Goal: Information Seeking & Learning: Learn about a topic

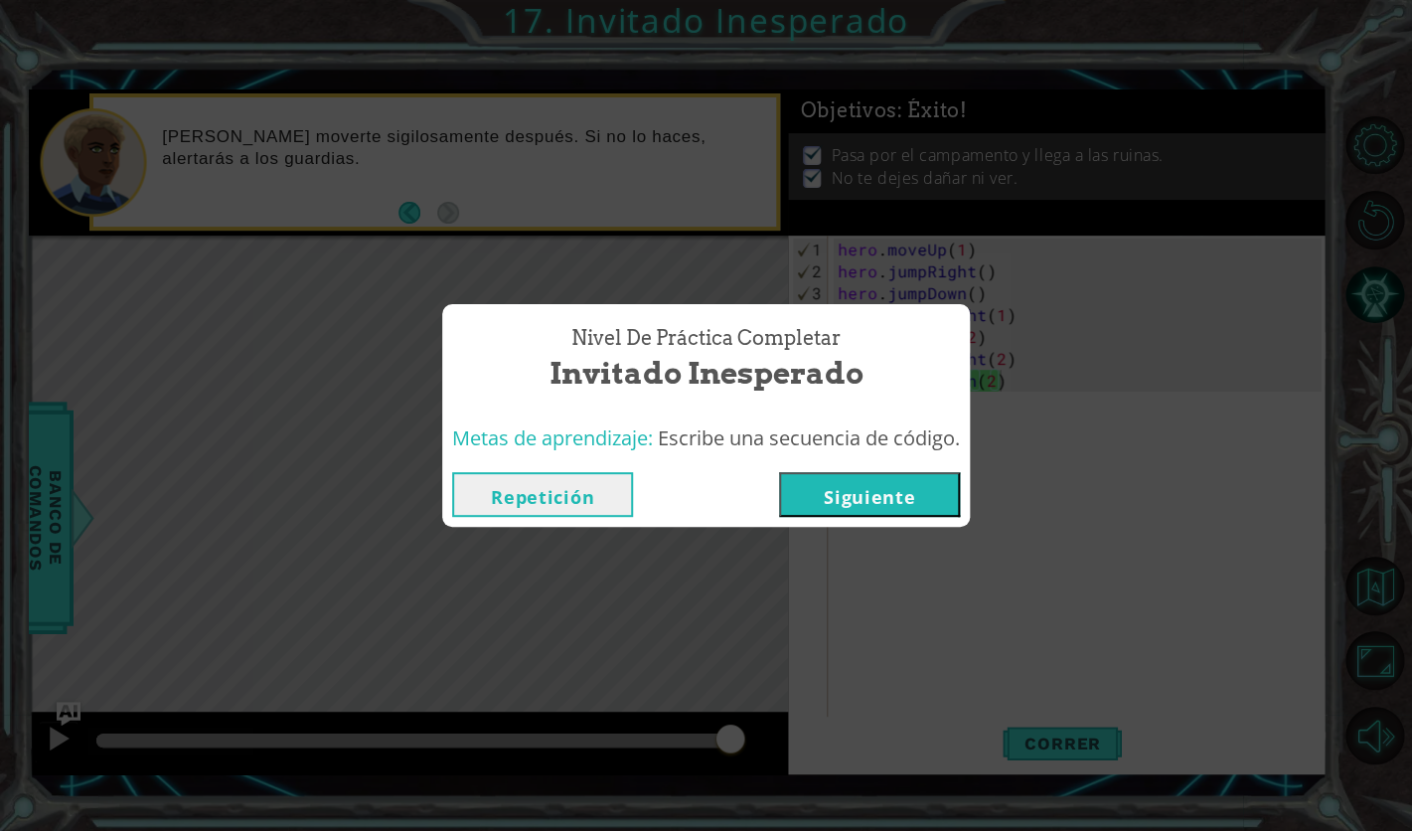
click at [942, 508] on button "Siguiente" at bounding box center [869, 494] width 181 height 45
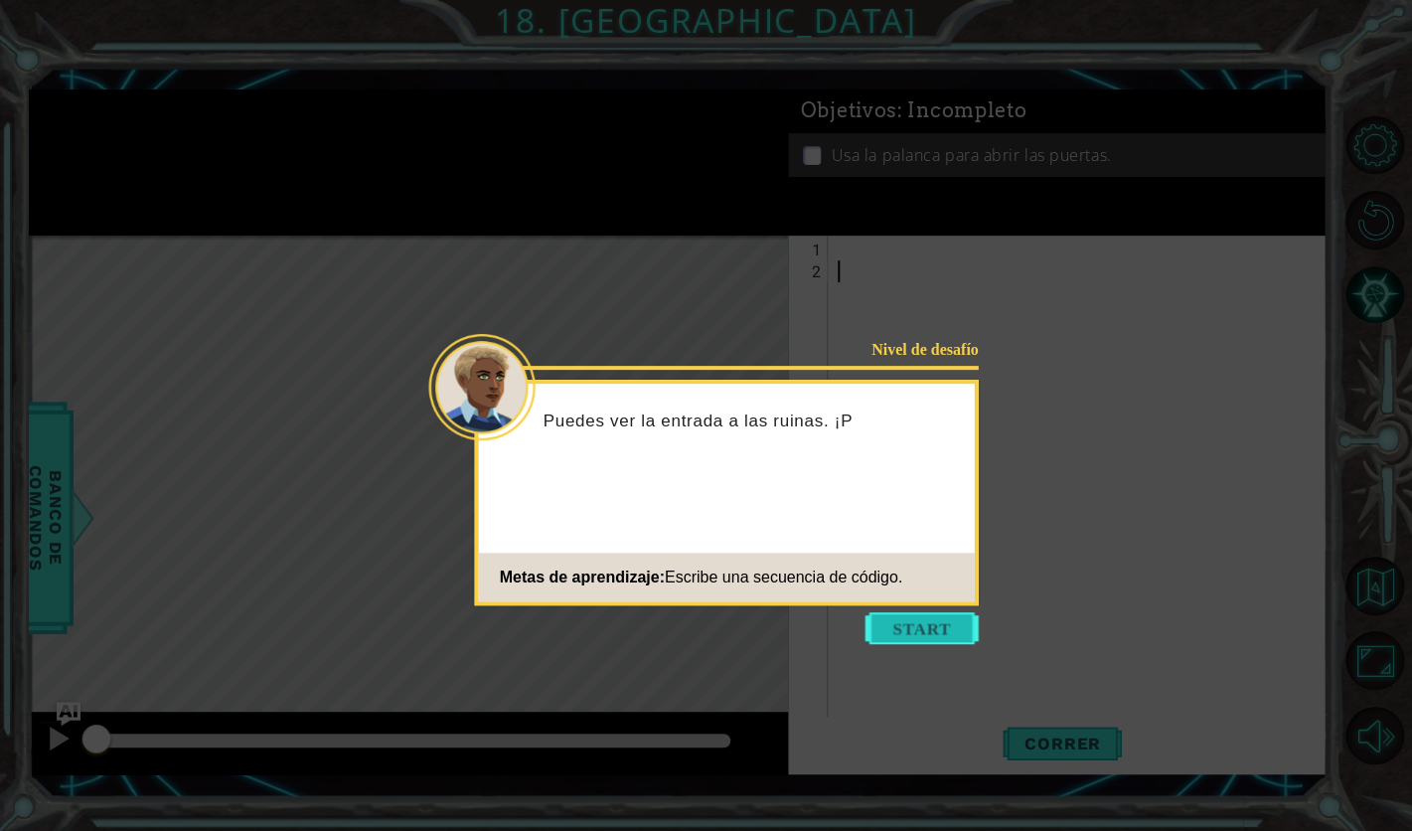
click at [911, 628] on button "Start" at bounding box center [922, 628] width 113 height 32
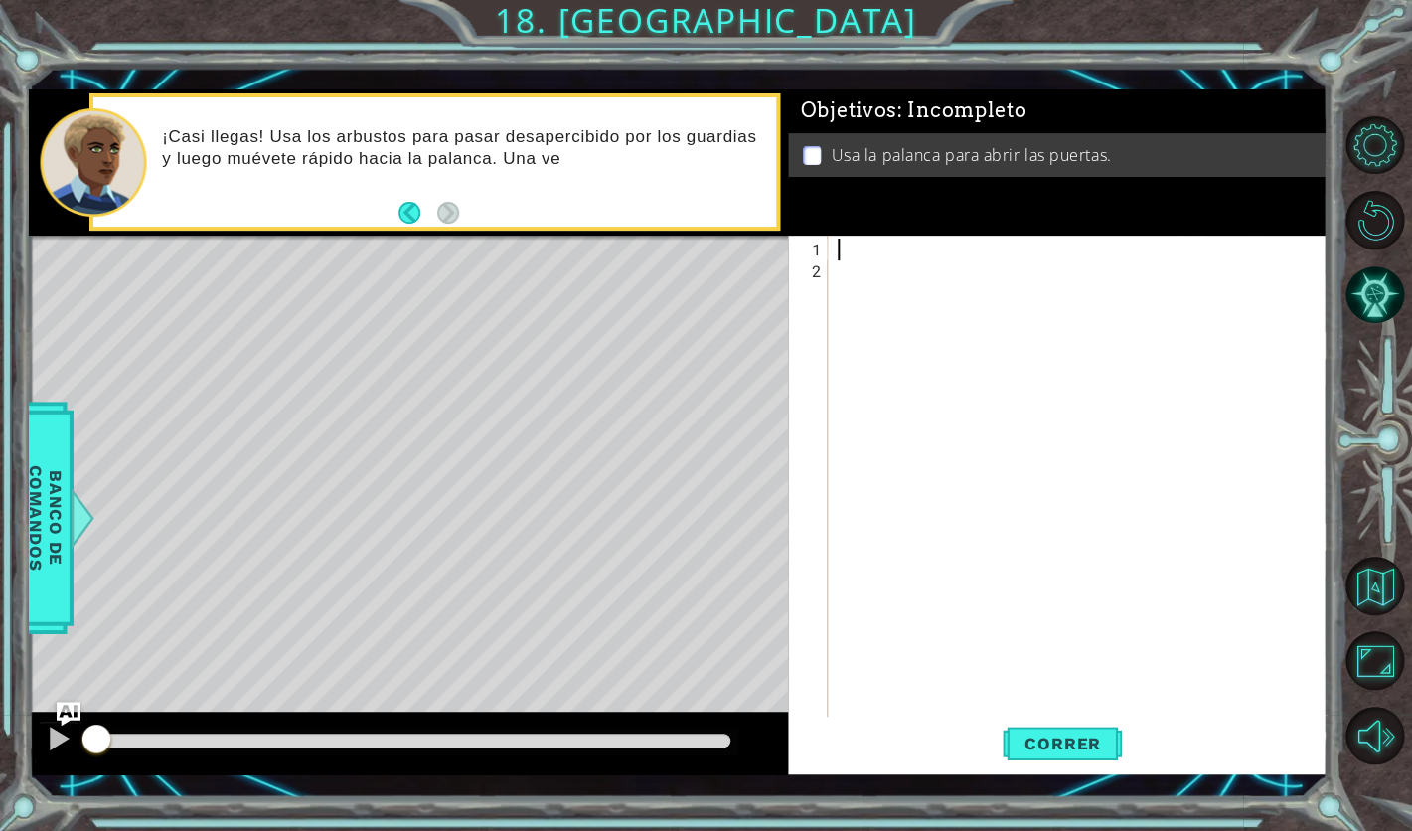
click at [839, 247] on div at bounding box center [1083, 512] width 499 height 547
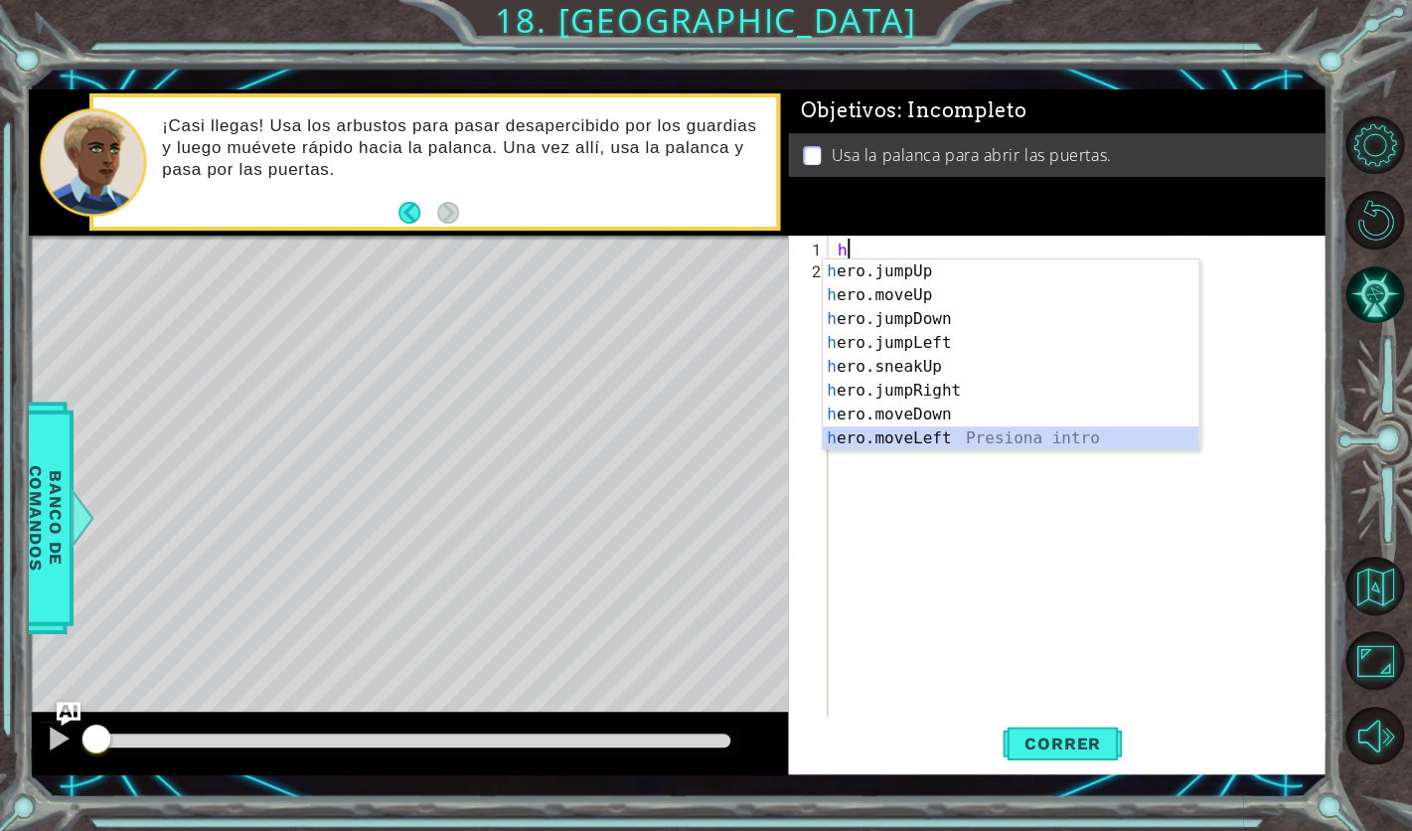
click at [994, 442] on div "h ero.jumpUp Presiona intro h ero.moveUp Presiona intro h ero.jumpDown Presiona…" at bounding box center [1011, 378] width 376 height 239
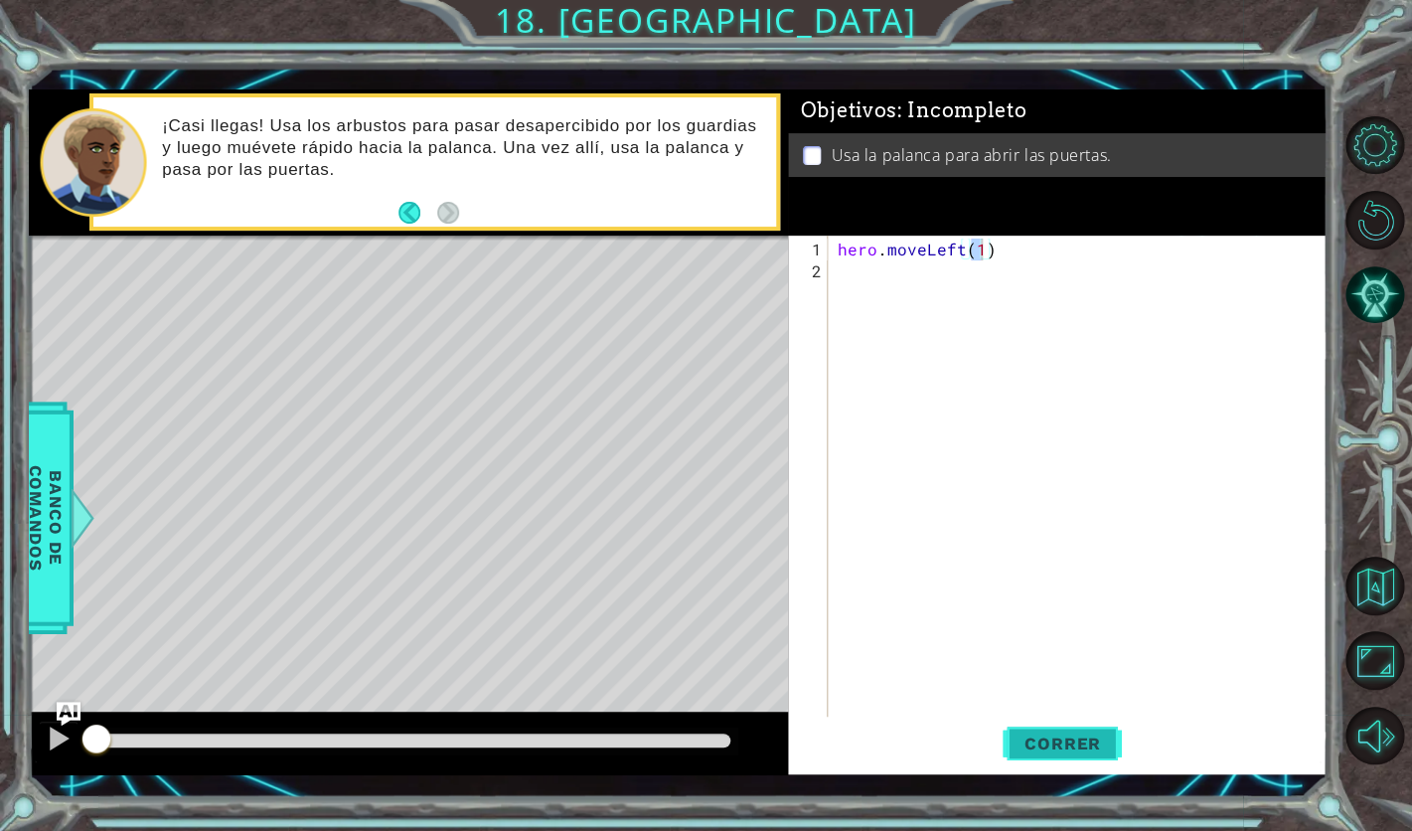
click at [1068, 763] on button "Correr" at bounding box center [1062, 744] width 119 height 54
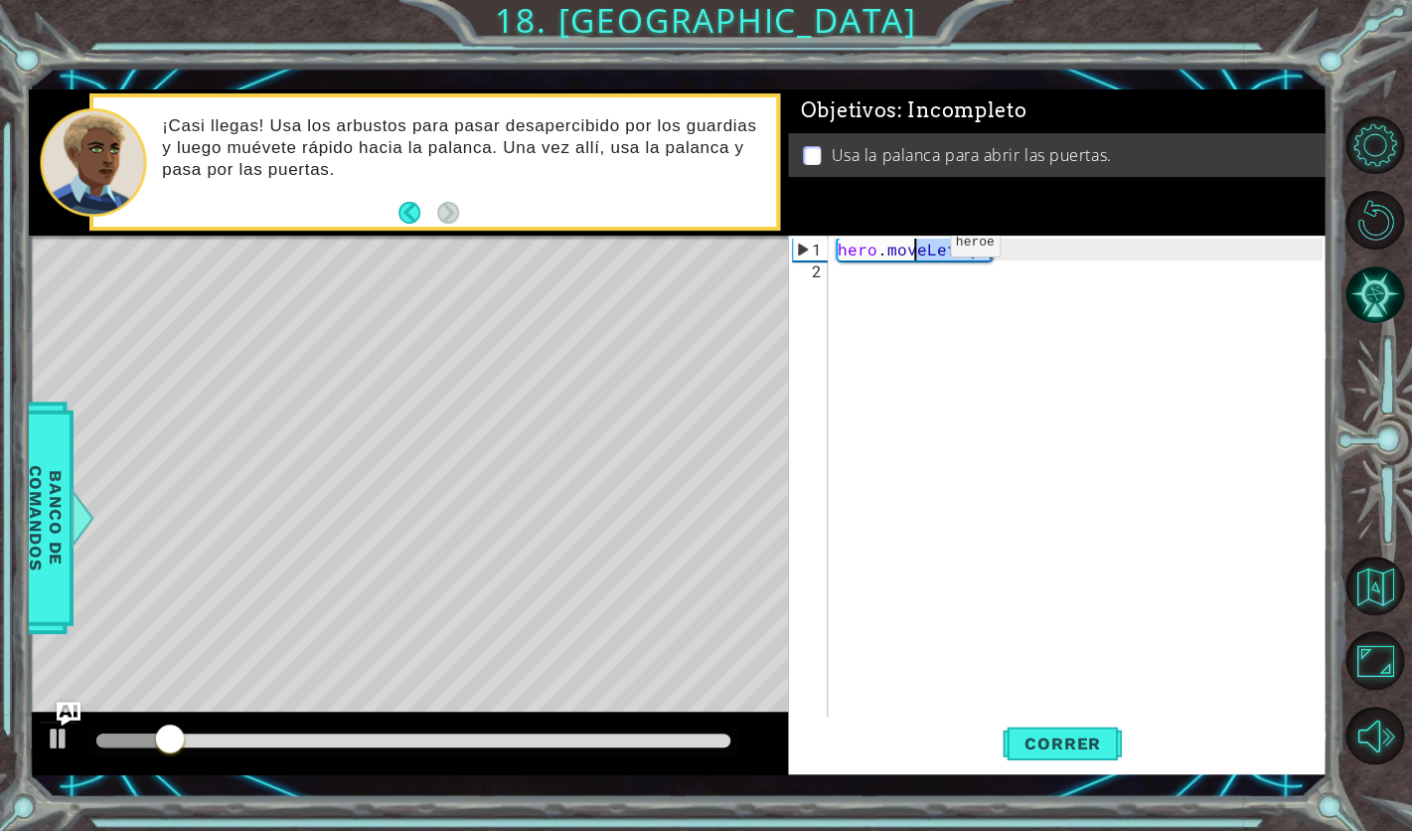
drag, startPoint x: 1023, startPoint y: 250, endPoint x: 915, endPoint y: 250, distance: 107.4
click at [915, 250] on div "hero . moveLeft ( 1 )" at bounding box center [1083, 512] width 499 height 547
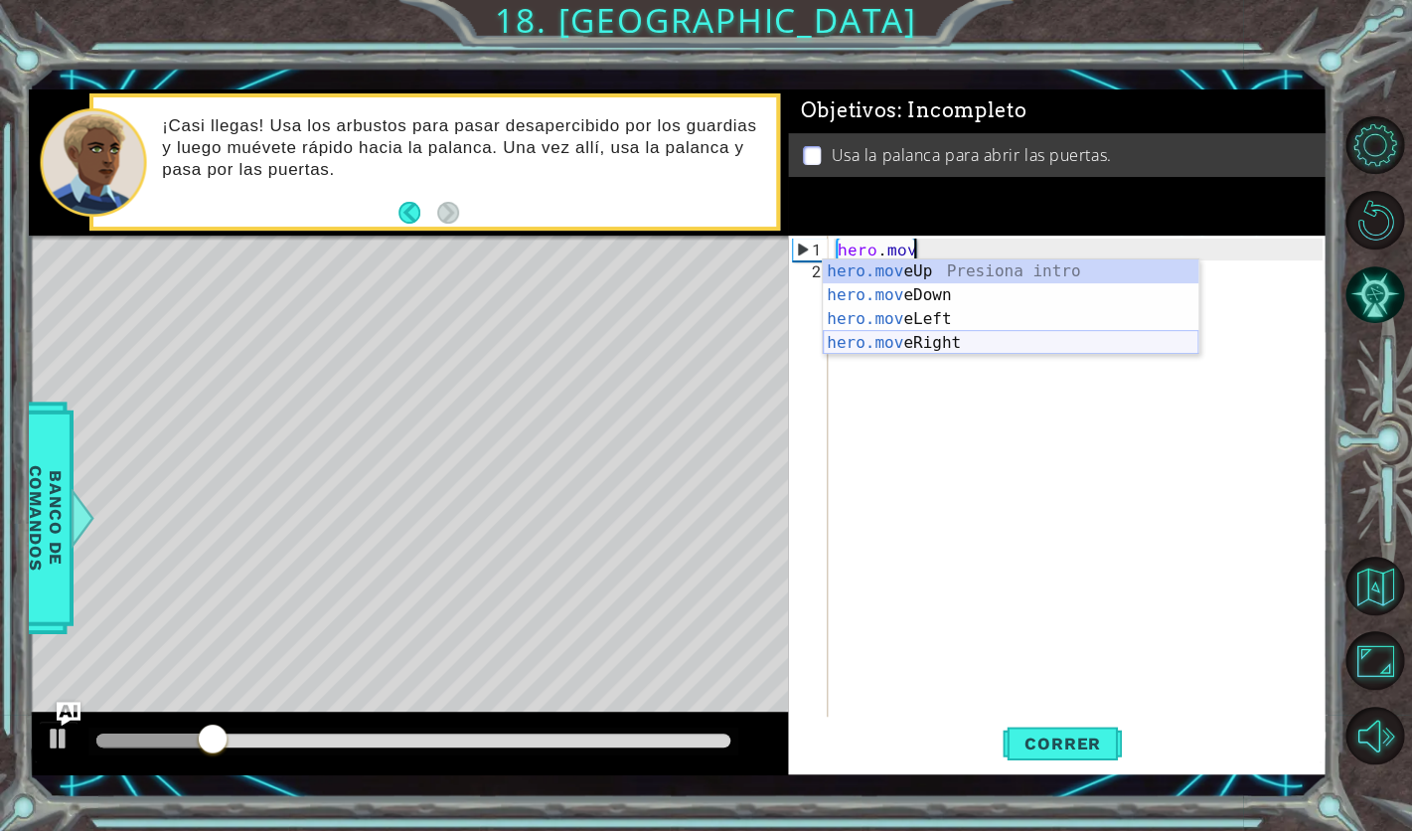
click at [944, 344] on div "hero.mov eUp Presiona intro hero.mov eDown Presiona intro hero.mov eLeft Presio…" at bounding box center [1011, 330] width 376 height 143
type textarea "hero.moveRight(1)"
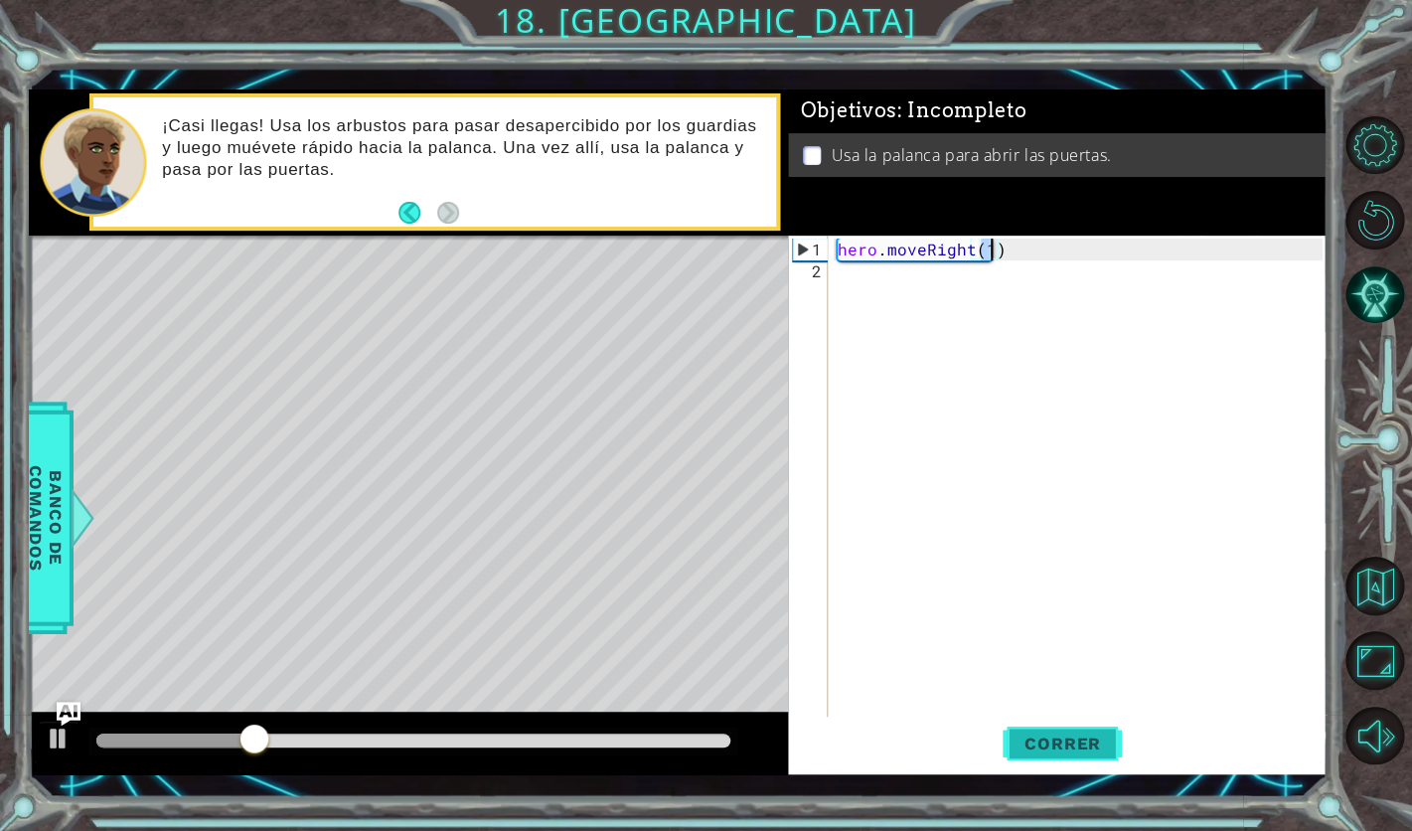
click at [1101, 760] on button "Correr" at bounding box center [1062, 744] width 119 height 54
click at [899, 275] on div "hero . moveRight ( 1 )" at bounding box center [1083, 512] width 499 height 547
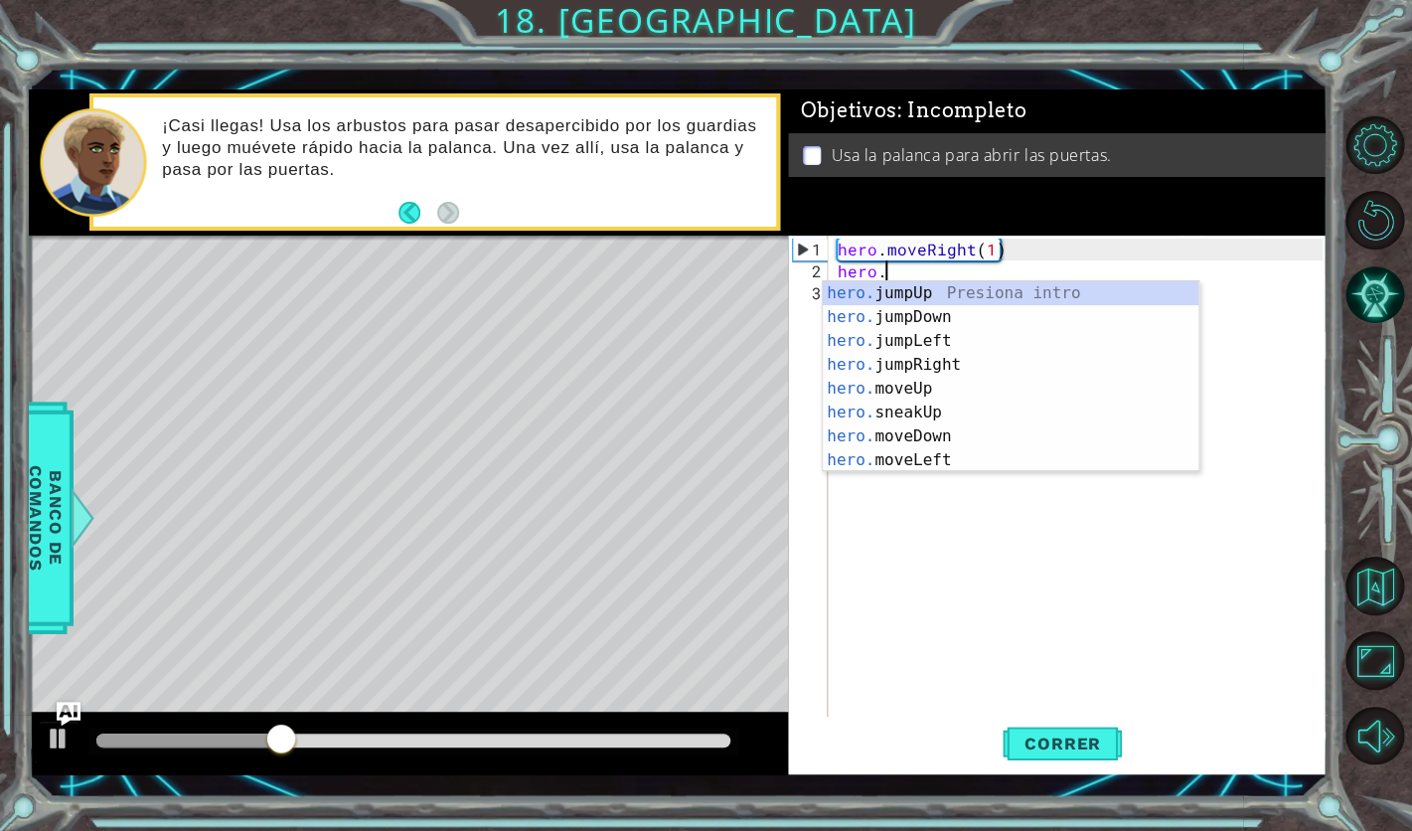
scroll to position [0, 2]
click at [977, 293] on div "hero. sn e akUp Presiona intro hero. sn e akDown Presiona intro hero. sn e akLe…" at bounding box center [1011, 400] width 376 height 239
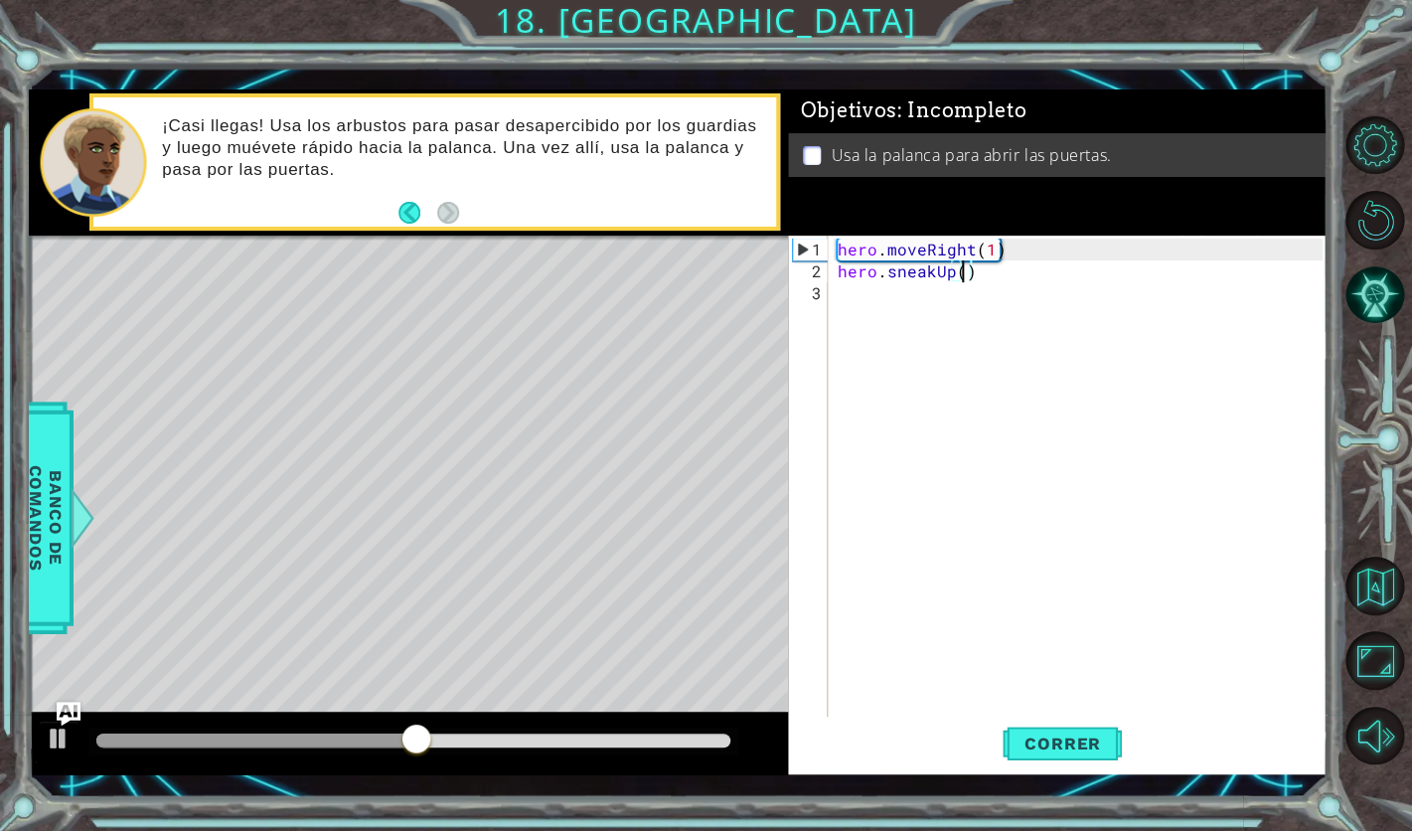
type textarea "hero.sneakUp(2)"
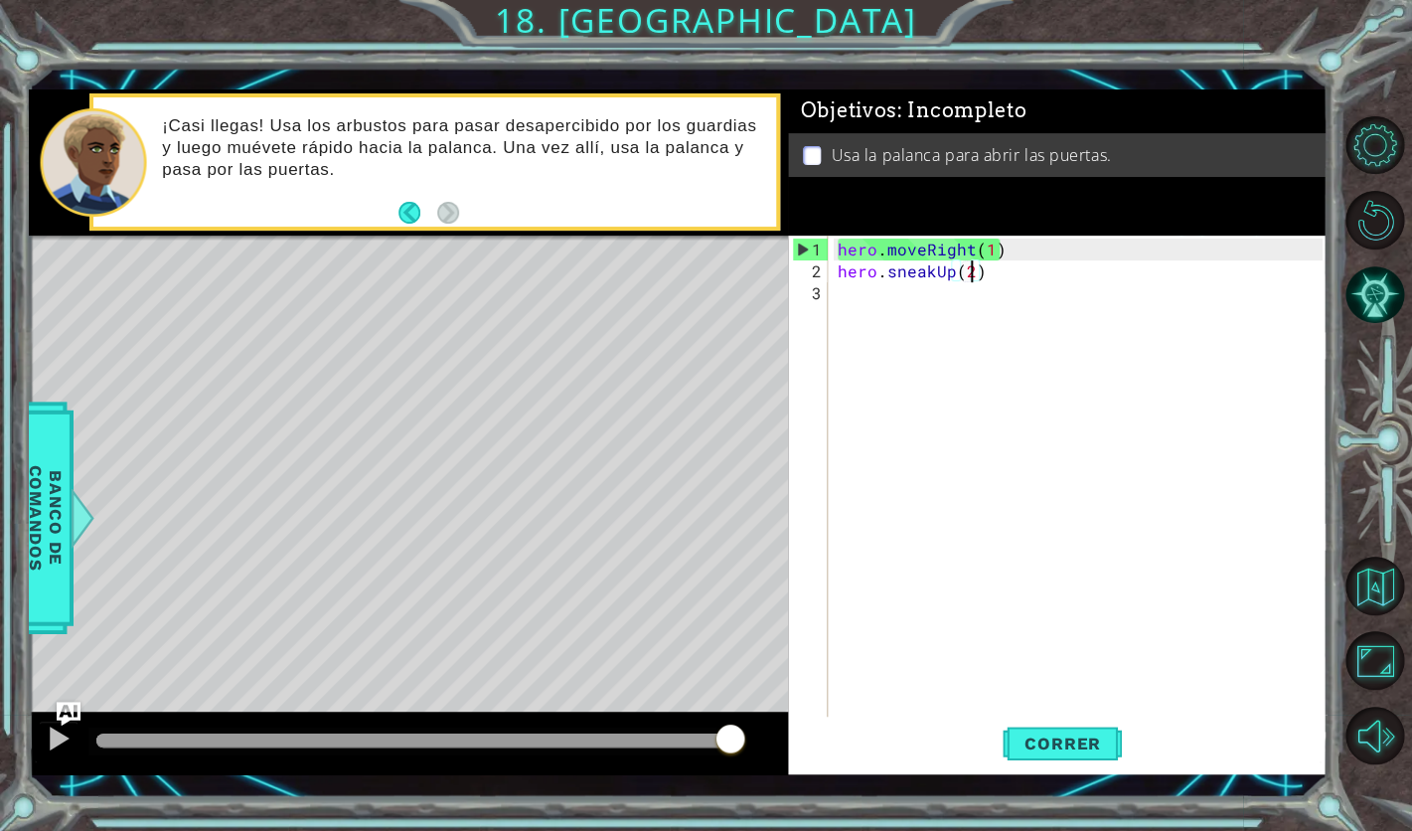
click at [884, 293] on div "hero . moveRight ( 1 ) hero . sneakUp ( 2 )" at bounding box center [1083, 501] width 499 height 525
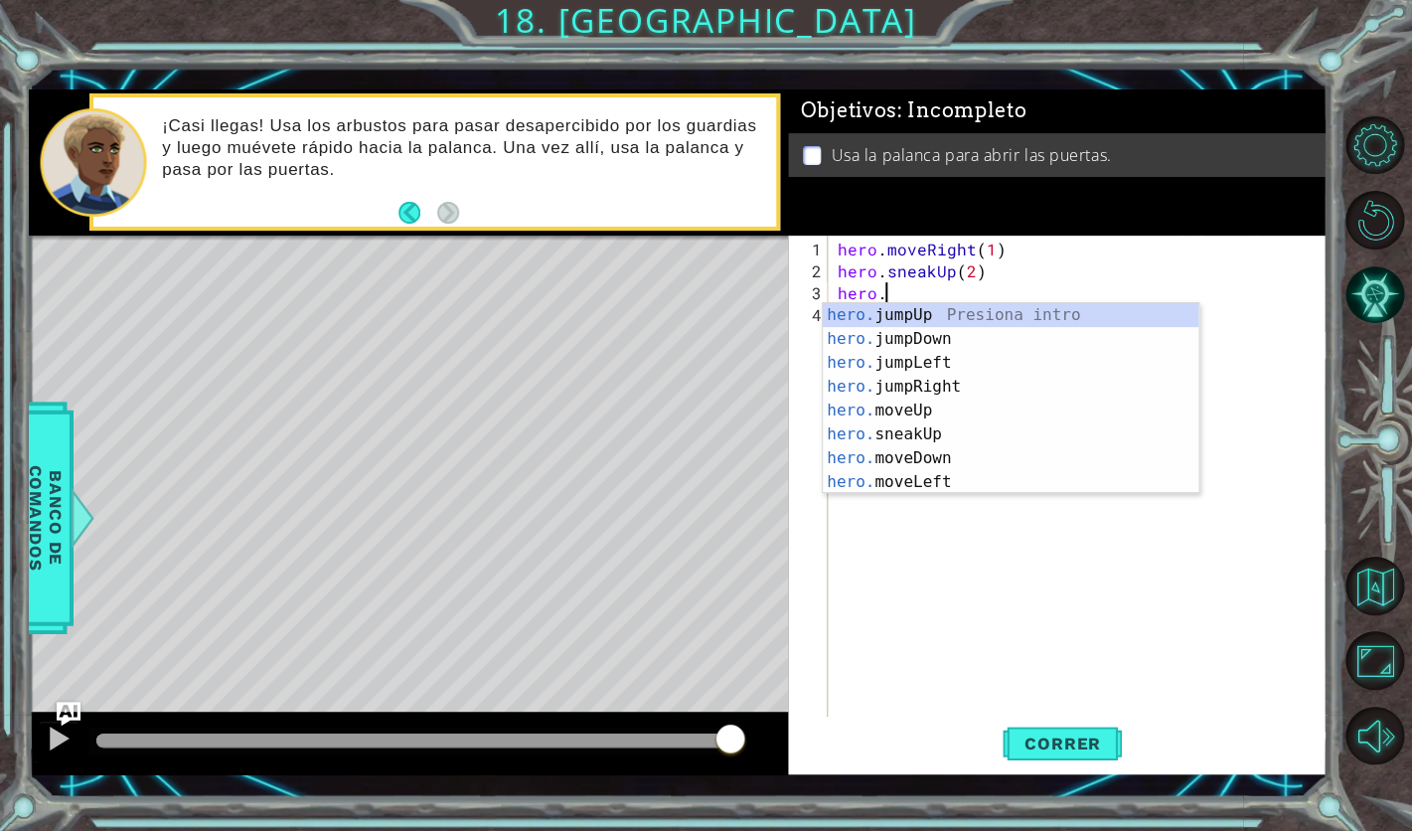
scroll to position [0, 2]
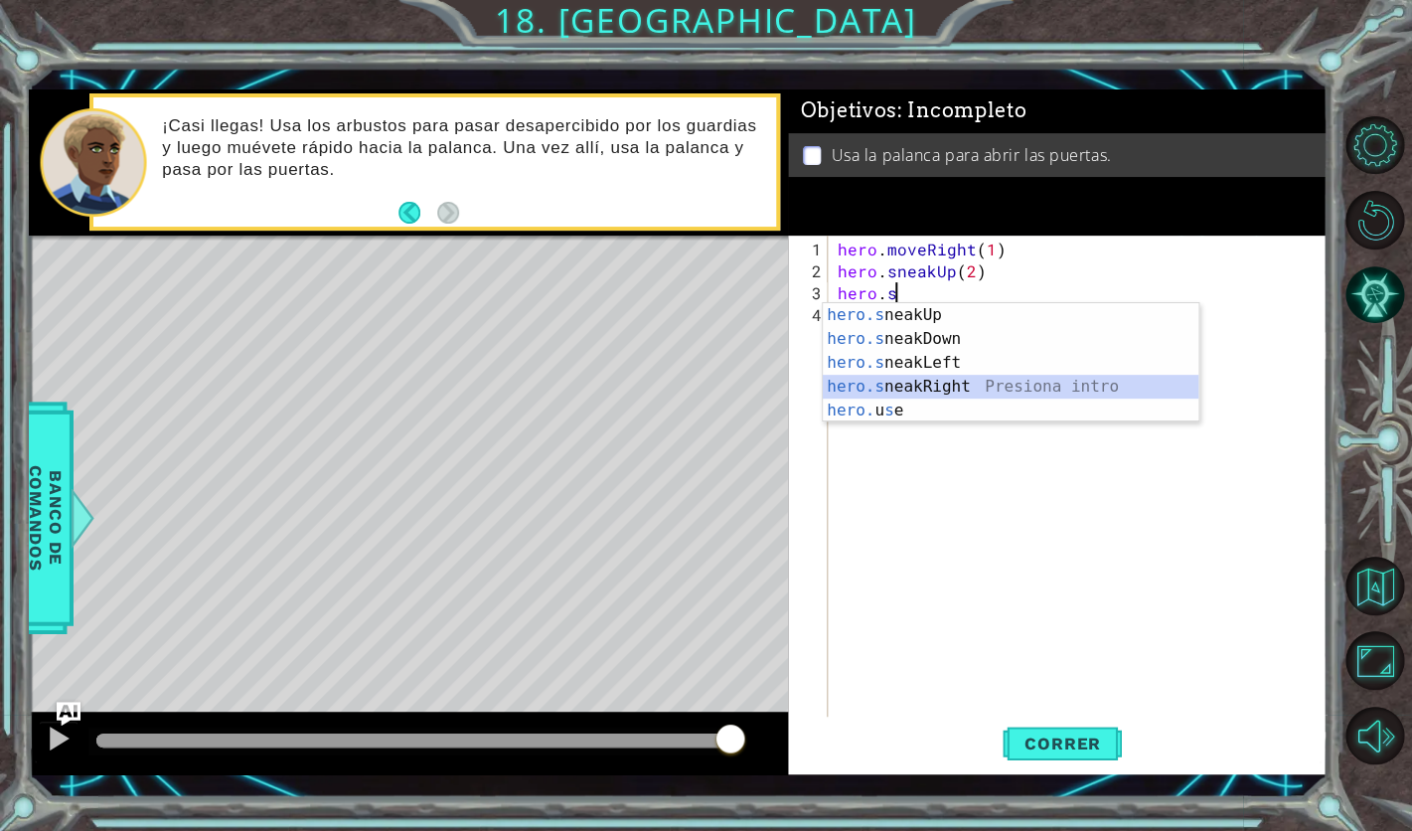
click at [947, 393] on div "hero.s neakUp Presiona intro hero.s neakDown Presiona intro hero.s neakLeft Pre…" at bounding box center [1011, 386] width 376 height 167
type textarea "hero.sneakRight(1)"
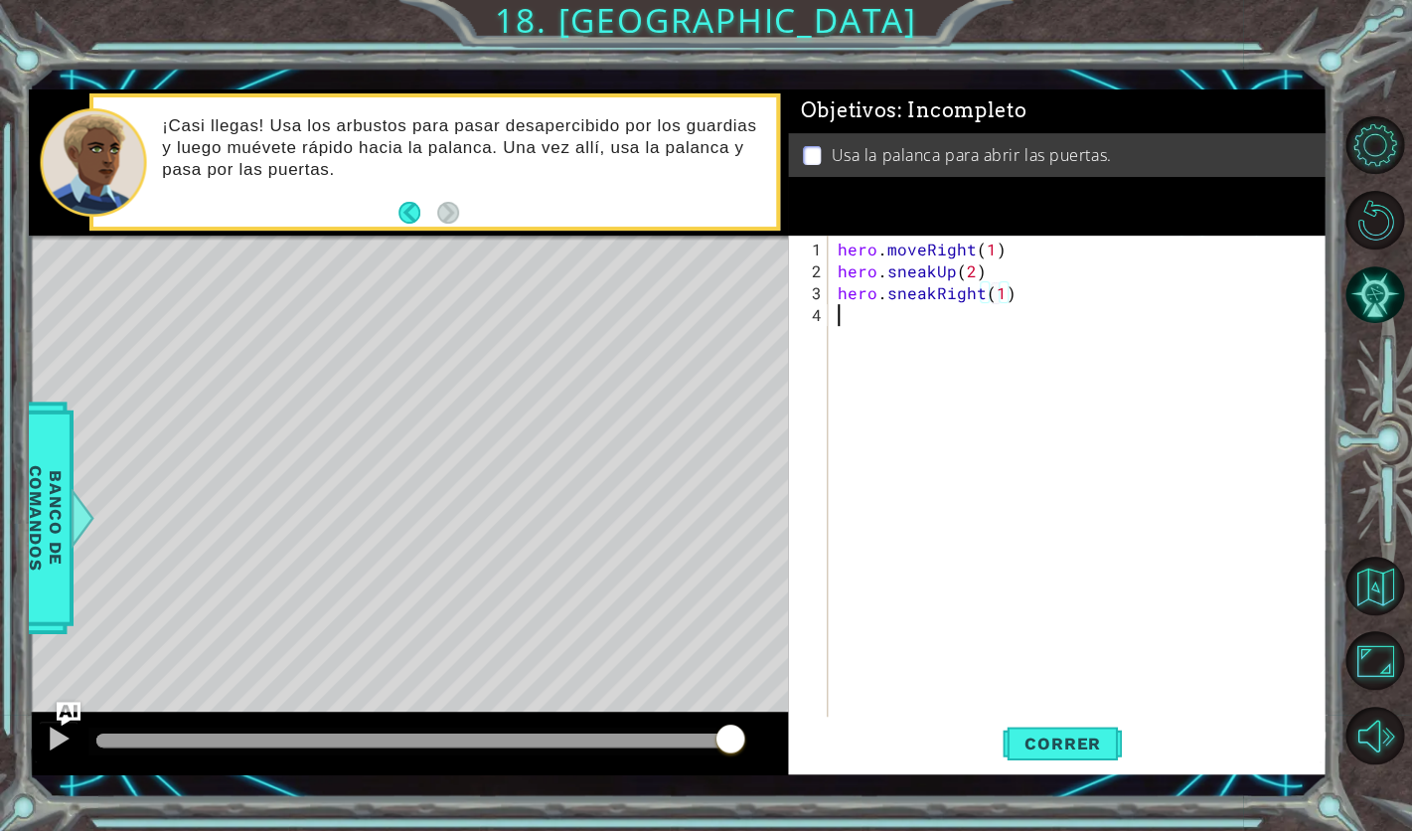
click at [889, 320] on div "hero . moveRight ( 1 ) hero . sneakUp ( 2 ) hero . sneakRight ( 1 )" at bounding box center [1083, 501] width 499 height 525
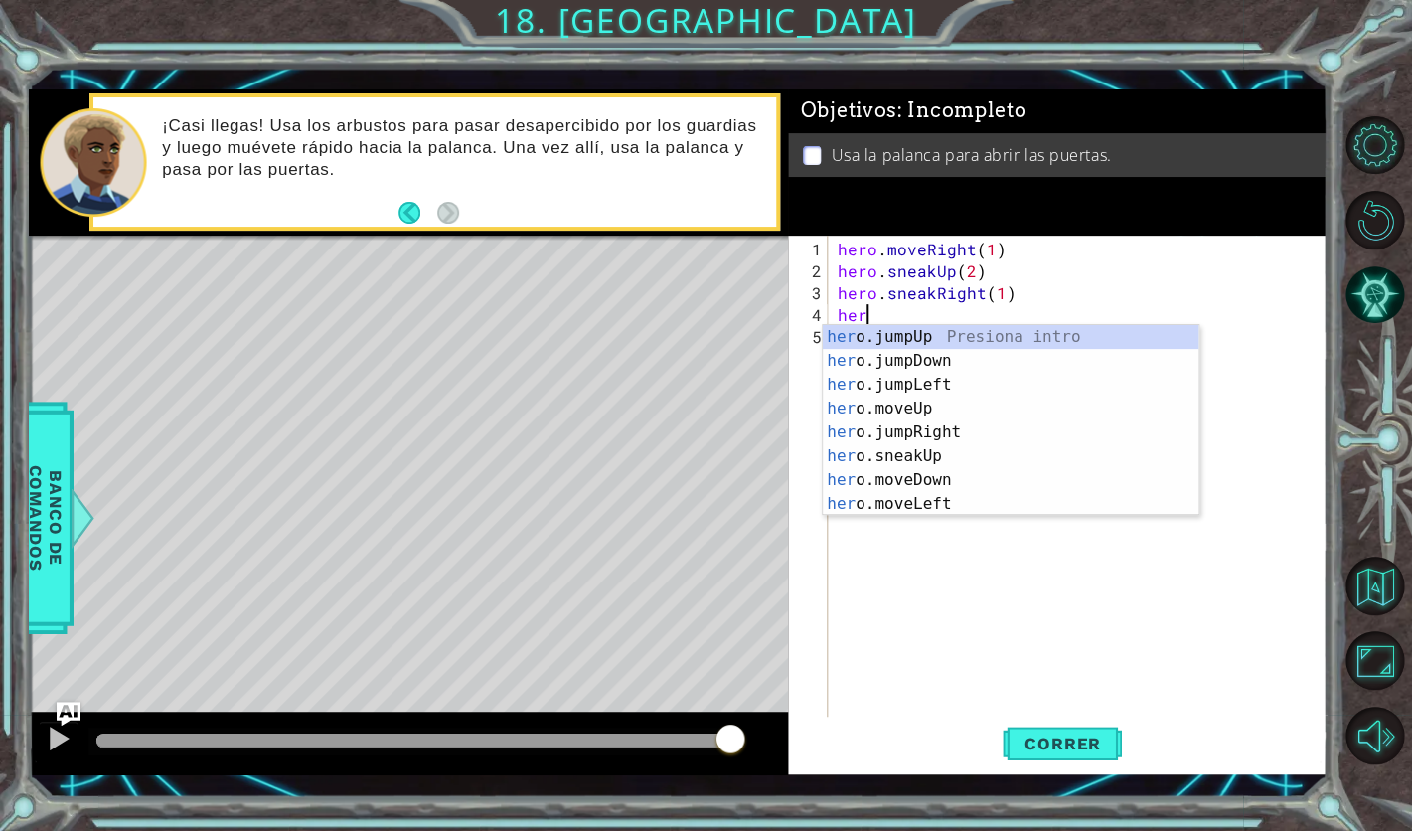
scroll to position [0, 1]
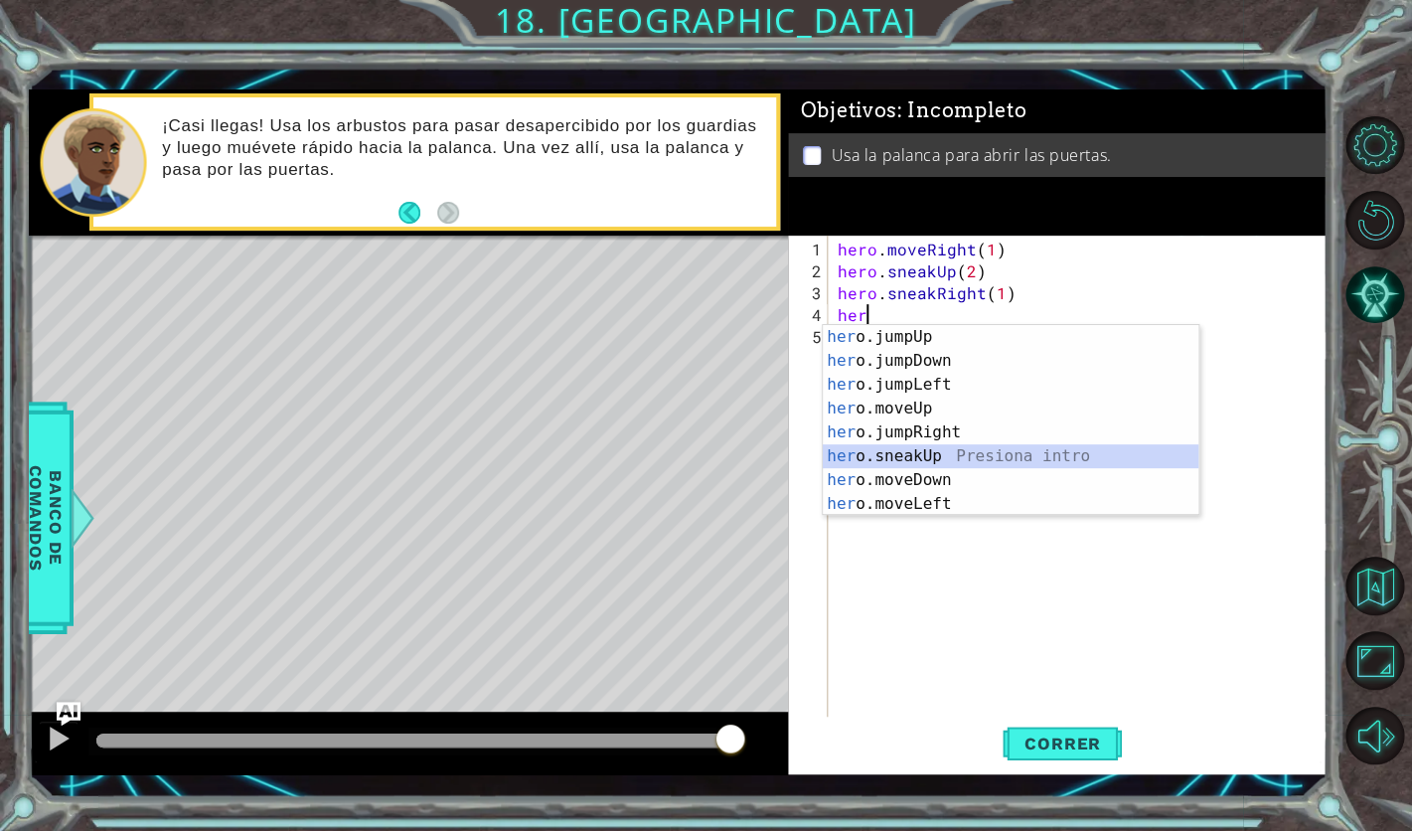
click at [943, 457] on div "her o.jumpUp Presiona intro her o.jumpDown Presiona intro her o.jumpLeft Presio…" at bounding box center [1011, 444] width 376 height 239
type textarea "hero.sneakUp(1)"
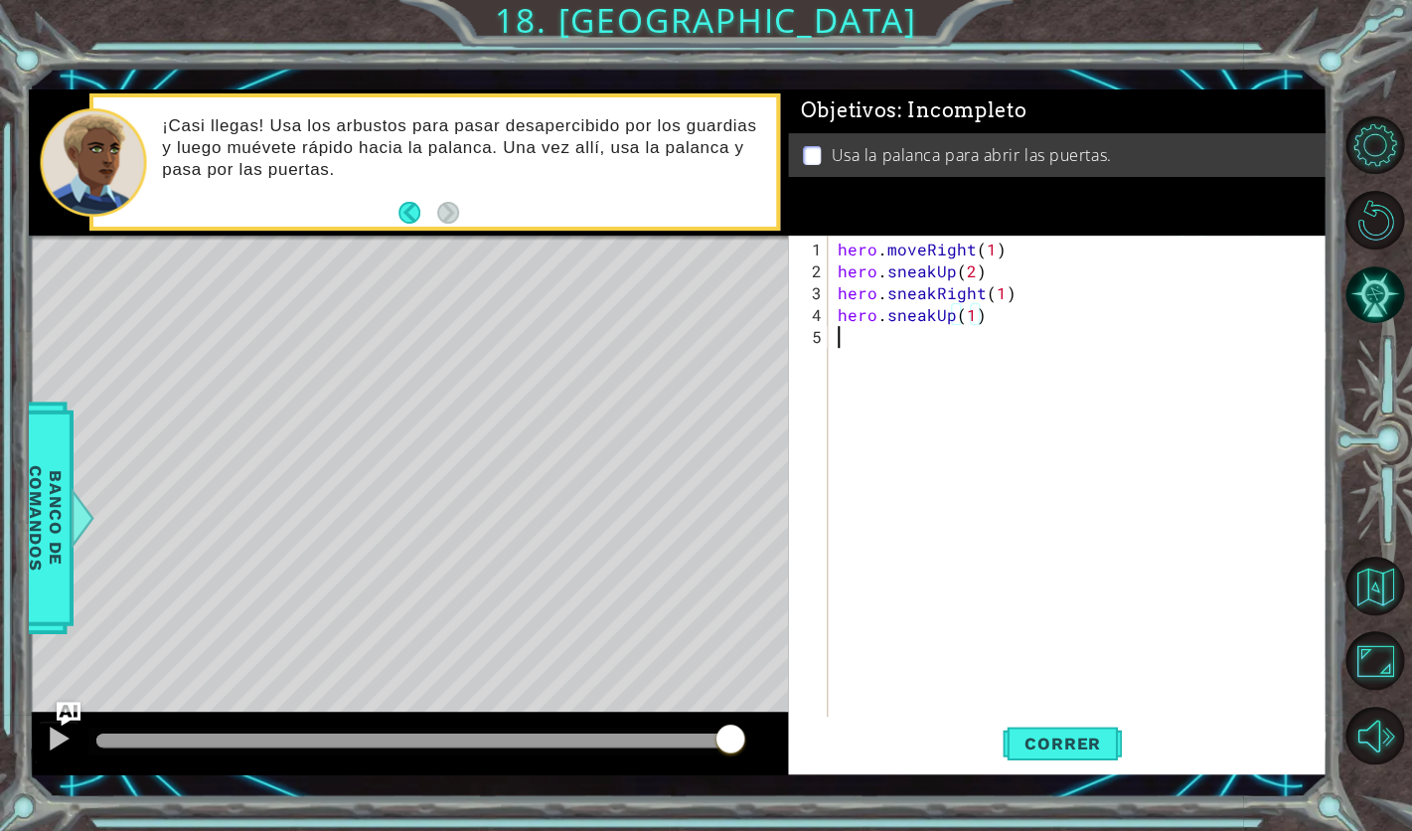
click at [879, 340] on div "hero . moveRight ( 1 ) hero . sneakUp ( 2 ) hero . sneakRight ( 1 ) hero . snea…" at bounding box center [1083, 501] width 499 height 525
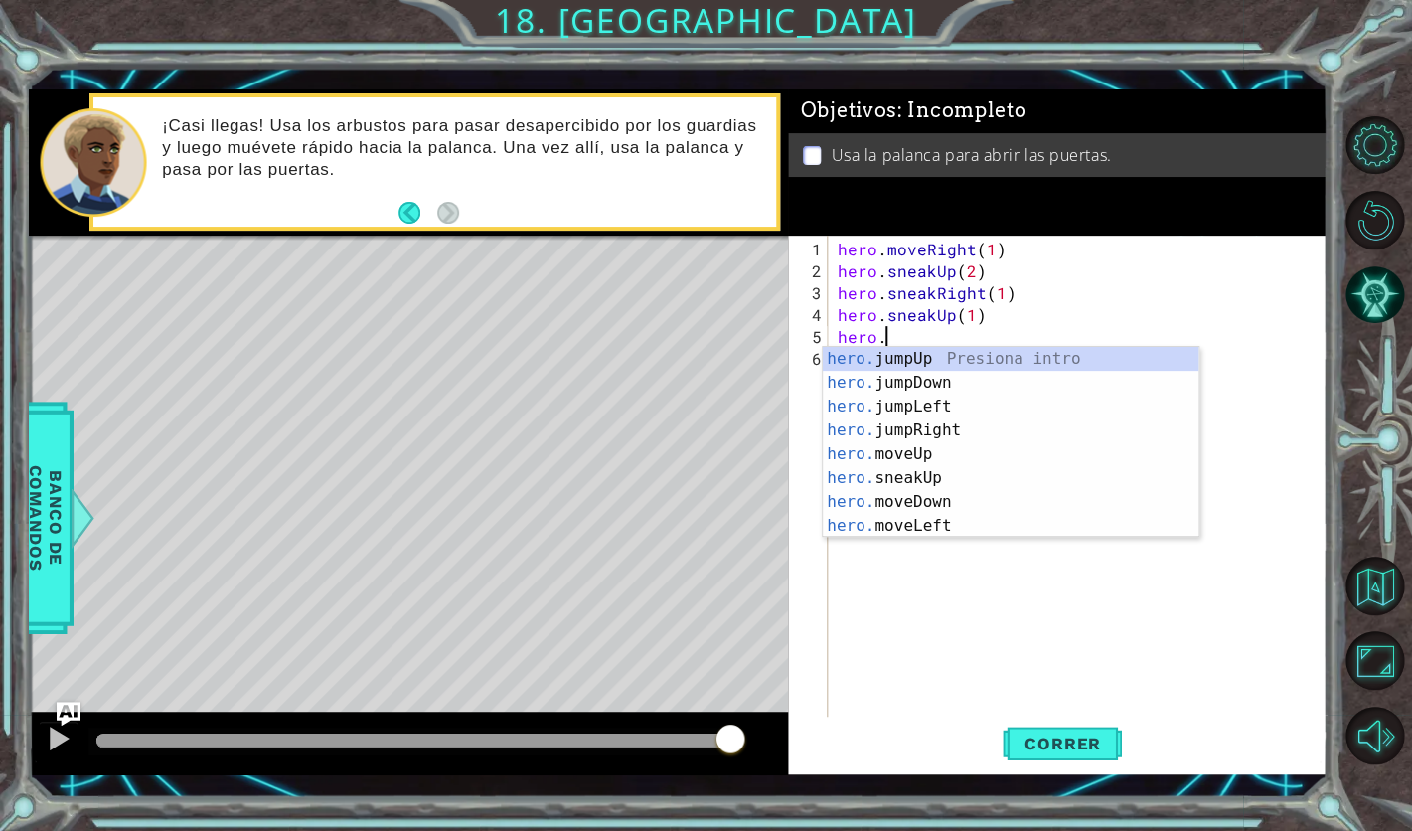
scroll to position [0, 2]
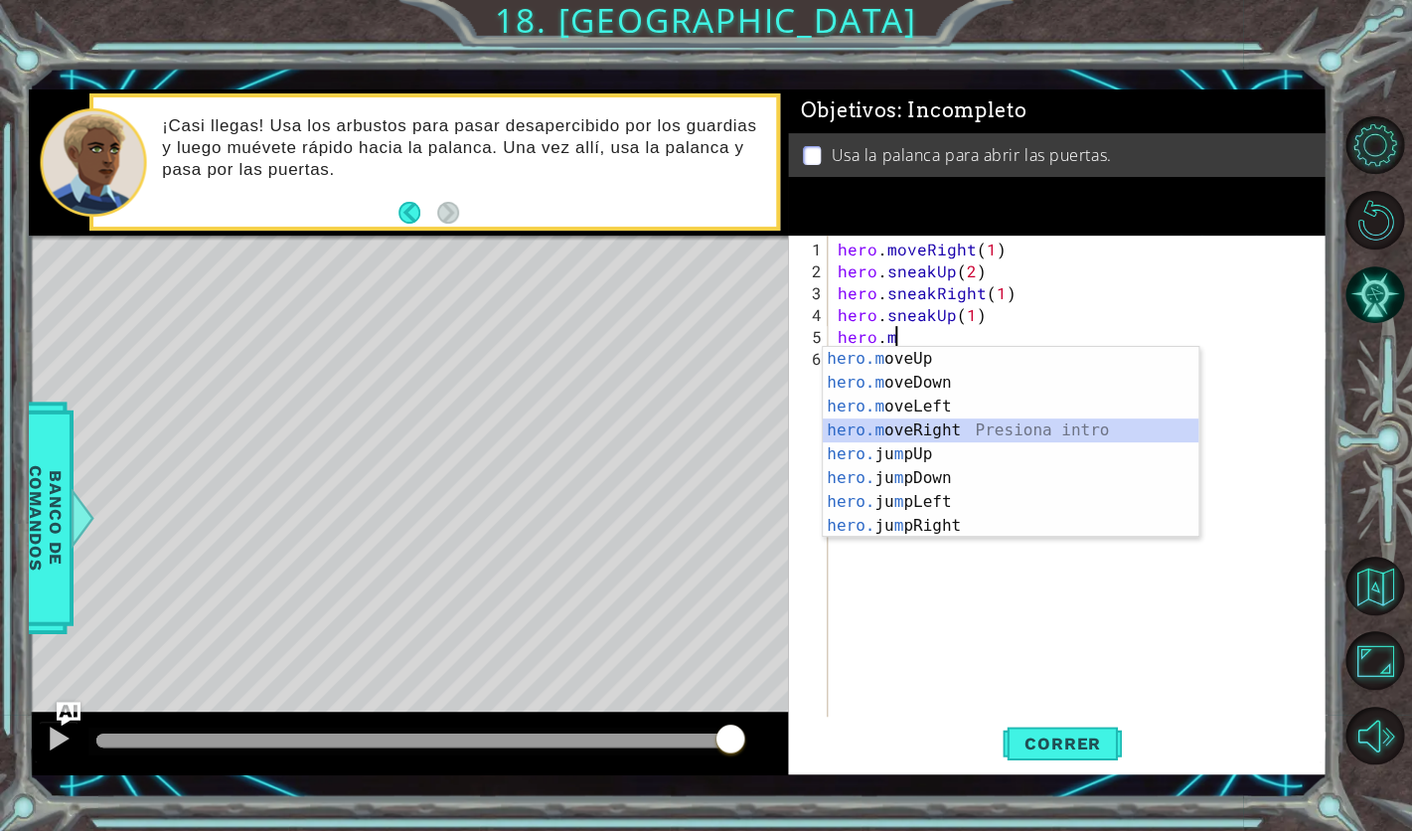
click at [993, 424] on div "hero.m oveUp Presiona intro hero.m oveDown Presiona intro hero.m oveLeft Presio…" at bounding box center [1011, 466] width 376 height 239
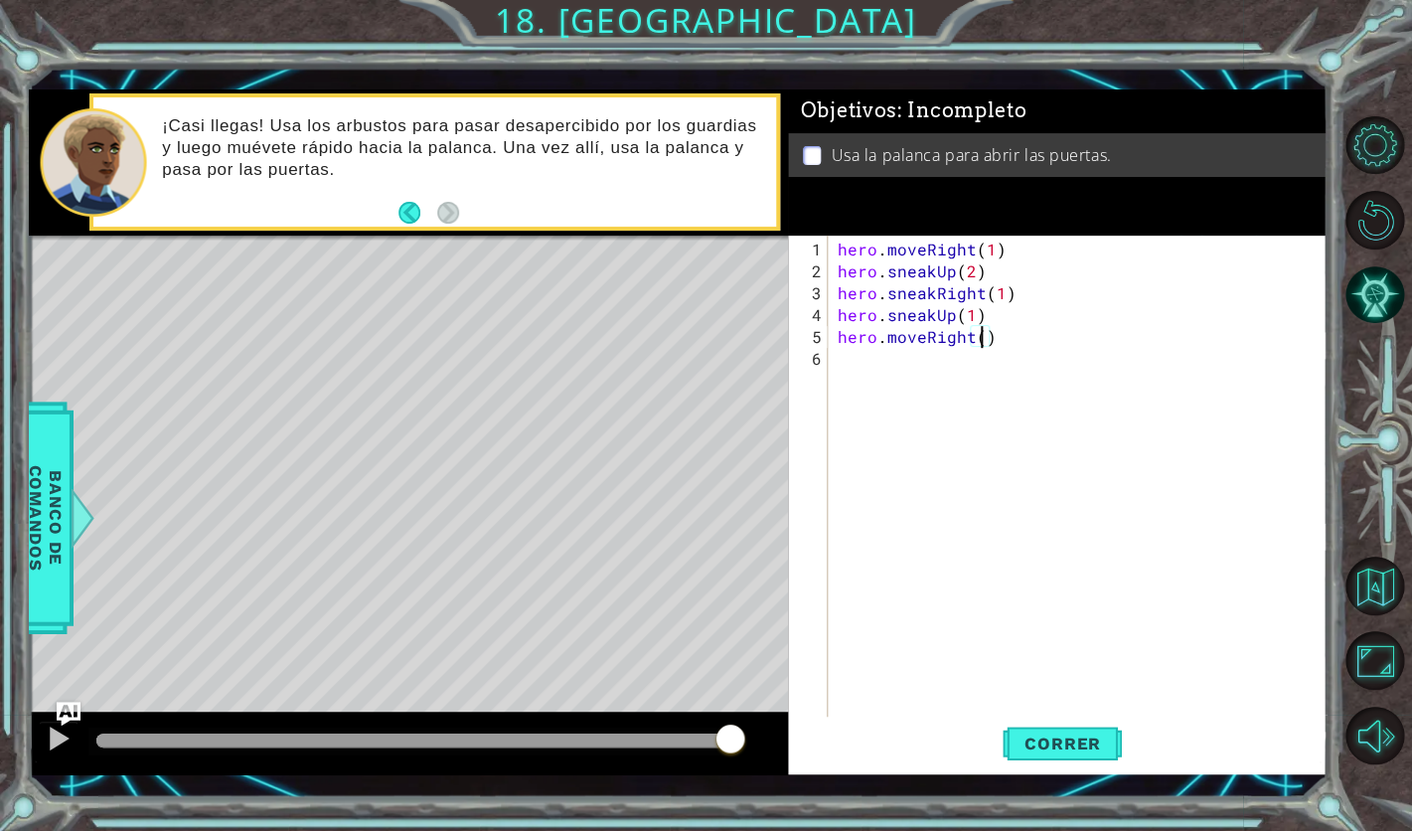
scroll to position [0, 9]
type textarea "hero.moveRight(2)"
click at [1110, 757] on button "Correr" at bounding box center [1062, 744] width 119 height 54
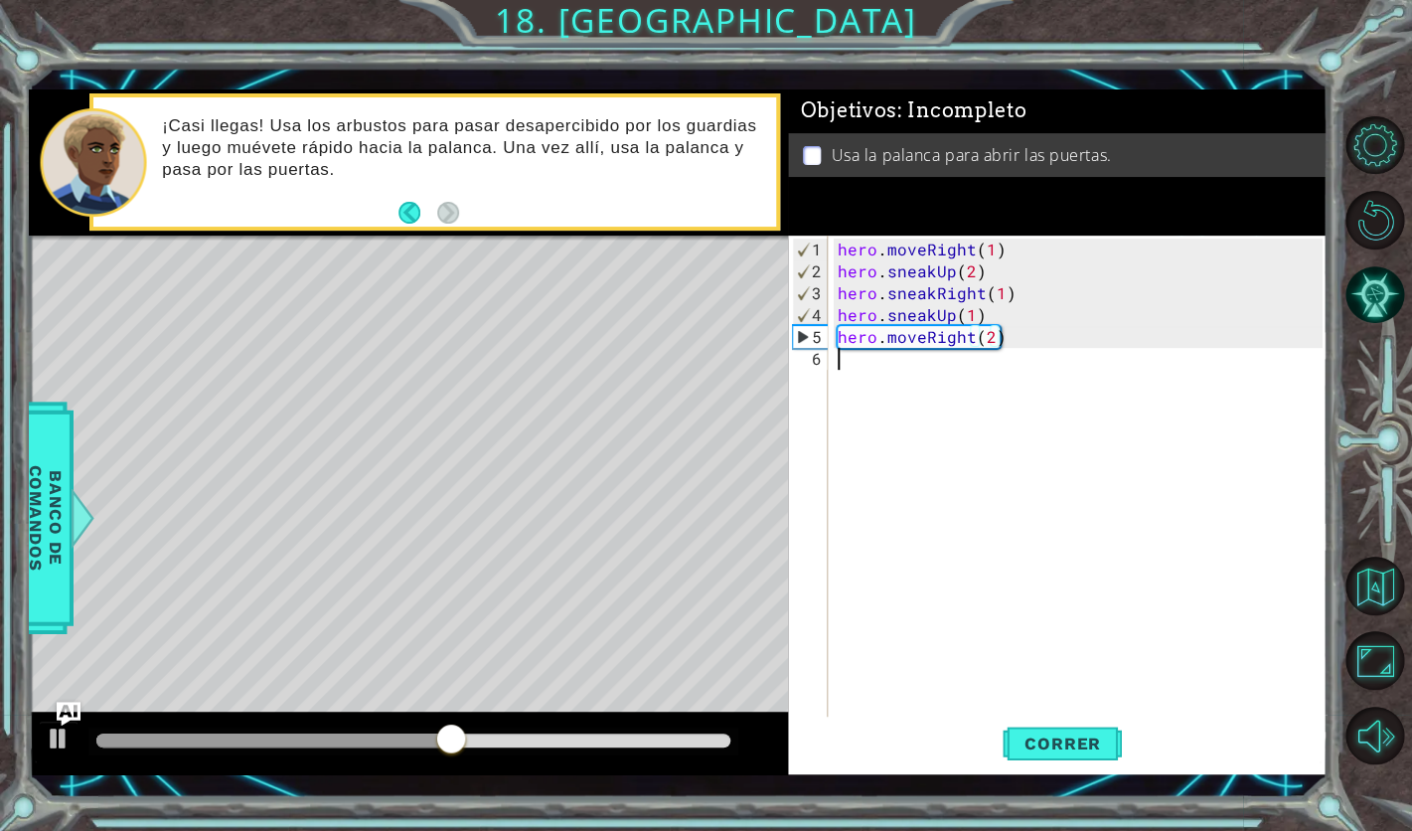
click at [838, 359] on div "hero . moveRight ( 1 ) hero . sneakUp ( 2 ) hero . sneakRight ( 1 ) hero . snea…" at bounding box center [1083, 501] width 499 height 525
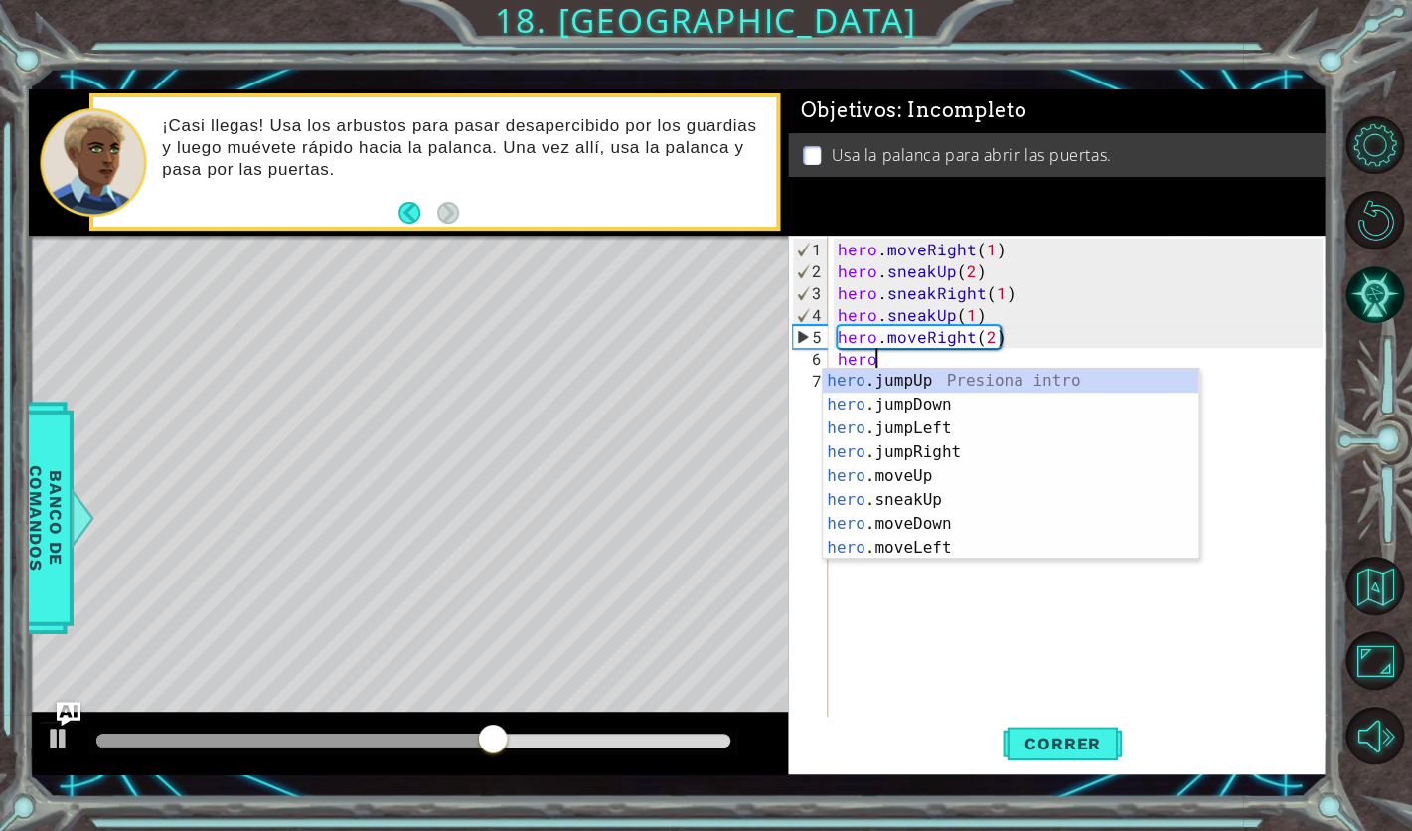
scroll to position [0, 1]
click at [885, 520] on div "hero .jumpUp Presiona intro hero .jumpDown Presiona intro hero .jumpLeft Presio…" at bounding box center [1011, 488] width 376 height 239
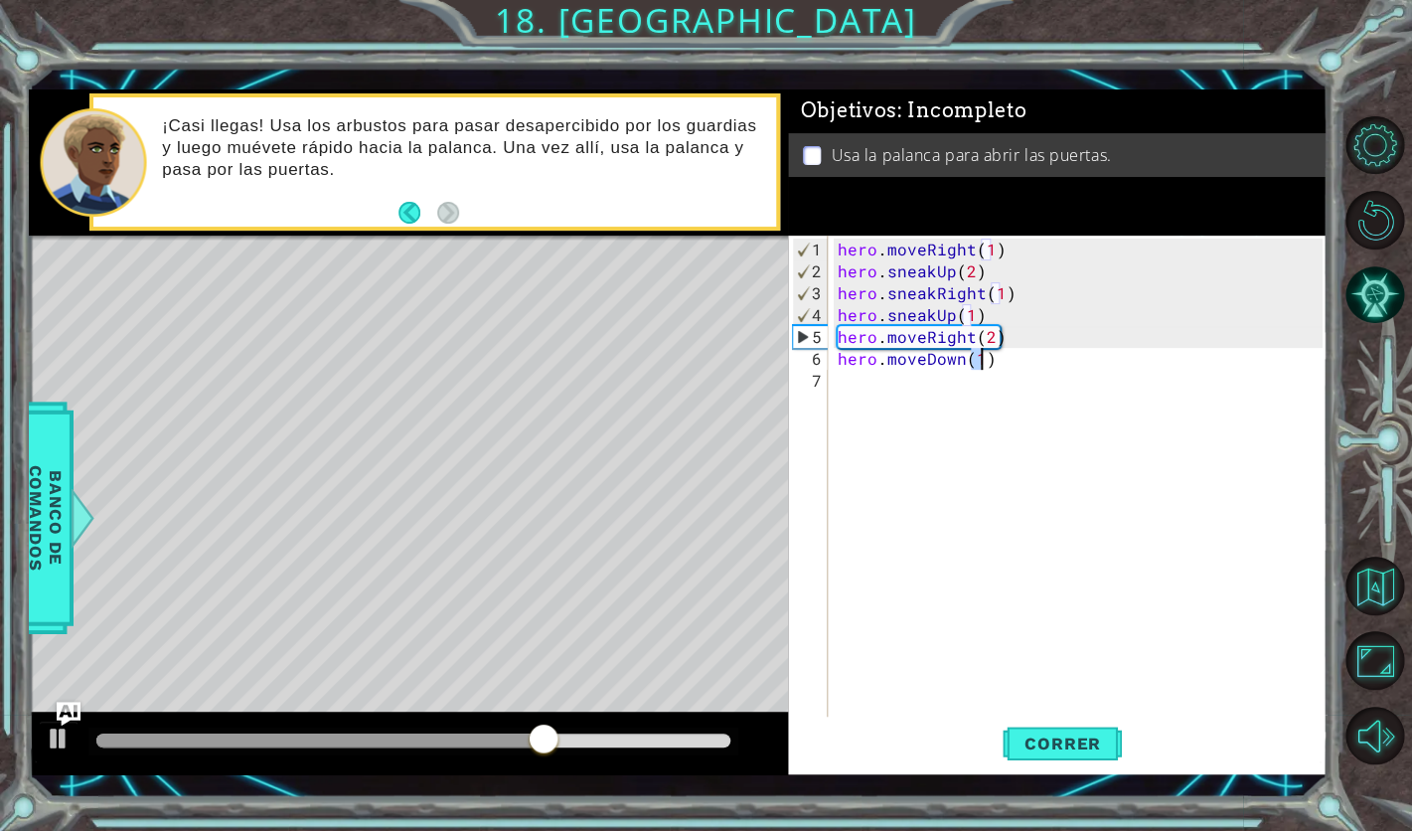
type textarea "hero.moveDown(1)"
click at [858, 387] on div "hero . moveRight ( 1 ) hero . sneakUp ( 2 ) hero . sneakRight ( 1 ) hero . snea…" at bounding box center [1083, 501] width 499 height 525
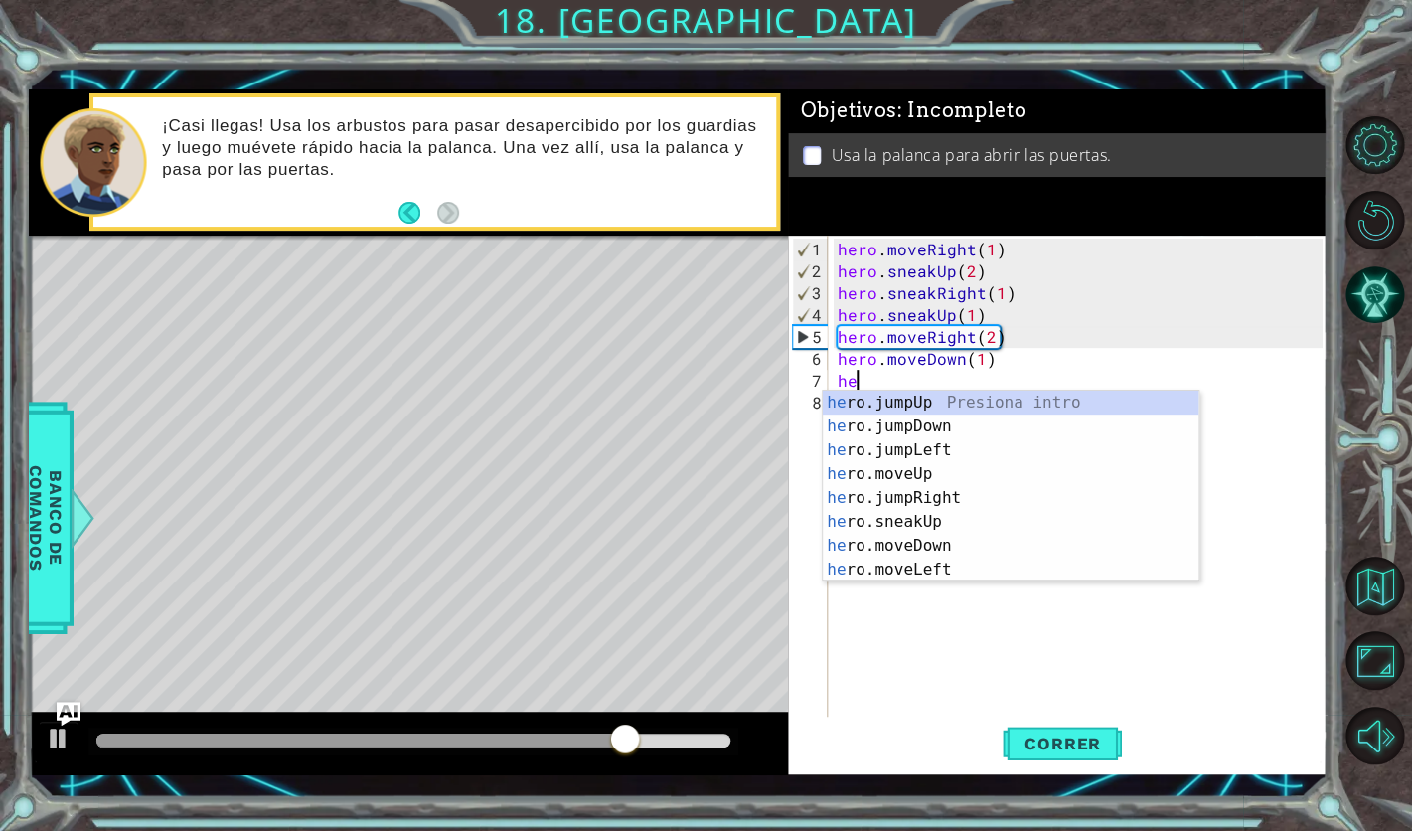
type textarea "her"
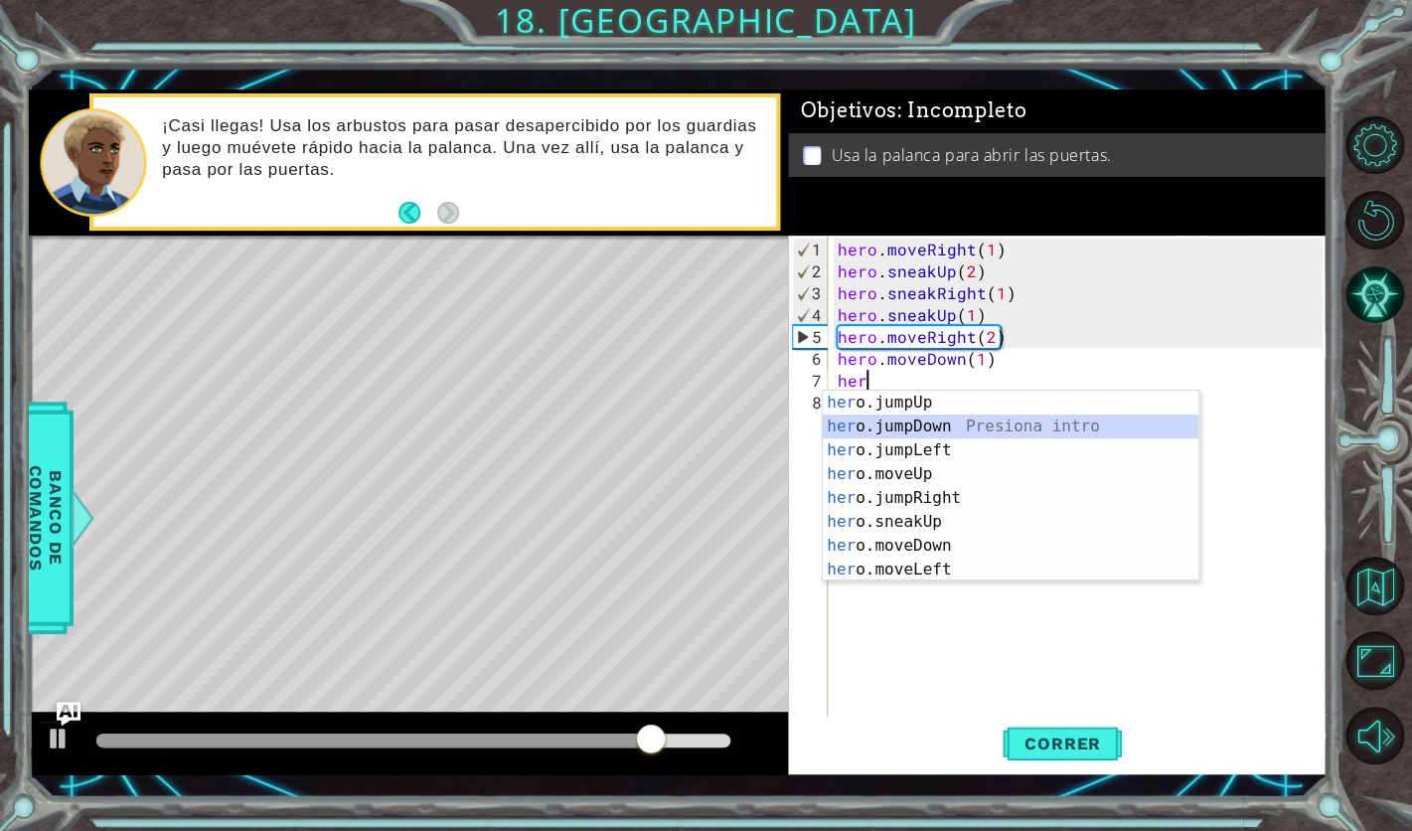
click at [891, 420] on div "her o.jumpUp Presiona intro her o.jumpDown Presiona intro her o.jumpLeft Presio…" at bounding box center [1011, 510] width 376 height 239
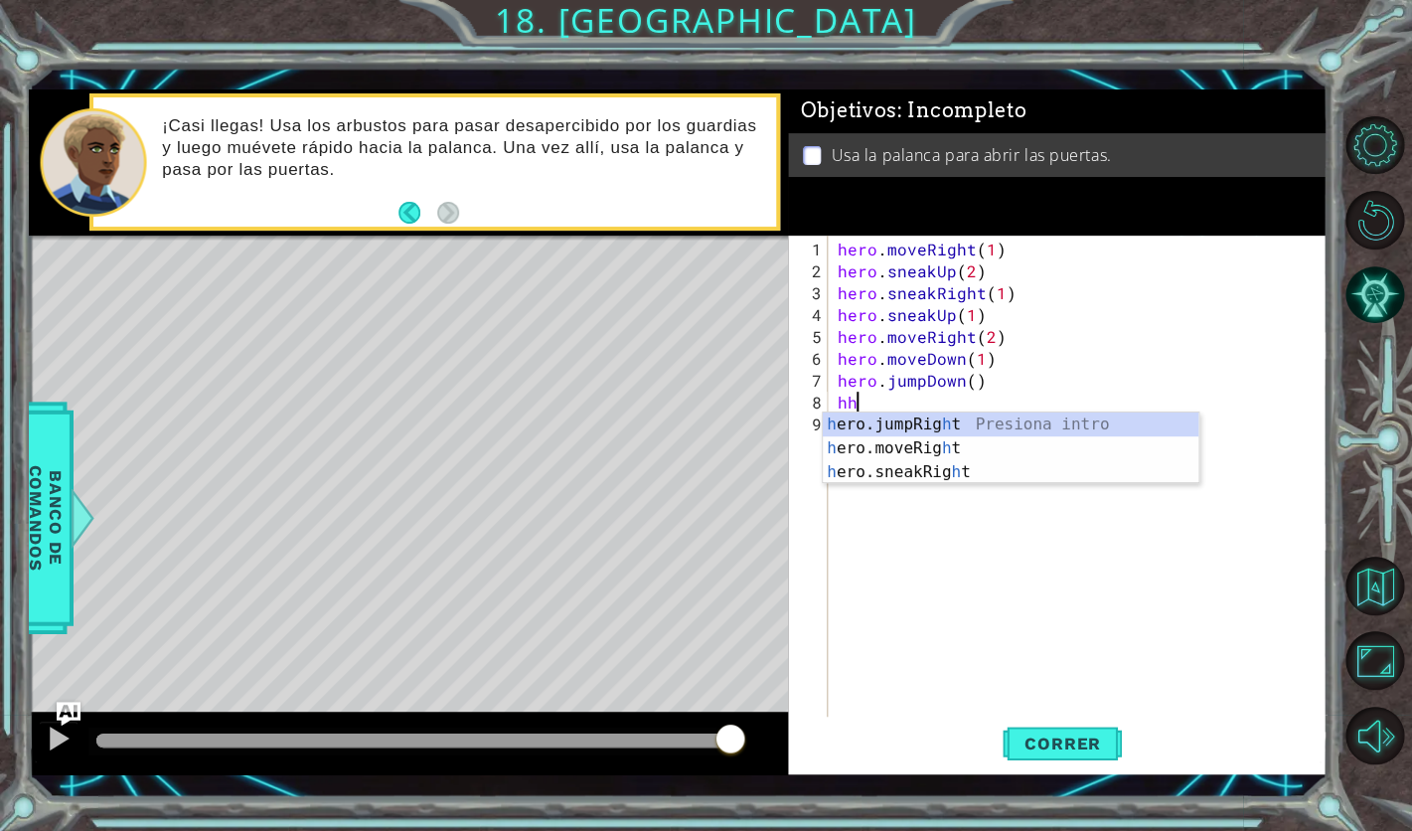
scroll to position [0, 0]
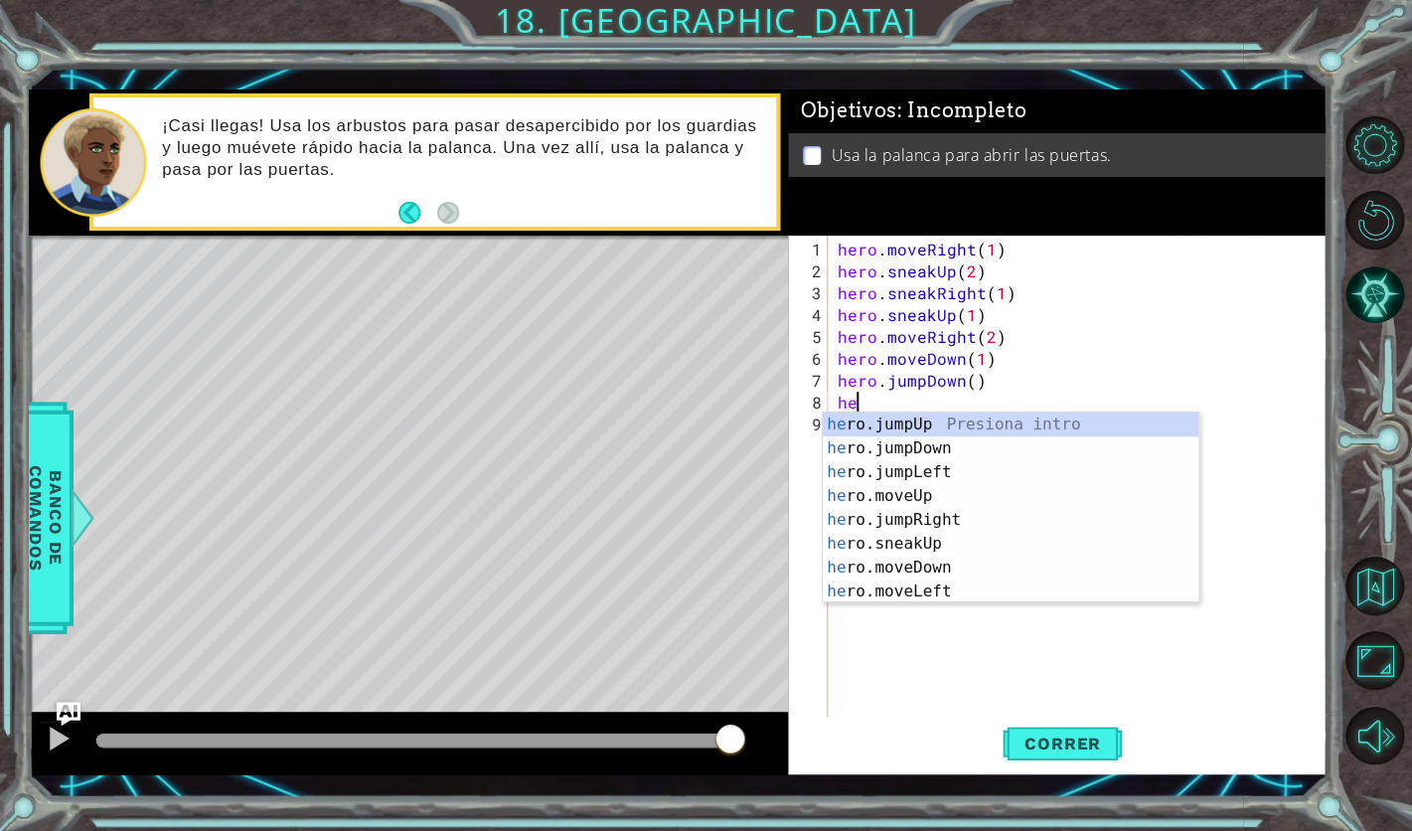
type textarea "her"
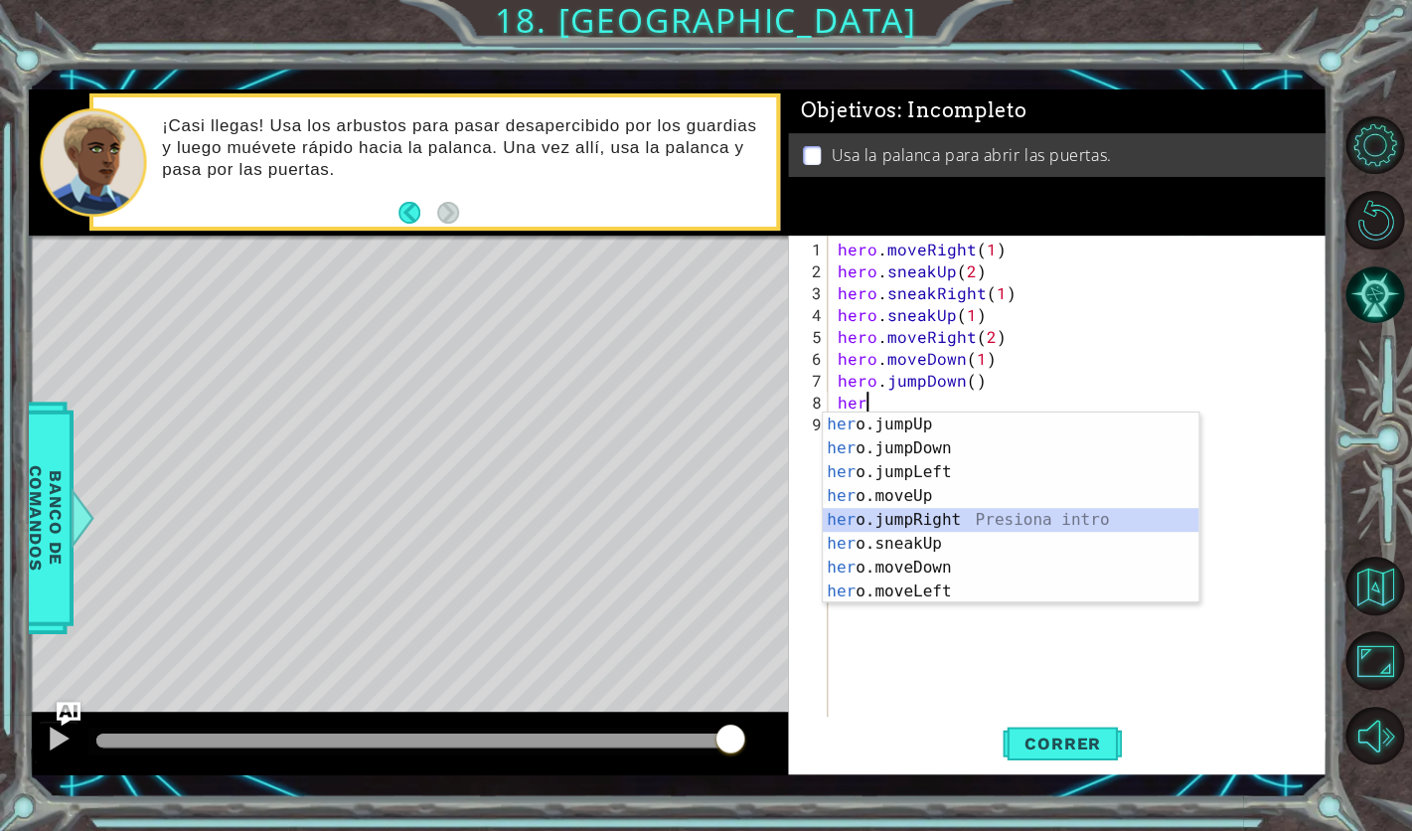
click at [970, 523] on div "her o.jumpUp Presiona intro her o.jumpDown Presiona intro her o.jumpLeft Presio…" at bounding box center [1011, 532] width 376 height 239
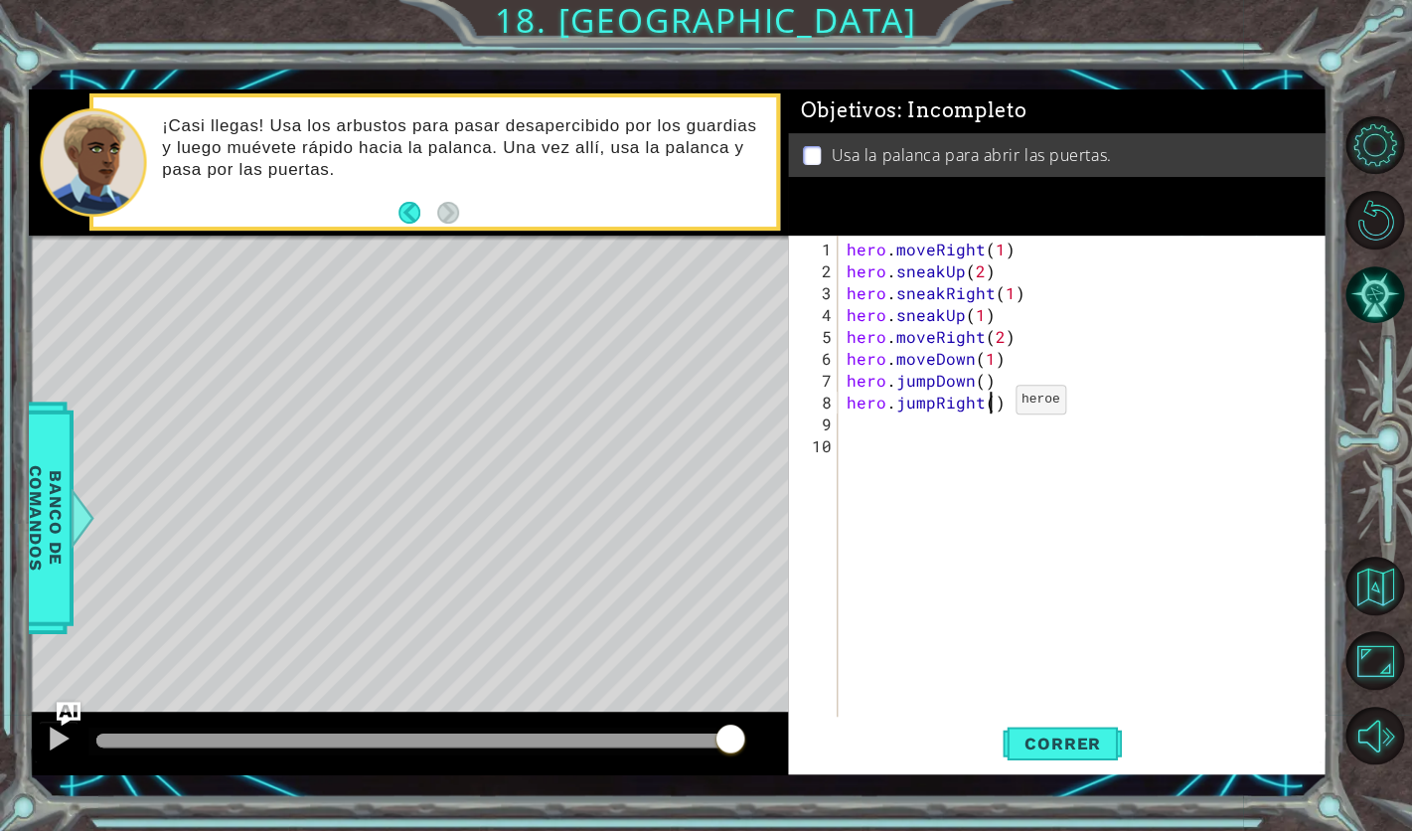
click at [990, 408] on div "hero . moveRight ( 1 ) hero . sneakUp ( 2 ) hero . sneakRight ( 1 ) hero . snea…" at bounding box center [1088, 501] width 490 height 525
drag, startPoint x: 932, startPoint y: 409, endPoint x: 902, endPoint y: 408, distance: 30.8
click at [902, 408] on div "hero . moveRight ( 1 ) hero . sneakUp ( 2 ) hero . sneakRight ( 1 ) hero . snea…" at bounding box center [1088, 501] width 490 height 525
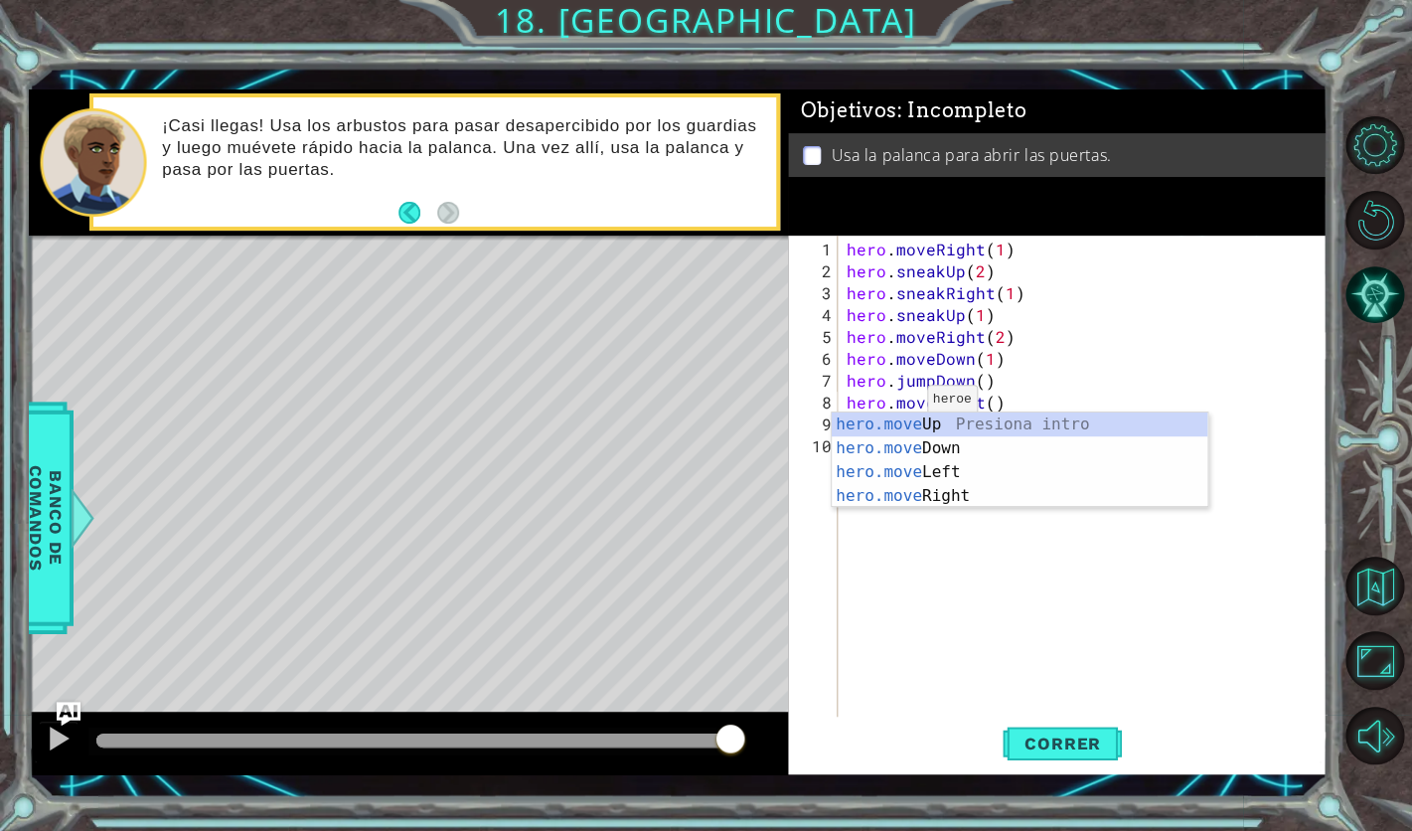
scroll to position [0, 4]
click at [980, 504] on div "hero.move Up Presiona intro hero.move Down Presiona intro hero.move Left Presio…" at bounding box center [1020, 484] width 376 height 143
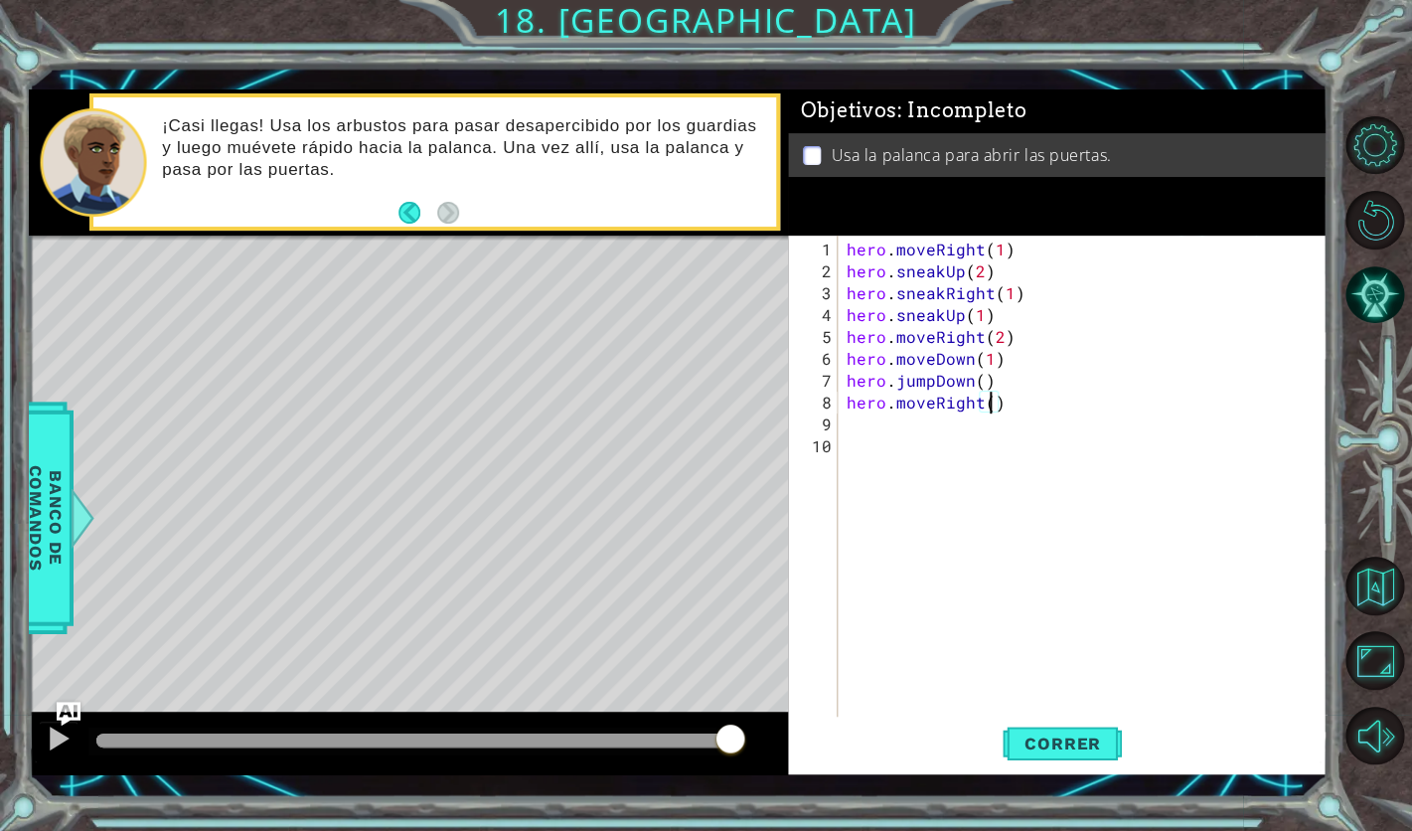
type textarea "hero.moveRight(2)"
click at [896, 438] on div "hero . moveRight ( 1 ) hero . sneakUp ( 2 ) hero . sneakRight ( 1 ) hero . snea…" at bounding box center [1088, 501] width 490 height 525
click at [898, 430] on div "hero . moveRight ( 1 ) hero . sneakUp ( 2 ) hero . sneakRight ( 1 ) hero . snea…" at bounding box center [1088, 501] width 490 height 525
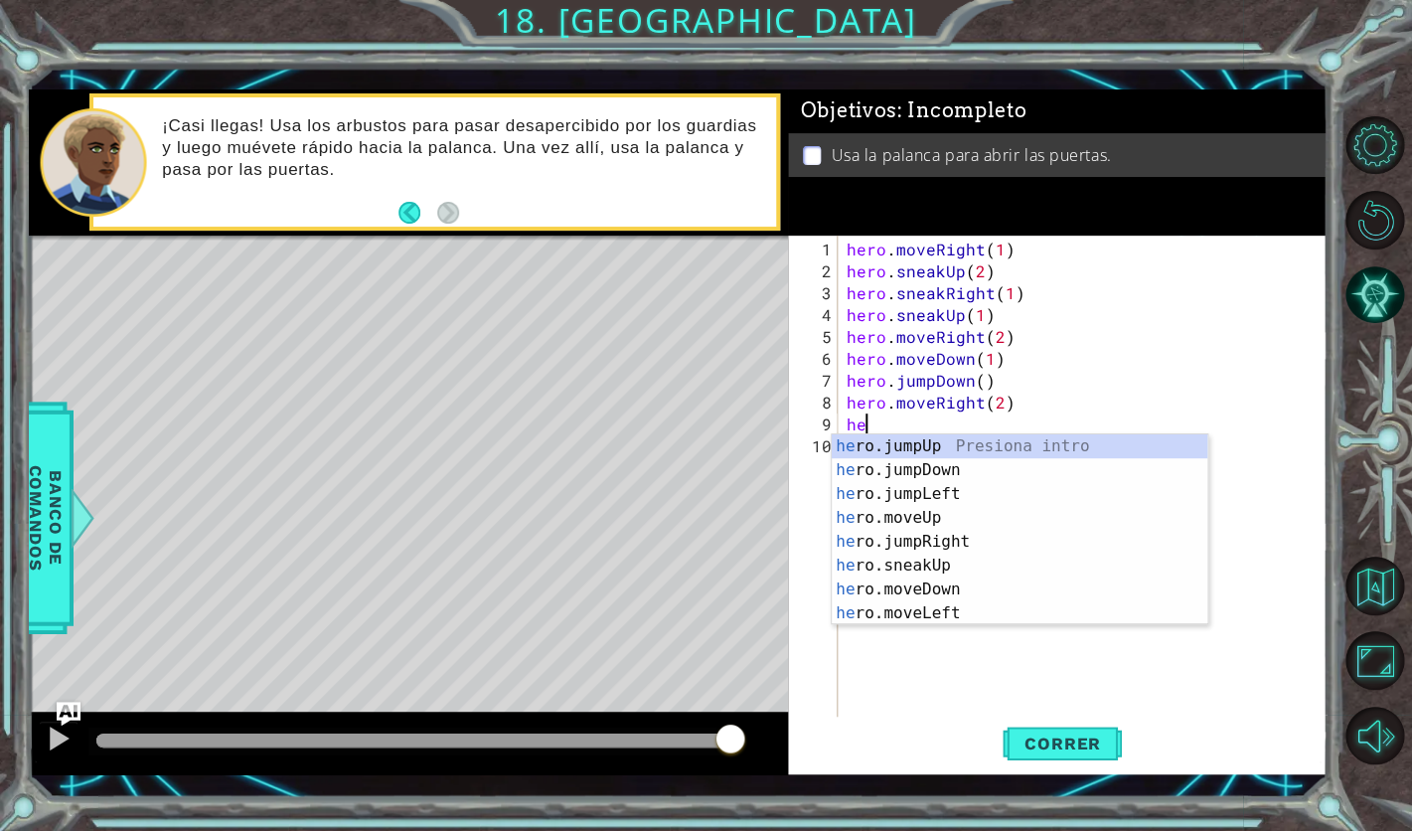
type textarea "her"
click at [968, 448] on div "her o.jumpUp Presiona intro her o.jumpDown Presiona intro her o.jumpLeft Presio…" at bounding box center [1020, 553] width 376 height 239
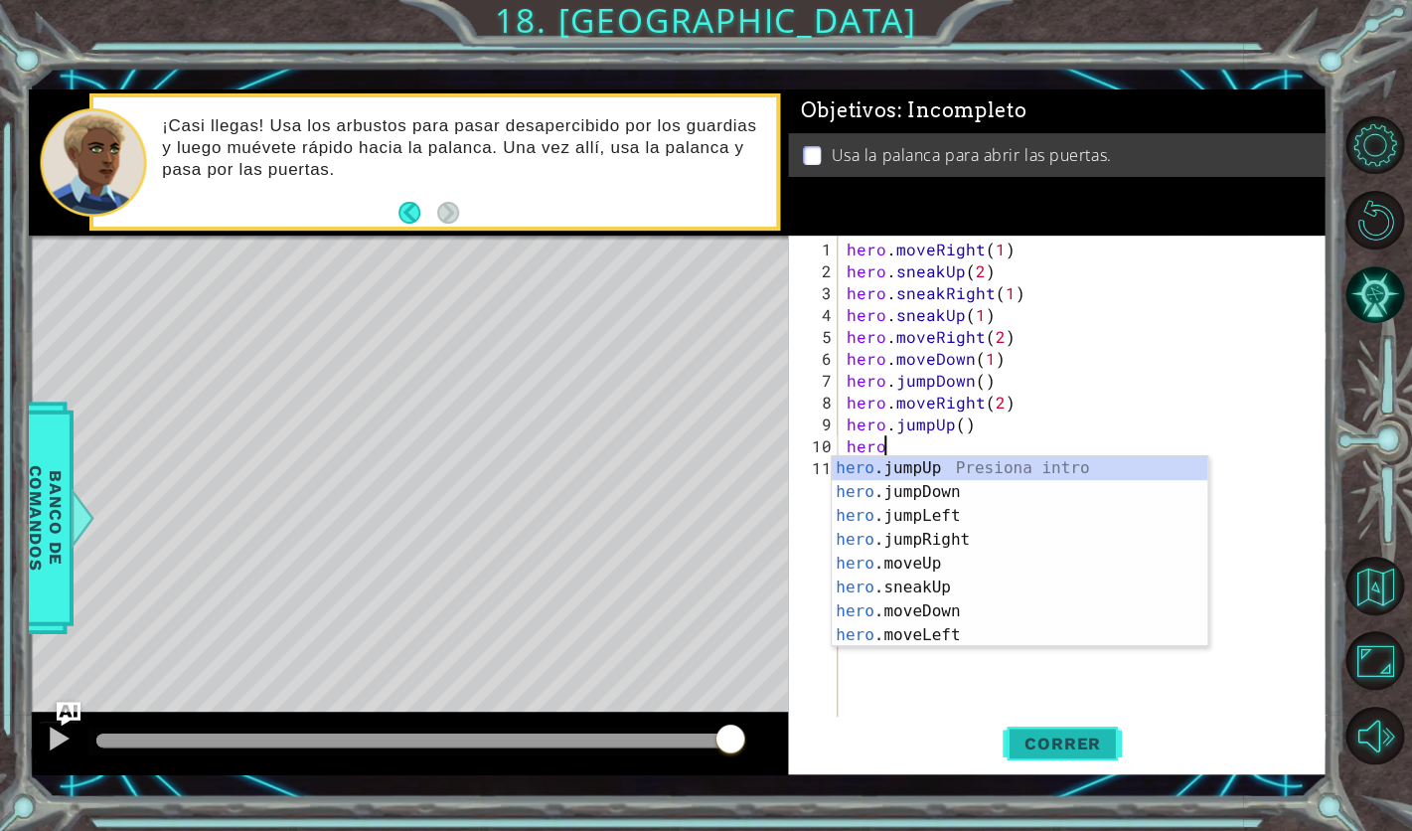
click at [1077, 747] on span "Correr" at bounding box center [1063, 744] width 116 height 20
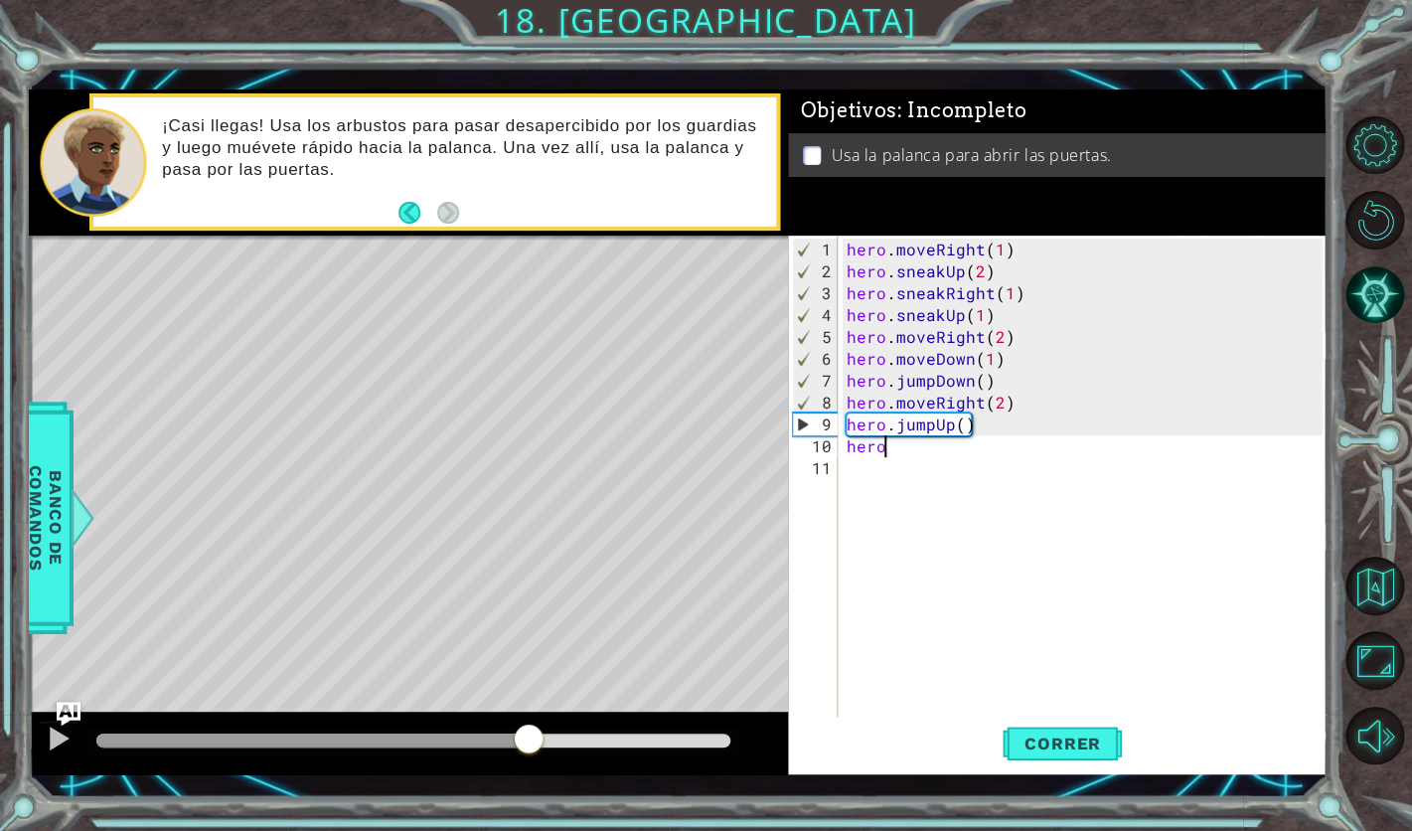
drag, startPoint x: 128, startPoint y: 734, endPoint x: 539, endPoint y: 729, distance: 410.5
click at [539, 729] on div at bounding box center [529, 741] width 36 height 36
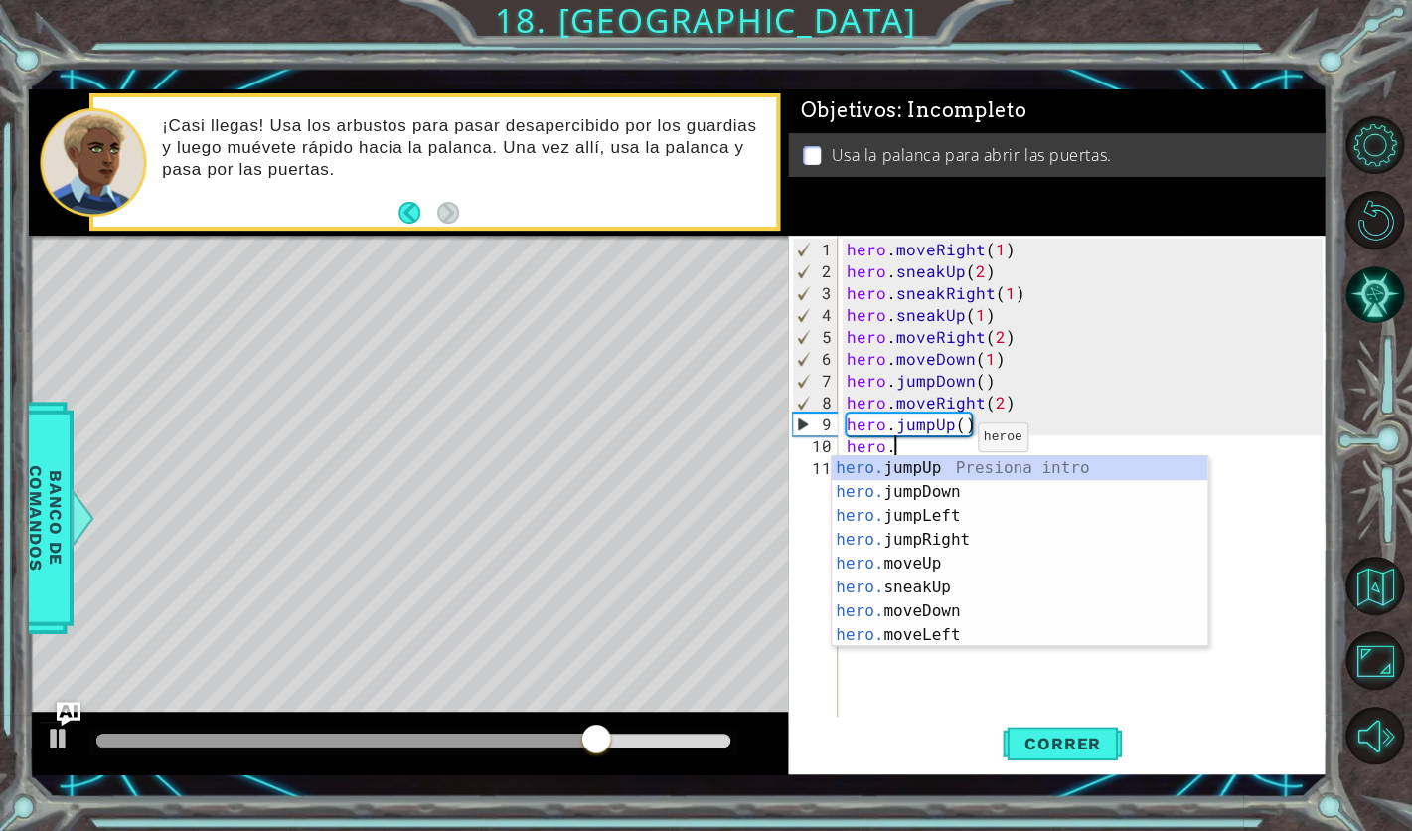
scroll to position [0, 2]
click at [947, 556] on div "hero. jumpUp Presiona intro hero. jumpDown Presiona intro hero. jumpLeft Presio…" at bounding box center [1020, 575] width 376 height 239
type textarea "hero.moveUp(1)"
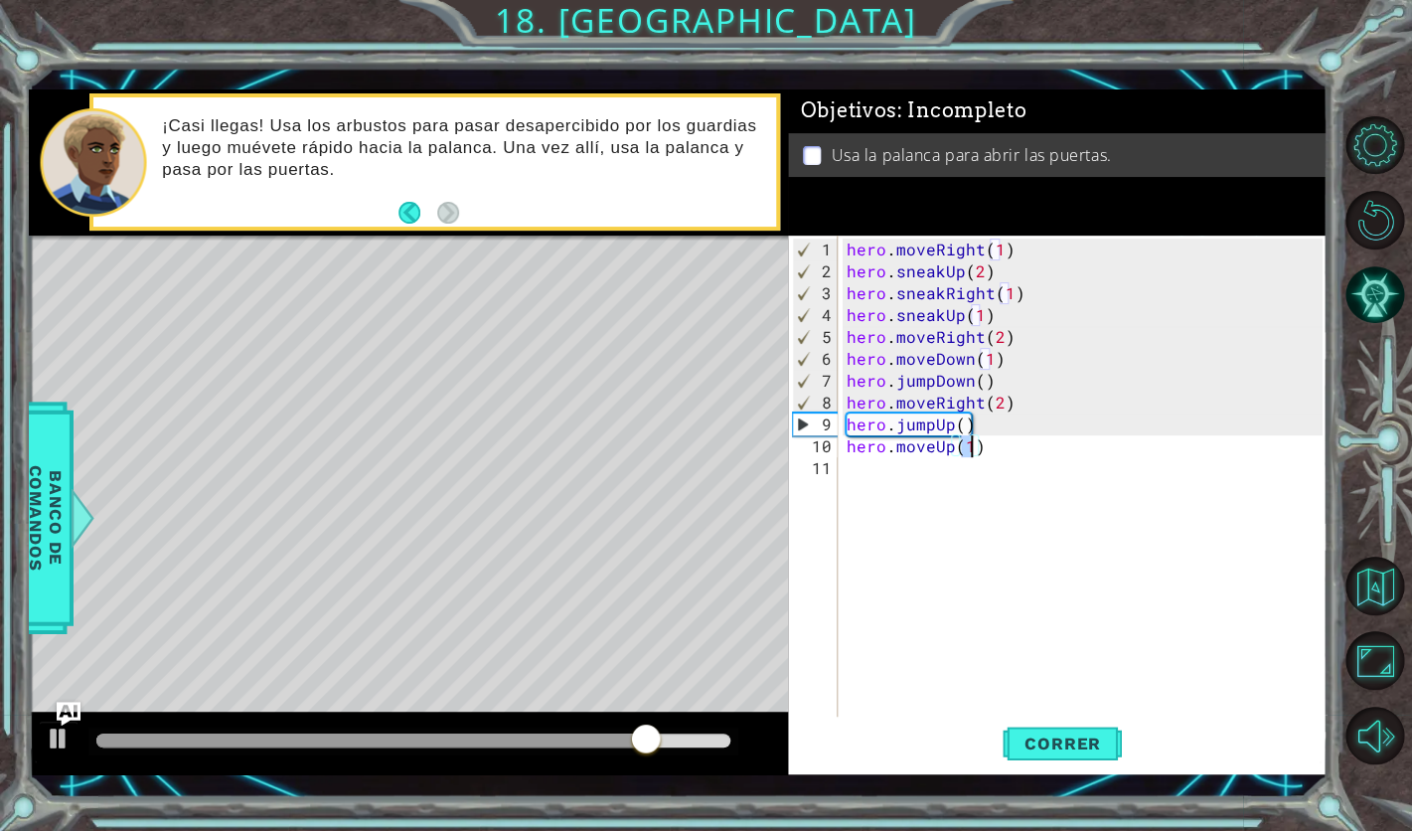
click at [849, 465] on div "hero . moveRight ( 1 ) hero . sneakUp ( 2 ) hero . sneakRight ( 1 ) hero . snea…" at bounding box center [1088, 501] width 490 height 525
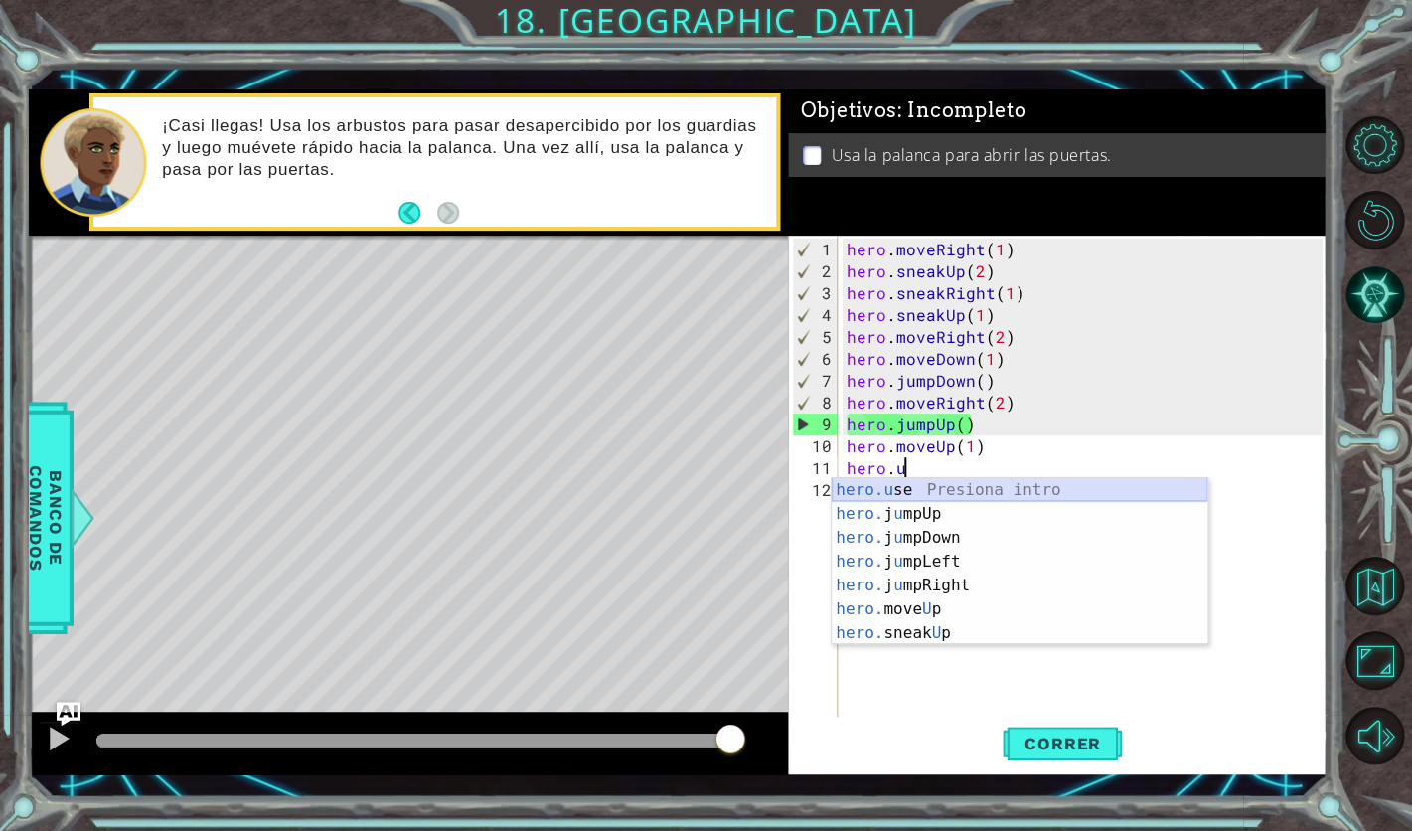
click at [931, 490] on div "hero.u se Presiona intro hero. j u mpUp Presiona intro hero. j u mpDown Presion…" at bounding box center [1020, 585] width 376 height 215
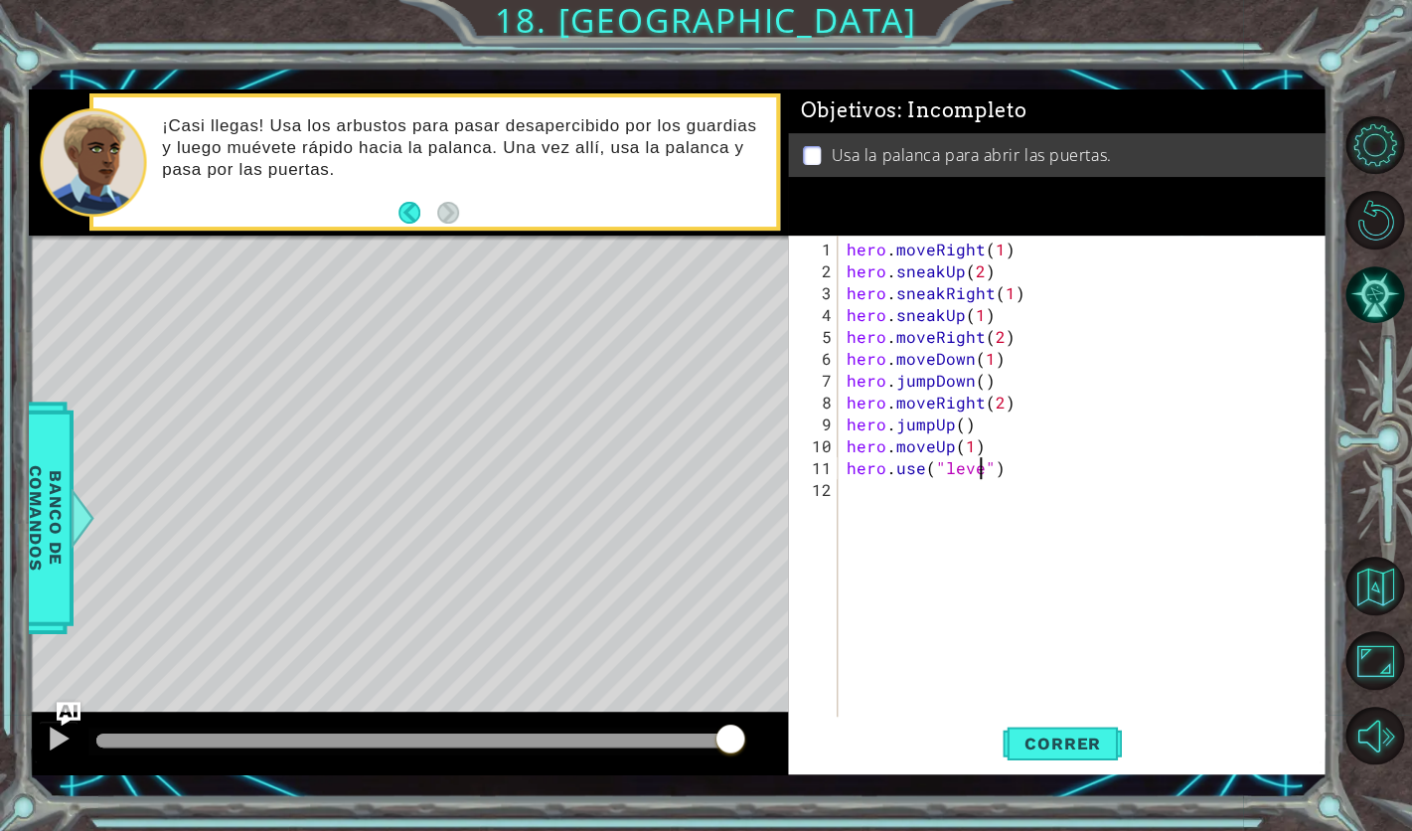
scroll to position [0, 8]
type textarea "hero.use("lever")"
click at [1051, 745] on span "Correr" at bounding box center [1063, 744] width 116 height 20
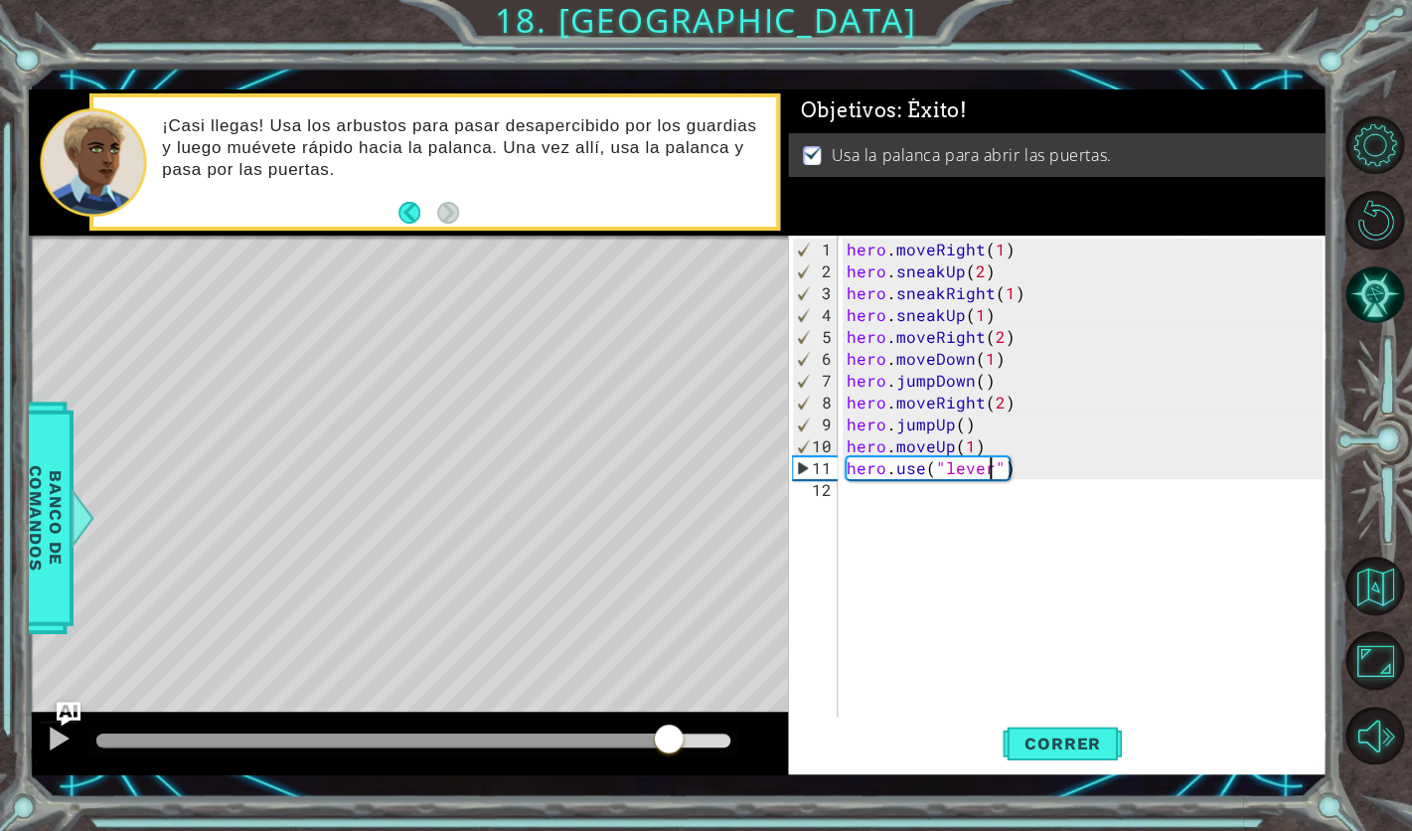
drag, startPoint x: 135, startPoint y: 736, endPoint x: 685, endPoint y: 742, distance: 549.7
click at [680, 742] on div at bounding box center [669, 741] width 36 height 36
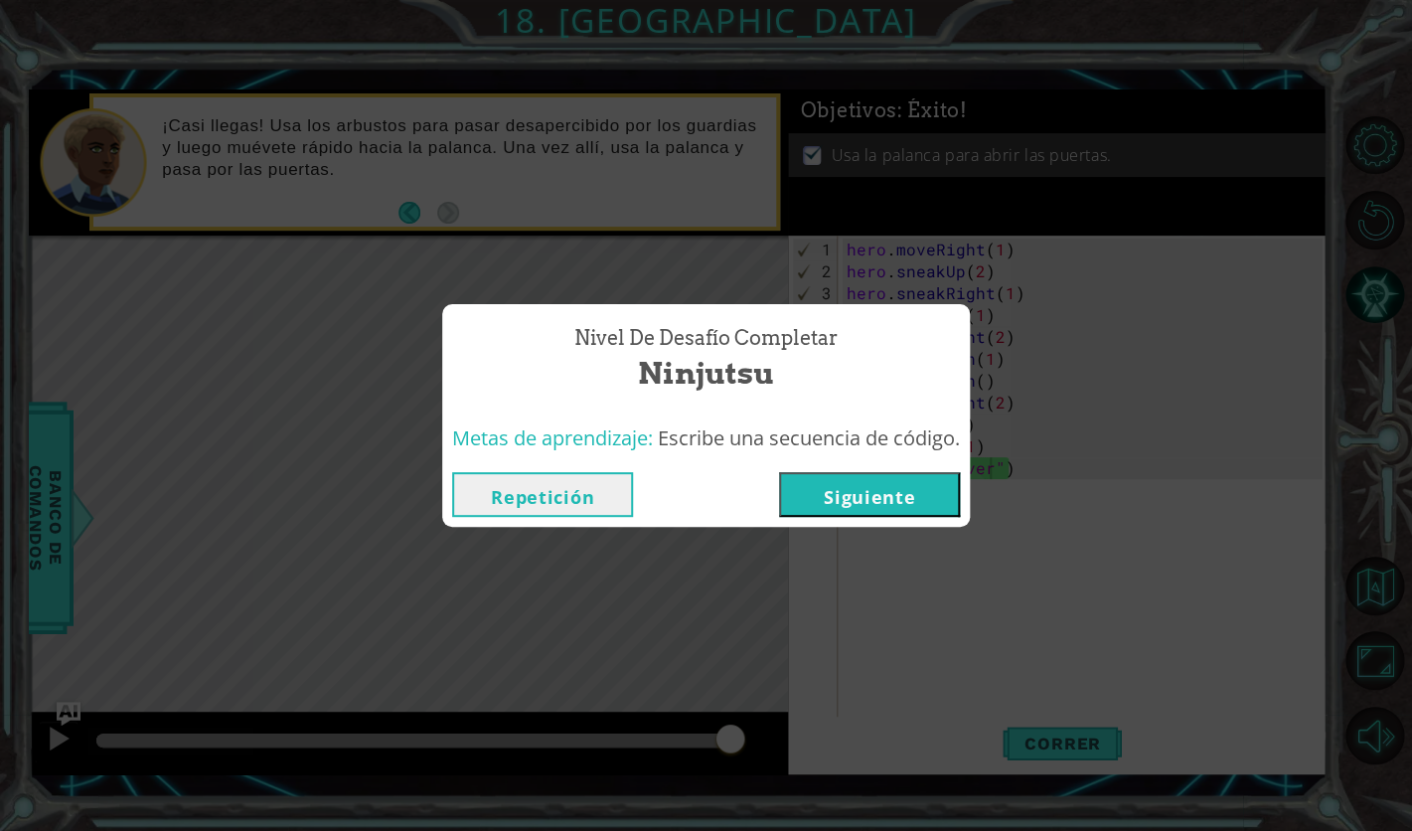
click at [886, 488] on button "Siguiente" at bounding box center [869, 494] width 181 height 45
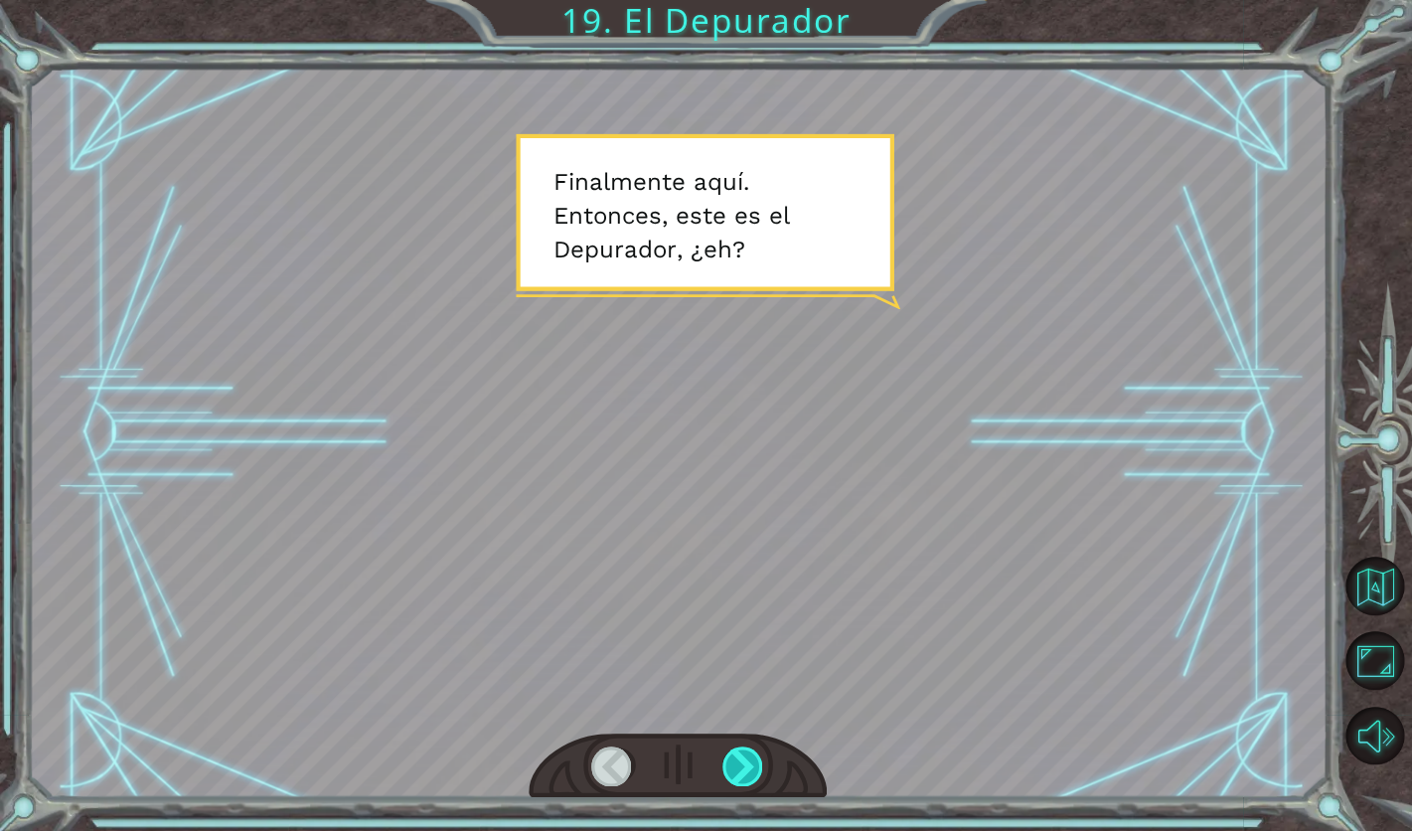
click at [737, 778] on div at bounding box center [744, 766] width 42 height 40
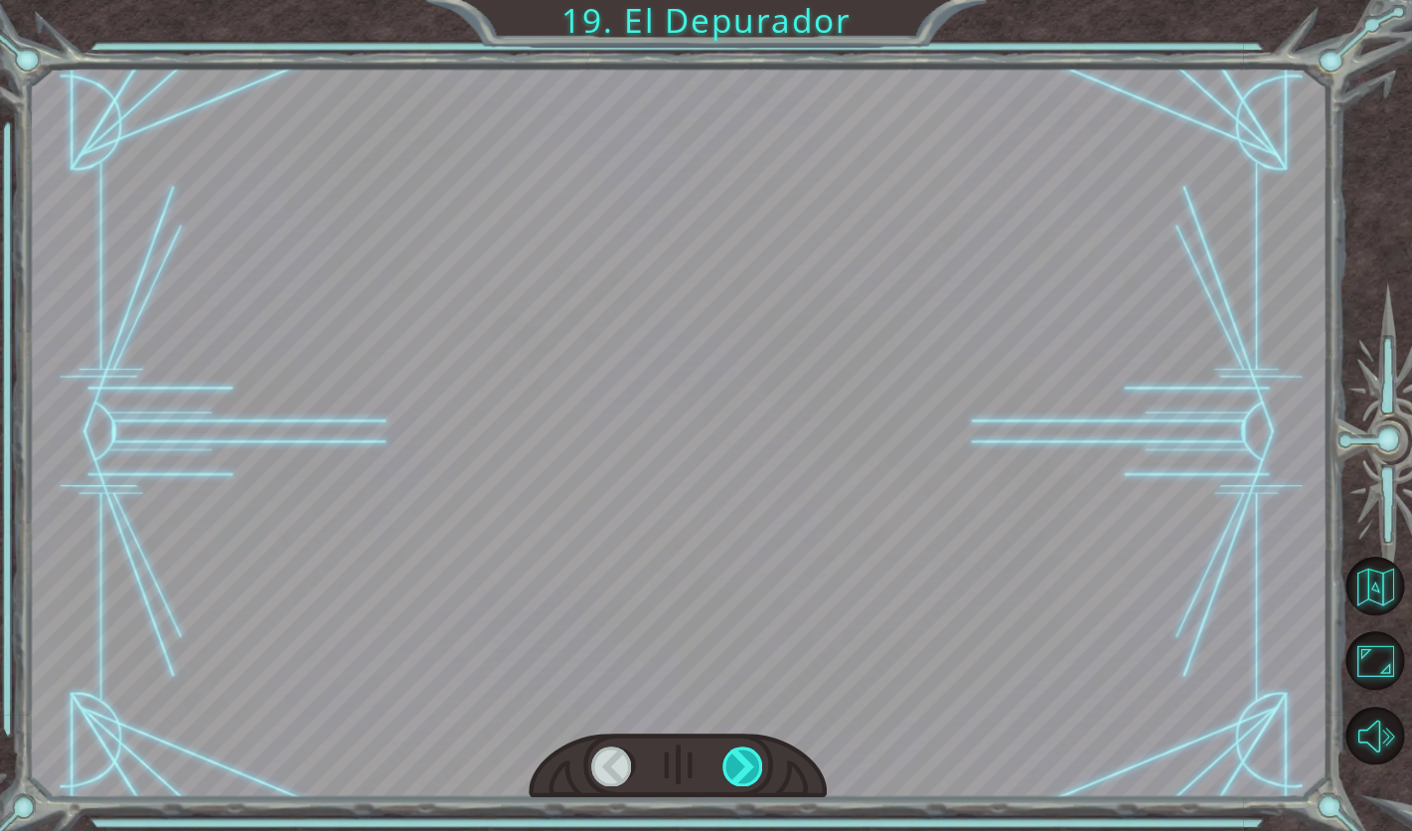
click at [737, 778] on div at bounding box center [744, 766] width 42 height 40
click at [742, 769] on div at bounding box center [744, 766] width 42 height 40
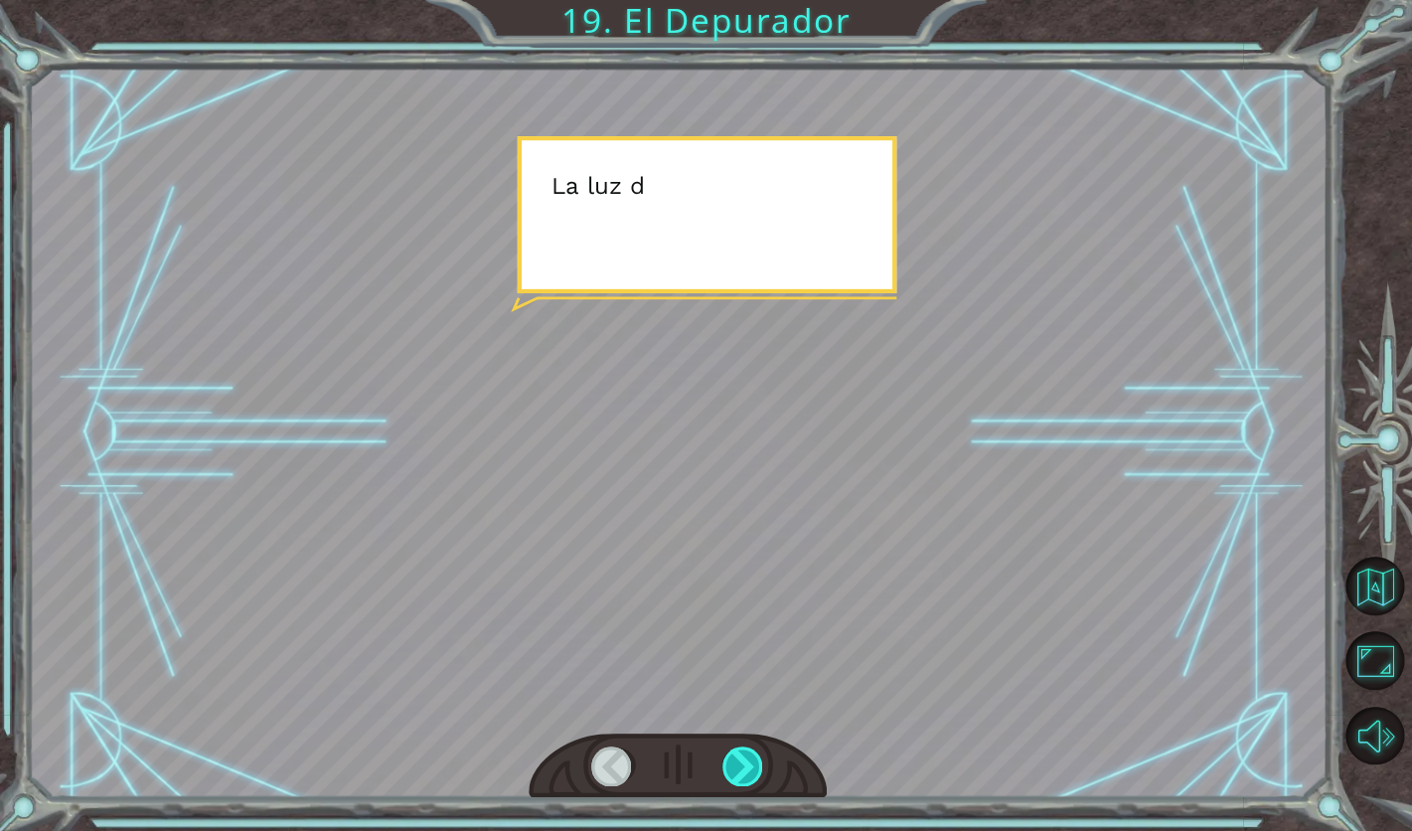
click at [742, 769] on div at bounding box center [744, 766] width 42 height 40
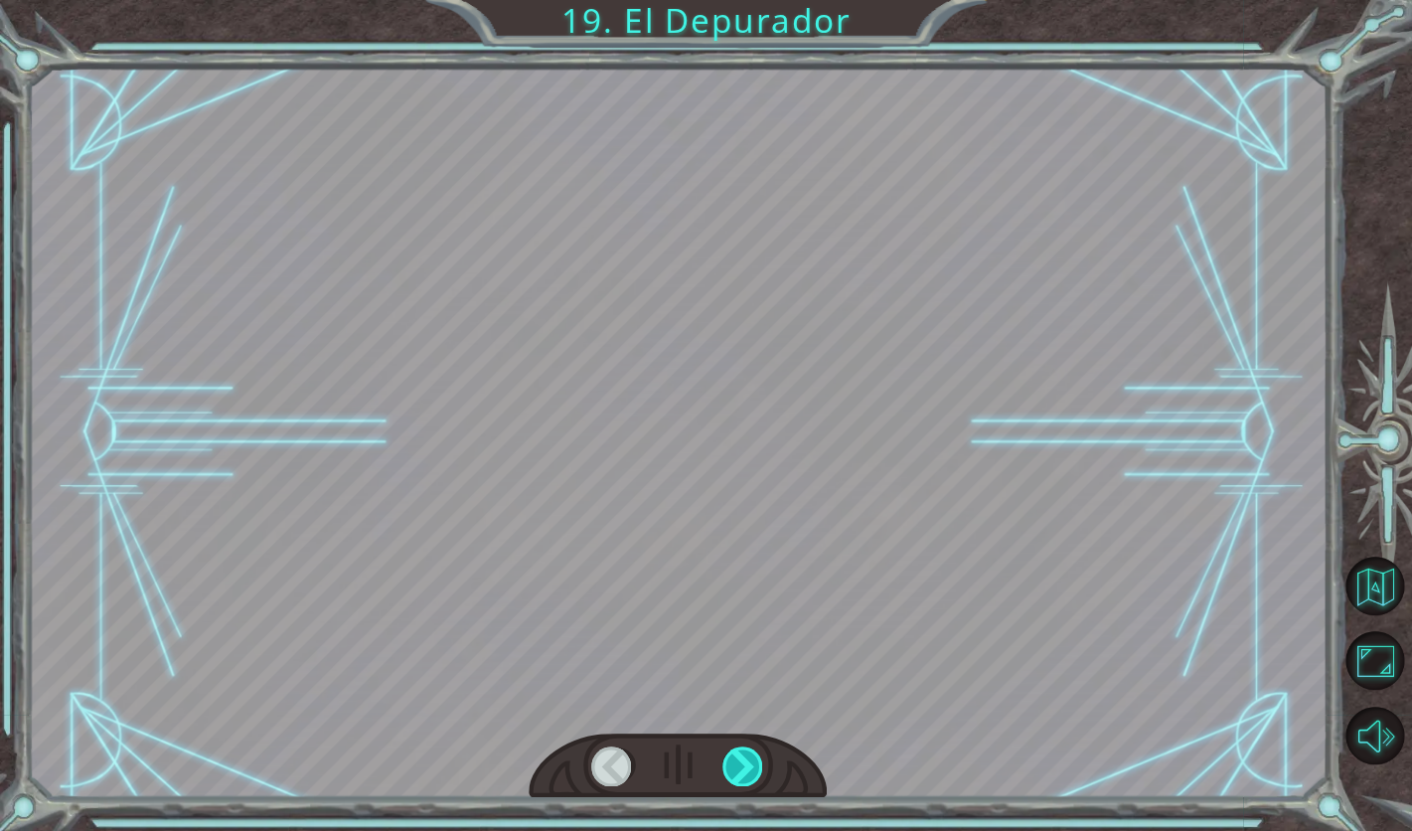
click at [742, 769] on div at bounding box center [744, 766] width 42 height 40
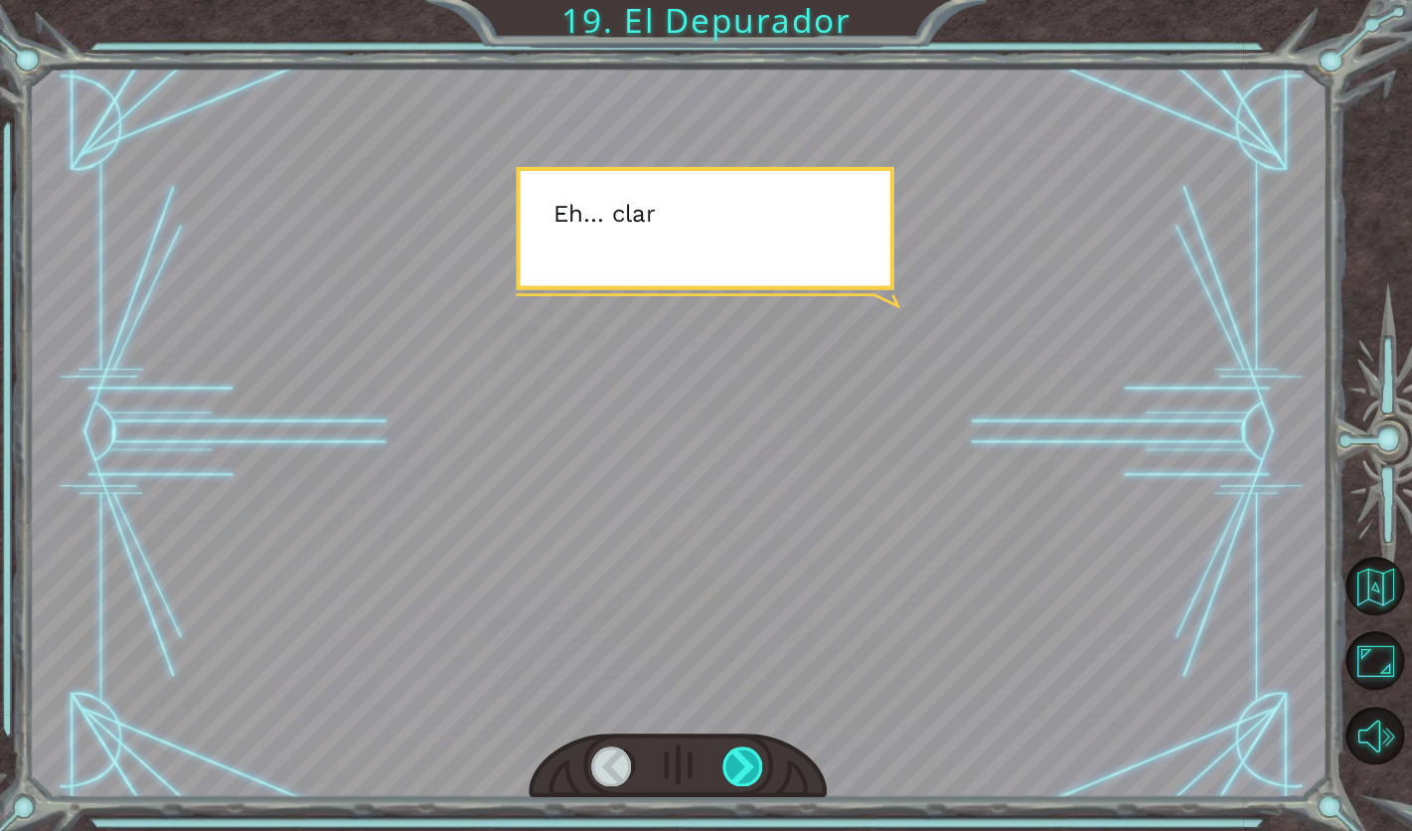
click at [742, 769] on div at bounding box center [744, 766] width 42 height 40
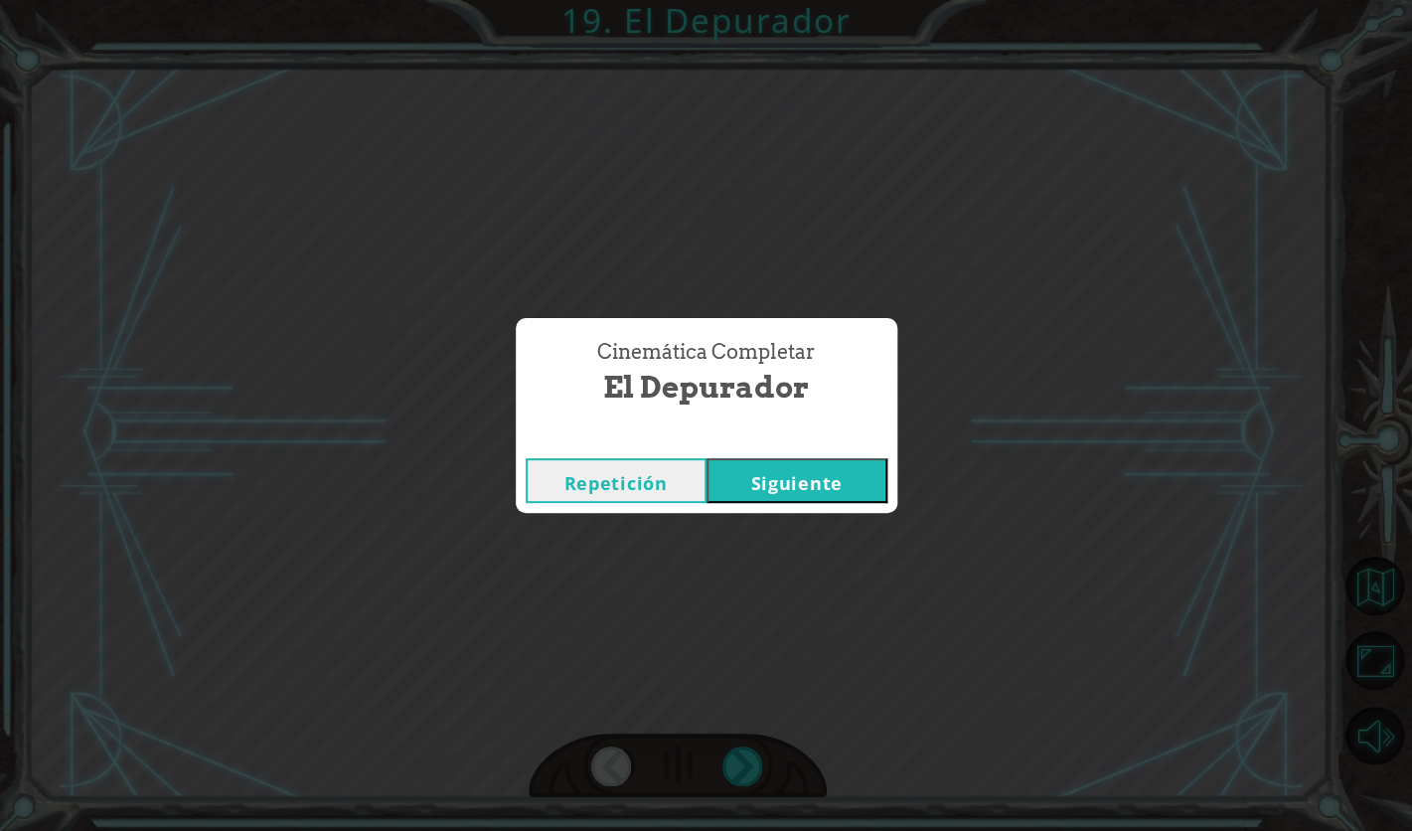
click at [828, 467] on button "Siguiente" at bounding box center [797, 480] width 181 height 45
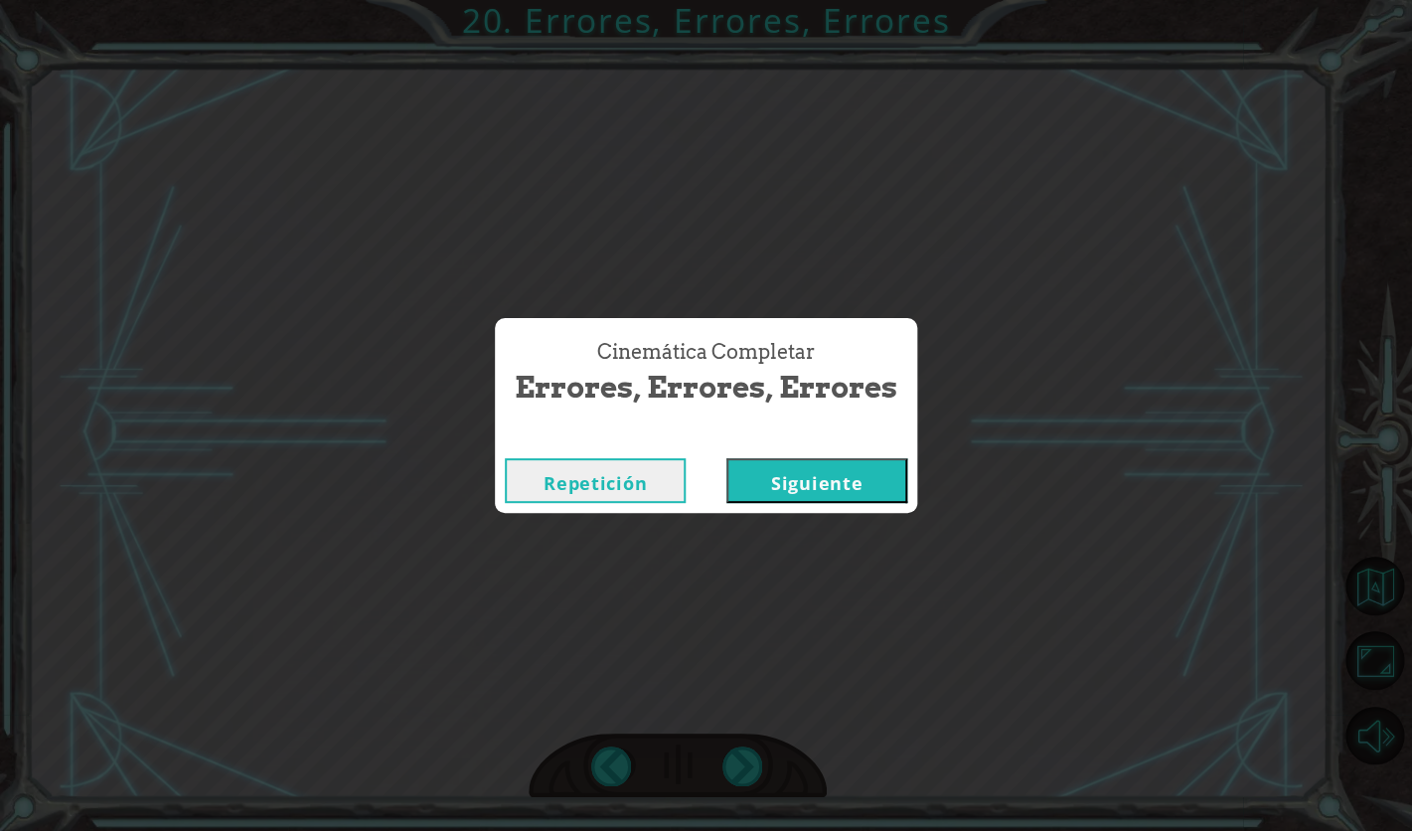
click at [831, 486] on button "Siguiente" at bounding box center [817, 480] width 181 height 45
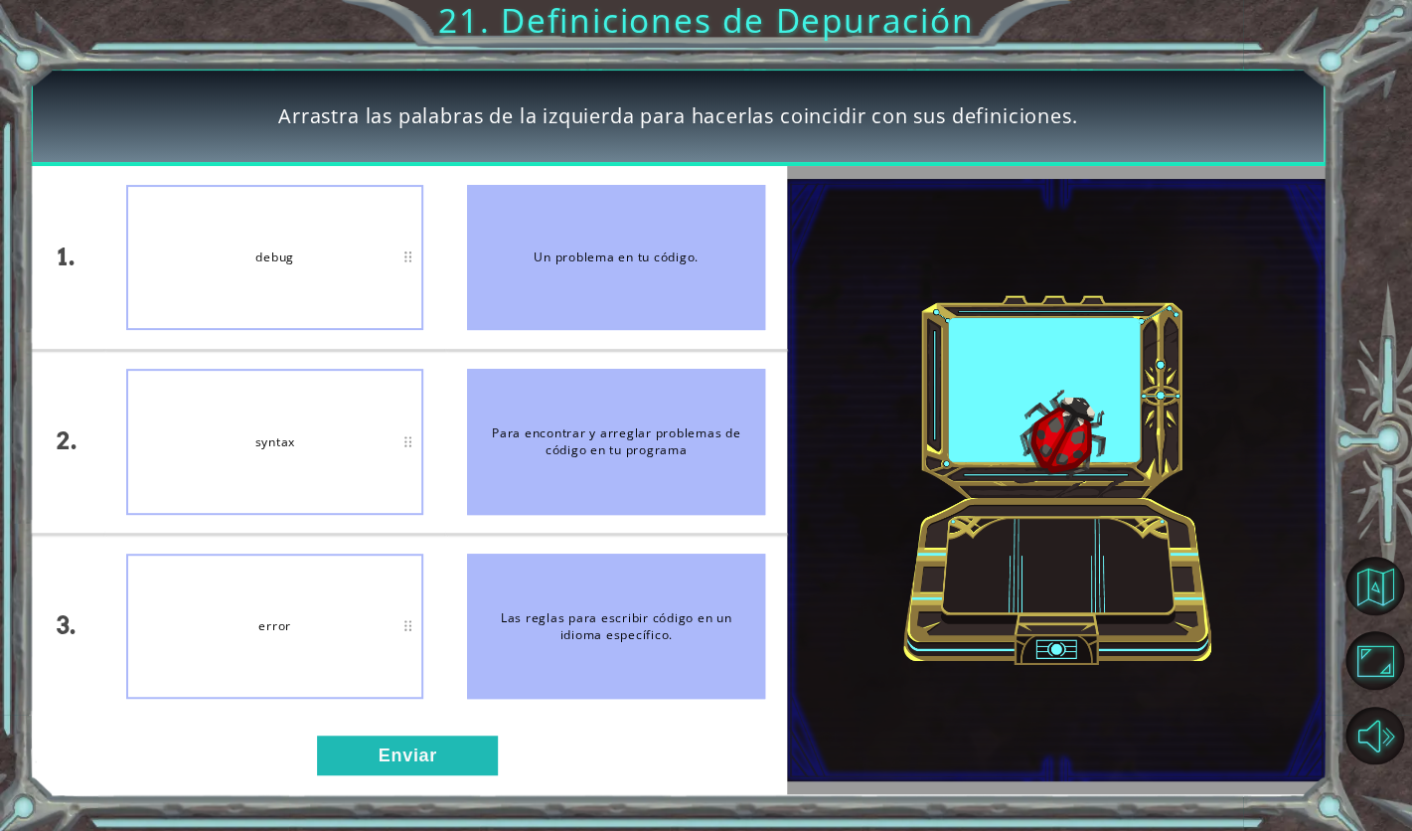
drag, startPoint x: 602, startPoint y: 260, endPoint x: 568, endPoint y: 279, distance: 39.6
click at [568, 279] on div "Un problema en tu código." at bounding box center [615, 257] width 297 height 145
click at [381, 768] on button "Enviar" at bounding box center [407, 756] width 181 height 40
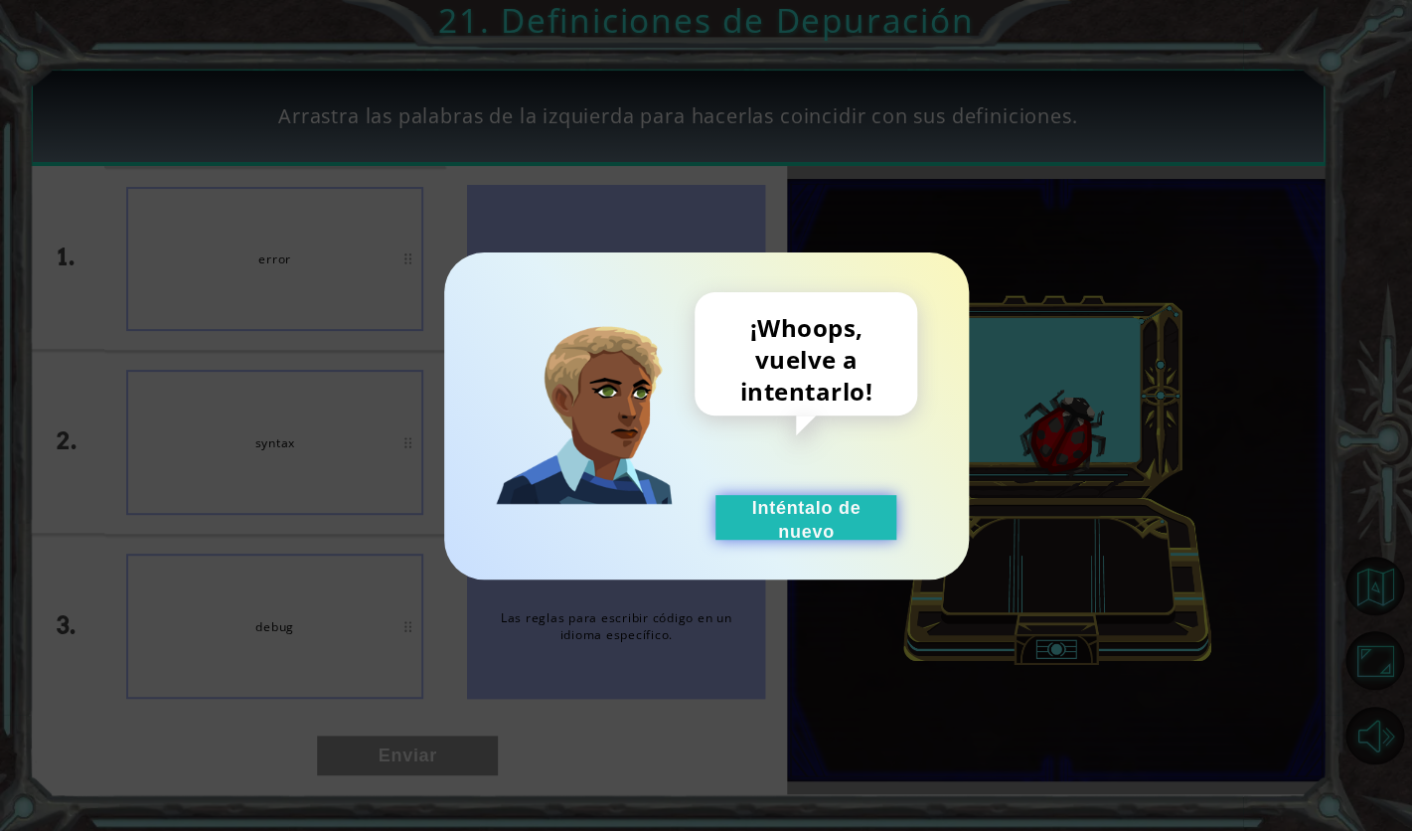
click at [767, 514] on button "Inténtalo de nuevo" at bounding box center [806, 517] width 181 height 45
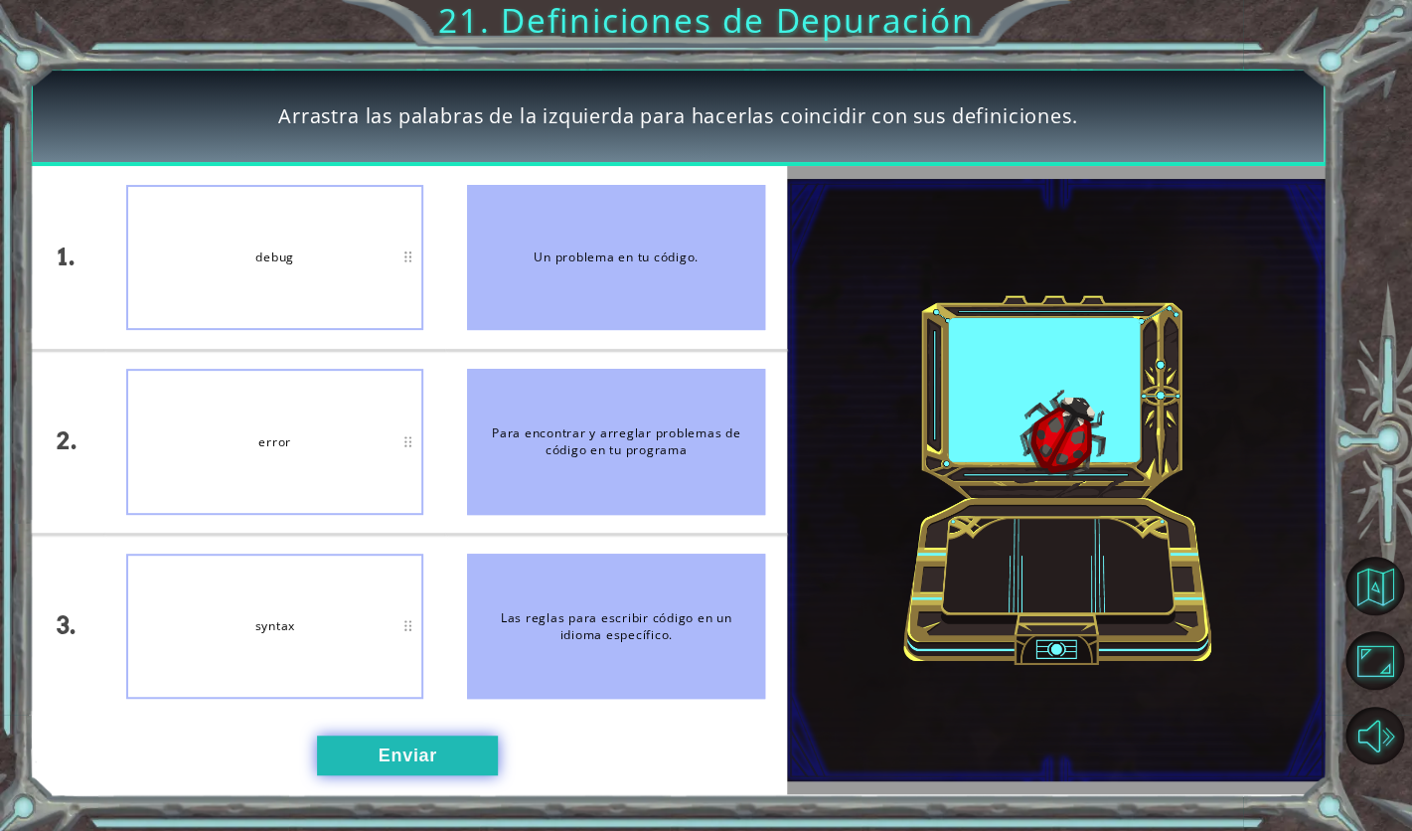
click at [417, 768] on button "Enviar" at bounding box center [407, 756] width 181 height 40
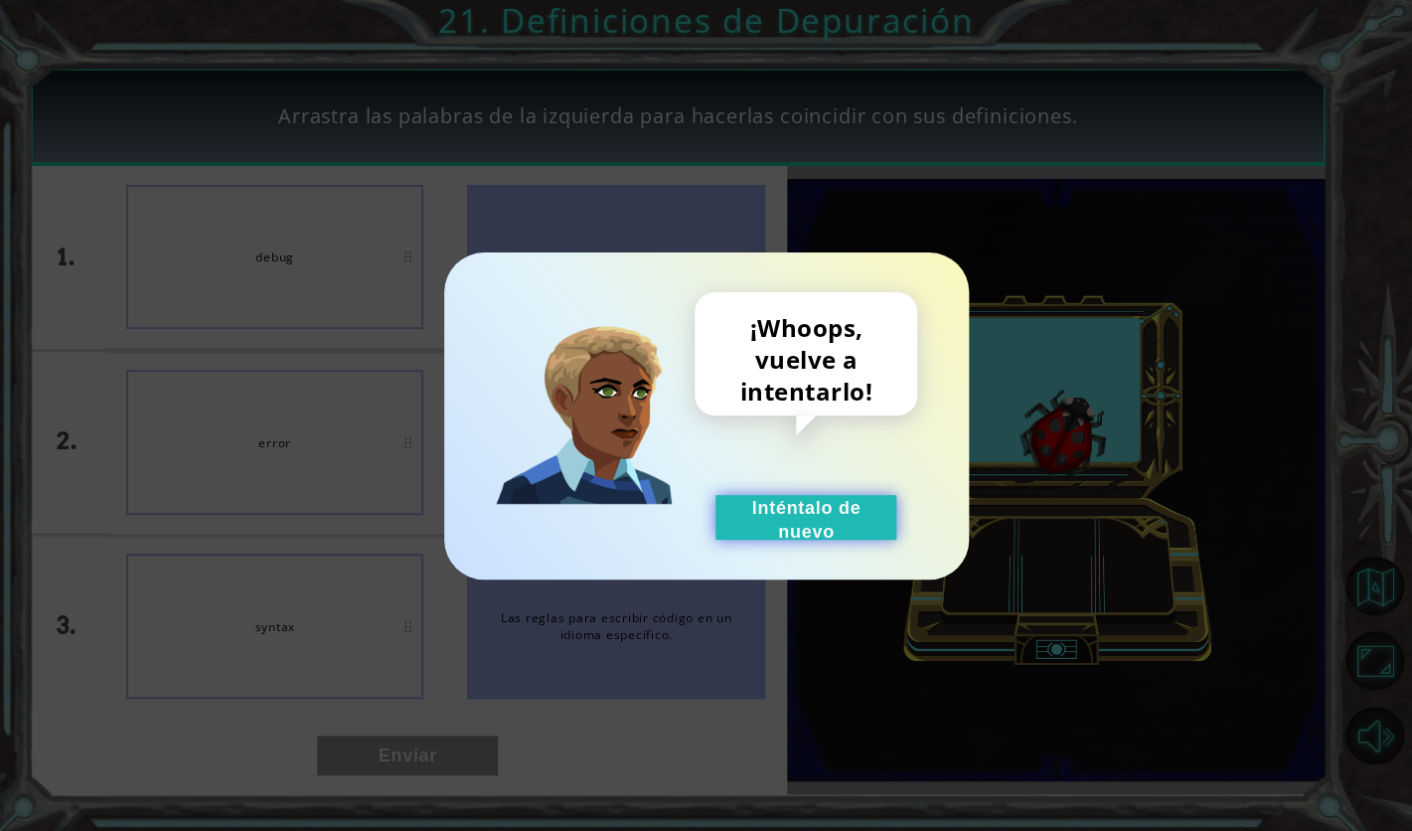
click at [813, 512] on button "Inténtalo de nuevo" at bounding box center [806, 517] width 181 height 45
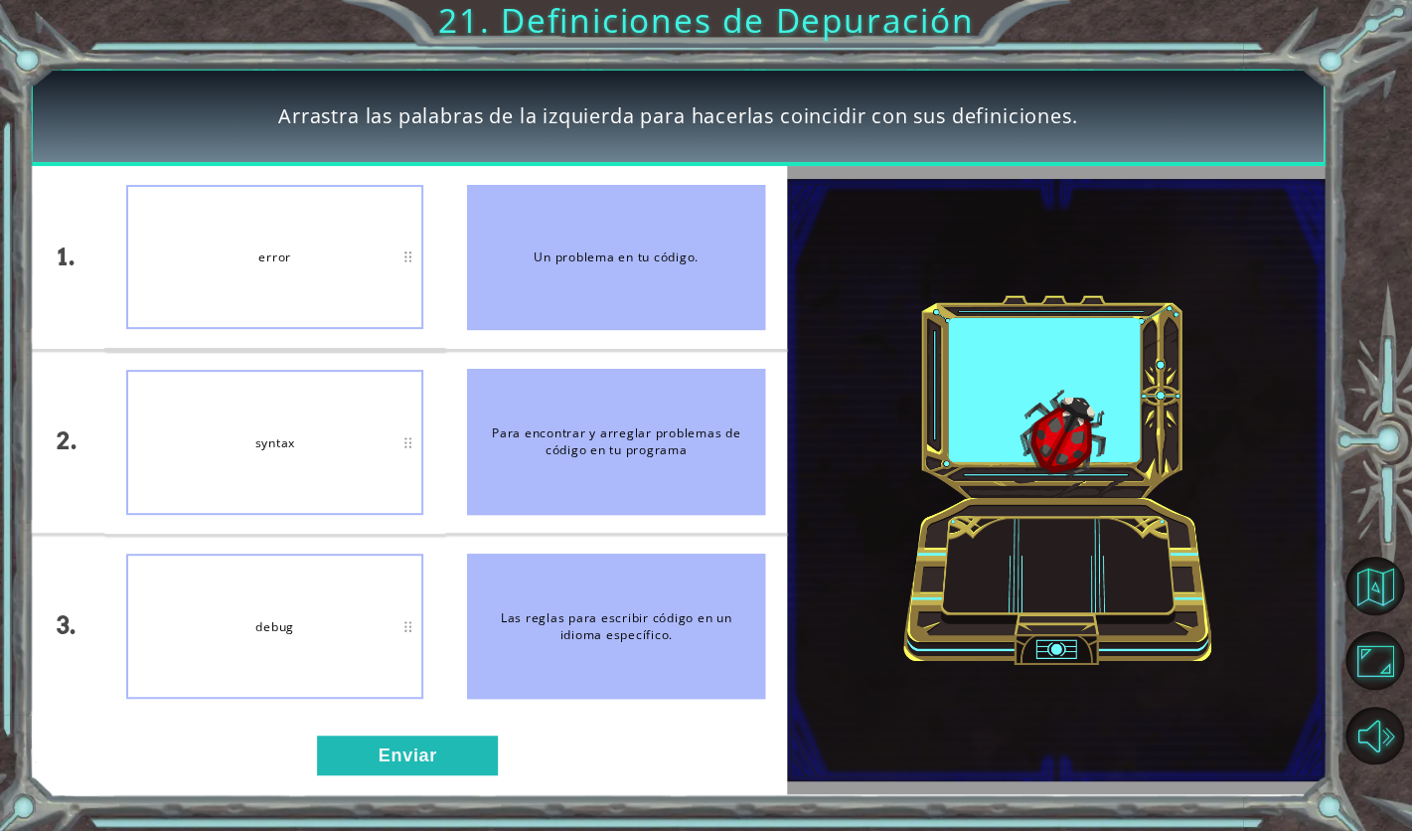
click at [373, 655] on div "debug" at bounding box center [274, 626] width 297 height 145
click at [443, 744] on button "Enviar" at bounding box center [407, 756] width 181 height 40
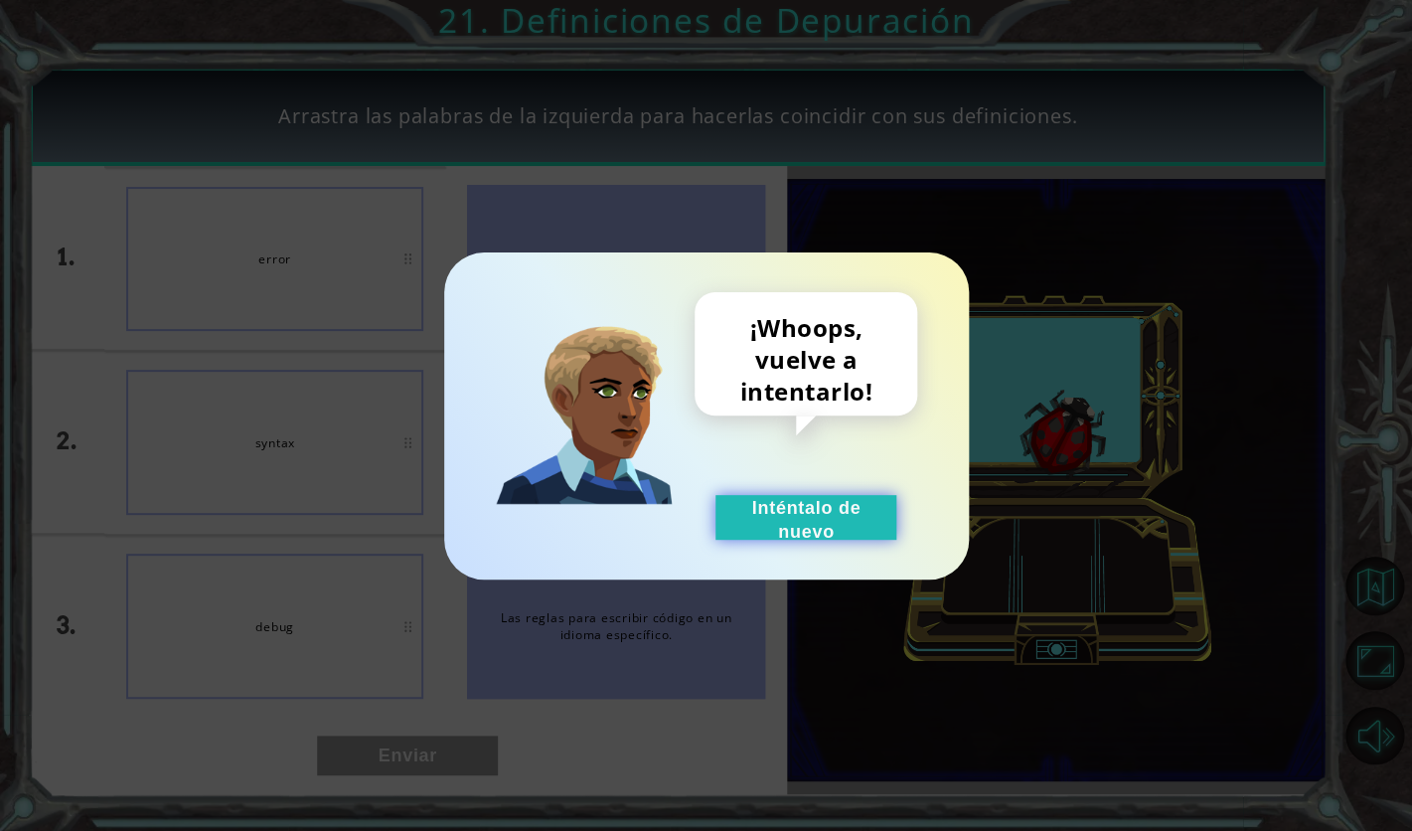
click at [765, 513] on button "Inténtalo de nuevo" at bounding box center [806, 517] width 181 height 45
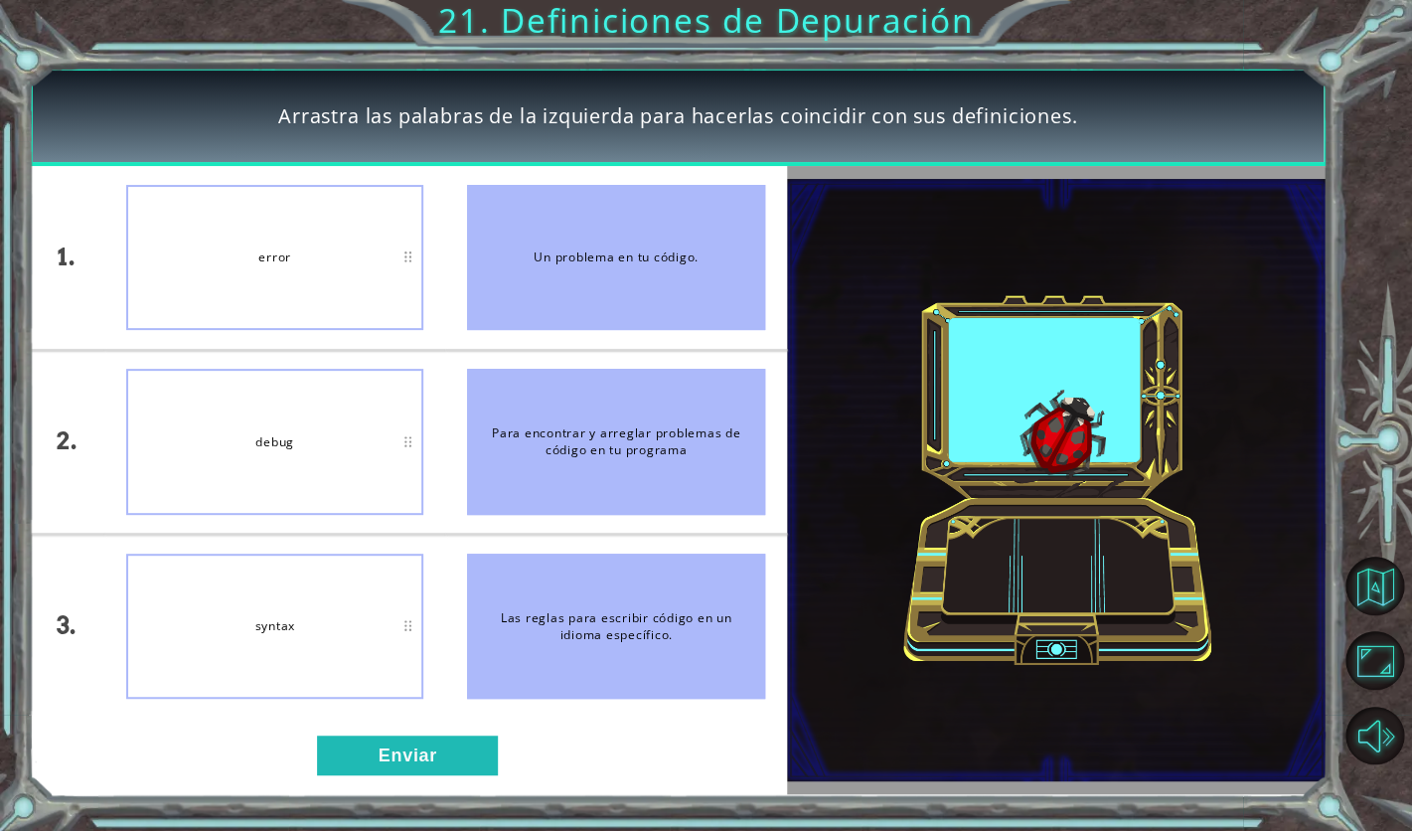
click at [269, 643] on div "syntax" at bounding box center [274, 626] width 297 height 145
click at [451, 766] on button "Enviar" at bounding box center [407, 756] width 181 height 40
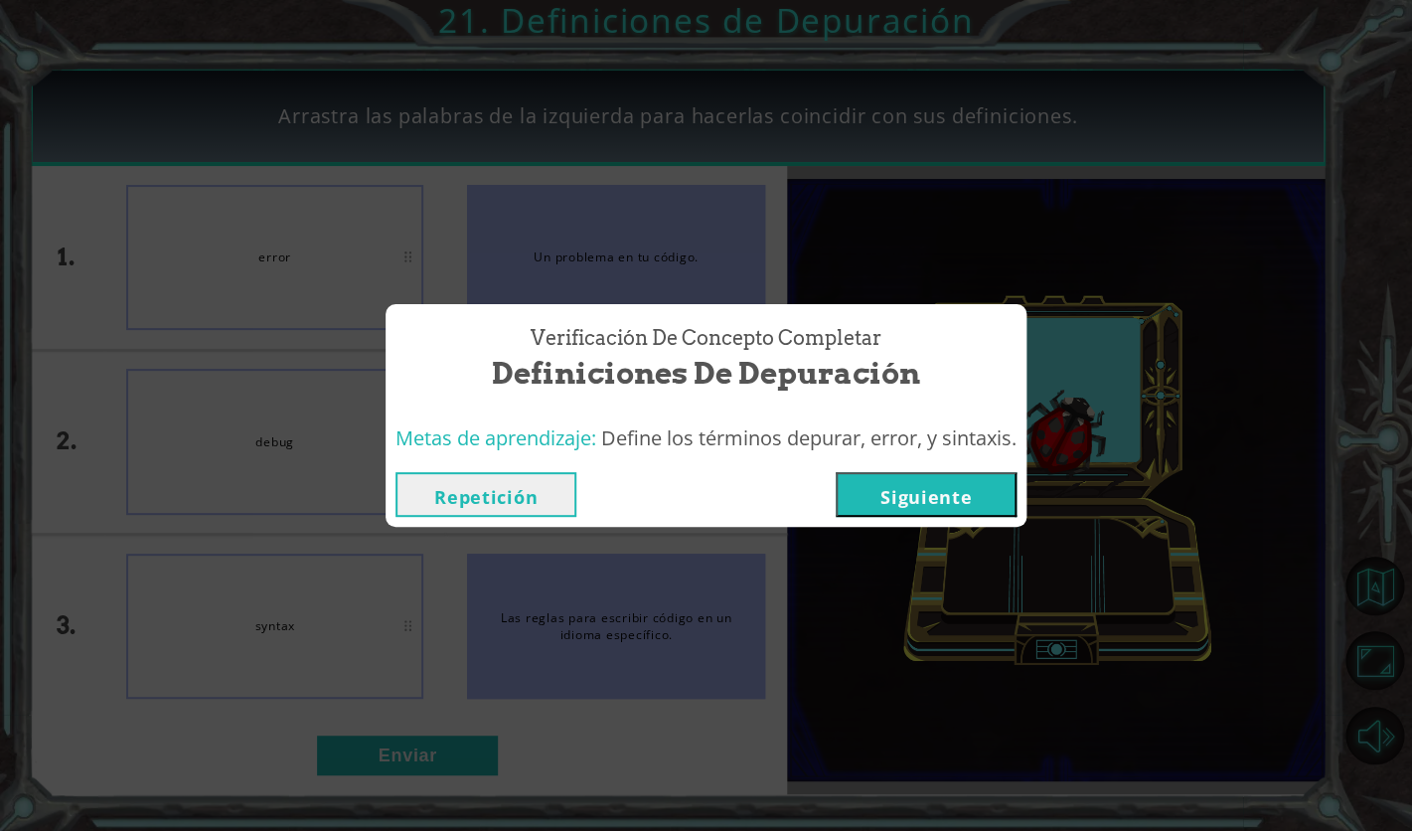
click at [908, 501] on button "Siguiente" at bounding box center [926, 494] width 181 height 45
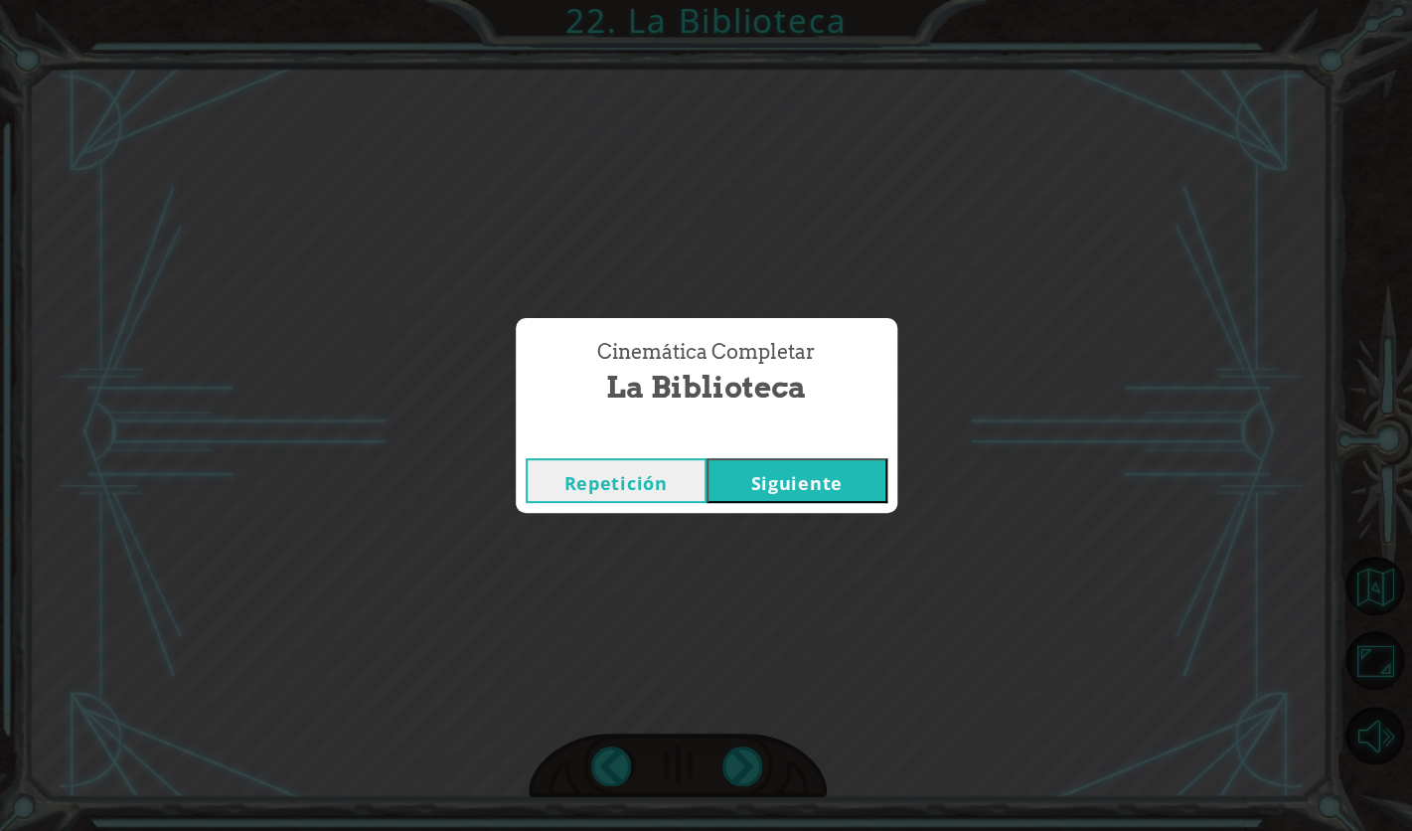
click at [802, 482] on button "Siguiente" at bounding box center [797, 480] width 181 height 45
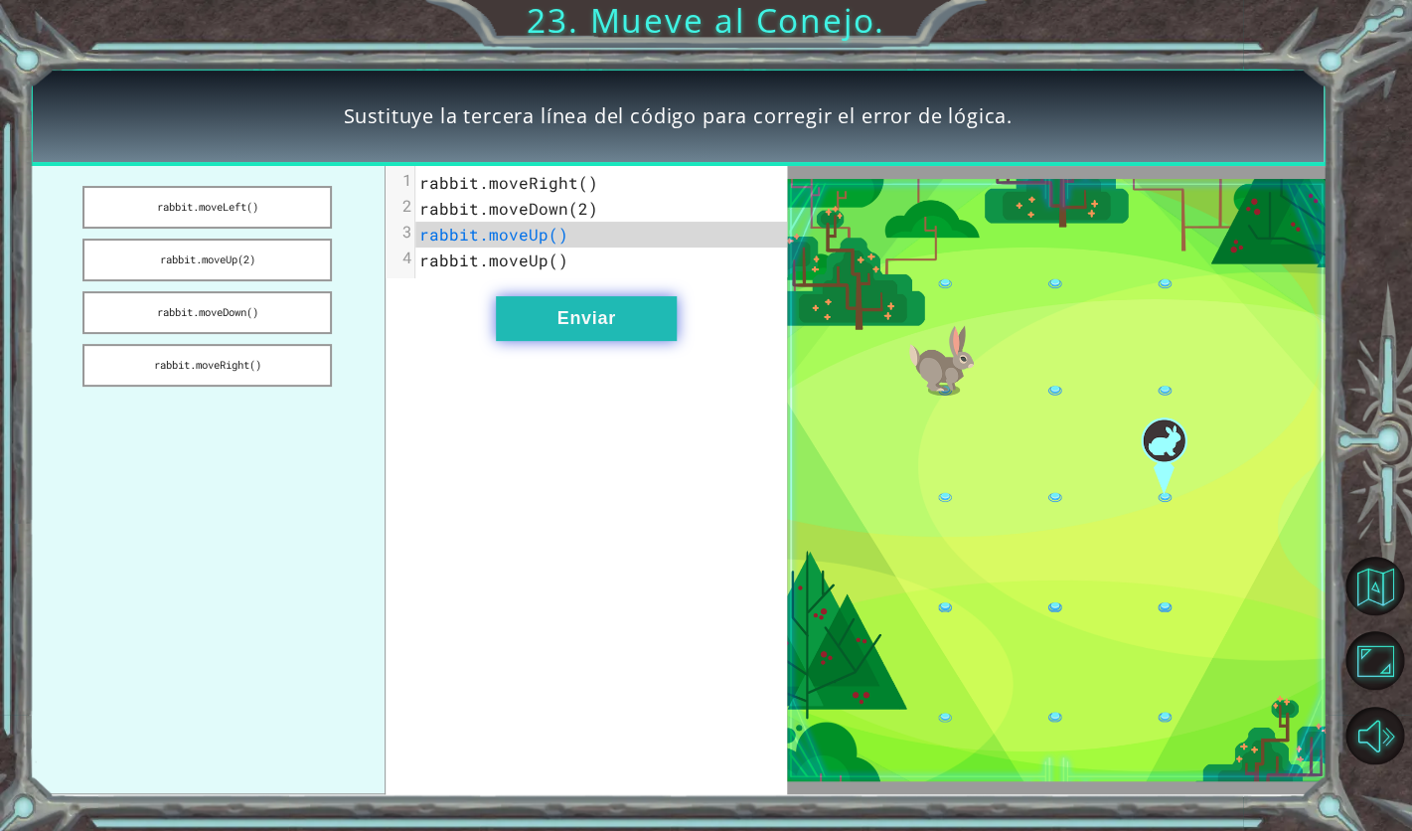
click at [605, 311] on button "Enviar" at bounding box center [586, 318] width 181 height 45
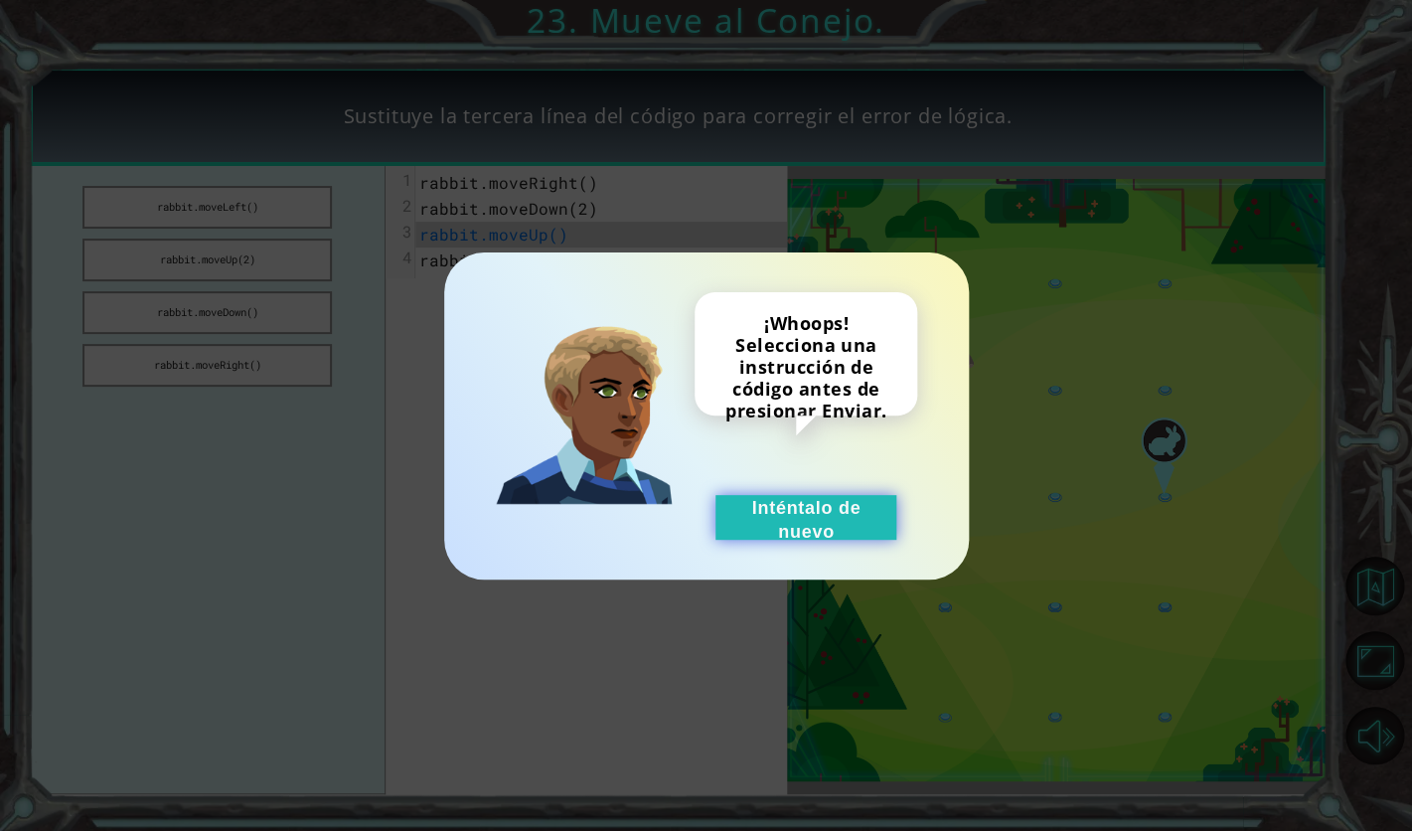
click at [854, 521] on button "Inténtalo de nuevo" at bounding box center [806, 517] width 181 height 45
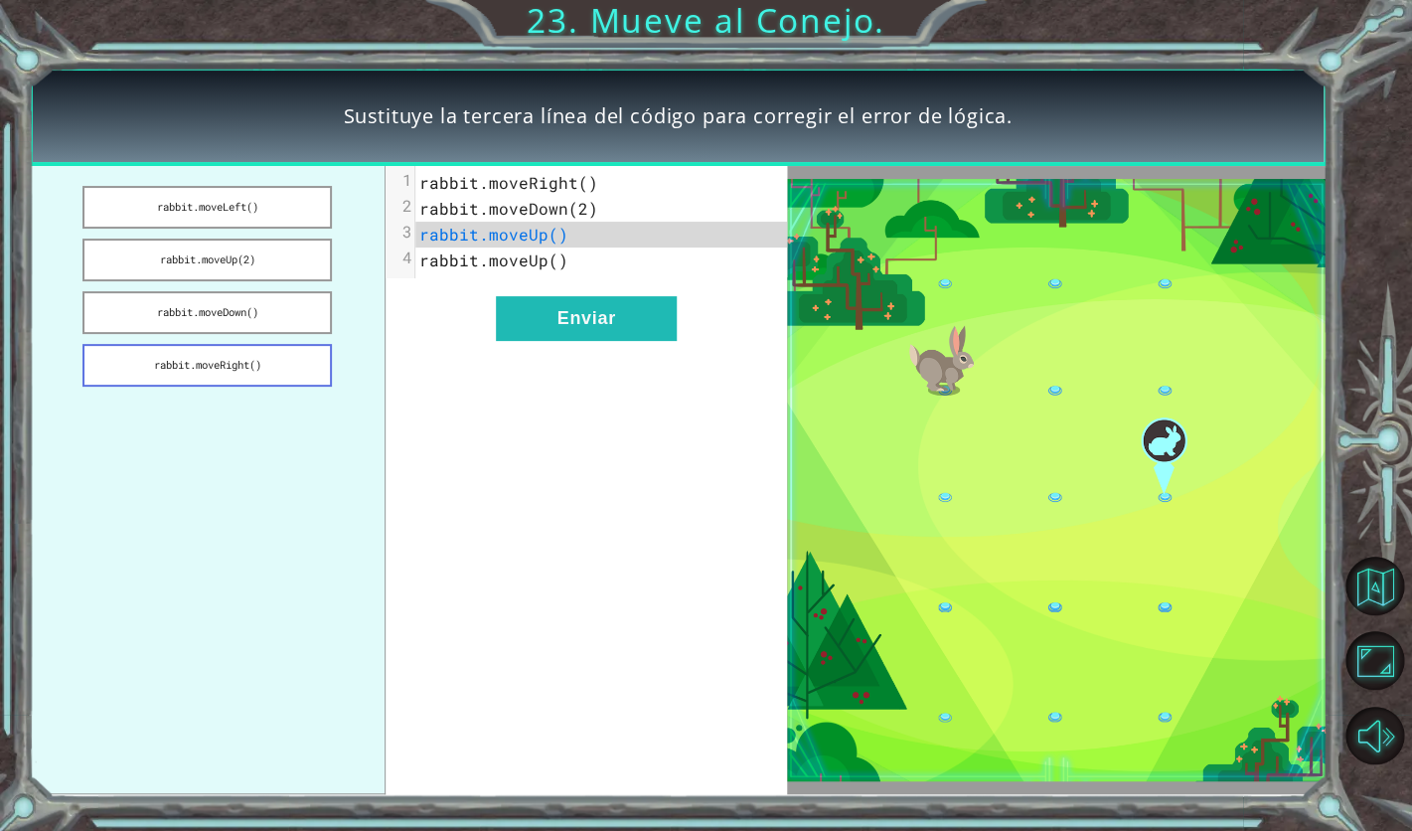
click at [288, 377] on button "rabbit.moveRight()" at bounding box center [207, 365] width 248 height 43
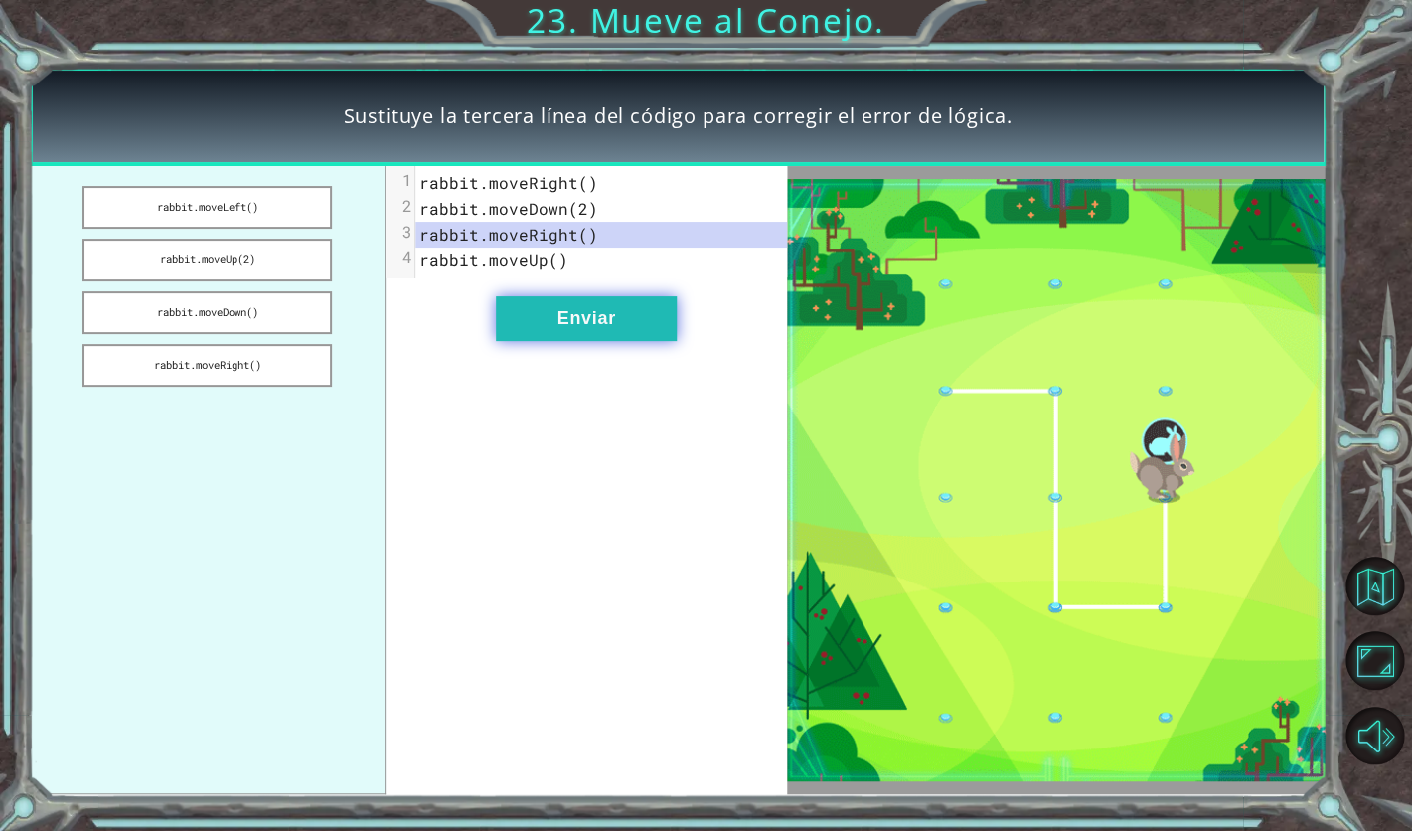
click at [568, 305] on button "Enviar" at bounding box center [586, 318] width 181 height 45
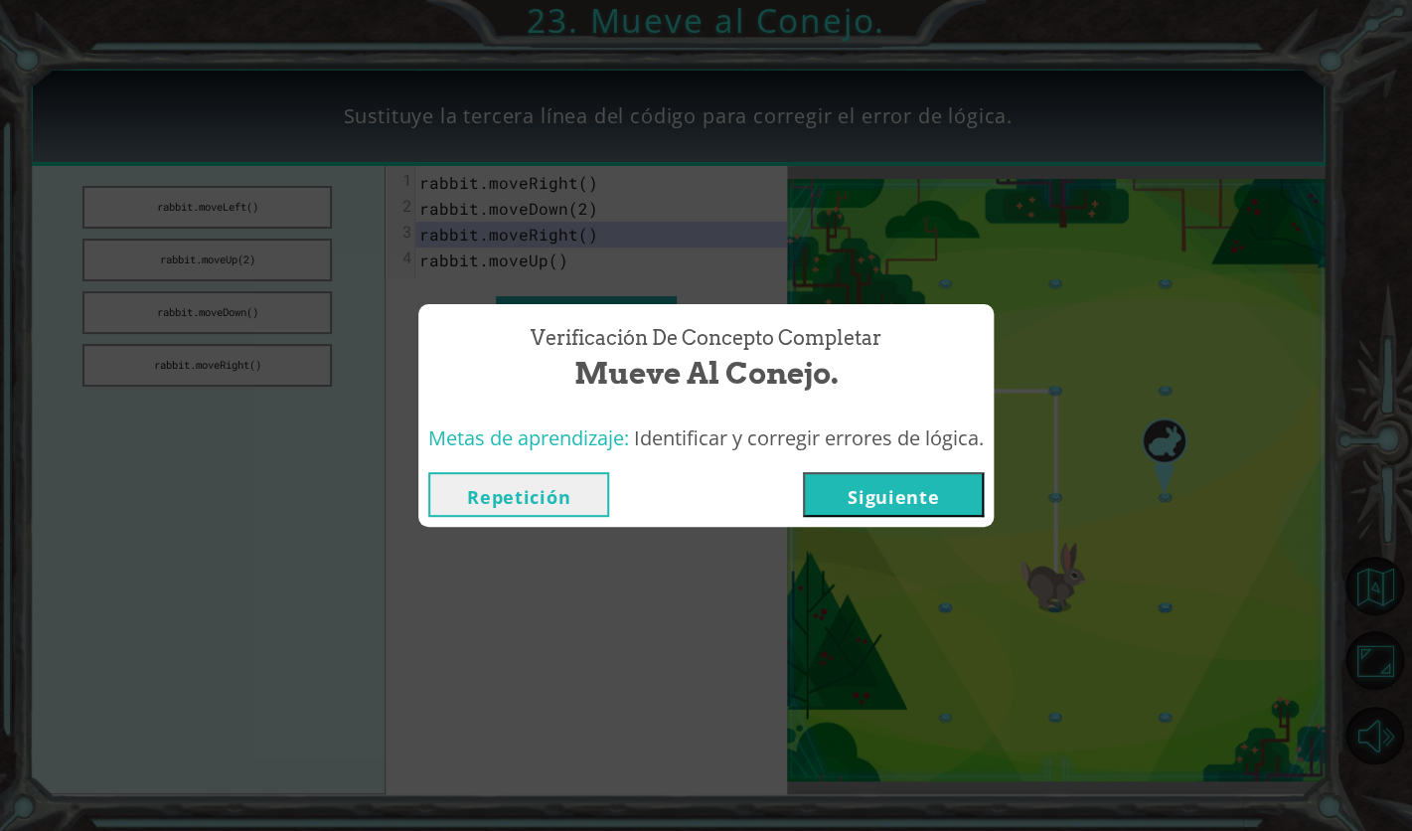
click at [899, 498] on button "Siguiente" at bounding box center [893, 494] width 181 height 45
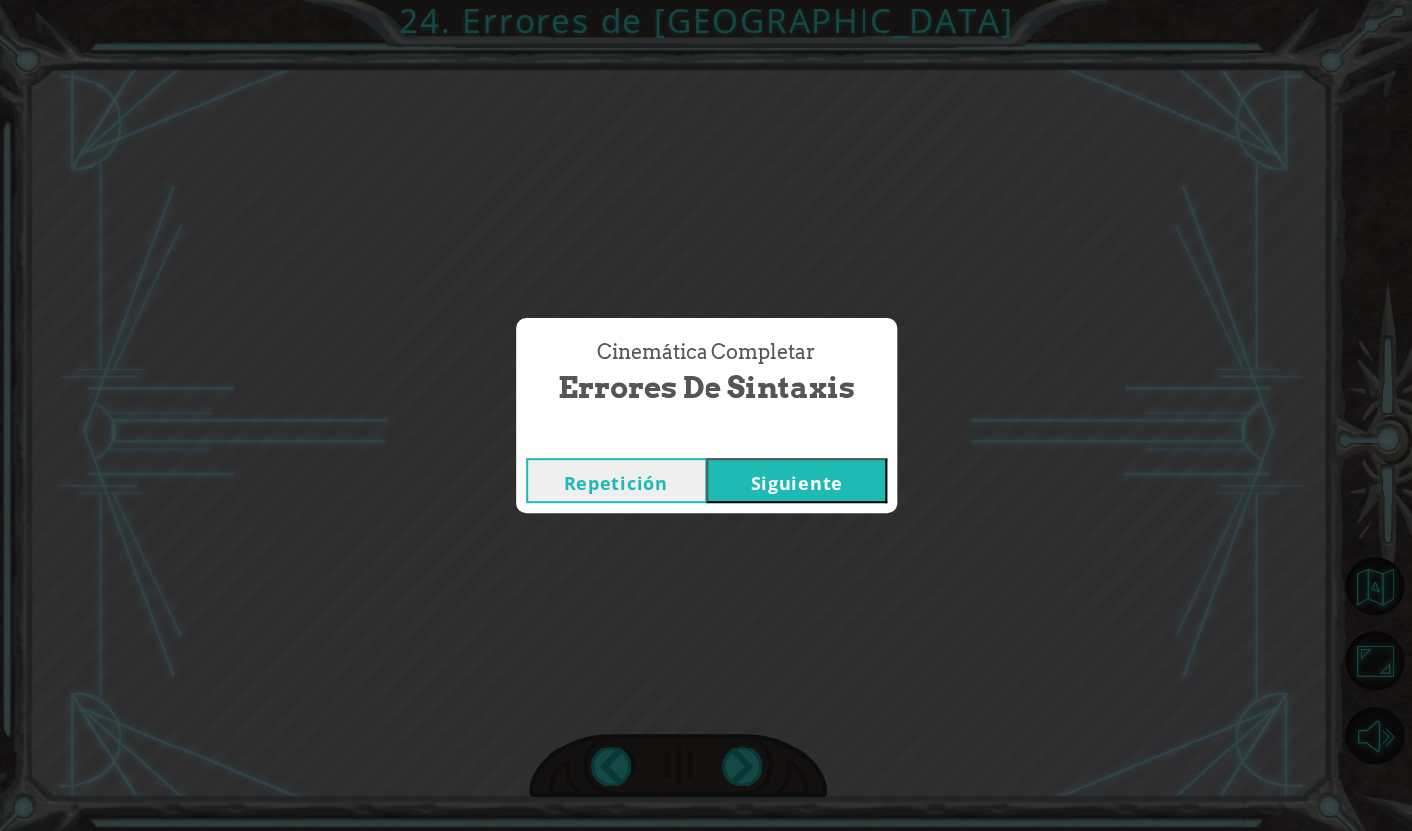
click at [836, 481] on button "Siguiente" at bounding box center [797, 480] width 181 height 45
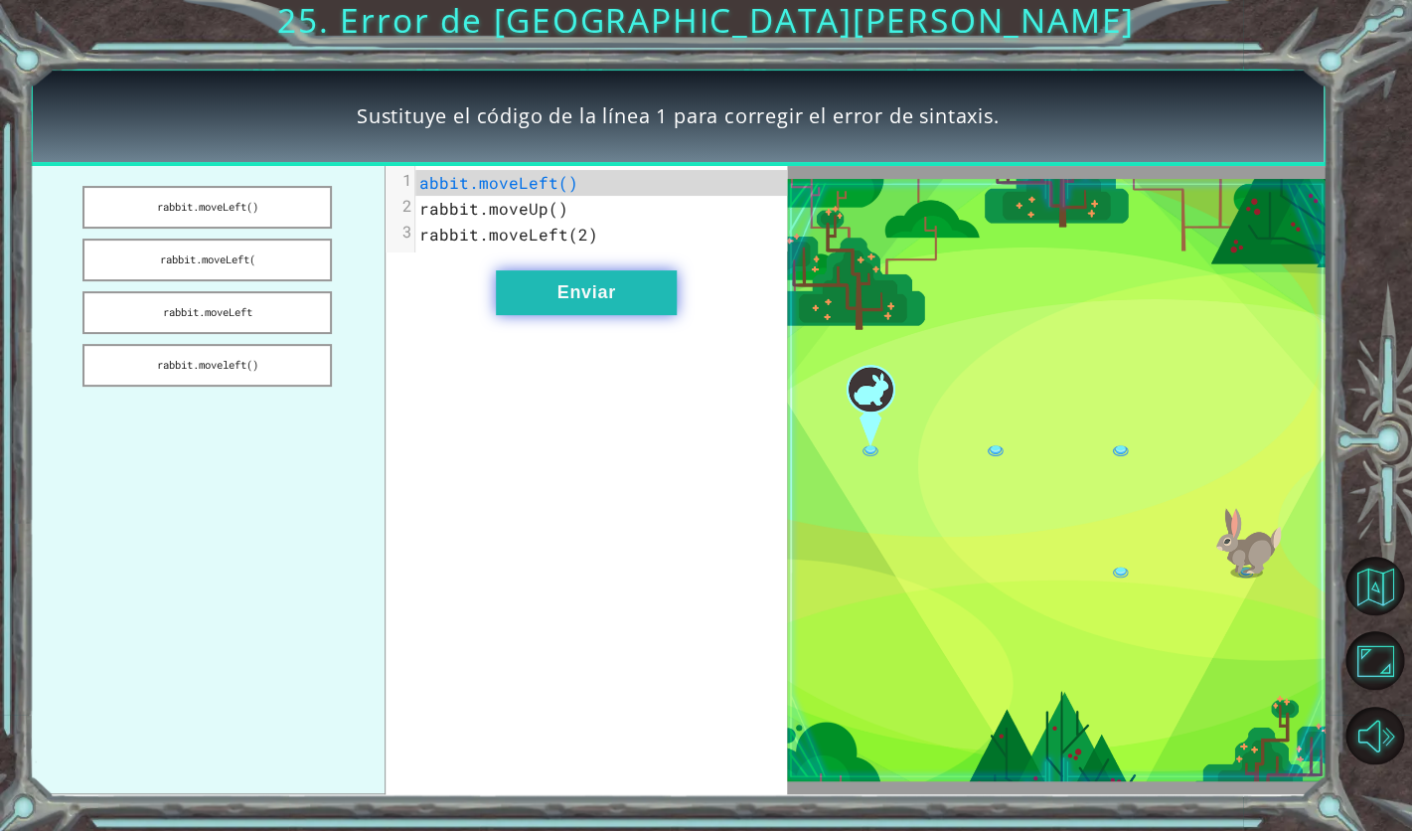
click at [563, 280] on button "Enviar" at bounding box center [586, 292] width 181 height 45
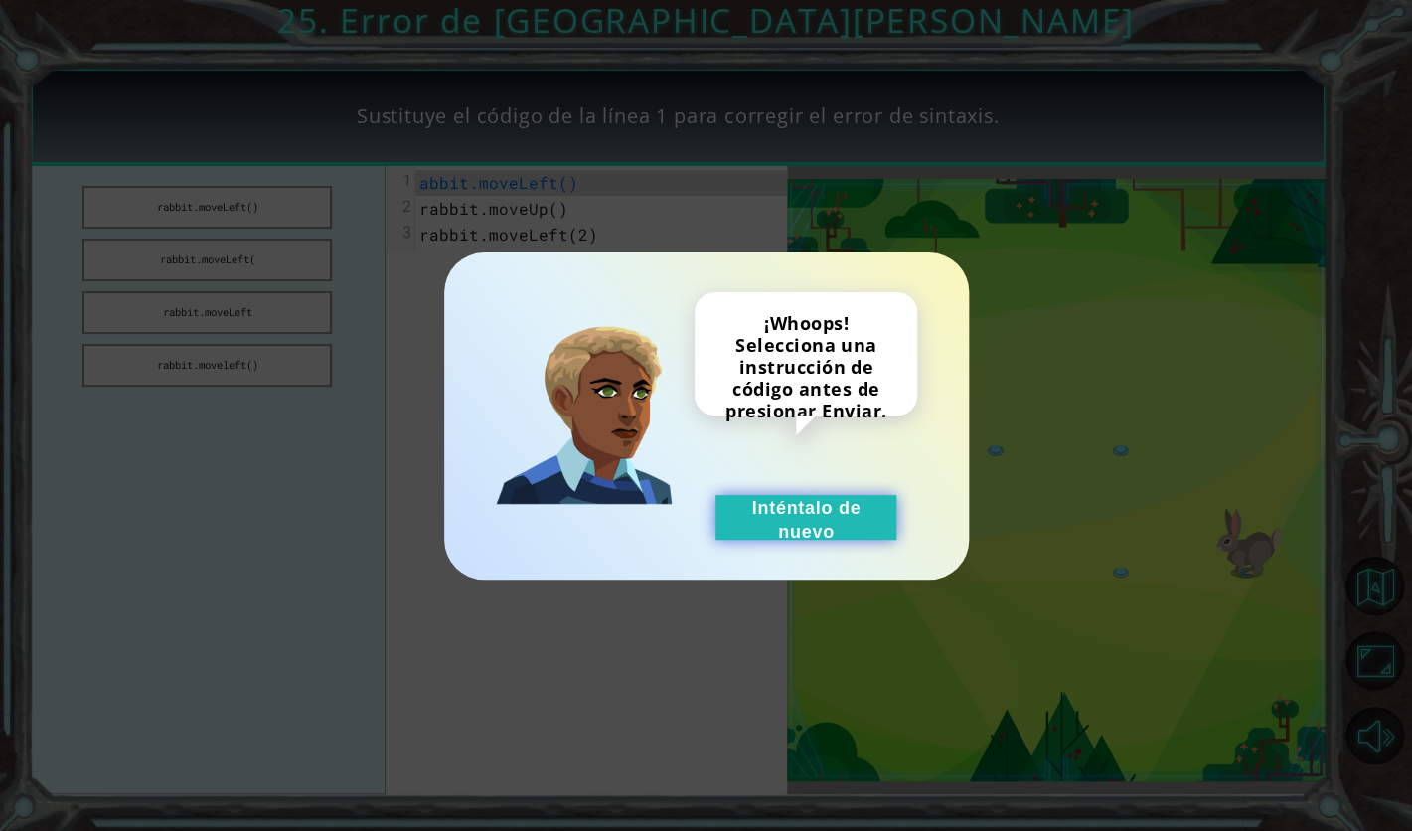
click at [798, 534] on button "Inténtalo de nuevo" at bounding box center [806, 517] width 181 height 45
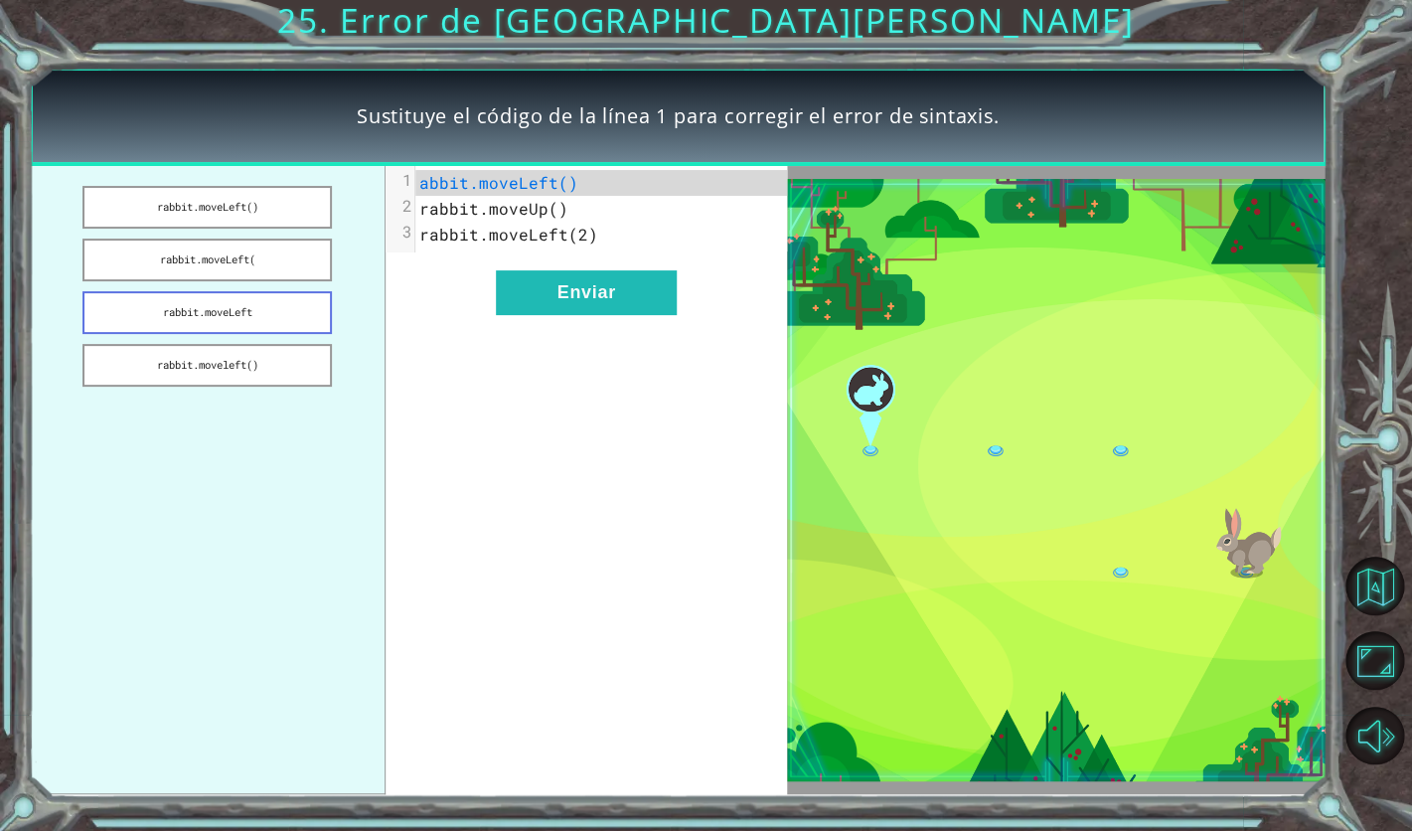
click at [257, 309] on button "rabbit.moveLeft" at bounding box center [207, 312] width 248 height 43
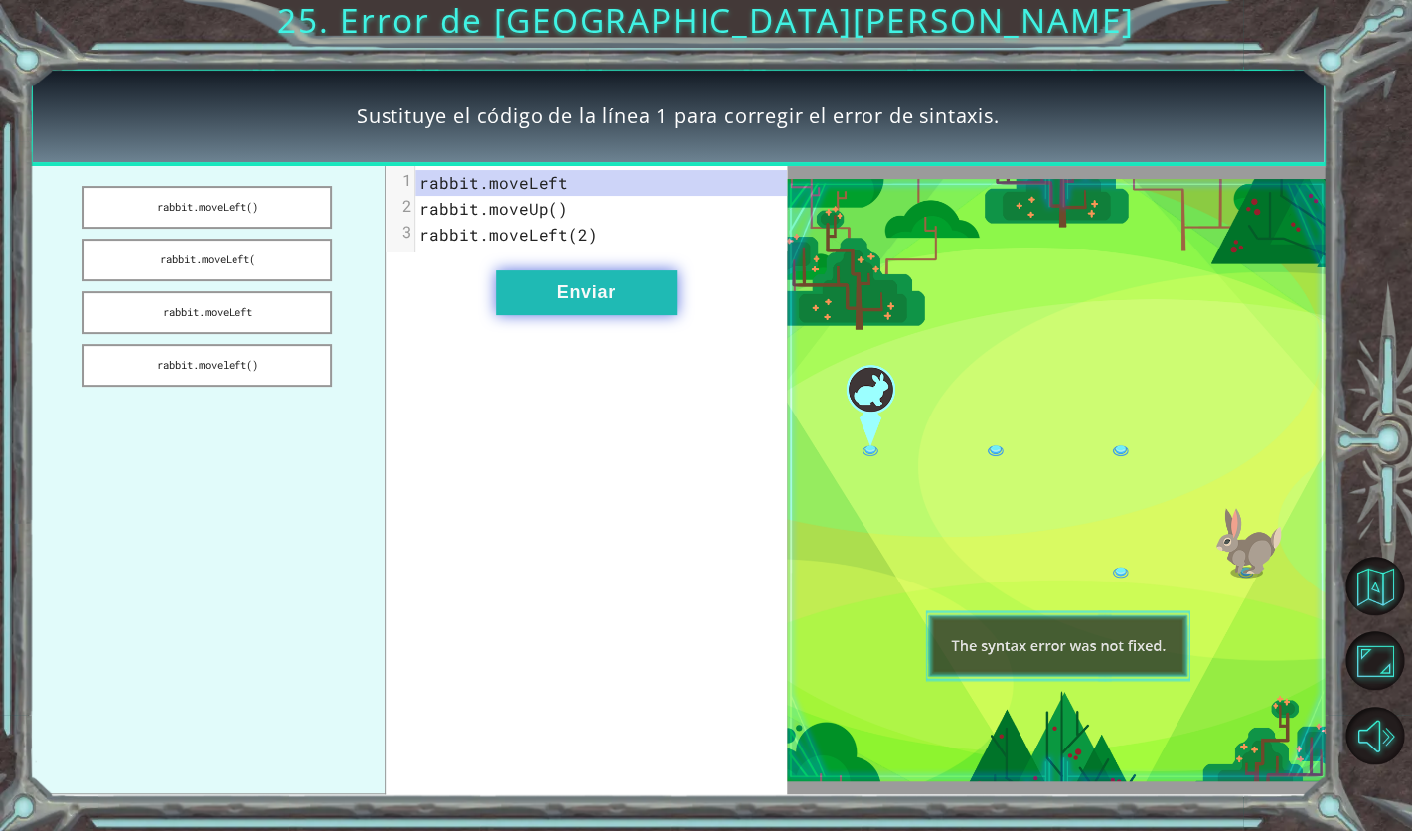
click at [545, 291] on button "Enviar" at bounding box center [586, 292] width 181 height 45
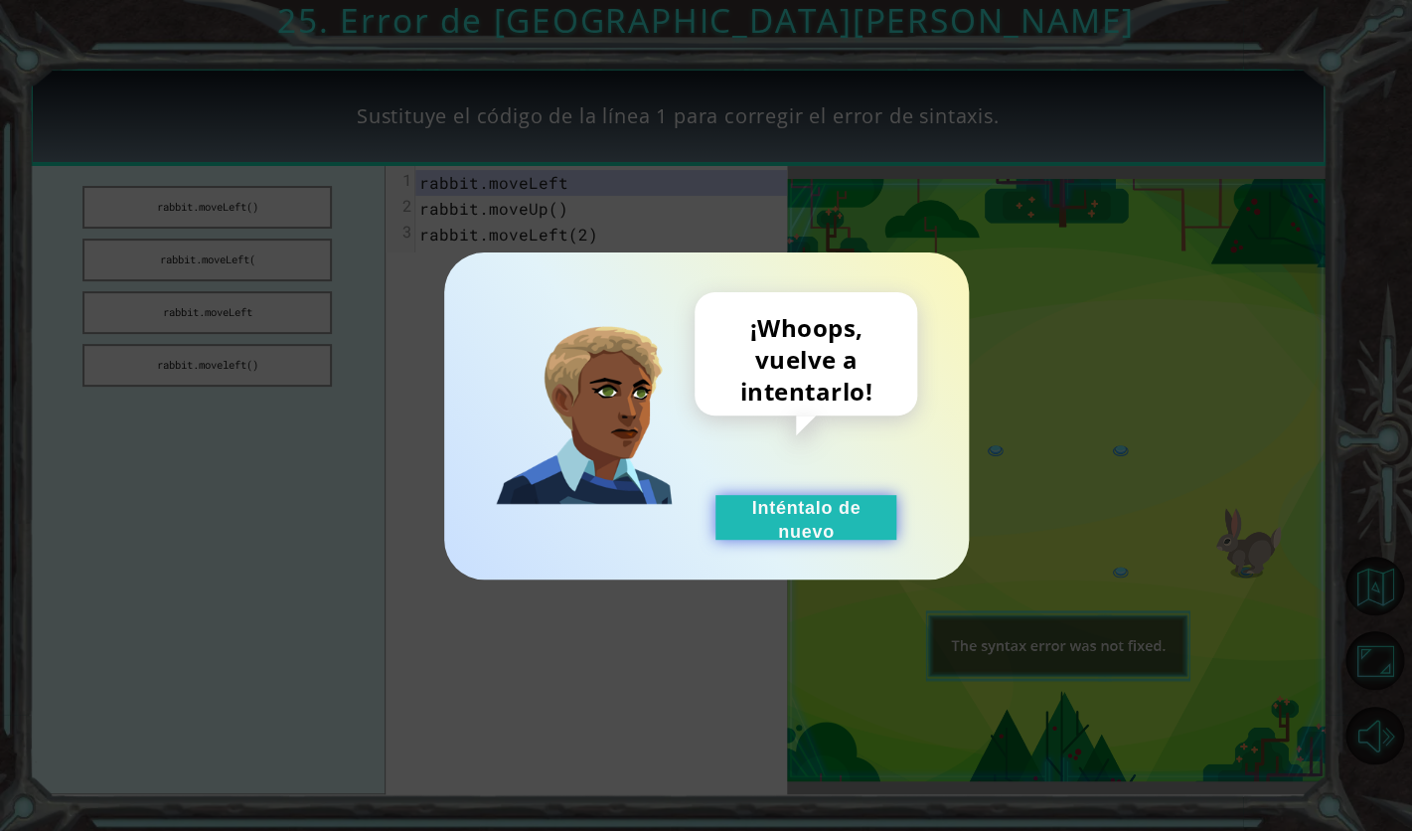
click at [763, 503] on button "Inténtalo de nuevo" at bounding box center [806, 517] width 181 height 45
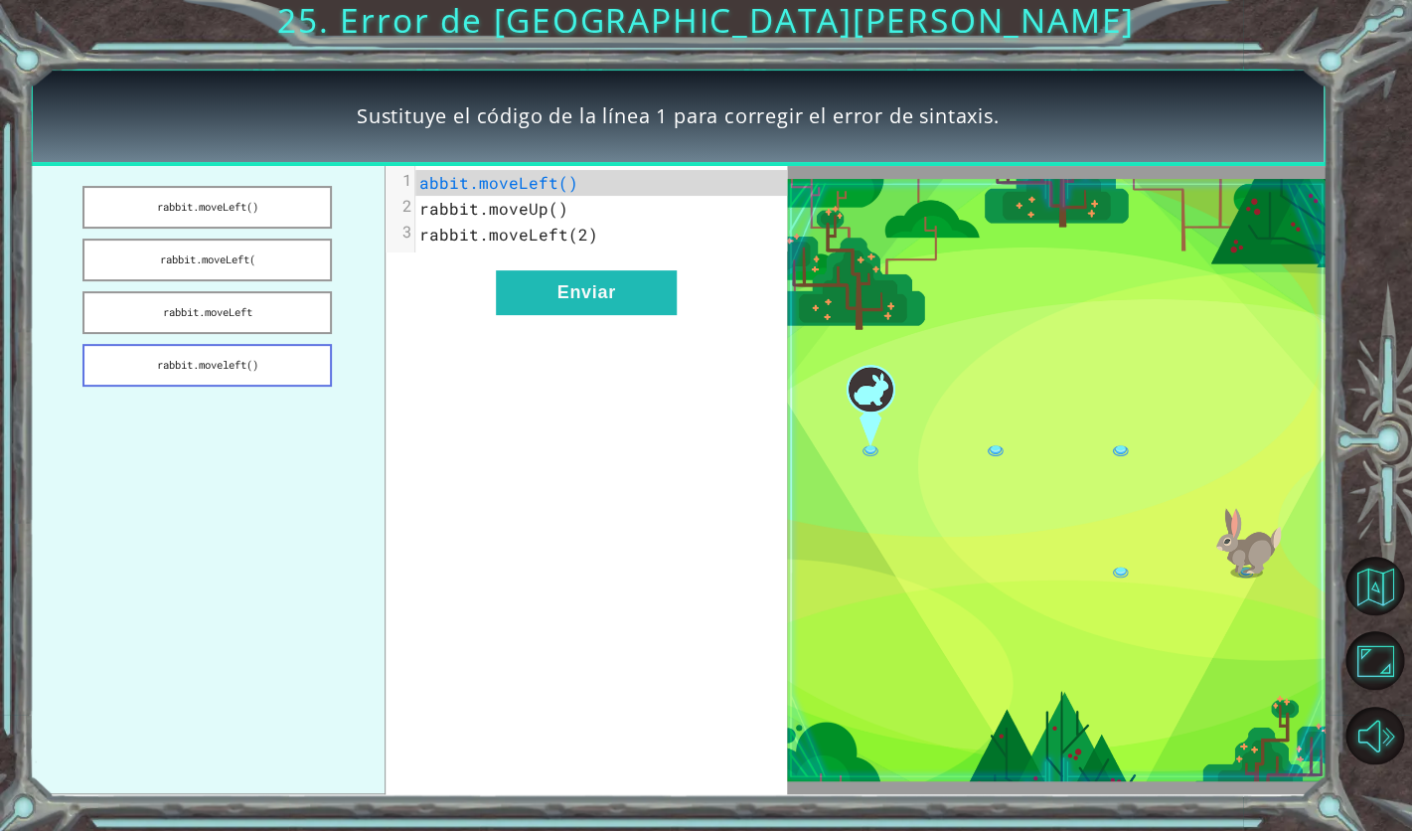
click at [260, 376] on button "rabbit.moveleft()" at bounding box center [207, 365] width 248 height 43
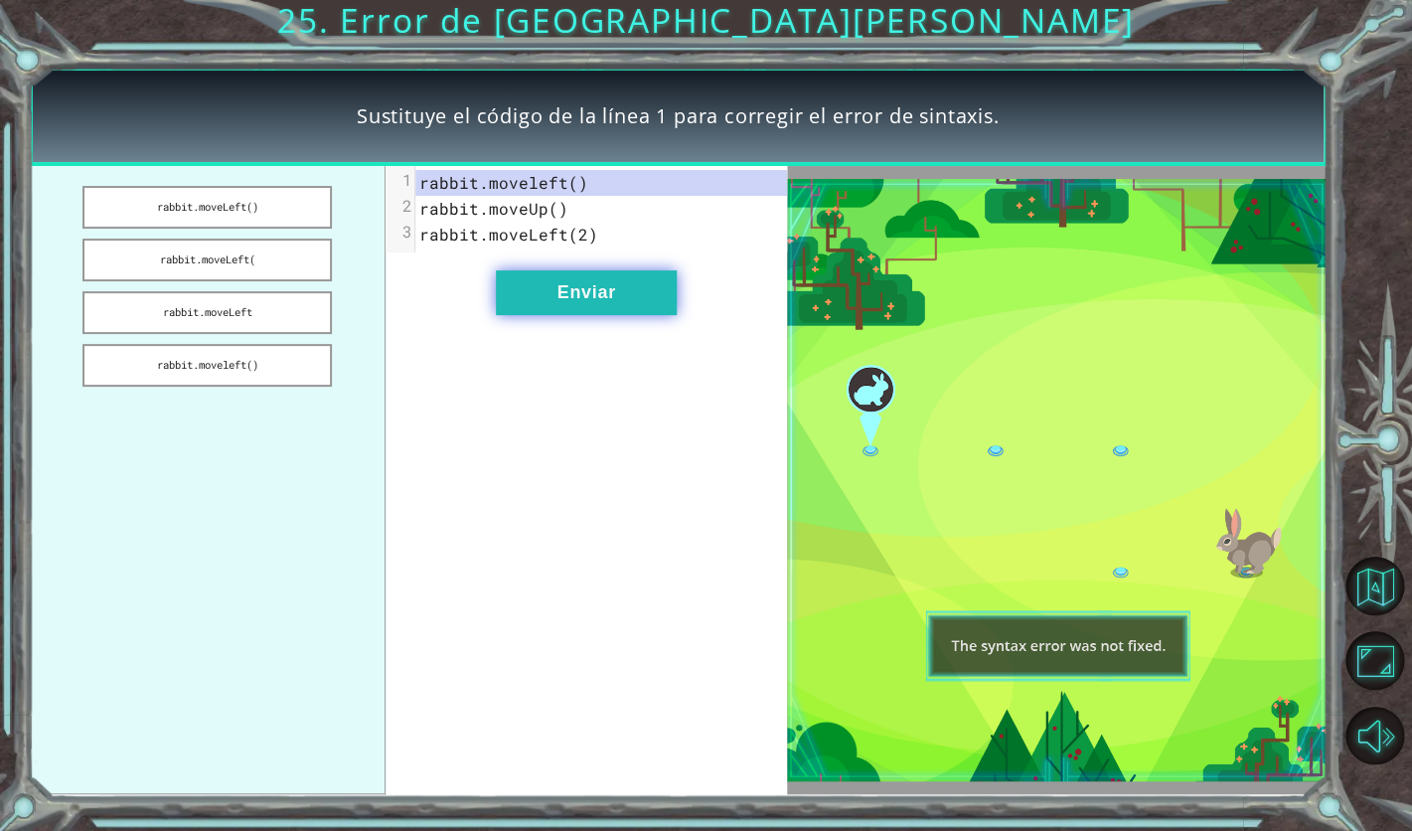
click at [575, 282] on button "Enviar" at bounding box center [586, 292] width 181 height 45
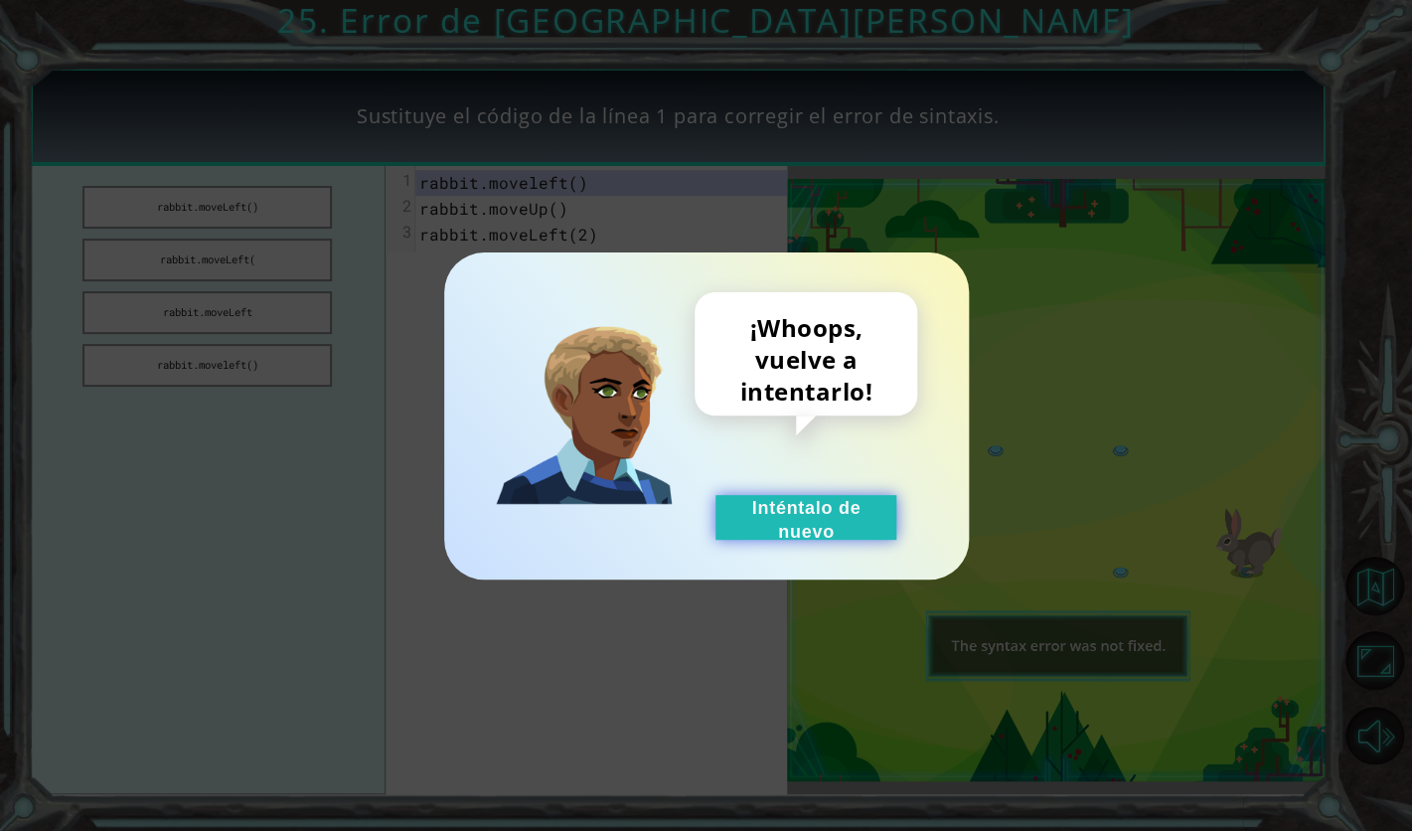
click at [767, 508] on button "Inténtalo de nuevo" at bounding box center [806, 517] width 181 height 45
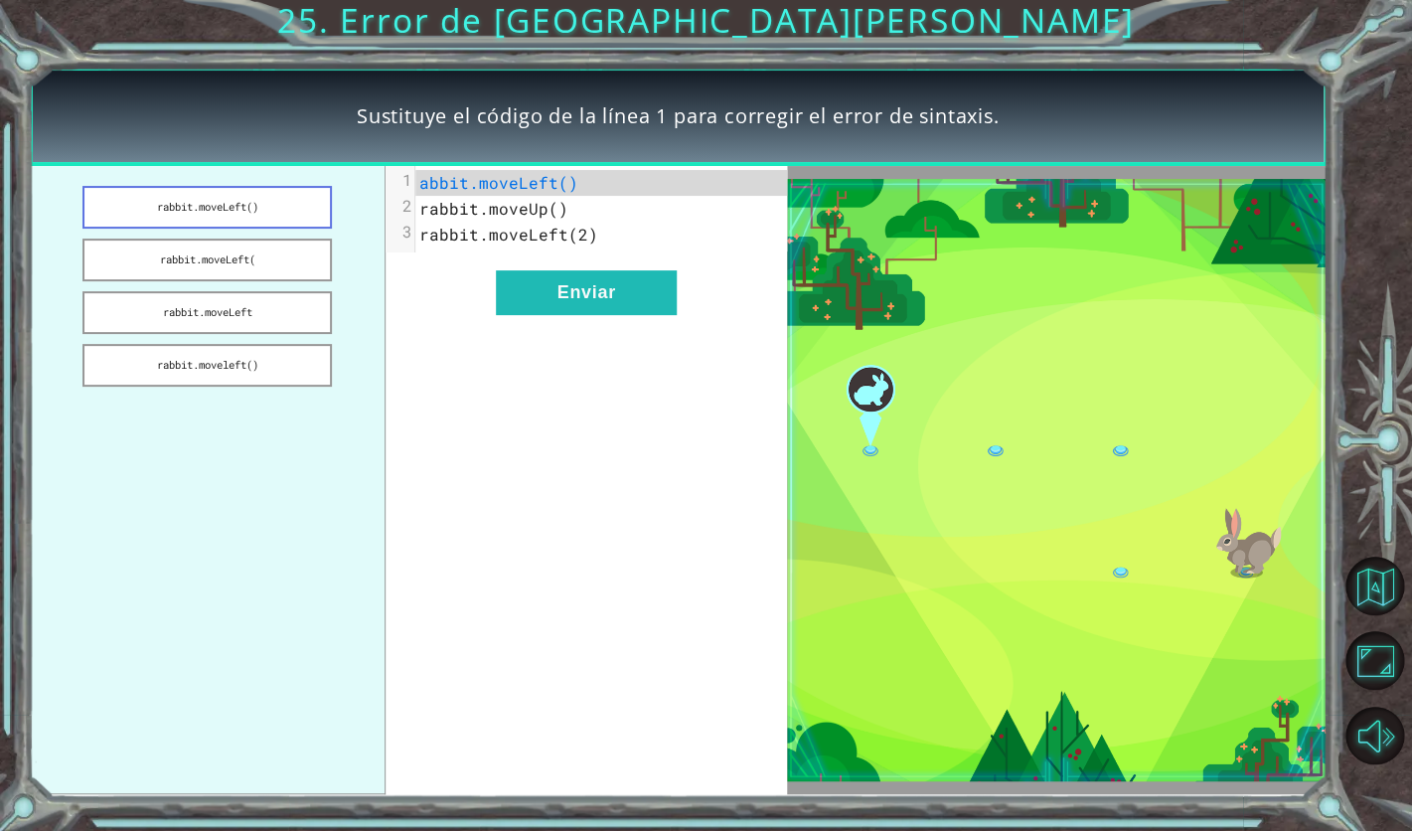
click at [216, 201] on button "rabbit.moveLeft()" at bounding box center [207, 207] width 248 height 43
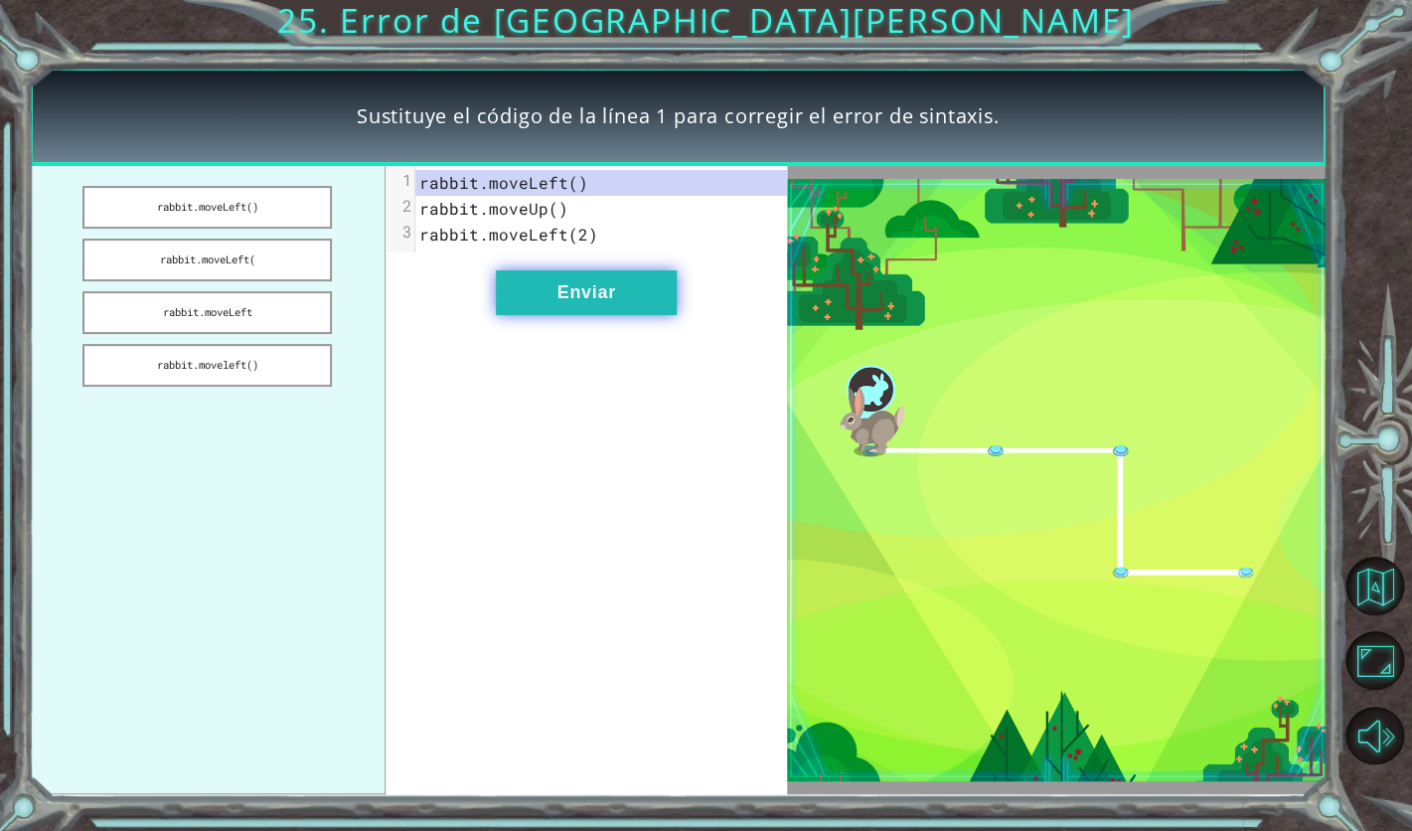
click at [577, 290] on button "Enviar" at bounding box center [586, 292] width 181 height 45
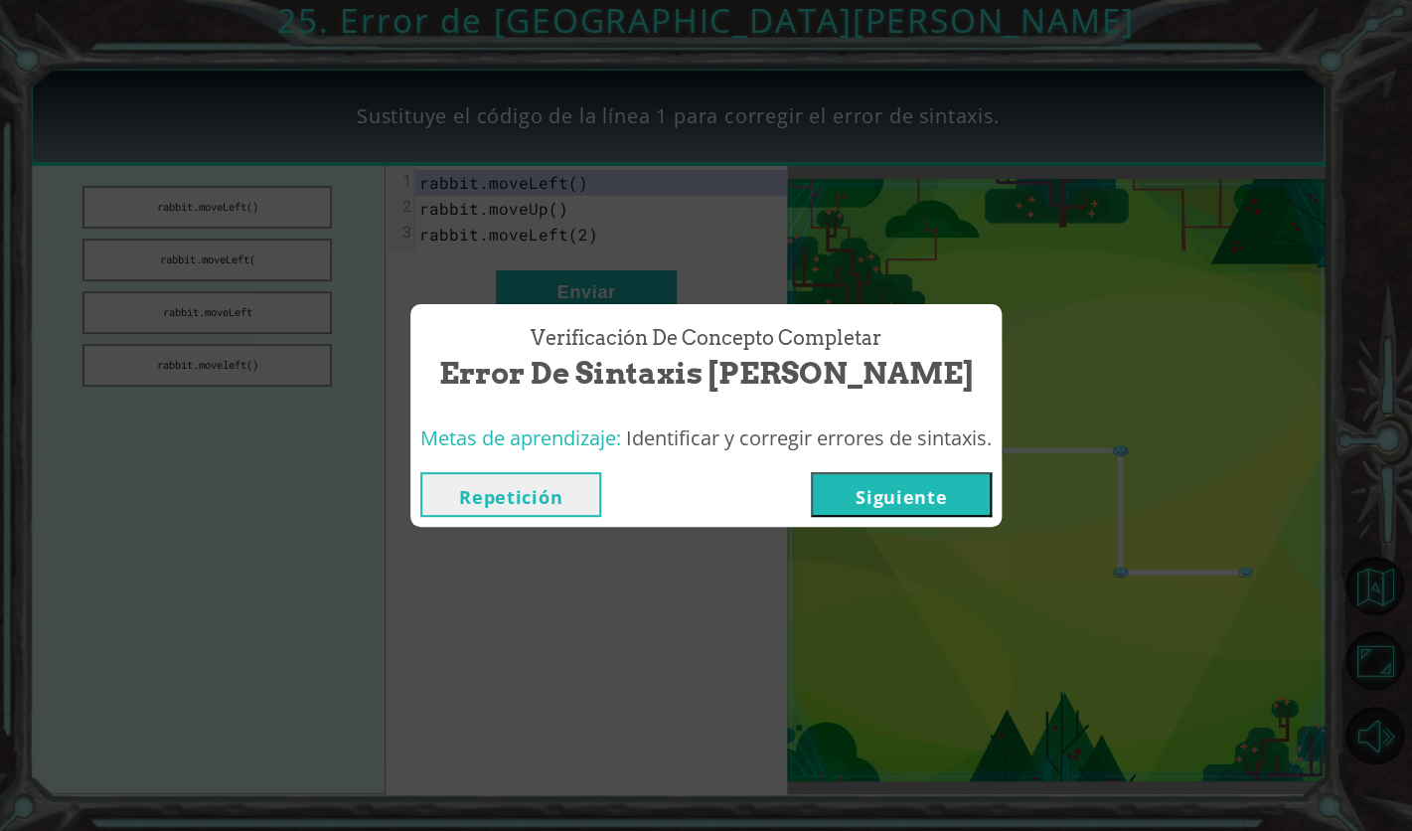
click at [836, 510] on button "Siguiente" at bounding box center [901, 494] width 181 height 45
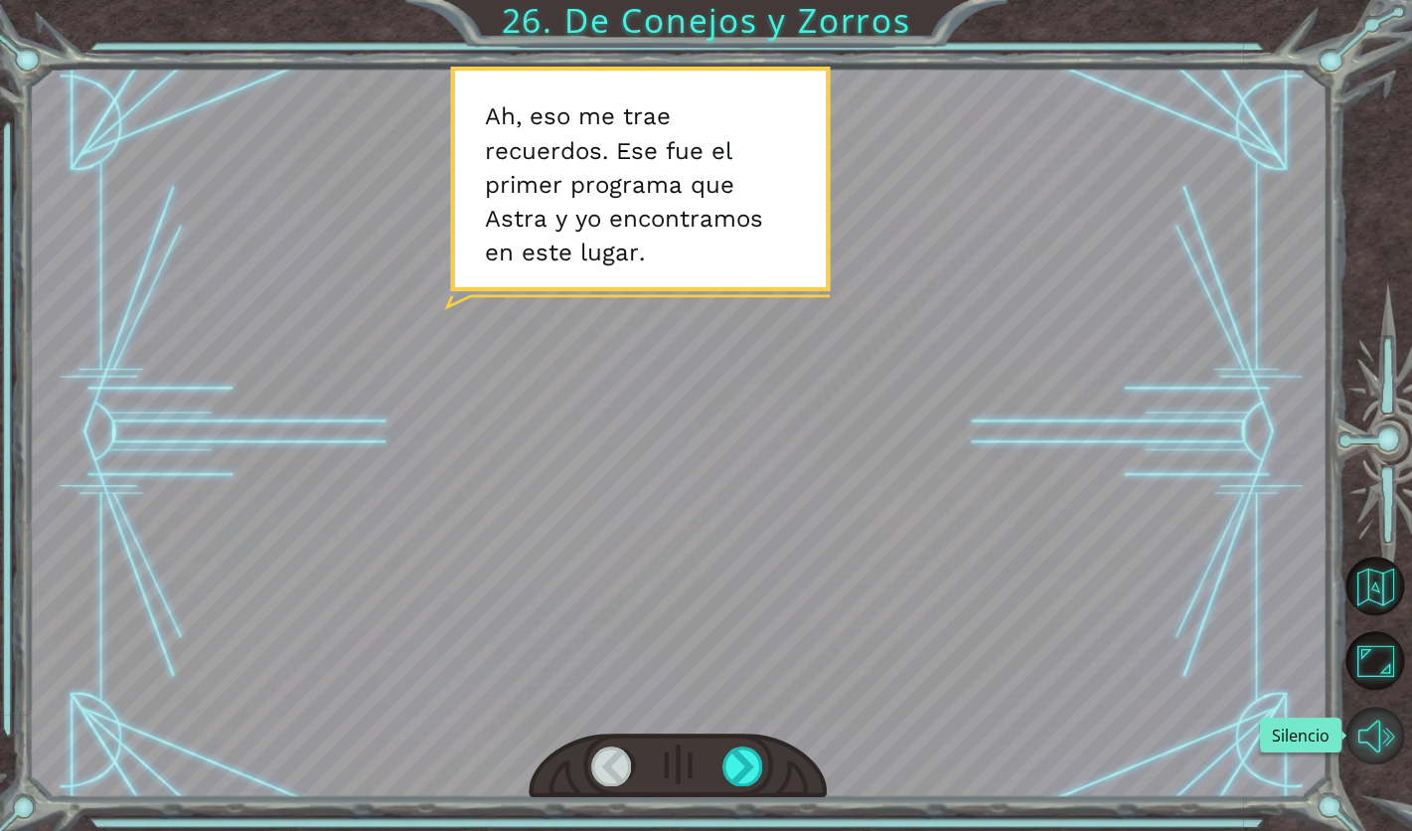
click at [1372, 715] on button "Silencio" at bounding box center [1375, 736] width 59 height 59
click at [745, 751] on div at bounding box center [744, 766] width 42 height 40
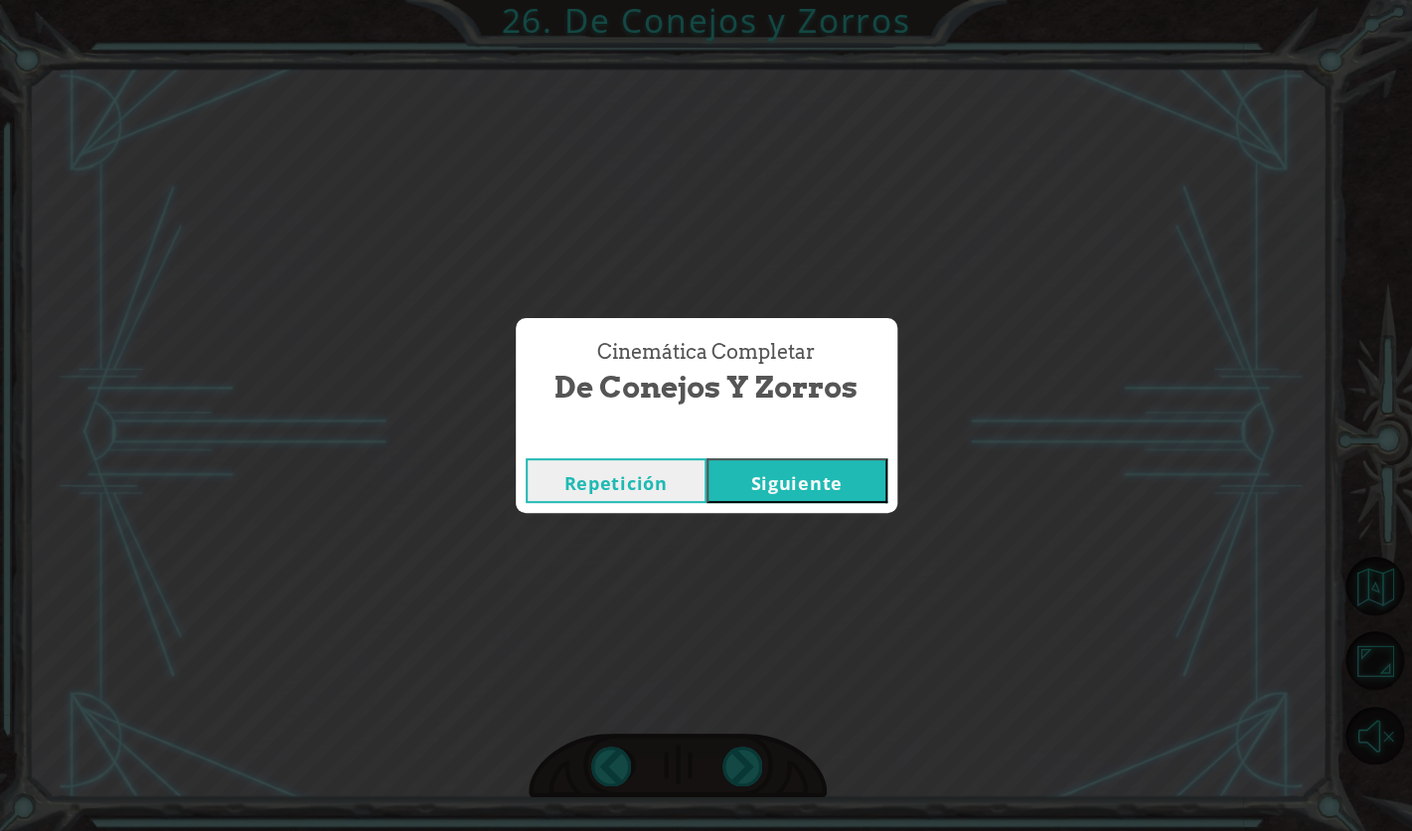
click at [822, 477] on button "Siguiente" at bounding box center [797, 480] width 181 height 45
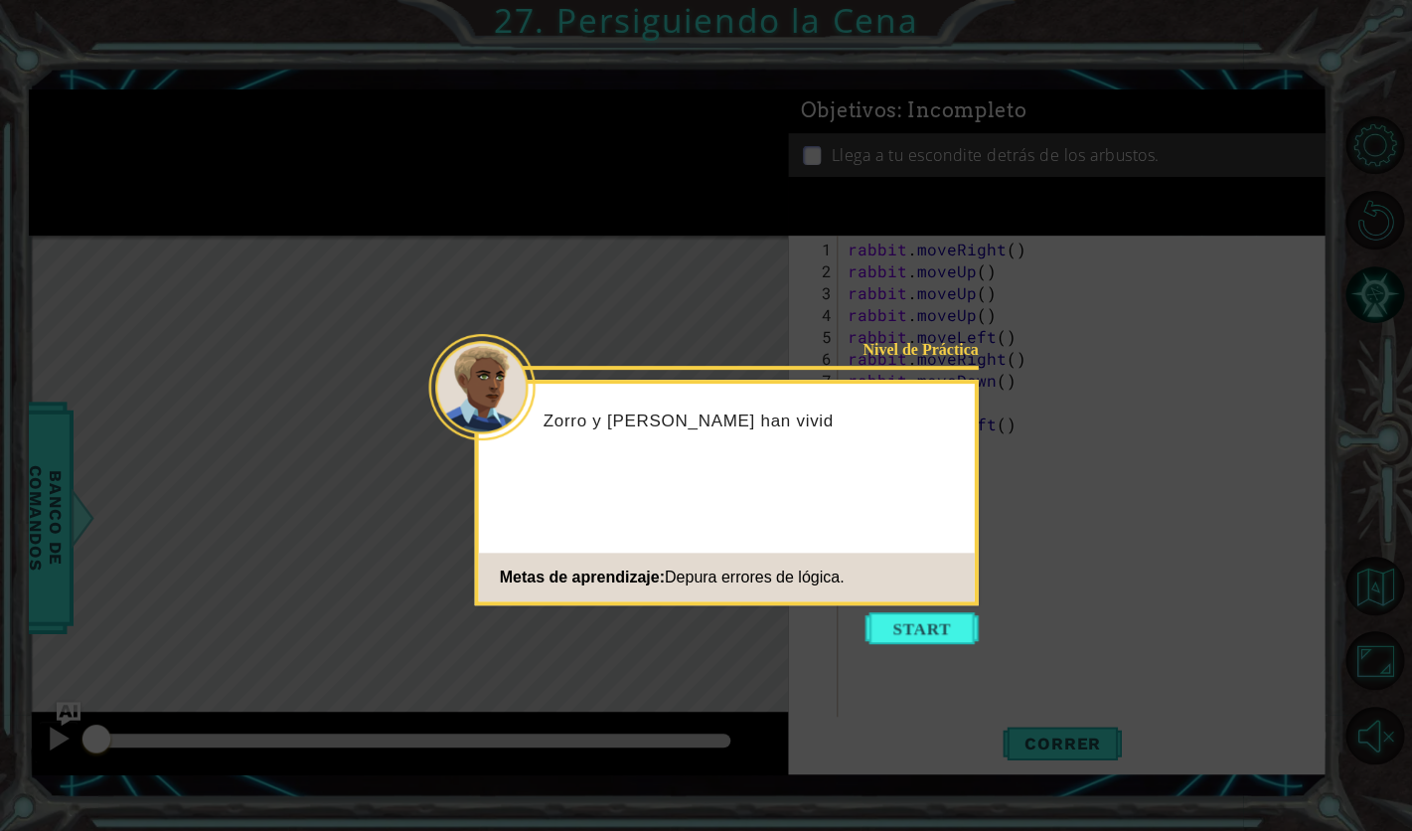
click at [902, 646] on icon at bounding box center [706, 415] width 1412 height 831
click at [946, 615] on button "Start" at bounding box center [922, 628] width 113 height 32
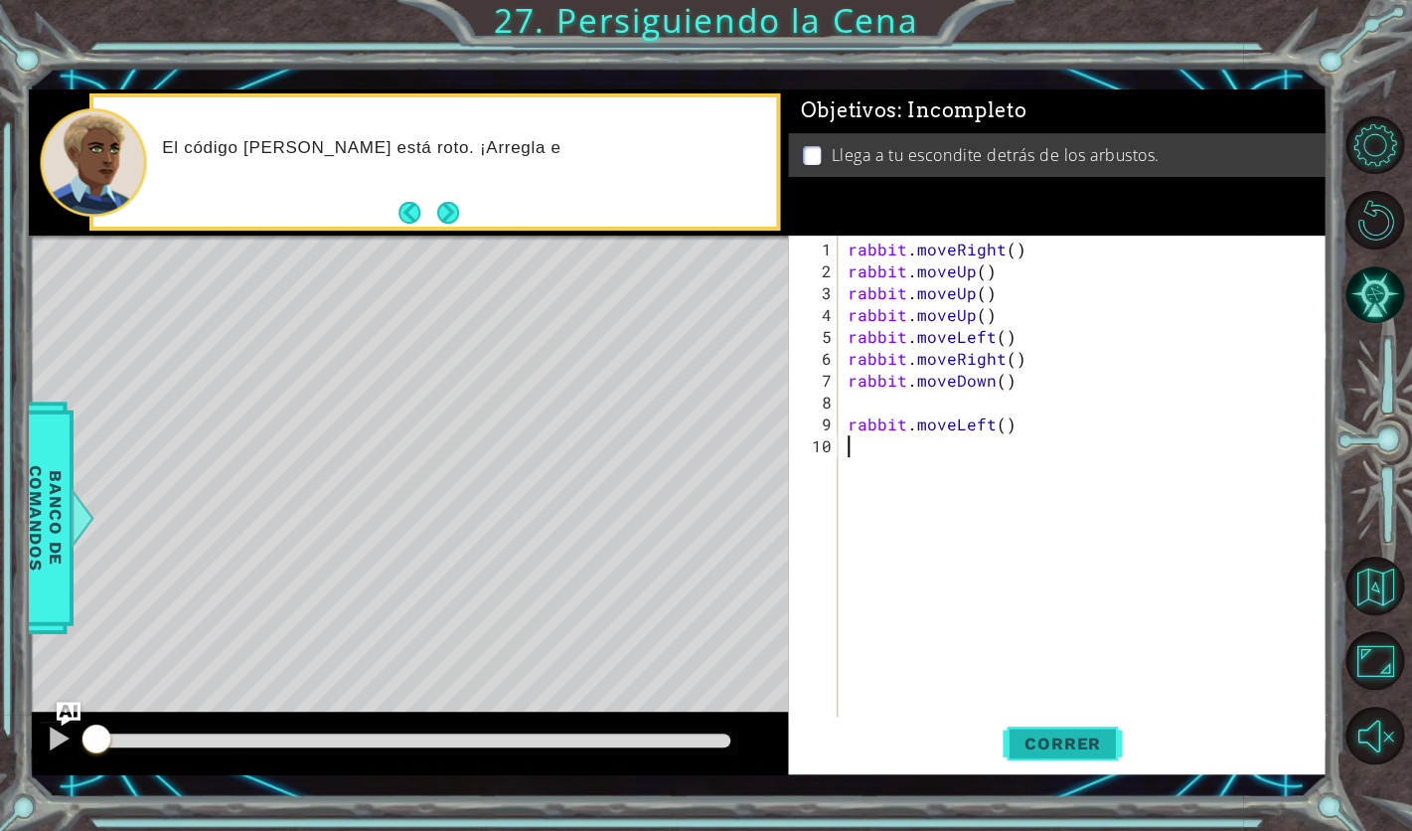
click at [1007, 747] on span "Correr" at bounding box center [1063, 744] width 116 height 20
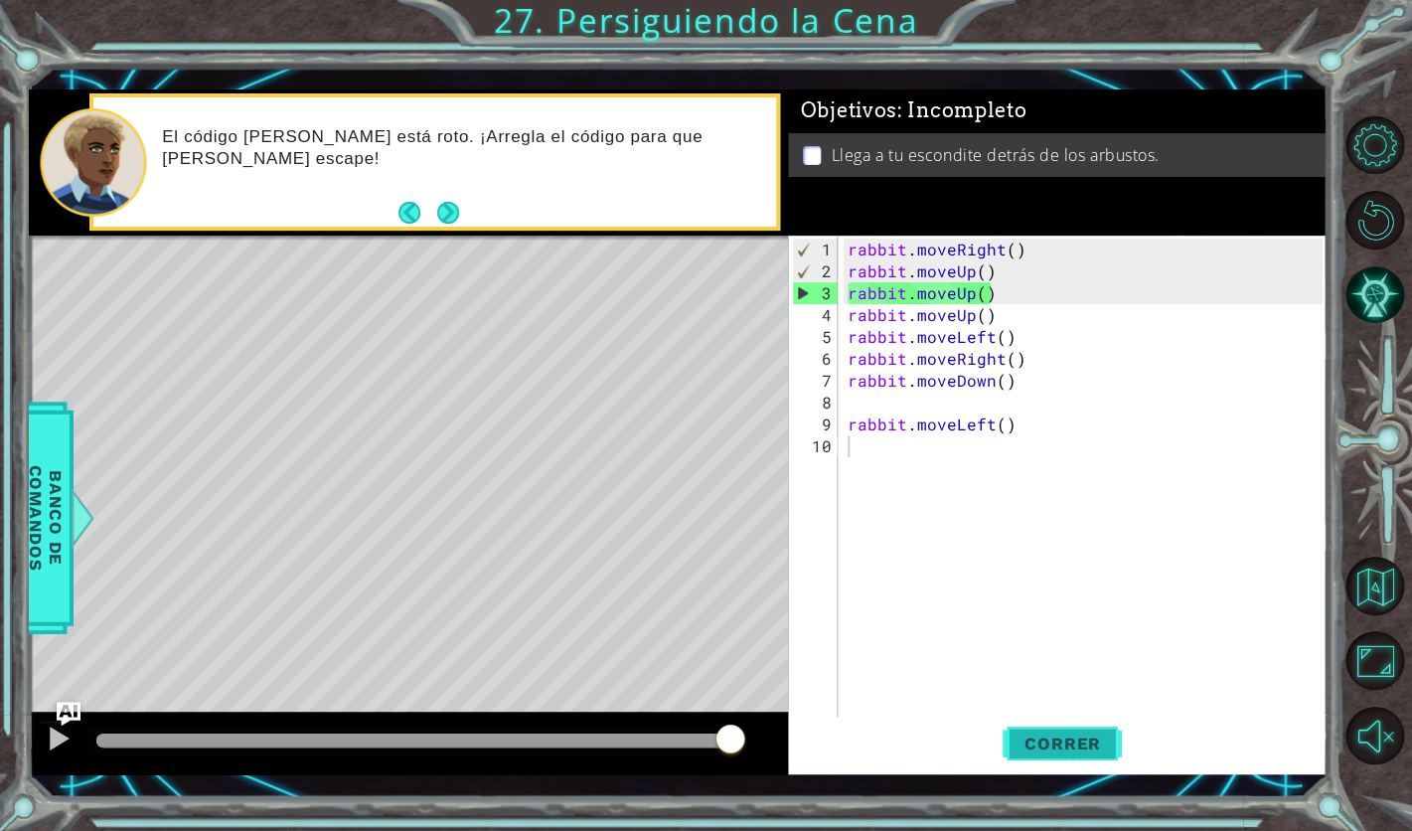
click at [1078, 731] on button "Correr" at bounding box center [1062, 744] width 119 height 54
click at [1007, 258] on div "rabbit . moveRight ( ) rabbit . moveUp ( ) rabbit . moveUp ( ) rabbit . moveUp …" at bounding box center [1088, 512] width 489 height 547
click at [1009, 250] on div "rabbit . moveRight ( ) rabbit . moveUp ( ) rabbit . moveUp ( ) rabbit . moveUp …" at bounding box center [1088, 512] width 489 height 547
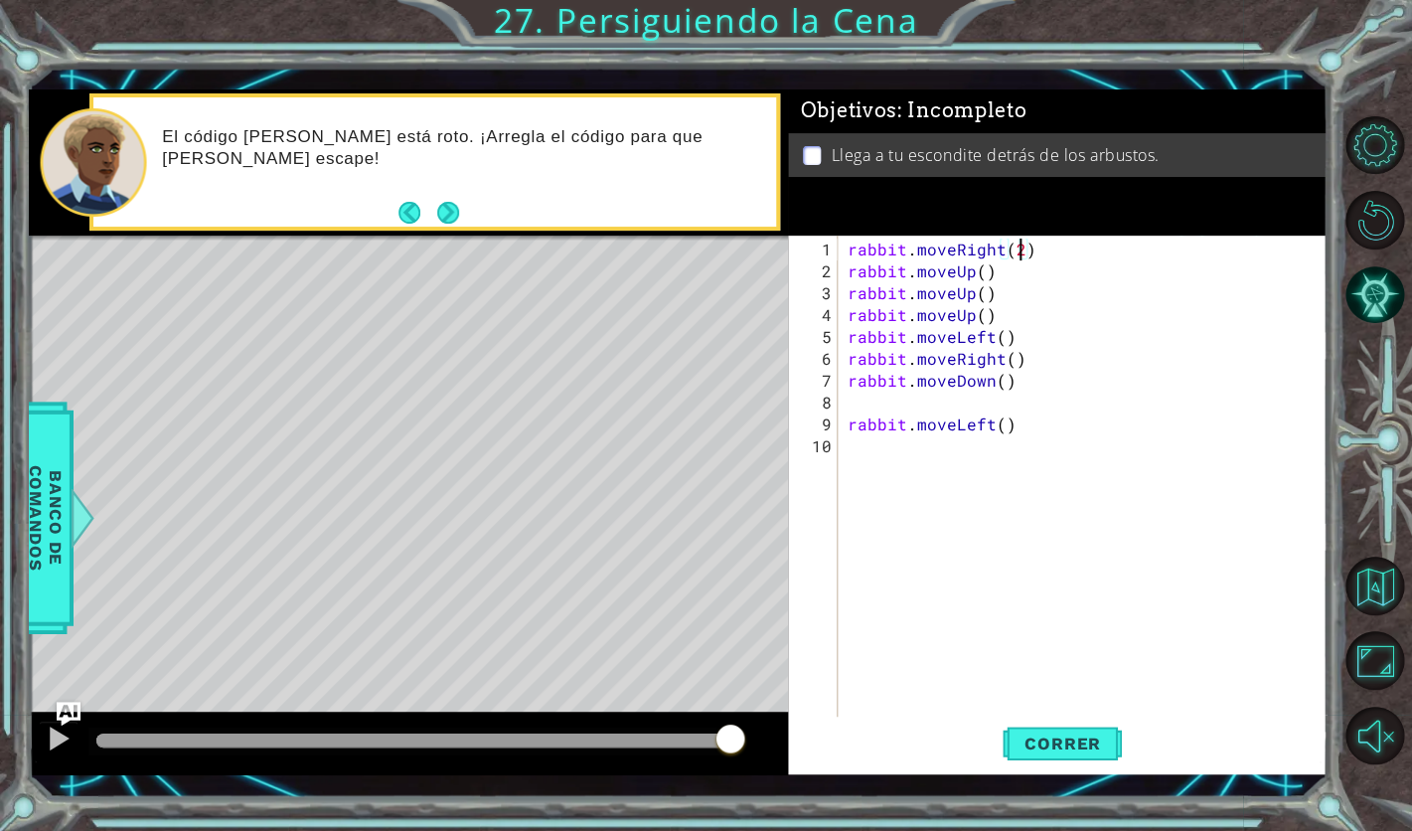
click at [983, 272] on div "rabbit . moveRight ( 2 ) rabbit . moveUp ( ) rabbit . moveUp ( ) rabbit . moveU…" at bounding box center [1088, 512] width 489 height 547
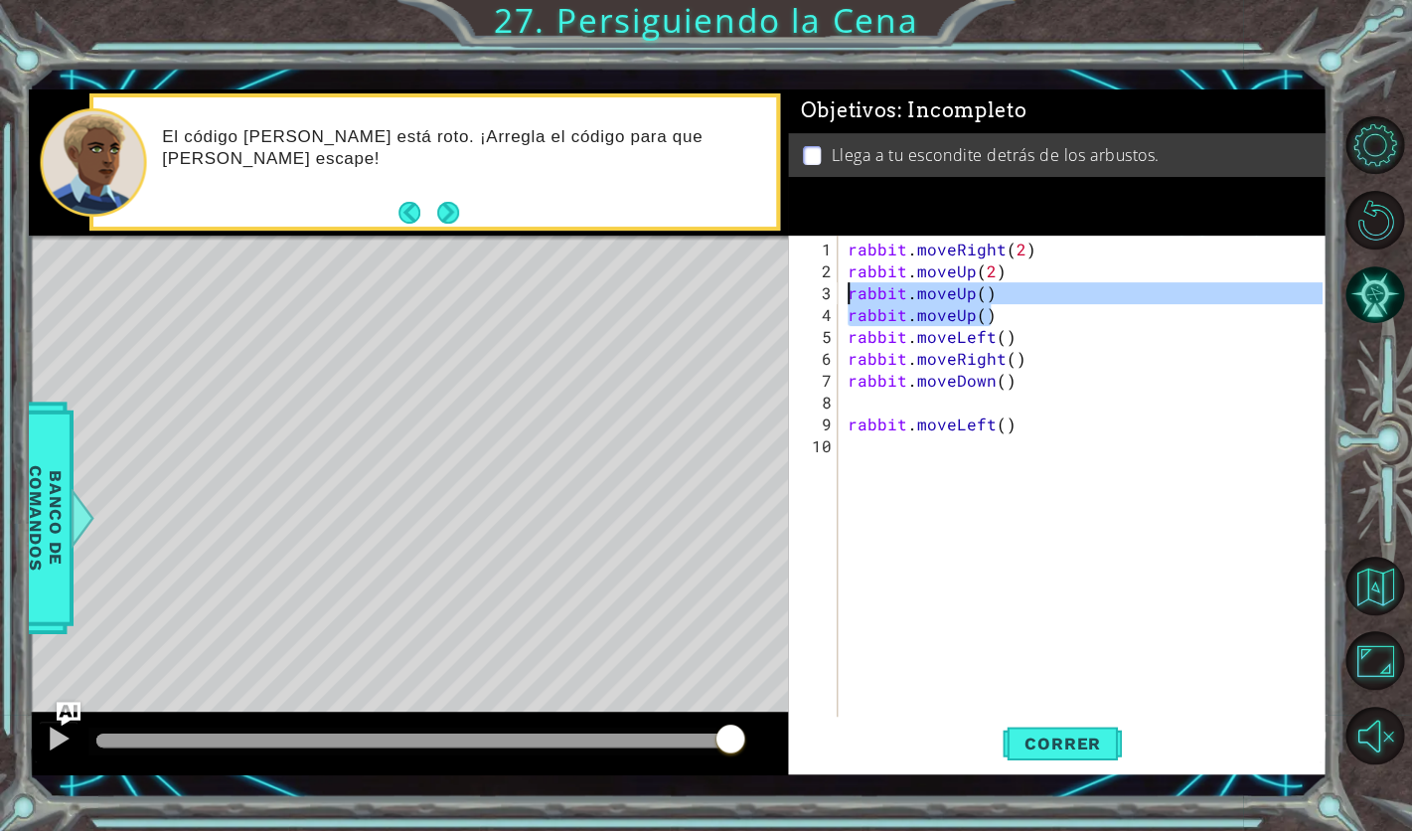
drag, startPoint x: 1013, startPoint y: 315, endPoint x: 845, endPoint y: 295, distance: 169.2
click at [845, 295] on div "rabbit . moveRight ( 2 ) rabbit . moveUp ( 2 ) rabbit . moveUp ( ) rabbit . mov…" at bounding box center [1088, 512] width 489 height 547
type textarea "rabbit.moveUp() rabbit.moveUp()"
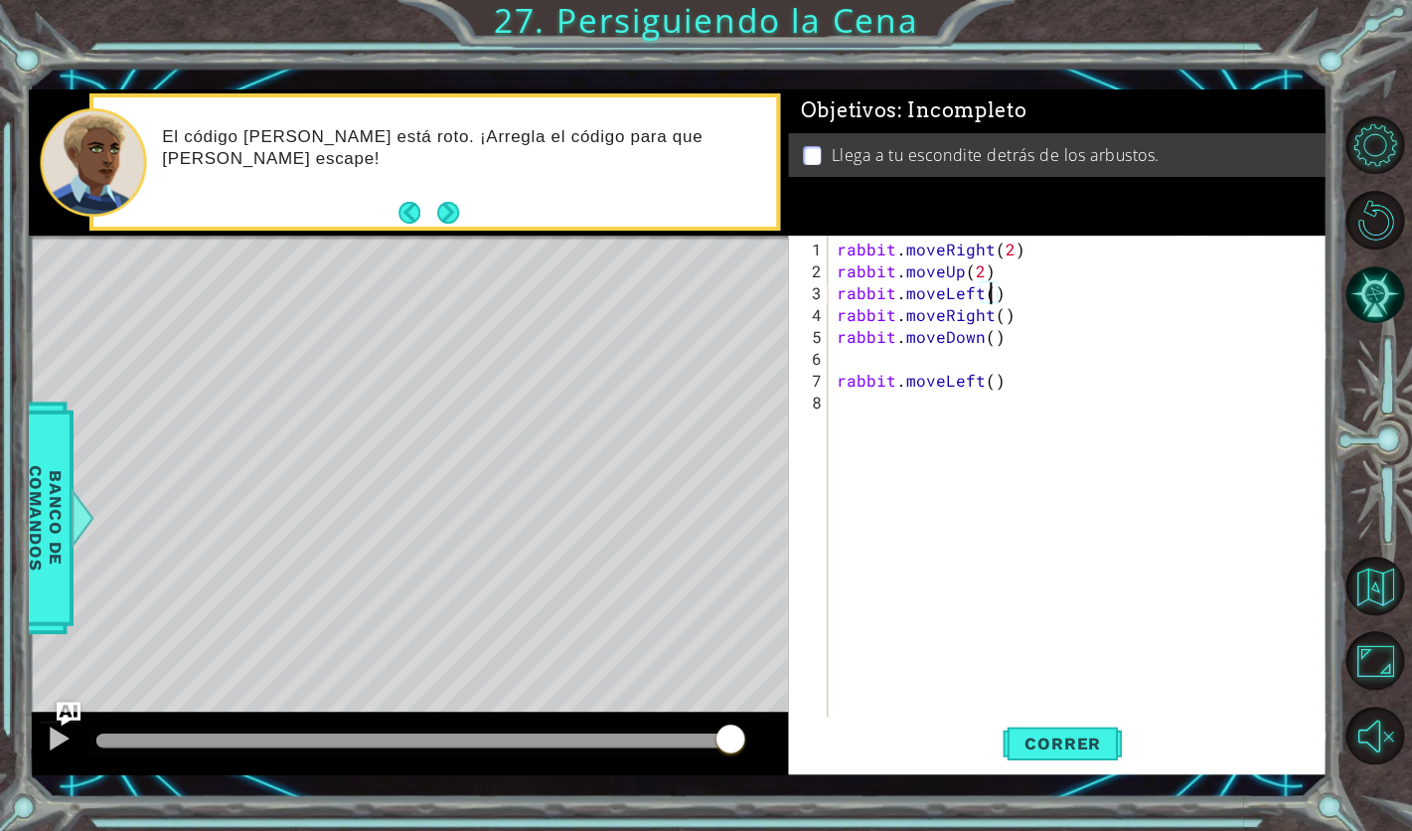
click at [990, 299] on div "rabbit . moveRight ( 2 ) rabbit . moveUp ( 2 ) rabbit . moveLeft ( ) rabbit . m…" at bounding box center [1082, 501] width 499 height 525
click at [1024, 728] on button "Correr" at bounding box center [1062, 744] width 119 height 54
click at [1106, 327] on div "rabbit . moveRight ( 2 ) rabbit . moveUp ( 2 ) rabbit . moveLeft ) rabbit . mov…" at bounding box center [1082, 501] width 499 height 525
click at [1028, 299] on div "rabbit . moveRight ( 2 ) rabbit . moveUp ( 2 ) rabbit . moveLeft ) rabbit . mov…" at bounding box center [1082, 501] width 499 height 525
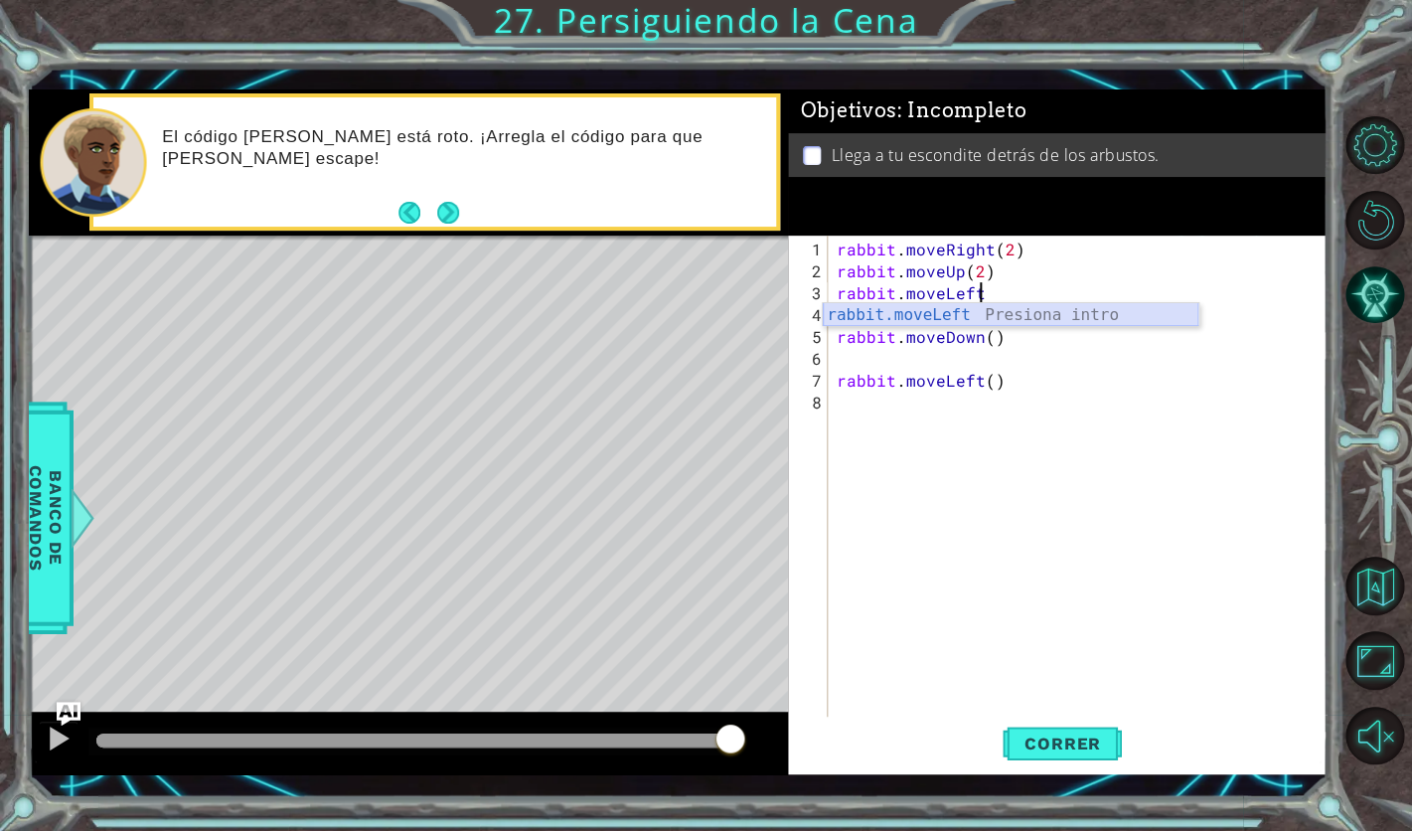
click at [1039, 317] on div "rabbit.moveLeft Presiona intro" at bounding box center [1011, 339] width 376 height 72
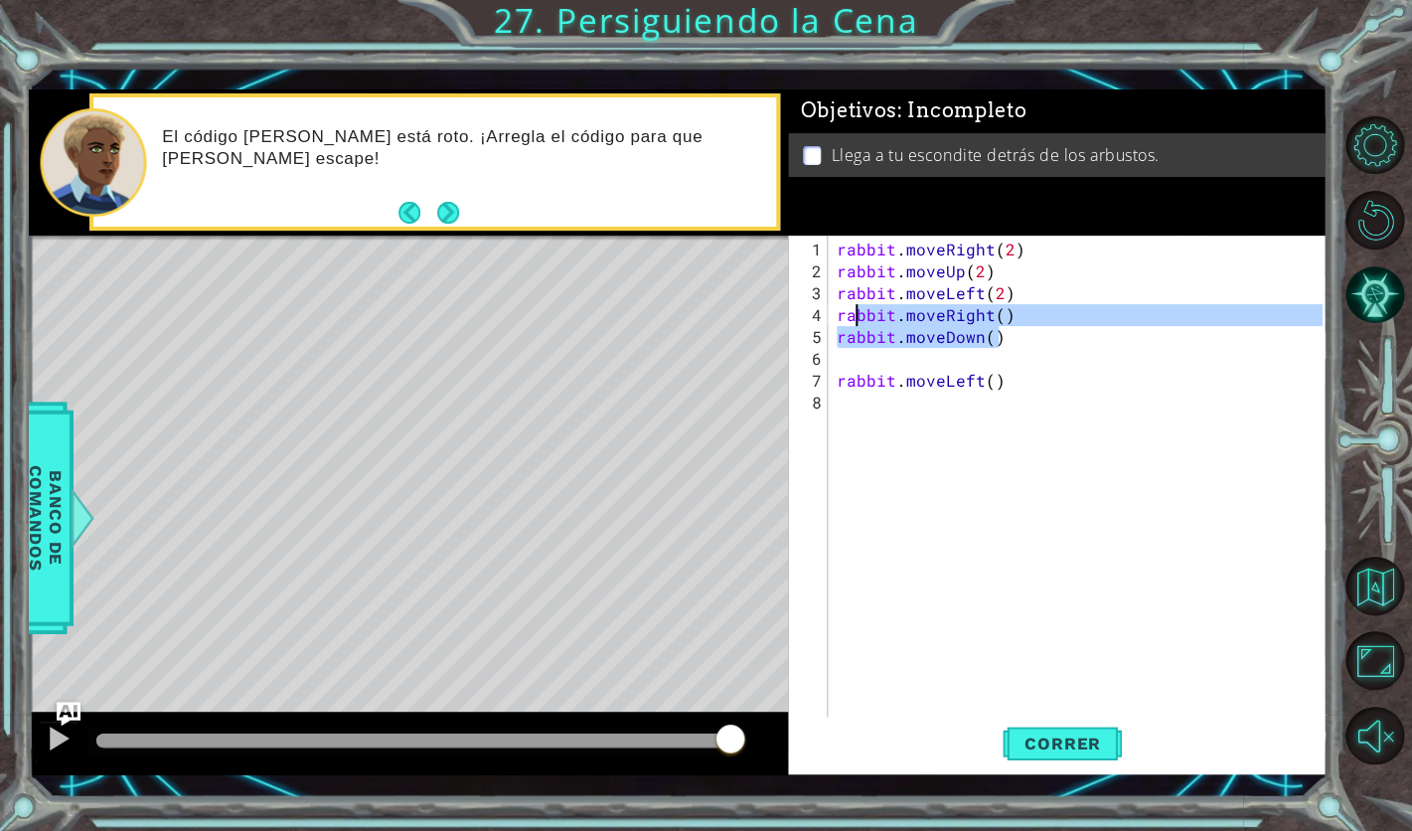
drag, startPoint x: 1040, startPoint y: 325, endPoint x: 872, endPoint y: 314, distance: 168.3
click at [870, 312] on div "rabbit . moveRight ( 2 ) rabbit . moveUp ( 2 ) rabbit . moveLeft ( 2 ) rabbit .…" at bounding box center [1082, 501] width 499 height 525
click at [1082, 310] on div "rabbit . moveRight ( 2 ) rabbit . moveUp ( 2 ) rabbit . moveLeft ( 2 ) rabbit .…" at bounding box center [1082, 501] width 499 height 525
type textarea "rabbit.moveRight()"
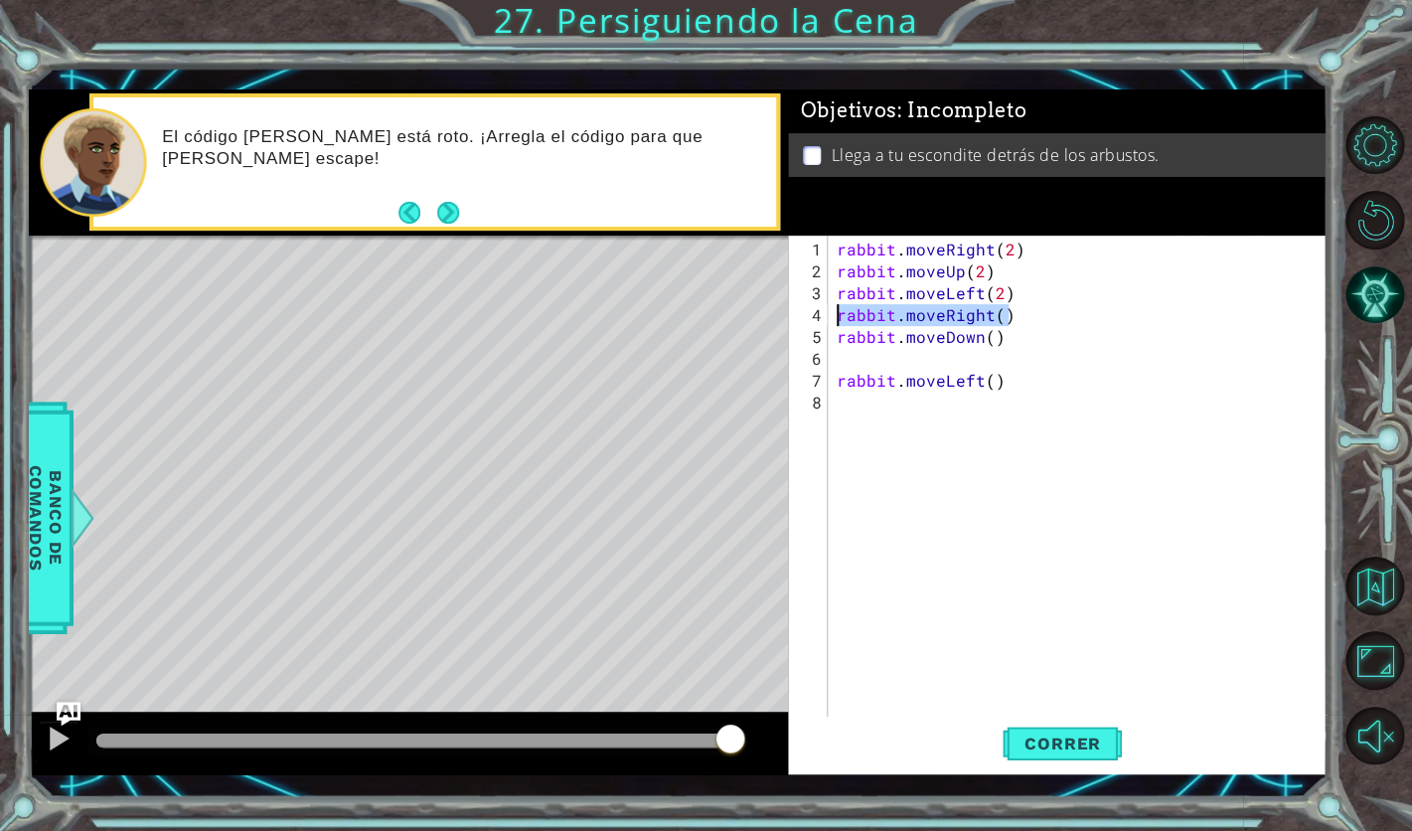
drag, startPoint x: 1074, startPoint y: 312, endPoint x: 832, endPoint y: 317, distance: 241.6
click at [833, 317] on div "rabbit . moveRight ( 2 ) rabbit . moveUp ( 2 ) rabbit . moveLeft ( 2 ) rabbit .…" at bounding box center [1077, 476] width 489 height 481
type textarea "rabbit.moveLeft(2)"
click at [928, 336] on div "rabbit . moveRight ( 2 ) rabbit . moveUp ( 2 ) rabbit . moveLeft ( 2 ) rabbit .…" at bounding box center [1082, 501] width 499 height 525
type textarea "rabbit.moveDown()"
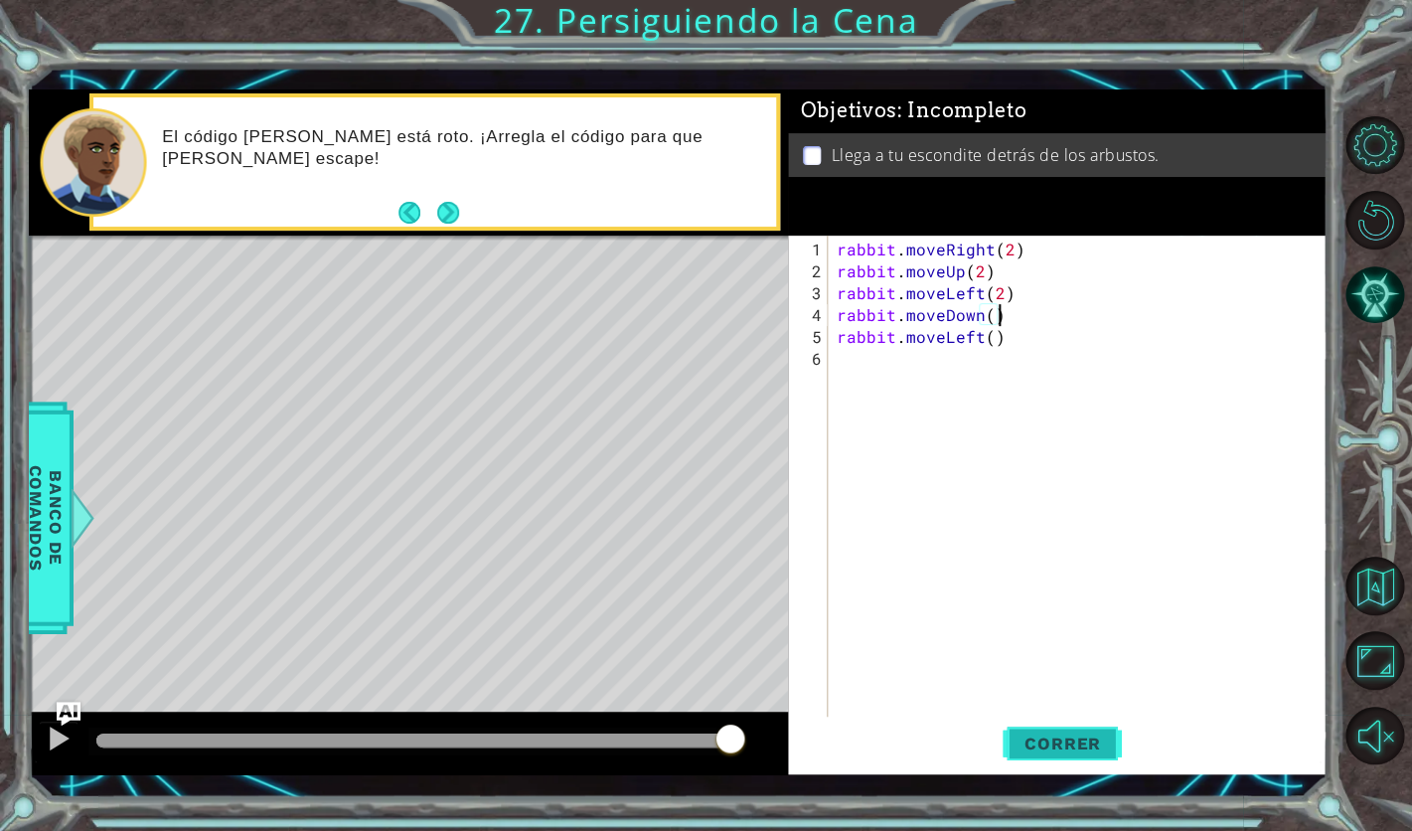
click at [1076, 728] on button "Correr" at bounding box center [1062, 744] width 119 height 54
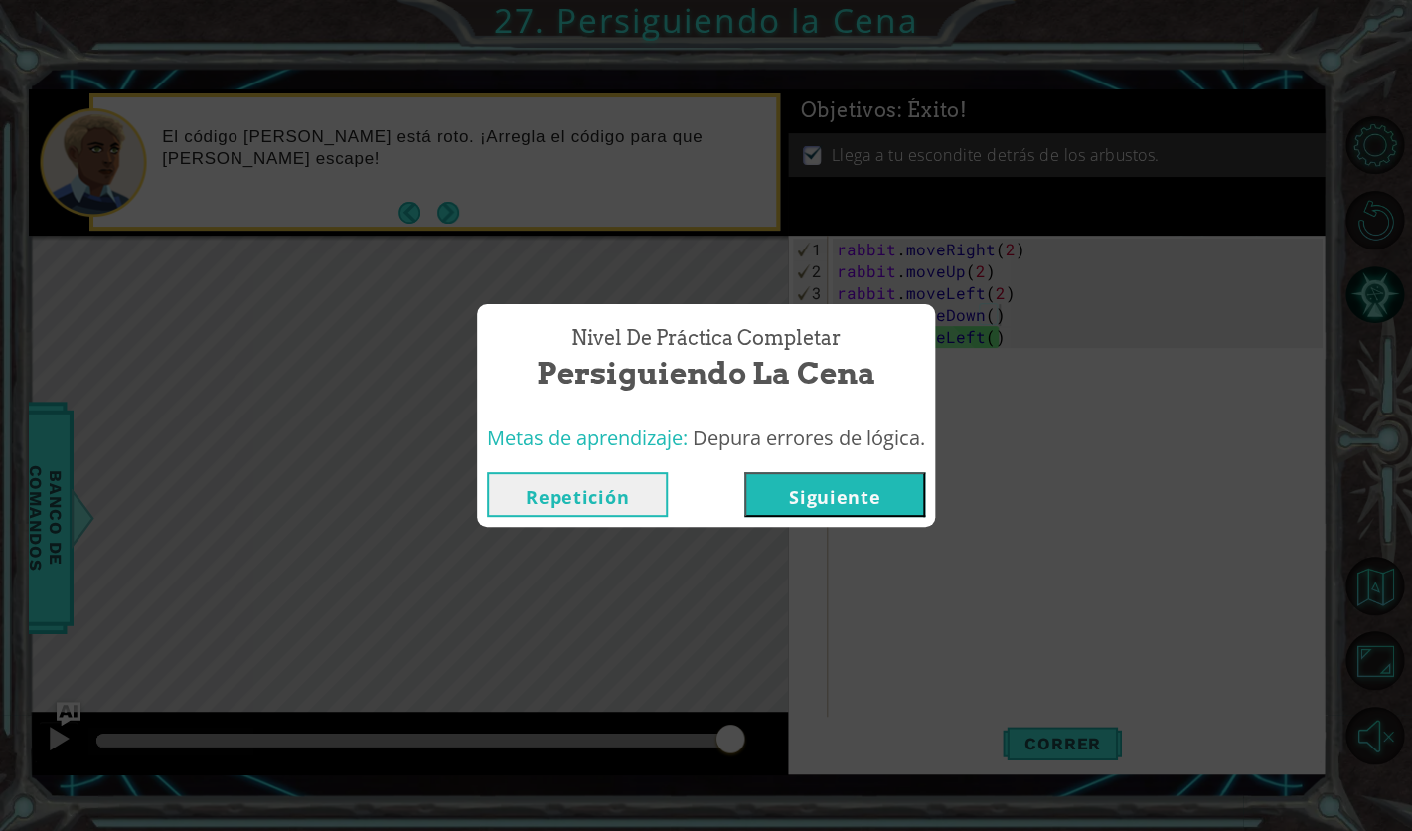
click at [834, 516] on button "Siguiente" at bounding box center [835, 494] width 181 height 45
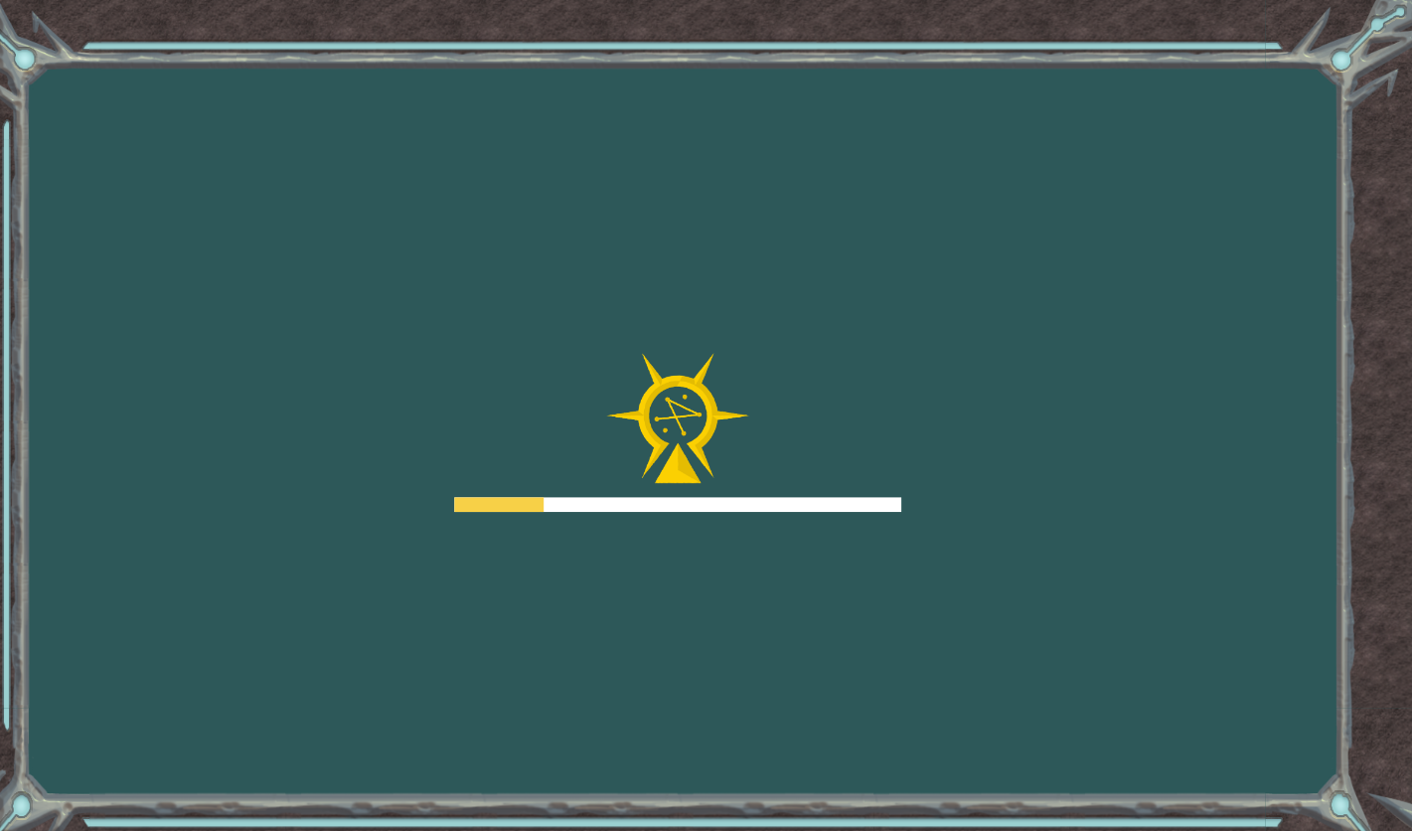
click at [834, 507] on div at bounding box center [677, 504] width 447 height 15
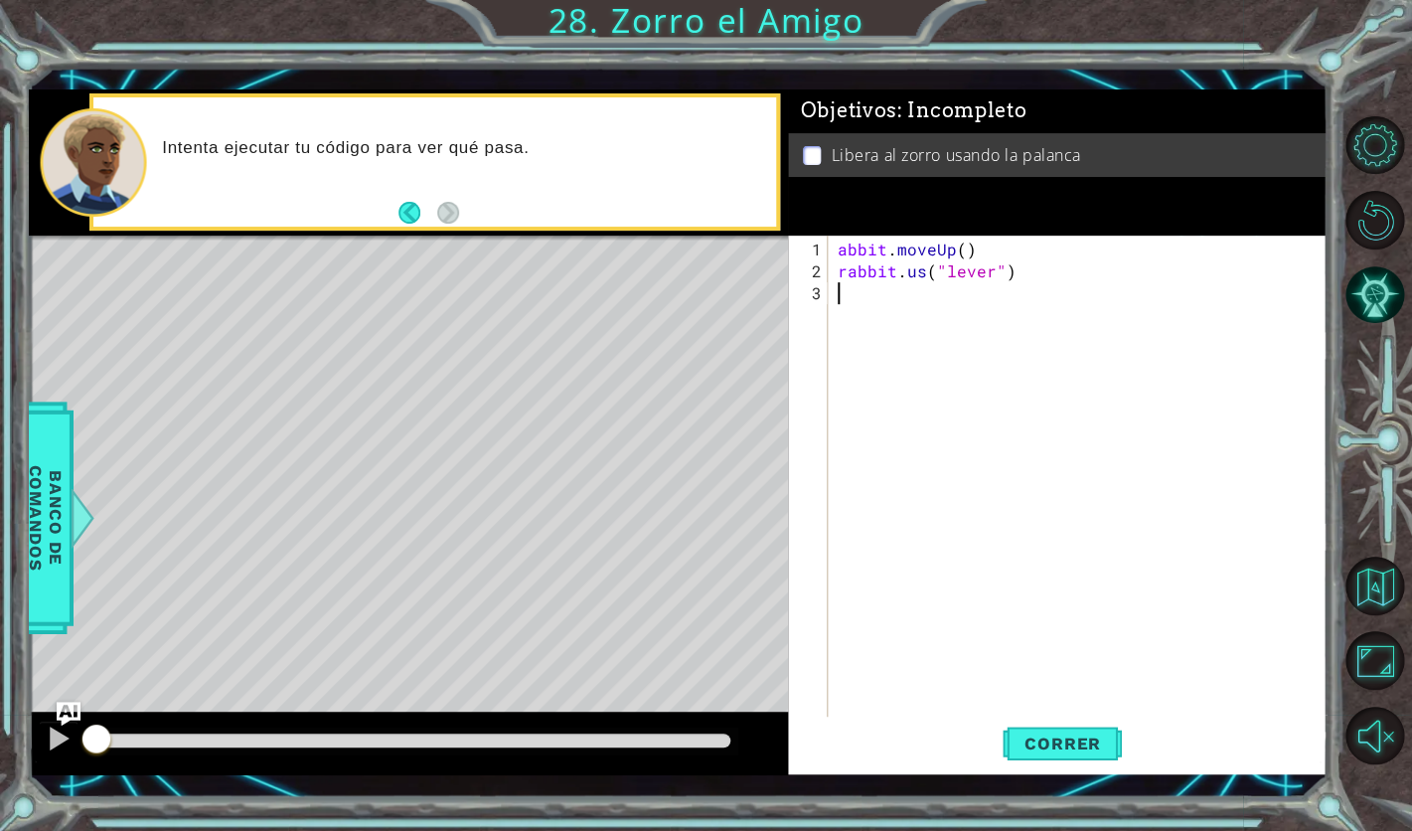
click at [842, 253] on div "abbit . moveUp ( ) rabbit . us ( "lever" )" at bounding box center [1083, 512] width 499 height 547
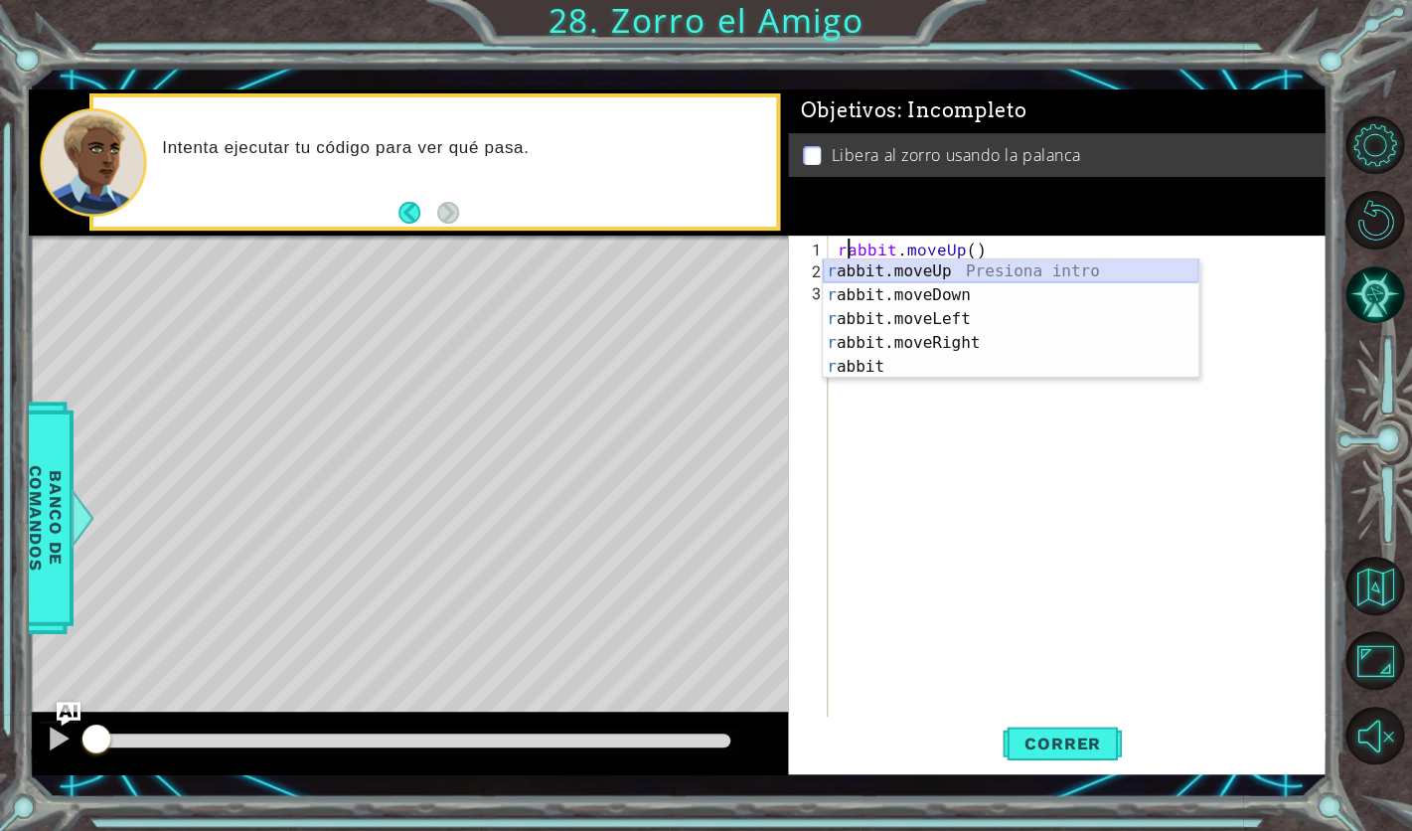
click at [897, 271] on div "r abbit.moveUp Presiona intro r abbit.moveDown Presiona intro r abbit.moveLeft …" at bounding box center [1011, 342] width 376 height 167
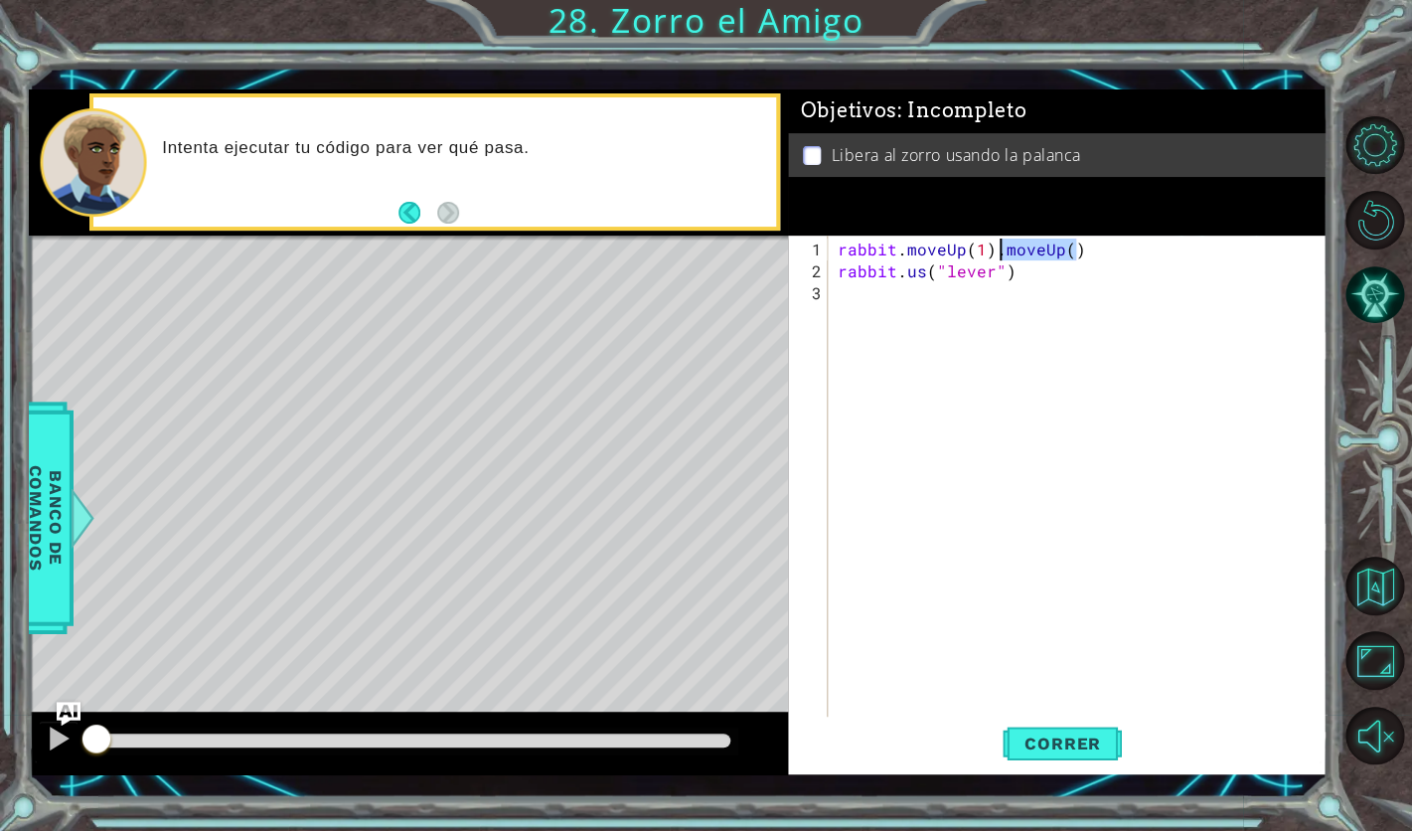
drag, startPoint x: 1116, startPoint y: 241, endPoint x: 995, endPoint y: 254, distance: 122.1
click at [995, 254] on div "rabbit . moveUp ( 1 ) . moveUp ( ) rabbit . us ( "lever" )" at bounding box center [1083, 512] width 499 height 547
type textarea "rabbit.moveUp(1)"
click at [926, 281] on div "rabbit . moveUp ( 1 ) rabbit . us ( "lever" )" at bounding box center [1083, 512] width 499 height 547
click at [921, 279] on div "rabbit . moveUp ( 1 ) rabbit . us ( "lever" )" at bounding box center [1083, 512] width 499 height 547
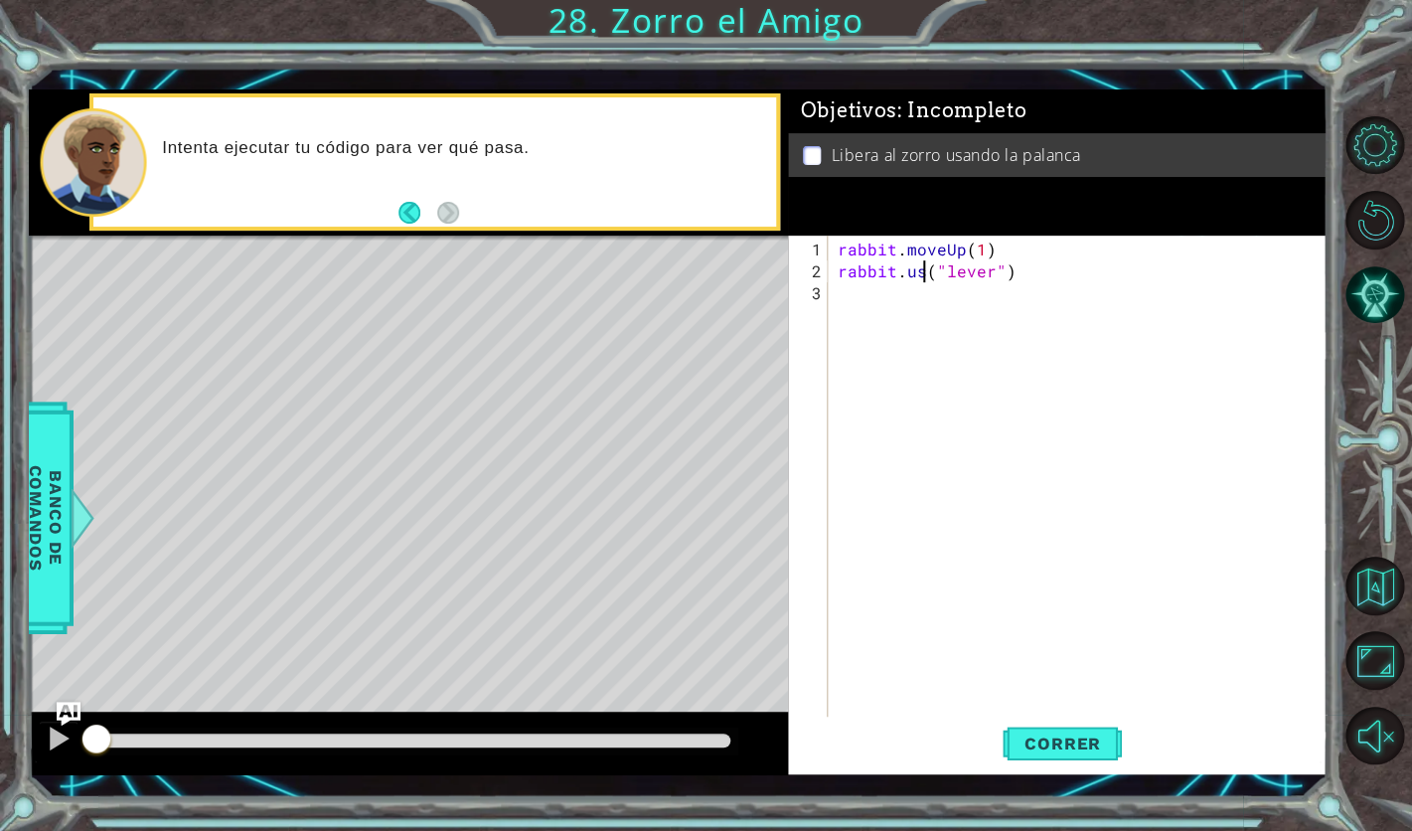
click at [923, 268] on div "rabbit . moveUp ( 1 ) rabbit . us ( "lever" )" at bounding box center [1083, 512] width 499 height 547
type textarea "rabbit.use("lever")"
click at [1091, 740] on span "Correr" at bounding box center [1063, 744] width 116 height 20
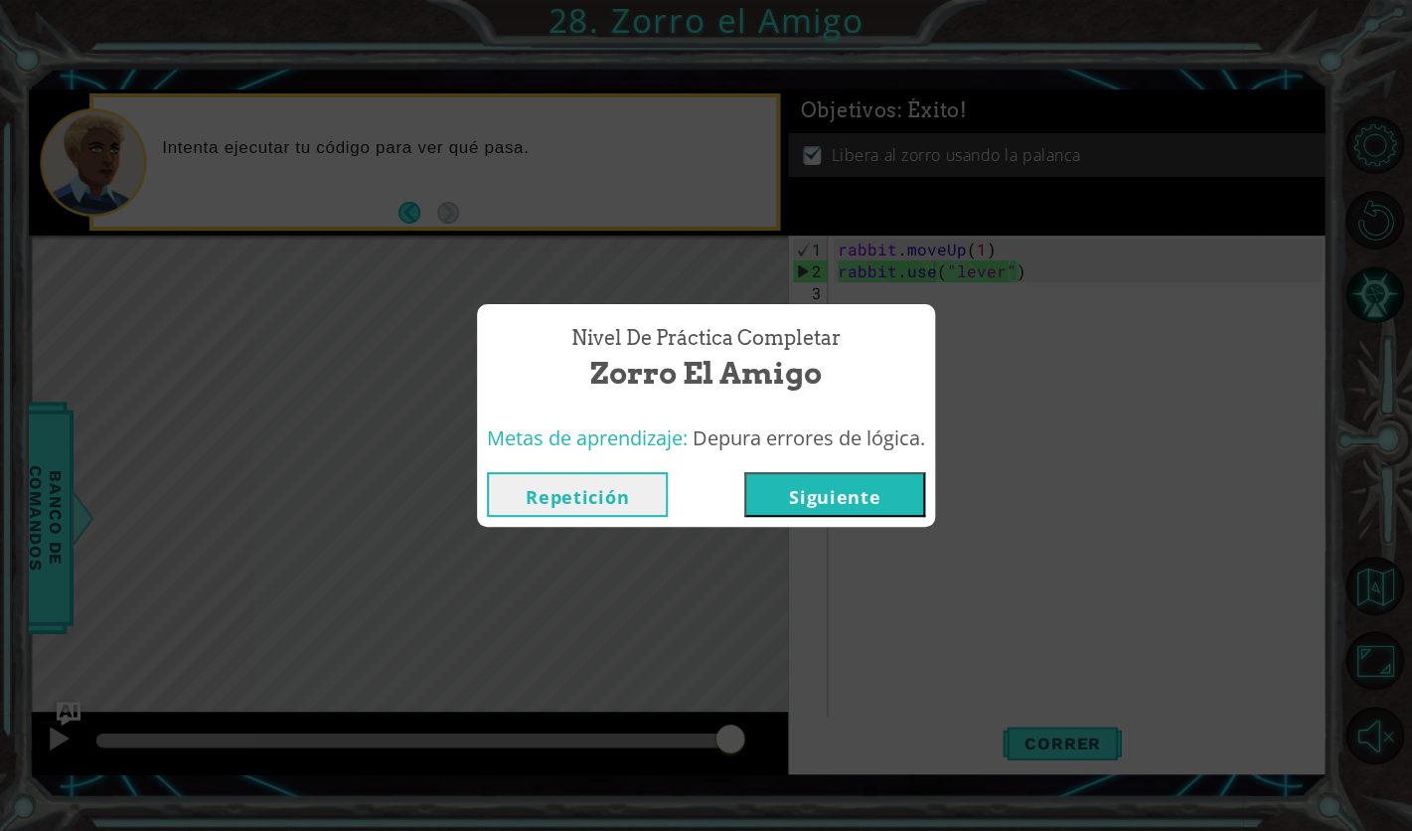
click at [882, 481] on button "Siguiente" at bounding box center [835, 494] width 181 height 45
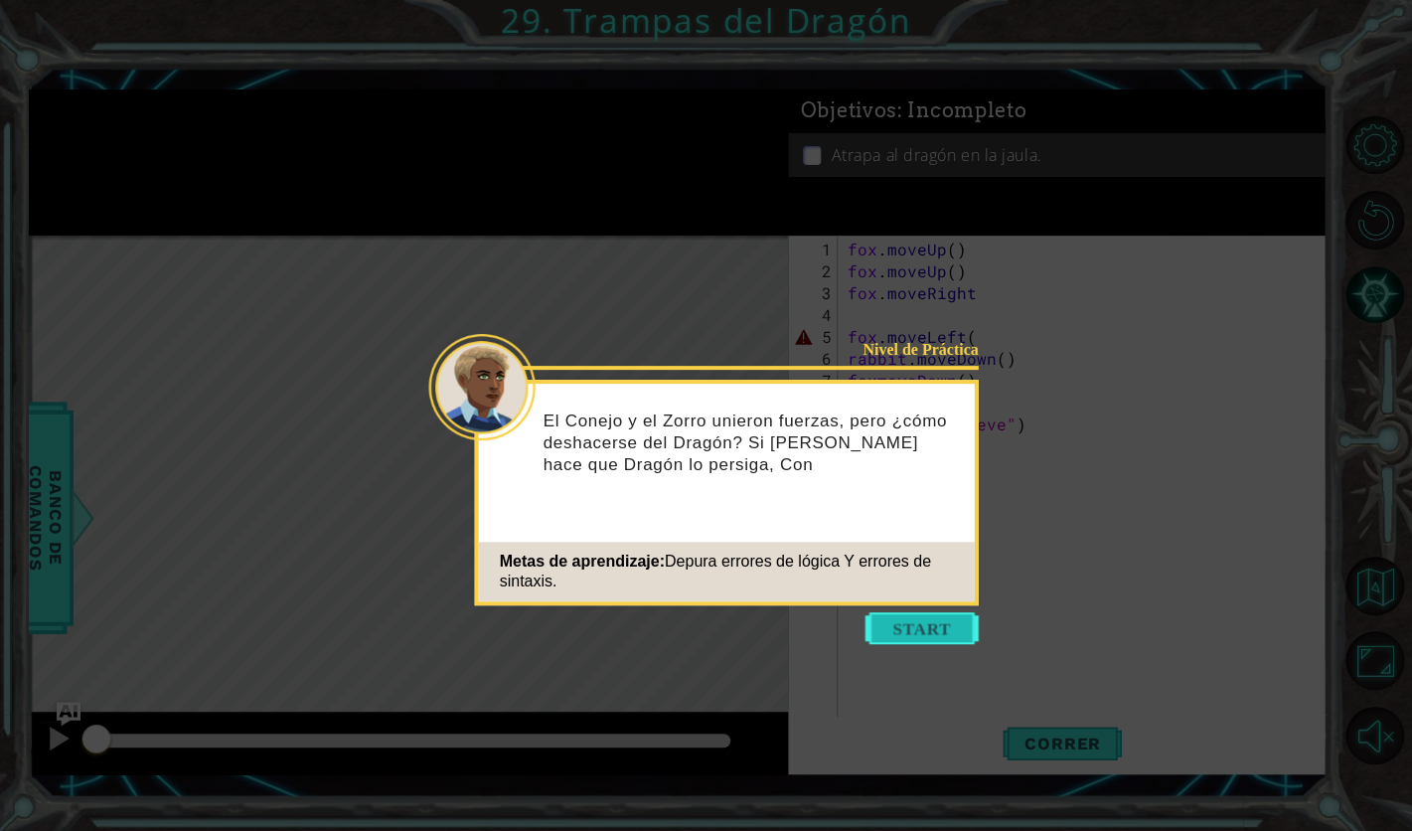
click at [944, 619] on button "Start" at bounding box center [922, 628] width 113 height 32
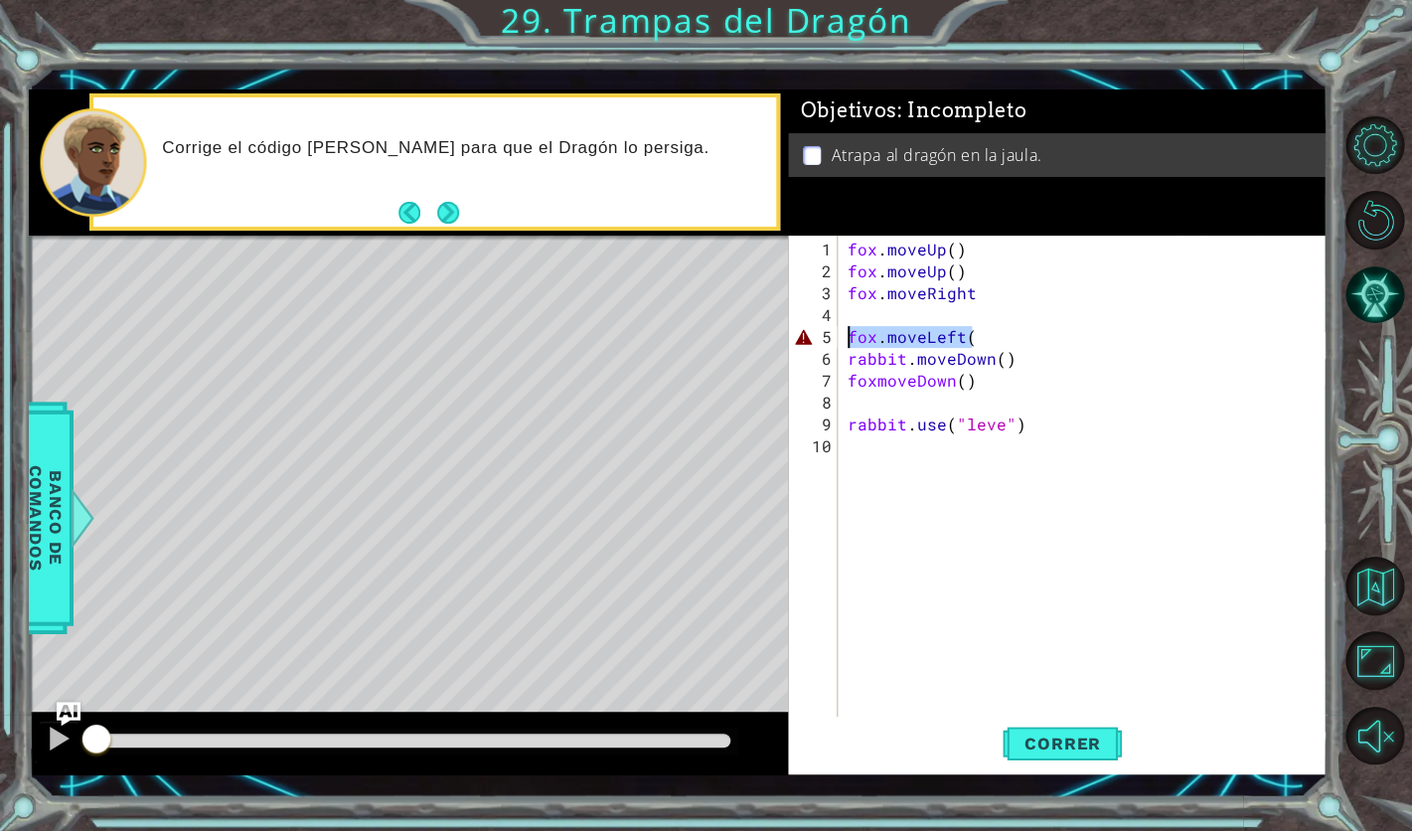
drag, startPoint x: 990, startPoint y: 327, endPoint x: 828, endPoint y: 336, distance: 162.3
click at [844, 336] on div "fox . moveUp ( ) fox . moveUp ( ) fox . moveRight fox . moveLeft ( rabbit . mov…" at bounding box center [1083, 487] width 479 height 503
type textarea "fox.moveLeft("
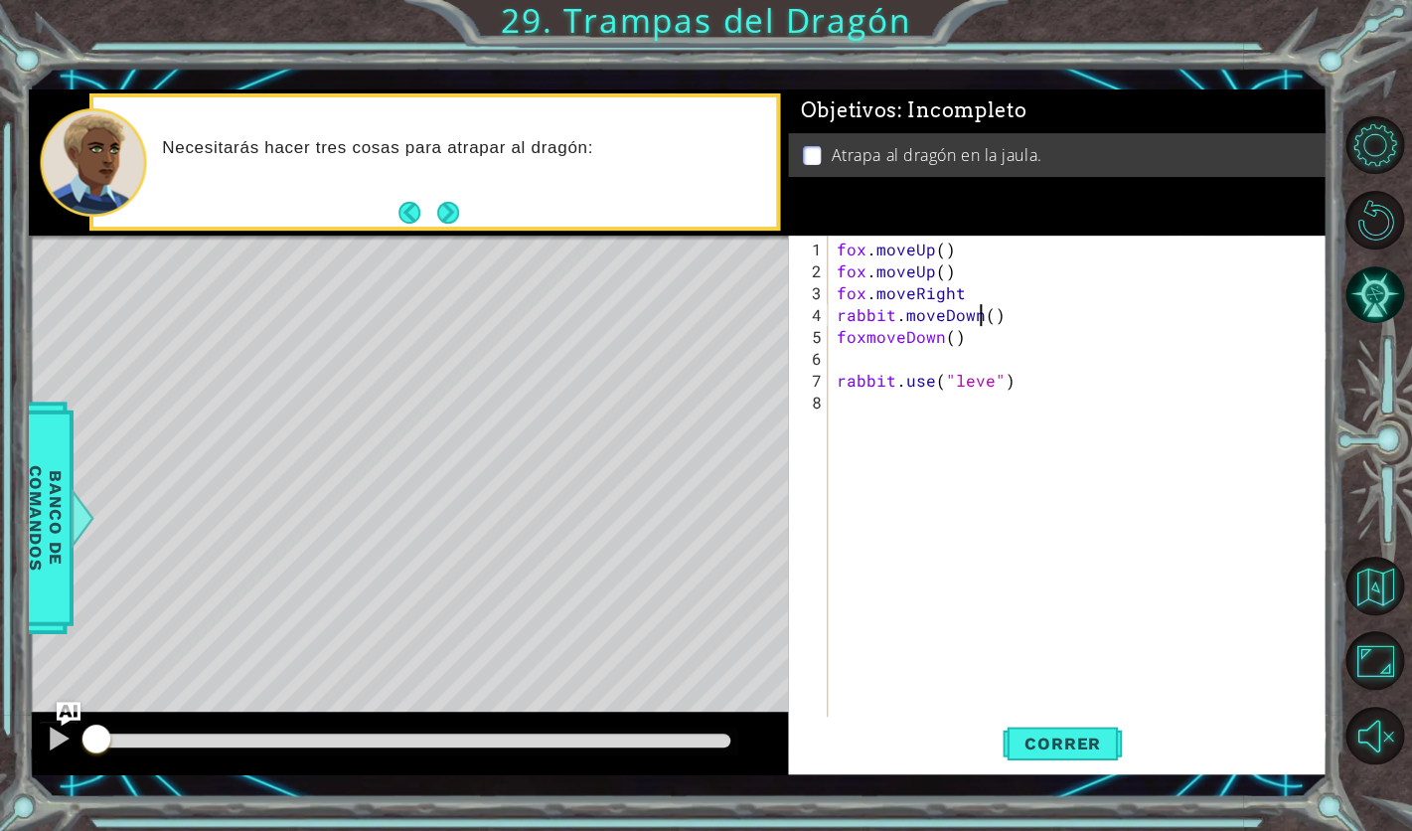
click at [977, 315] on div "[PERSON_NAME] . moveUp ( ) [PERSON_NAME] . moveUp ( ) [PERSON_NAME] . moveRight…" at bounding box center [1082, 501] width 499 height 525
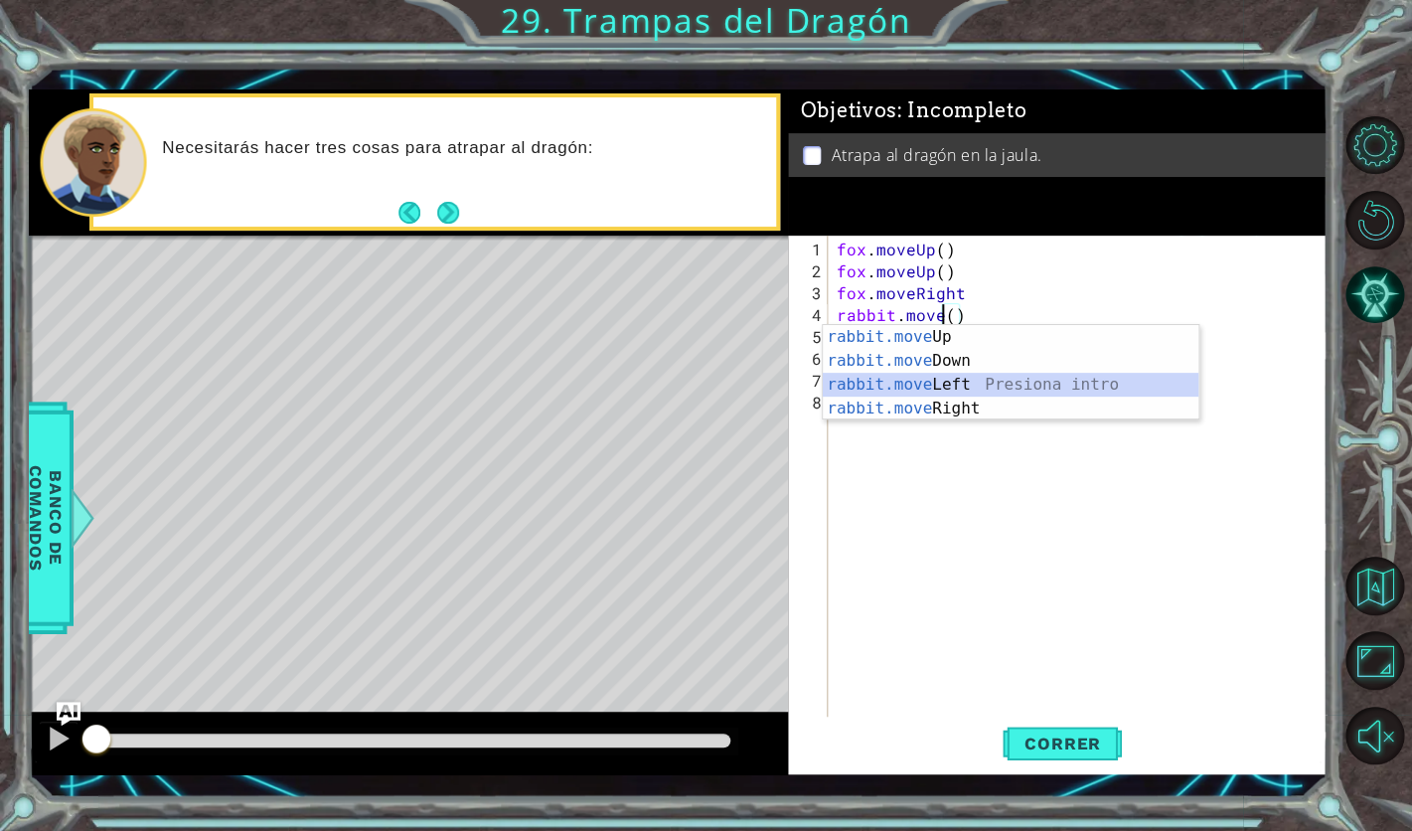
click at [979, 383] on div "rabbit.move Up Presiona intro rabbit.move Down Presiona intro rabbit.move Left …" at bounding box center [1011, 396] width 376 height 143
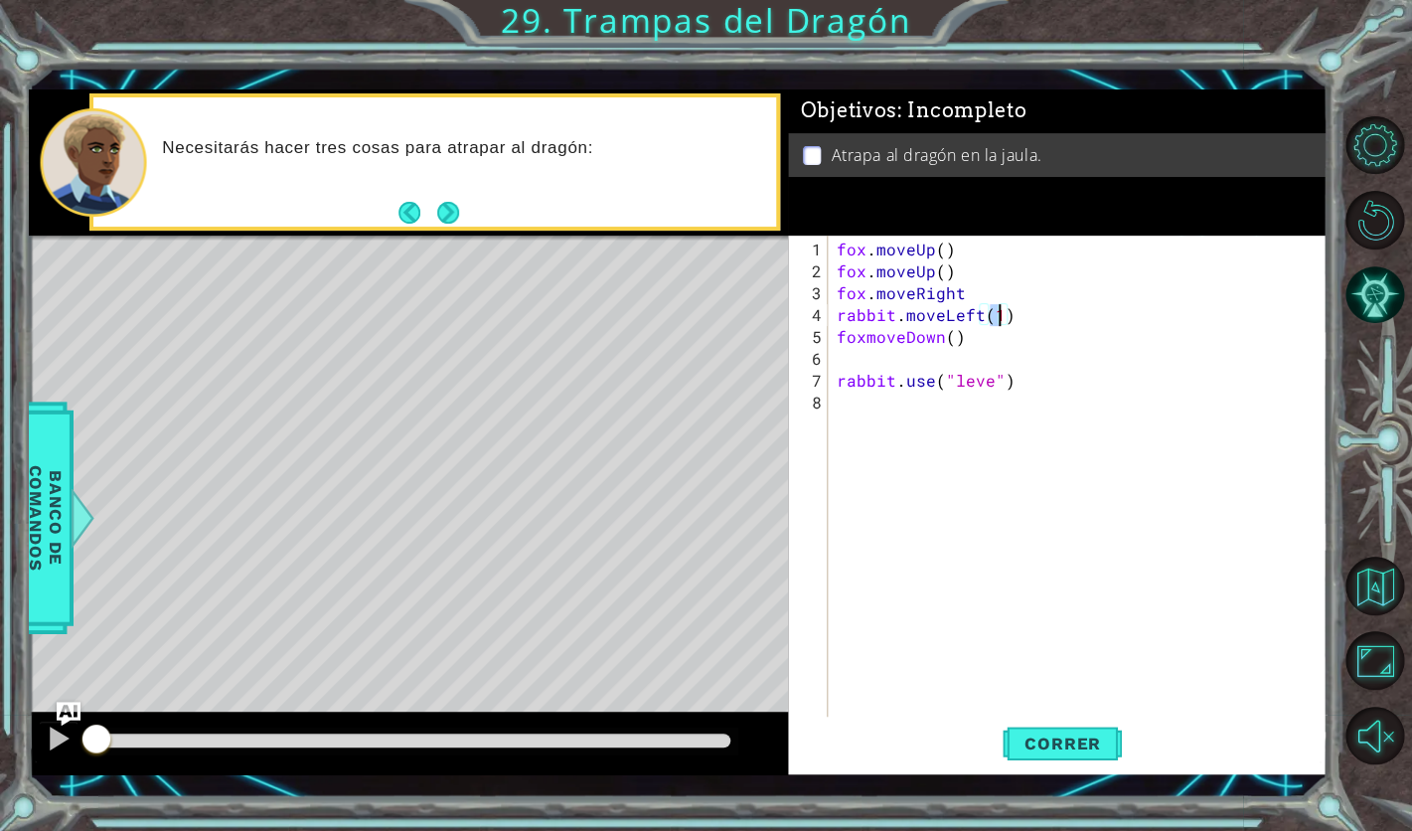
click at [868, 340] on div "[PERSON_NAME] . moveUp ( ) [PERSON_NAME] . moveUp ( ) [PERSON_NAME] . moveRight…" at bounding box center [1082, 501] width 499 height 525
click at [988, 378] on div "[PERSON_NAME] . moveUp ( ) [PERSON_NAME] . moveUp ( ) [PERSON_NAME] . moveRight…" at bounding box center [1082, 501] width 499 height 525
type textarea "rabbit.use("lever")"
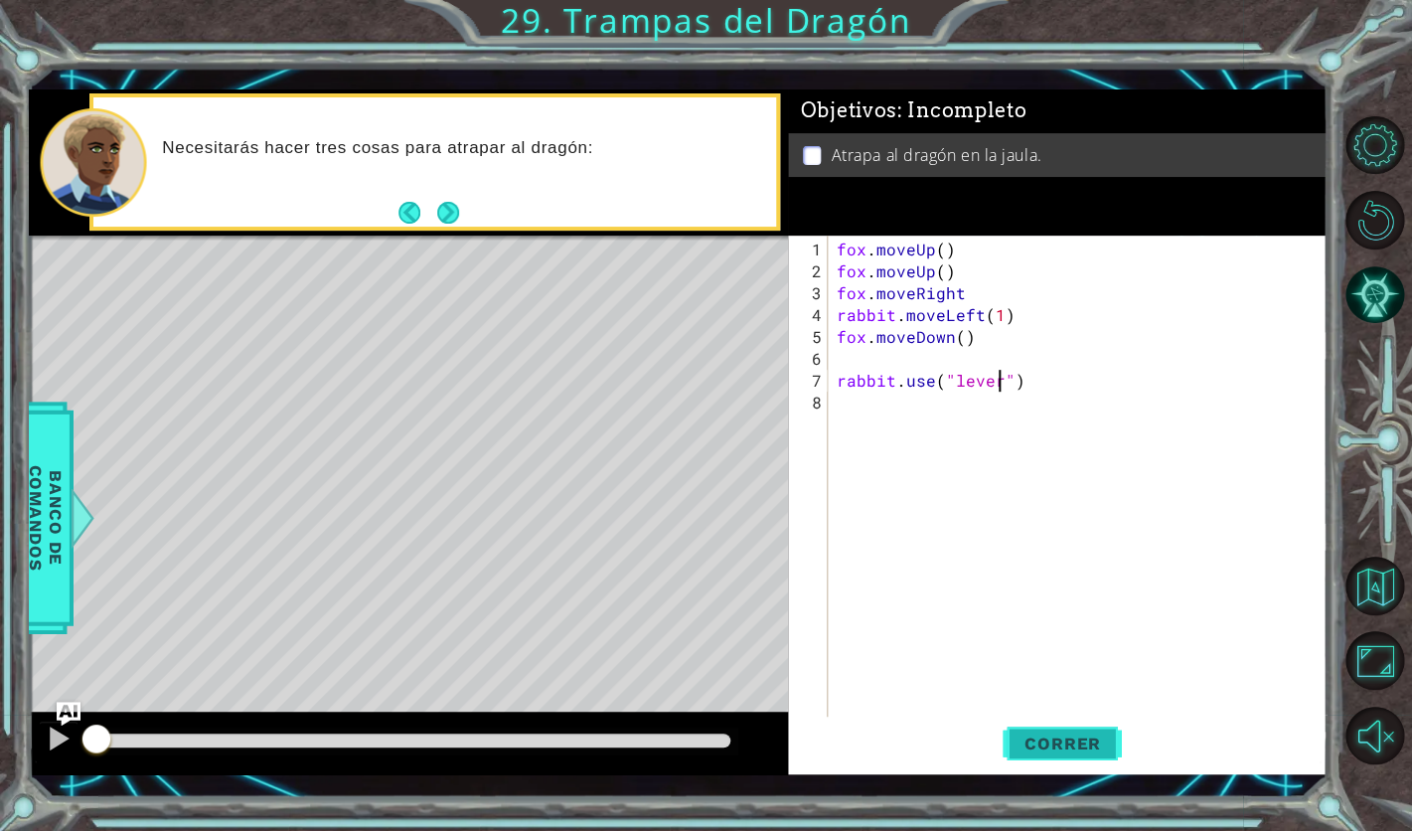
click at [1058, 746] on span "Correr" at bounding box center [1063, 744] width 116 height 20
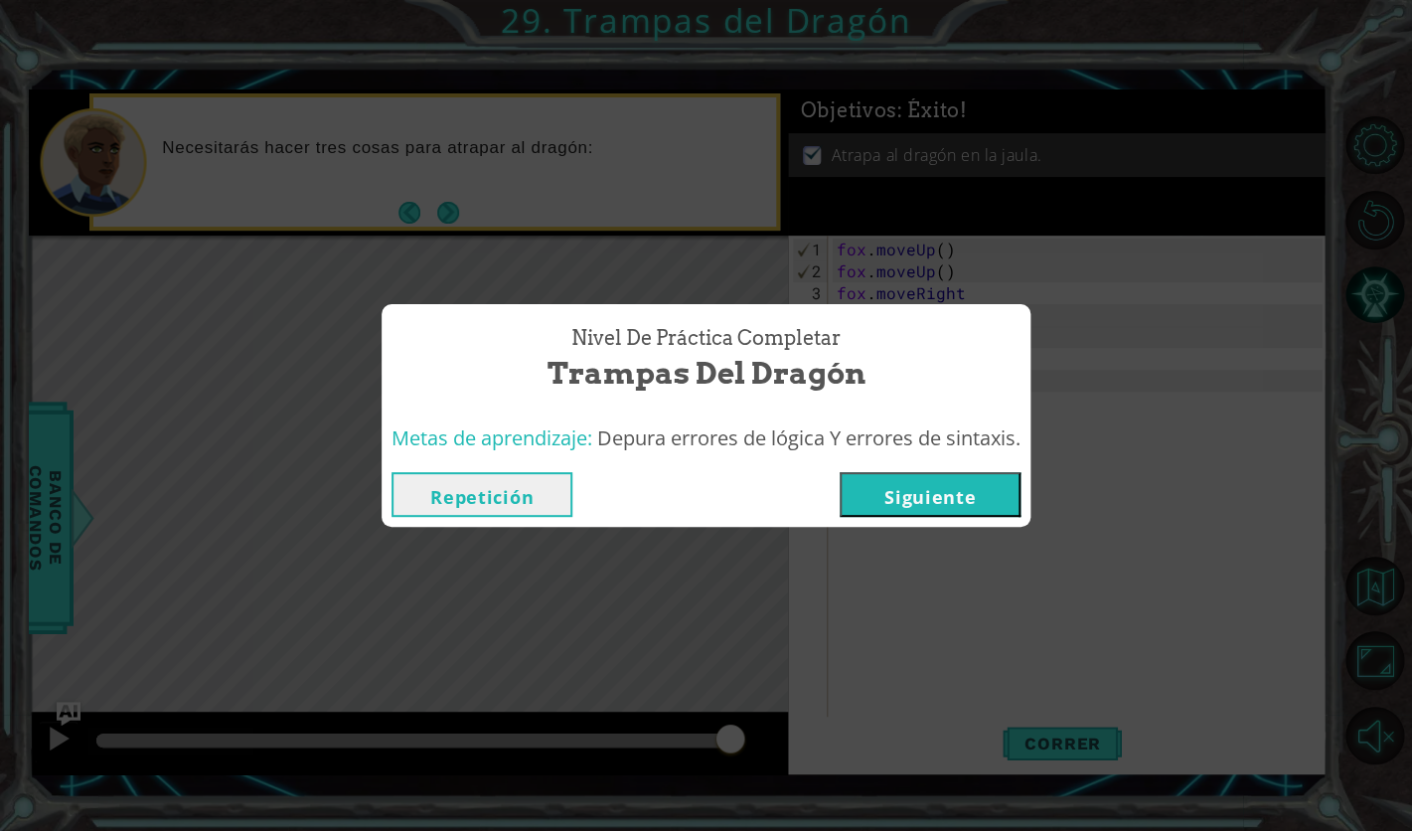
click at [894, 492] on button "Siguiente" at bounding box center [930, 494] width 181 height 45
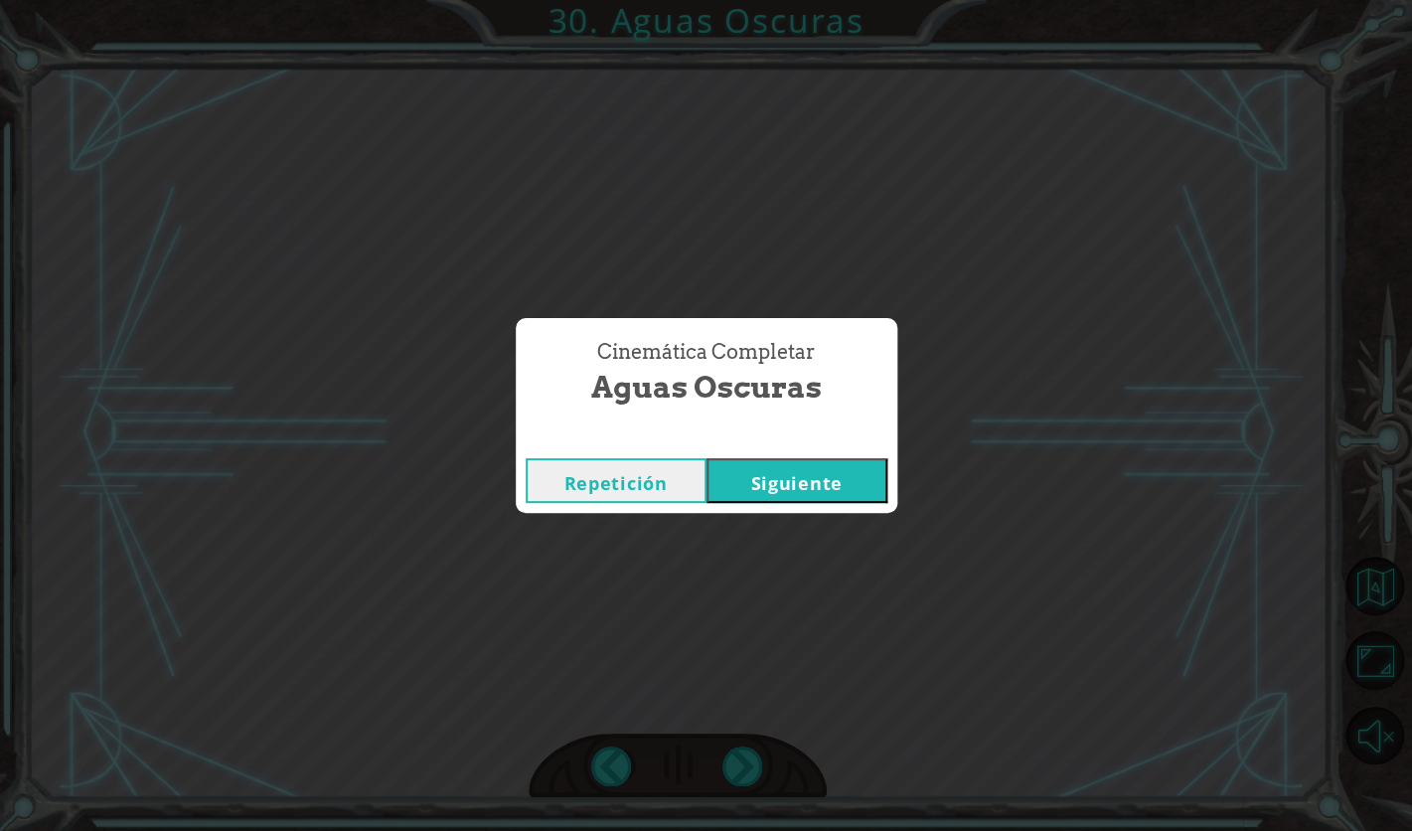
click at [776, 478] on button "Siguiente" at bounding box center [797, 480] width 181 height 45
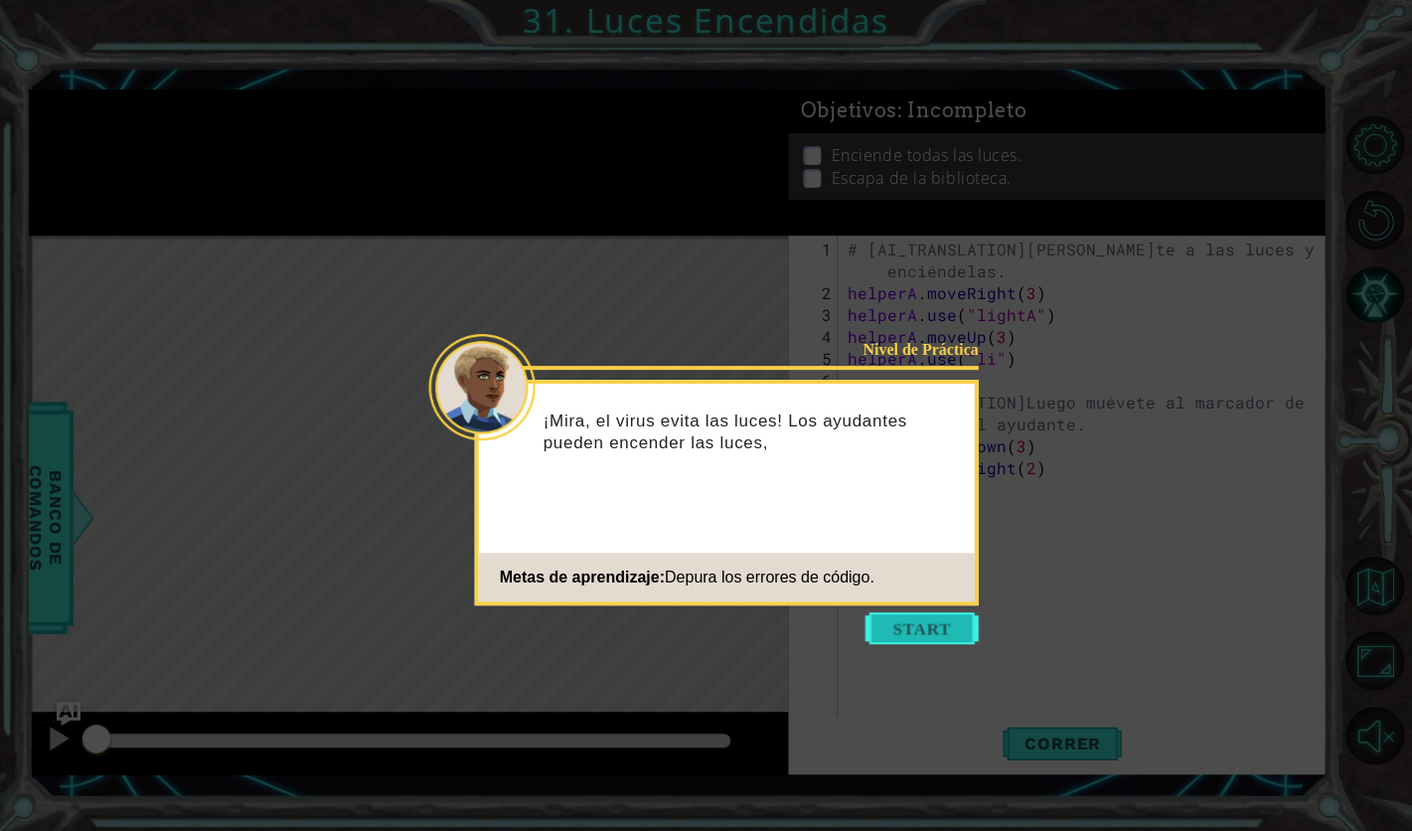
click at [919, 623] on button "Start" at bounding box center [922, 628] width 113 height 32
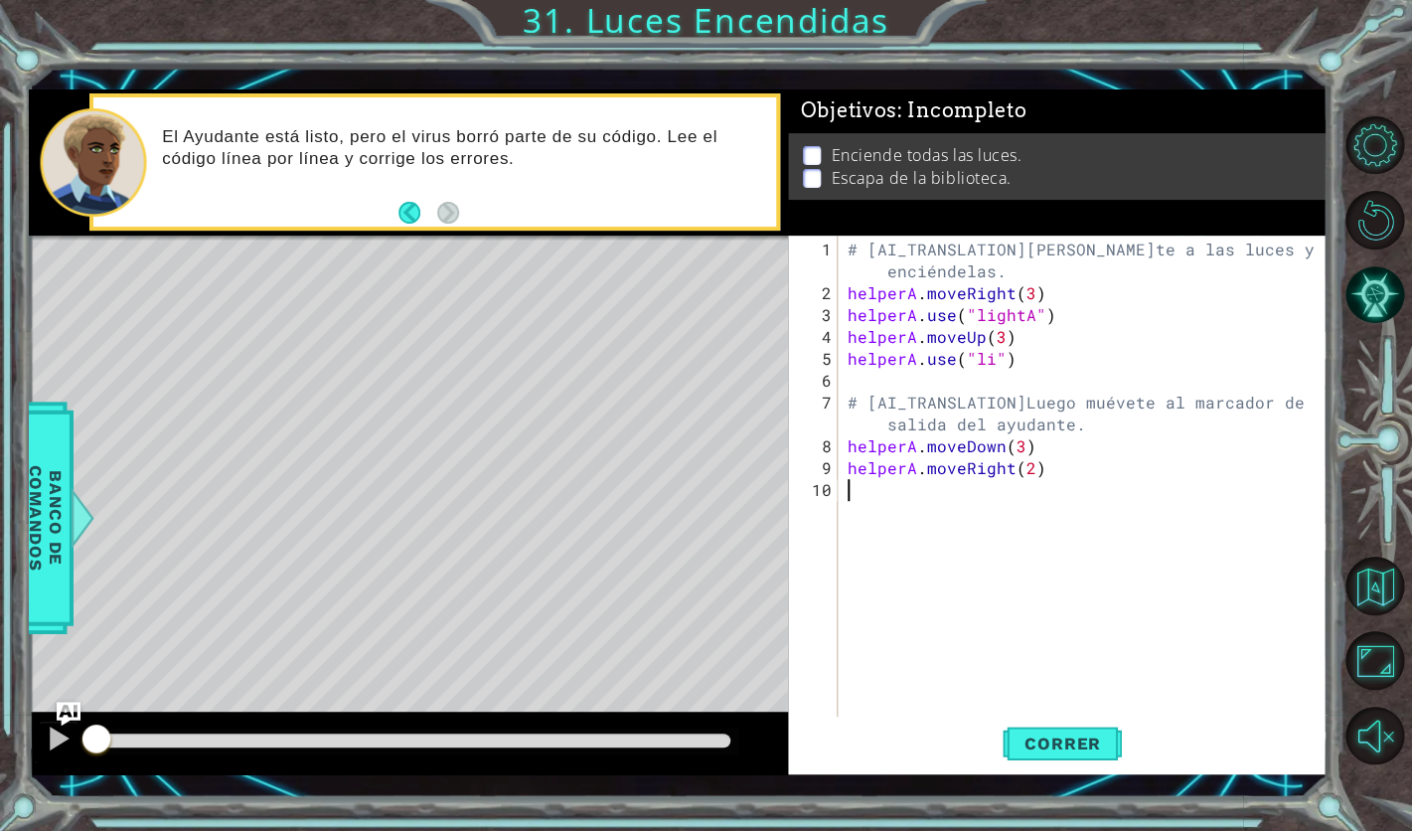
click at [984, 363] on div "# [AI_TRANSLATION]Muévete a las luces y enciéndelas. helperA . moveRight ( 3 ) …" at bounding box center [1088, 512] width 489 height 547
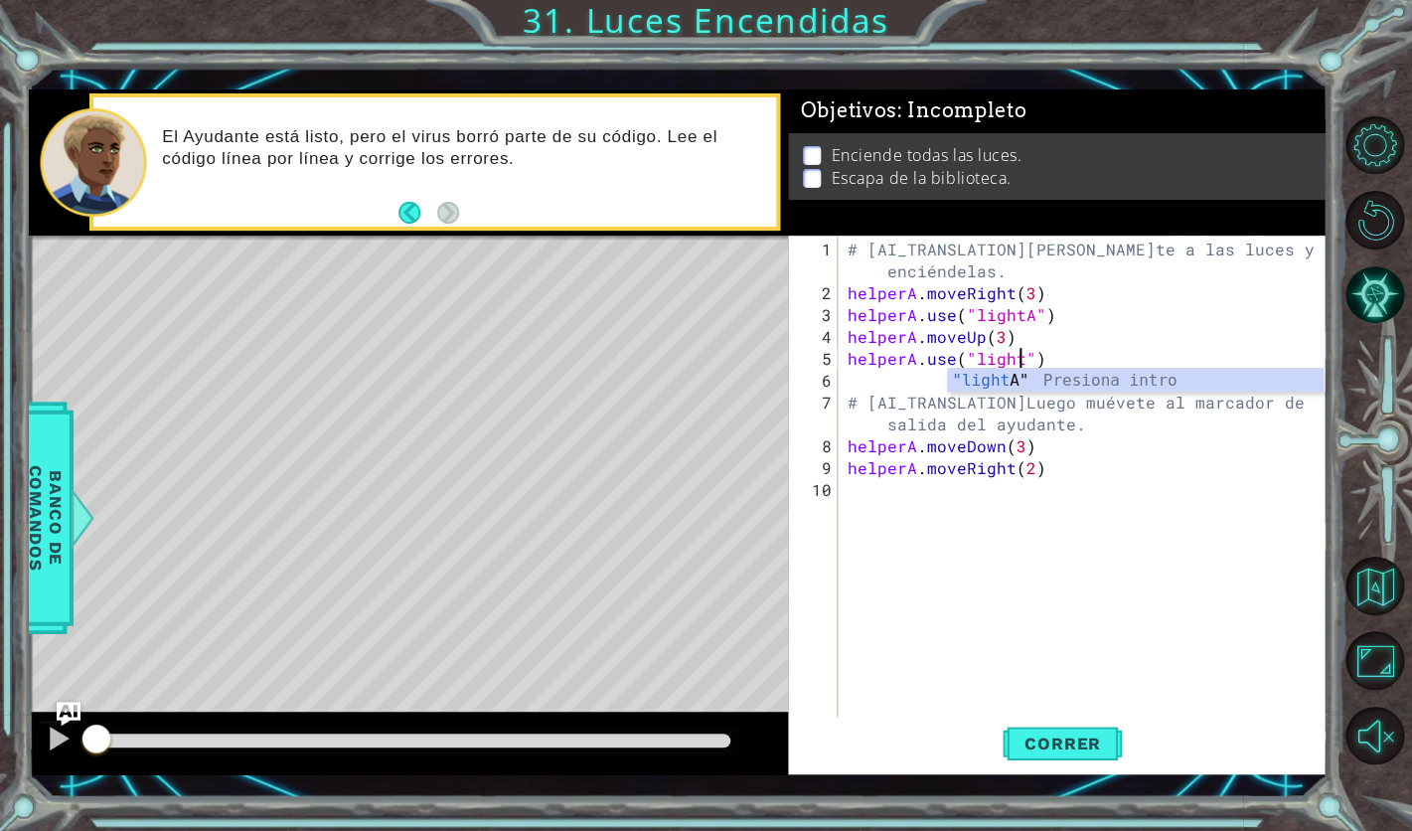
scroll to position [0, 10]
click at [1016, 443] on div "# [AI_TRANSLATION]Muévete a las luces y enciéndelas. helperA . moveRight ( 3 ) …" at bounding box center [1088, 512] width 489 height 547
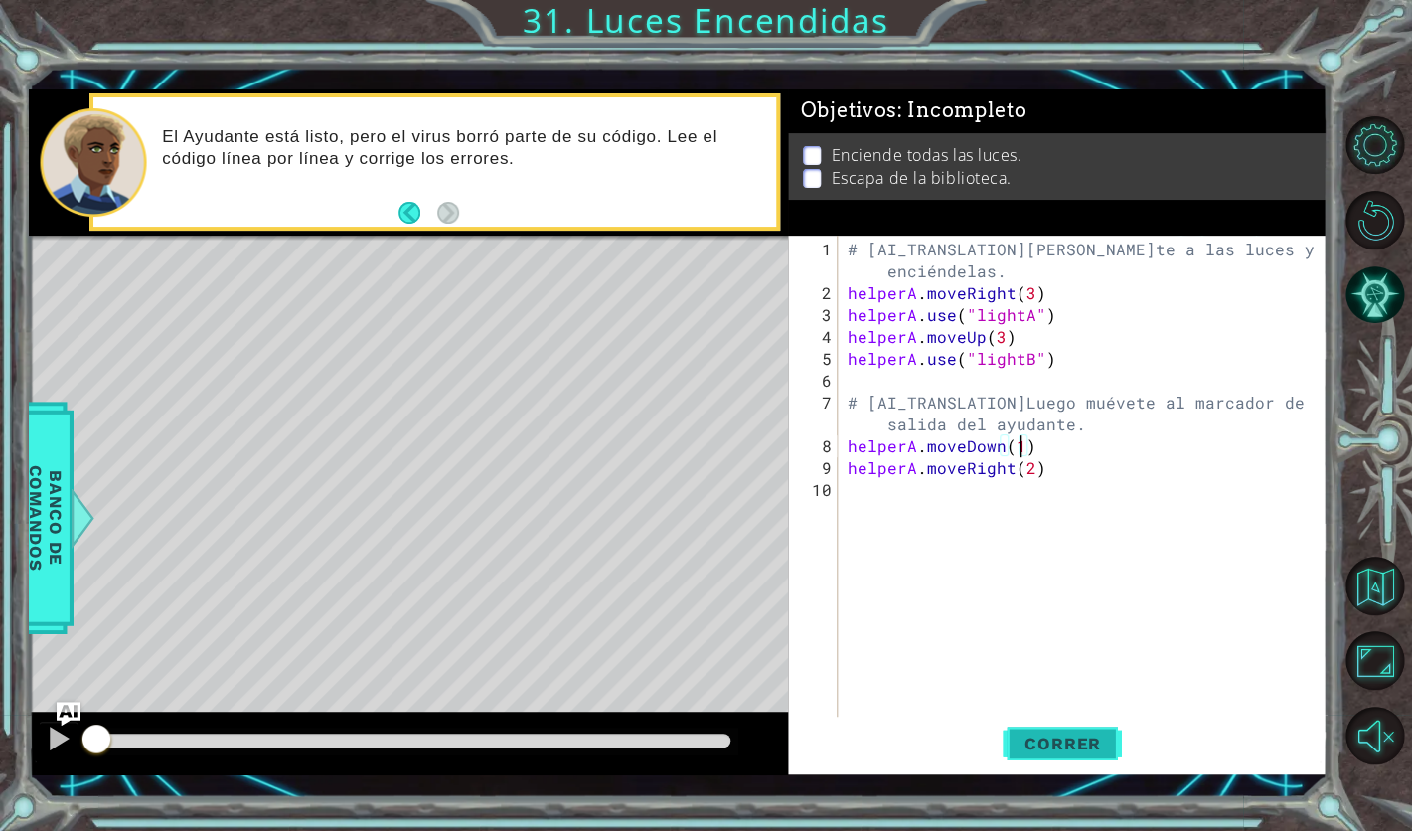
type textarea "helperA.moveDown(1)"
click at [1039, 750] on span "Correr" at bounding box center [1063, 744] width 116 height 20
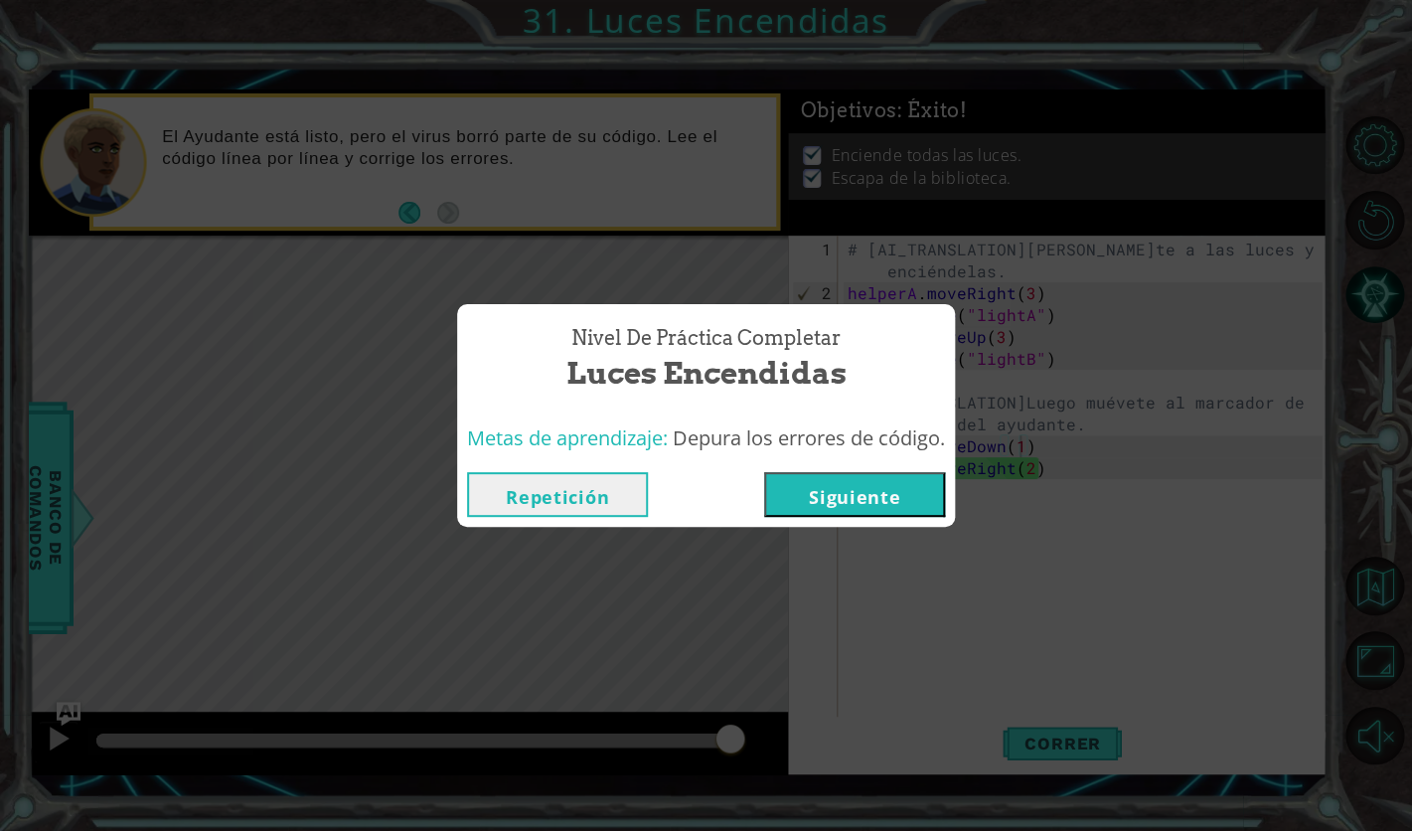
click at [857, 481] on button "Siguiente" at bounding box center [854, 494] width 181 height 45
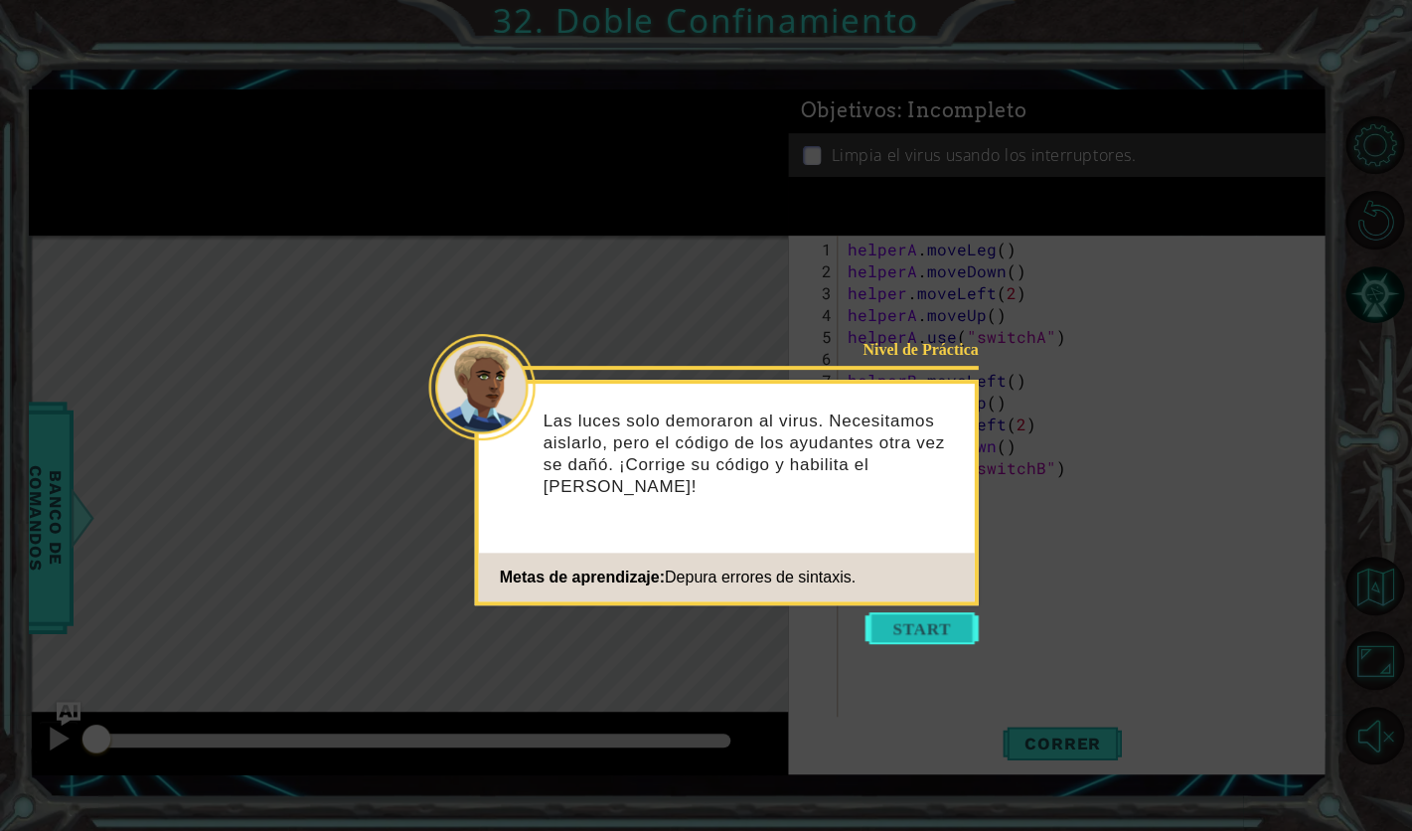
click at [943, 627] on button "Start" at bounding box center [922, 628] width 113 height 32
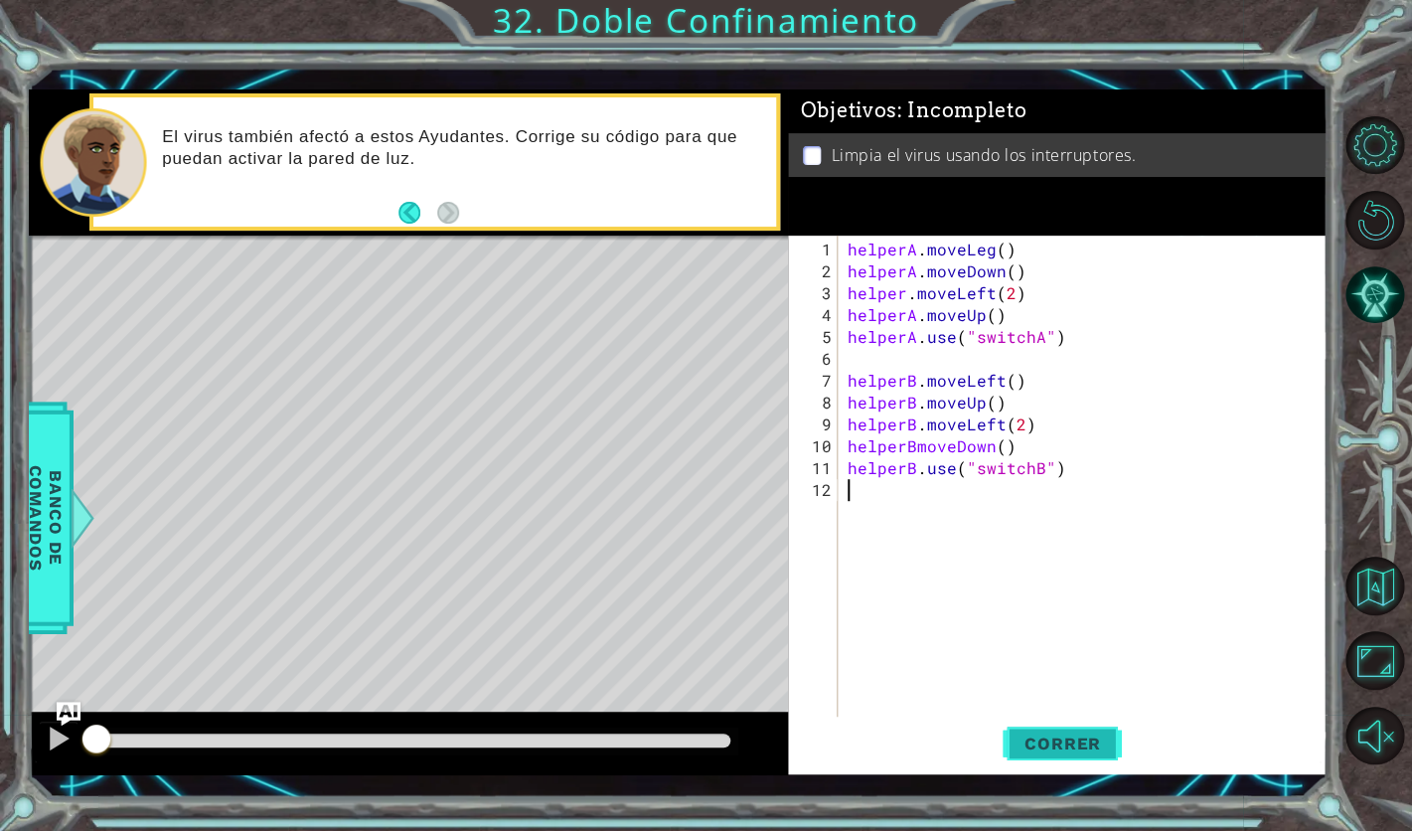
click at [1099, 729] on button "Correr" at bounding box center [1062, 744] width 119 height 54
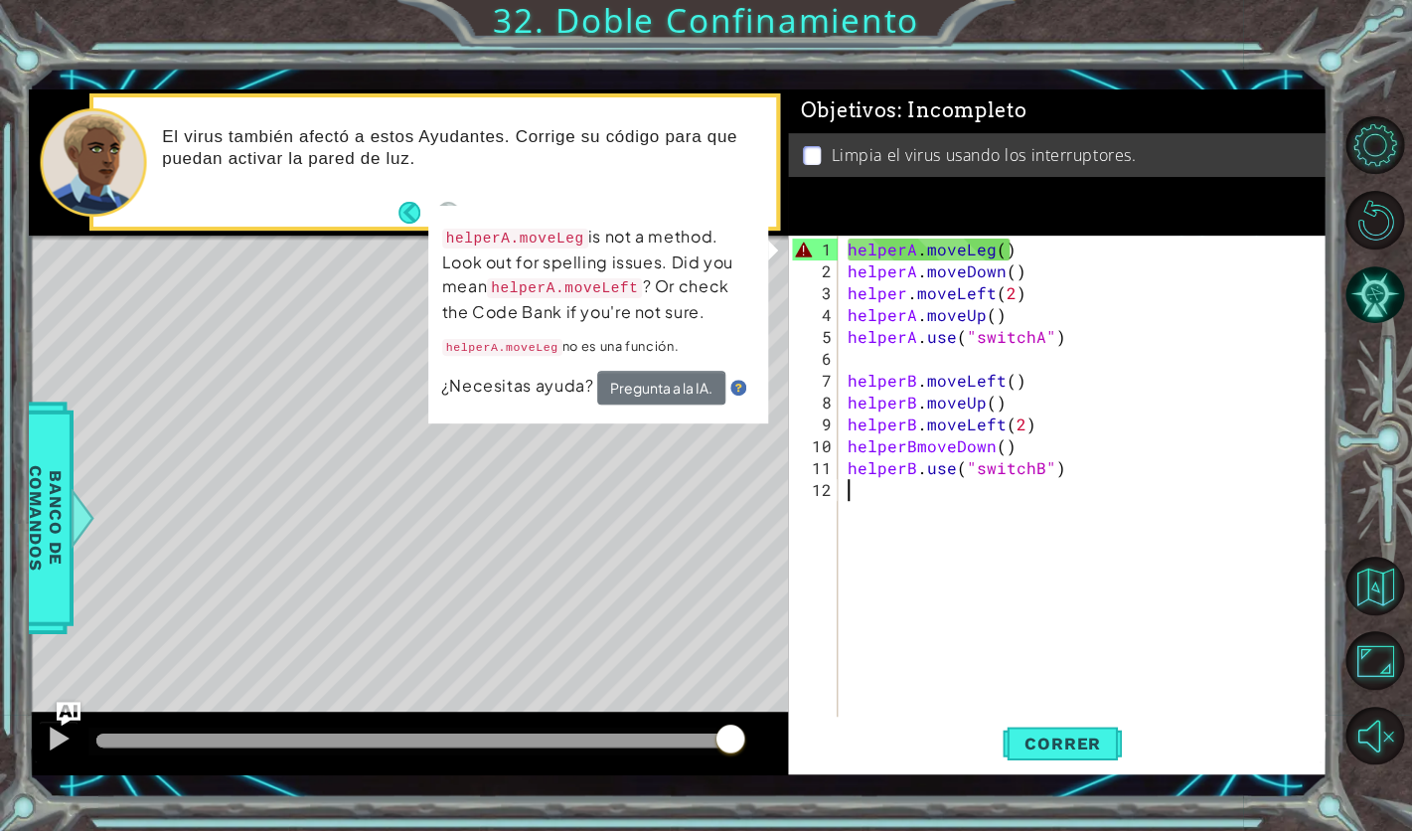
click at [989, 252] on div "helperA . moveLeg ( ) helperA . moveDown ( ) helper . moveLeft ( 2 ) helperA . …" at bounding box center [1088, 512] width 489 height 547
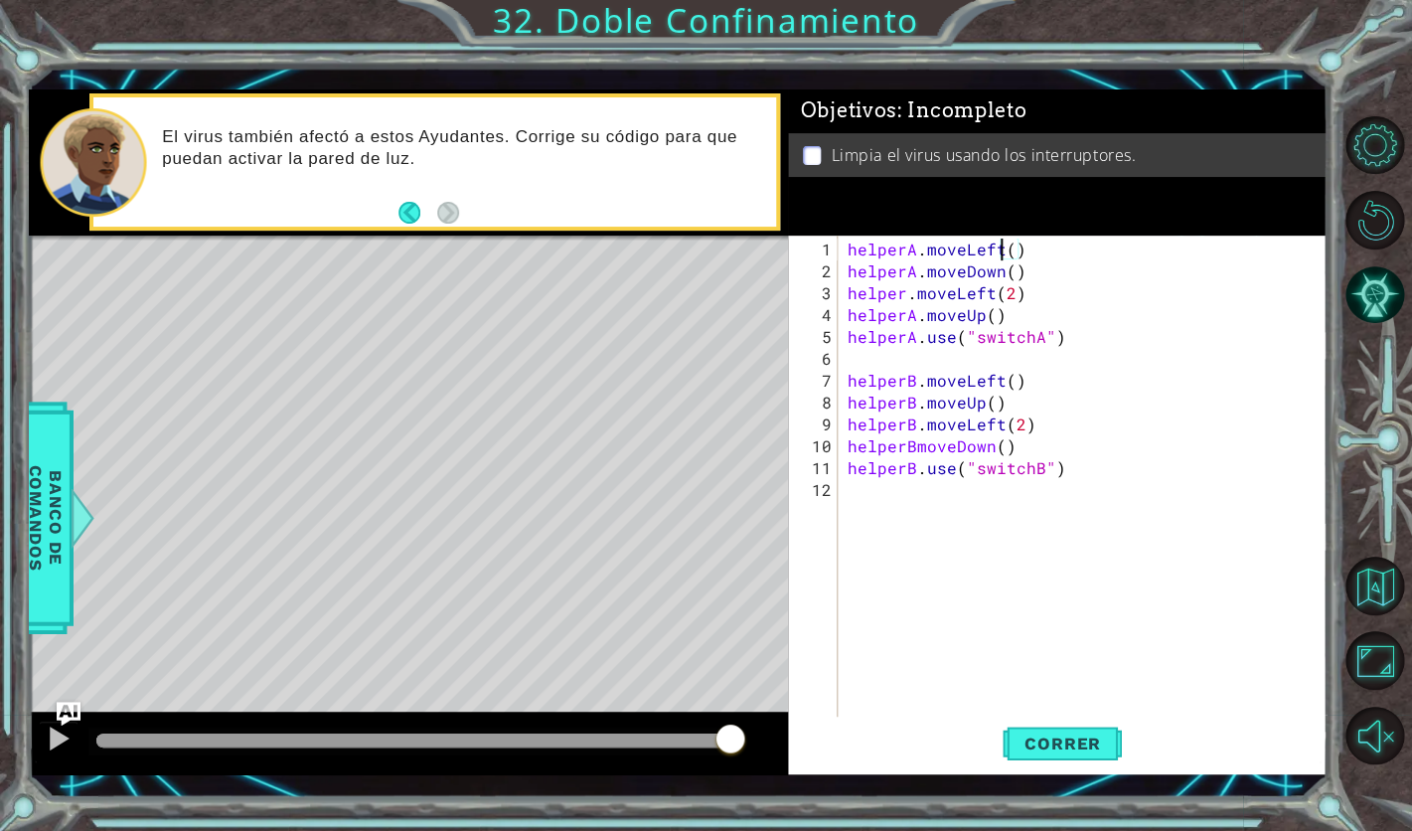
scroll to position [0, 9]
click at [916, 445] on div "helperA . moveLeft ( ) helperA . moveDown ( ) helper . moveLeft ( 2 ) helperA .…" at bounding box center [1088, 512] width 489 height 547
click at [1052, 732] on button "Correr" at bounding box center [1062, 744] width 119 height 54
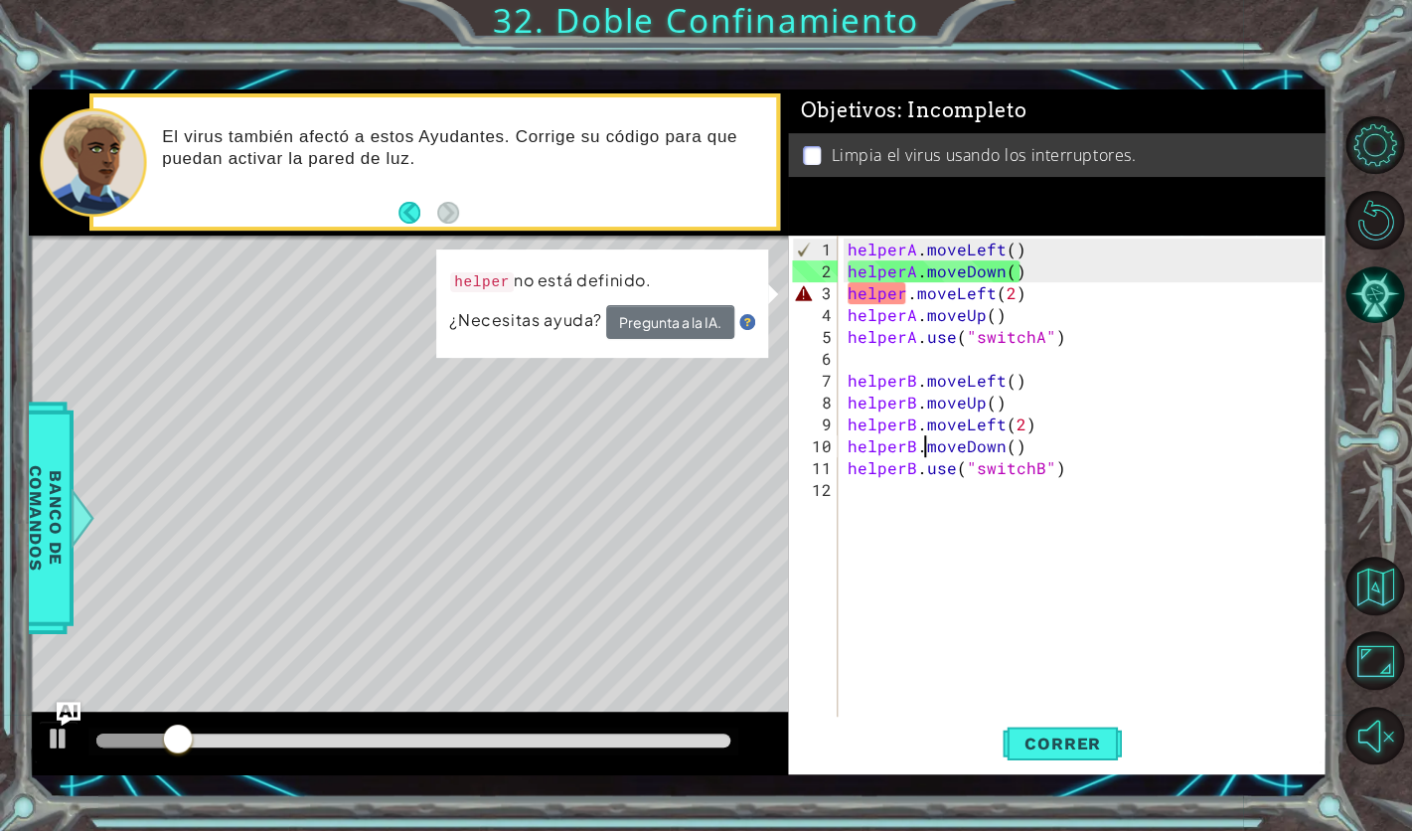
click at [912, 297] on div "helperA . moveLeft ( ) helperA . moveDown ( ) helper . moveLeft ( 2 ) helperA .…" at bounding box center [1088, 512] width 489 height 547
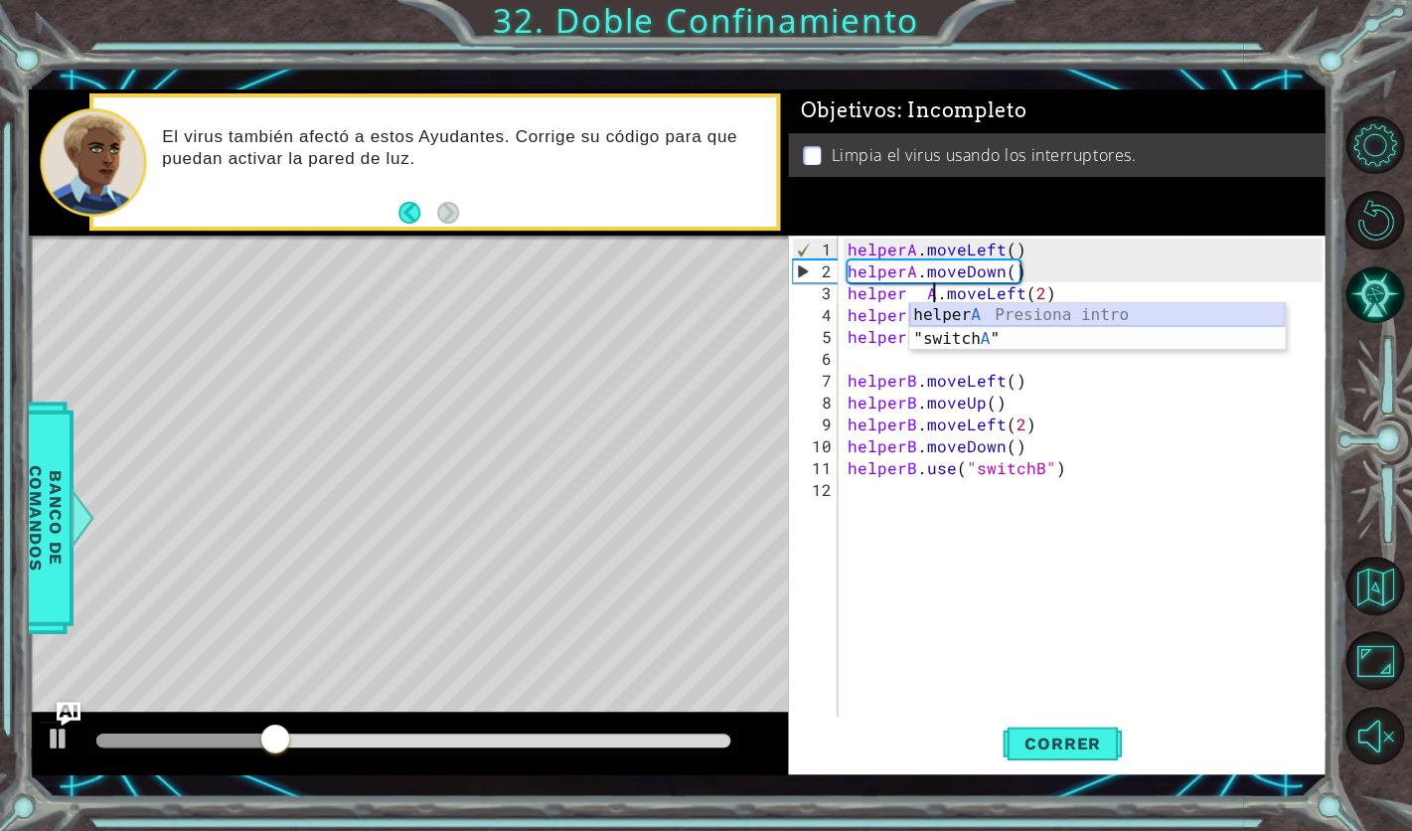
click at [1034, 314] on div "helper A Presiona intro "switch A " Presiona intro" at bounding box center [1098, 350] width 376 height 95
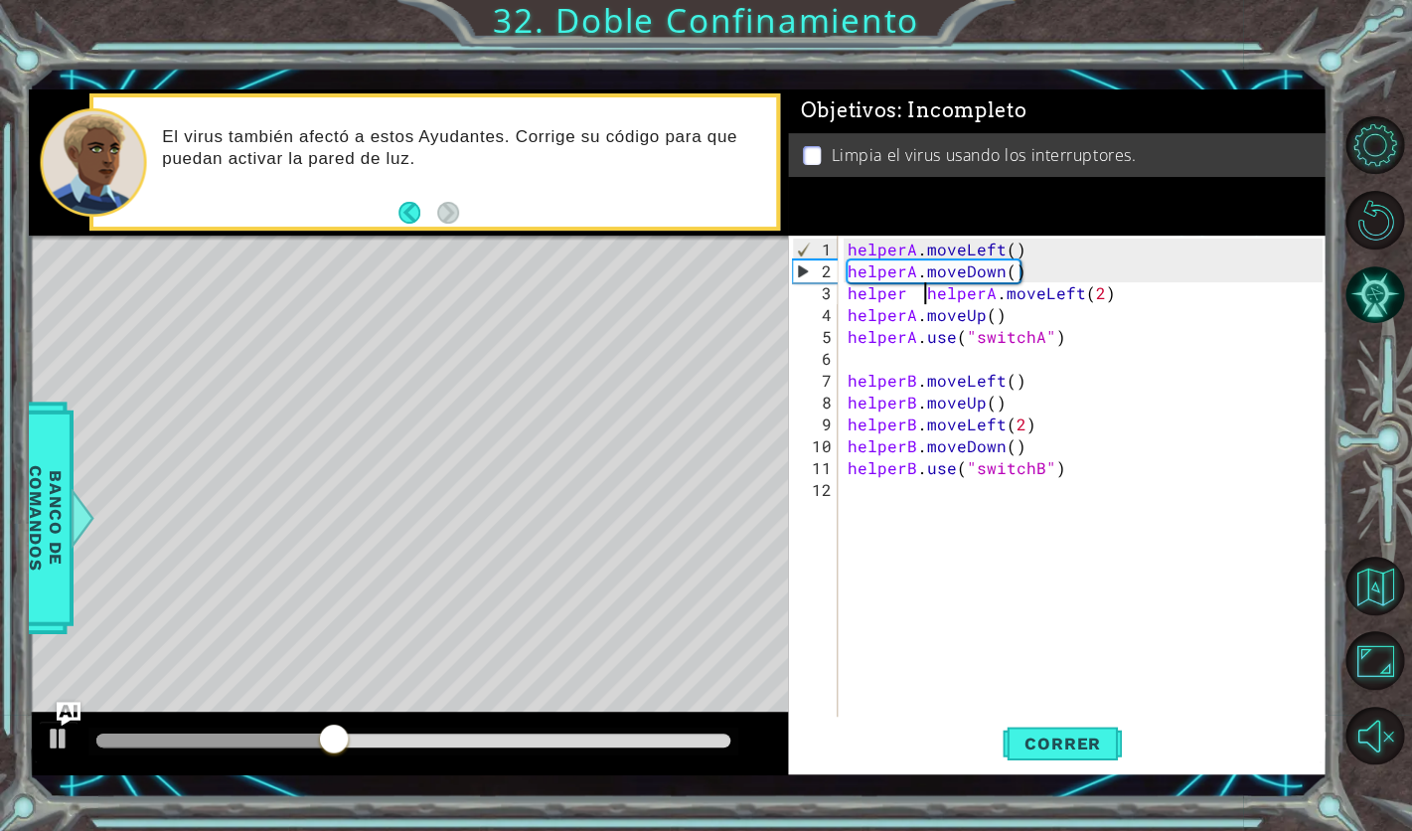
click at [923, 289] on div "helperA . moveLeft ( ) helperA . moveDown ( ) helper helperA . moveLeft ( 2 ) h…" at bounding box center [1088, 512] width 489 height 547
type textarea "helperA.moveLeft(2)"
click at [1036, 755] on button "Correr" at bounding box center [1062, 744] width 119 height 54
drag, startPoint x: 122, startPoint y: 731, endPoint x: 521, endPoint y: 754, distance: 399.3
click at [521, 754] on div at bounding box center [413, 742] width 650 height 28
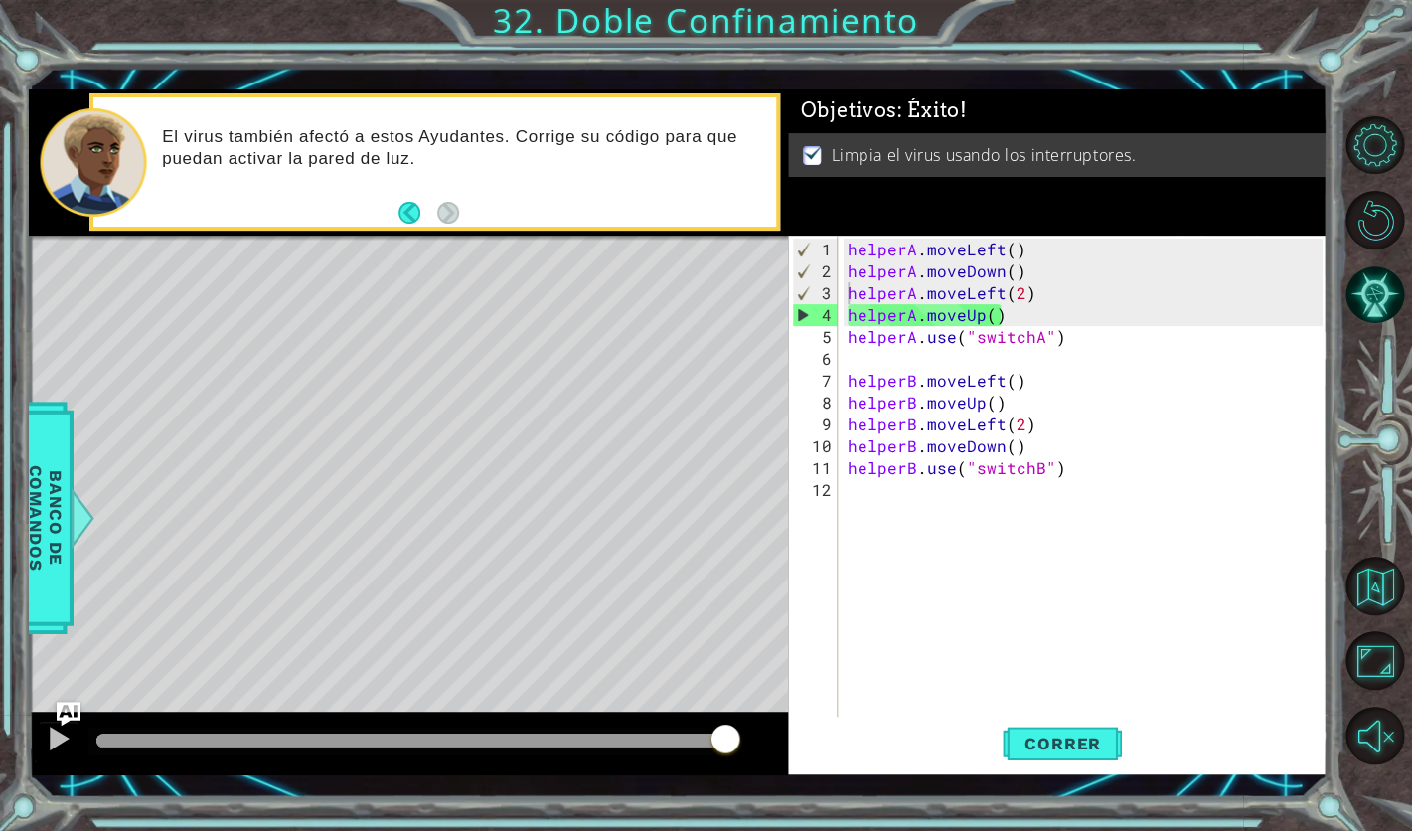
drag, startPoint x: 211, startPoint y: 745, endPoint x: 930, endPoint y: 818, distance: 723.3
click at [930, 818] on body "1 ההההההההההההההההההההההההההההההההההההההההההההההההההההההההההההההההההההההההההההה…" at bounding box center [706, 415] width 1412 height 831
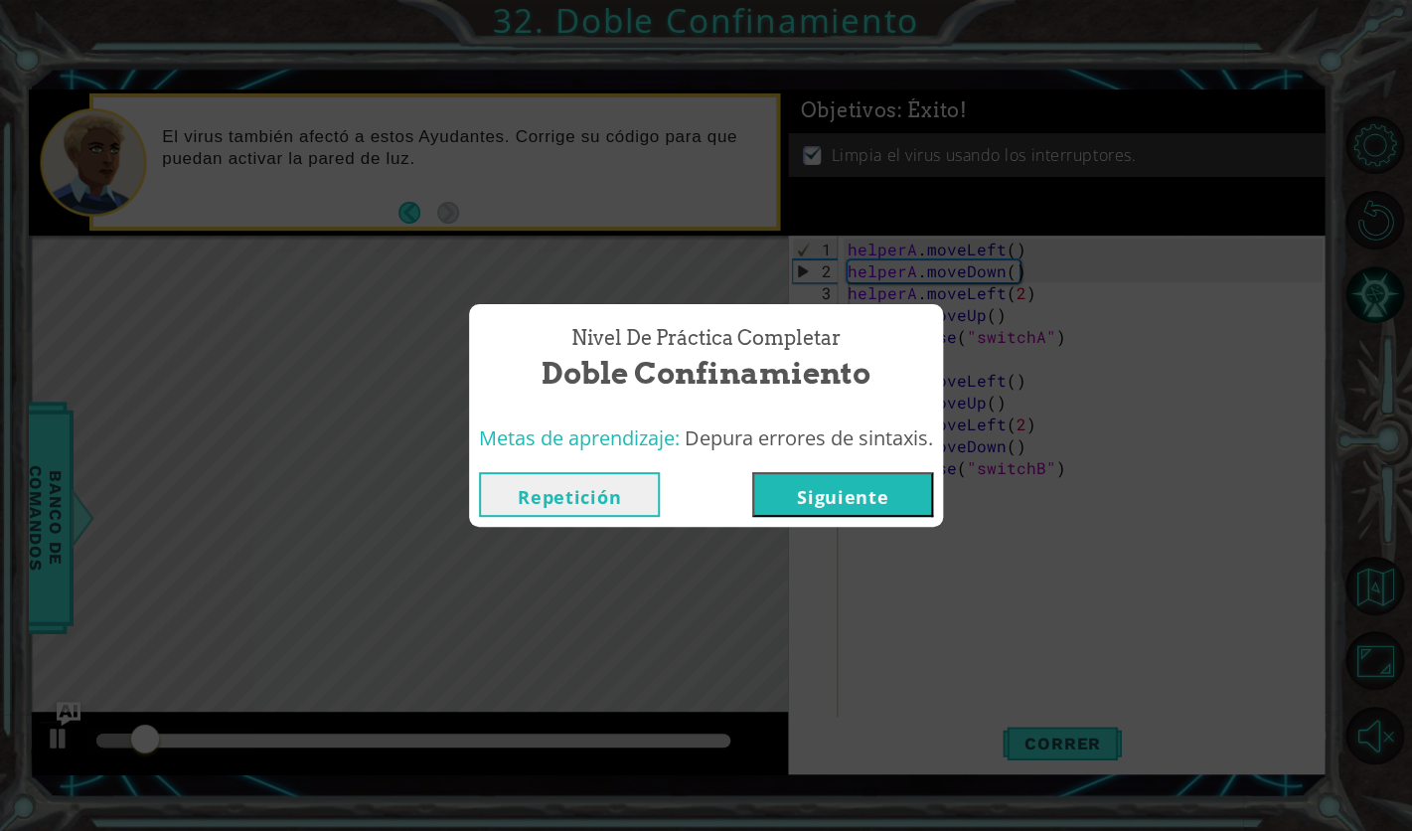
click at [828, 480] on button "Siguiente" at bounding box center [842, 494] width 181 height 45
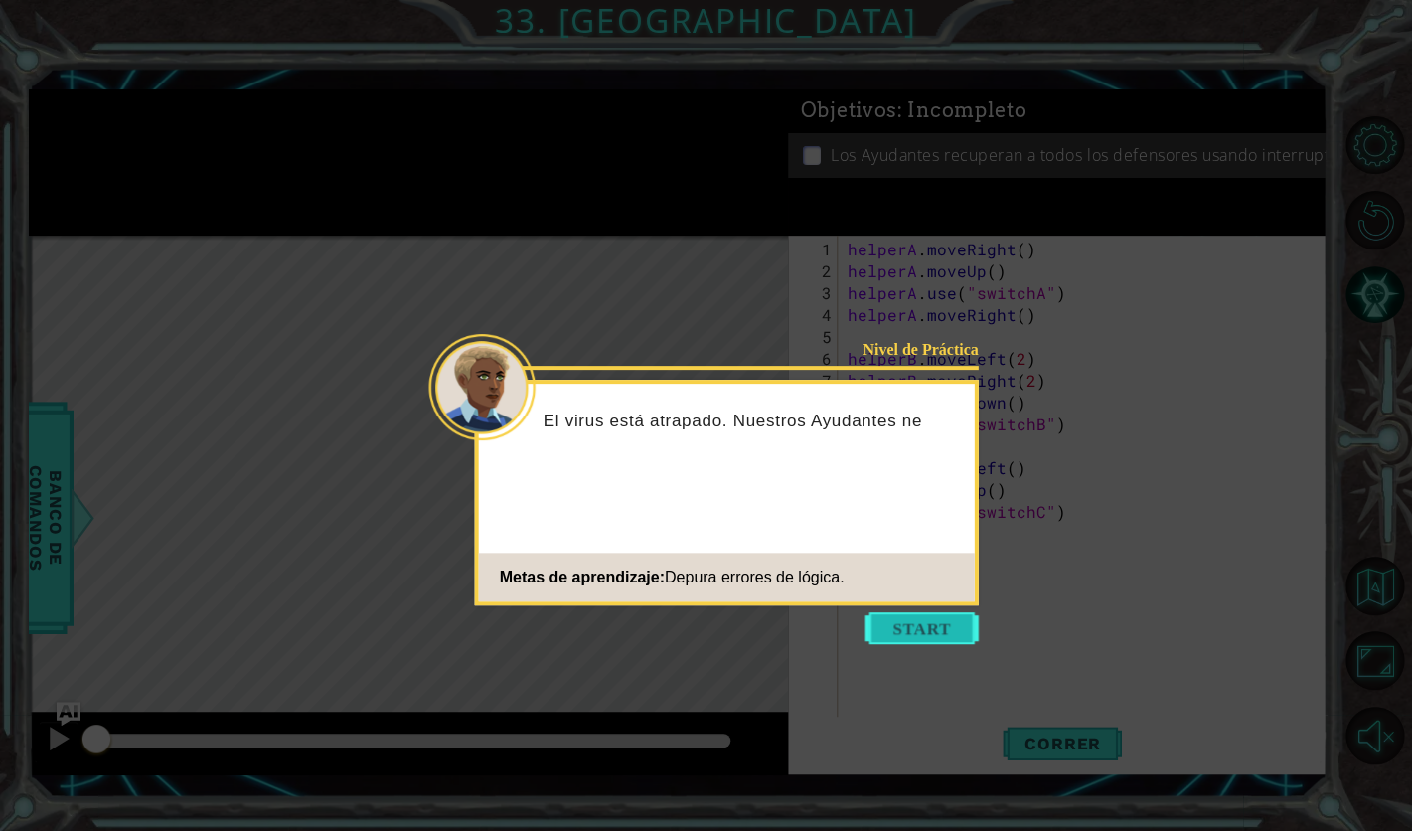
click at [930, 628] on button "Start" at bounding box center [922, 628] width 113 height 32
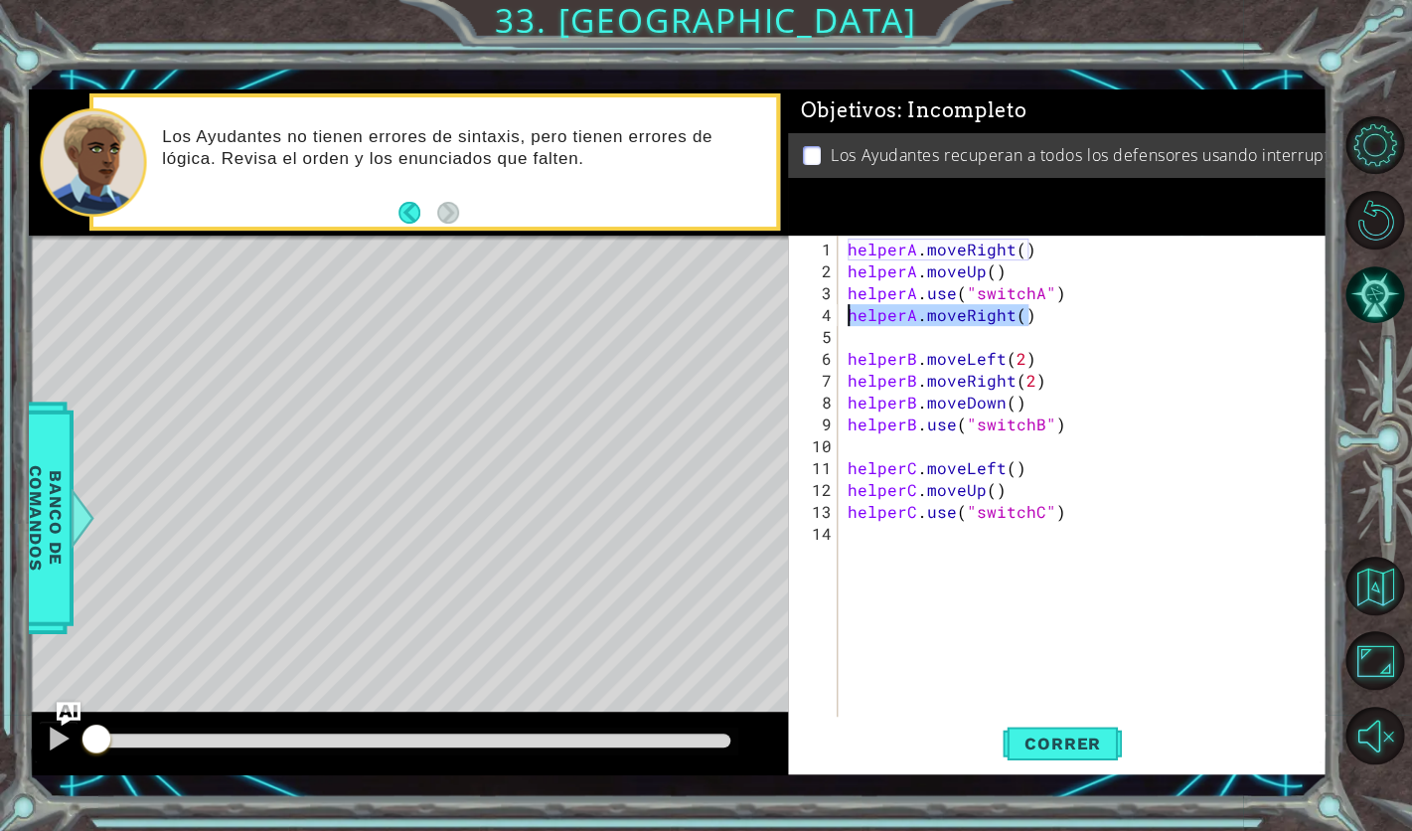
drag, startPoint x: 1049, startPoint y: 312, endPoint x: 847, endPoint y: 315, distance: 201.8
click at [847, 315] on div "helperA . moveRight ( ) helperA . moveUp ( ) helperA . use ( "switchA" ) helper…" at bounding box center [1088, 512] width 489 height 547
type textarea "helperA.moveRight()"
click at [1008, 268] on div "helperA . moveRight ( ) helperA . moveUp ( ) helperA . use ( "switchA" ) helper…" at bounding box center [1088, 512] width 489 height 547
type textarea "helperA.moveUp()"
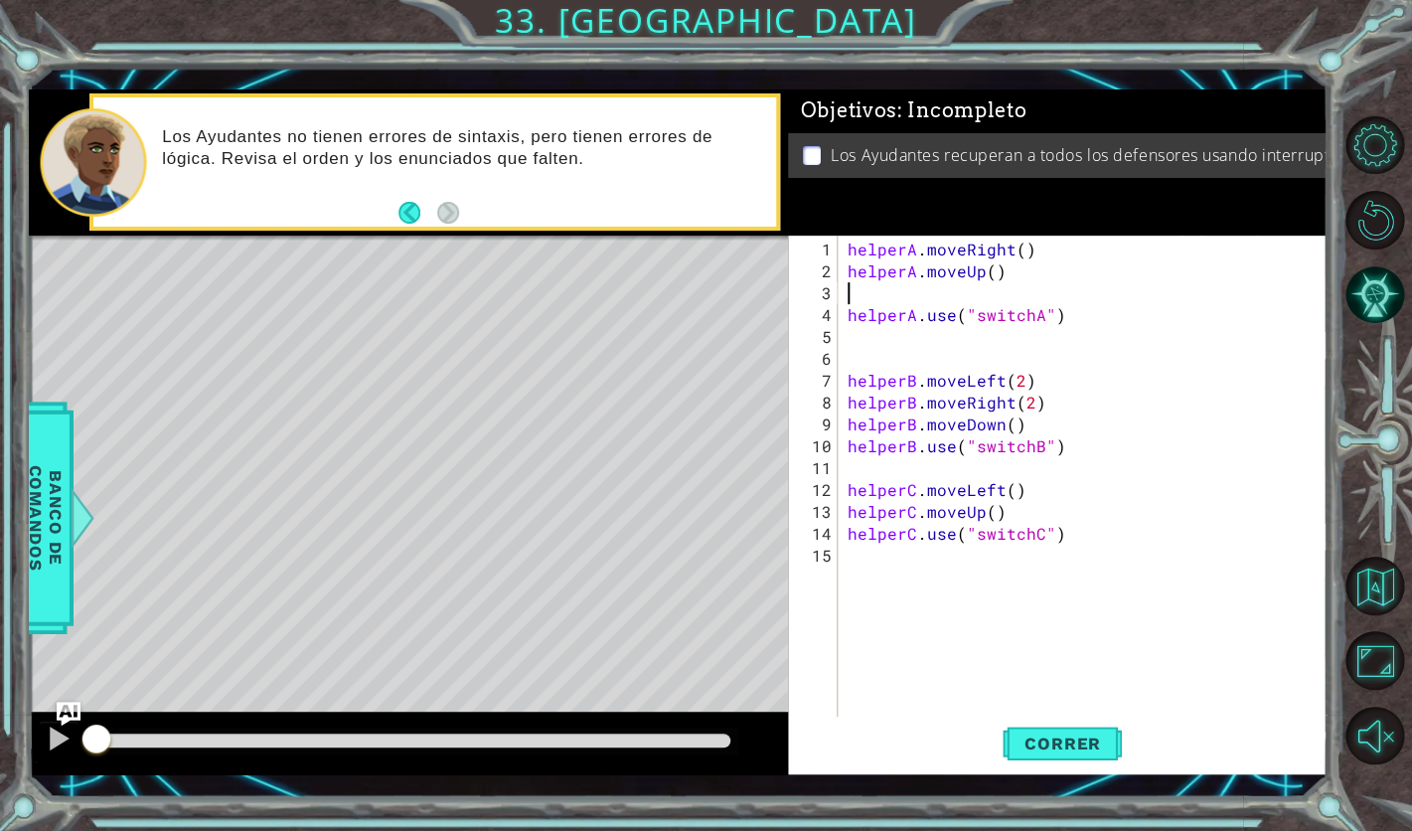
paste textarea "helperA.moveRight()"
drag, startPoint x: 840, startPoint y: 427, endPoint x: 1014, endPoint y: 429, distance: 174.0
click at [1014, 429] on div "helperA.moveRight() 1 2 3 4 5 6 7 8 9 10 11 12 13 14 15 helperA . moveRight ( )…" at bounding box center [1055, 476] width 535 height 481
drag, startPoint x: 1040, startPoint y: 425, endPoint x: 837, endPoint y: 425, distance: 202.8
click at [844, 425] on div "helperA . moveRight ( ) helperA . moveUp ( ) helperA . moveRight ( ) helperA . …" at bounding box center [1083, 476] width 479 height 481
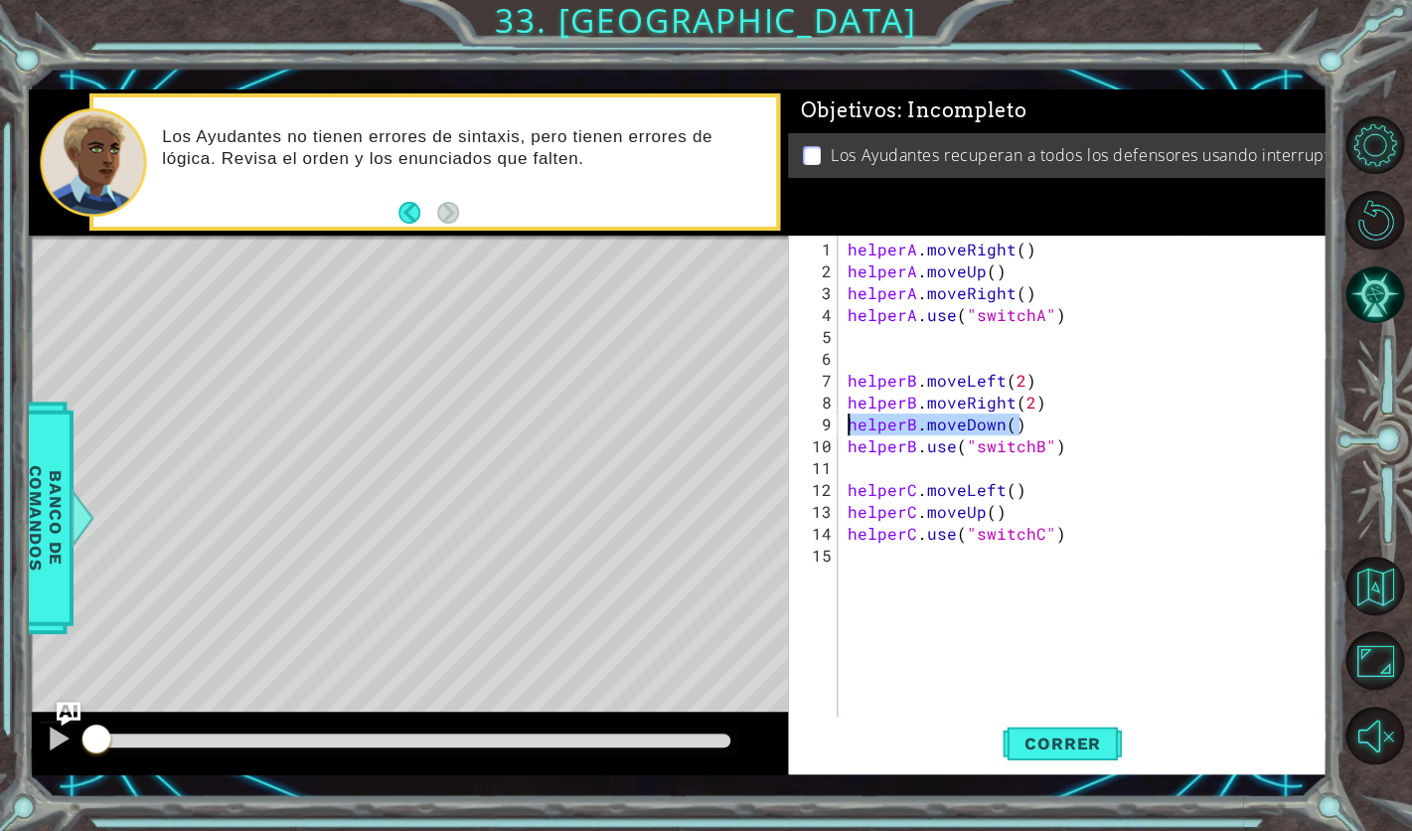
click at [1056, 383] on div "helperA . moveRight ( ) helperA . moveUp ( ) helperA . moveRight ( ) helperA . …" at bounding box center [1088, 501] width 489 height 525
click at [1033, 429] on div "helperA . moveRight ( ) helperA . moveUp ( ) helperA . moveRight ( ) helperA . …" at bounding box center [1088, 501] width 489 height 525
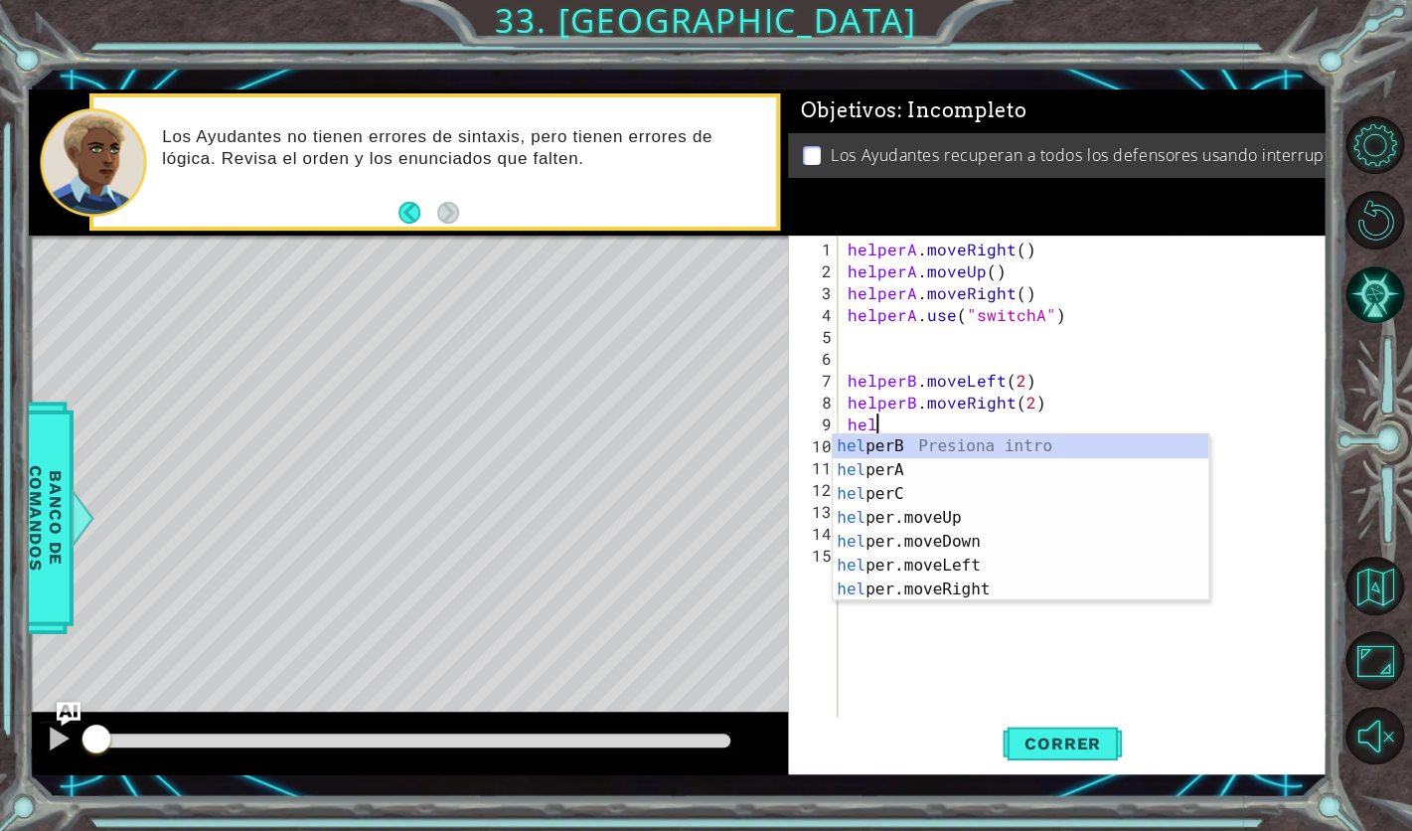
type textarea "h"
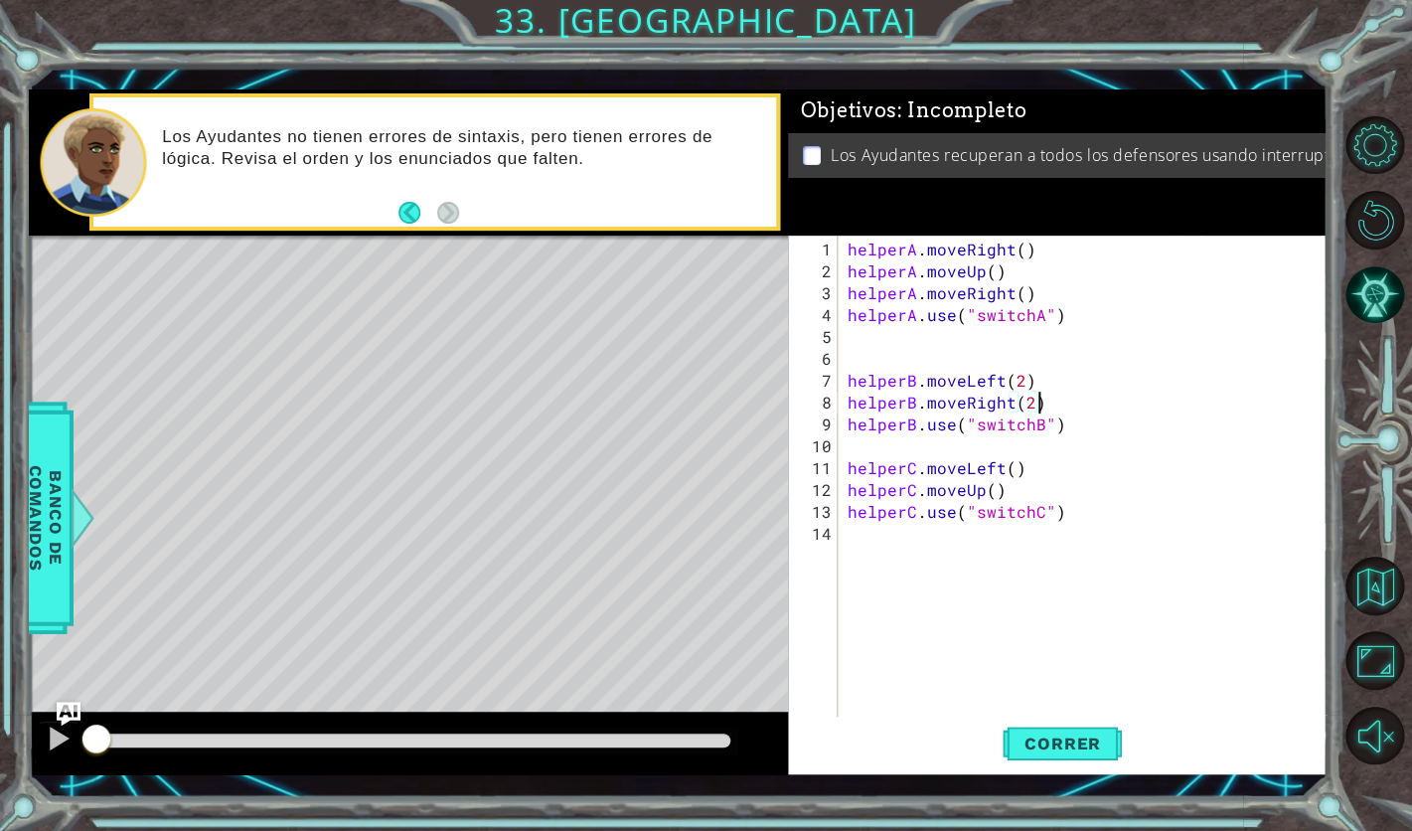
click at [1043, 387] on div "helperA . moveRight ( ) helperA . moveUp ( ) helperA . moveRight ( ) helperA . …" at bounding box center [1088, 501] width 489 height 525
type textarea "helperB.moveLeft(2)"
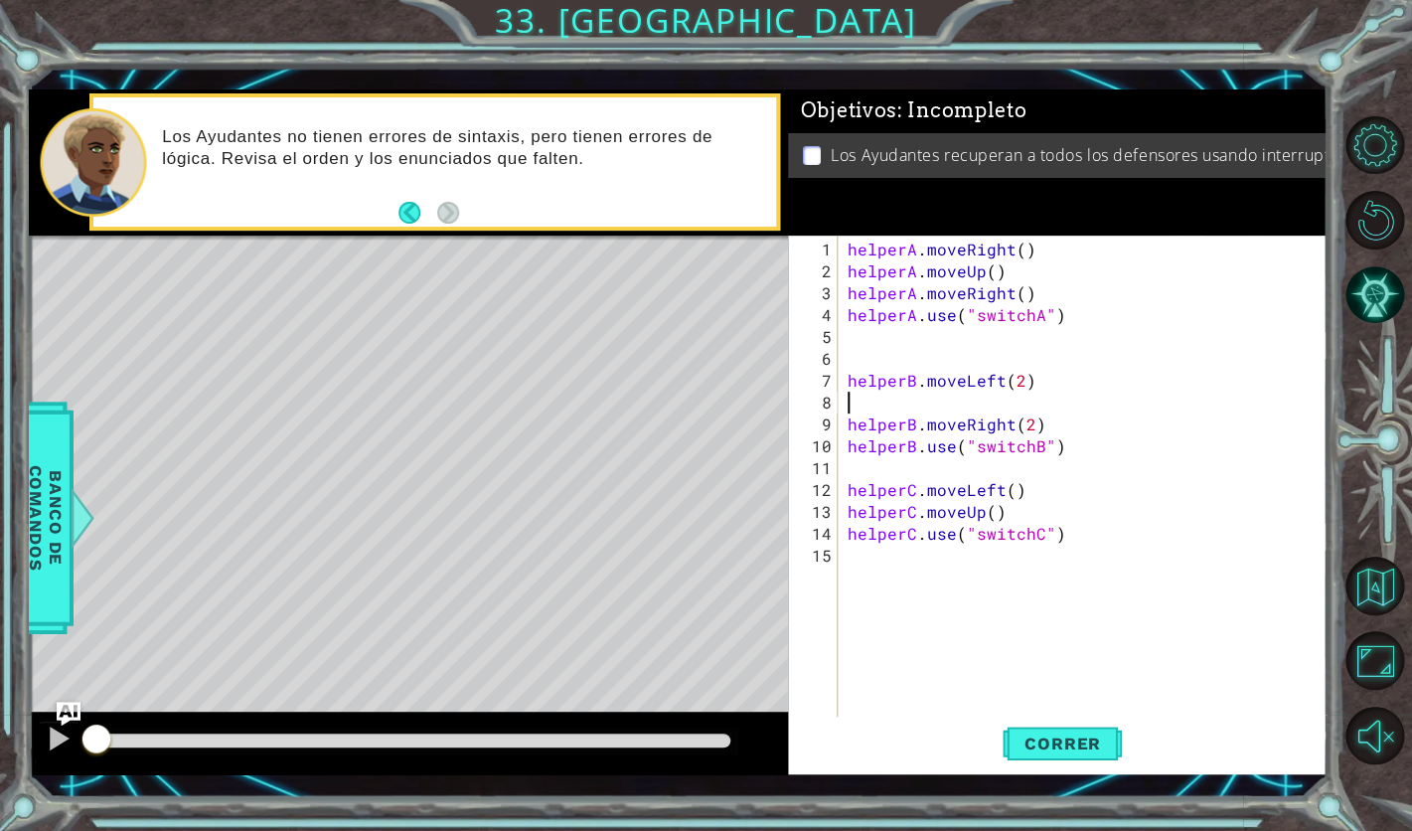
paste textarea "helperB.moveDown()"
click at [1017, 503] on div "helperA . moveRight ( ) helperA . moveUp ( ) helperA . moveRight ( ) helperA . …" at bounding box center [1088, 501] width 489 height 525
type textarea "helperC.moveUp()"
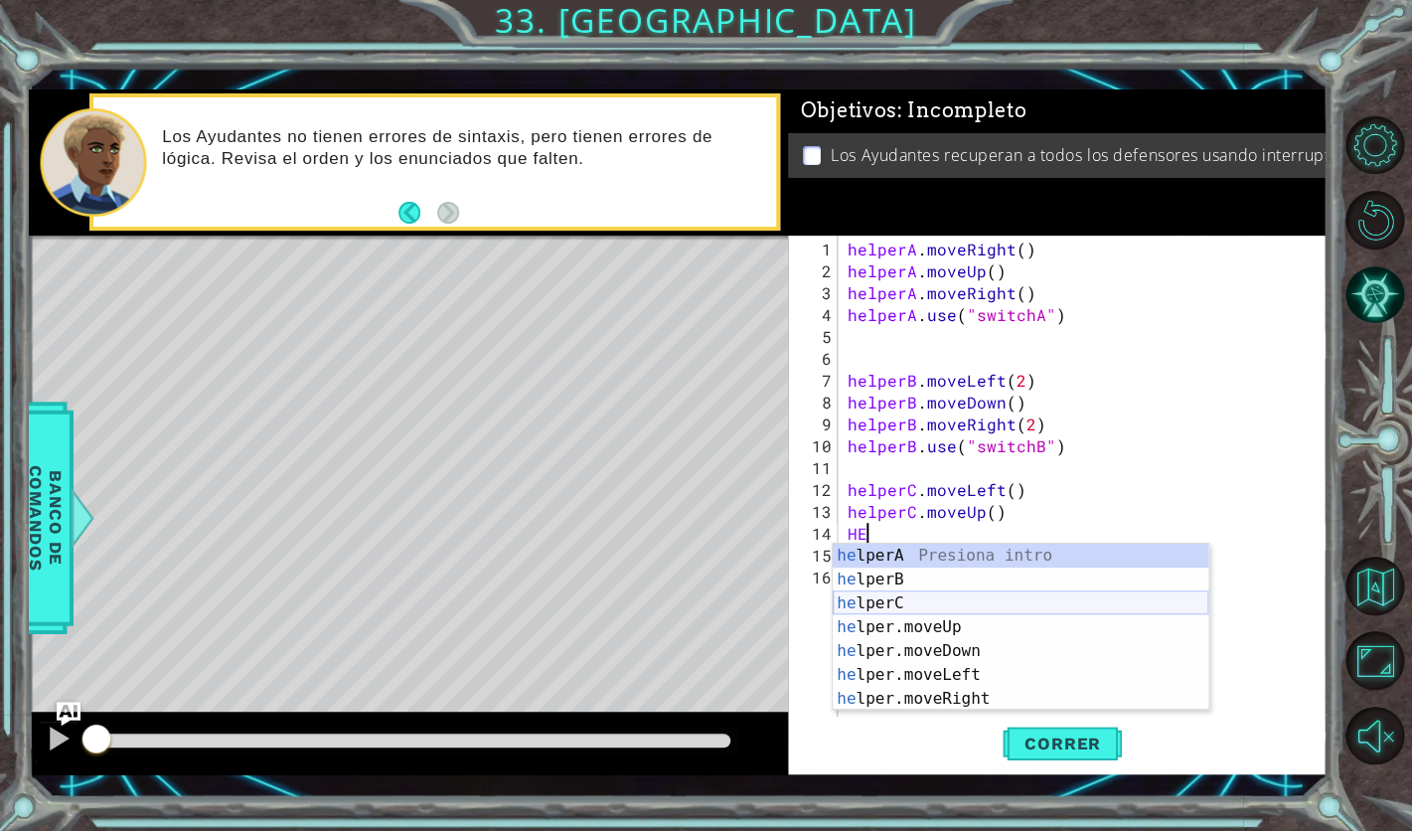
click at [966, 609] on div "he lperA Presiona intro he lperB Presiona intro he lperC Presiona intro he lper…" at bounding box center [1021, 651] width 376 height 215
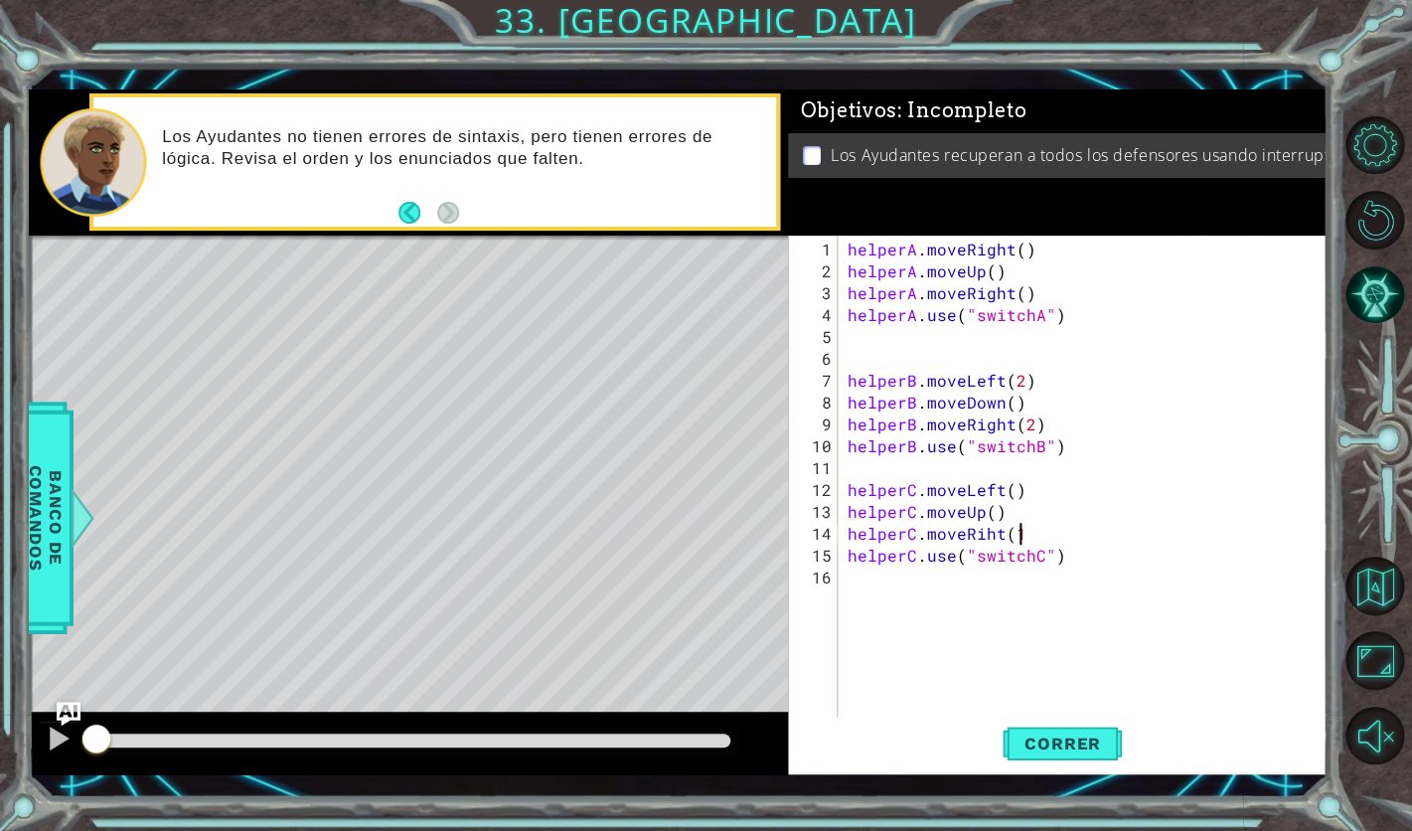
scroll to position [0, 10]
click at [1099, 741] on span "Correr" at bounding box center [1063, 744] width 116 height 20
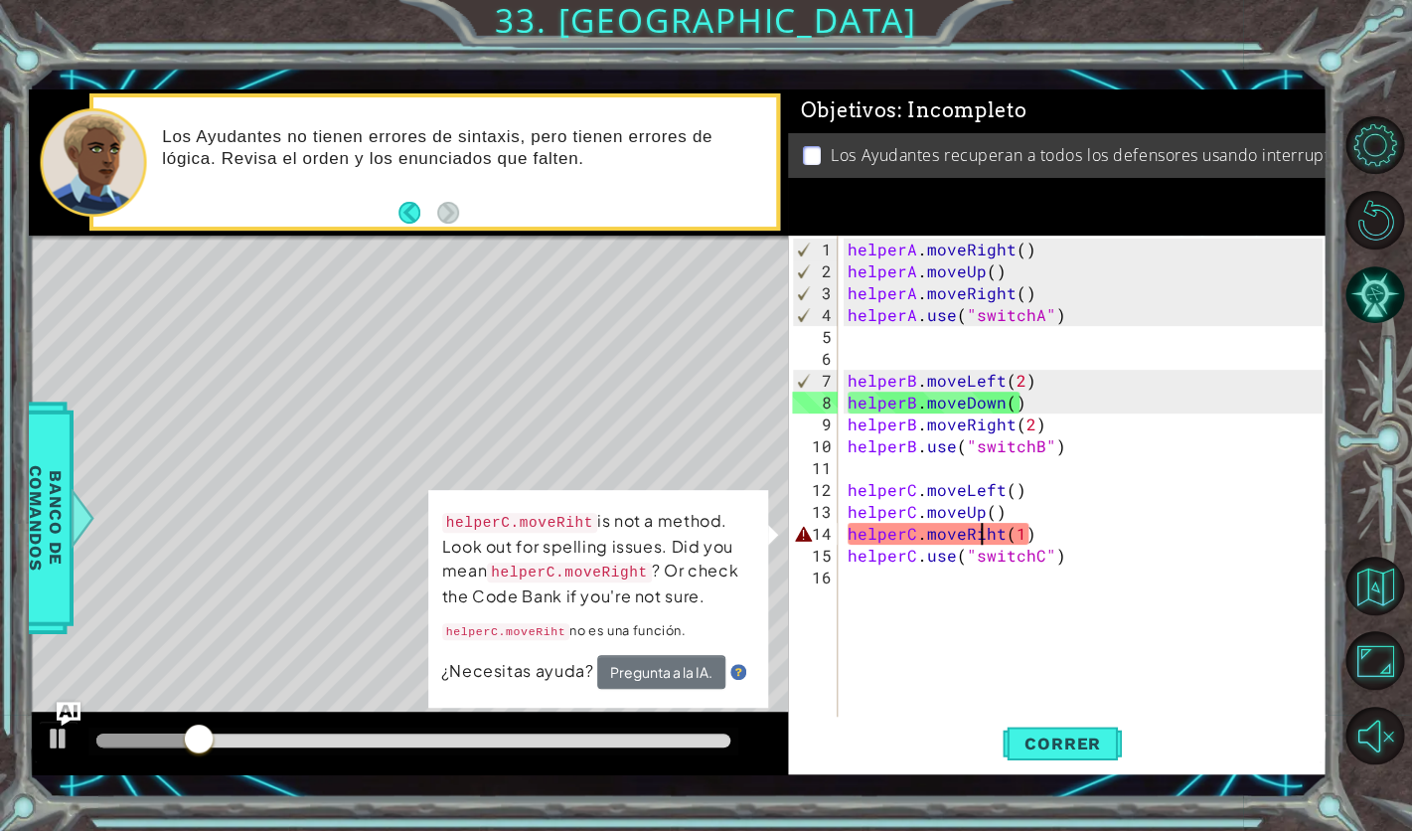
click at [981, 534] on div "helperA . moveRight ( ) helperA . moveUp ( ) helperA . moveRight ( ) helperA . …" at bounding box center [1088, 501] width 489 height 525
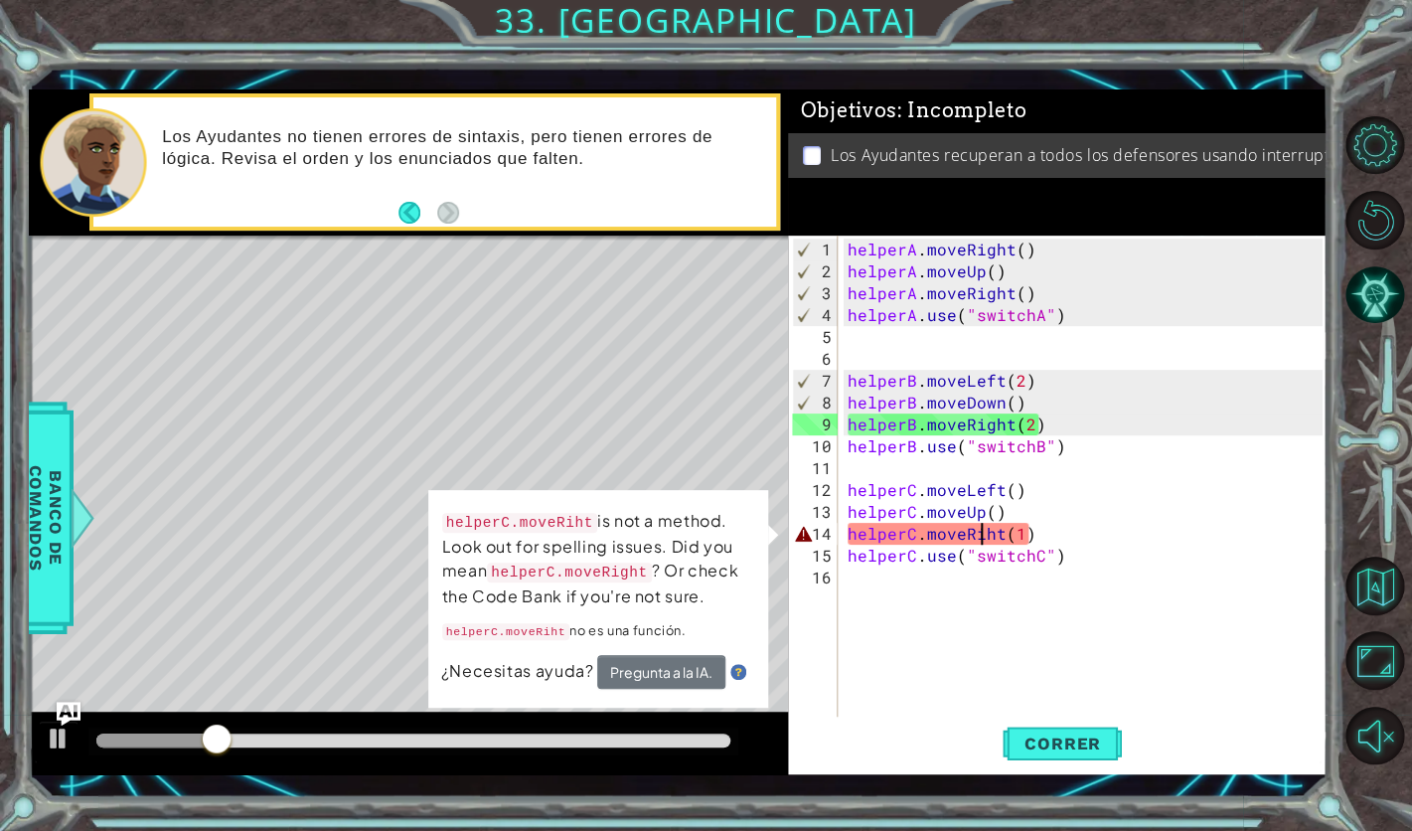
scroll to position [0, 9]
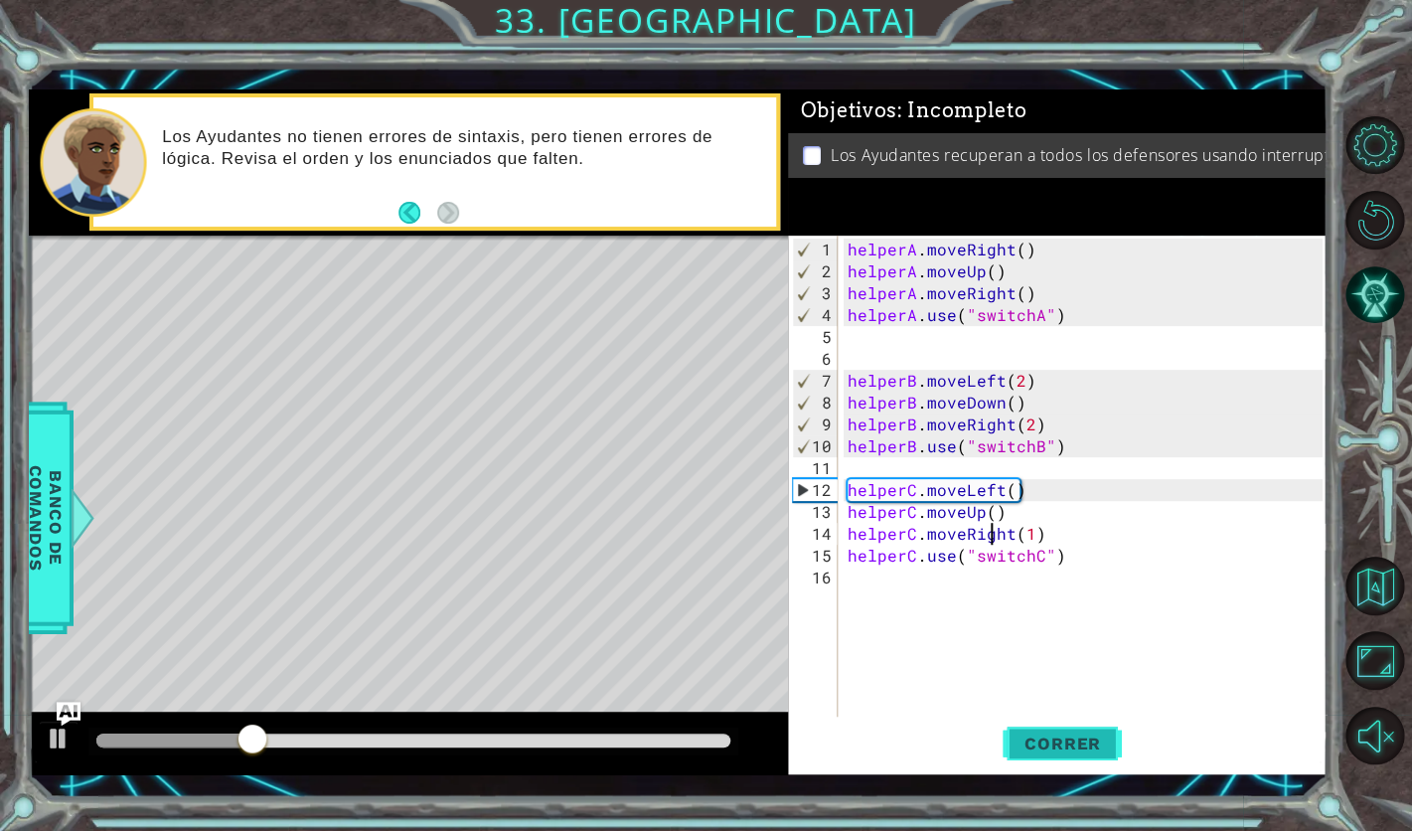
type textarea "helperC.moveRight(1)"
click at [1024, 735] on span "Correr" at bounding box center [1063, 744] width 116 height 20
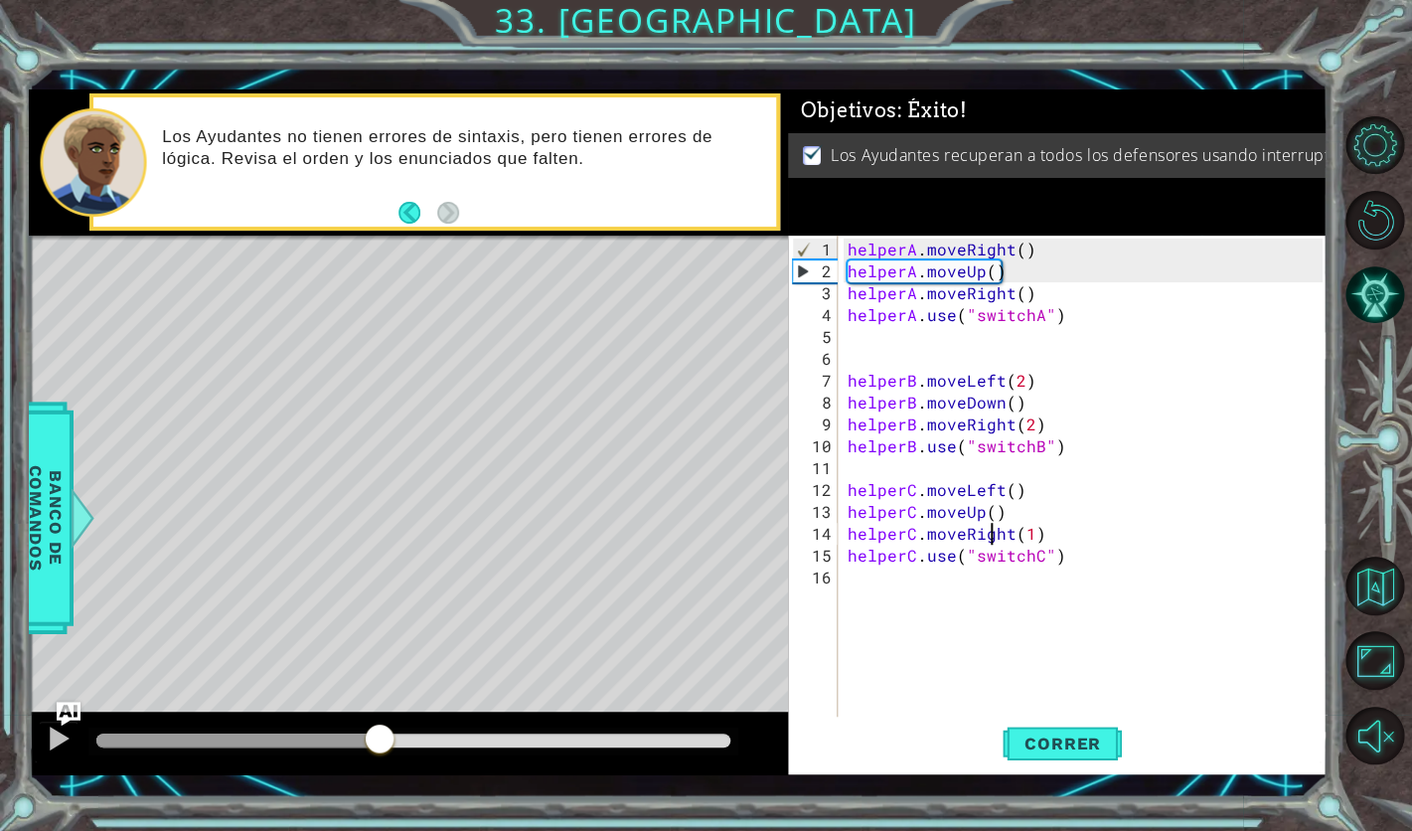
drag, startPoint x: 145, startPoint y: 732, endPoint x: 939, endPoint y: 749, distance: 794.4
click at [944, 746] on div "1 ההההההההההההההההההההההההההההההההההההההההההההההההההההההההההההההההההההההההההההה…" at bounding box center [678, 432] width 1299 height 686
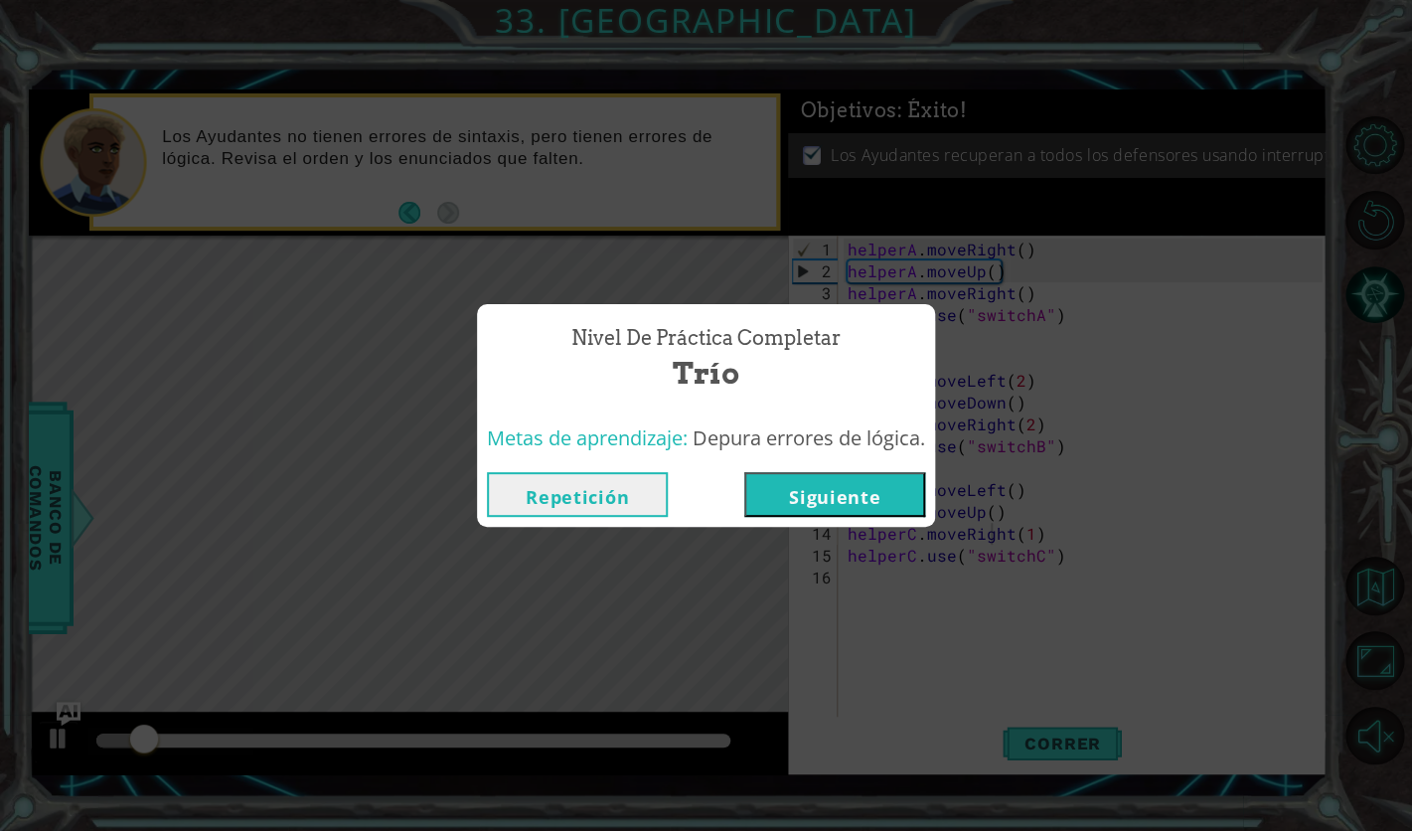
click at [895, 494] on button "Siguiente" at bounding box center [835, 494] width 181 height 45
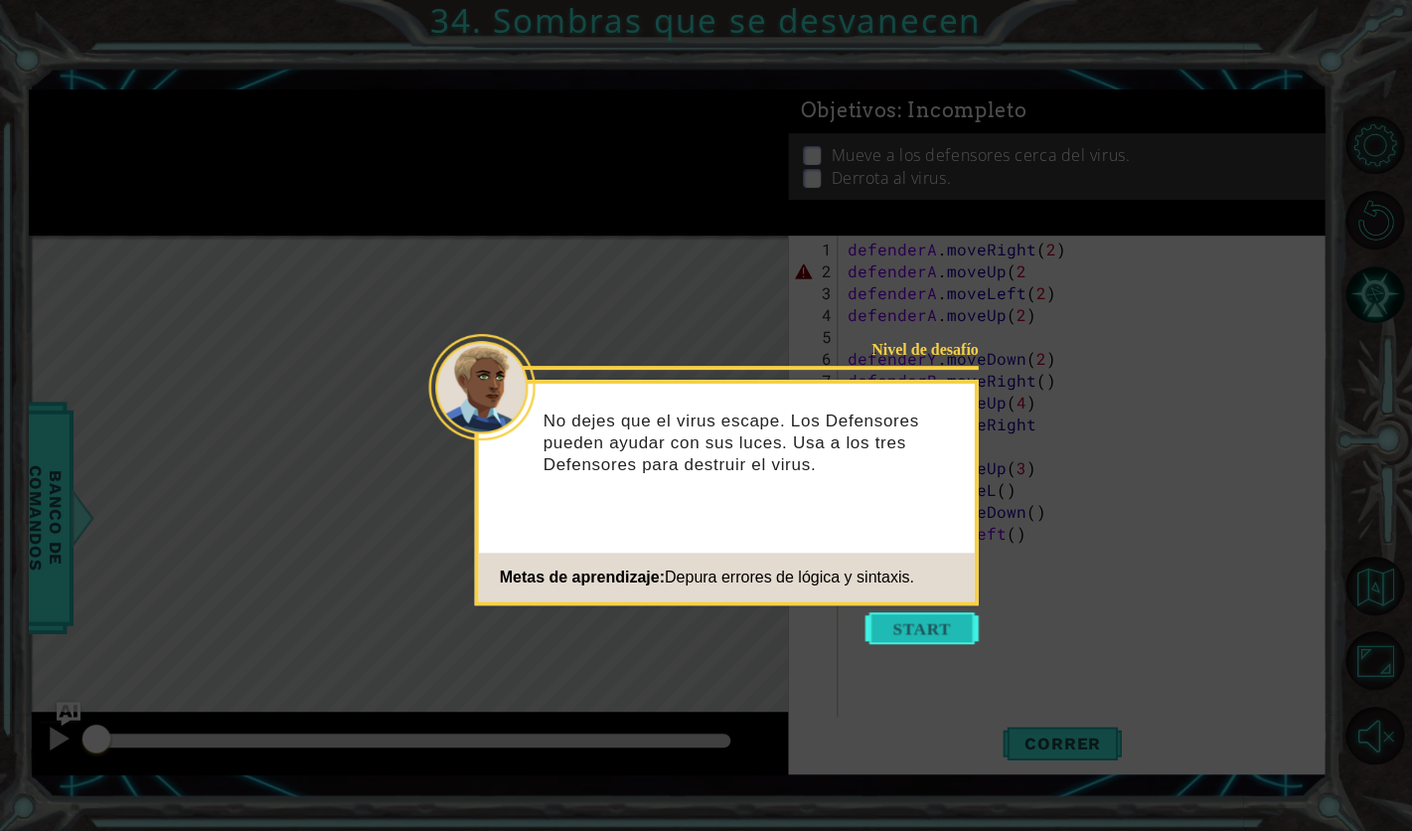
click at [921, 639] on button "Start" at bounding box center [922, 628] width 113 height 32
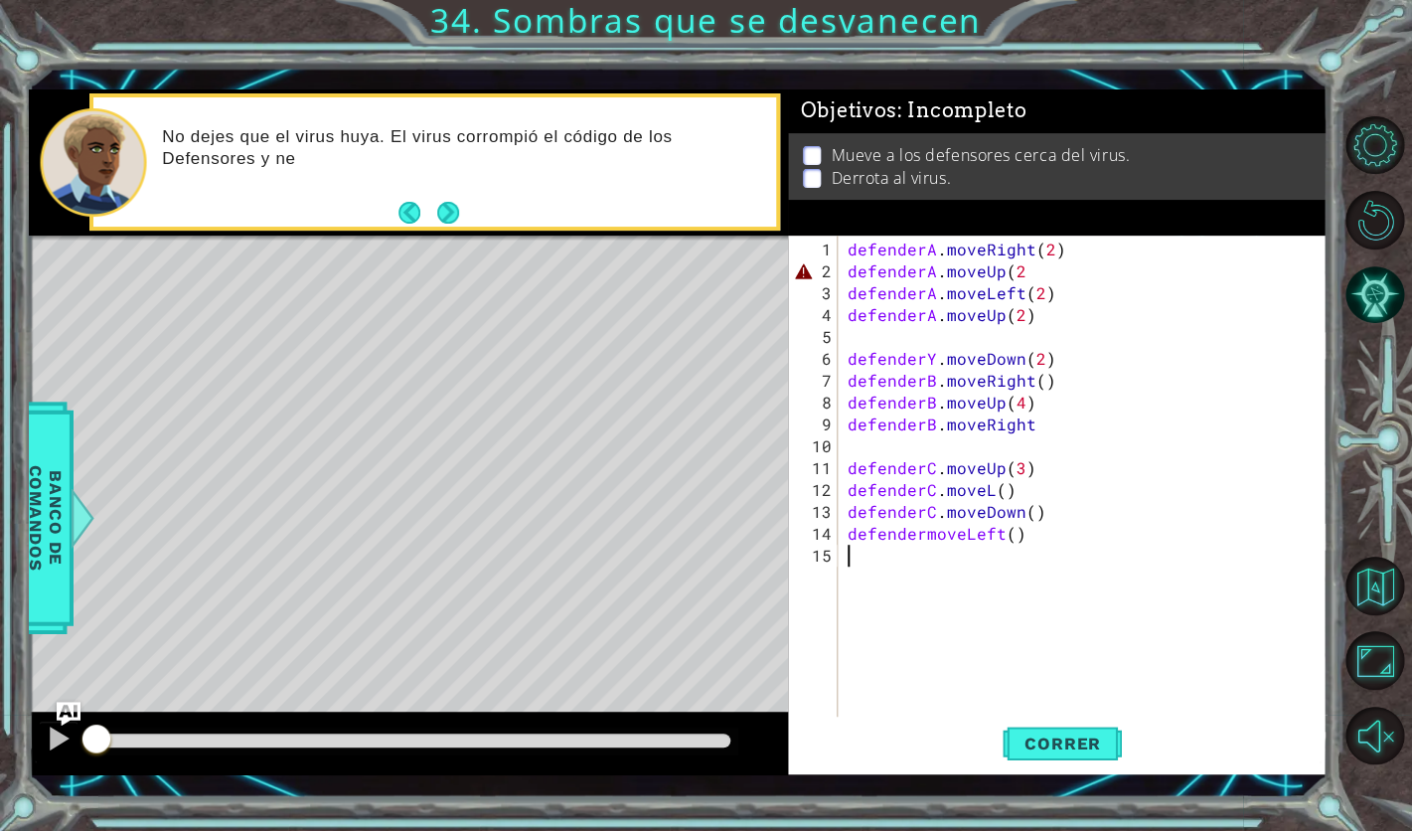
click at [1032, 266] on div "defenderA . moveRight ( 2 ) defenderA . moveUp ( 2 defenderA . moveLeft ( 2 ) d…" at bounding box center [1088, 512] width 489 height 547
click at [1020, 310] on div "defenderA . moveRight ( 2 ) defenderA . moveUp ( 2 ) defenderA . moveLeft ( 2 )…" at bounding box center [1088, 512] width 489 height 547
click at [934, 366] on div "defenderA . moveRight ( 2 ) defenderA . moveUp ( 2 ) defenderA . moveLeft ( 2 )…" at bounding box center [1088, 512] width 489 height 547
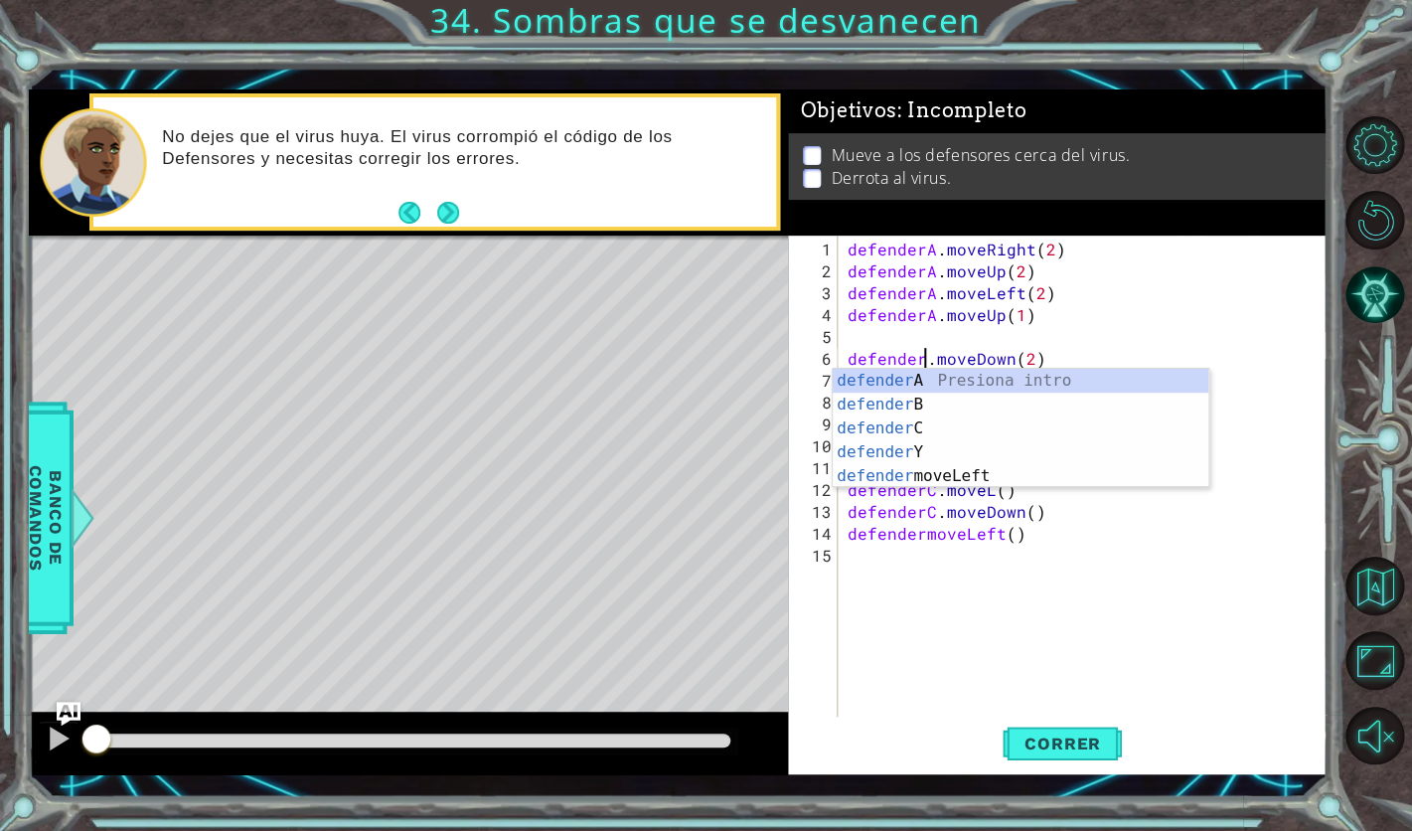
scroll to position [0, 4]
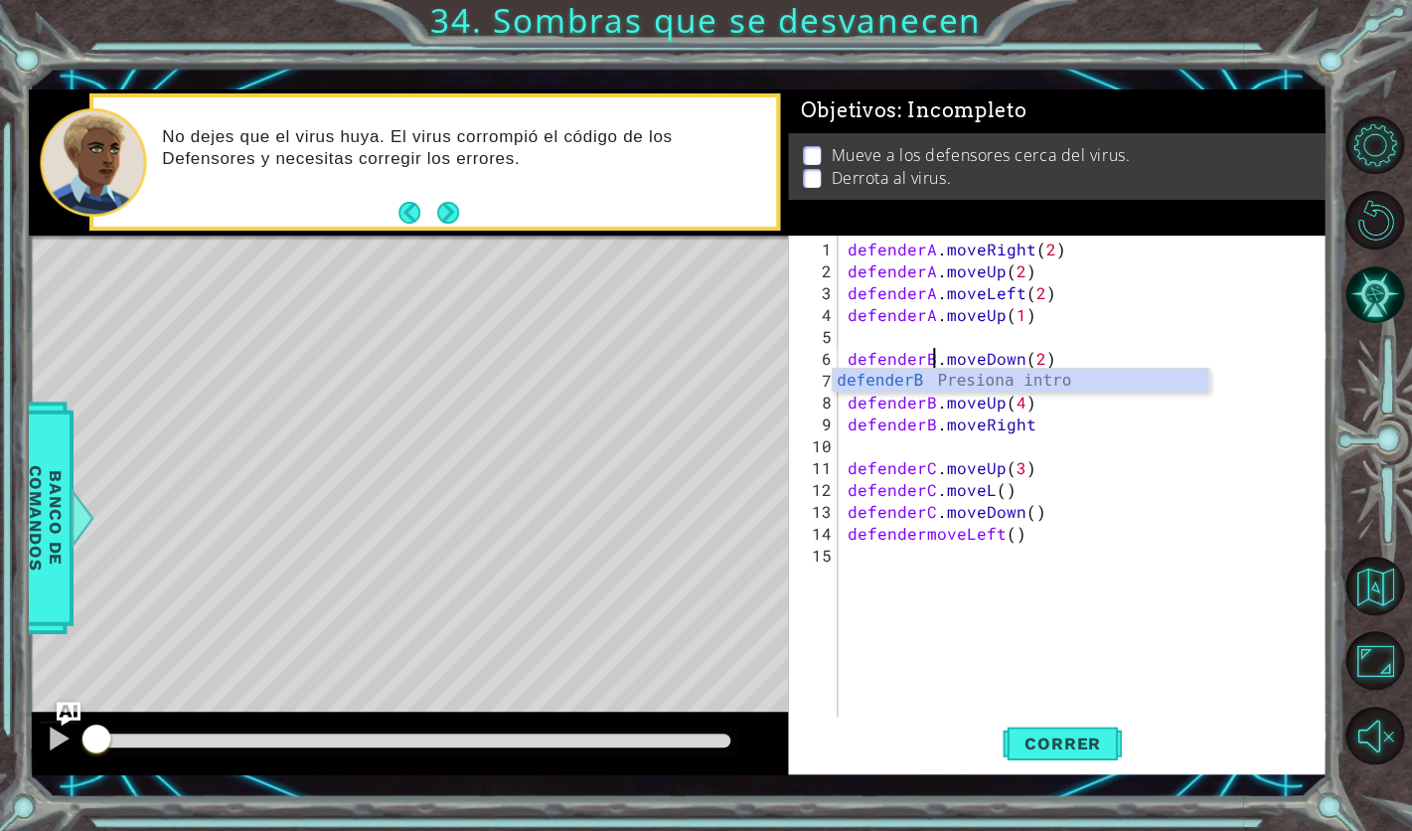
click at [1064, 422] on div "defenderA . moveRight ( 2 ) defenderA . moveUp ( 2 ) defenderA . moveLeft ( 2 )…" at bounding box center [1088, 512] width 489 height 547
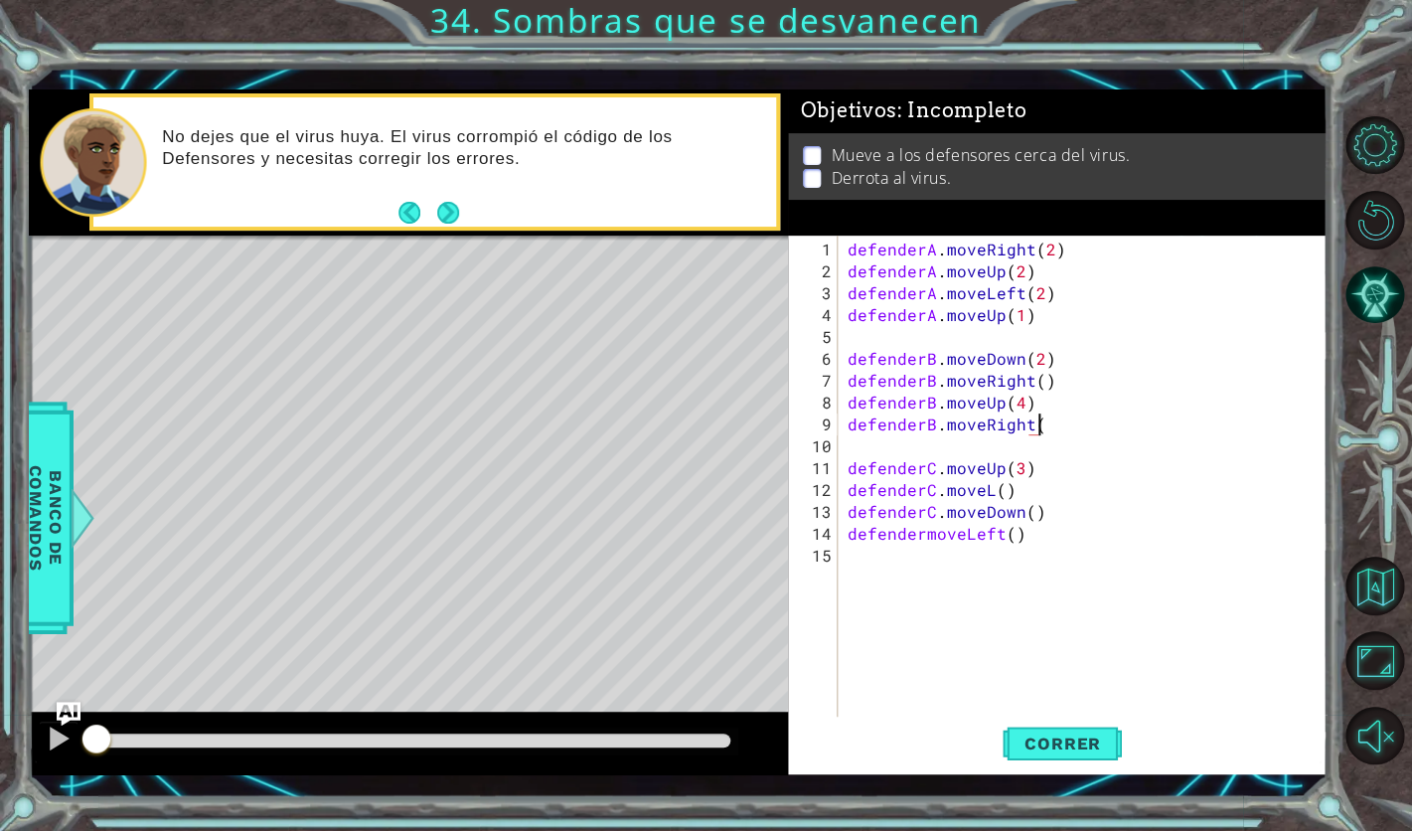
scroll to position [0, 11]
click at [989, 497] on div "defenderA . moveRight ( 2 ) defenderA . moveUp ( 2 ) defenderA . moveLeft ( 2 )…" at bounding box center [1088, 512] width 489 height 547
click at [922, 537] on div "defenderA . moveRight ( 2 ) defenderA . moveUp ( 2 ) defenderA . moveLeft ( 2 )…" at bounding box center [1088, 512] width 489 height 547
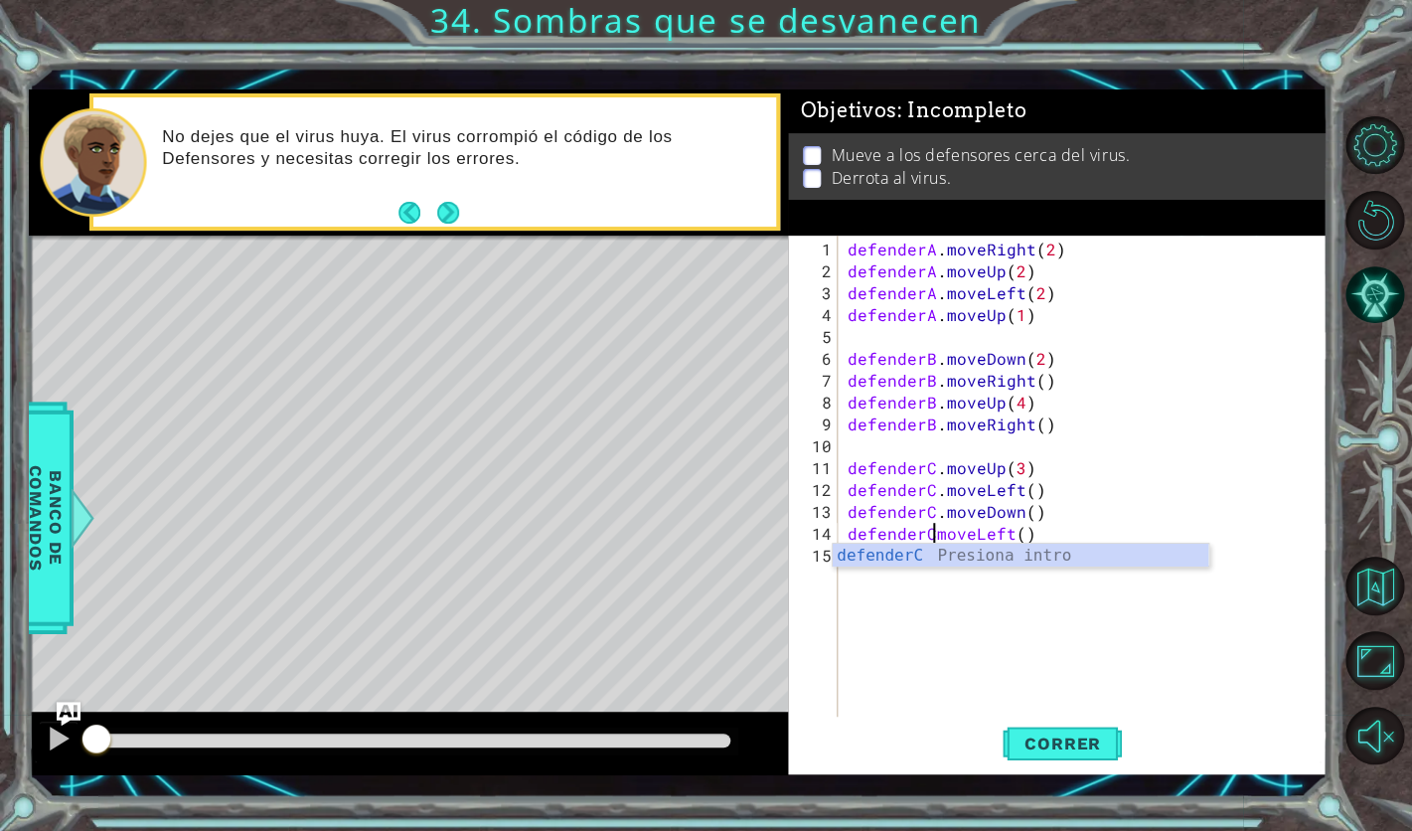
scroll to position [0, 5]
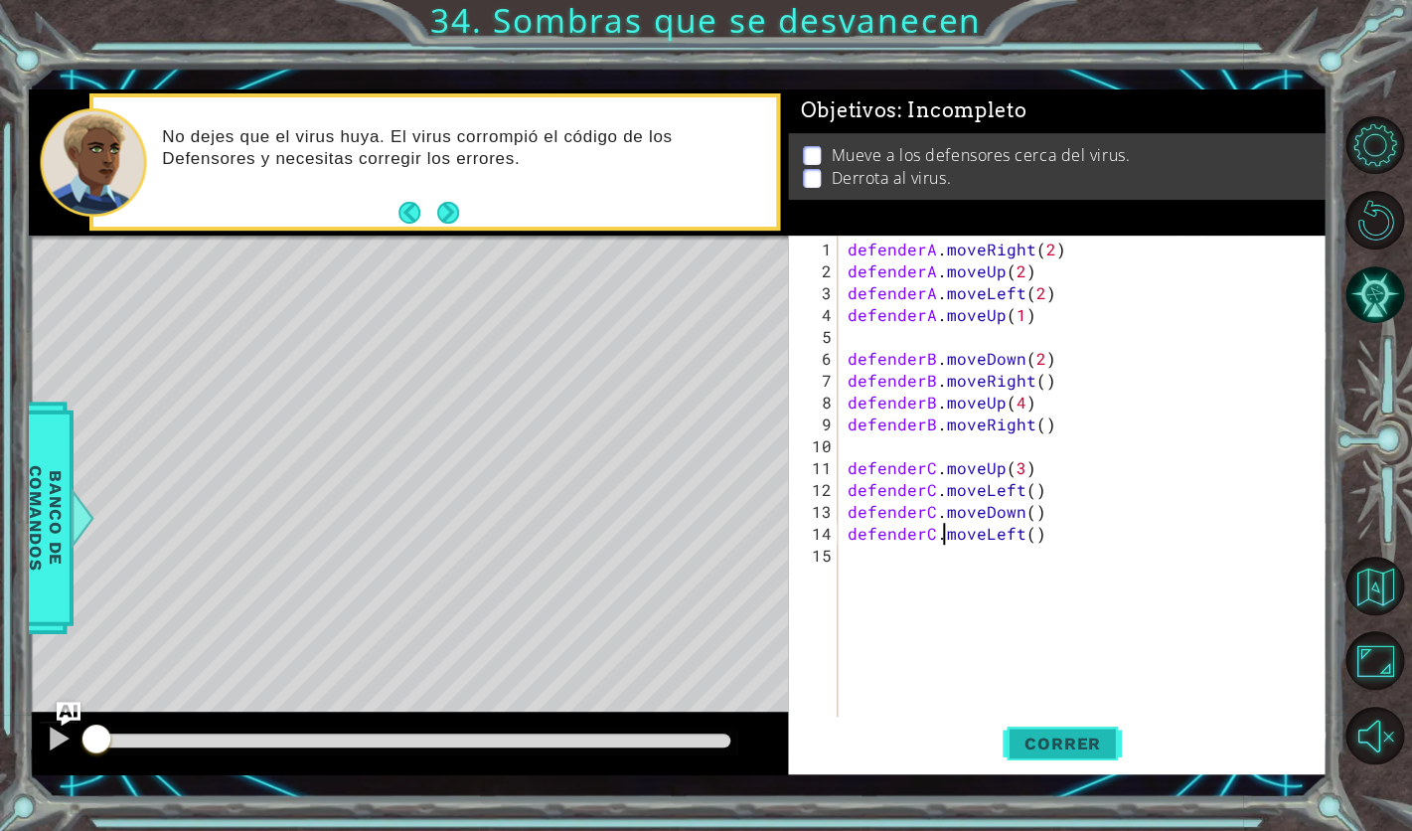
type textarea "defenderC.moveLeft()"
click at [1090, 749] on span "Correr" at bounding box center [1063, 744] width 116 height 20
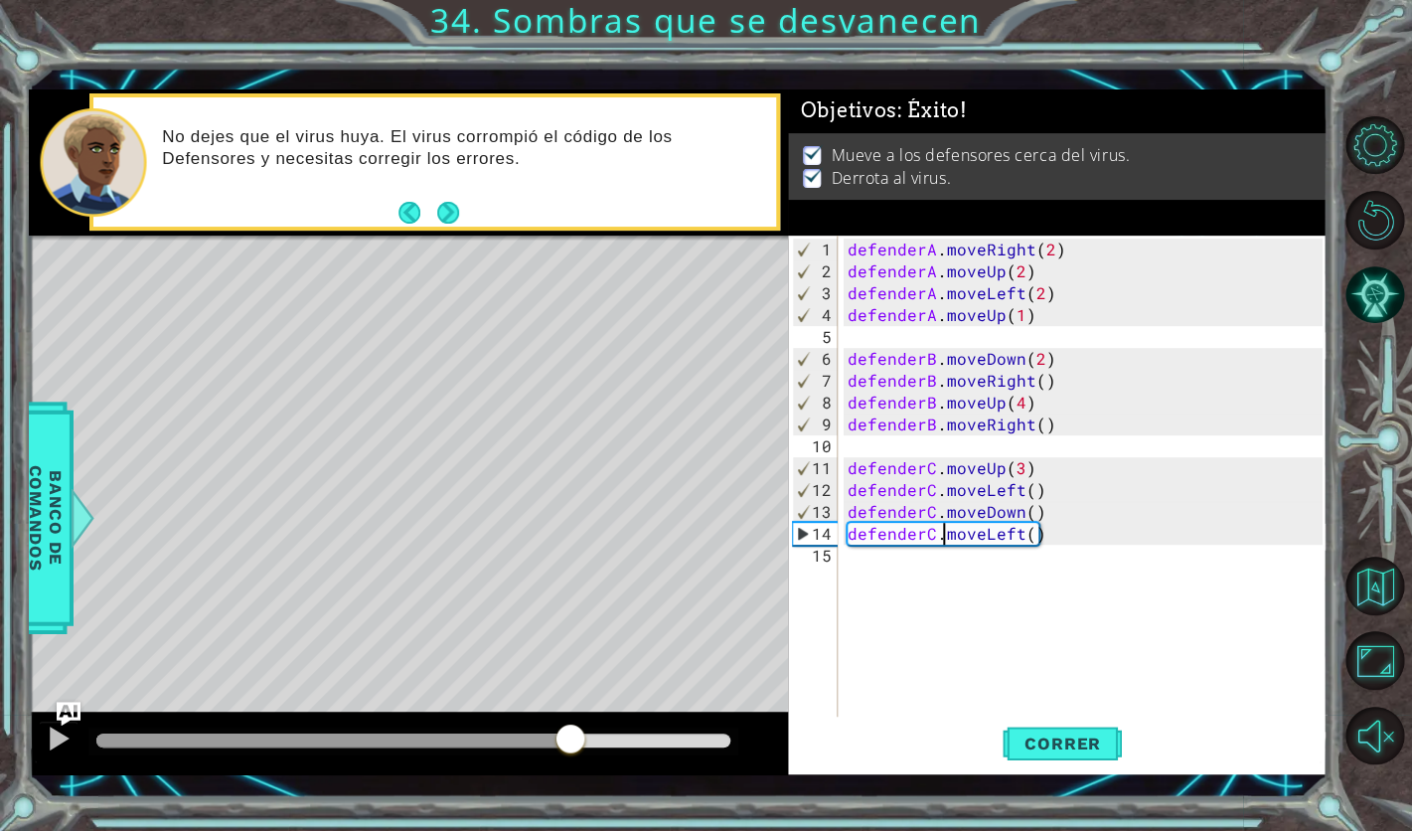
drag, startPoint x: 111, startPoint y: 727, endPoint x: 653, endPoint y: 831, distance: 551.7
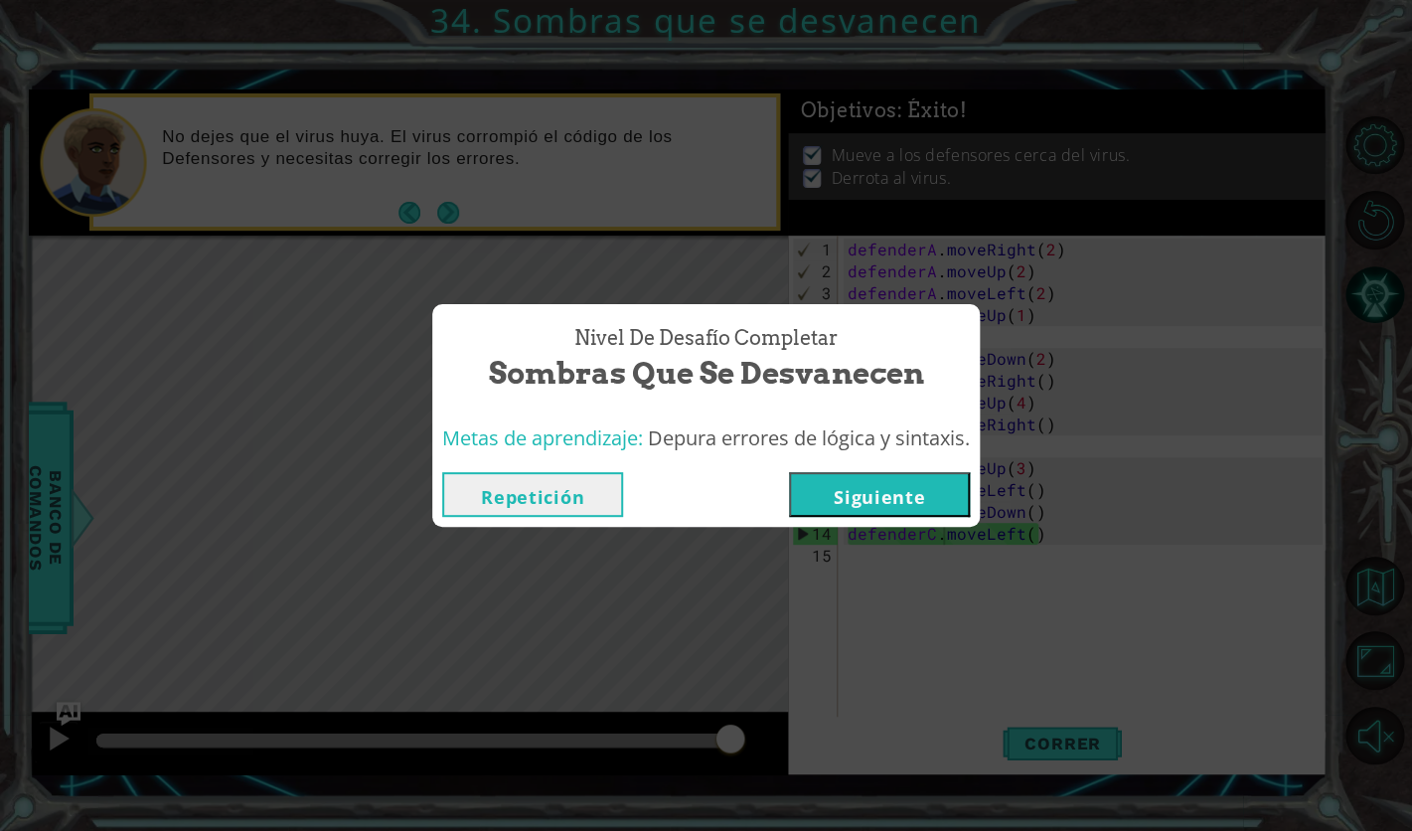
click at [844, 475] on button "Siguiente" at bounding box center [879, 494] width 181 height 45
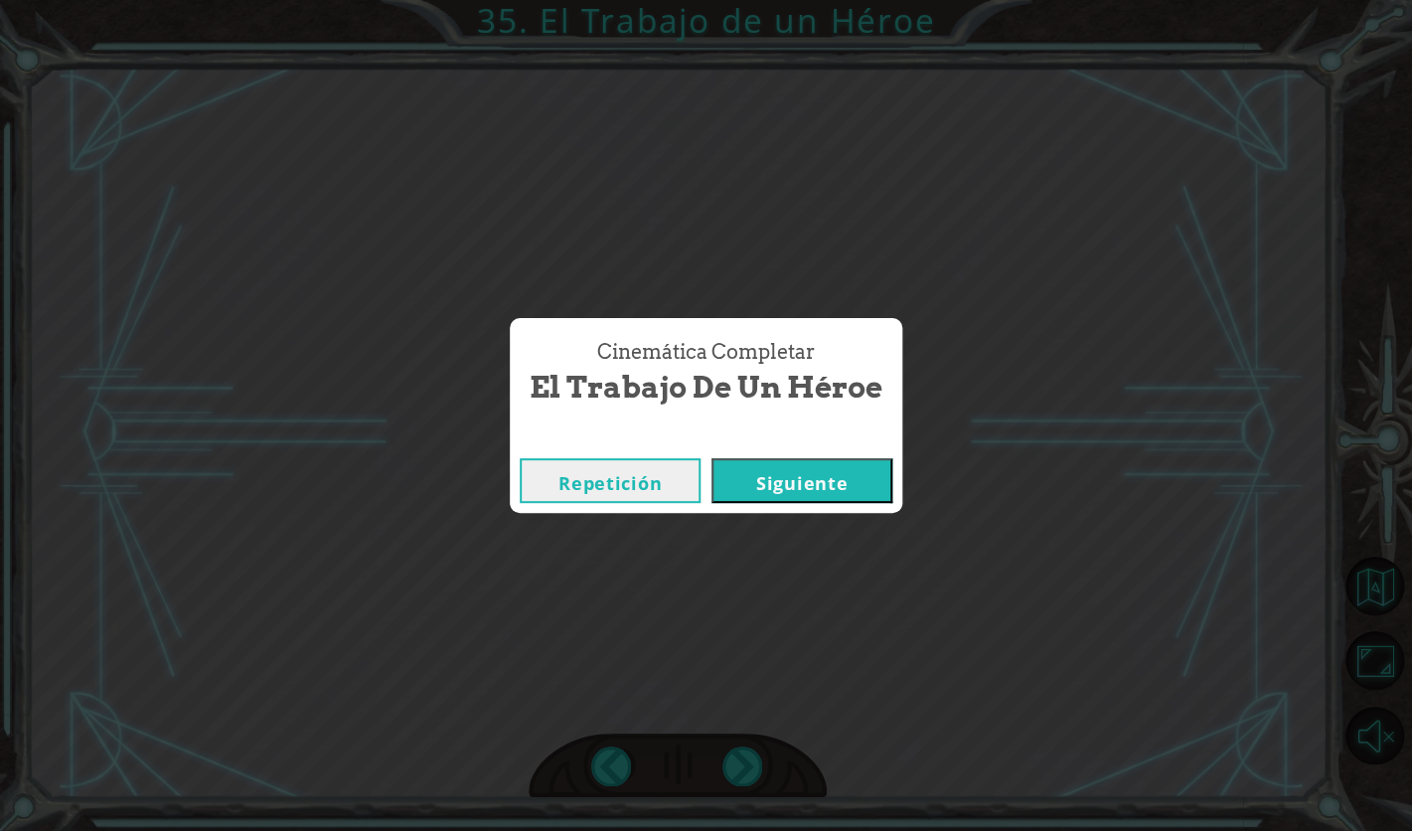
click at [867, 474] on button "Siguiente" at bounding box center [802, 480] width 181 height 45
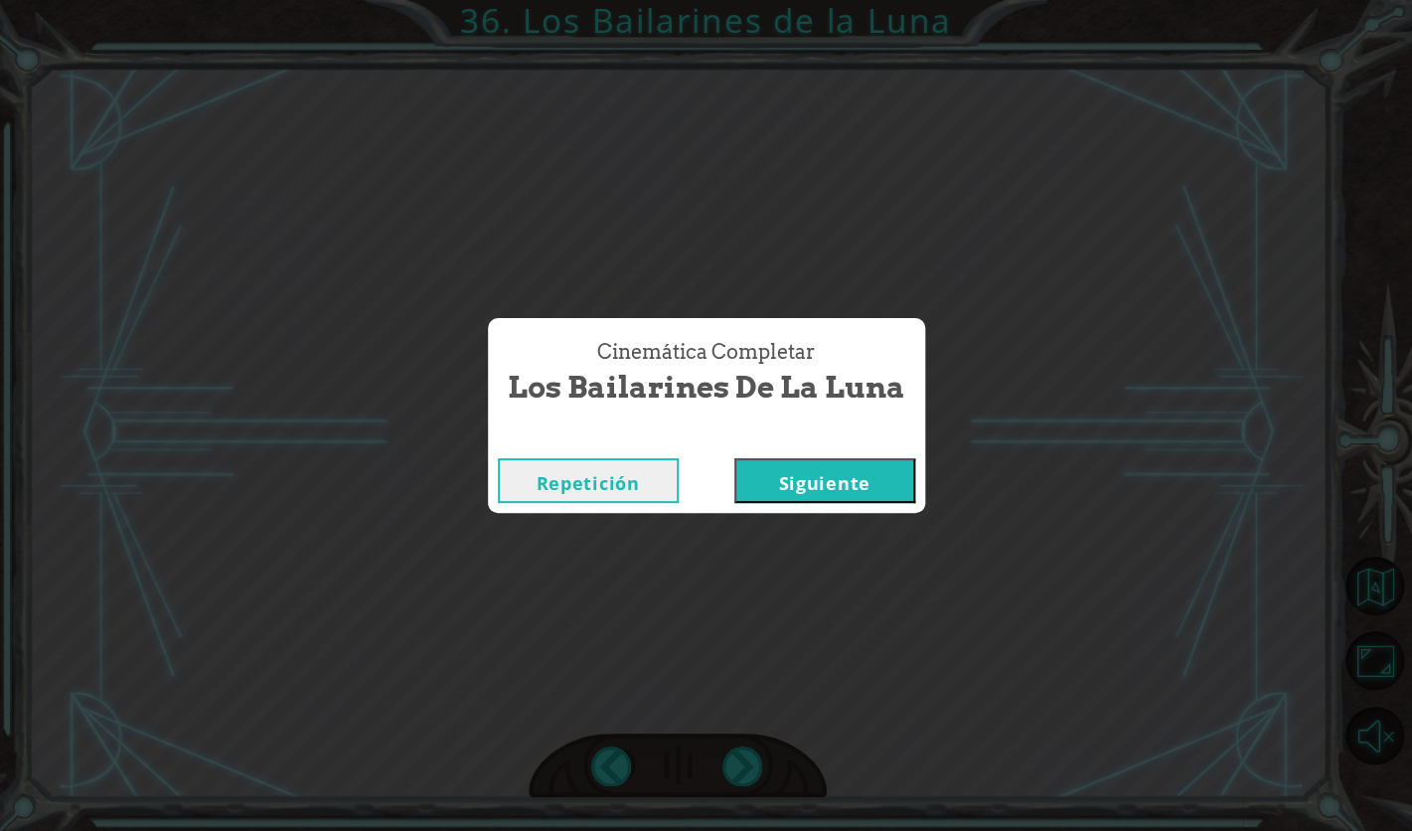
click at [857, 475] on button "Siguiente" at bounding box center [825, 480] width 181 height 45
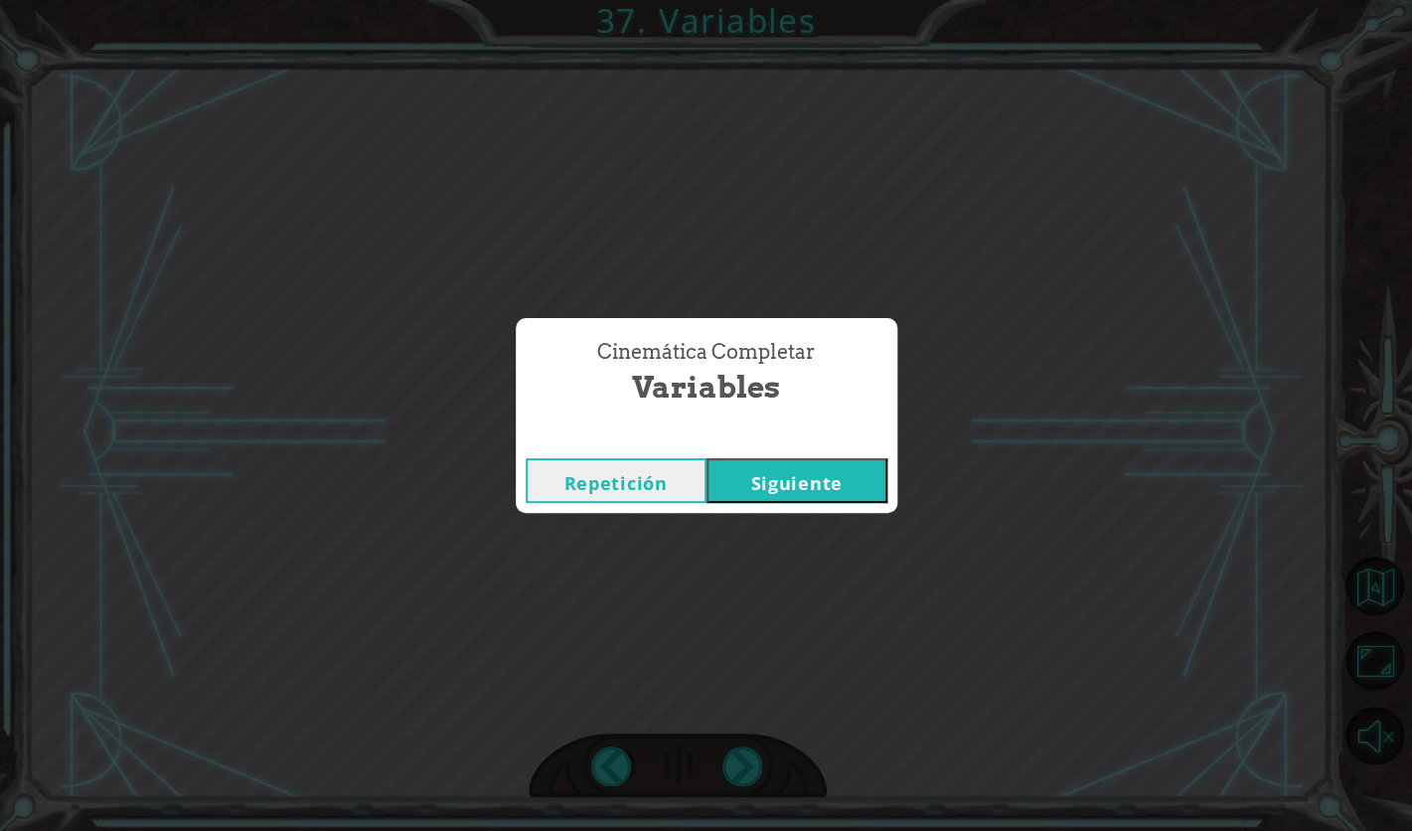
click at [857, 475] on button "Siguiente" at bounding box center [797, 480] width 181 height 45
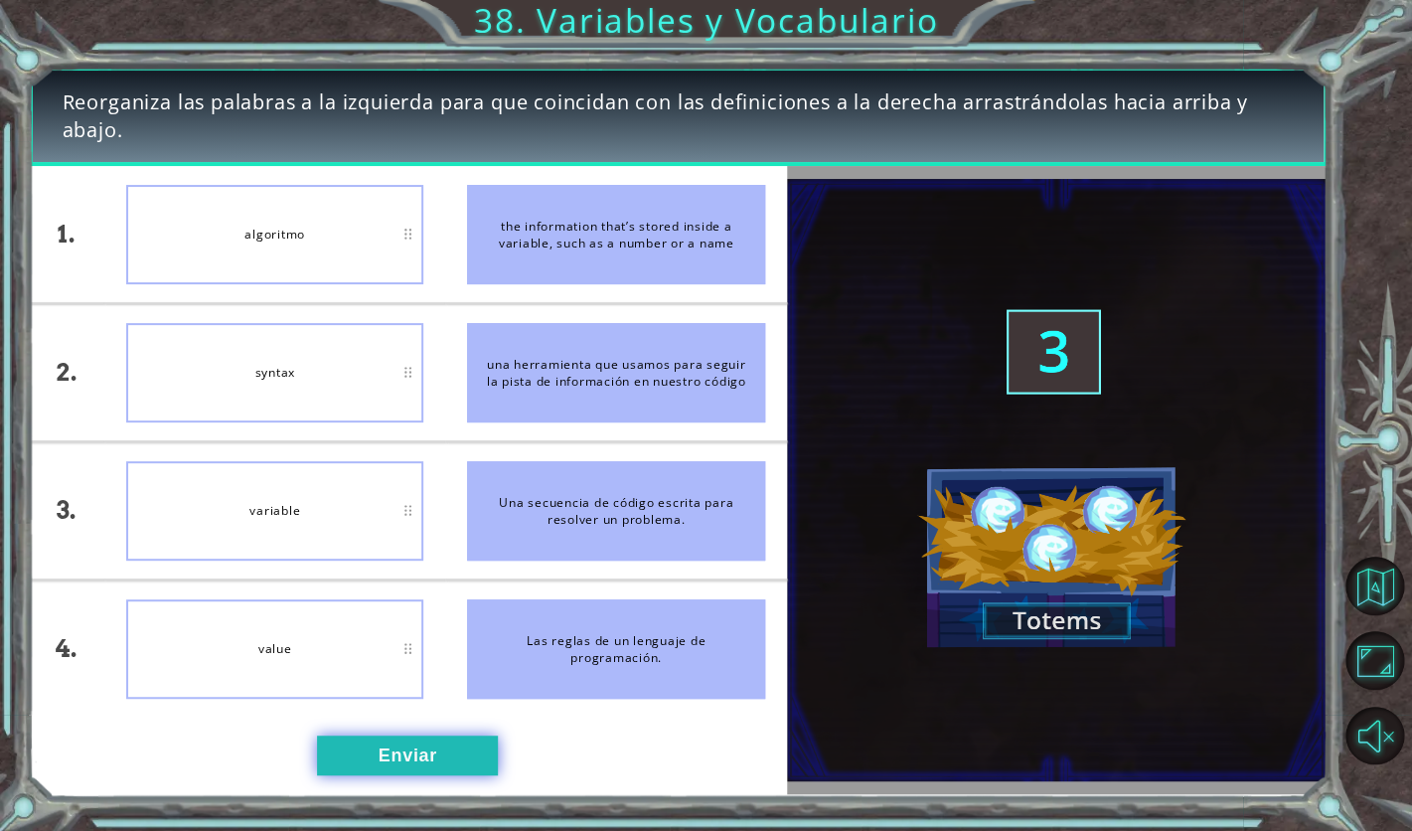
click at [387, 743] on button "Enviar" at bounding box center [407, 756] width 181 height 40
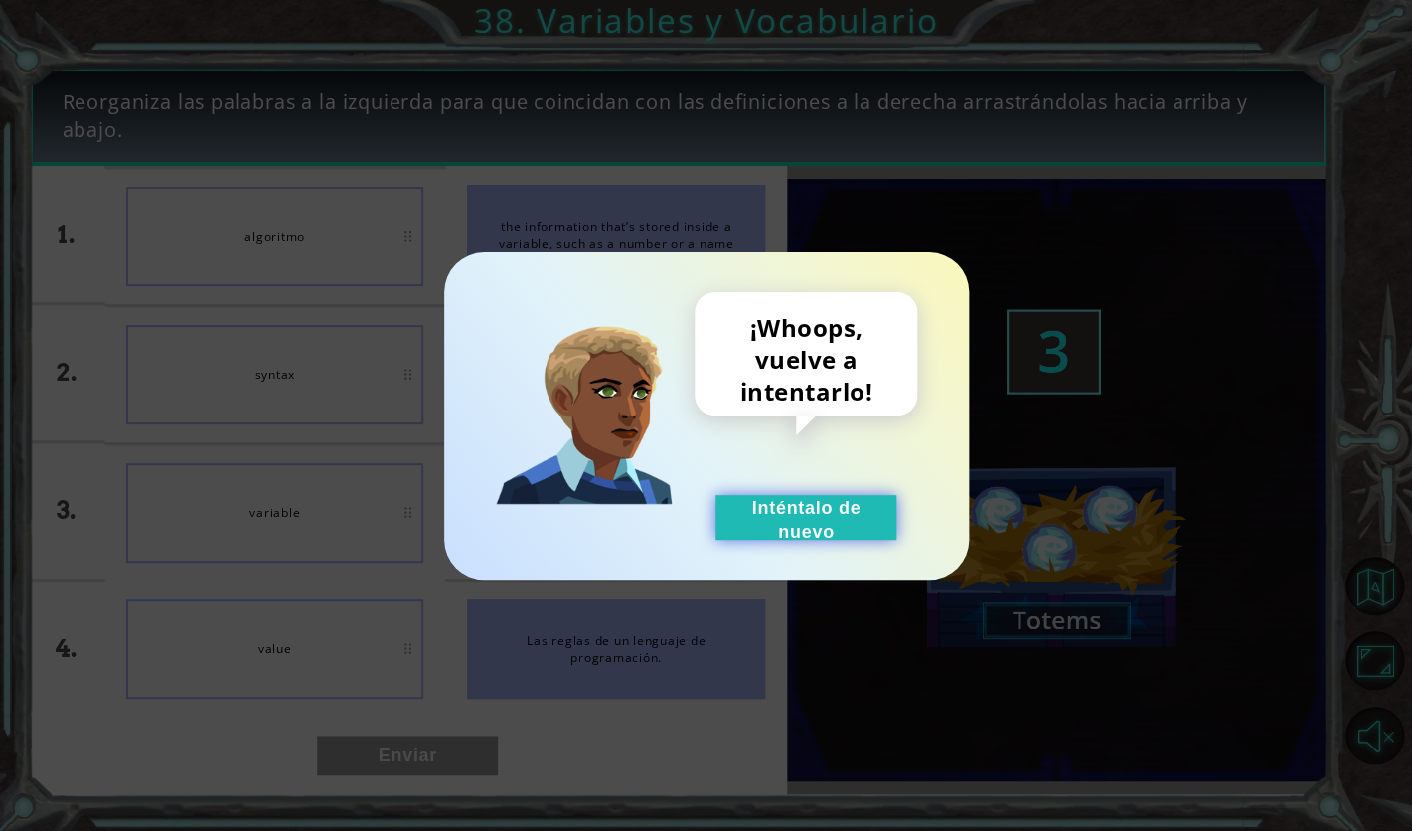
click at [825, 517] on button "Inténtalo de nuevo" at bounding box center [806, 517] width 181 height 45
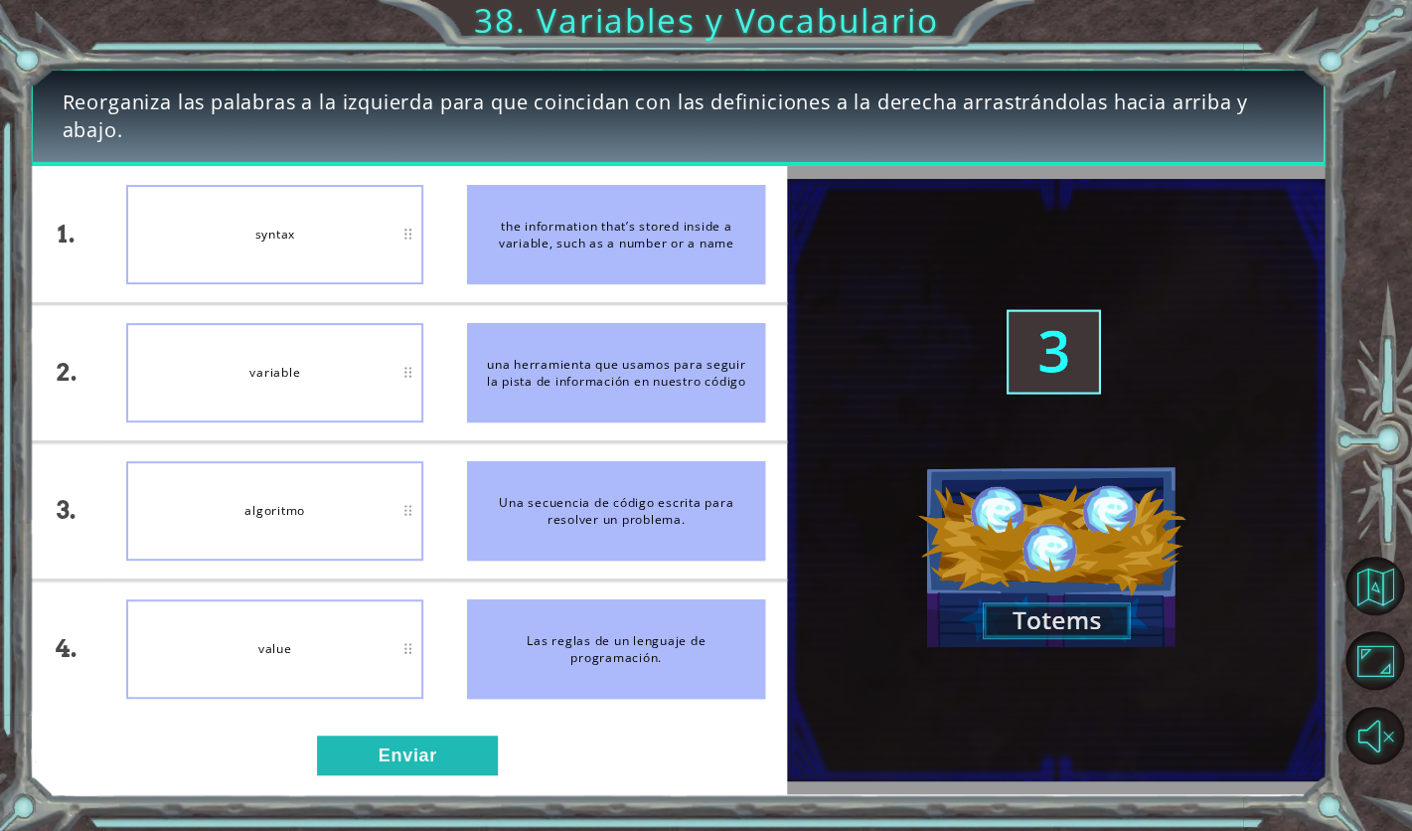
click at [414, 718] on div "1. 2. 3. 4. syntax variable algoritmo value the information that’s stored insid…" at bounding box center [408, 479] width 758 height 627
click at [414, 745] on button "Enviar" at bounding box center [407, 756] width 181 height 40
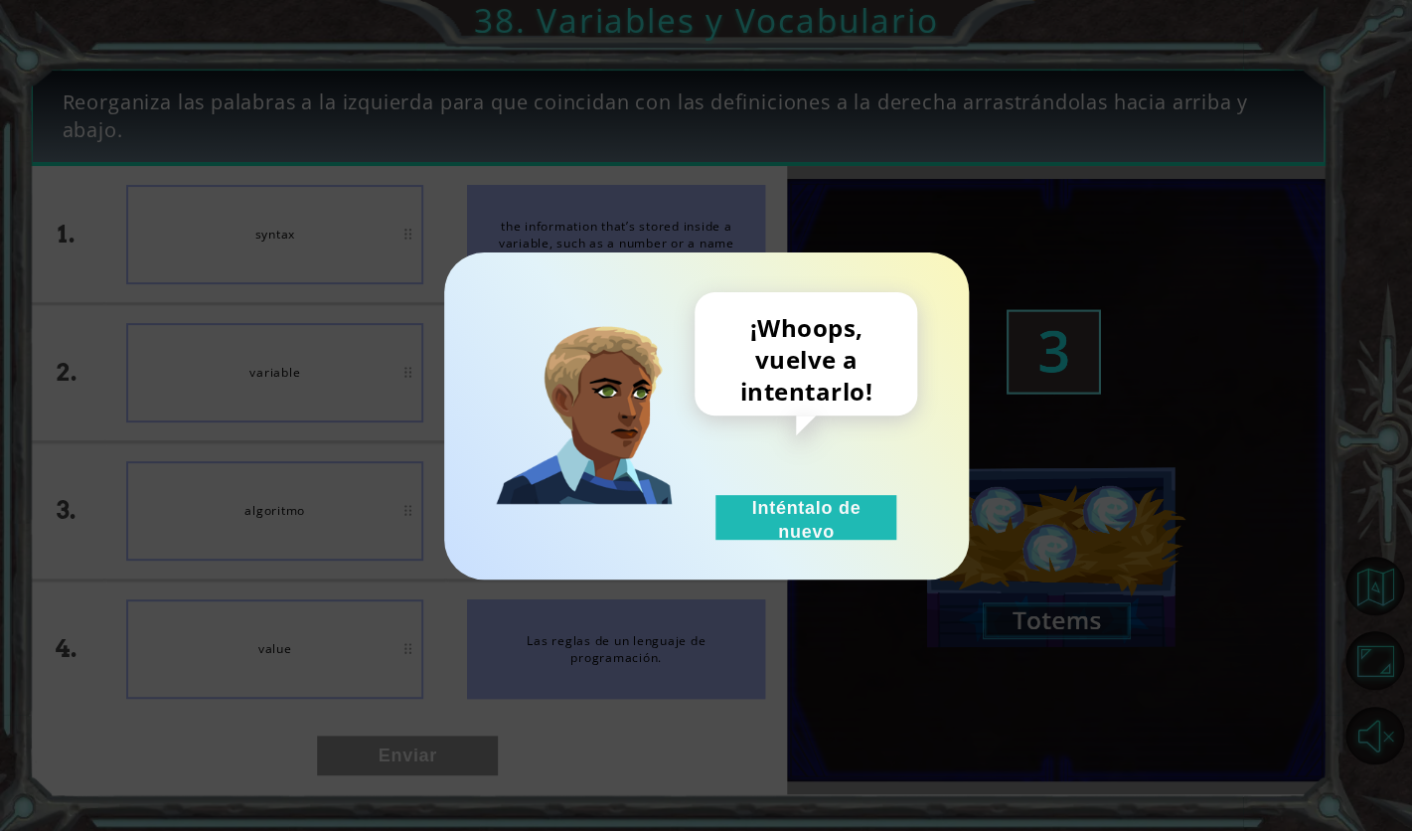
click at [817, 540] on div "¡Whoops, vuelve a intentarlo! Inténtalo de nuevo" at bounding box center [706, 415] width 525 height 327
click at [821, 517] on button "Inténtalo de nuevo" at bounding box center [806, 517] width 181 height 45
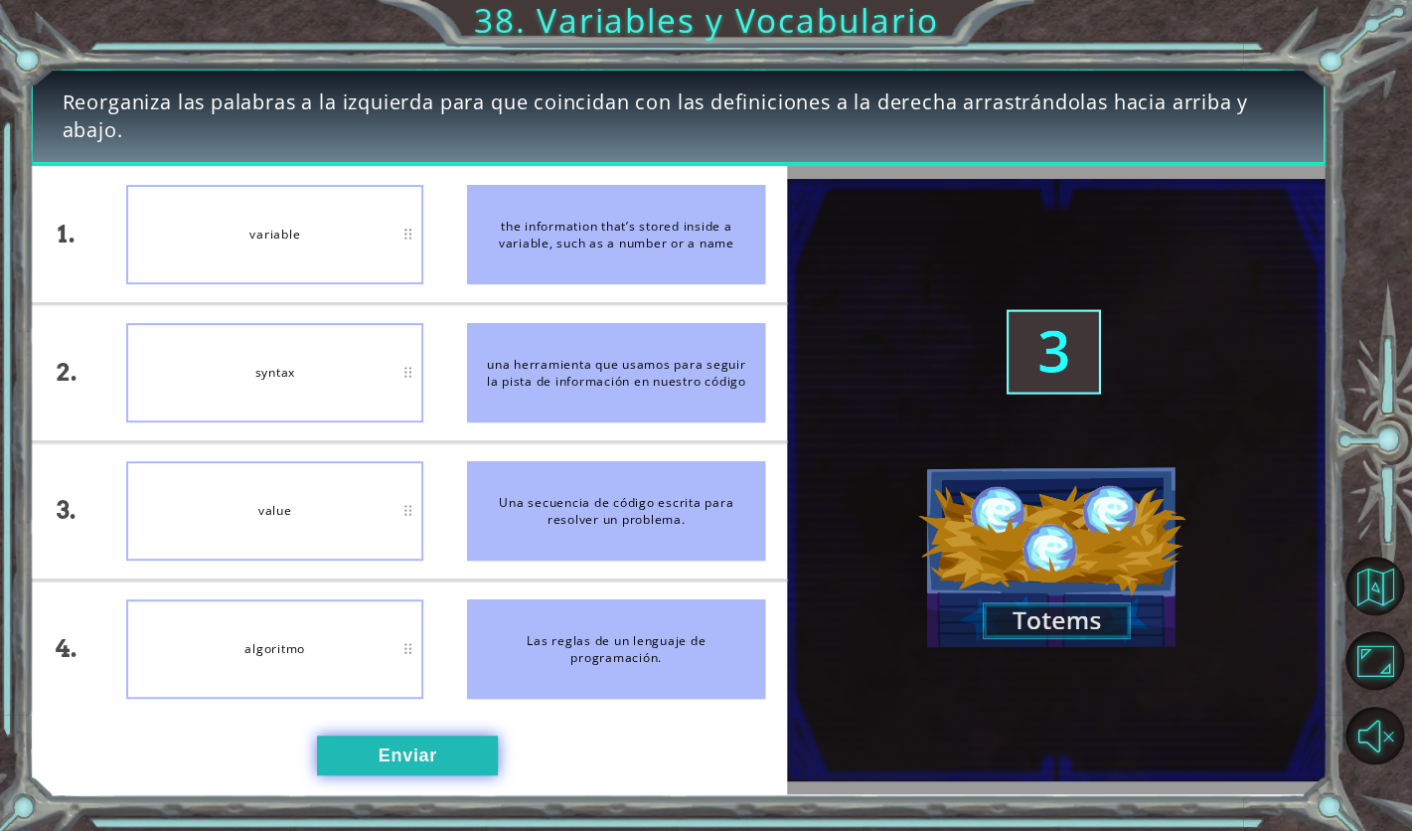
click at [381, 772] on button "Enviar" at bounding box center [407, 756] width 181 height 40
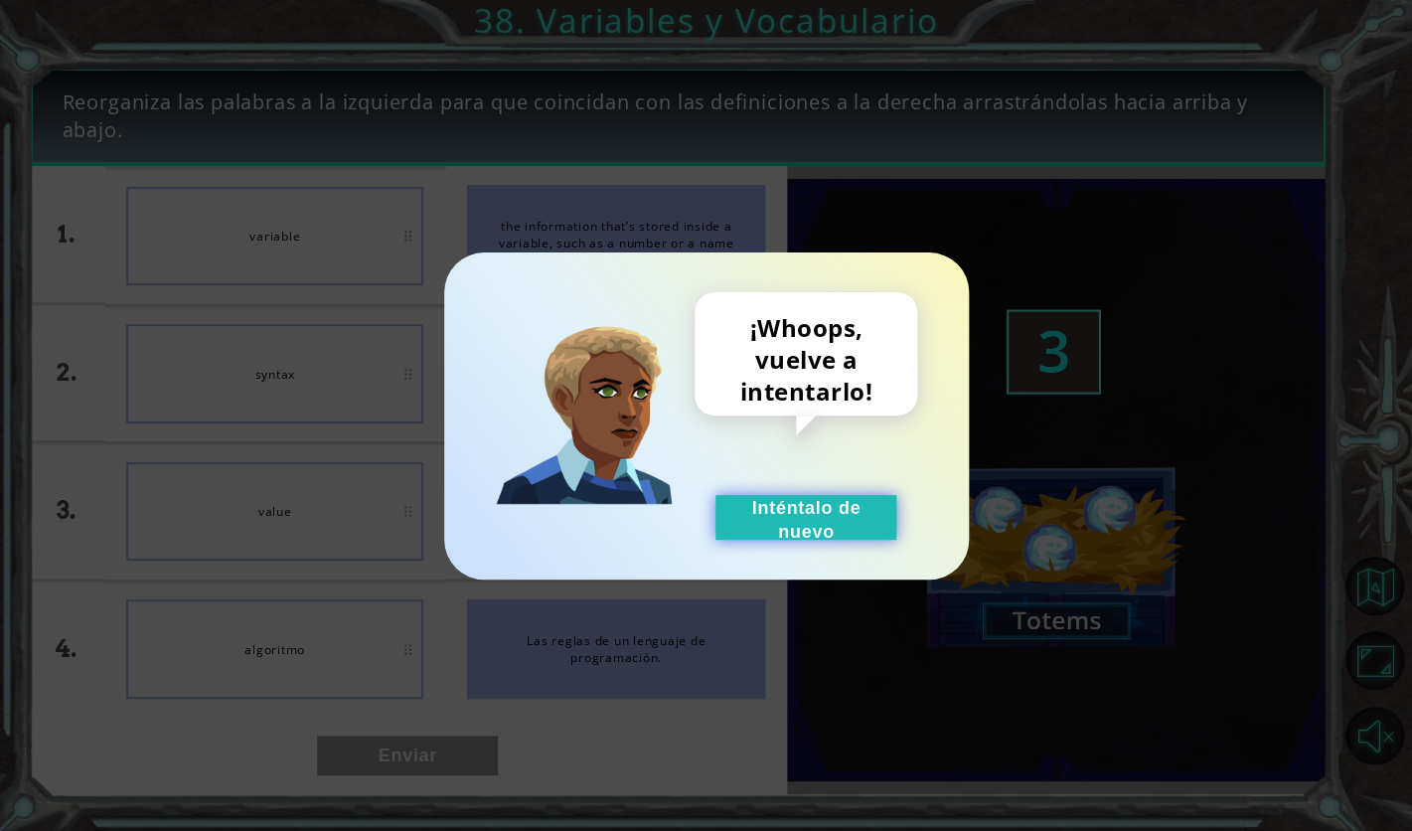
click at [746, 519] on button "Inténtalo de nuevo" at bounding box center [806, 517] width 181 height 45
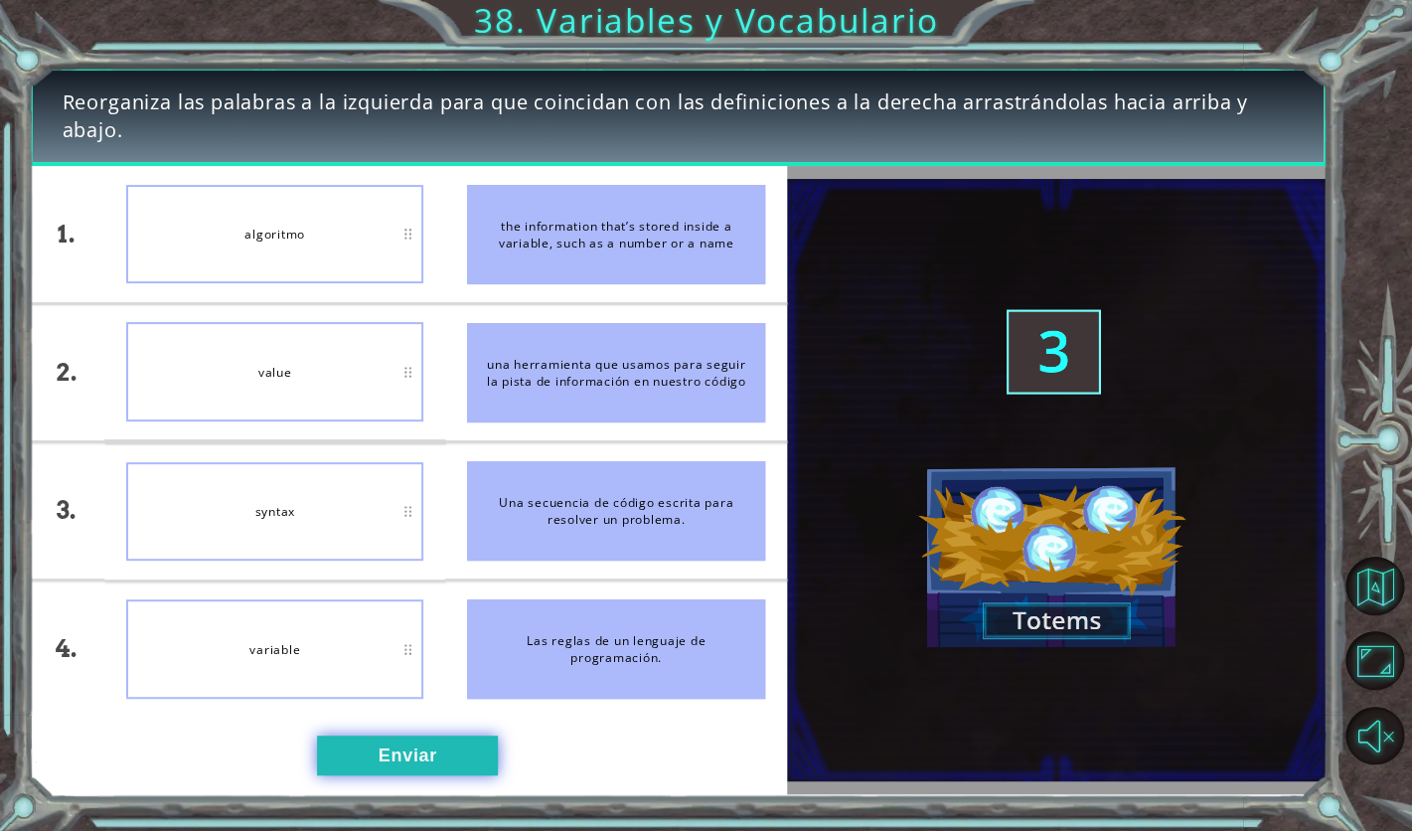
click at [425, 757] on button "Enviar" at bounding box center [407, 756] width 181 height 40
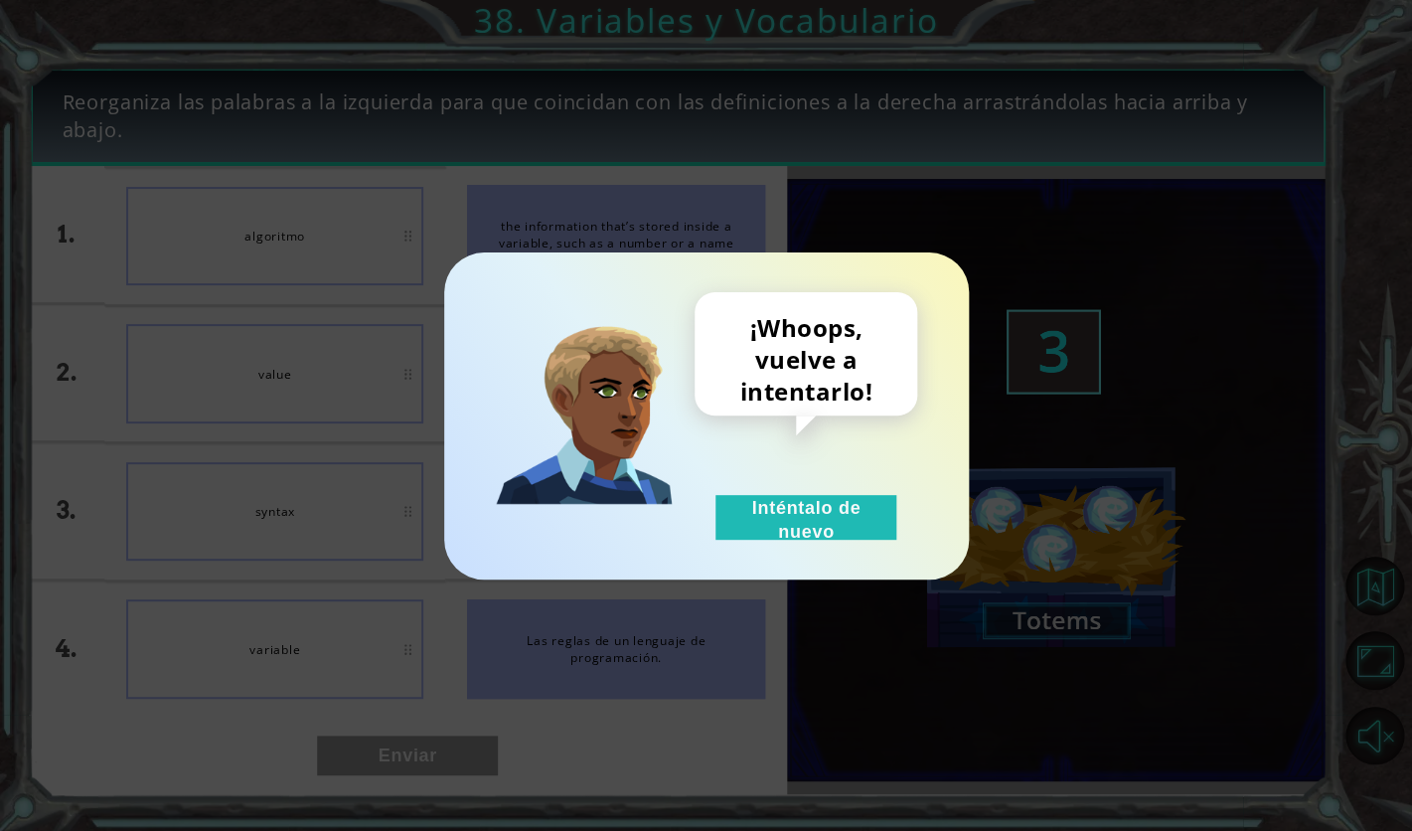
click at [761, 550] on div "¡Whoops, vuelve a intentarlo! Inténtalo de nuevo" at bounding box center [706, 415] width 525 height 327
click at [834, 509] on button "Inténtalo de nuevo" at bounding box center [806, 517] width 181 height 45
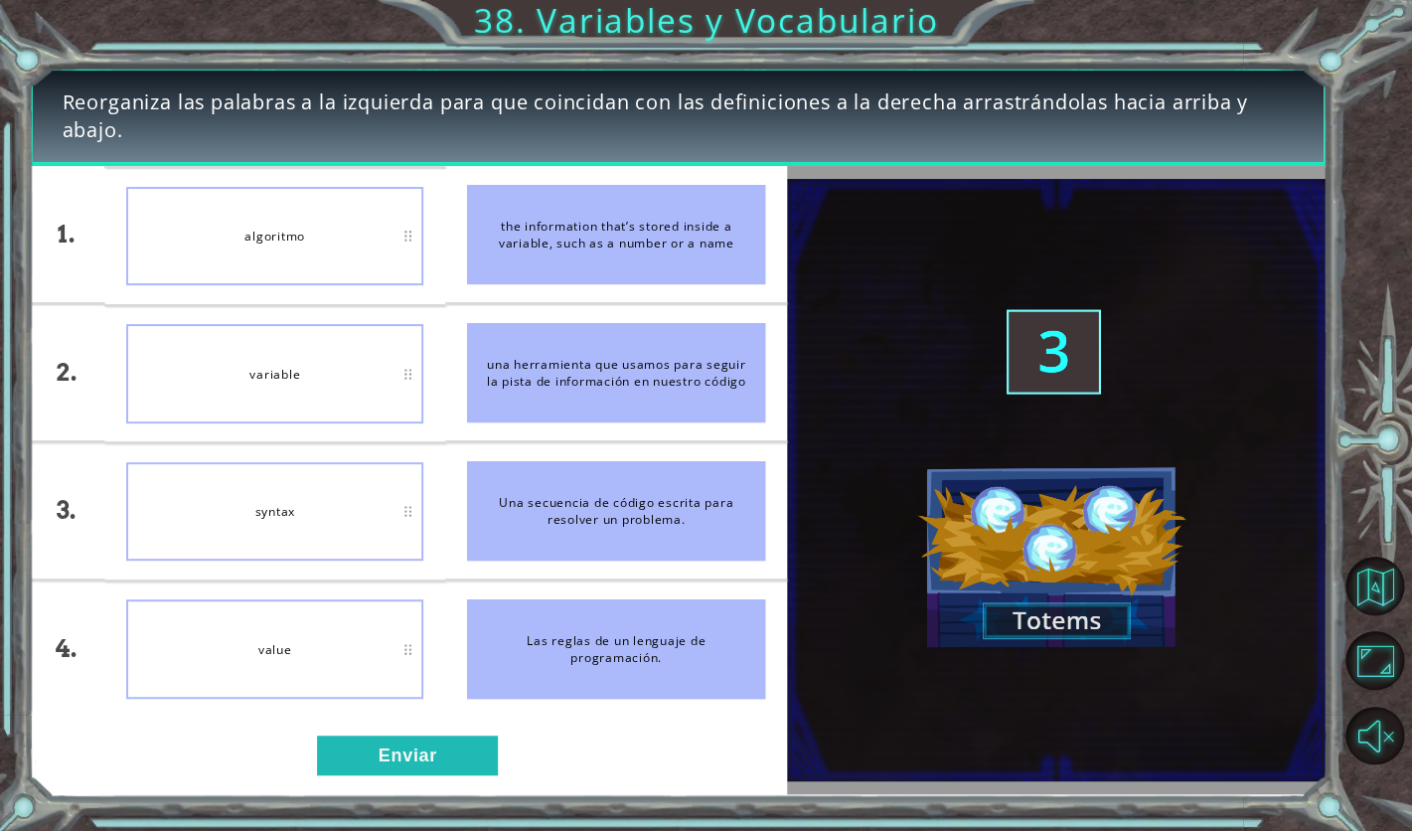
click at [380, 793] on div "1. 2. 3. 4. algoritmo variable syntax value the information that’s stored insid…" at bounding box center [408, 479] width 758 height 627
click at [380, 782] on div "1. 2. 3. 4. algoritmo variable syntax value the information that’s stored insid…" at bounding box center [408, 479] width 758 height 627
click at [400, 757] on button "Enviar" at bounding box center [407, 756] width 181 height 40
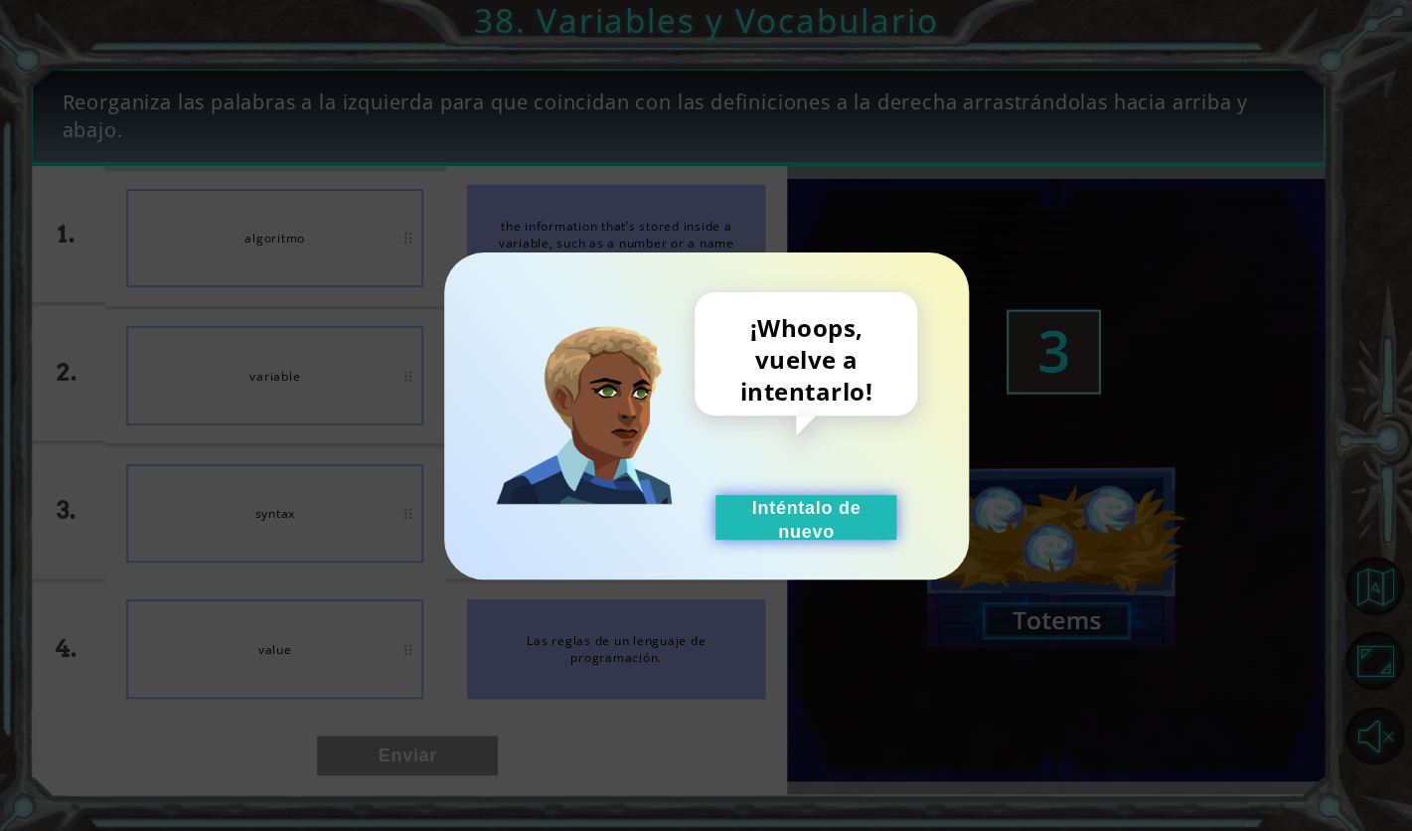
click at [798, 497] on button "Inténtalo de nuevo" at bounding box center [806, 517] width 181 height 45
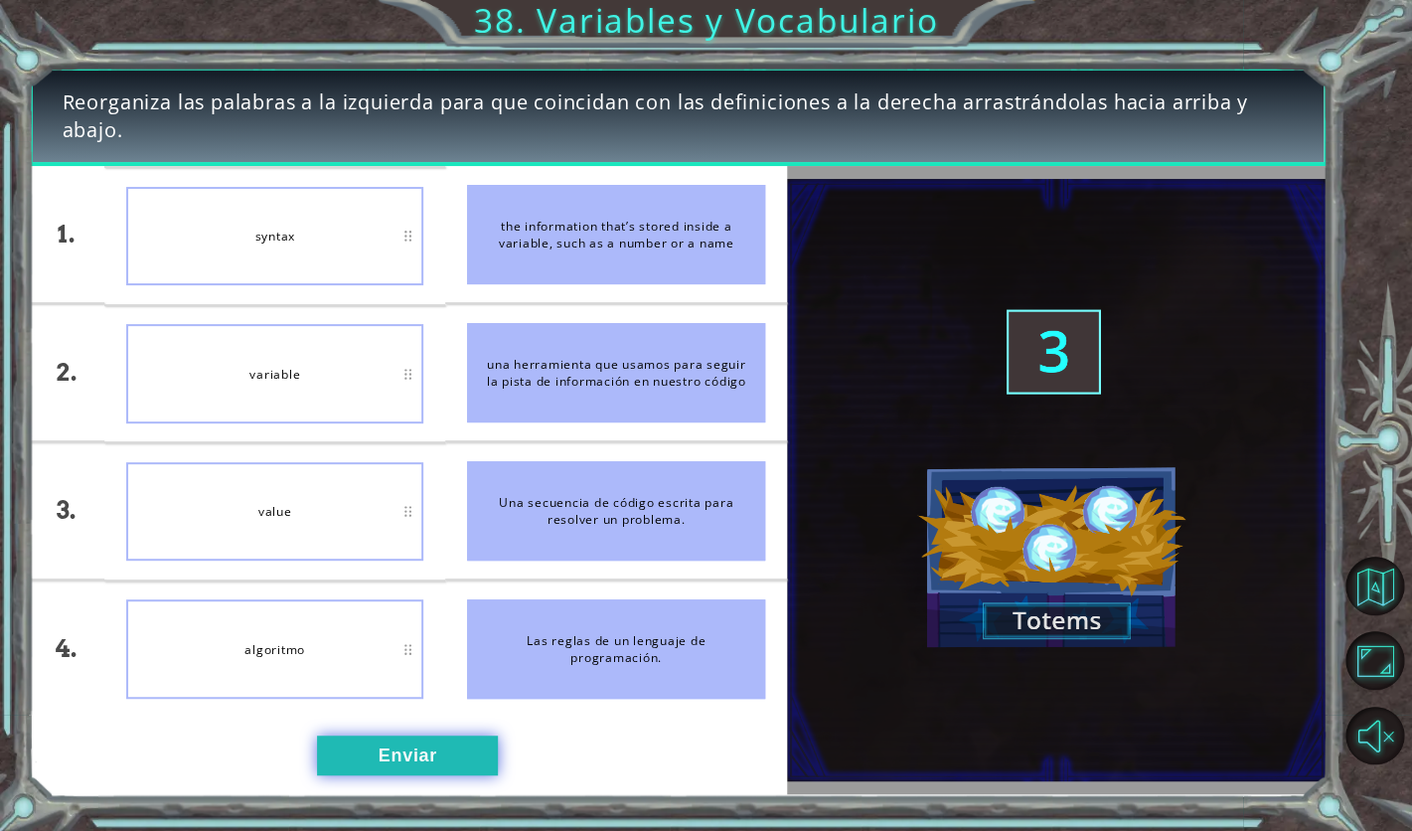
click at [381, 756] on button "Enviar" at bounding box center [407, 756] width 181 height 40
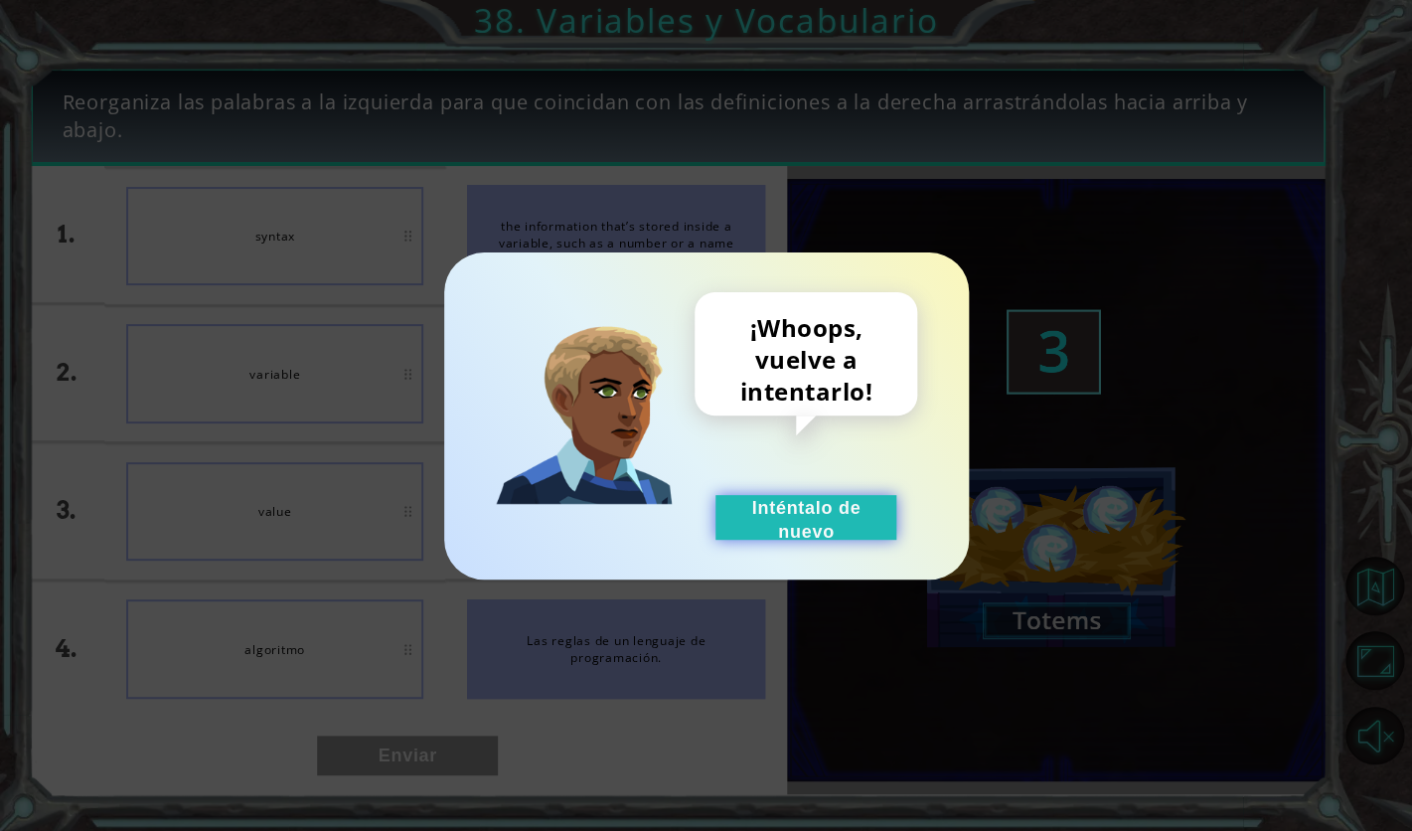
click at [762, 524] on button "Inténtalo de nuevo" at bounding box center [806, 517] width 181 height 45
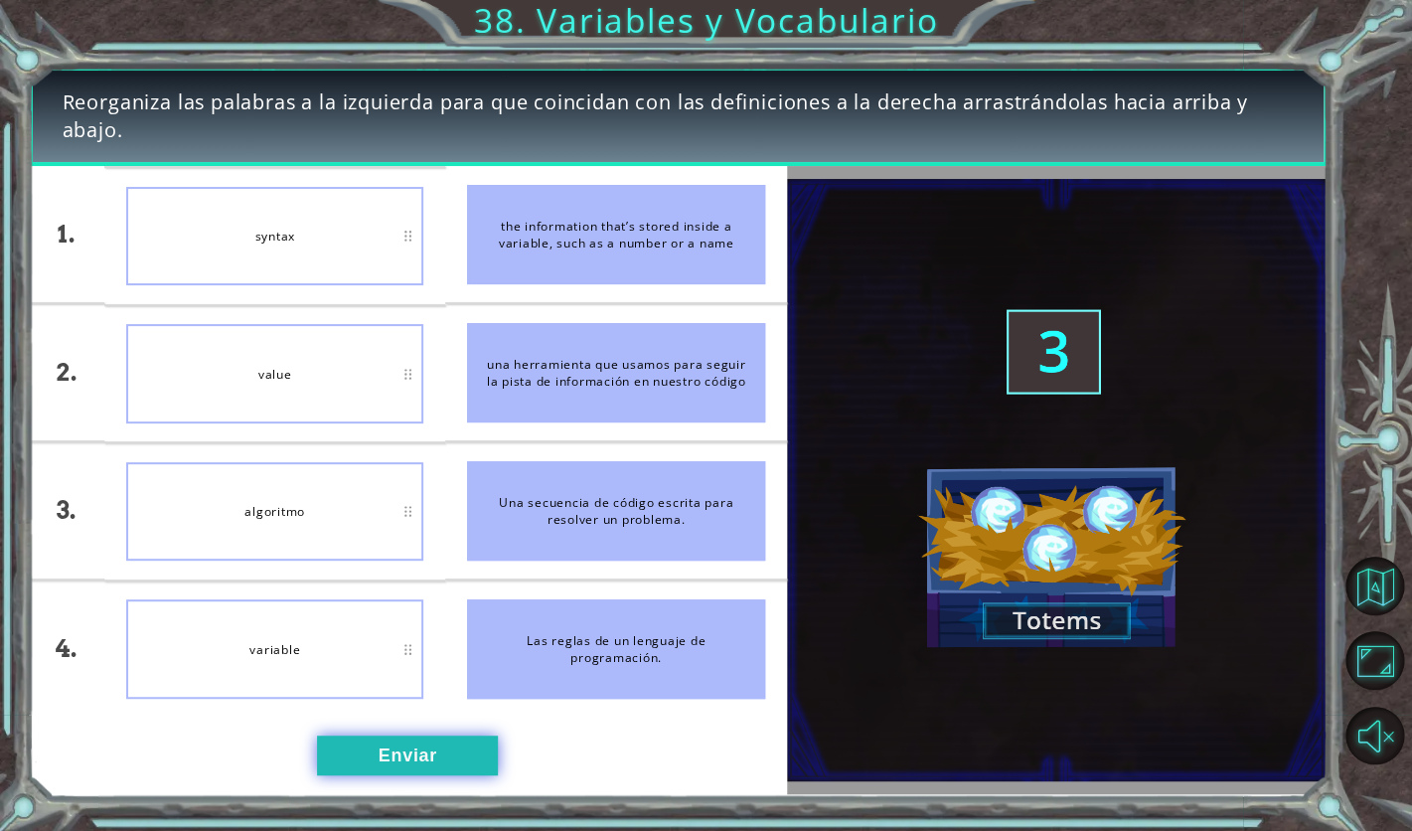
click at [464, 771] on button "Enviar" at bounding box center [407, 756] width 181 height 40
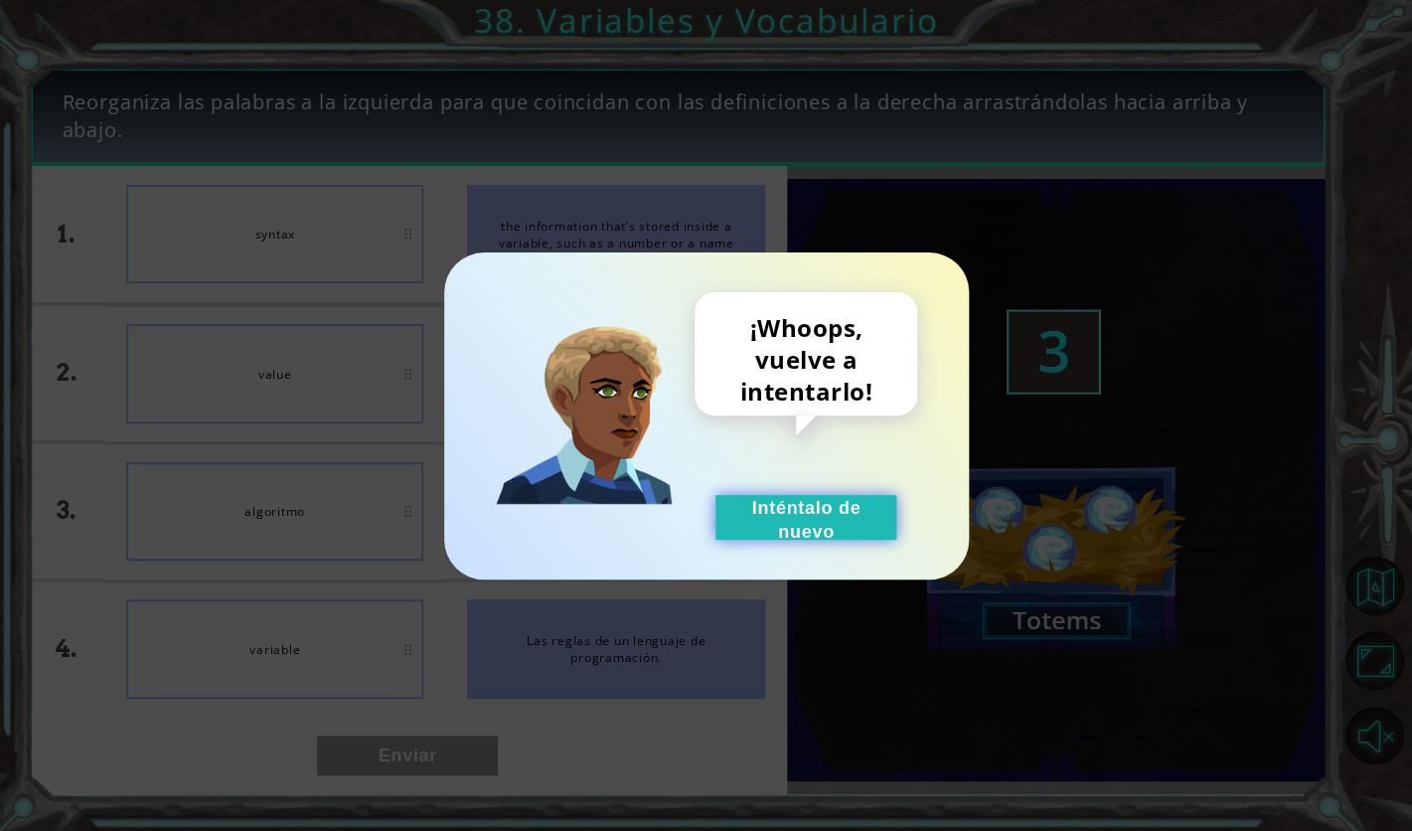
click at [852, 520] on button "Inténtalo de nuevo" at bounding box center [806, 517] width 181 height 45
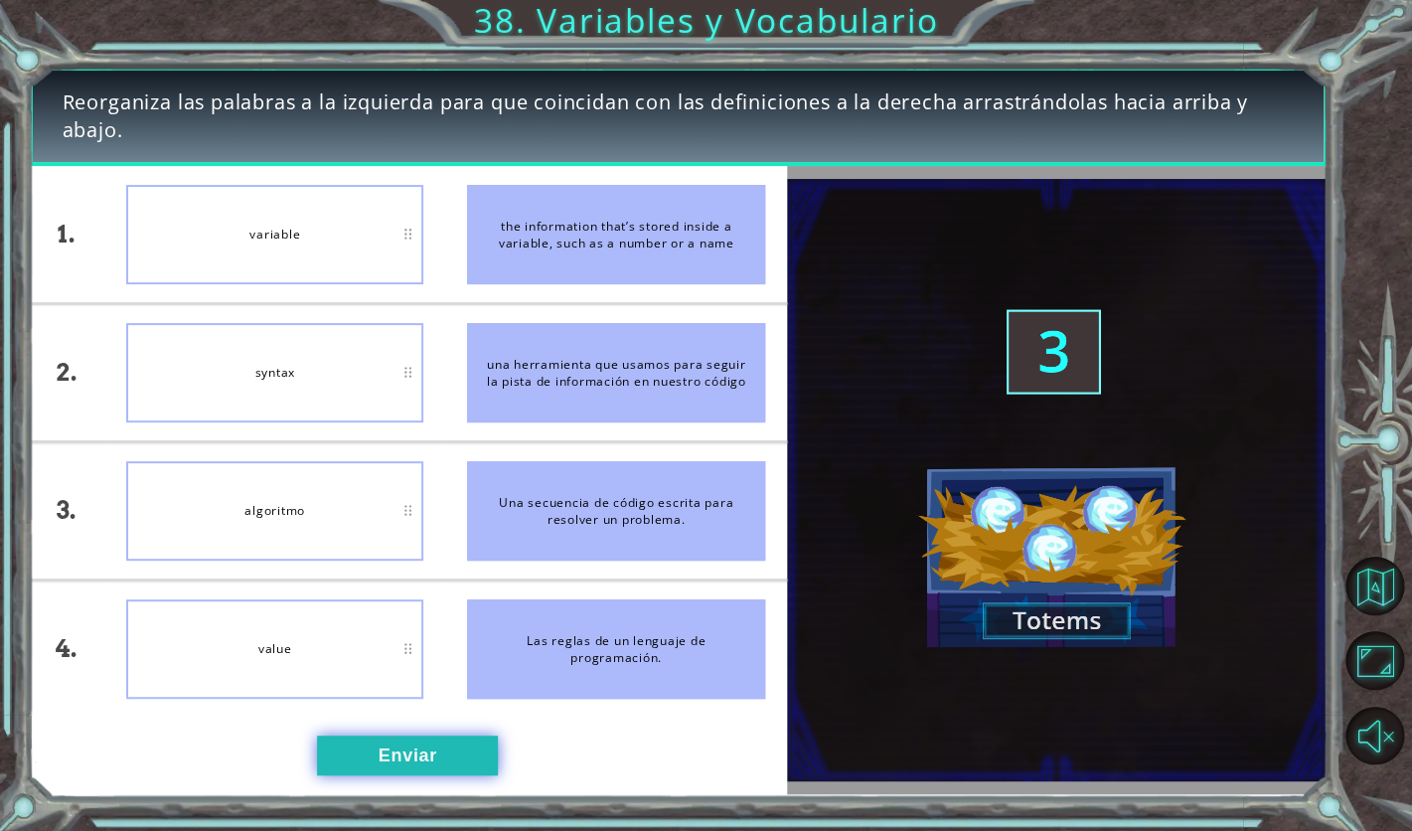
click at [394, 748] on button "Enviar" at bounding box center [407, 756] width 181 height 40
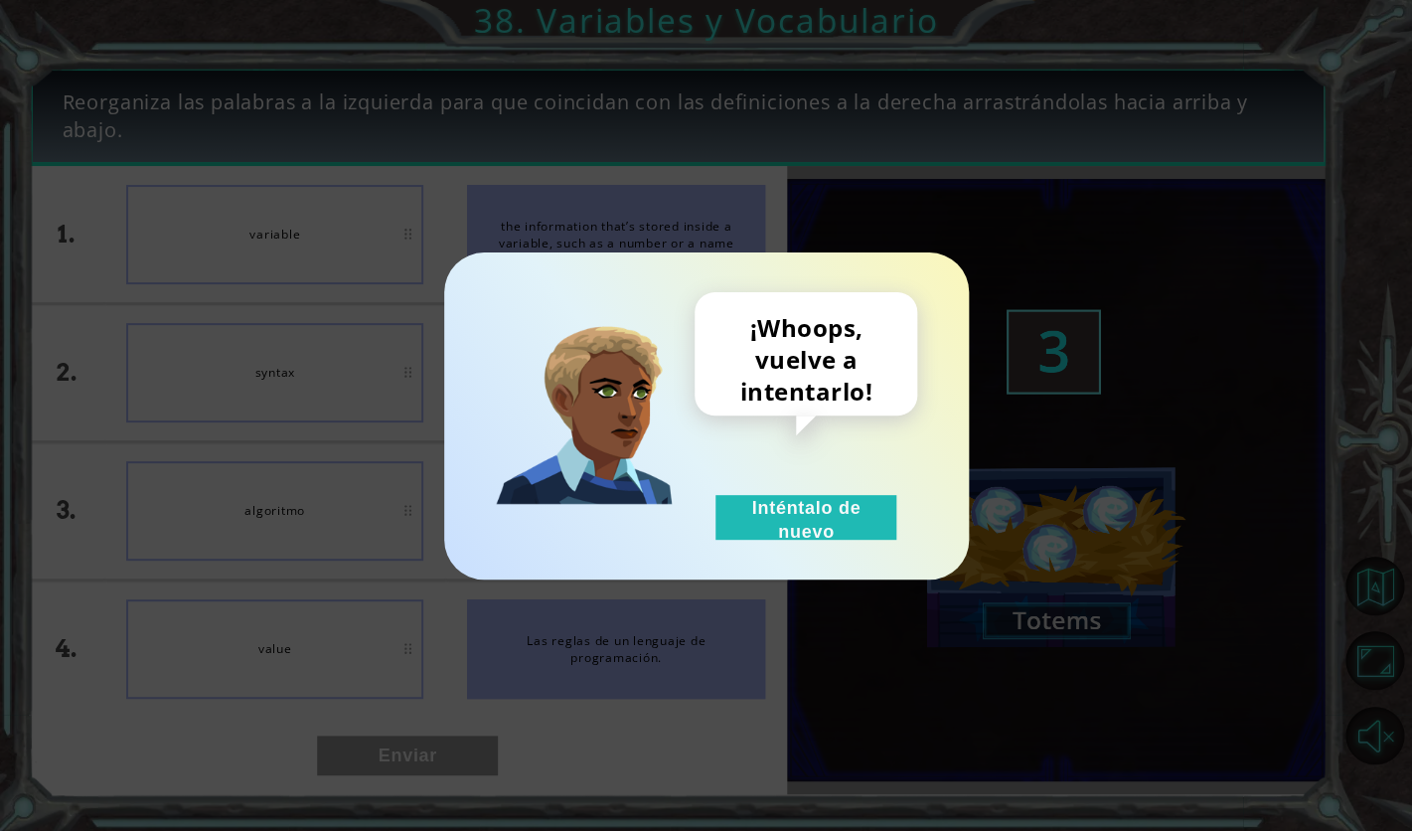
click at [836, 490] on div "¡Whoops, vuelve a intentarlo! Inténtalo de nuevo" at bounding box center [806, 416] width 223 height 248
click at [824, 513] on button "Inténtalo de nuevo" at bounding box center [806, 517] width 181 height 45
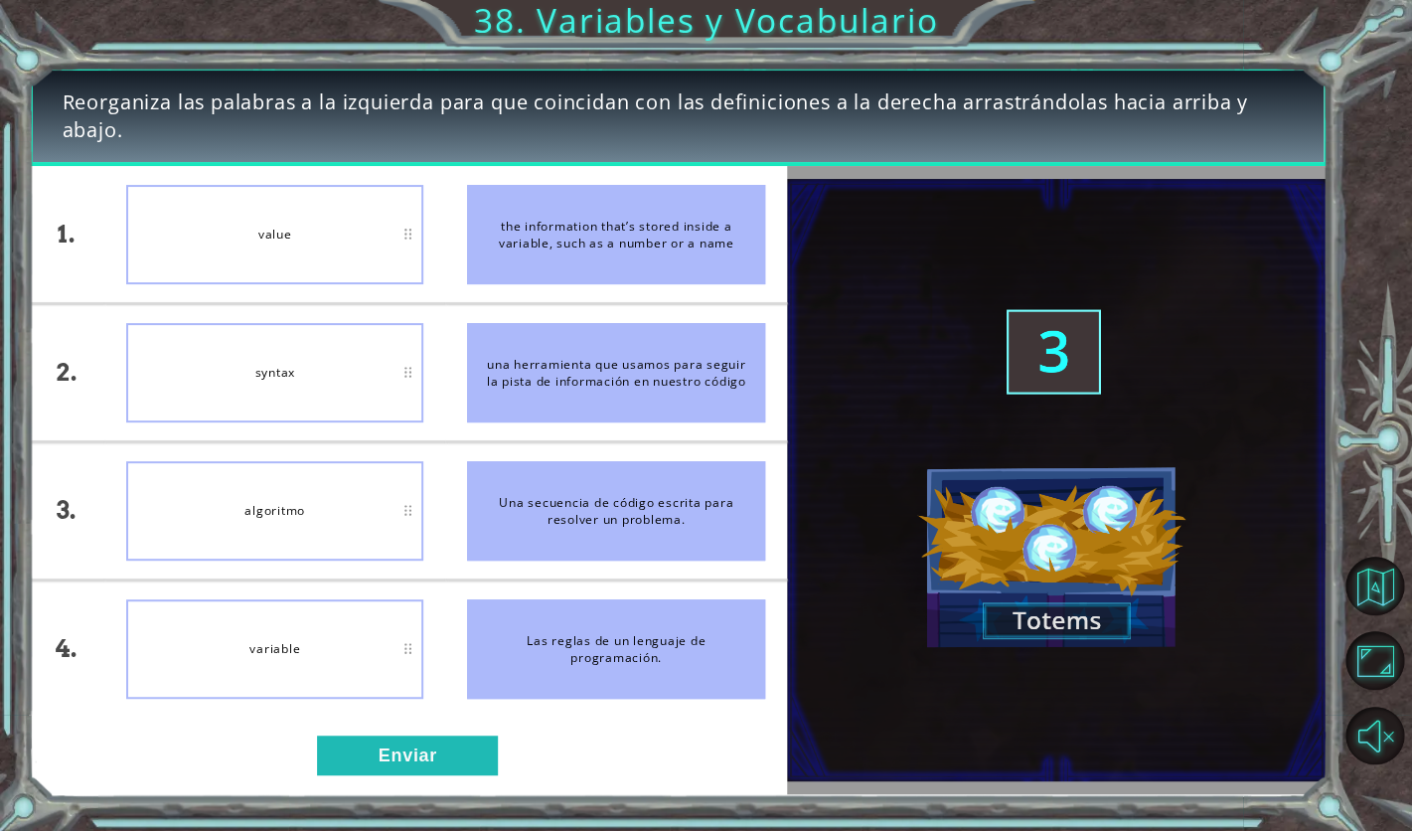
click at [353, 784] on div "1. 2. 3. 4. value syntax algoritmo variable the information that’s stored insid…" at bounding box center [408, 479] width 758 height 627
click at [362, 753] on button "Enviar" at bounding box center [407, 756] width 181 height 40
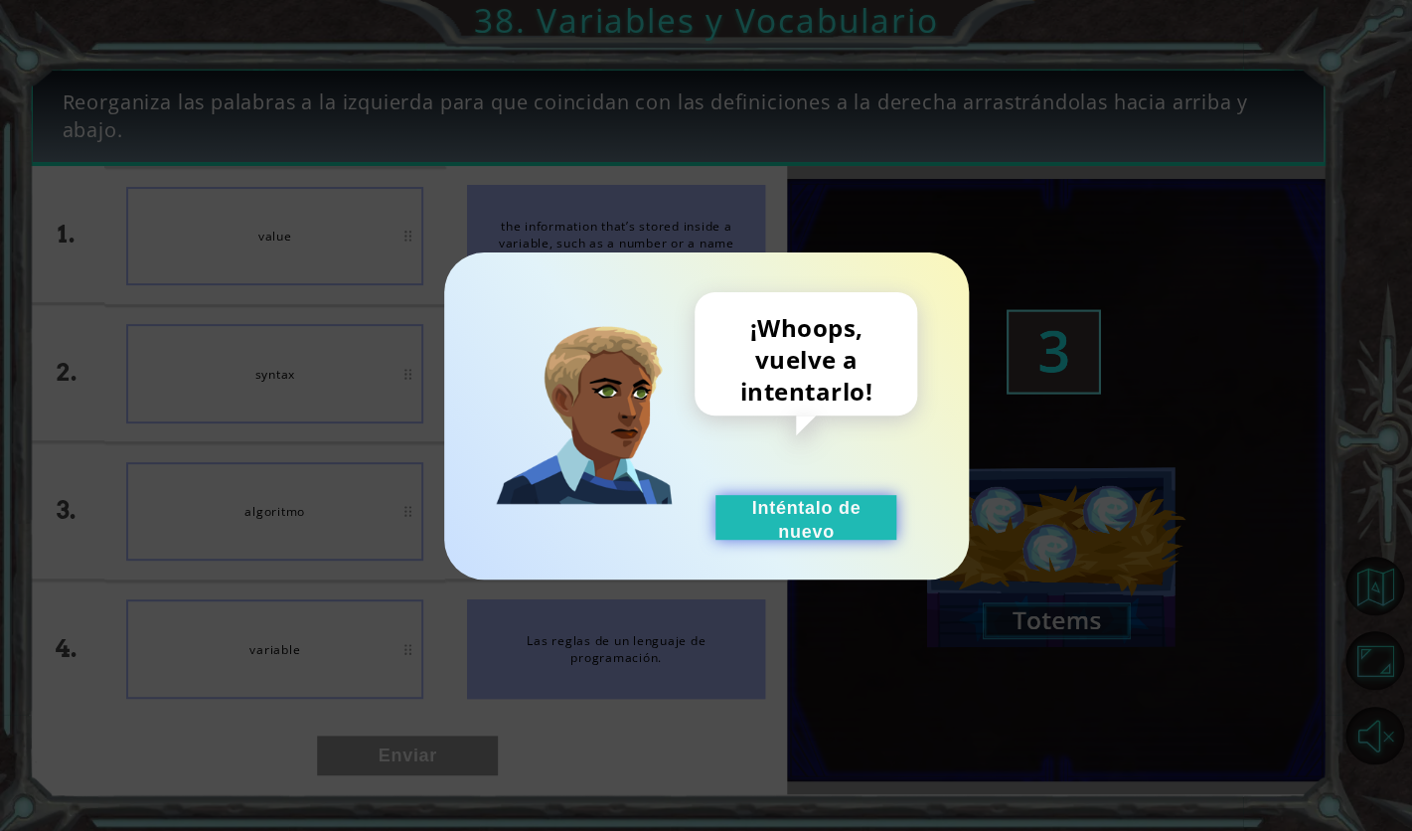
click at [747, 524] on button "Inténtalo de nuevo" at bounding box center [806, 517] width 181 height 45
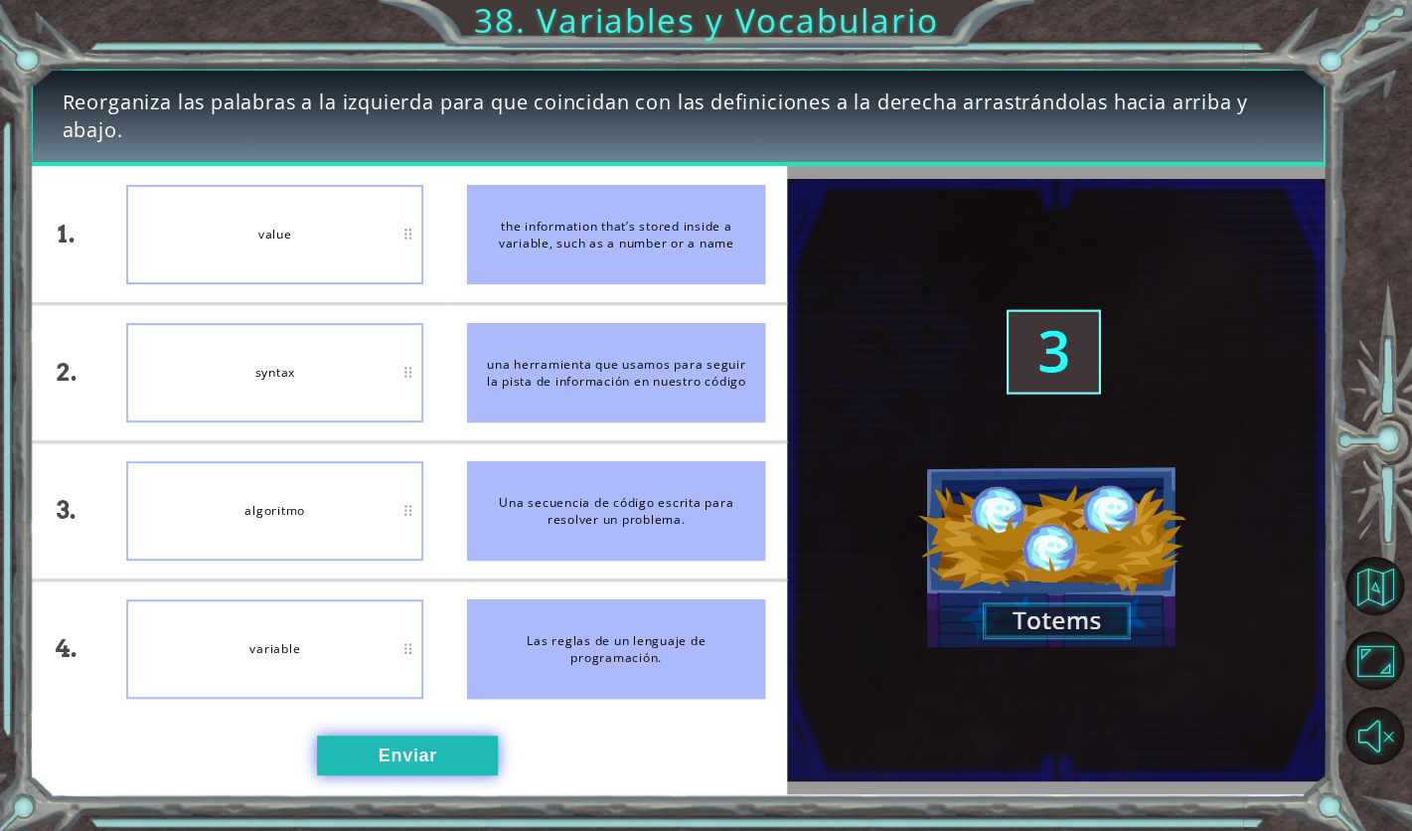
click at [405, 737] on button "Enviar" at bounding box center [407, 756] width 181 height 40
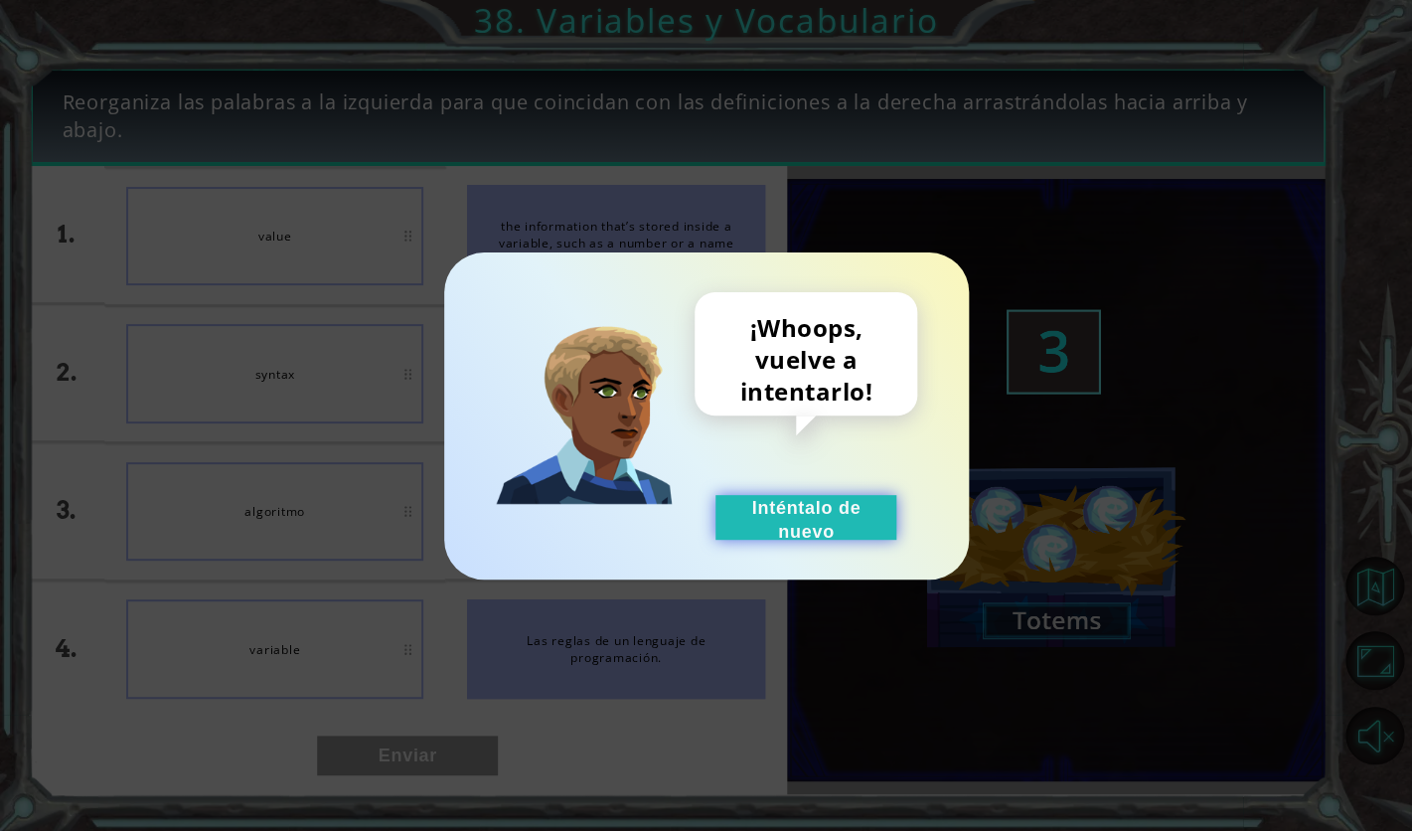
click at [787, 519] on button "Inténtalo de nuevo" at bounding box center [806, 517] width 181 height 45
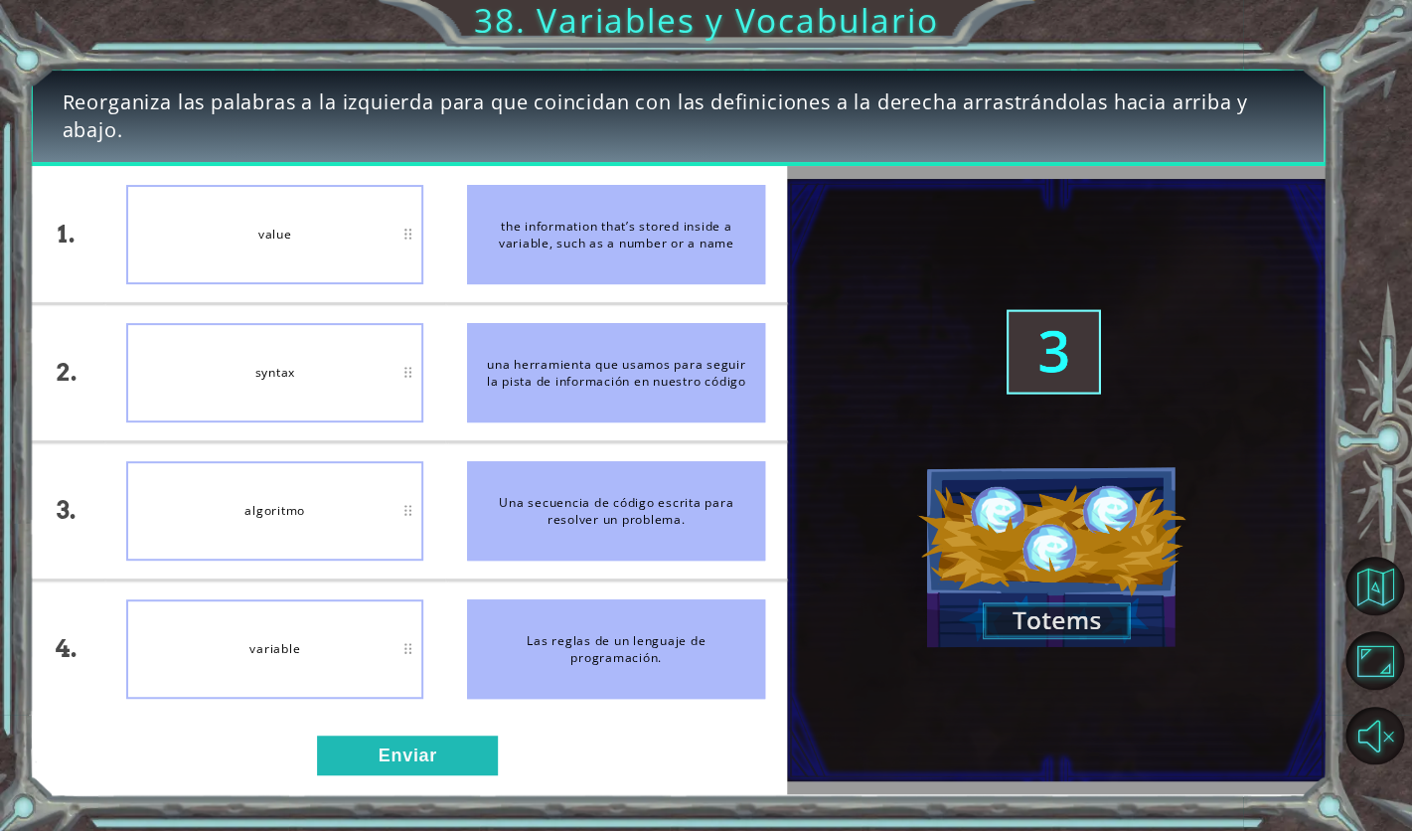
click at [292, 725] on div "1. 2. 3. 4. value syntax algoritmo variable the information that’s stored insid…" at bounding box center [408, 479] width 758 height 627
click at [342, 787] on div "1. 2. 3. 4. value syntax variable algoritmo the information that’s stored insid…" at bounding box center [408, 479] width 758 height 627
click at [344, 756] on button "Enviar" at bounding box center [407, 756] width 181 height 40
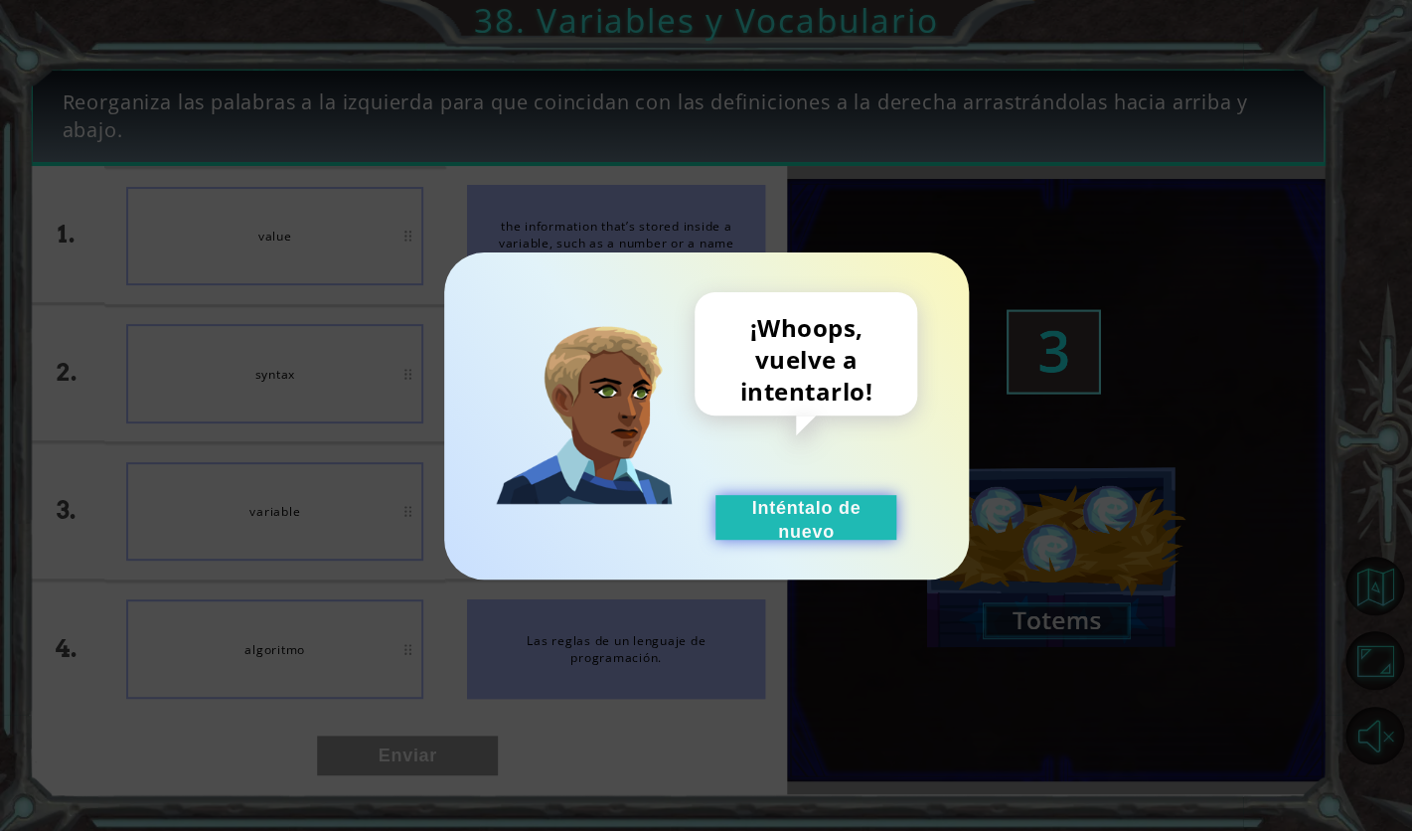
click at [774, 506] on button "Inténtalo de nuevo" at bounding box center [806, 517] width 181 height 45
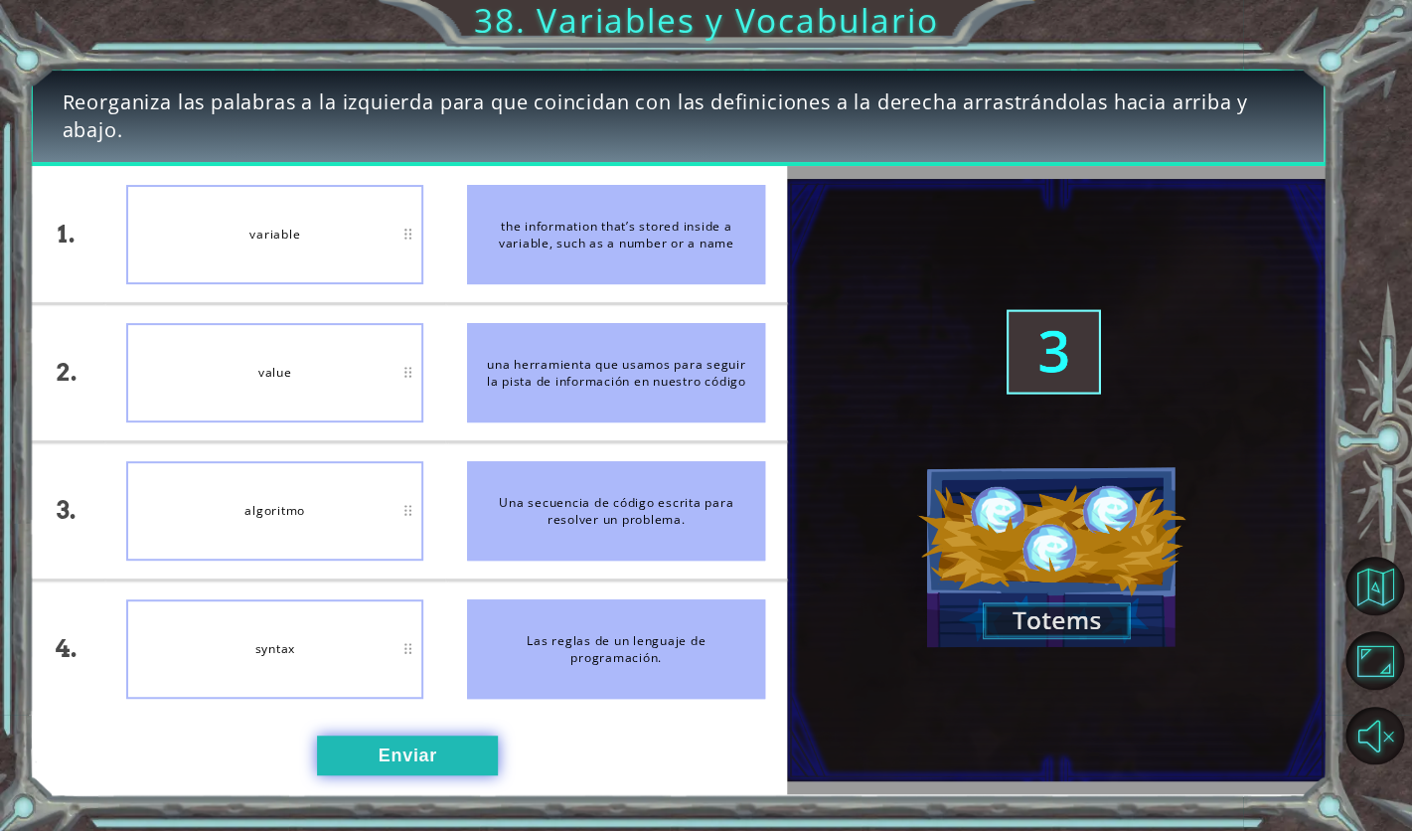
click at [398, 744] on button "Enviar" at bounding box center [407, 756] width 181 height 40
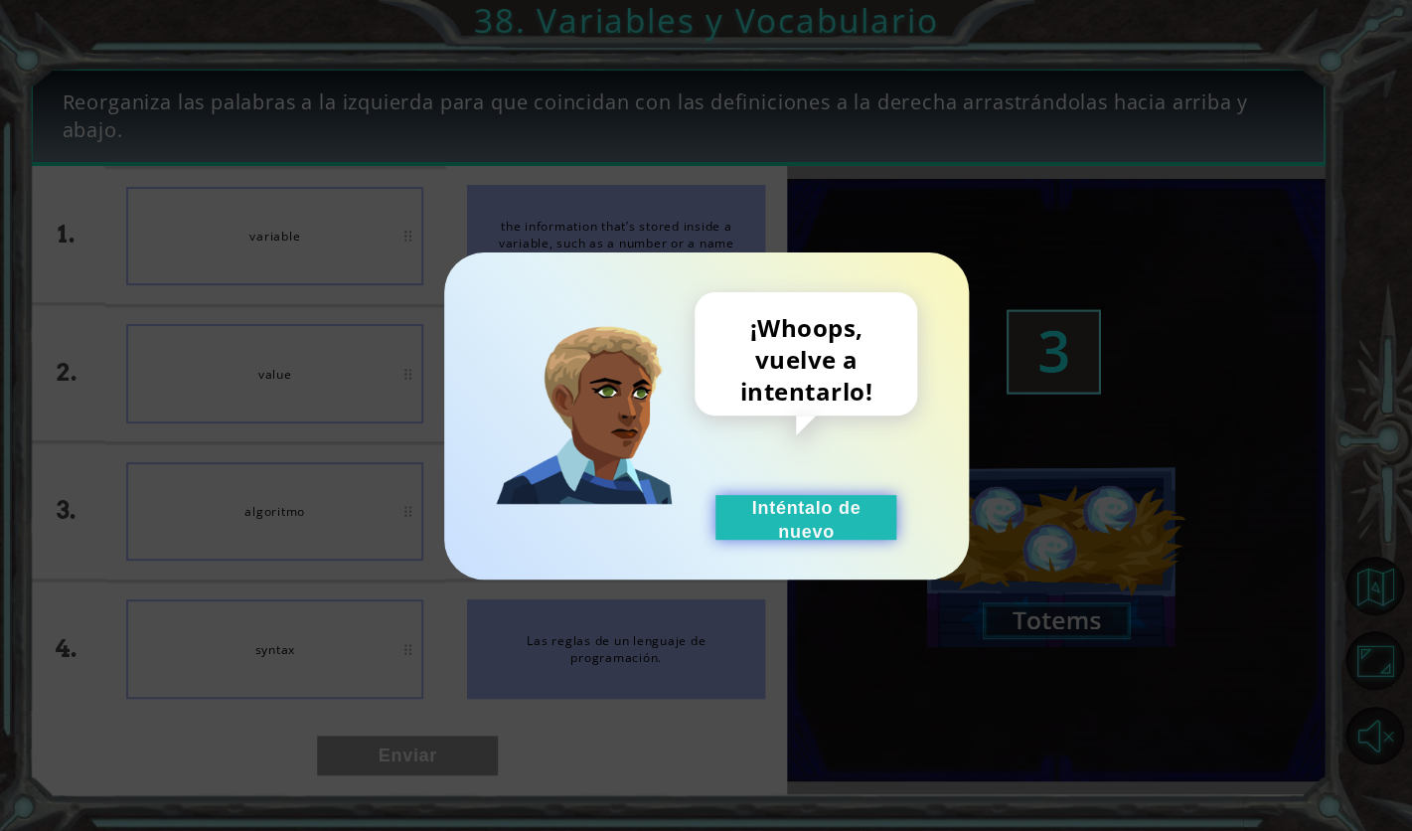
click at [762, 523] on button "Inténtalo de nuevo" at bounding box center [806, 517] width 181 height 45
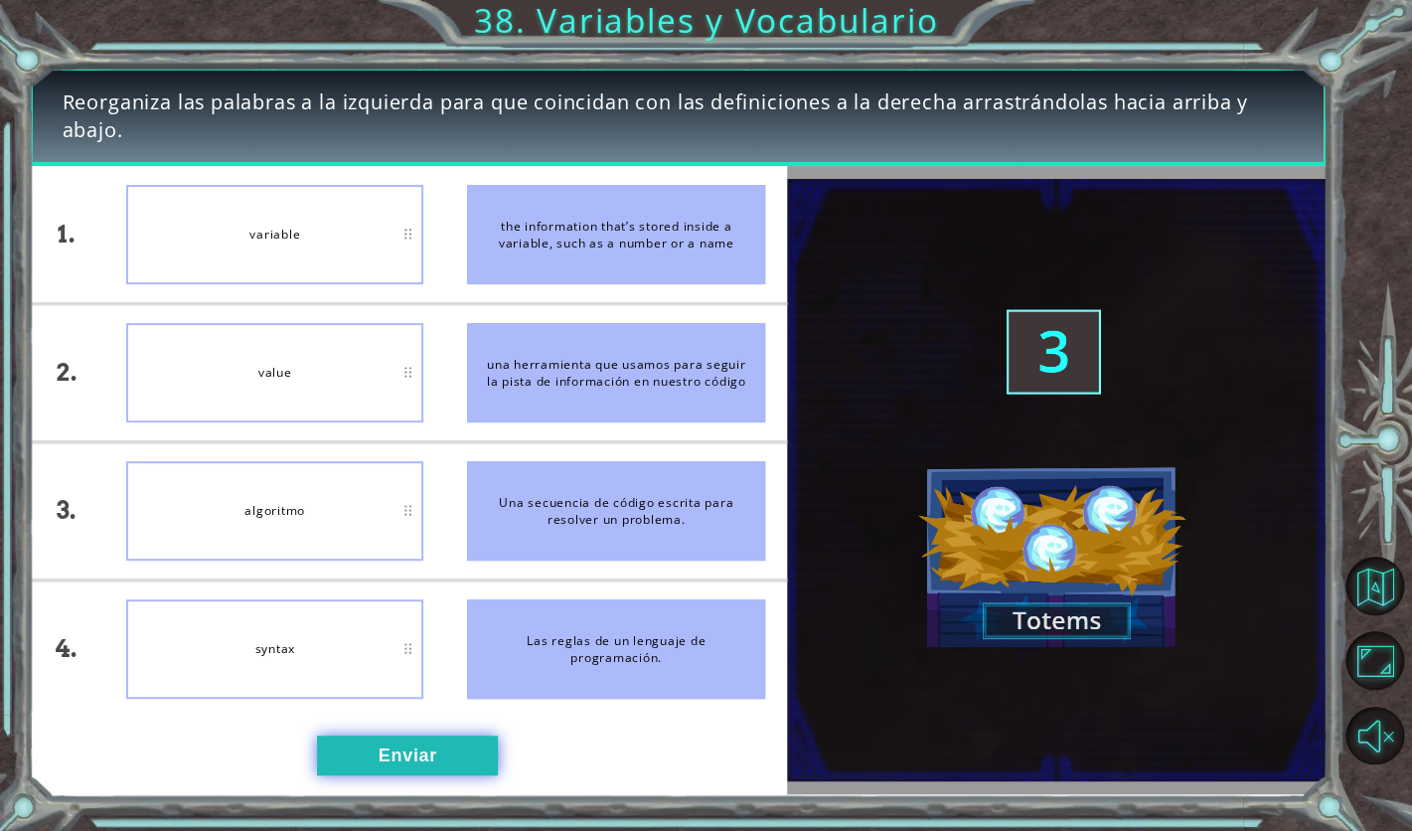
click at [395, 748] on button "Enviar" at bounding box center [407, 756] width 181 height 40
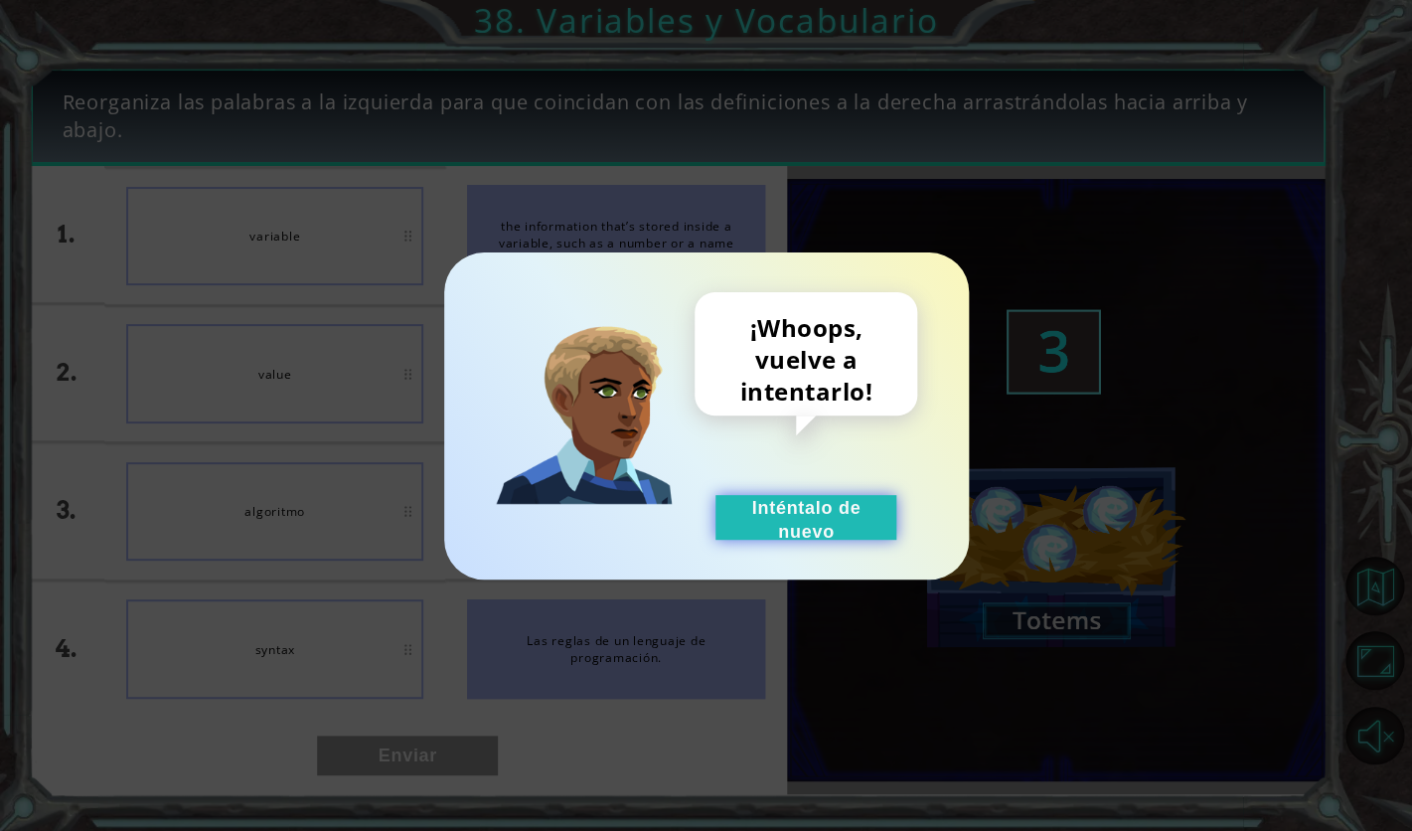
click at [843, 500] on button "Inténtalo de nuevo" at bounding box center [806, 517] width 181 height 45
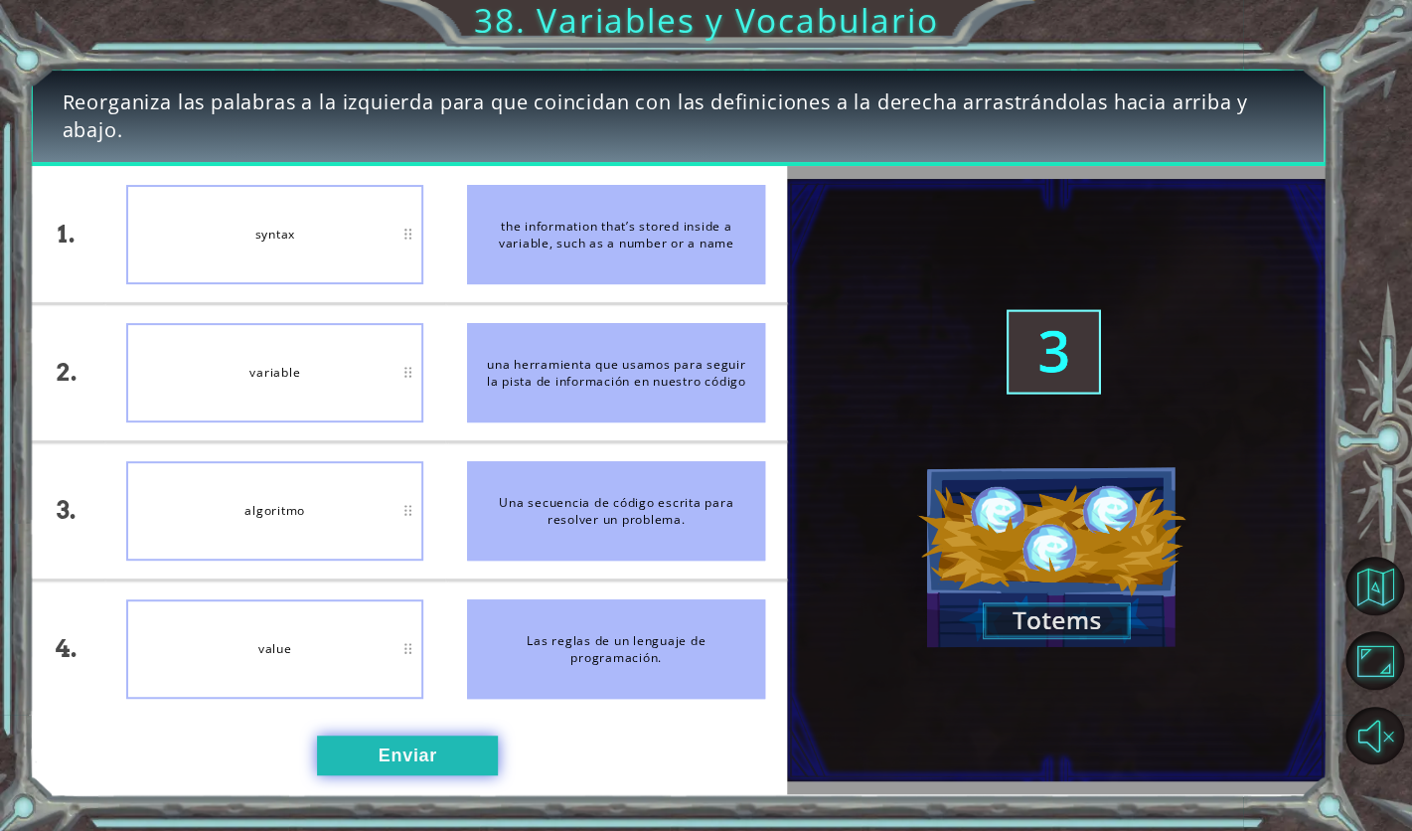
click at [452, 758] on button "Enviar" at bounding box center [407, 756] width 181 height 40
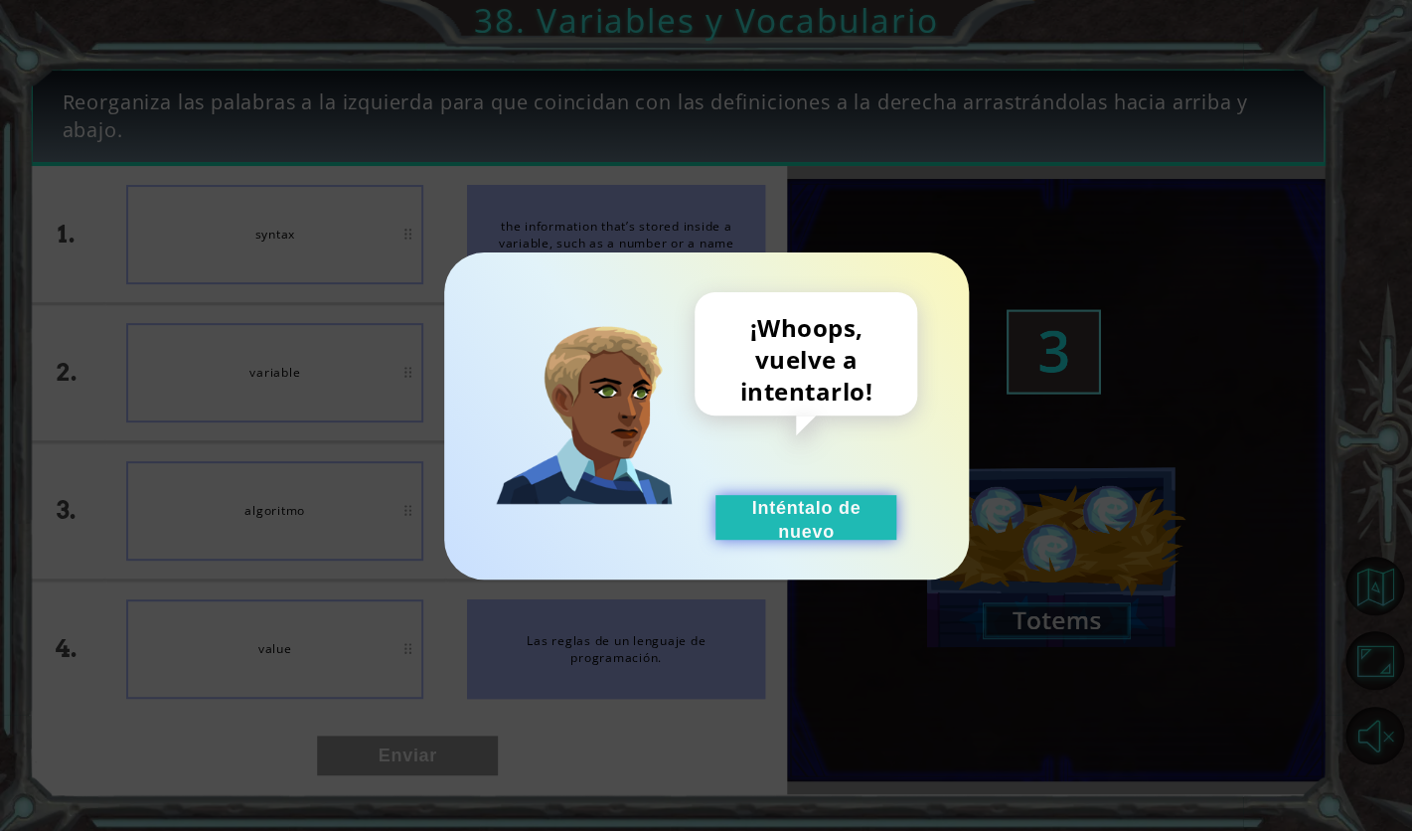
click at [818, 508] on button "Inténtalo de nuevo" at bounding box center [806, 517] width 181 height 45
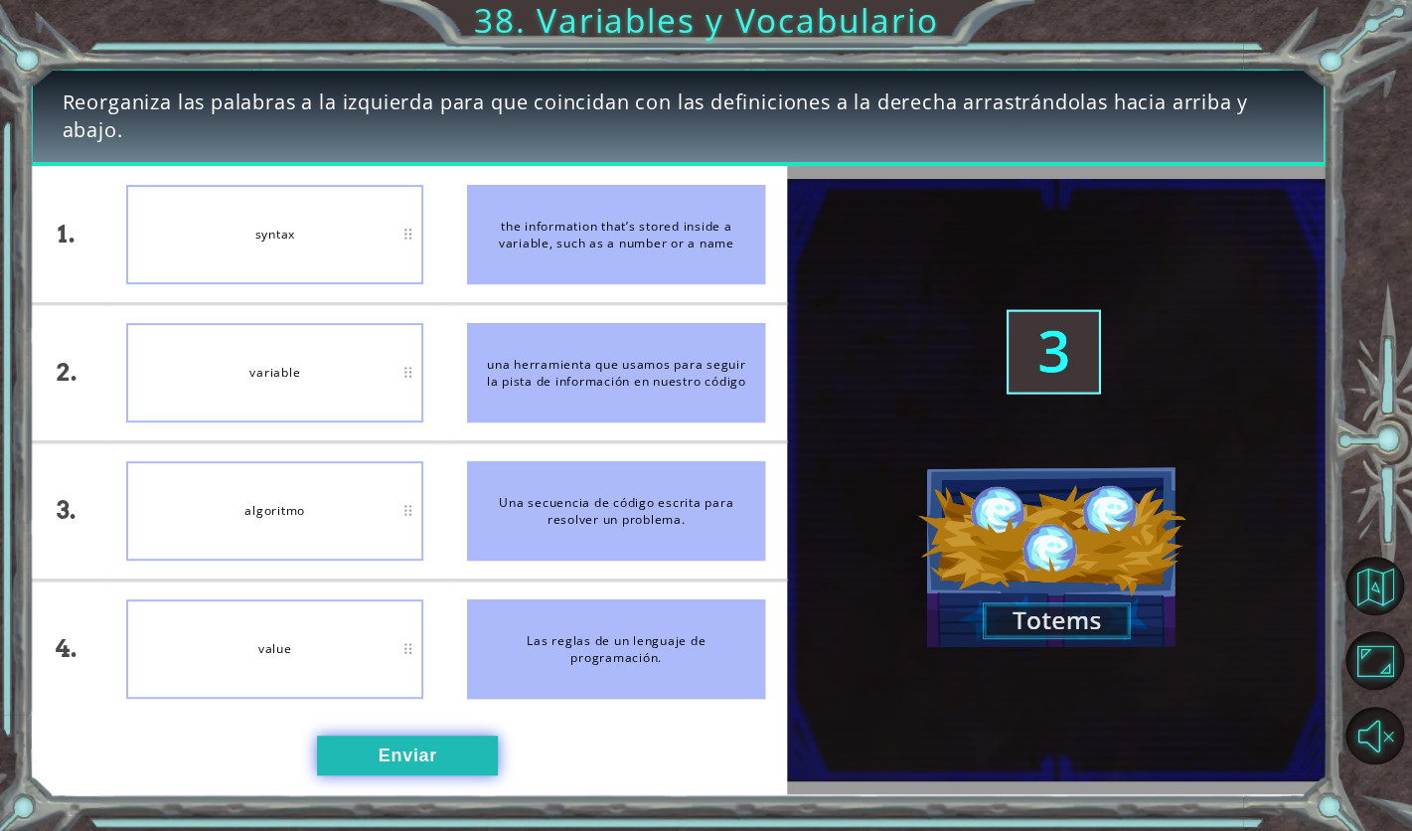
click at [444, 750] on button "Enviar" at bounding box center [407, 756] width 181 height 40
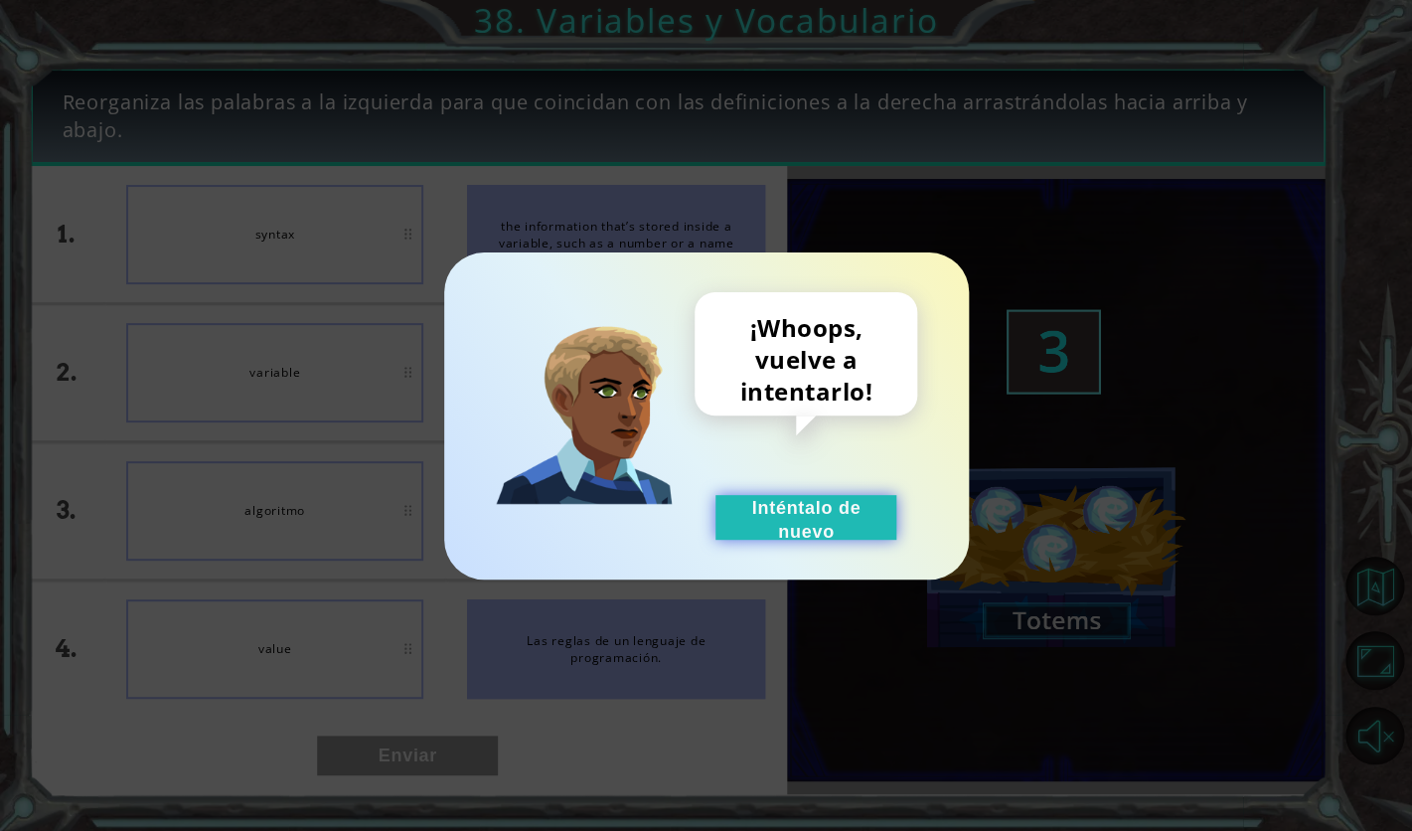
click at [816, 522] on button "Inténtalo de nuevo" at bounding box center [806, 517] width 181 height 45
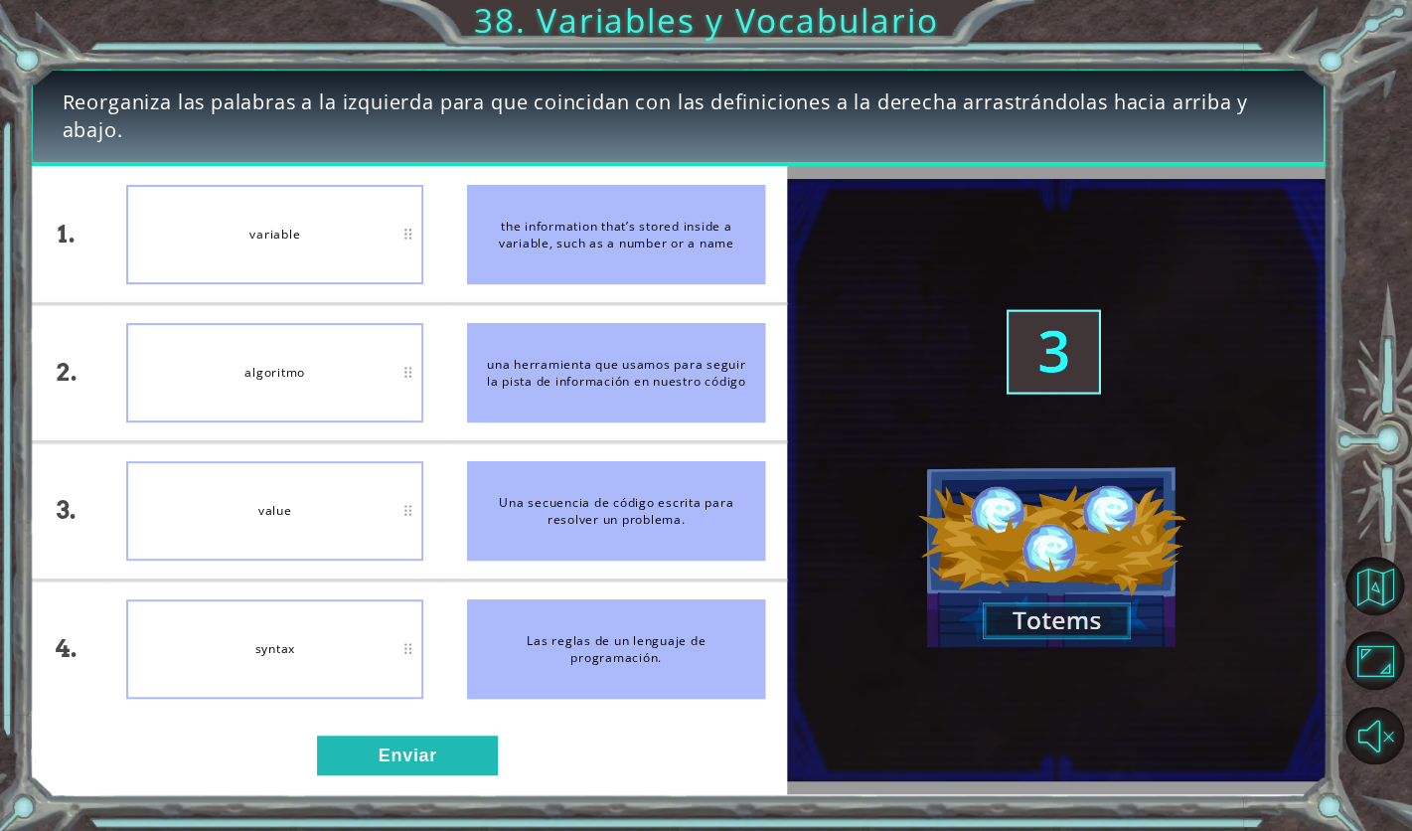
click at [406, 795] on div "Reorganiza las palabras a la izquierda para que coincidan con las definiciones …" at bounding box center [678, 432] width 1299 height 731
click at [406, 772] on button "Enviar" at bounding box center [407, 756] width 181 height 40
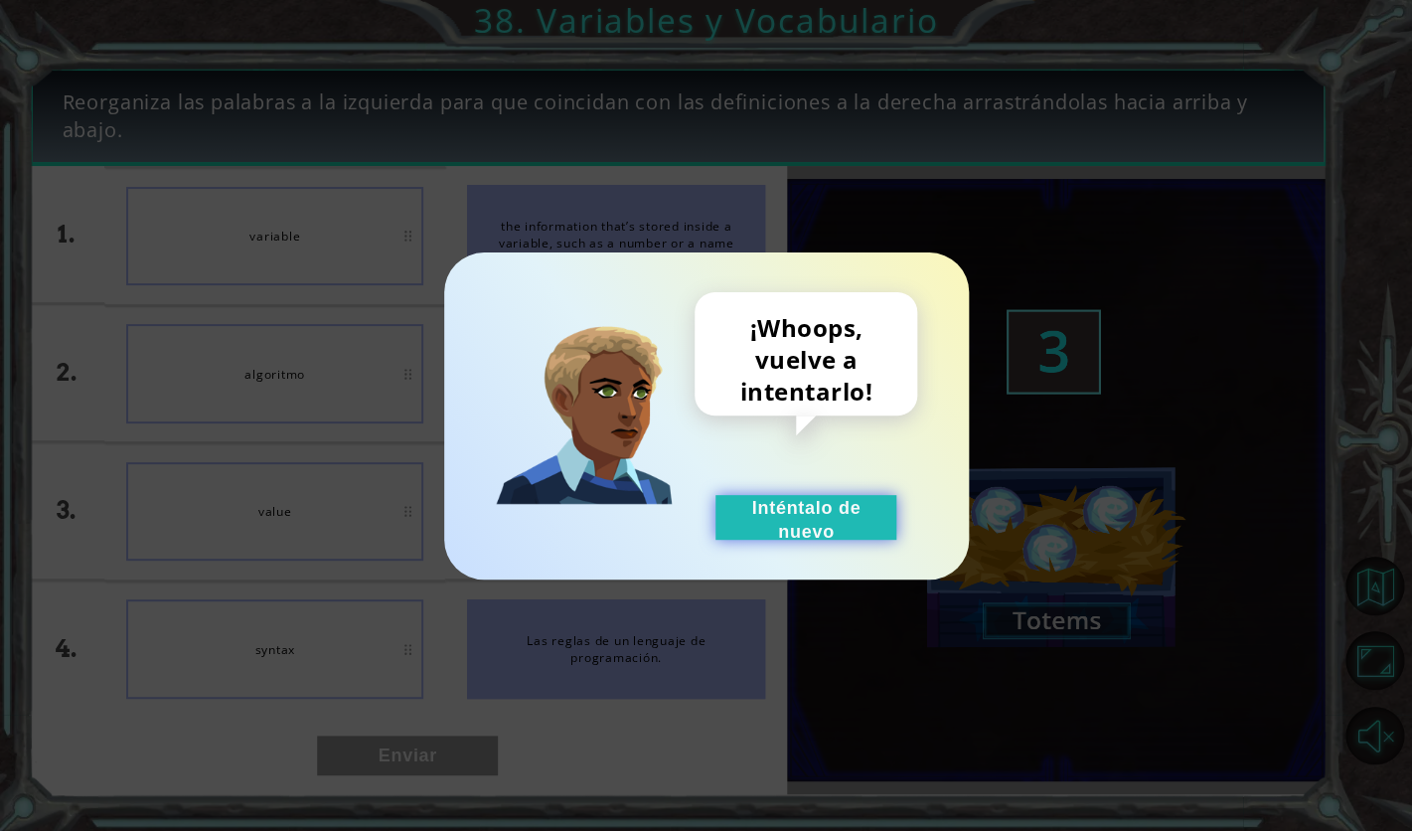
click at [785, 504] on button "Inténtalo de nuevo" at bounding box center [806, 517] width 181 height 45
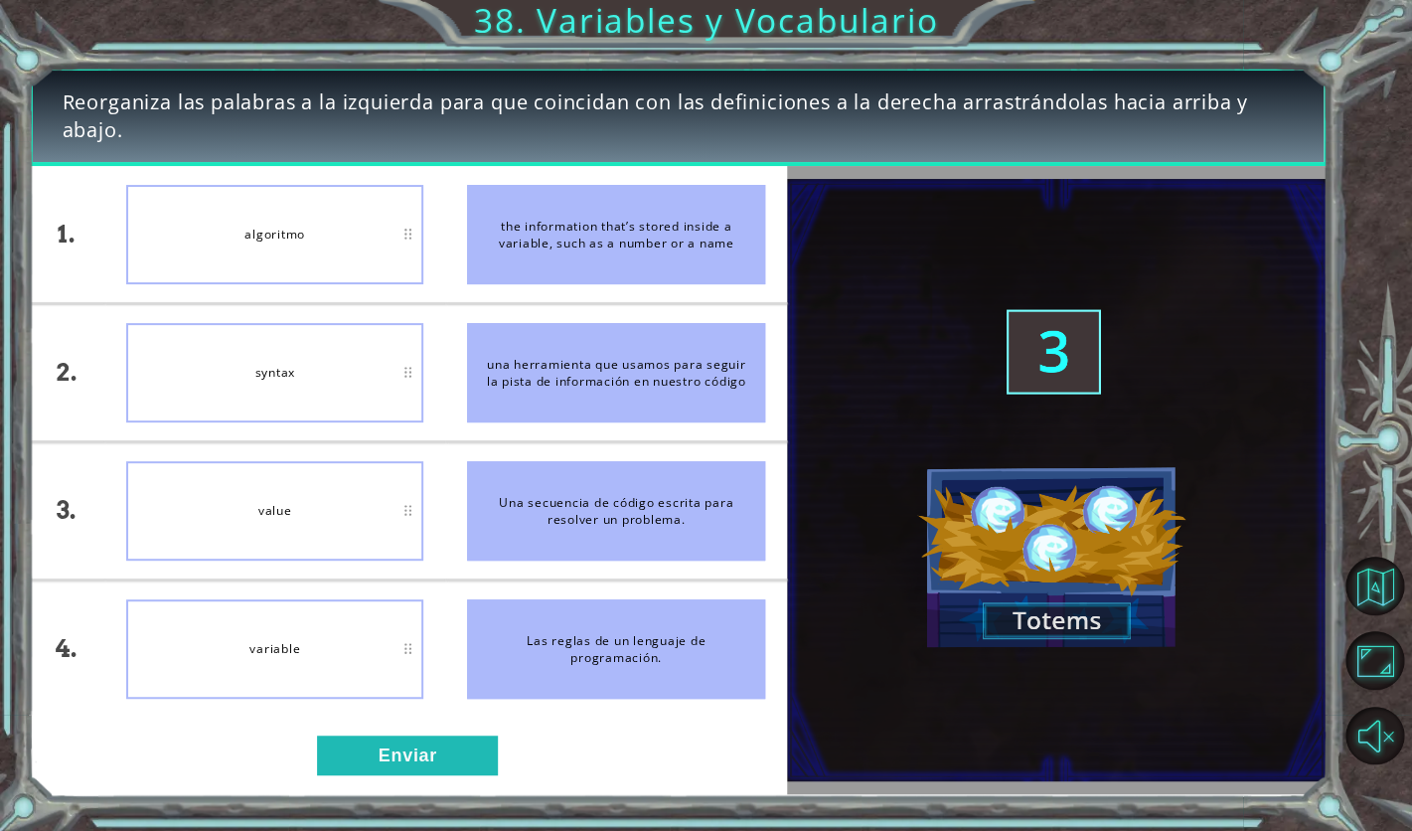
click at [386, 733] on div "1. 2. 3. 4. algoritmo syntax value variable the information that’s stored insid…" at bounding box center [408, 479] width 758 height 627
click at [385, 756] on button "Enviar" at bounding box center [407, 756] width 181 height 40
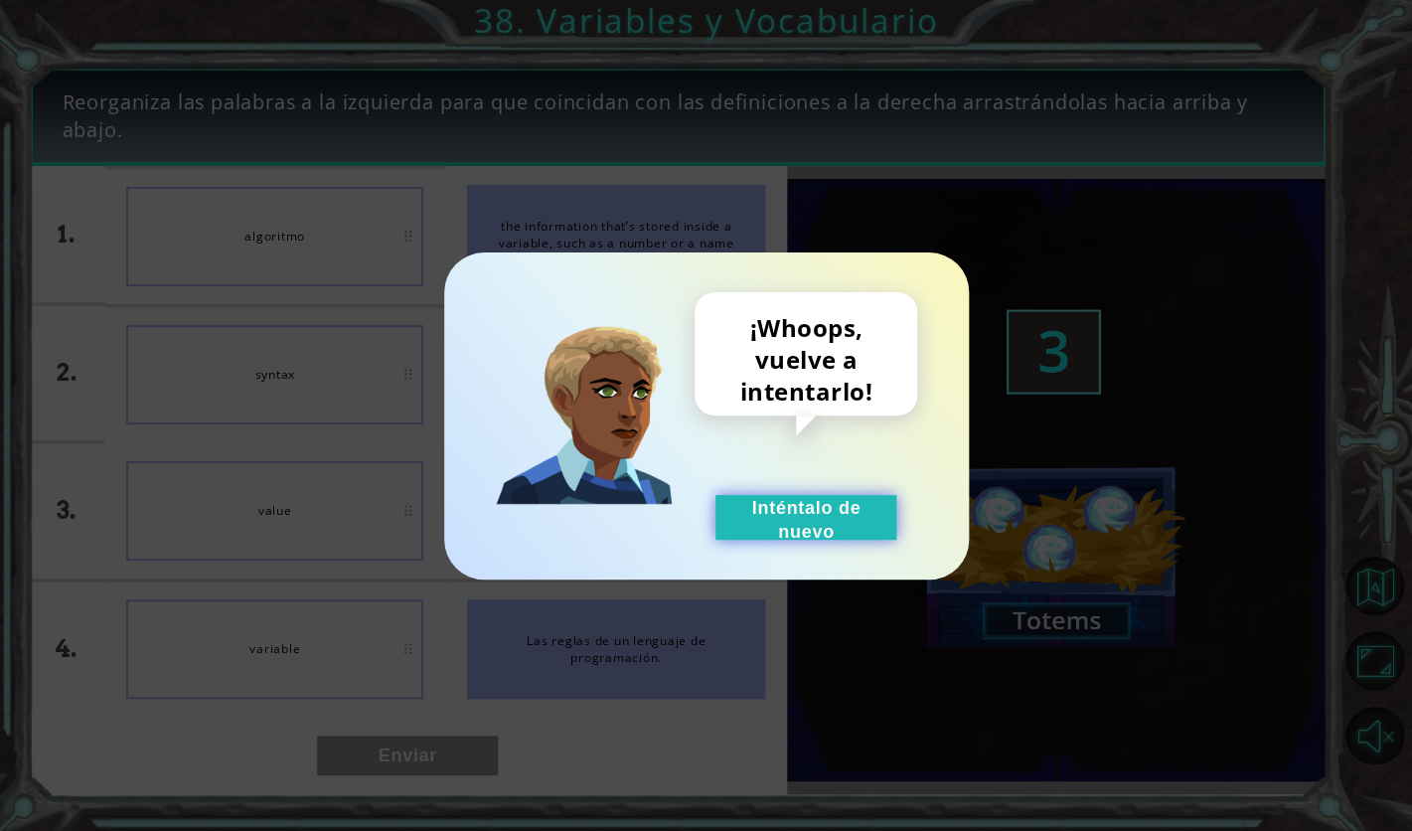
click at [853, 505] on button "Inténtalo de nuevo" at bounding box center [806, 517] width 181 height 45
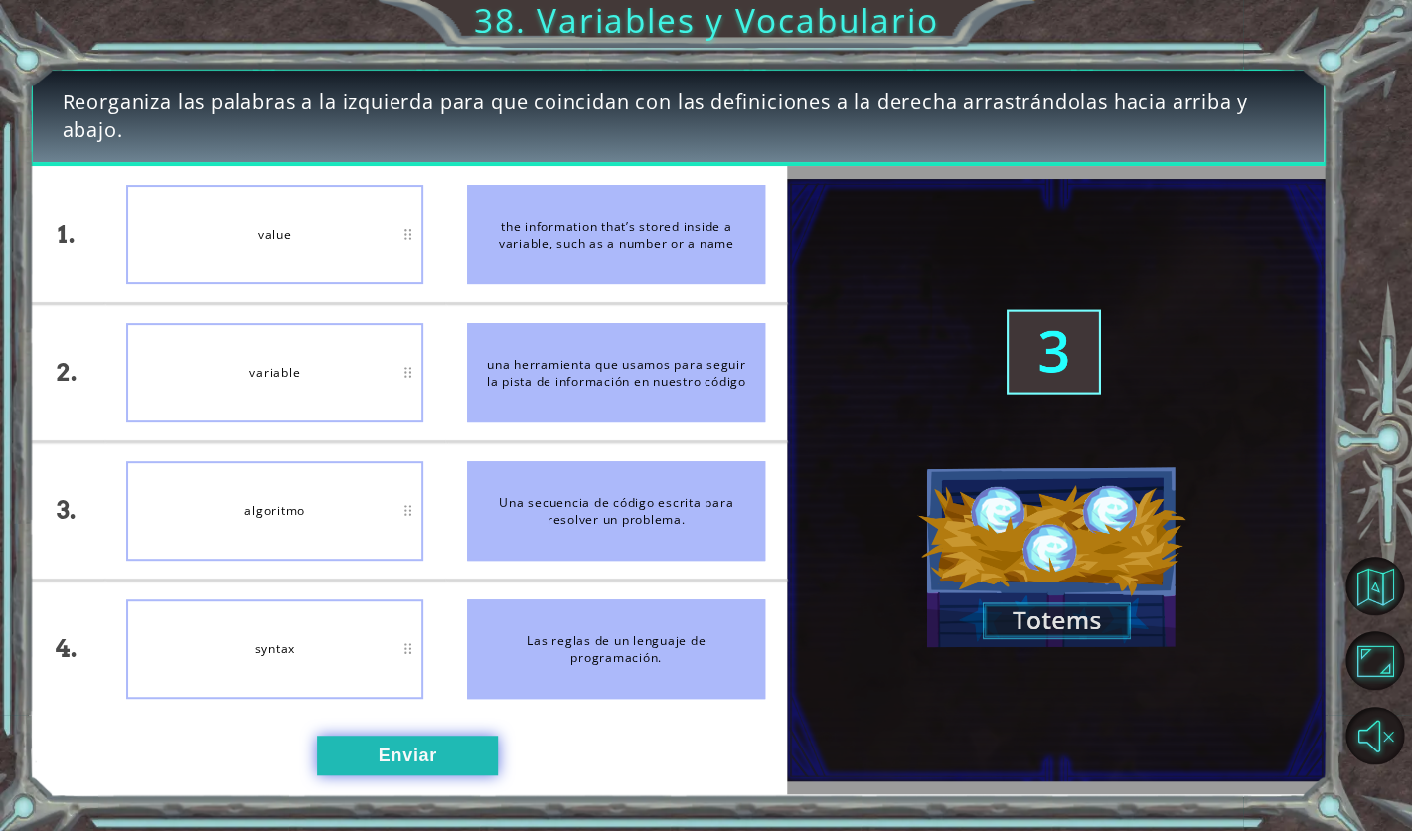
click at [465, 740] on button "Enviar" at bounding box center [407, 756] width 181 height 40
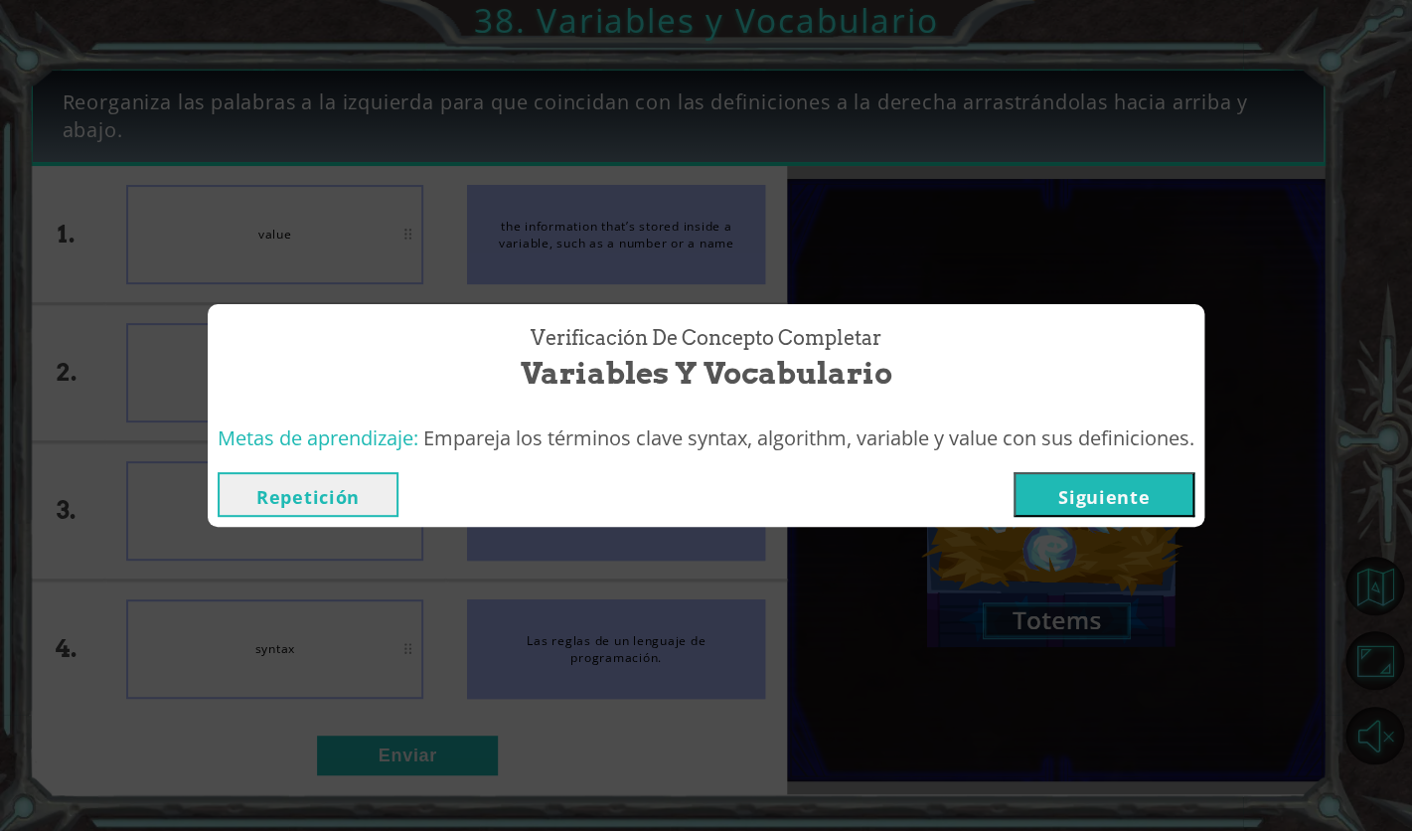
click at [1078, 491] on button "Siguiente" at bounding box center [1104, 494] width 181 height 45
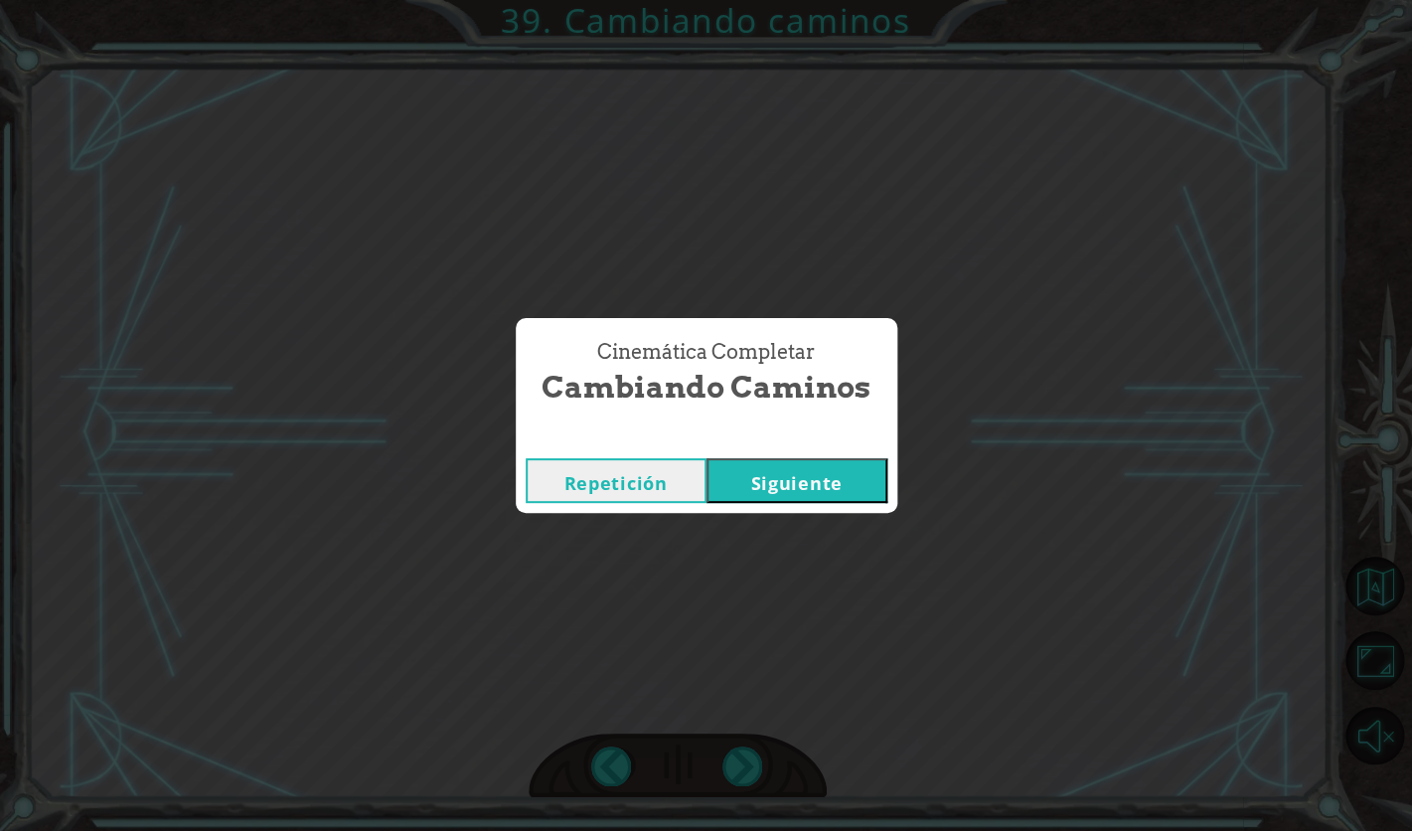
click at [840, 521] on div "Cinemática Completar Cambiando caminos Repetición [GEOGRAPHIC_DATA]" at bounding box center [706, 415] width 1412 height 831
click at [845, 489] on button "Siguiente" at bounding box center [797, 480] width 181 height 45
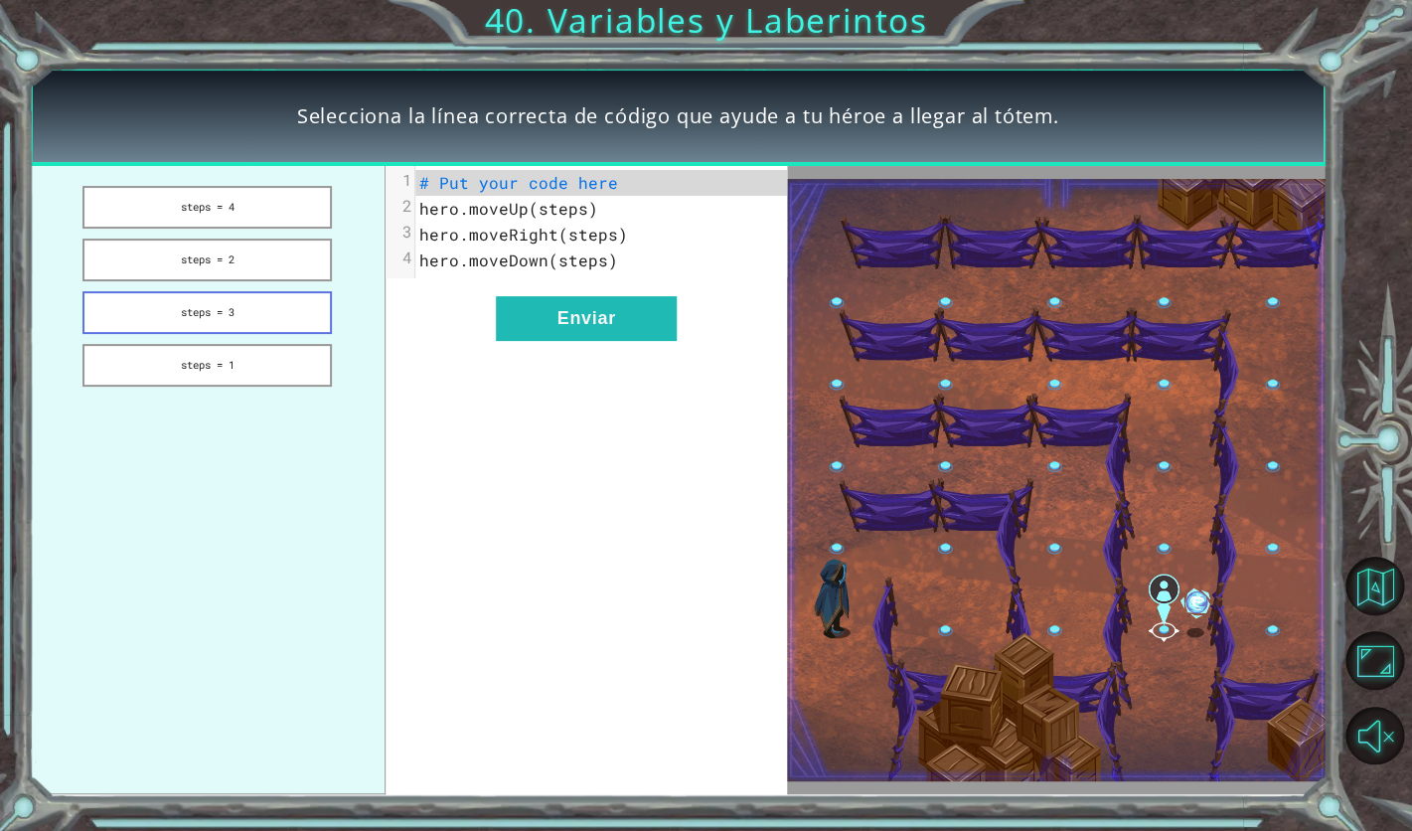
click at [284, 308] on button "steps = 3" at bounding box center [207, 312] width 248 height 43
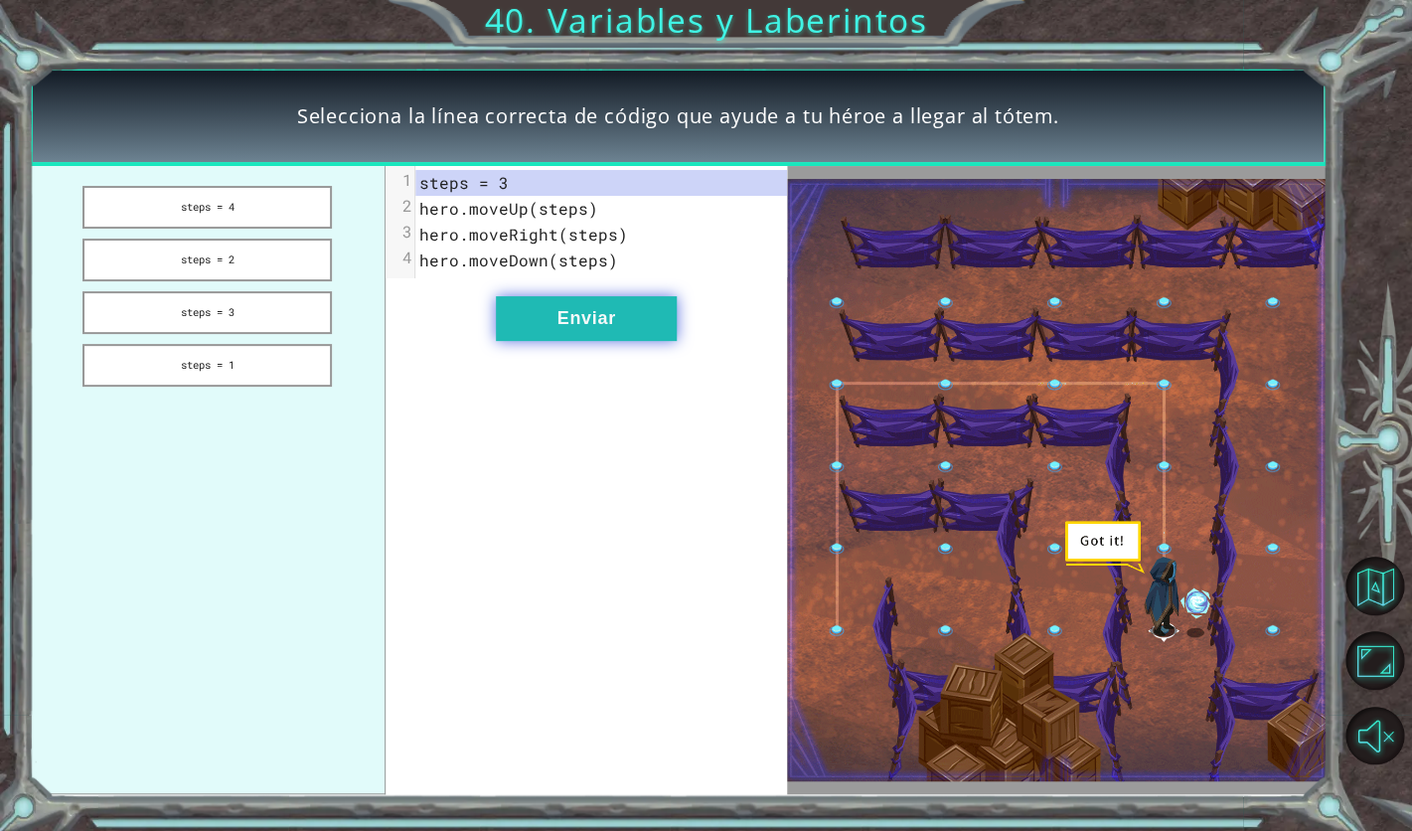
click at [555, 324] on button "Enviar" at bounding box center [586, 318] width 181 height 45
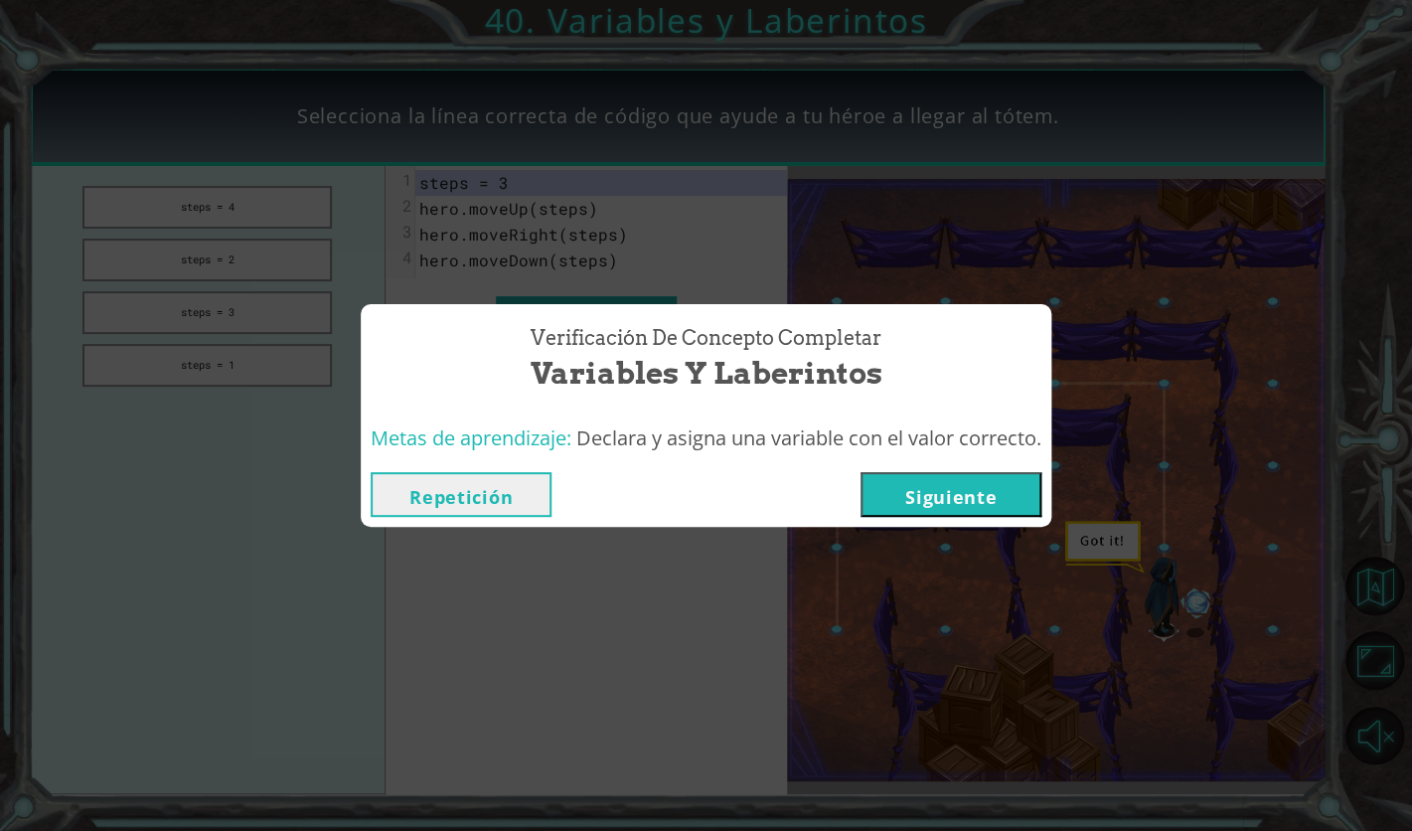
click at [956, 477] on button "Siguiente" at bounding box center [951, 494] width 181 height 45
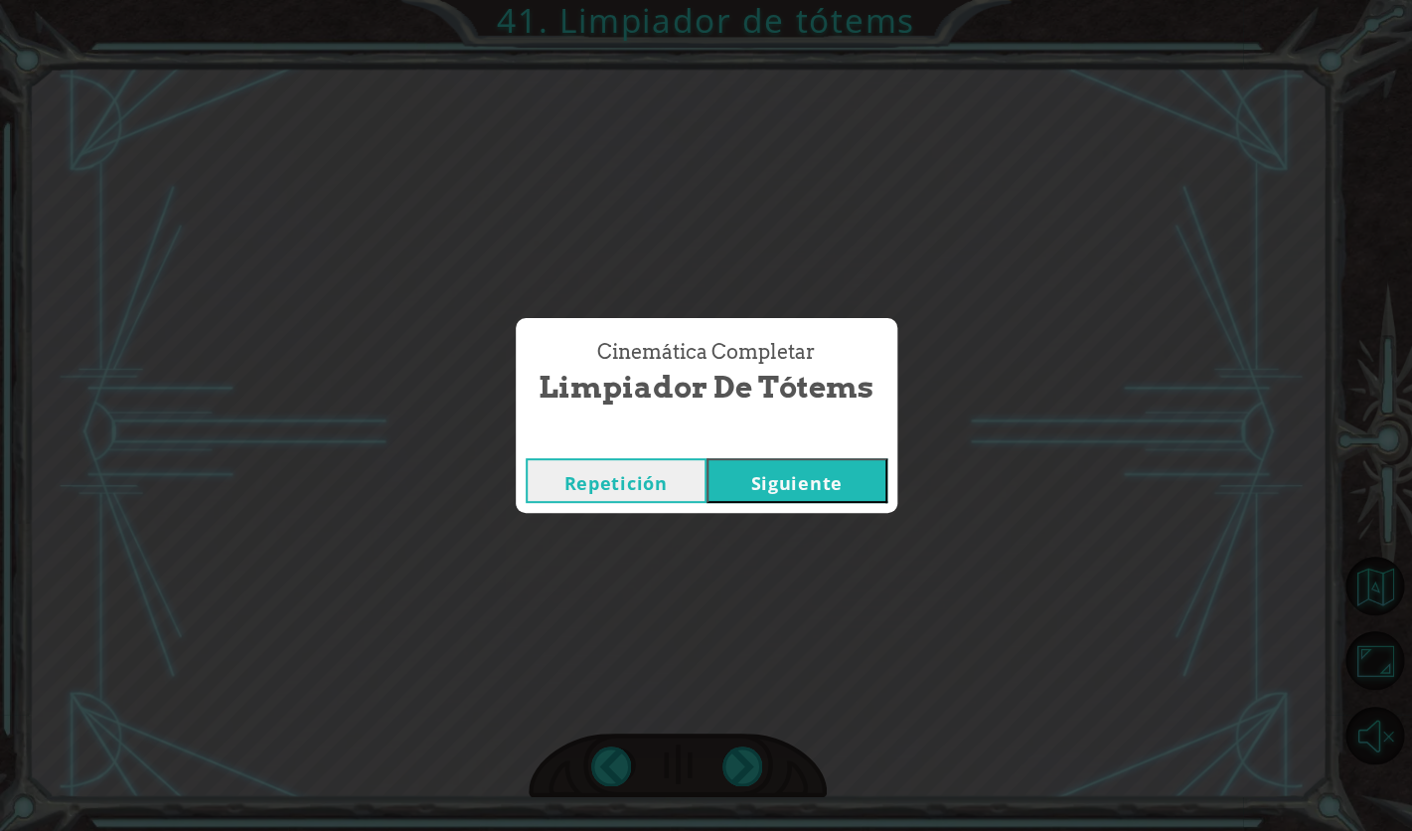
click at [791, 480] on button "Siguiente" at bounding box center [797, 480] width 181 height 45
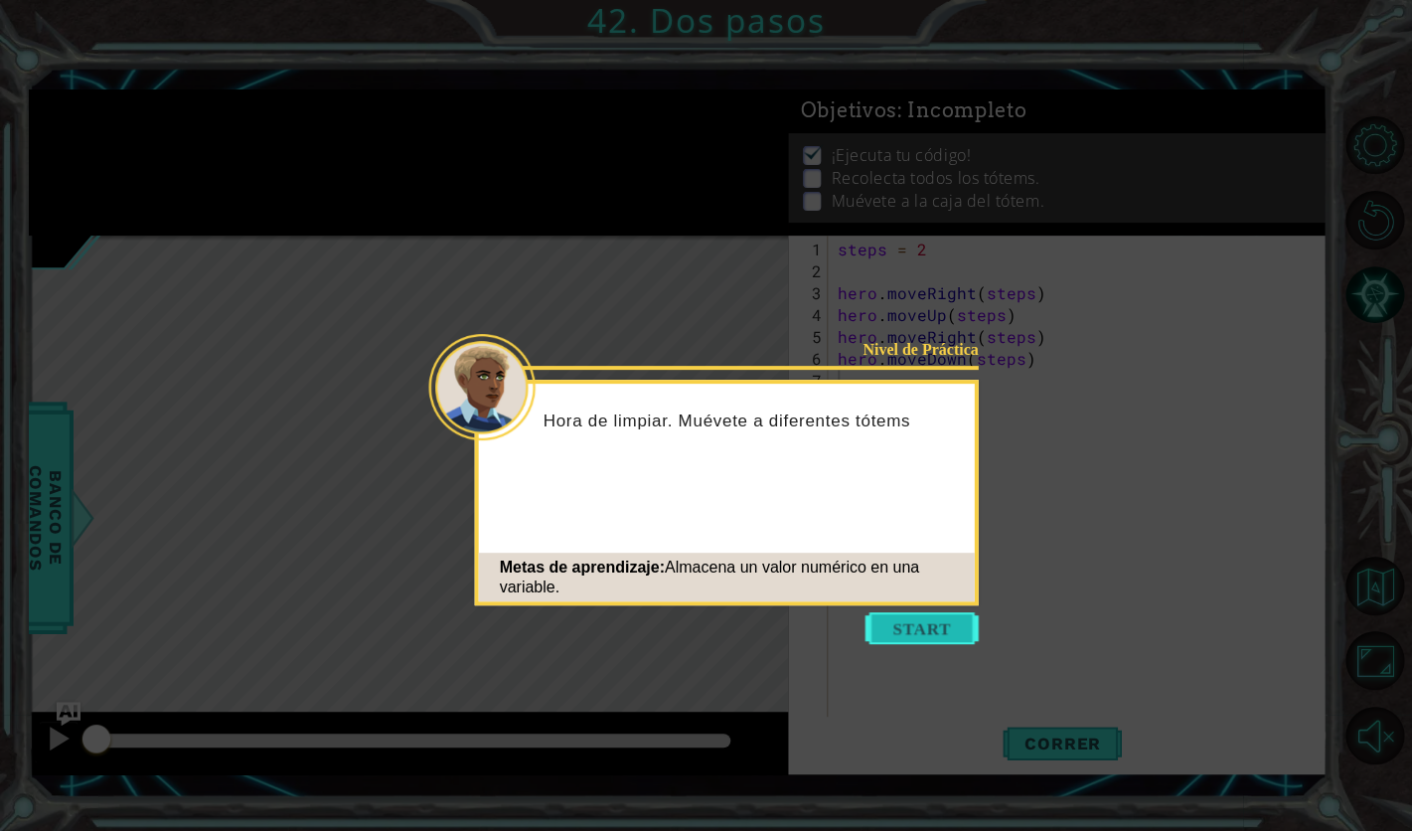
click at [927, 639] on button "Start" at bounding box center [922, 628] width 113 height 32
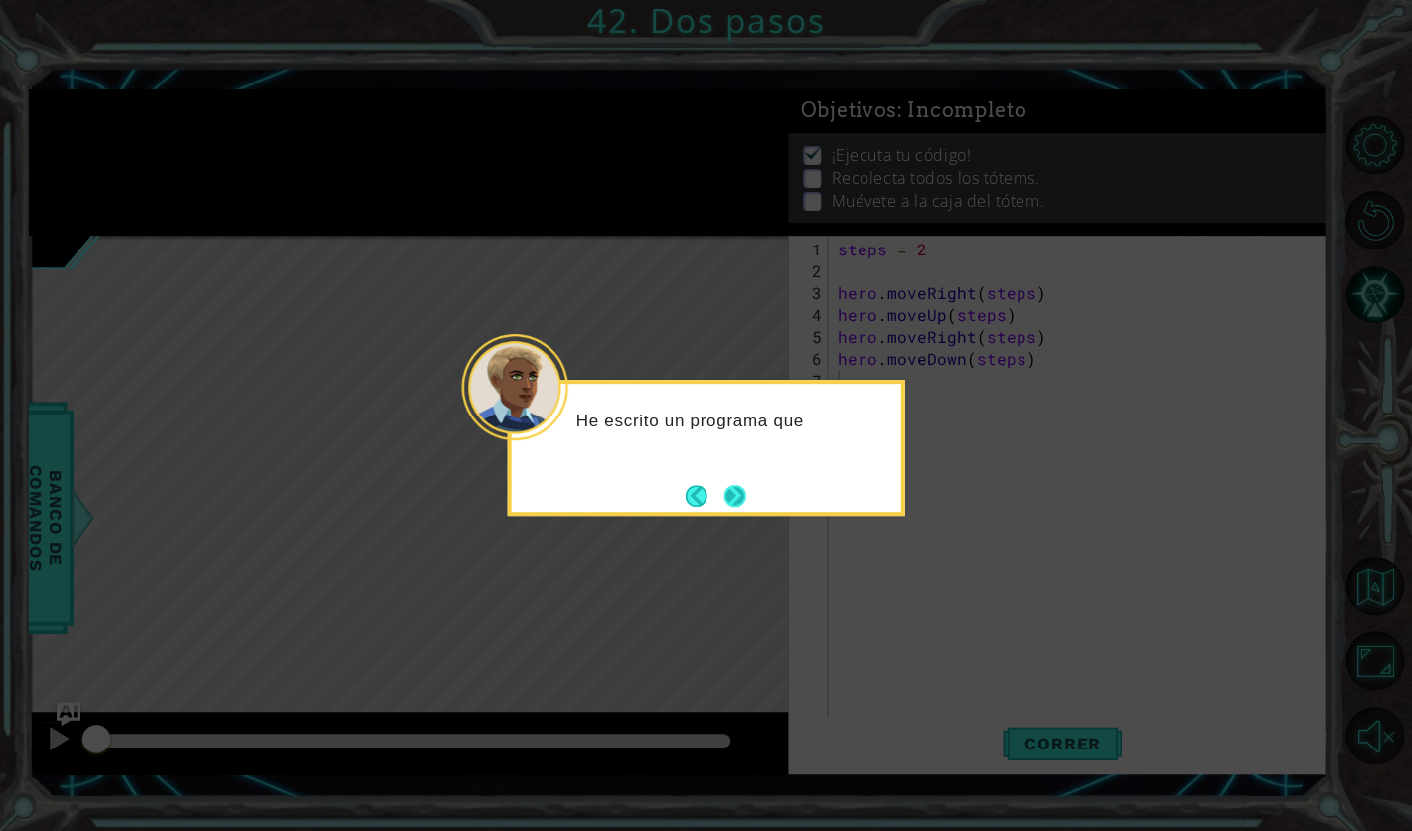
click at [742, 499] on button "Next" at bounding box center [735, 495] width 23 height 23
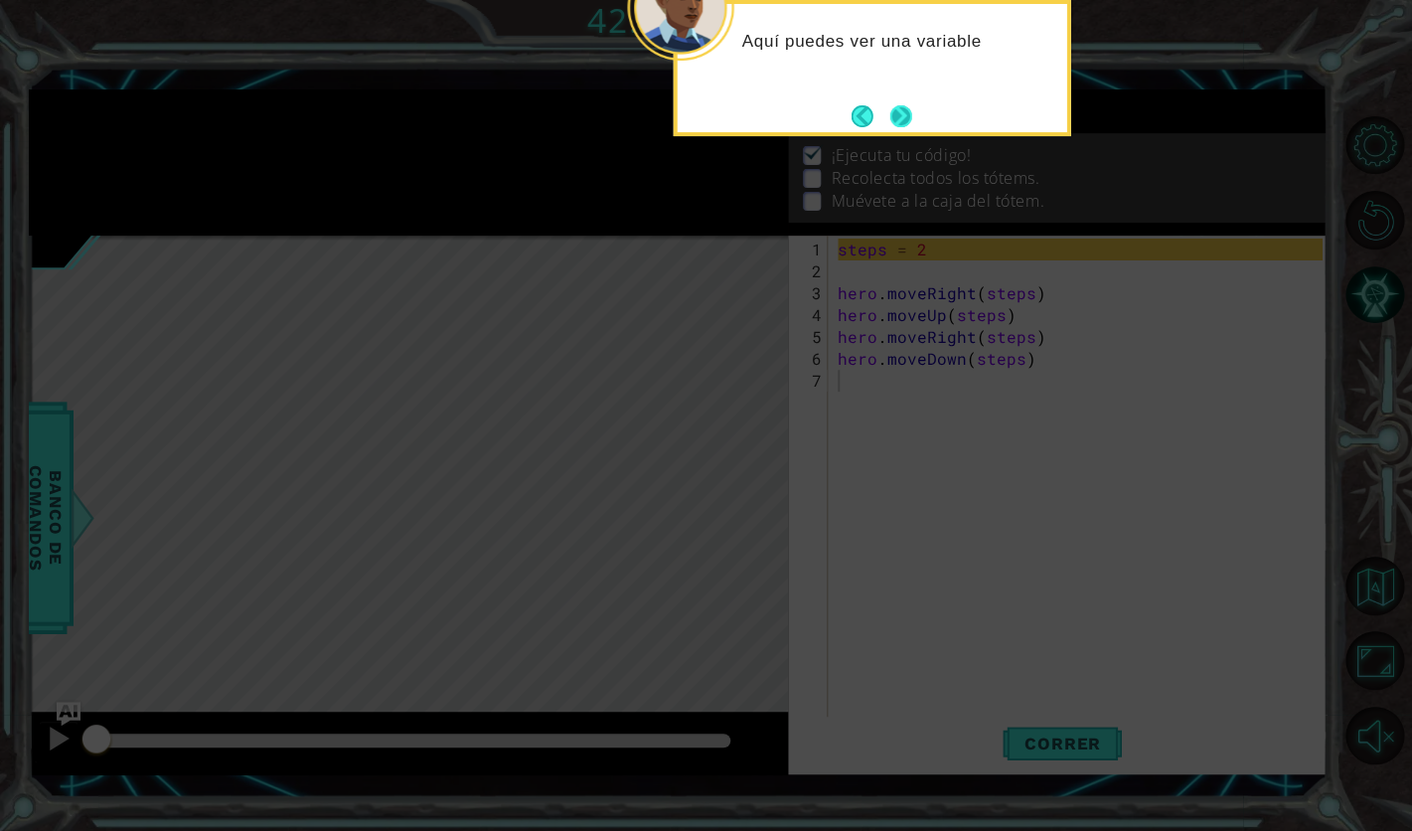
click at [911, 106] on button "Next" at bounding box center [901, 116] width 22 height 22
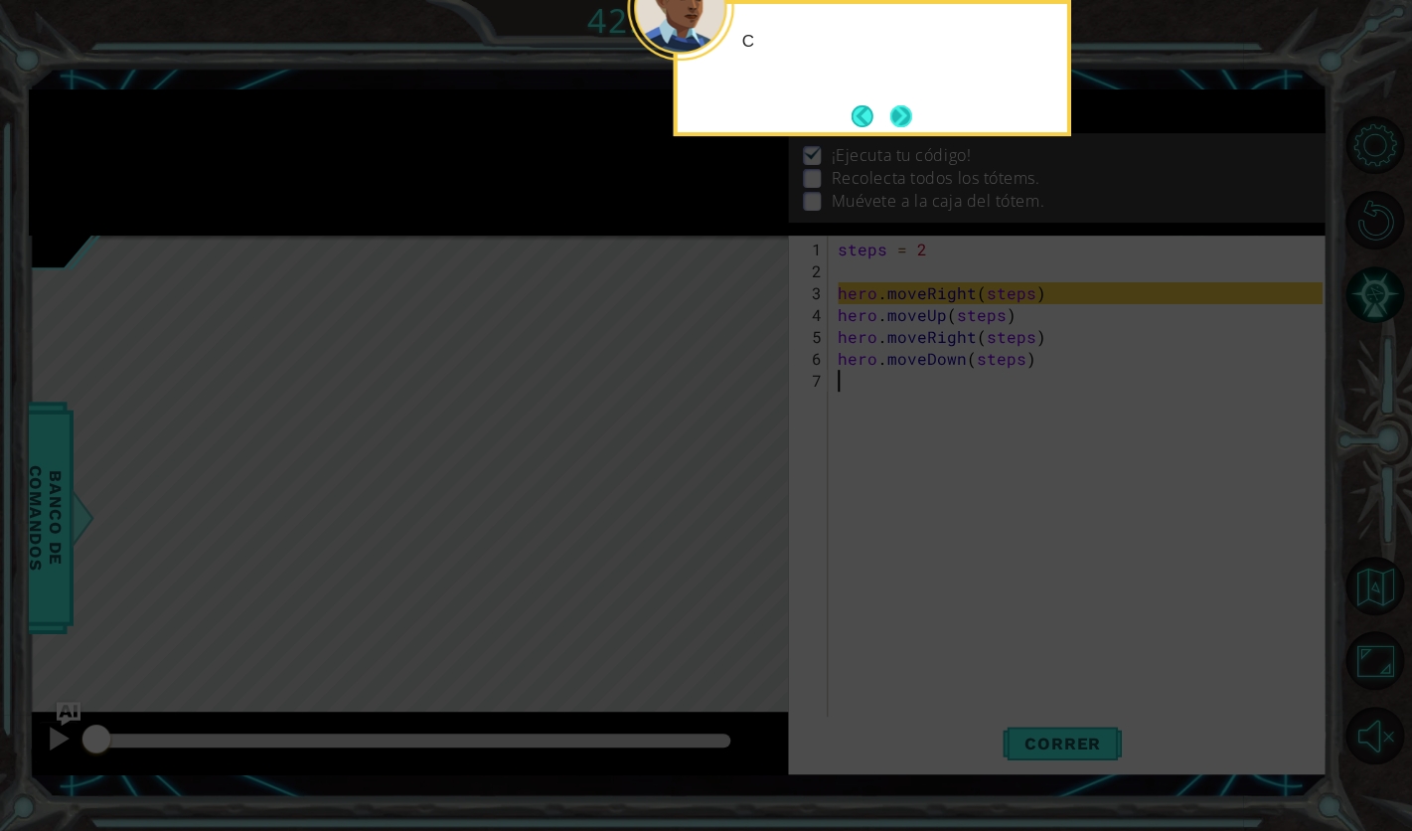
click at [895, 117] on button "Next" at bounding box center [901, 115] width 31 height 31
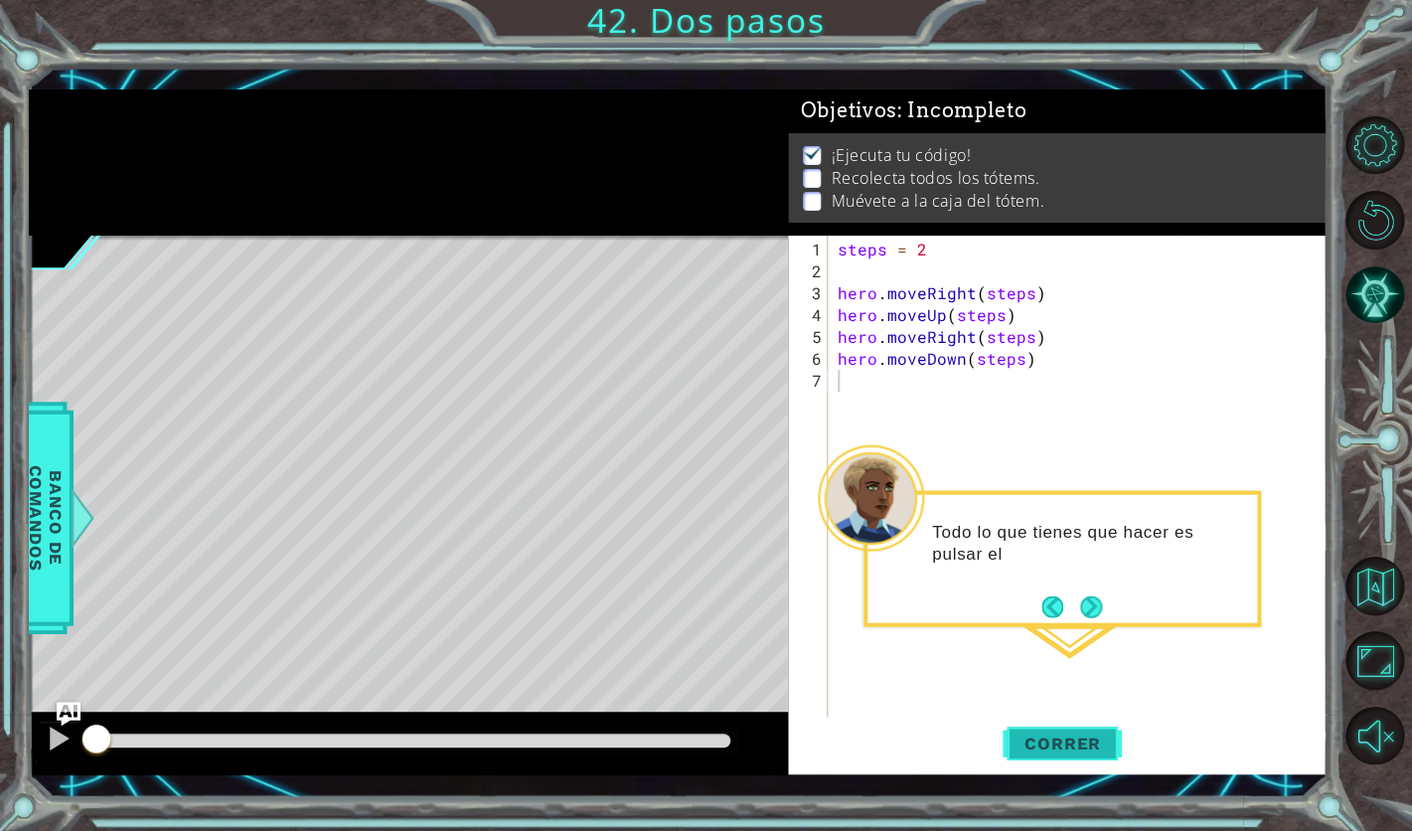
click at [1067, 745] on span "Correr" at bounding box center [1063, 744] width 116 height 20
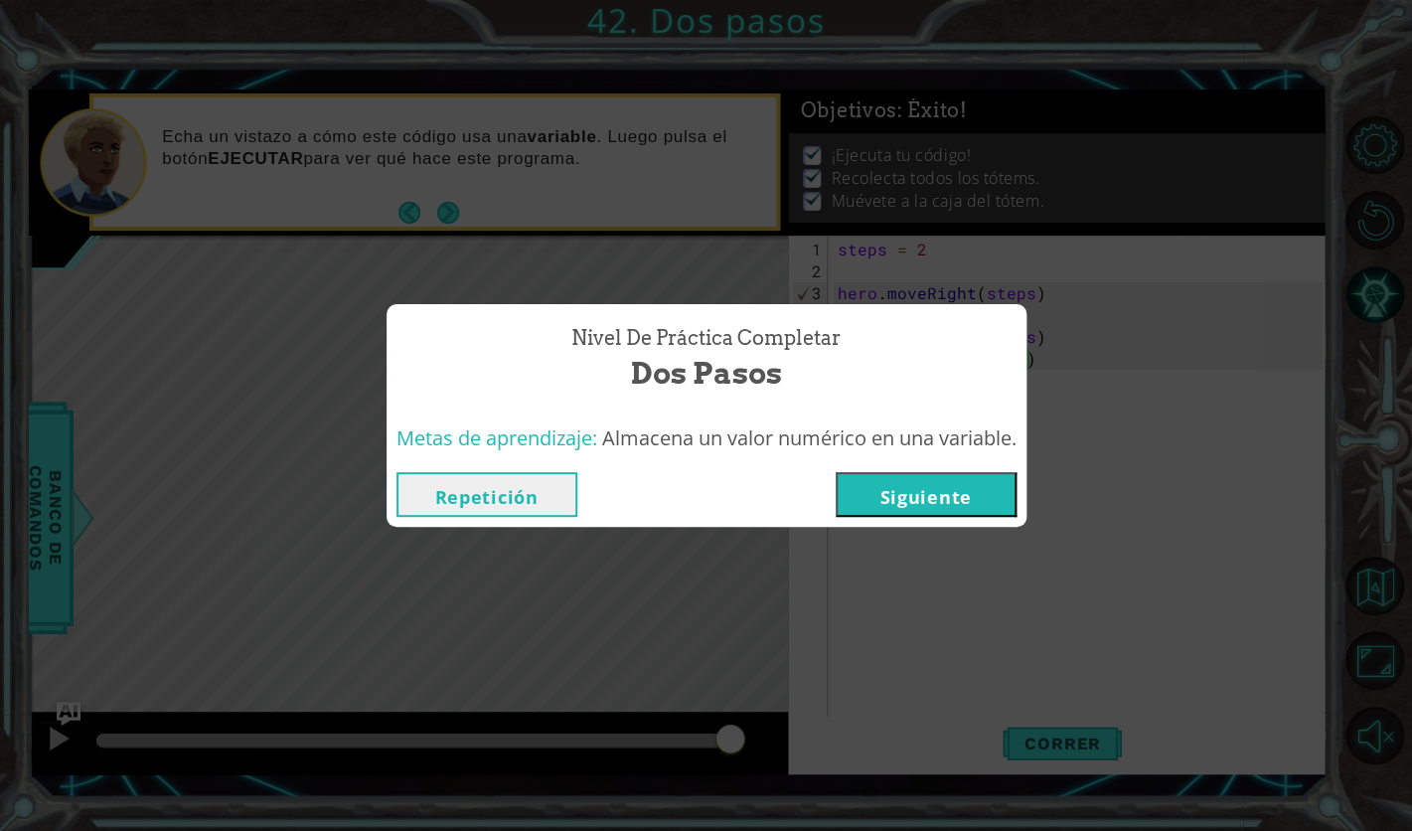
click at [959, 509] on button "Siguiente" at bounding box center [926, 494] width 181 height 45
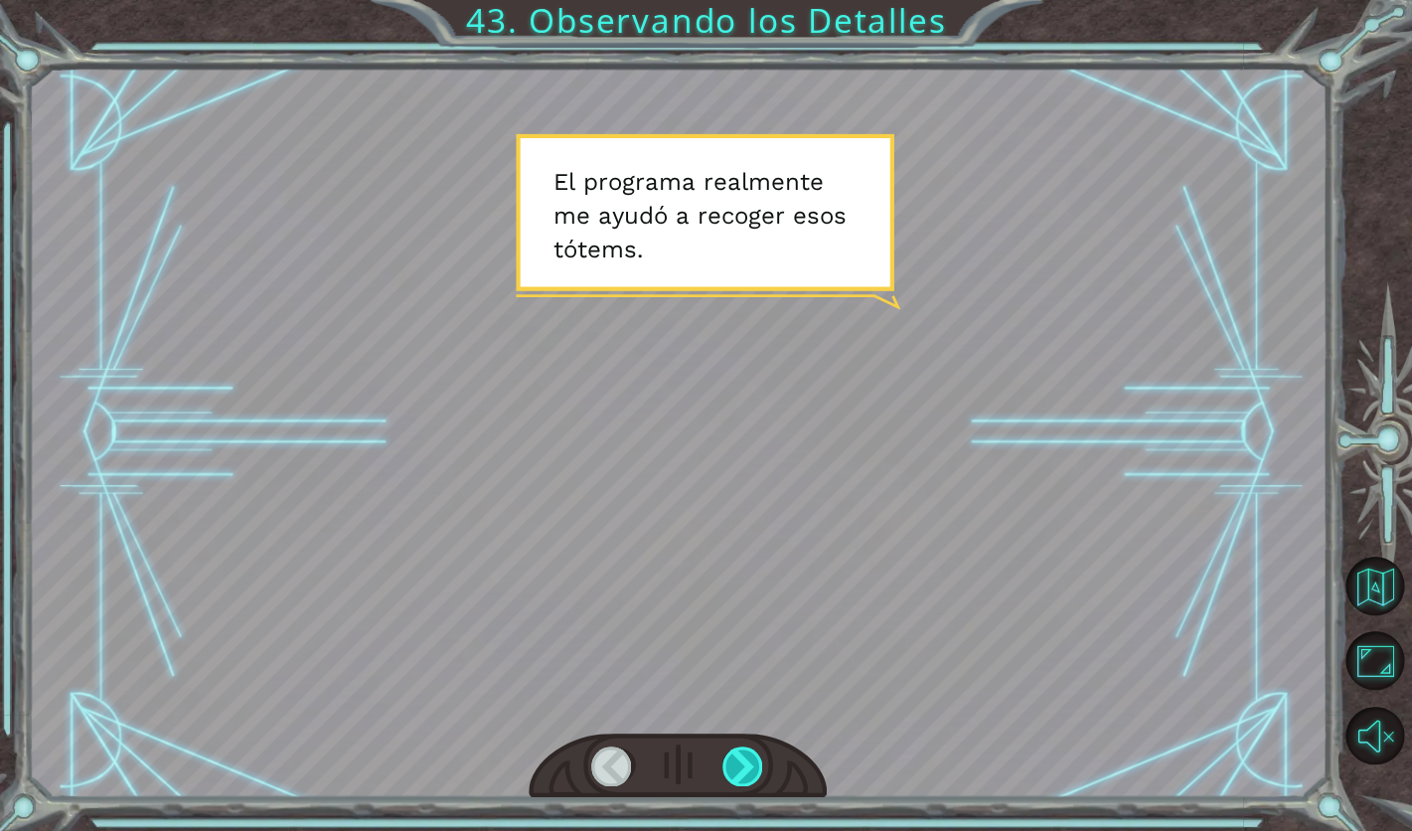
click at [757, 766] on div at bounding box center [744, 766] width 42 height 40
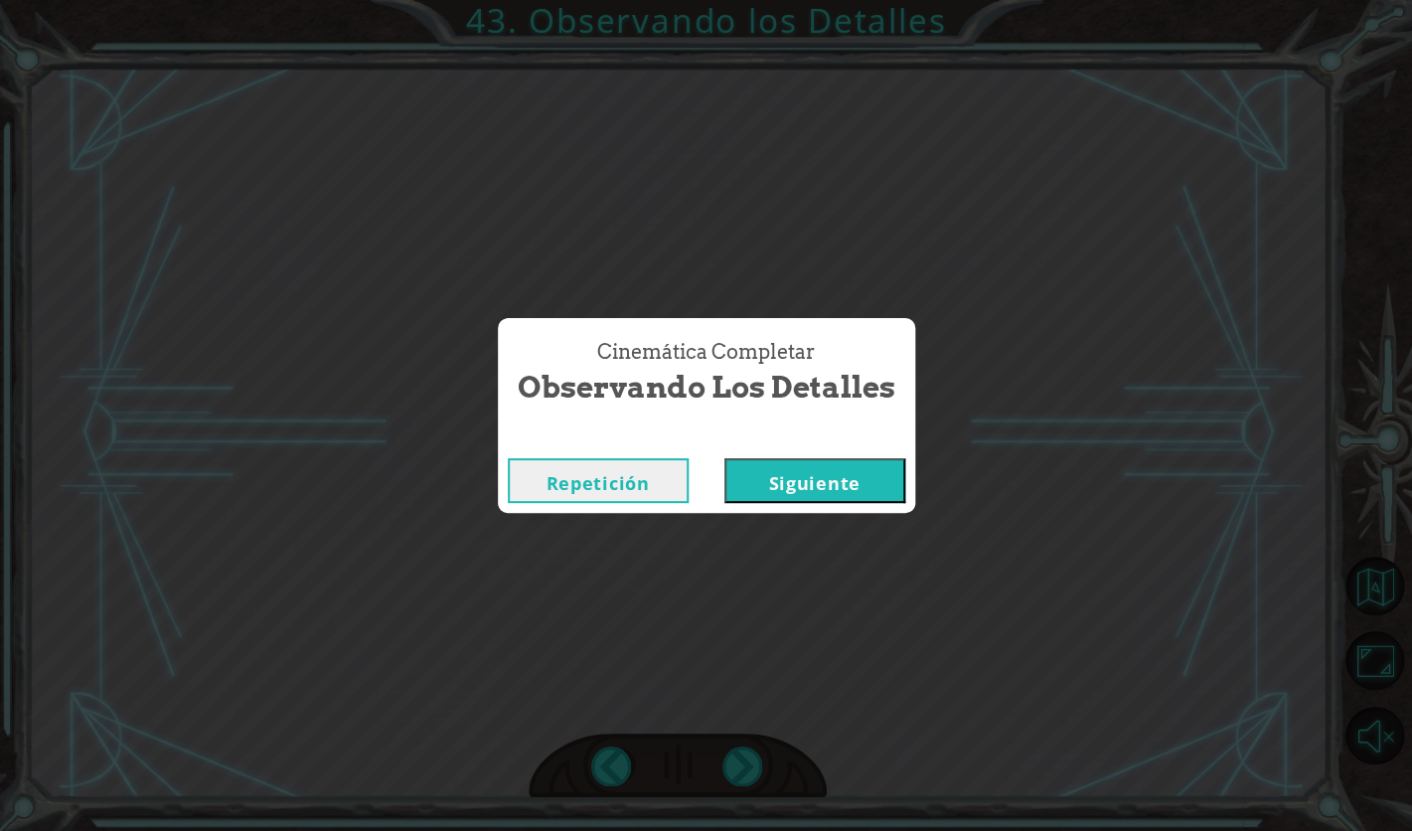
click at [805, 470] on button "Siguiente" at bounding box center [815, 480] width 181 height 45
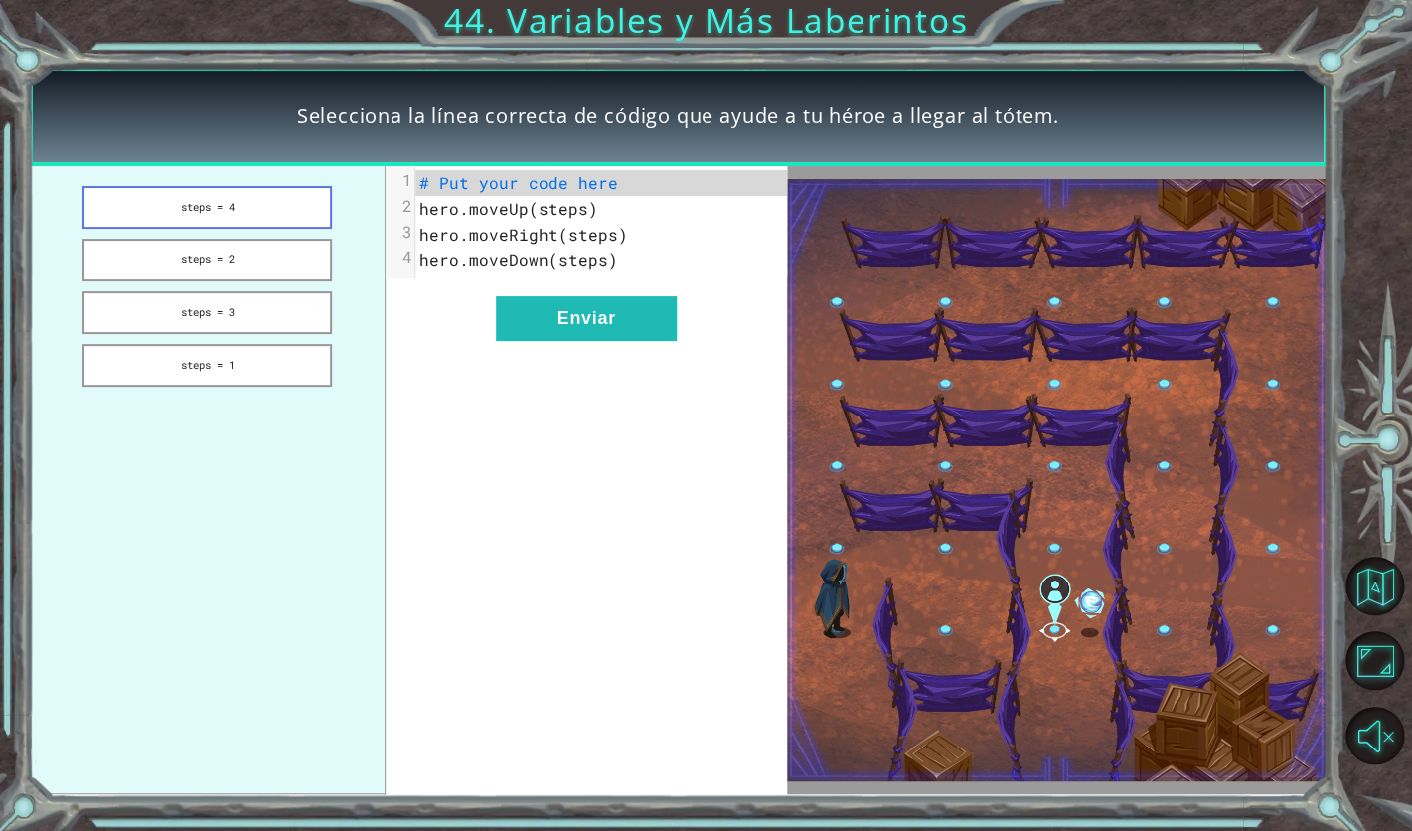
click at [276, 208] on button "steps = 4" at bounding box center [207, 207] width 248 height 43
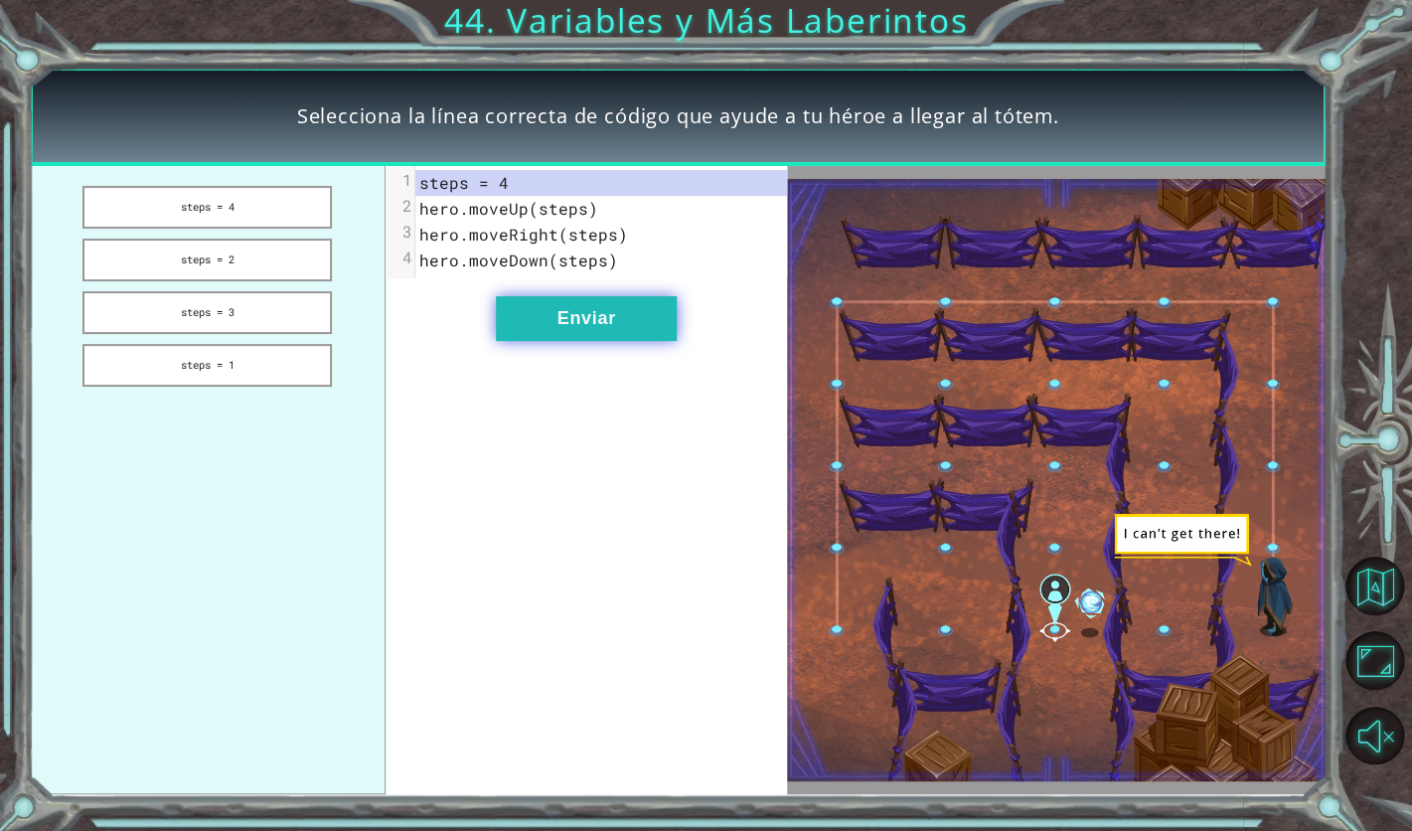
click at [601, 324] on button "Enviar" at bounding box center [586, 318] width 181 height 45
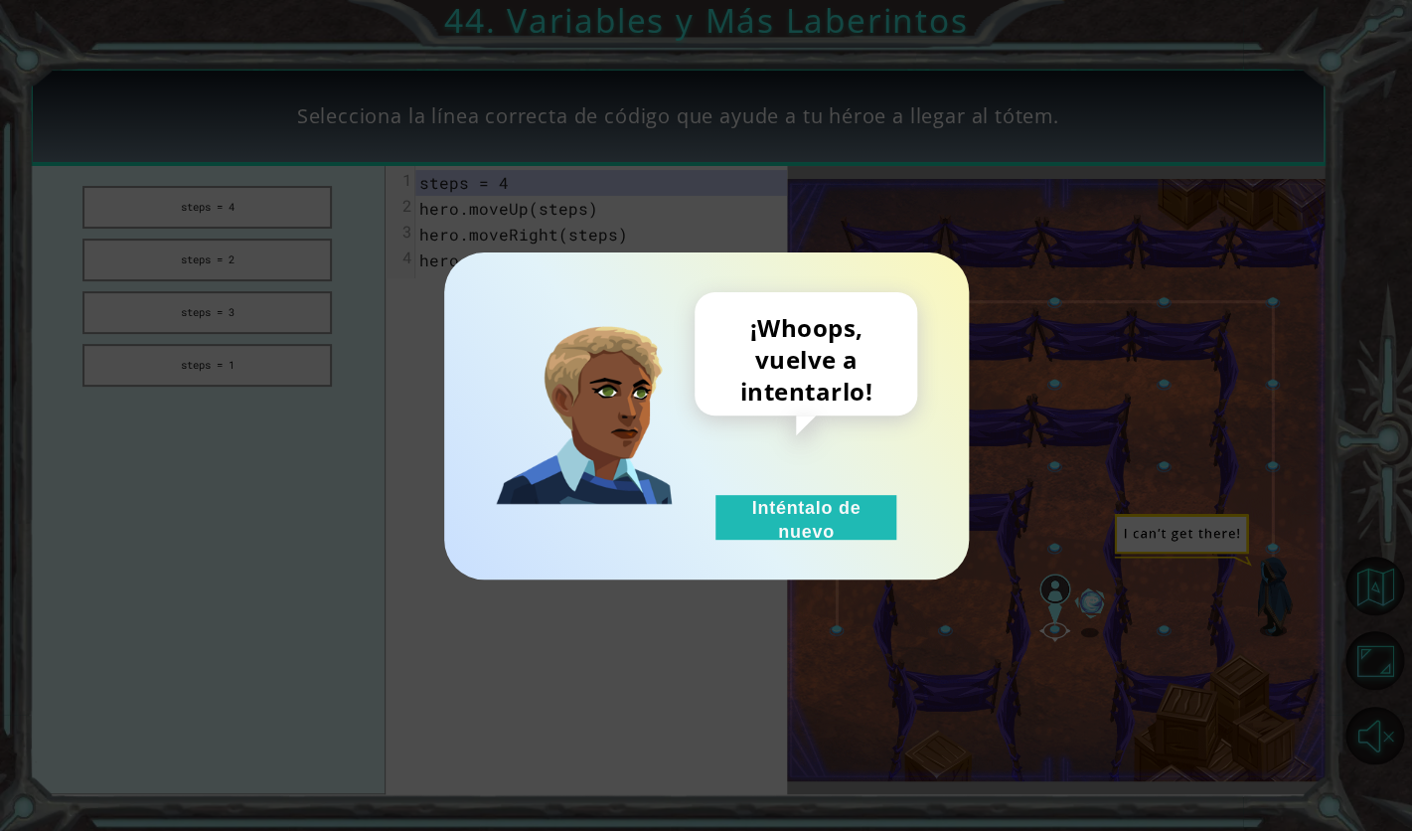
click at [785, 555] on div "¡Whoops, vuelve a intentarlo! Inténtalo de nuevo" at bounding box center [706, 415] width 525 height 327
click at [798, 535] on button "Inténtalo de nuevo" at bounding box center [806, 517] width 181 height 45
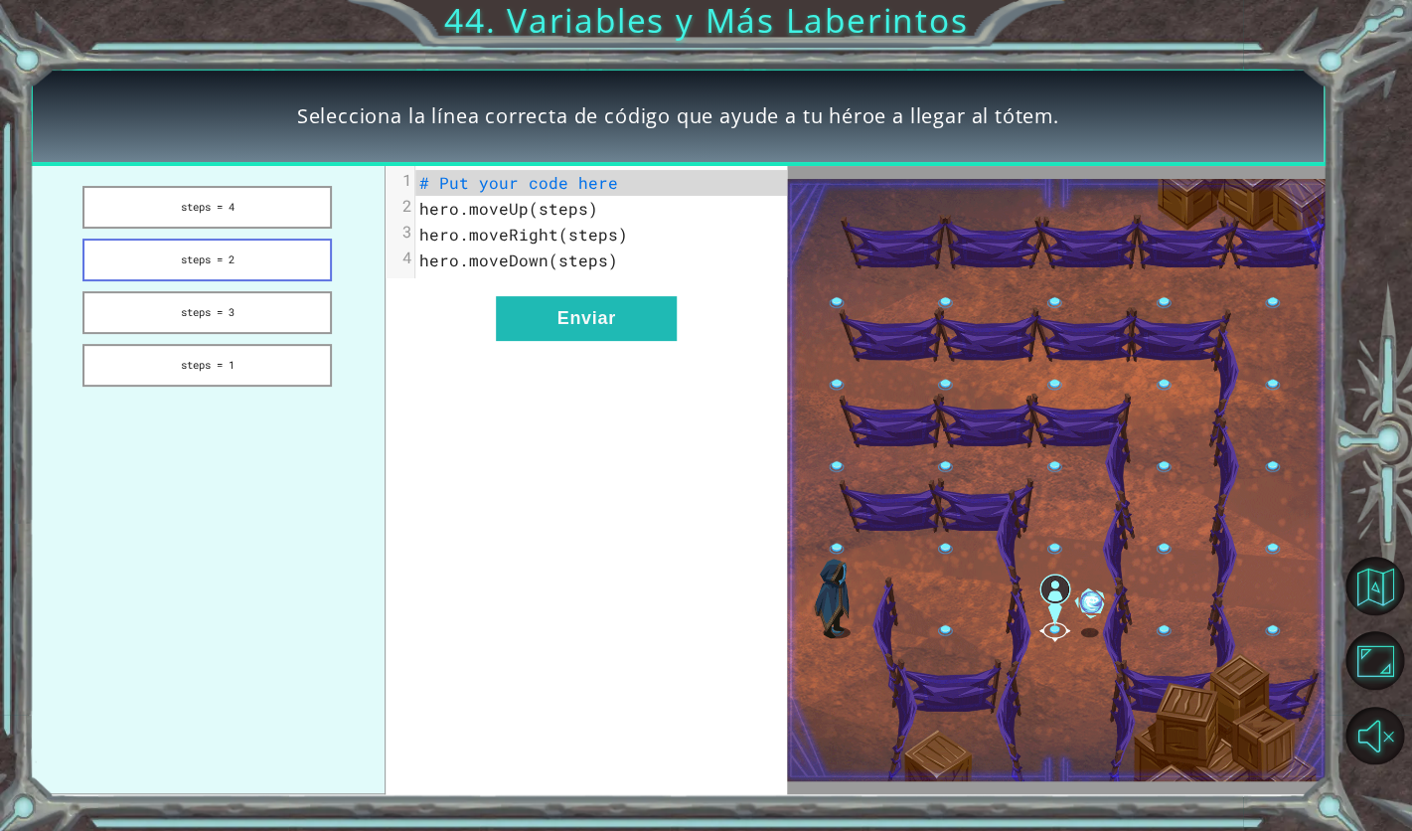
click at [210, 245] on button "steps = 2" at bounding box center [207, 260] width 248 height 43
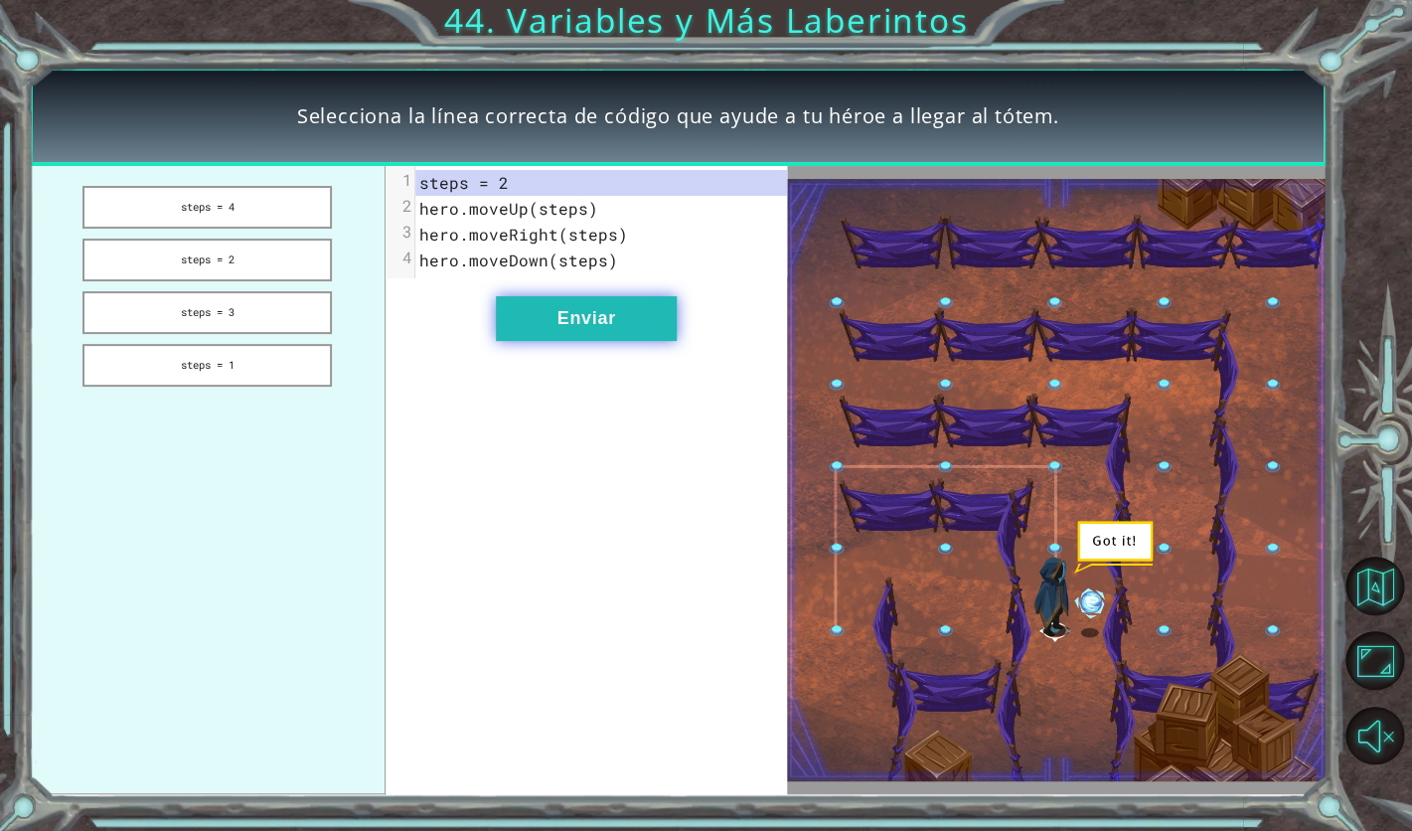
click at [532, 318] on button "Enviar" at bounding box center [586, 318] width 181 height 45
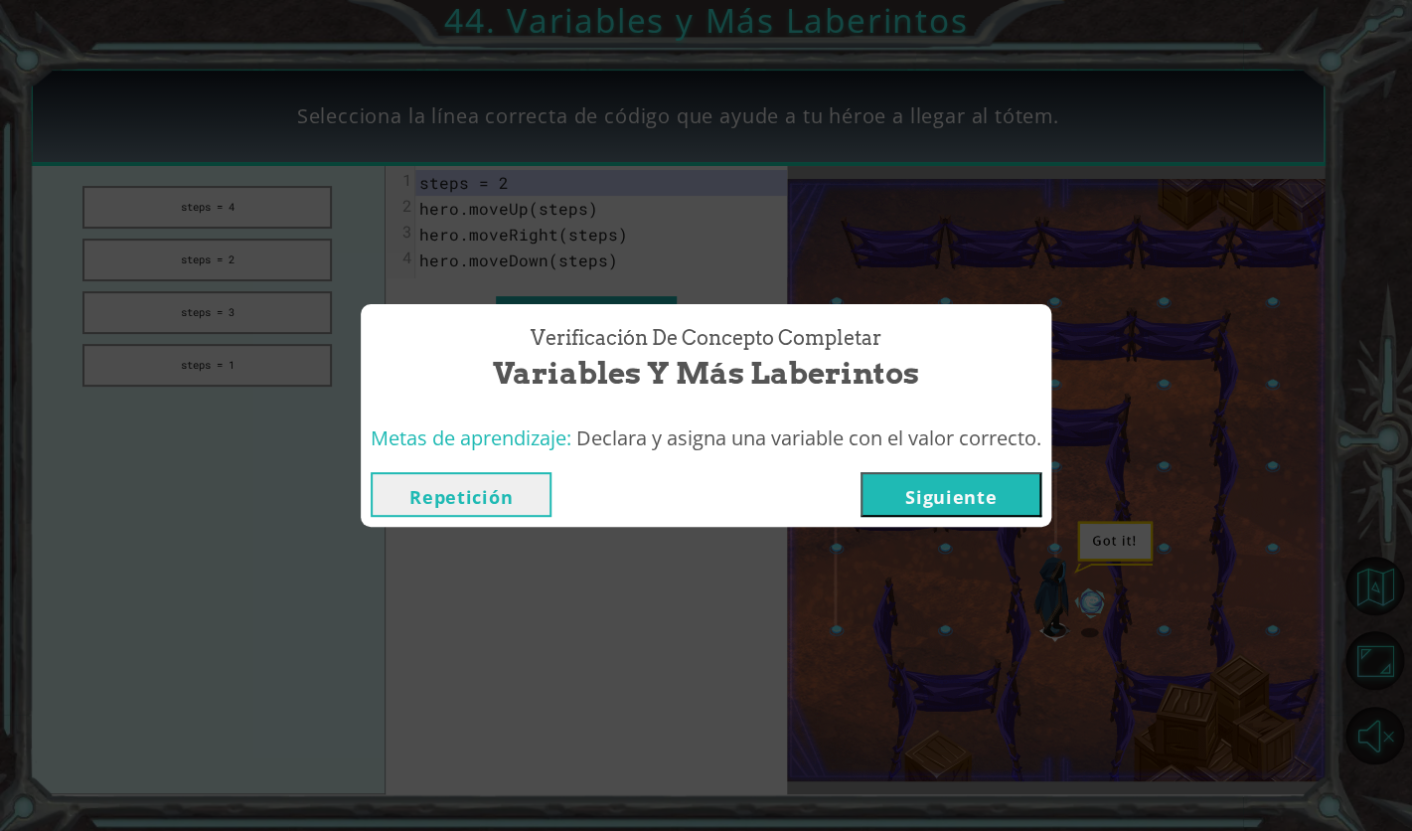
click at [989, 534] on div "Verificación de Concepto Completar Variables y Más Laberintos Metas de aprendiz…" at bounding box center [706, 415] width 1412 height 831
click at [986, 495] on button "Siguiente" at bounding box center [951, 494] width 181 height 45
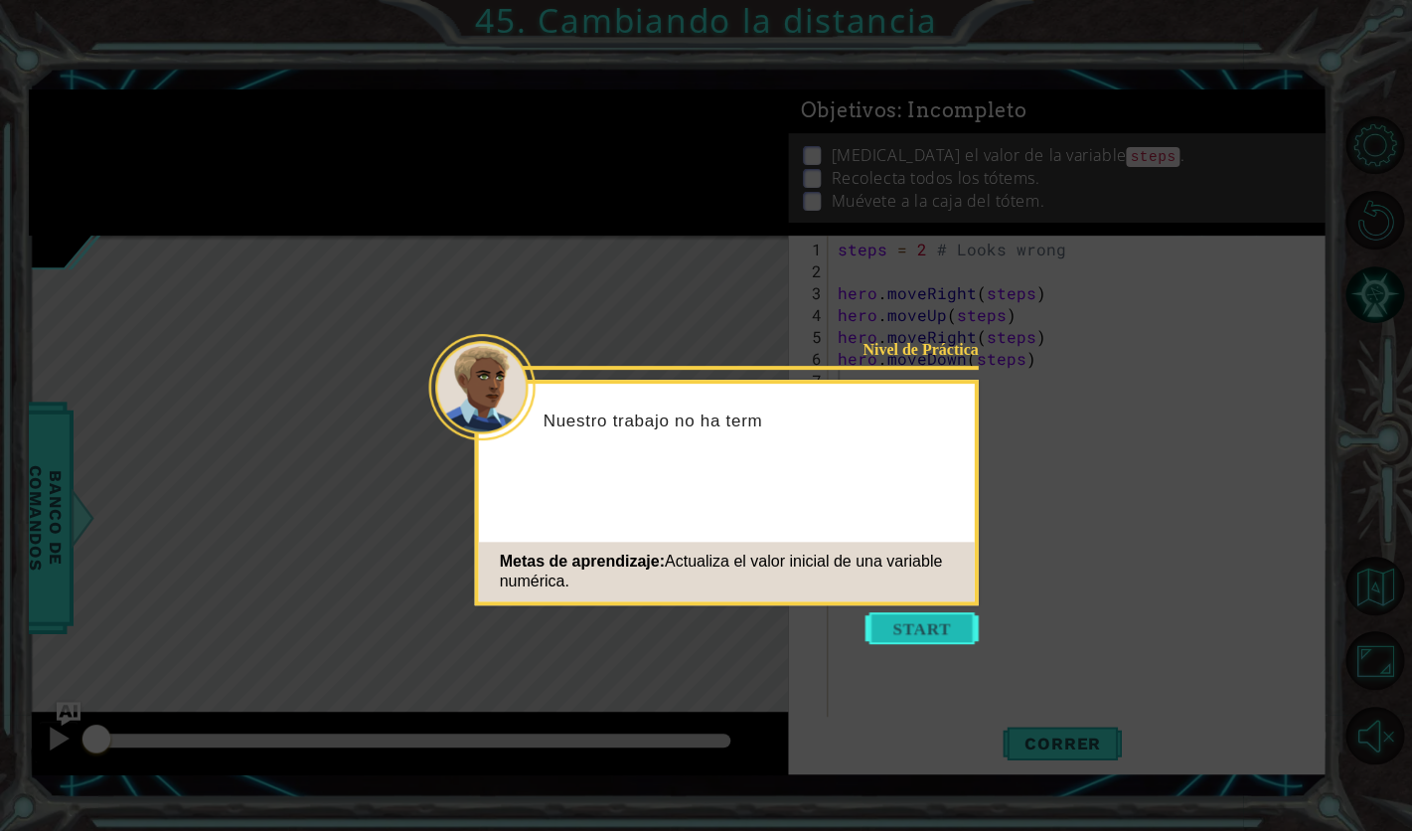
click at [943, 624] on button "Start" at bounding box center [922, 628] width 113 height 32
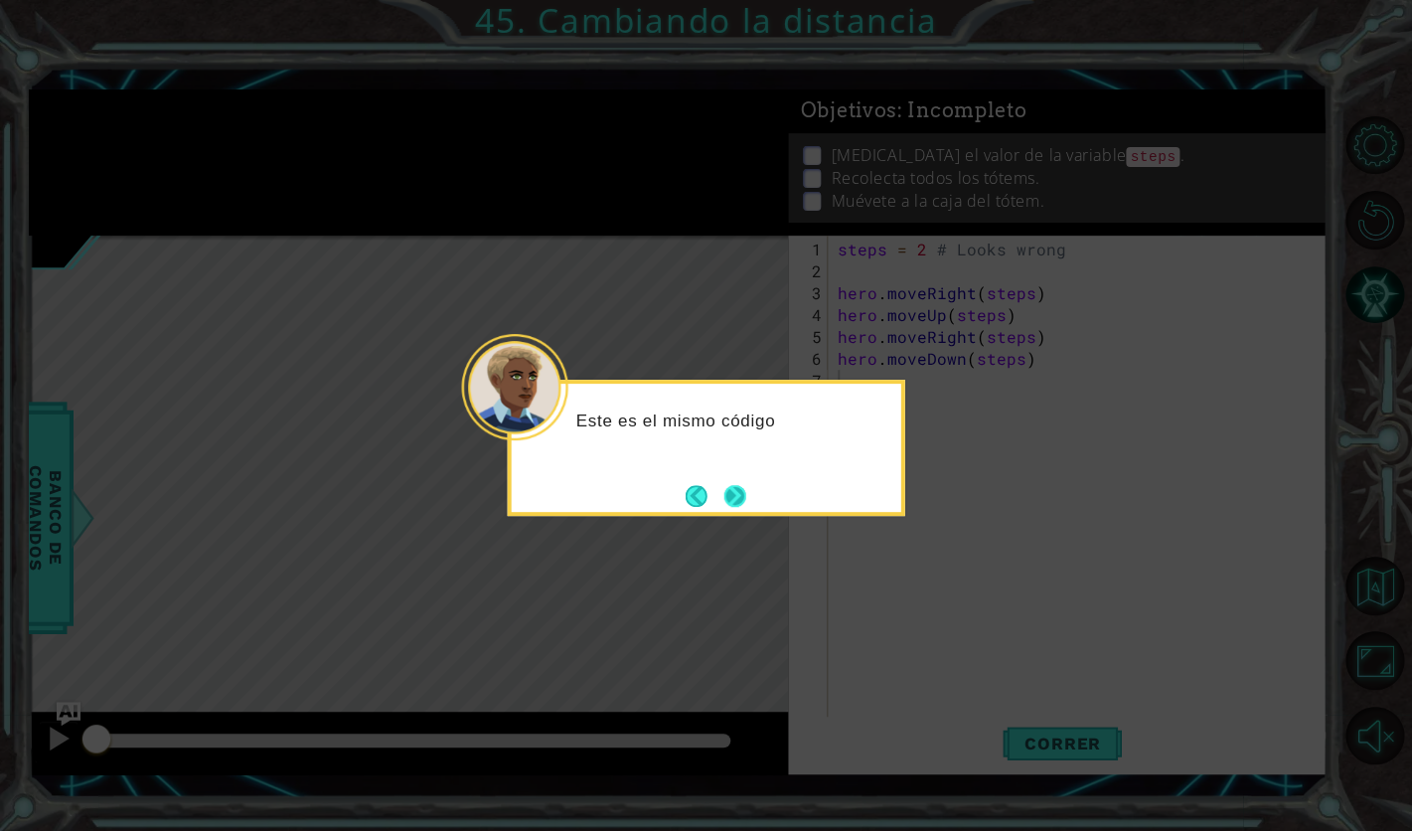
click at [733, 483] on button "Next" at bounding box center [735, 495] width 31 height 31
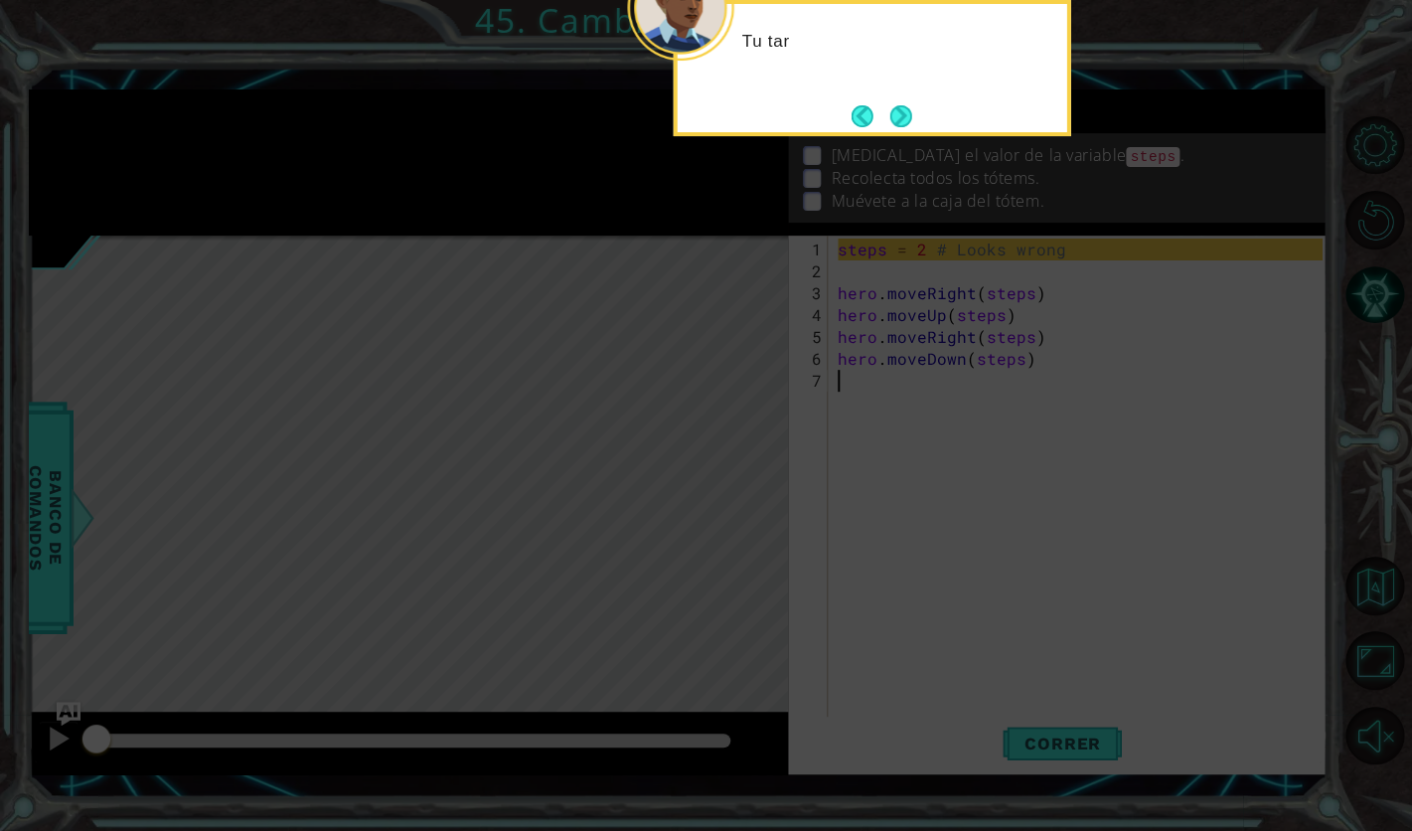
click at [1075, 736] on icon at bounding box center [706, 156] width 1412 height 1350
click at [881, 102] on footer at bounding box center [882, 116] width 61 height 30
click at [890, 102] on footer at bounding box center [882, 116] width 61 height 30
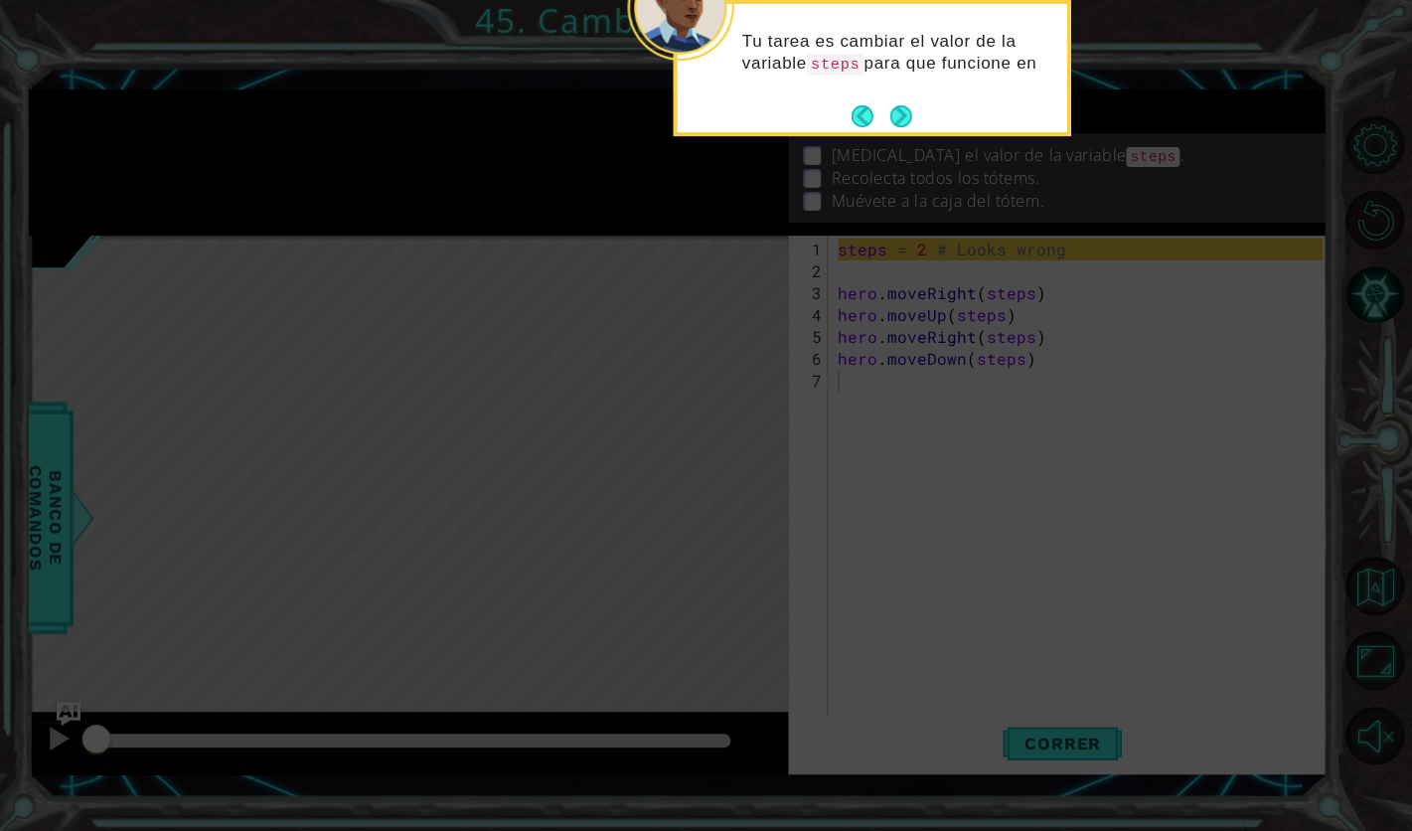
click at [892, 104] on footer at bounding box center [882, 116] width 61 height 30
click at [892, 104] on footer at bounding box center [882, 118] width 61 height 30
click at [905, 116] on button "Next" at bounding box center [901, 118] width 27 height 27
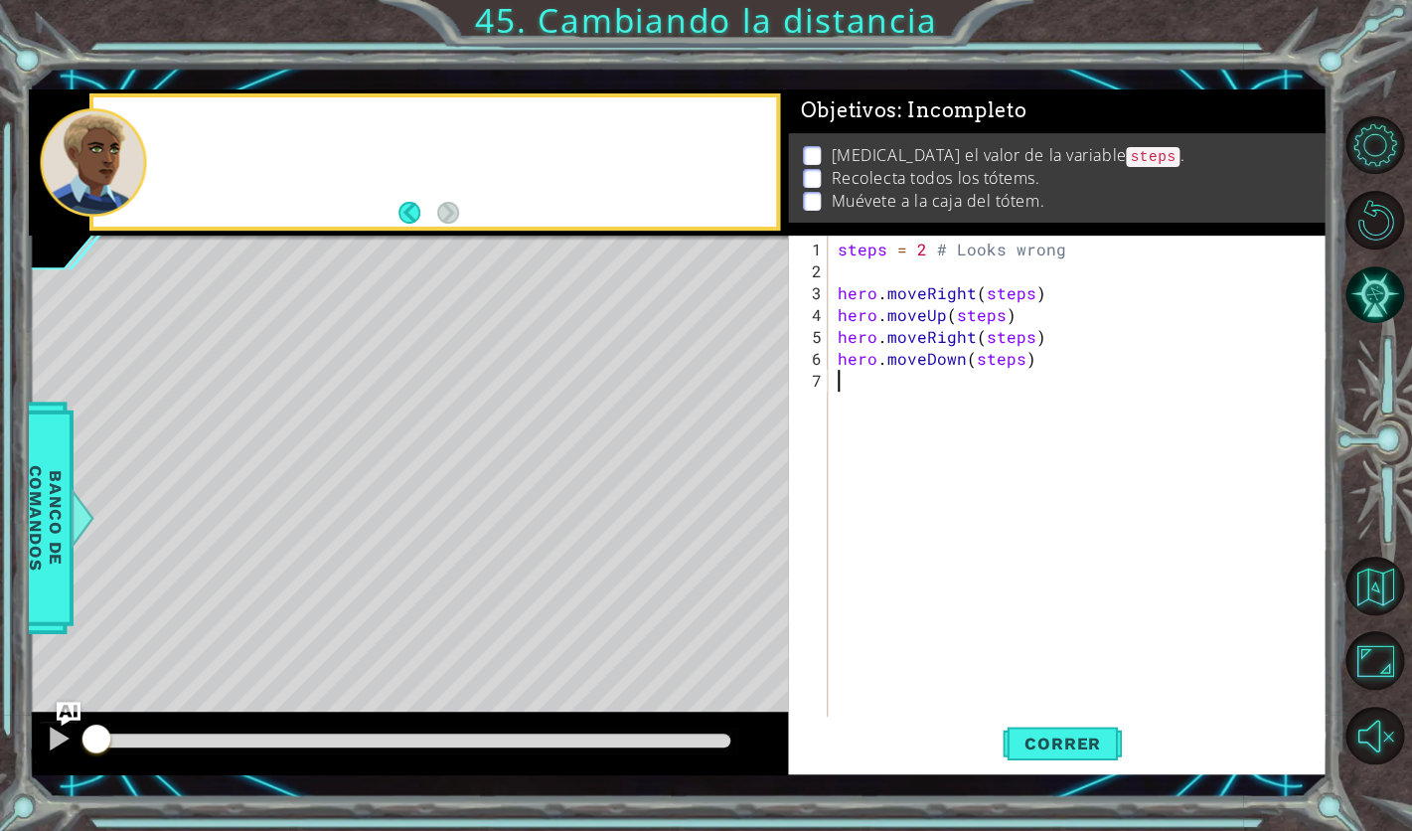
click at [905, 116] on span ": Incompleto" at bounding box center [962, 110] width 129 height 24
click at [1064, 689] on div "steps = 2 # Looks wrong hero . moveRight ( steps ) hero . moveUp ( steps ) hero…" at bounding box center [1083, 512] width 499 height 547
click at [1064, 711] on div "steps = 2 # Looks wrong hero . moveRight ( steps ) hero . moveUp ( steps ) hero…" at bounding box center [1083, 512] width 499 height 547
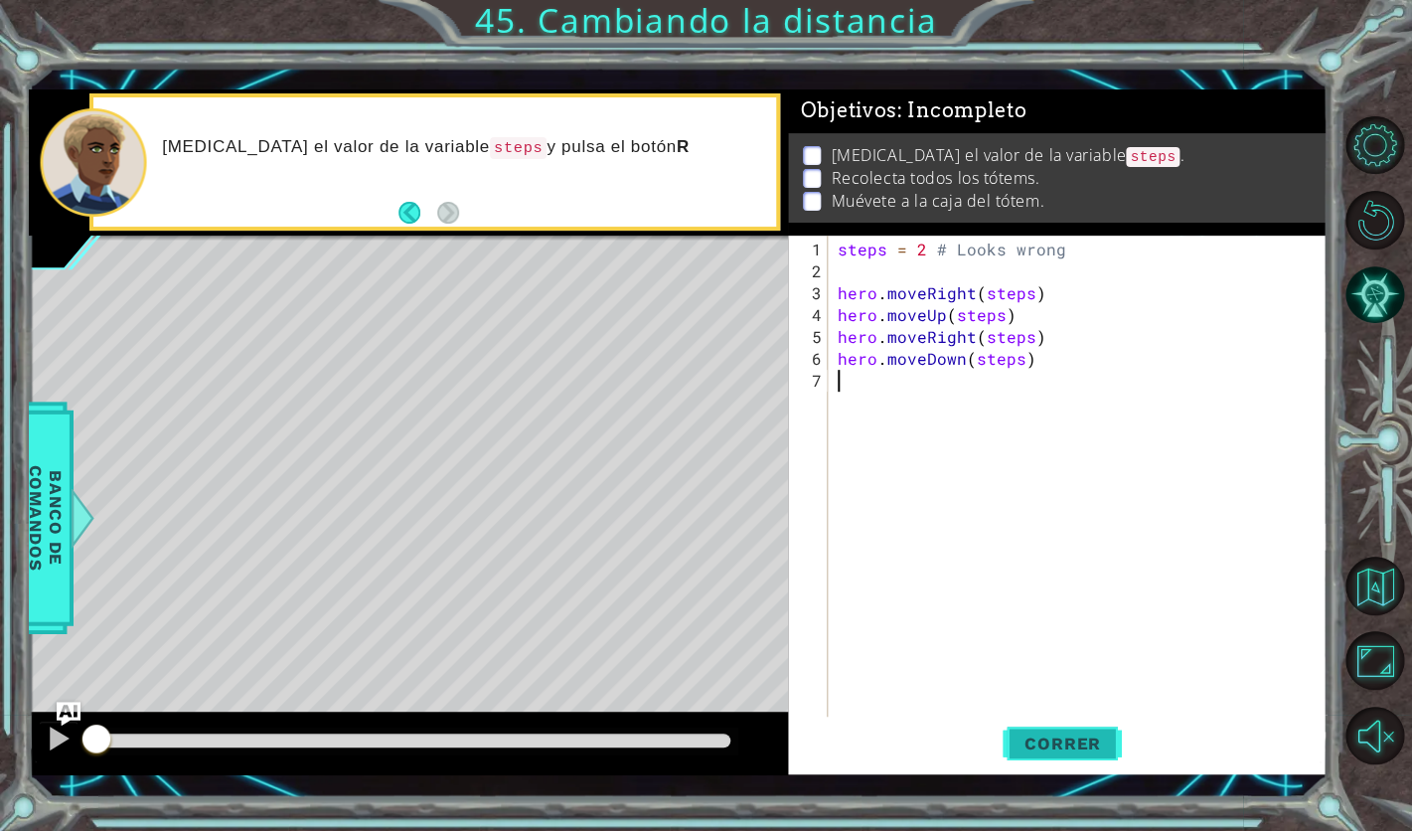
click at [1036, 734] on button "Correr" at bounding box center [1062, 744] width 119 height 54
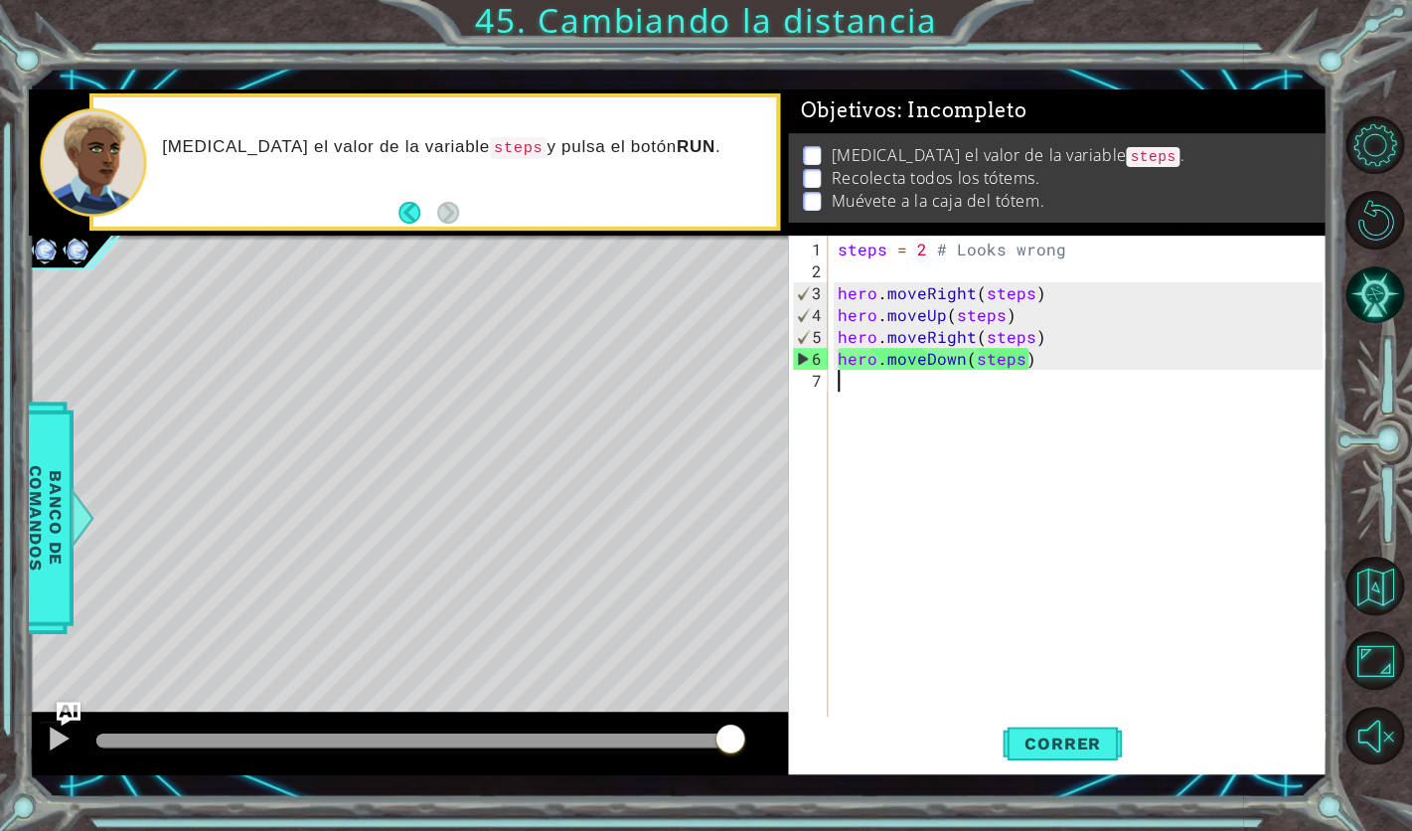
drag, startPoint x: 161, startPoint y: 742, endPoint x: 945, endPoint y: 783, distance: 785.4
click at [945, 783] on div "1 ההההההההההההההההההההההההההההההההההההההההההההההההההההההההההההההההההההההההההההה…" at bounding box center [677, 433] width 1299 height 732
click at [1095, 744] on span "Correr" at bounding box center [1063, 744] width 116 height 20
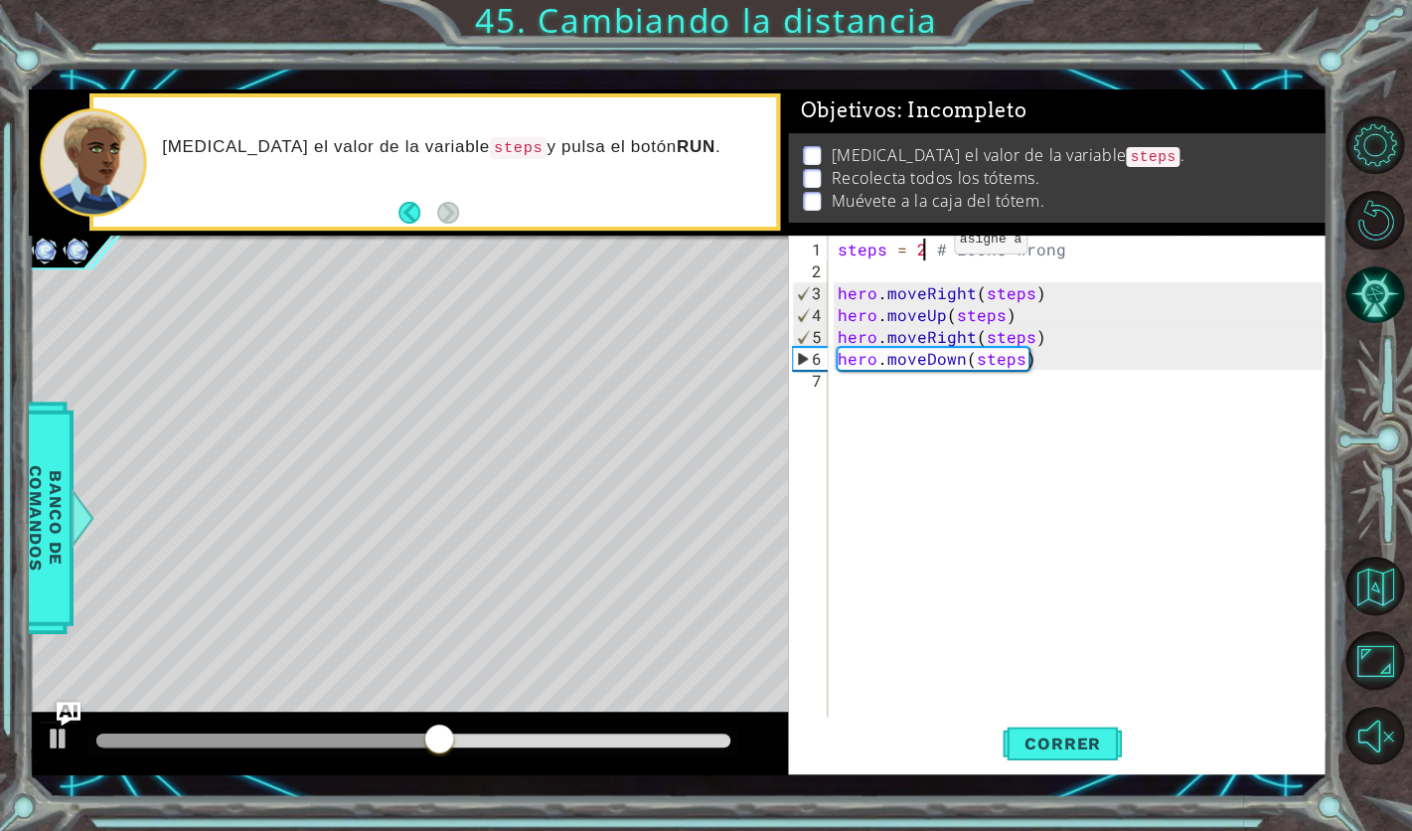
click at [919, 248] on div "steps = 2 # Looks wrong hero . moveRight ( steps ) hero . moveUp ( steps ) hero…" at bounding box center [1083, 512] width 499 height 547
type textarea "steps = 3 # Looks wrong"
click at [1119, 748] on button "Correr" at bounding box center [1062, 744] width 119 height 54
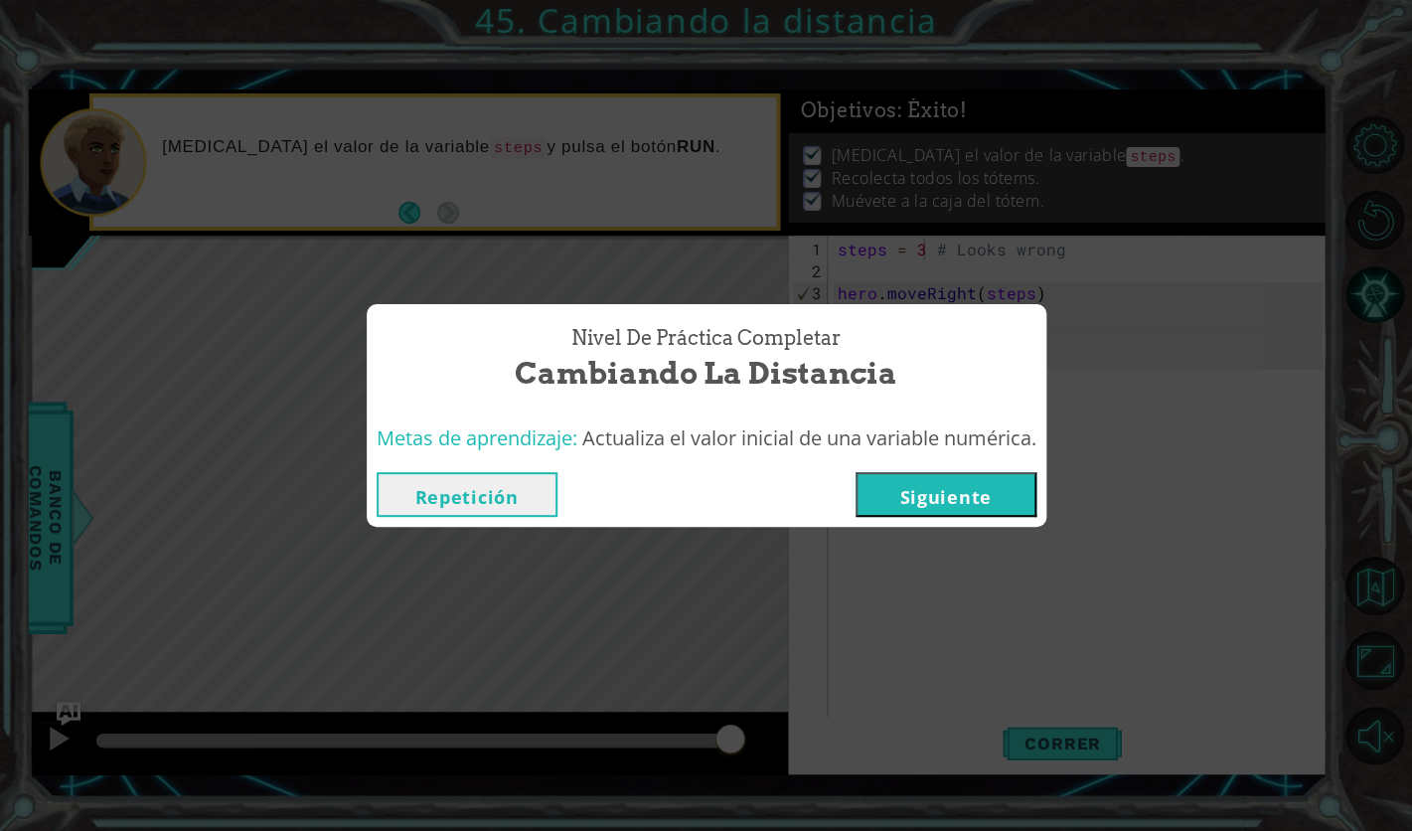
click at [939, 492] on button "Siguiente" at bounding box center [946, 494] width 181 height 45
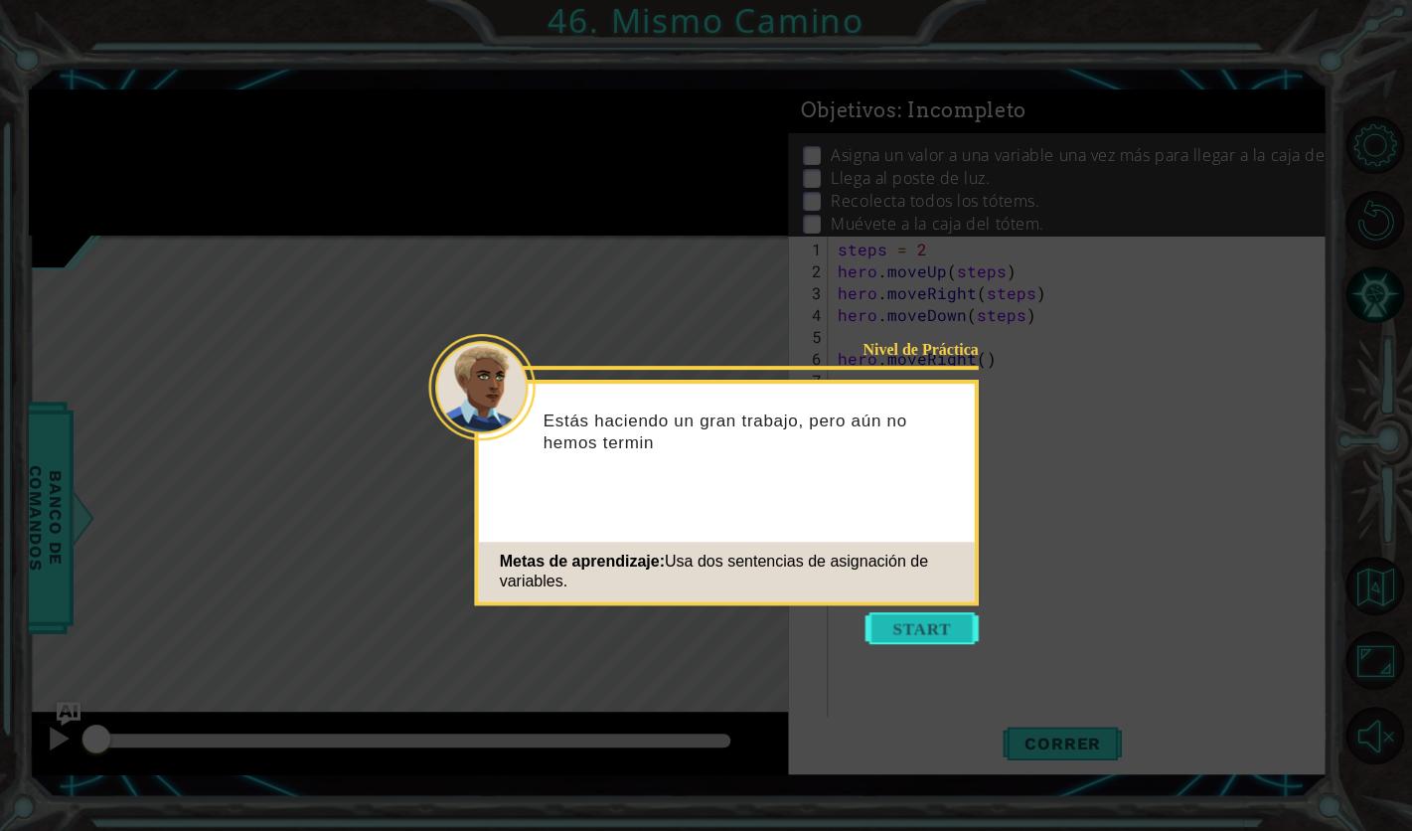
click at [921, 623] on button "Start" at bounding box center [922, 628] width 113 height 32
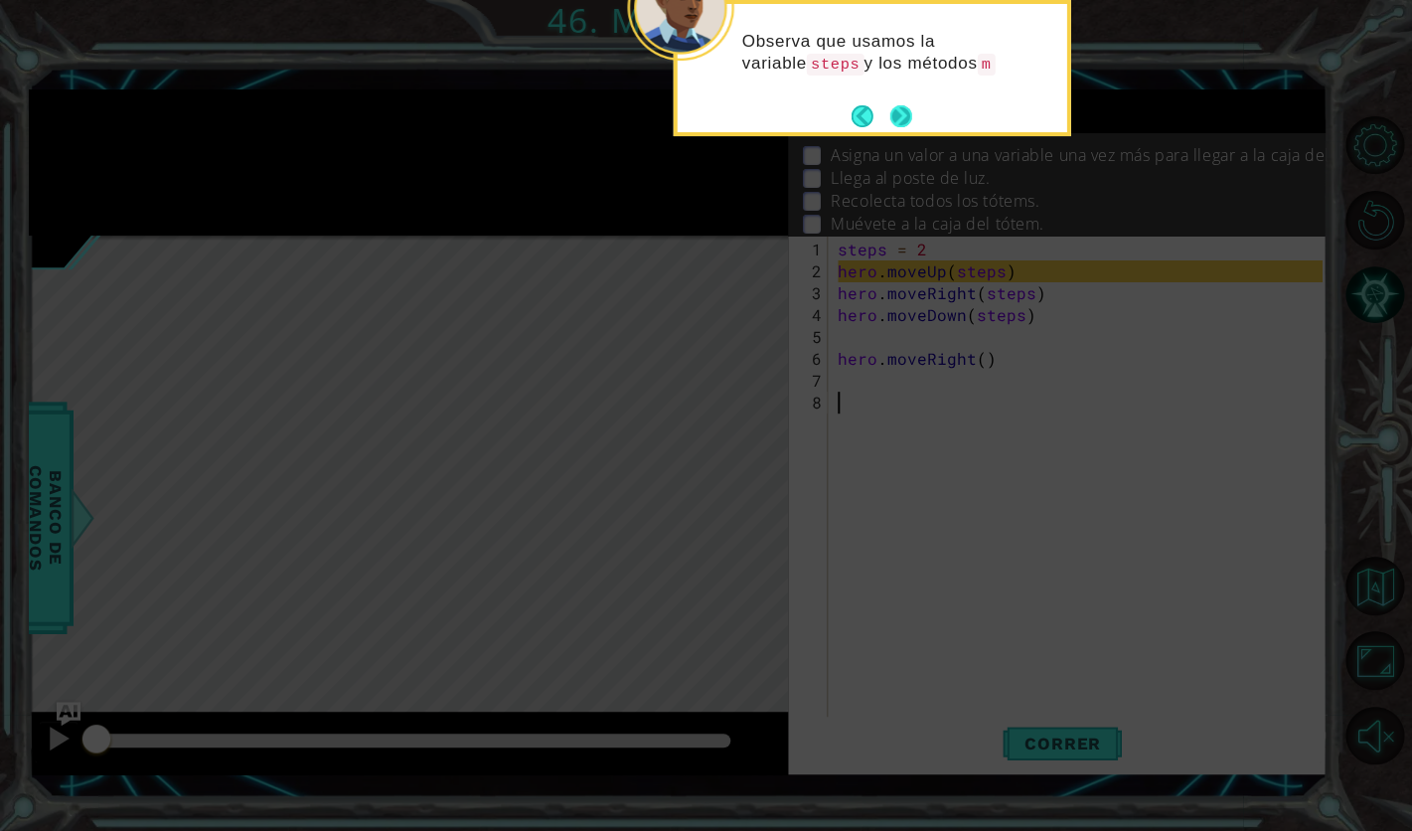
click at [896, 125] on button "Next" at bounding box center [901, 116] width 32 height 32
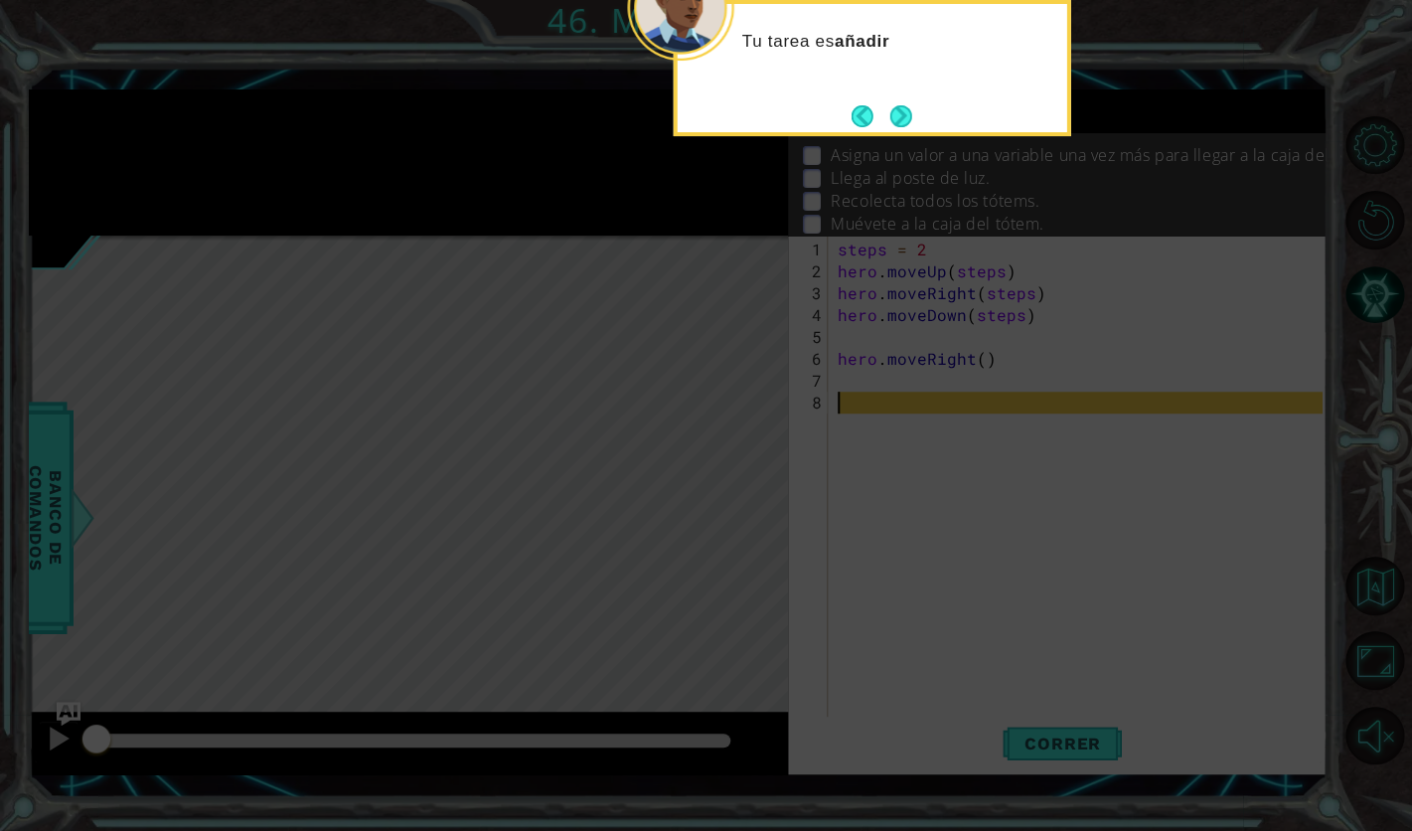
click at [896, 125] on button "Next" at bounding box center [901, 115] width 23 height 23
click at [896, 125] on button "Next" at bounding box center [902, 116] width 24 height 24
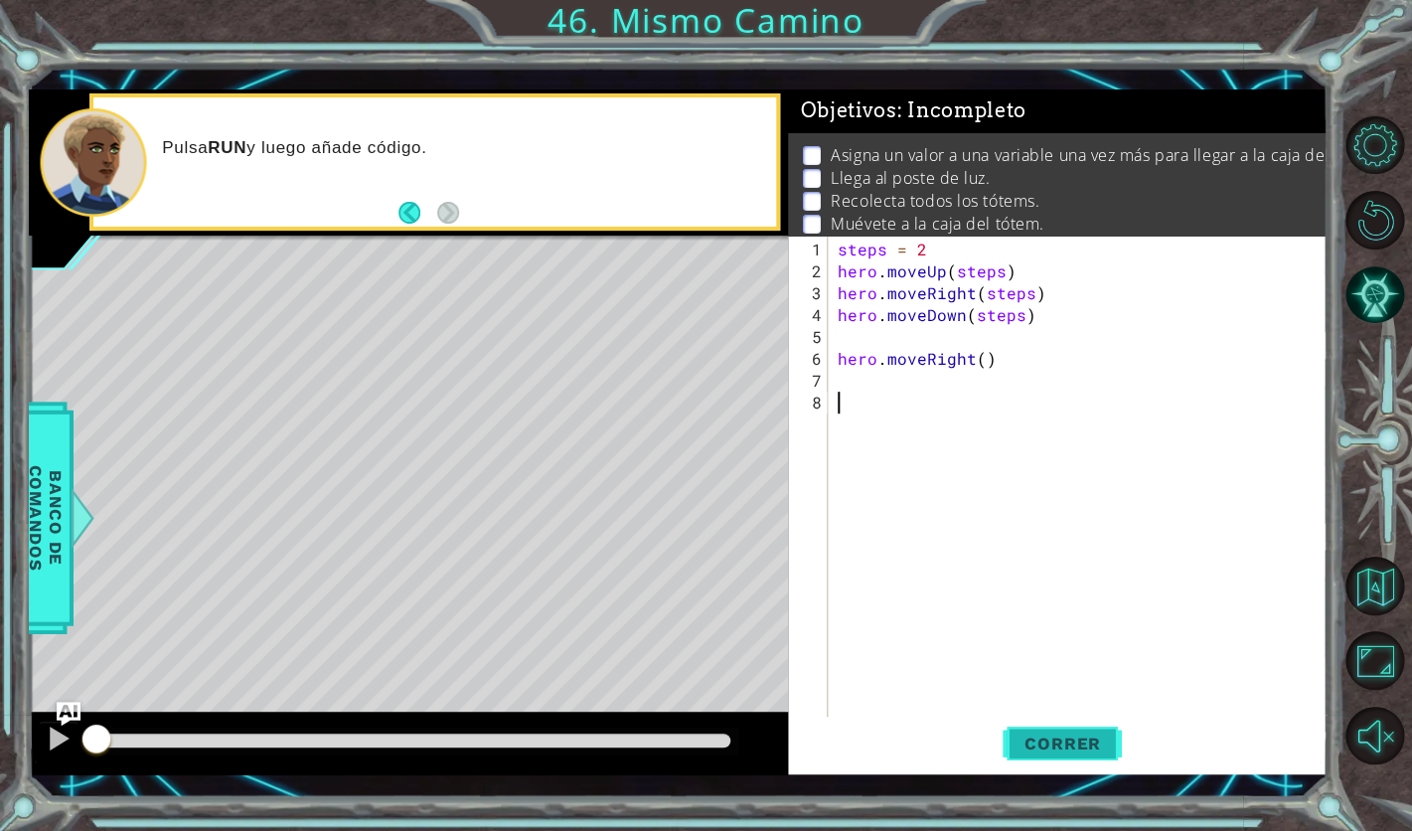
click at [1103, 753] on span "Correr" at bounding box center [1063, 744] width 116 height 20
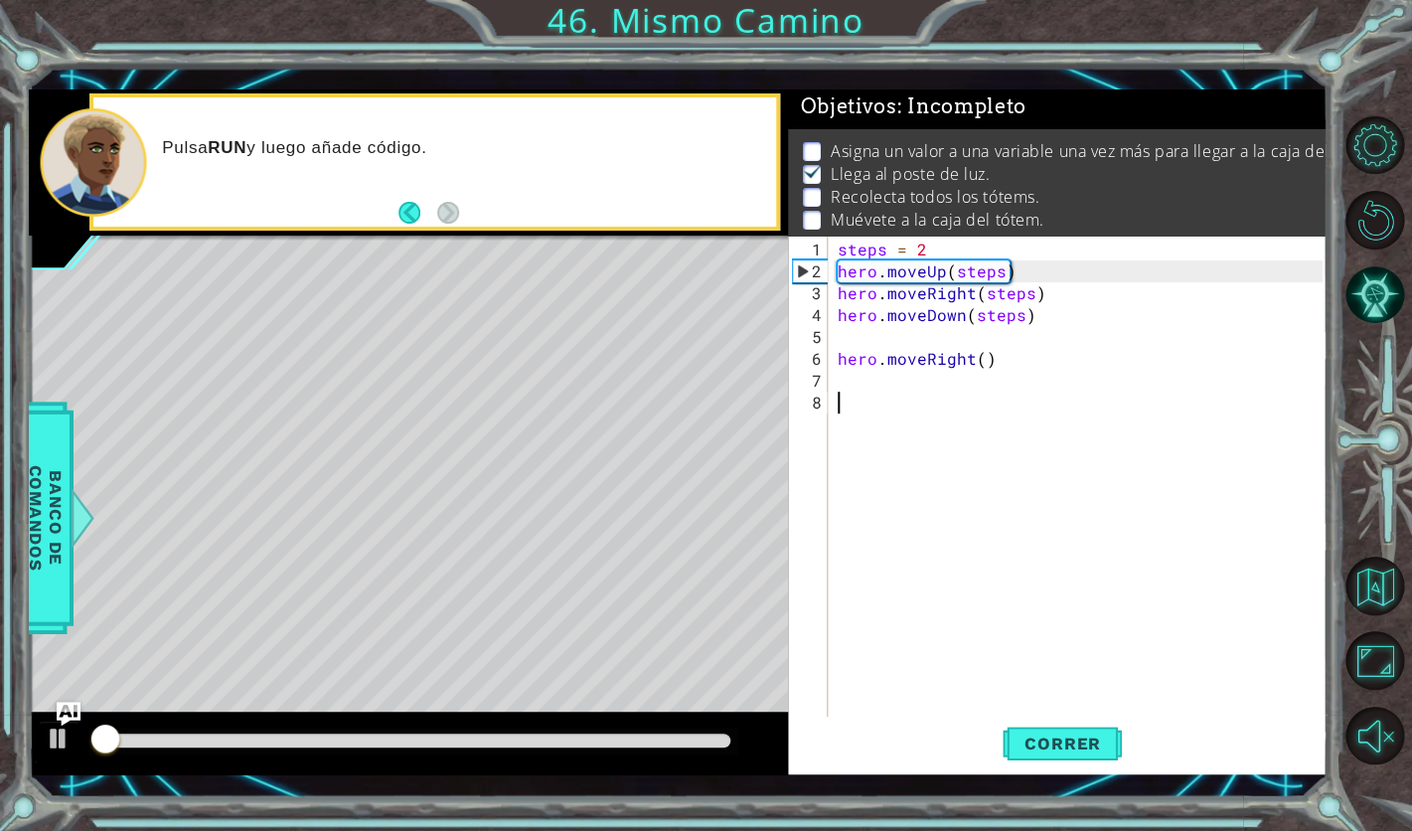
scroll to position [5, 0]
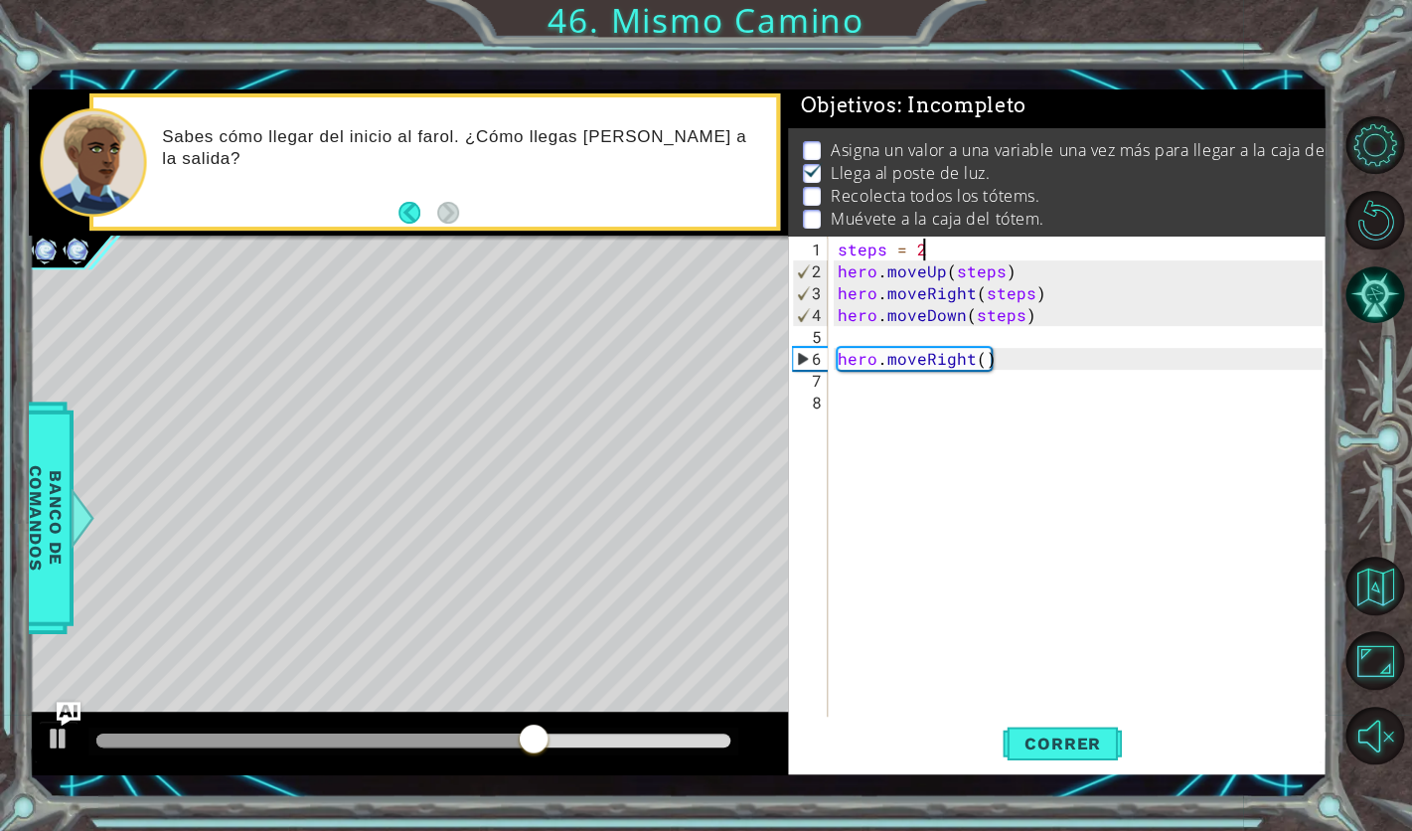
click at [964, 248] on div "steps = 2 hero . moveUp ( steps ) hero . moveRight ( steps ) hero . moveDown ( …" at bounding box center [1083, 512] width 499 height 547
type textarea "steps = 3"
click at [1075, 747] on span "Correr" at bounding box center [1063, 744] width 116 height 20
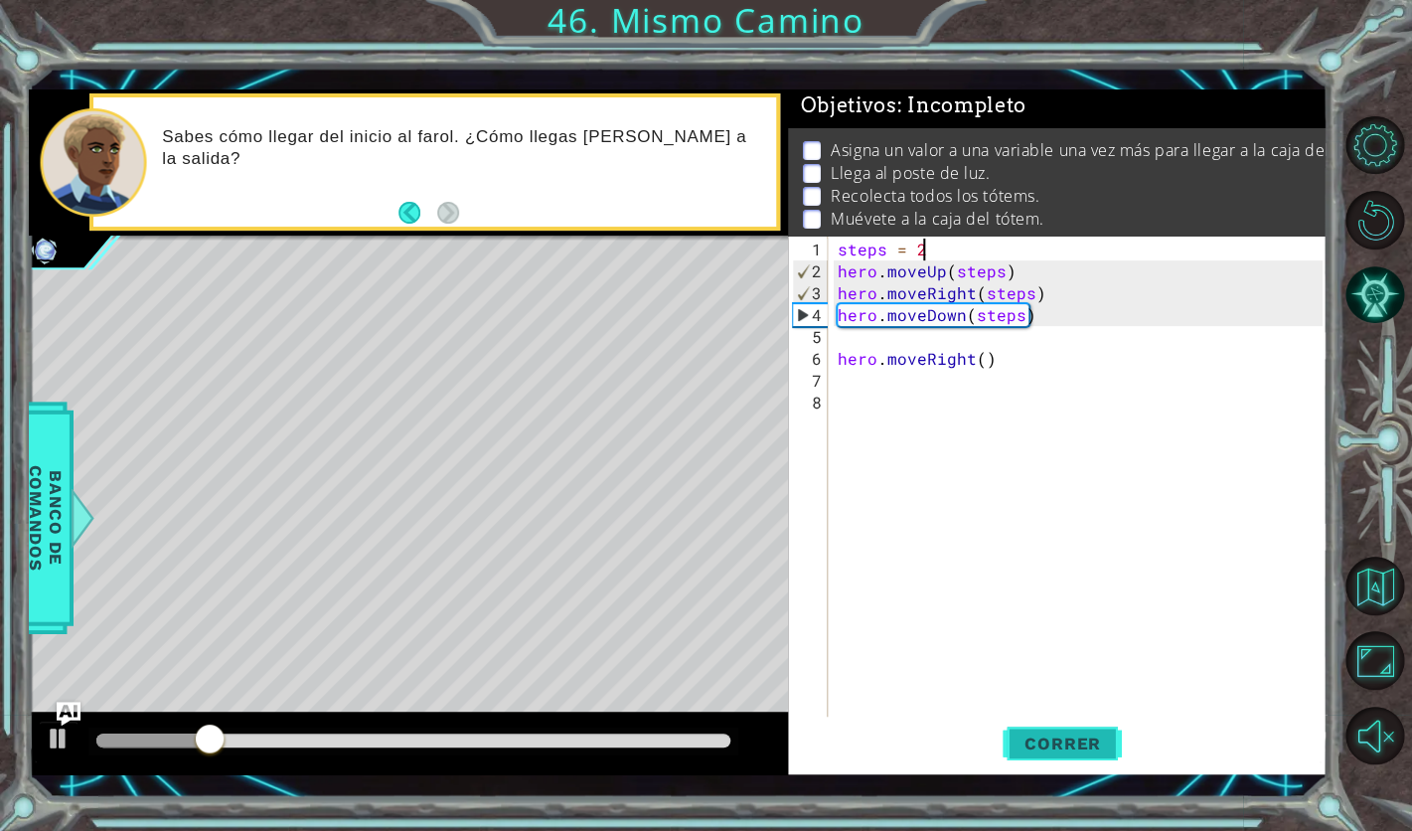
scroll to position [0, 4]
type textarea "steps = 2"
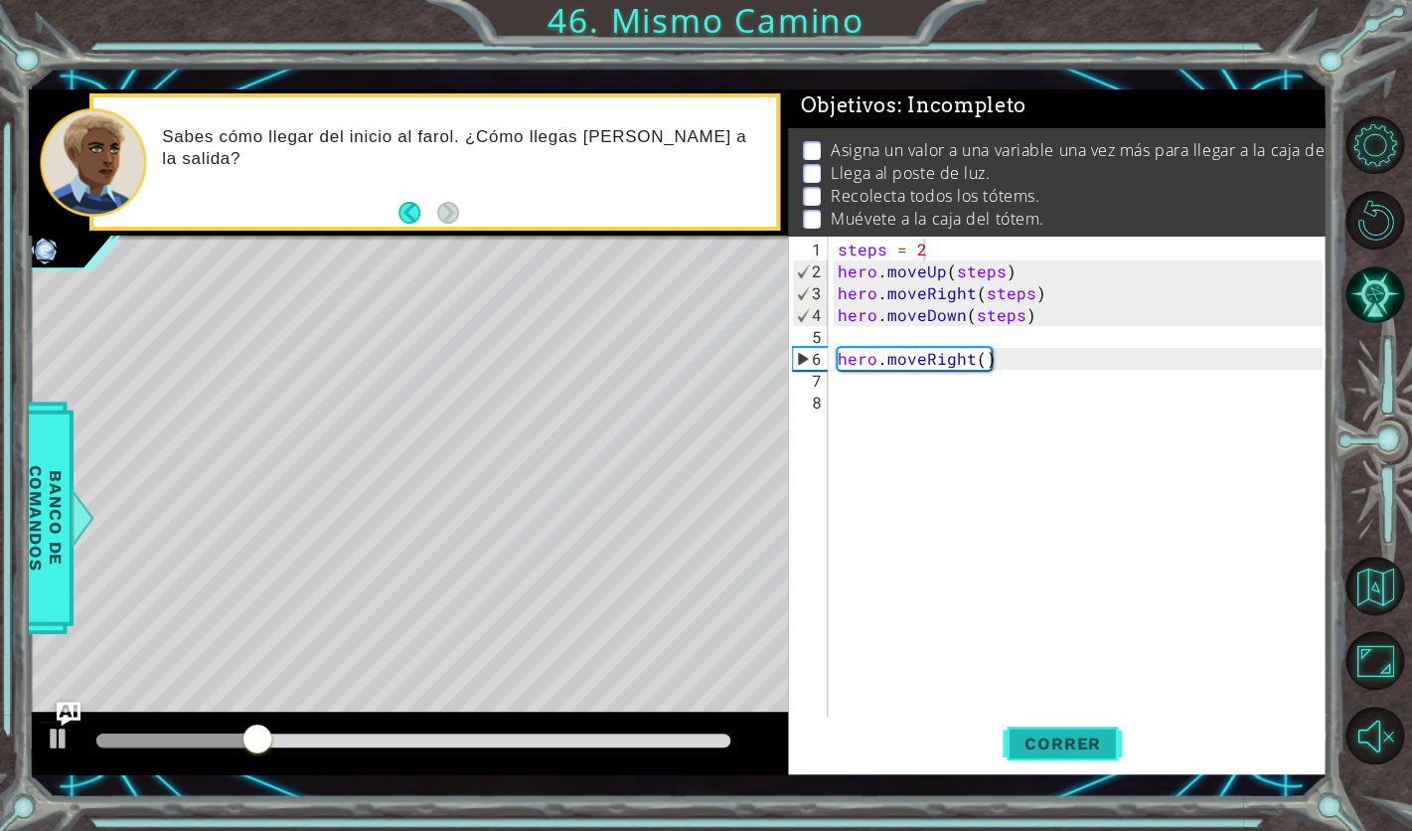
click at [1080, 730] on button "Correr" at bounding box center [1062, 744] width 119 height 54
click at [888, 377] on div "steps = 2 hero . moveUp ( steps ) hero . moveRight ( steps ) hero . moveDown ( …" at bounding box center [1083, 501] width 499 height 525
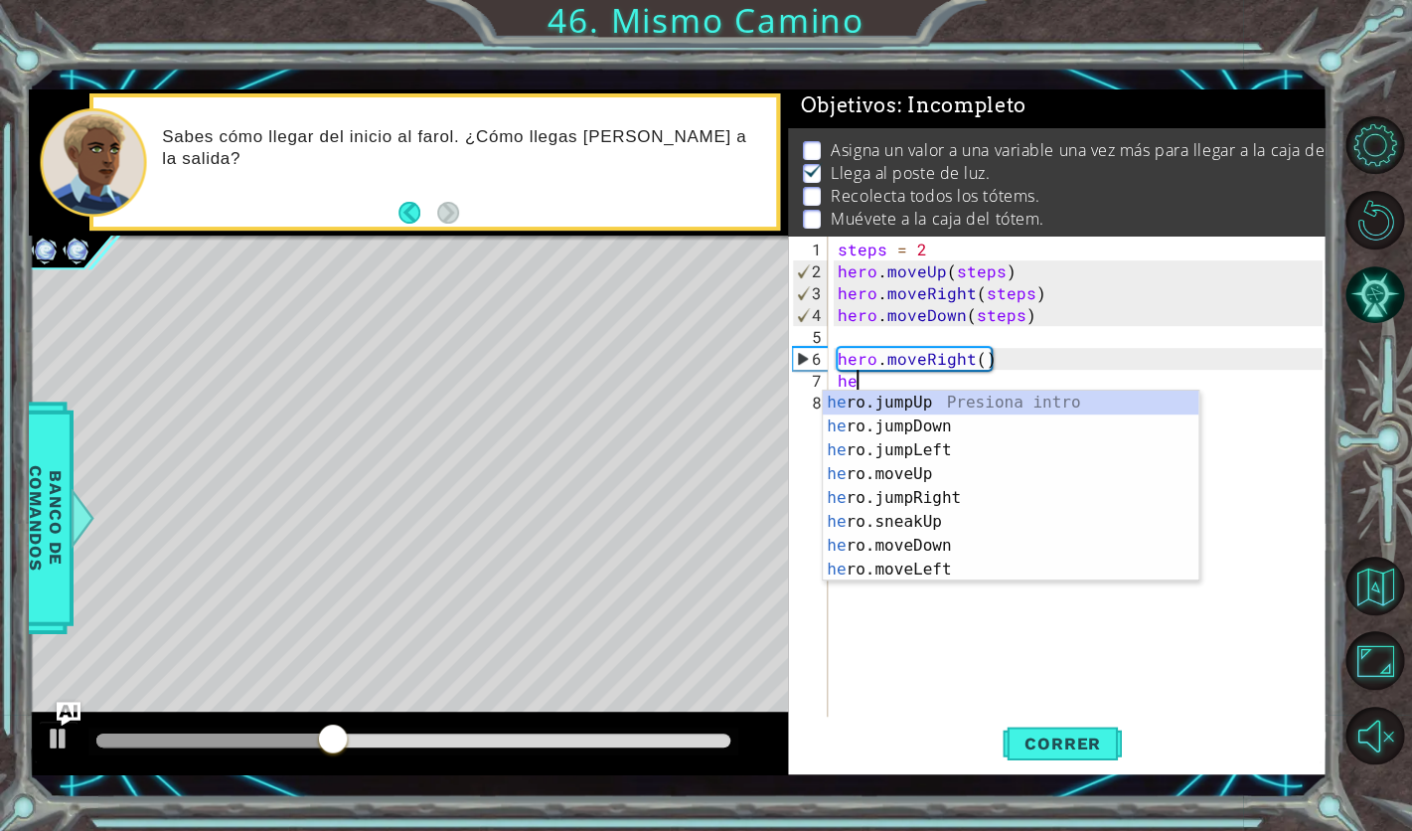
scroll to position [0, 1]
click at [927, 482] on div "her o.jumpUp Presiona intro her o.jumpDown Presiona intro her o.jumpLeft Presio…" at bounding box center [1011, 510] width 376 height 239
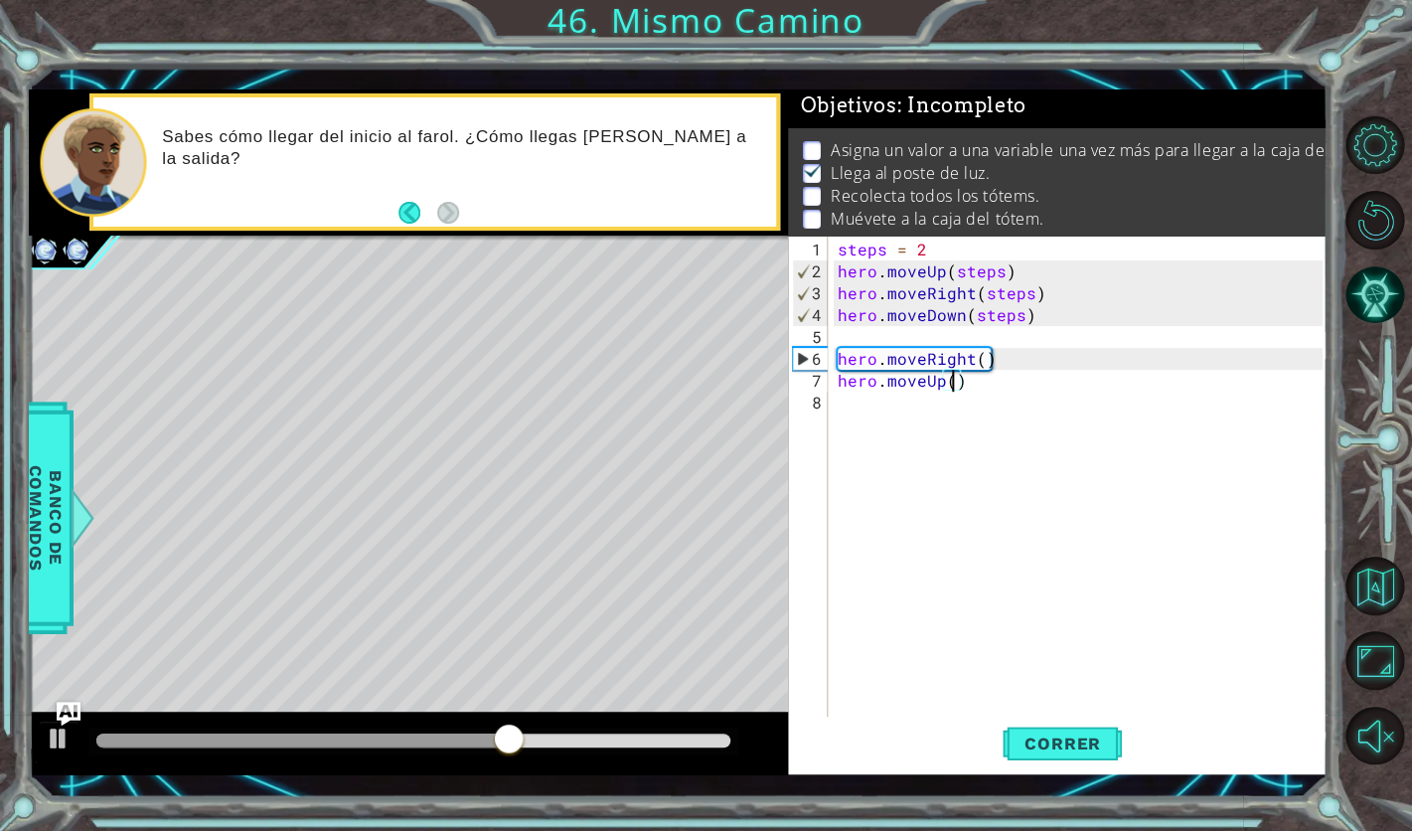
scroll to position [0, 7]
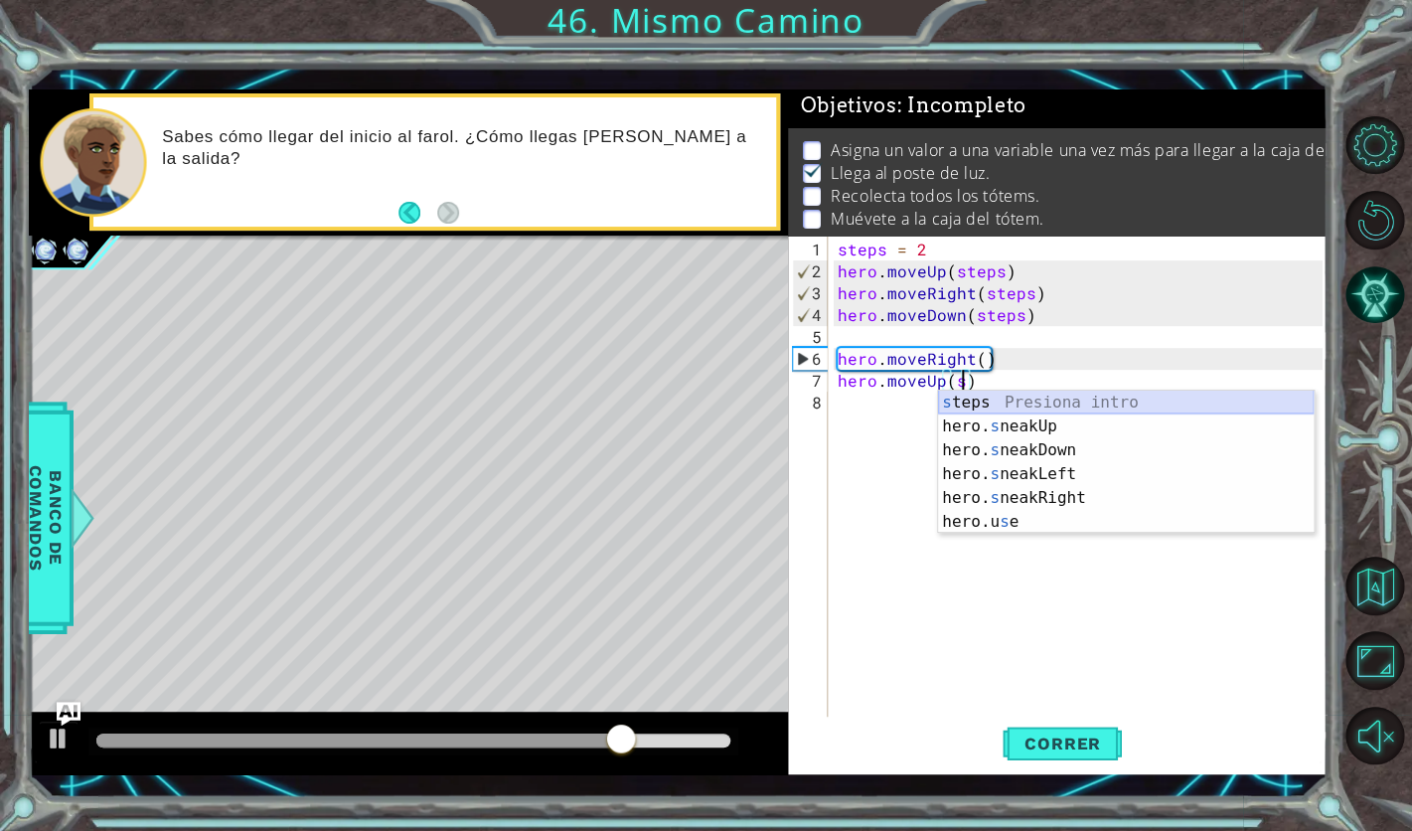
click at [1036, 403] on div "s teps Presiona intro hero. s neakUp Presiona intro hero. s neakDown Presiona i…" at bounding box center [1126, 486] width 376 height 191
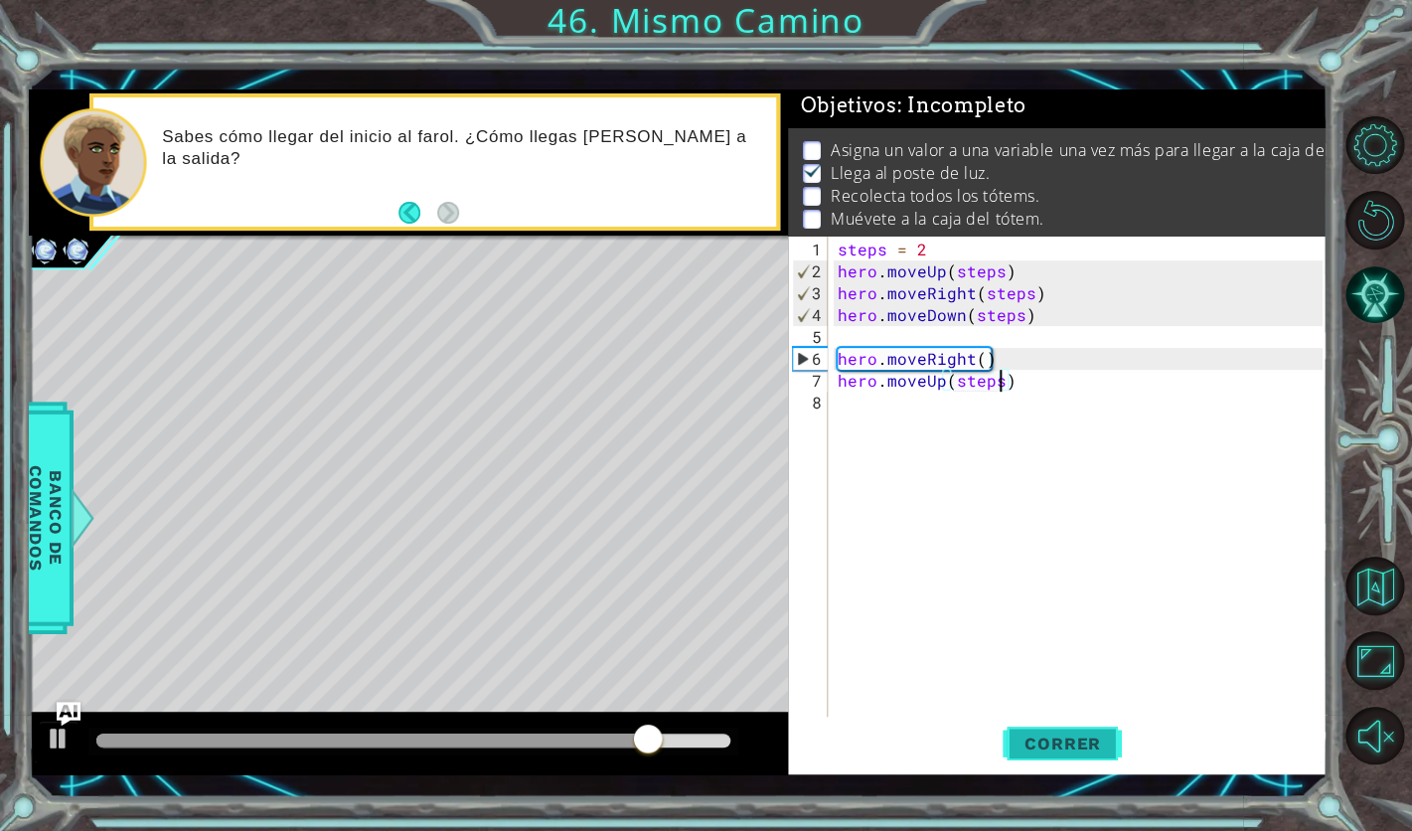
type textarea "hero.moveUp(steps)"
click at [1072, 758] on button "Correr" at bounding box center [1062, 744] width 119 height 54
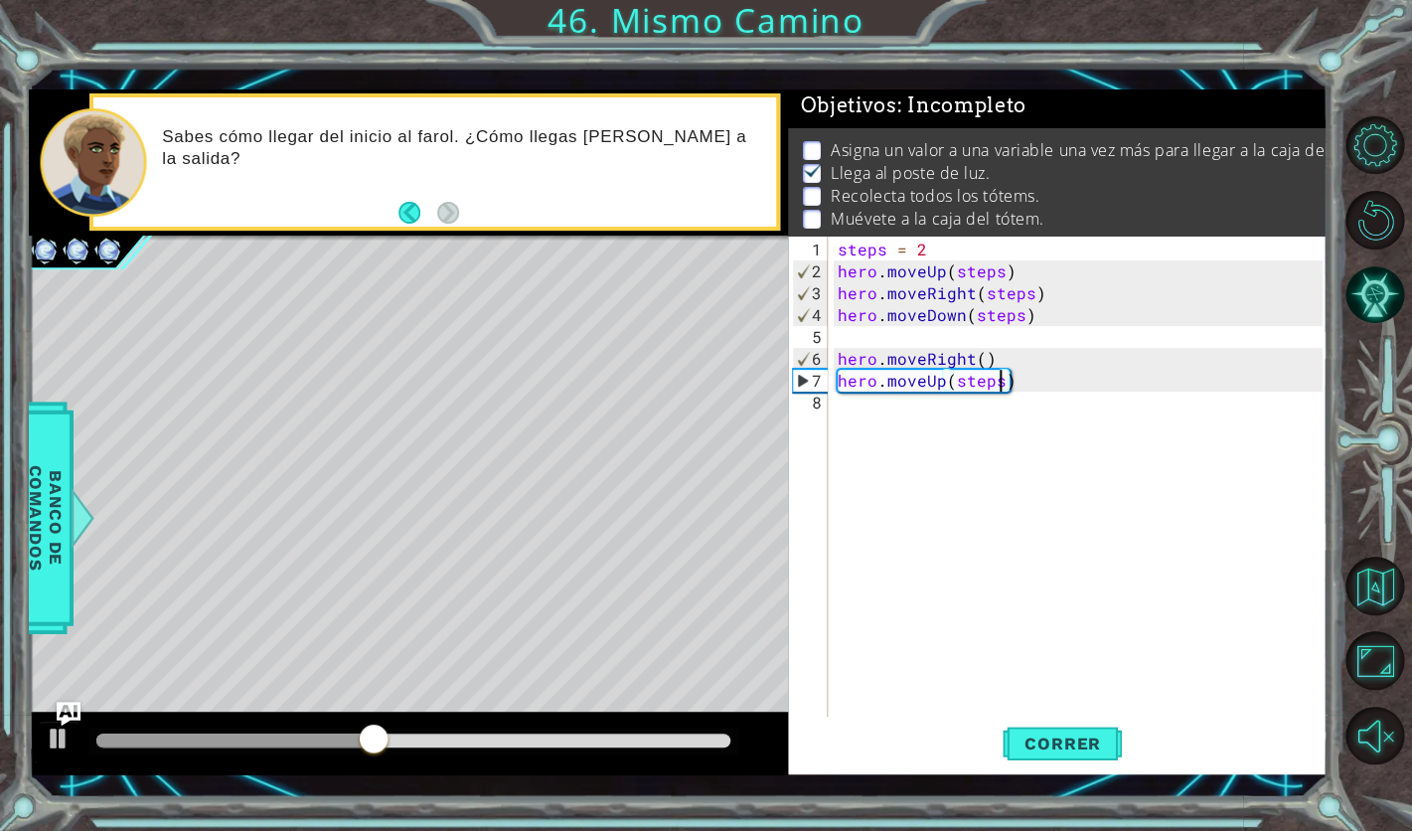
click at [879, 401] on div "steps = 2 hero . moveUp ( steps ) hero . moveRight ( steps ) hero . moveDown ( …" at bounding box center [1083, 501] width 499 height 525
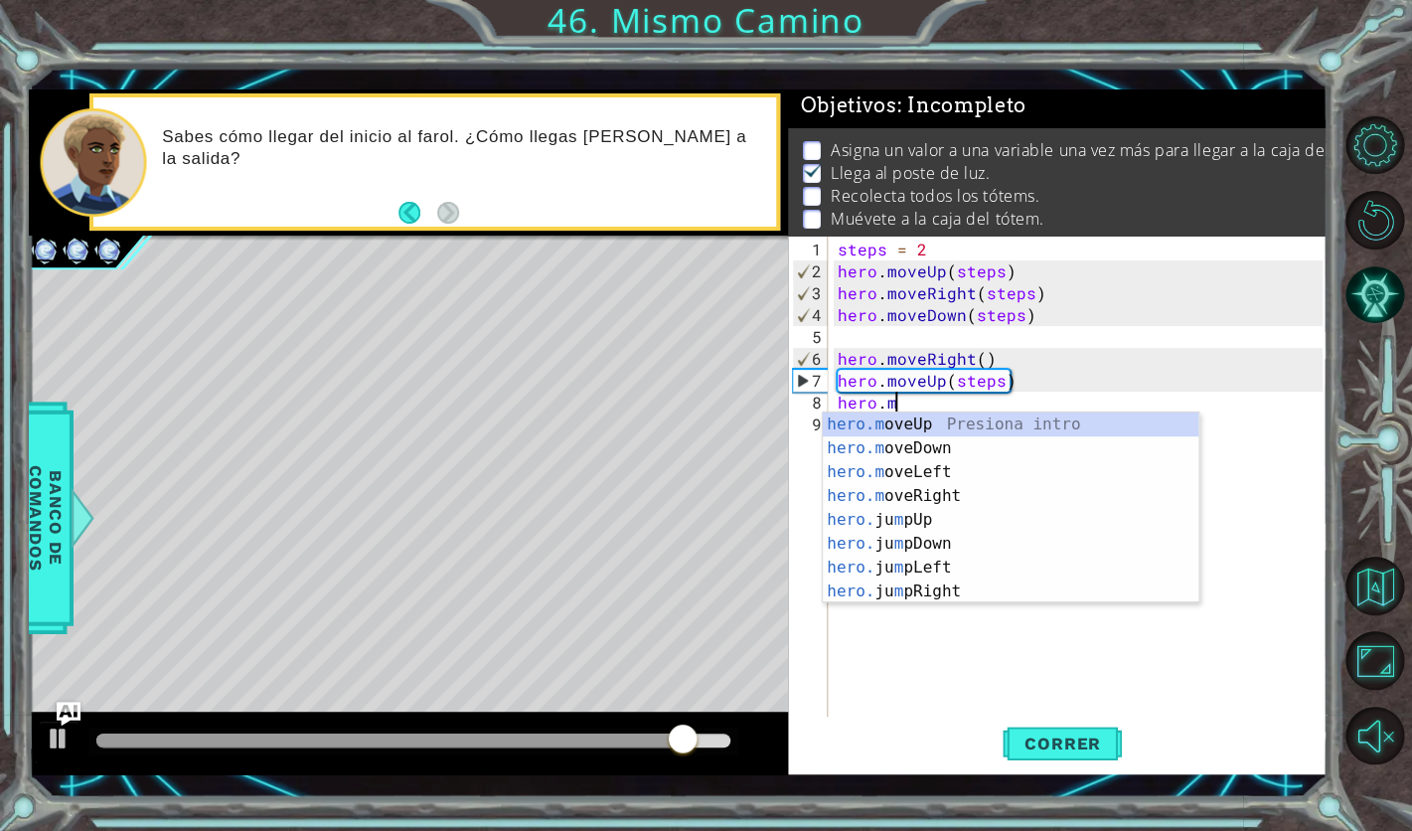
scroll to position [0, 3]
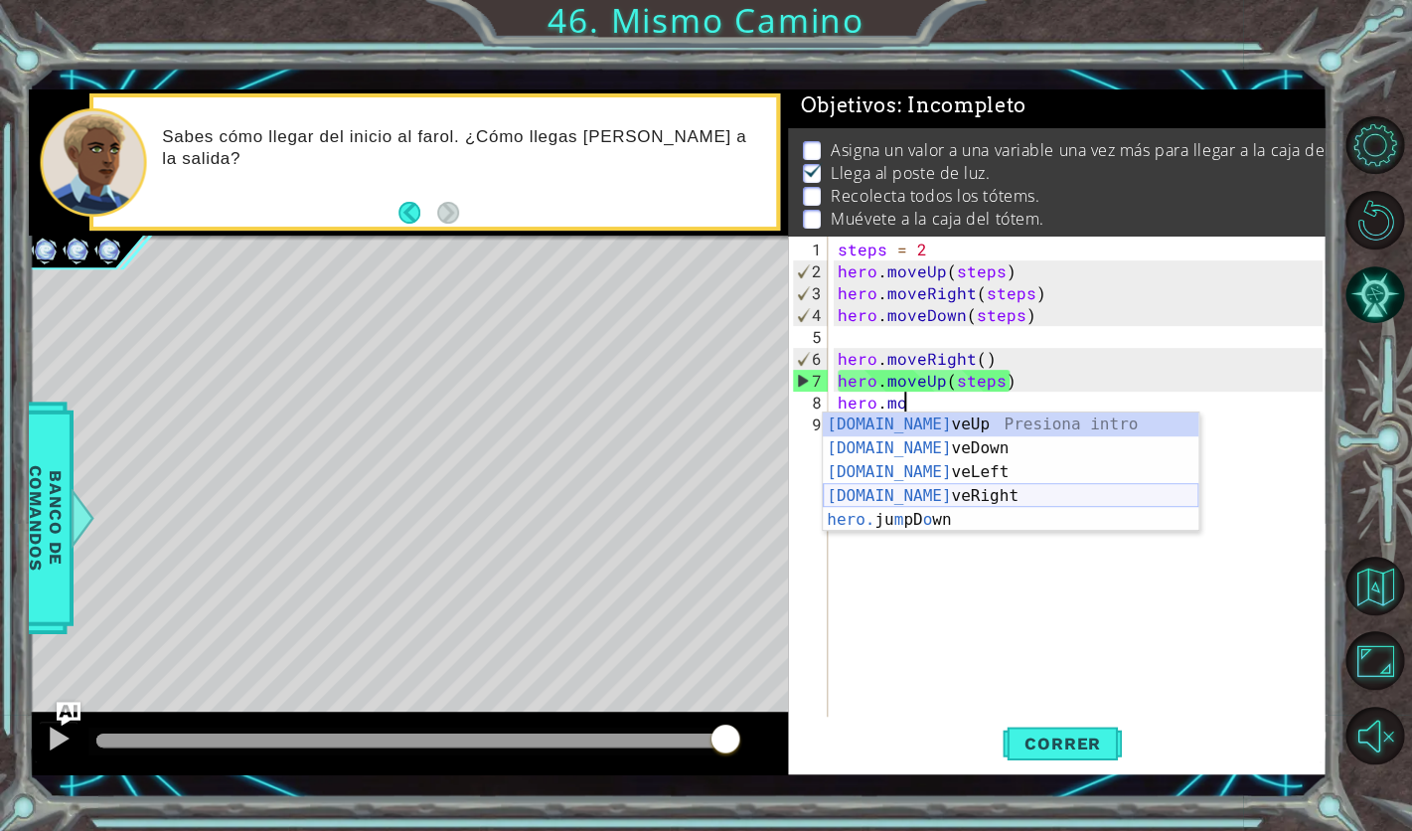
click at [976, 496] on div "[DOMAIN_NAME] veUp Presiona intro [DOMAIN_NAME] veDown Presiona intro [DOMAIN_N…" at bounding box center [1011, 496] width 376 height 167
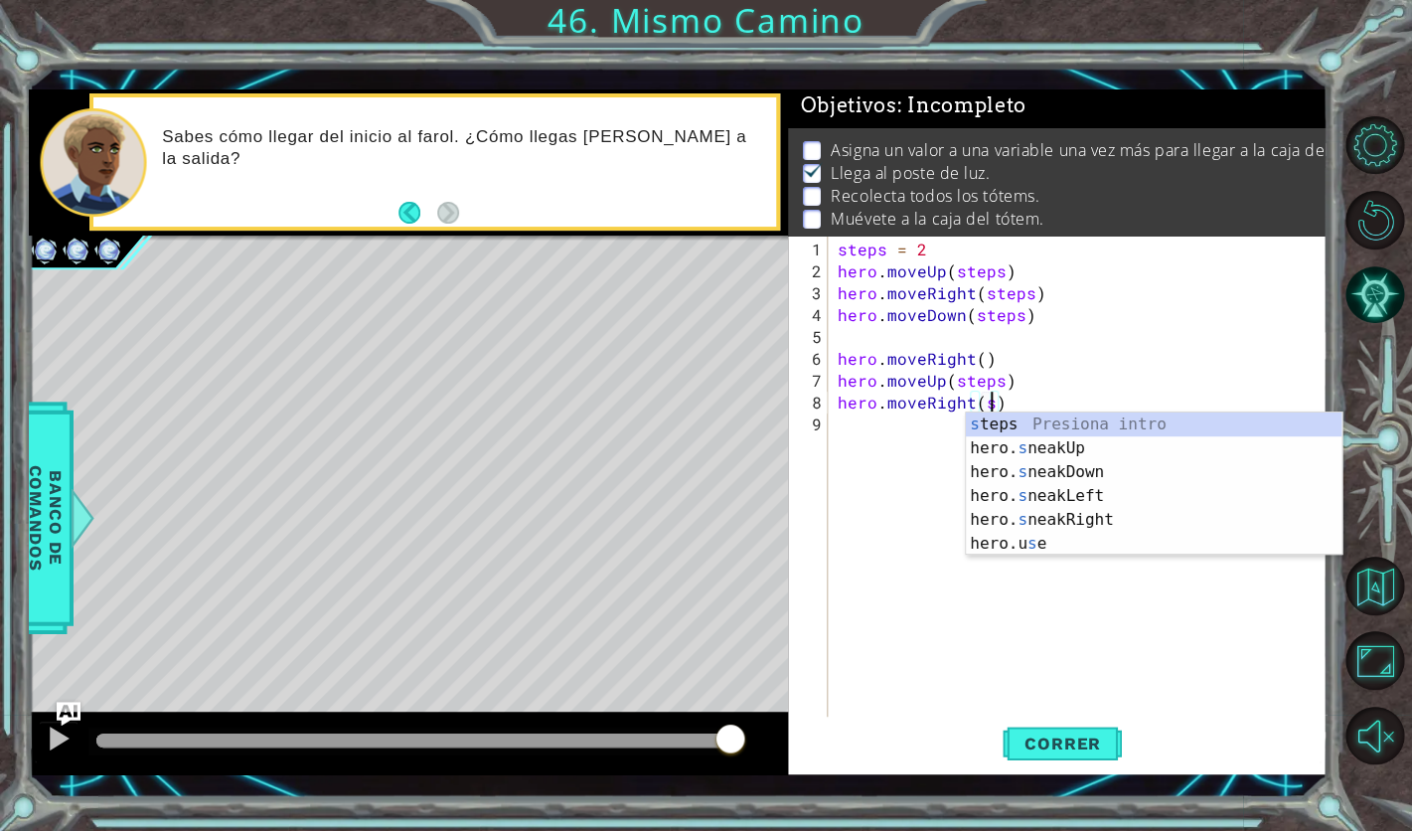
scroll to position [0, 9]
click at [1094, 425] on div "s teps Presiona intro hero. s neakUp Presiona intro hero. s neakDown Presiona i…" at bounding box center [1154, 508] width 376 height 191
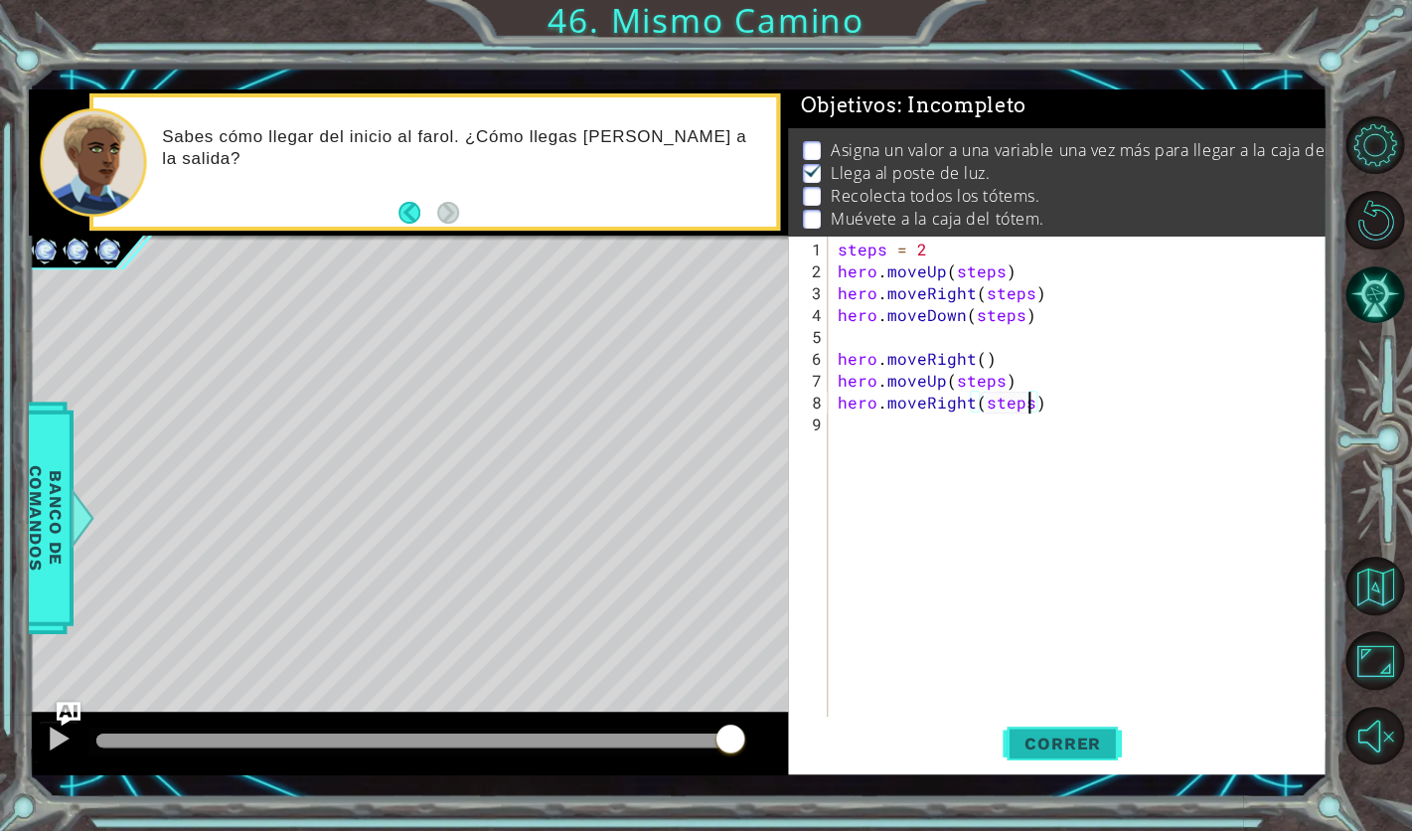
click at [1056, 740] on span "Correr" at bounding box center [1063, 744] width 116 height 20
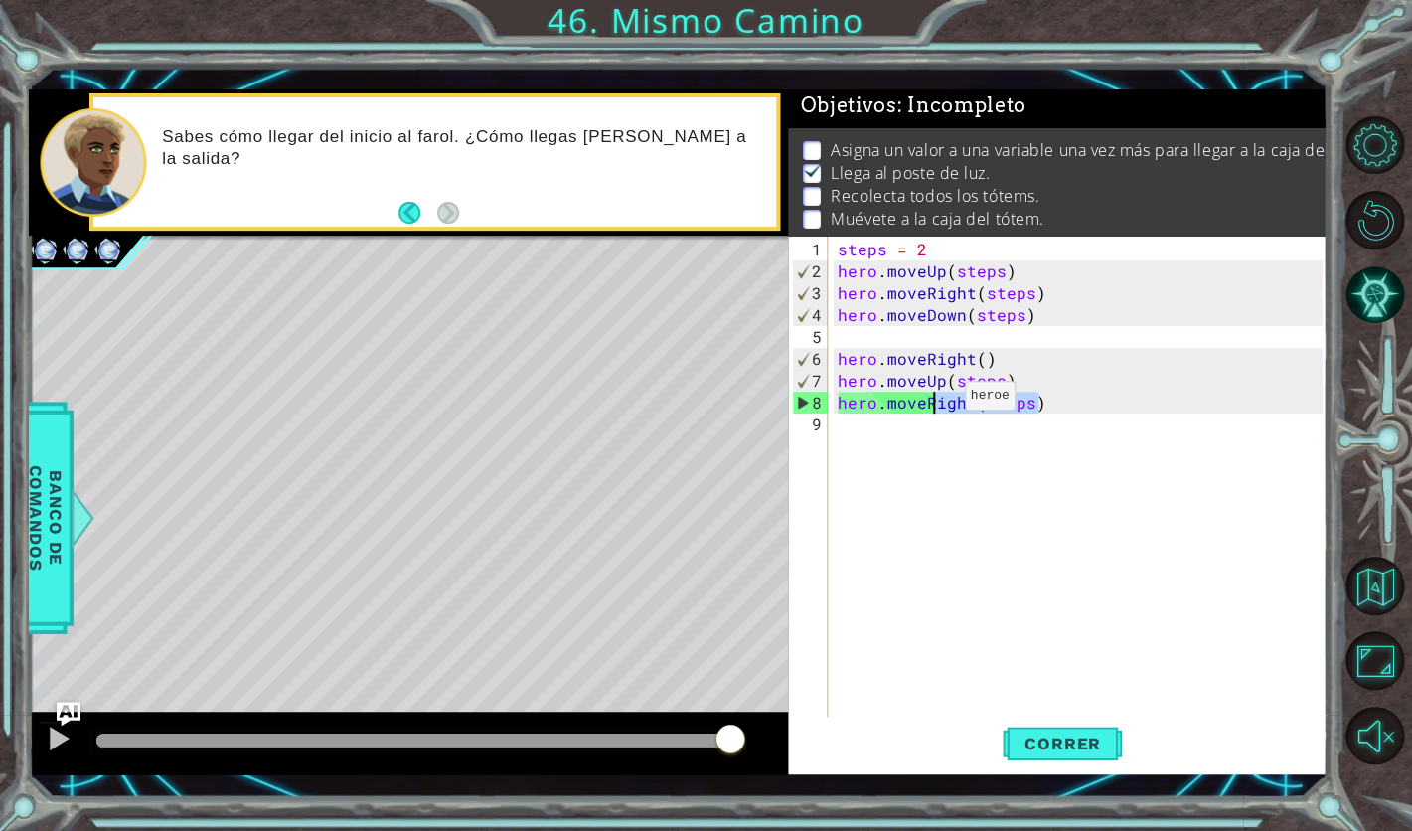
drag, startPoint x: 1079, startPoint y: 405, endPoint x: 930, endPoint y: 404, distance: 149.1
click at [930, 404] on div "steps = 2 hero . moveUp ( steps ) hero . moveRight ( steps ) hero . moveDown ( …" at bounding box center [1083, 501] width 499 height 525
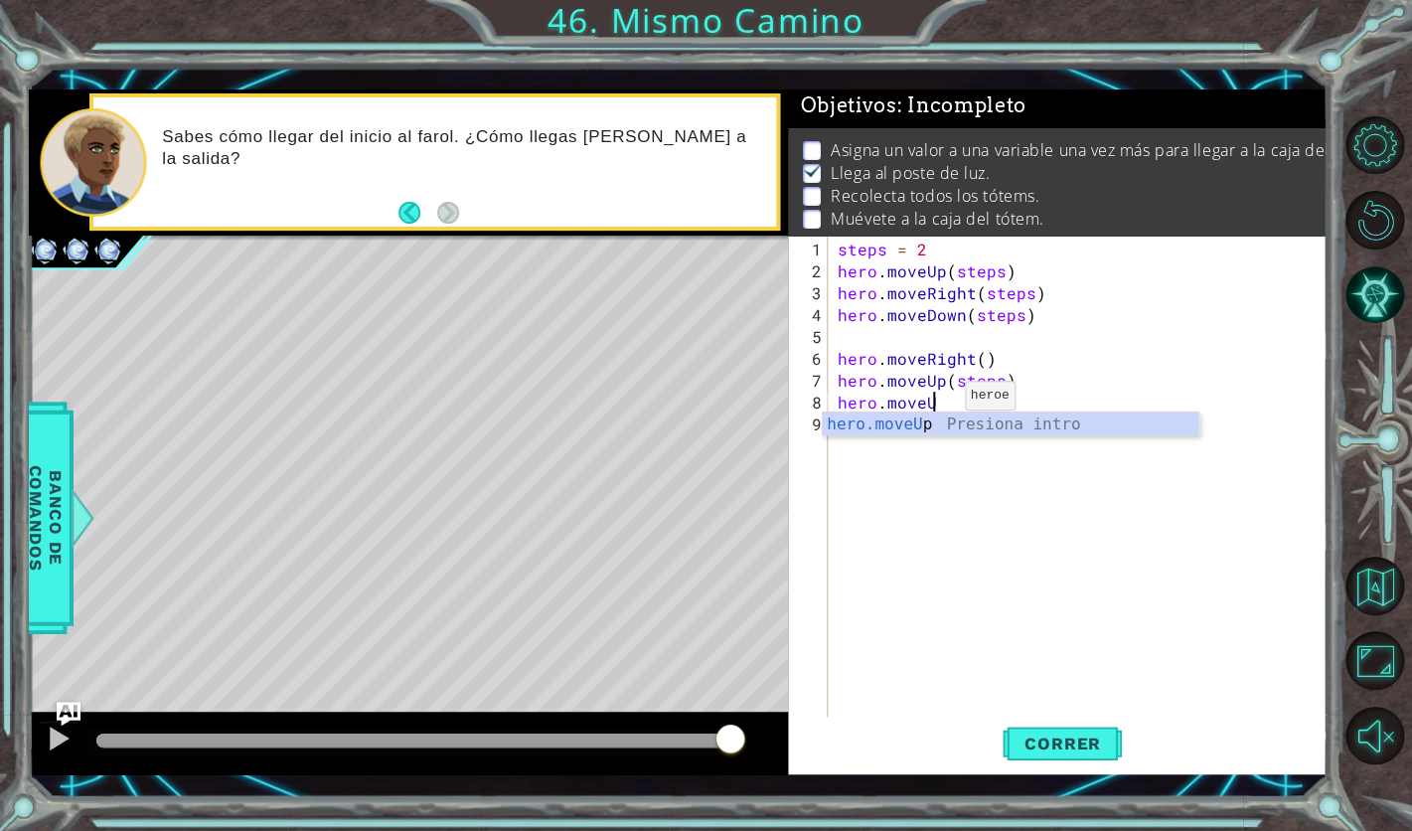
scroll to position [0, 5]
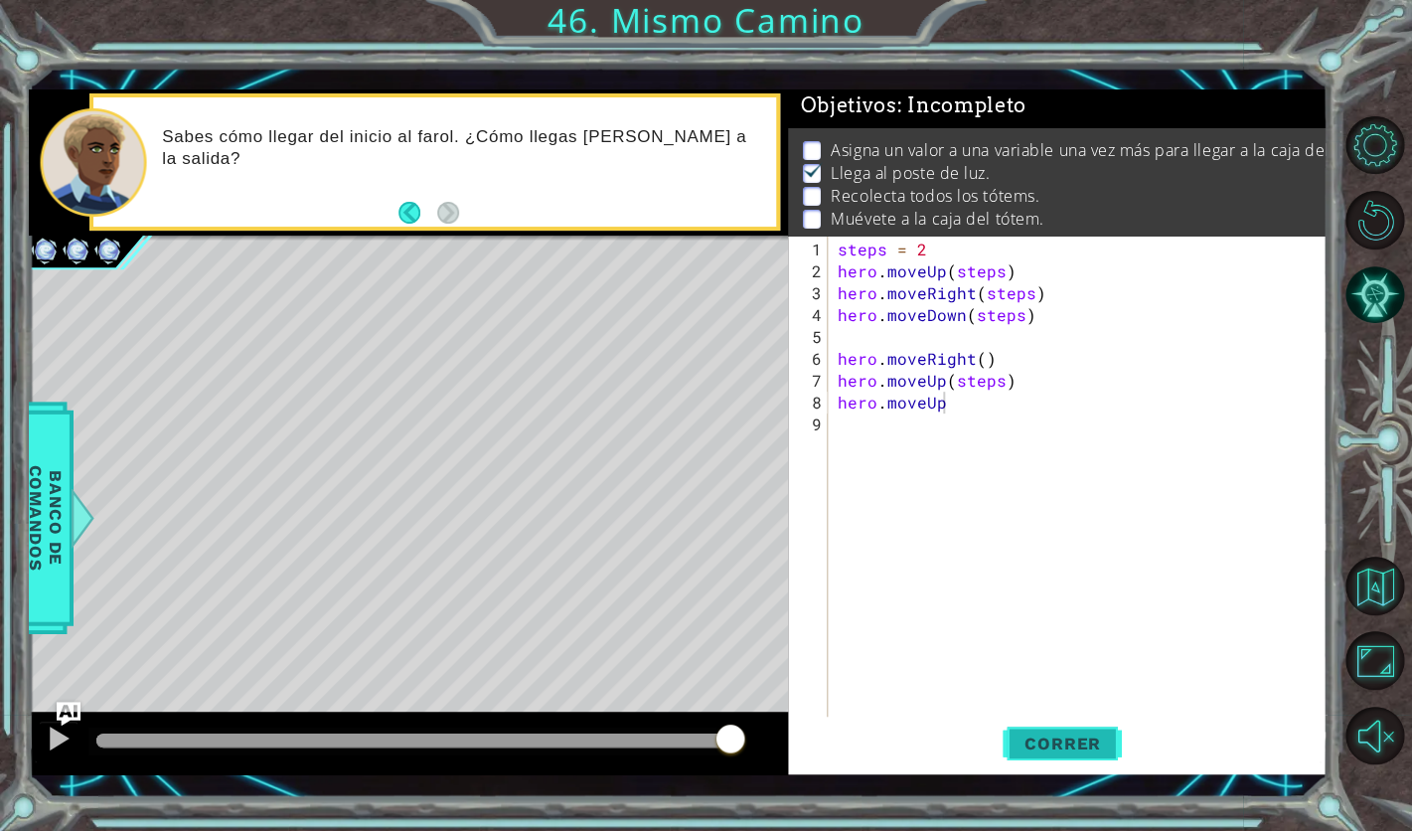
click at [1022, 738] on span "Correr" at bounding box center [1063, 744] width 116 height 20
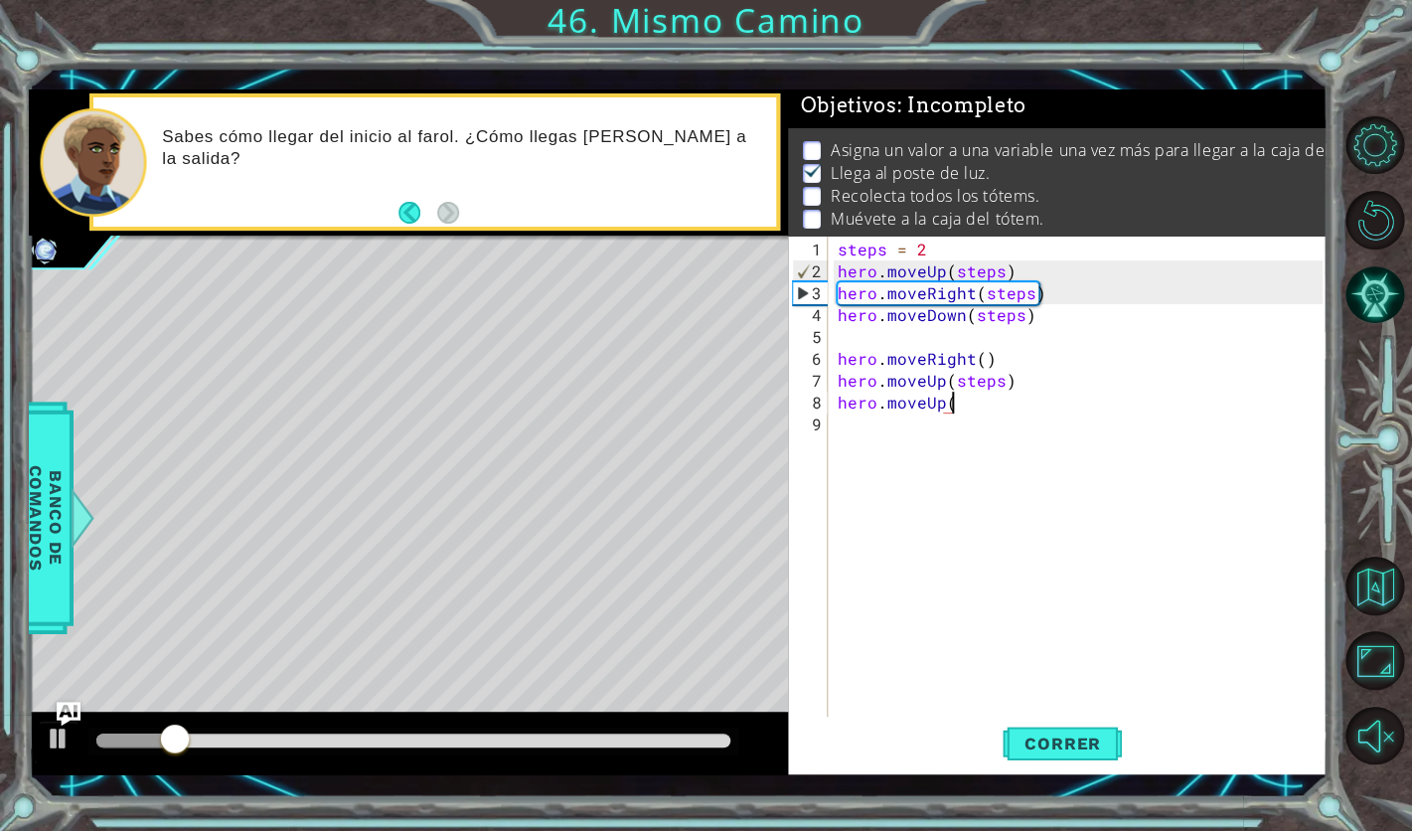
scroll to position [0, 7]
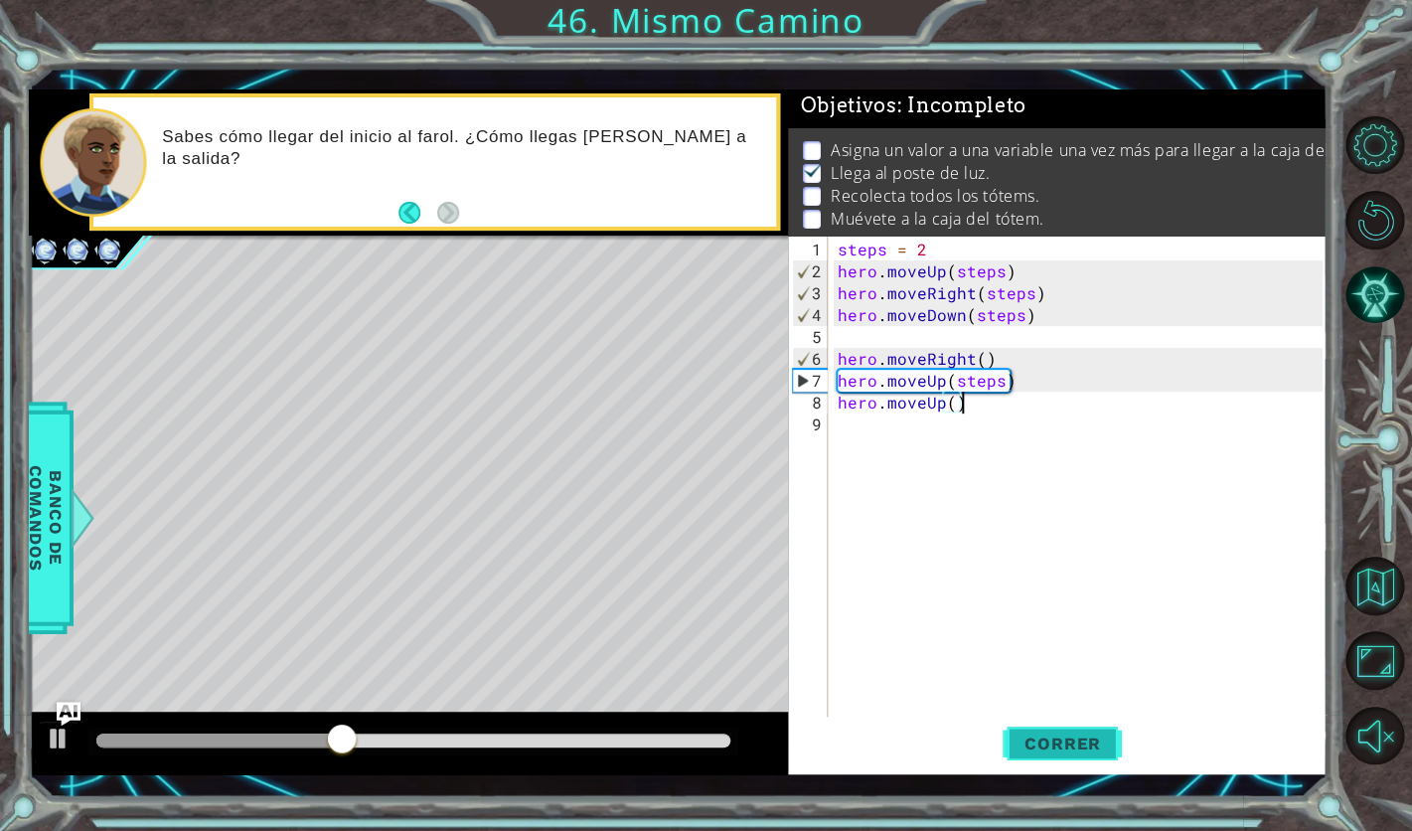
type textarea "hero.moveUp()"
click at [1103, 725] on button "Correr" at bounding box center [1062, 744] width 119 height 54
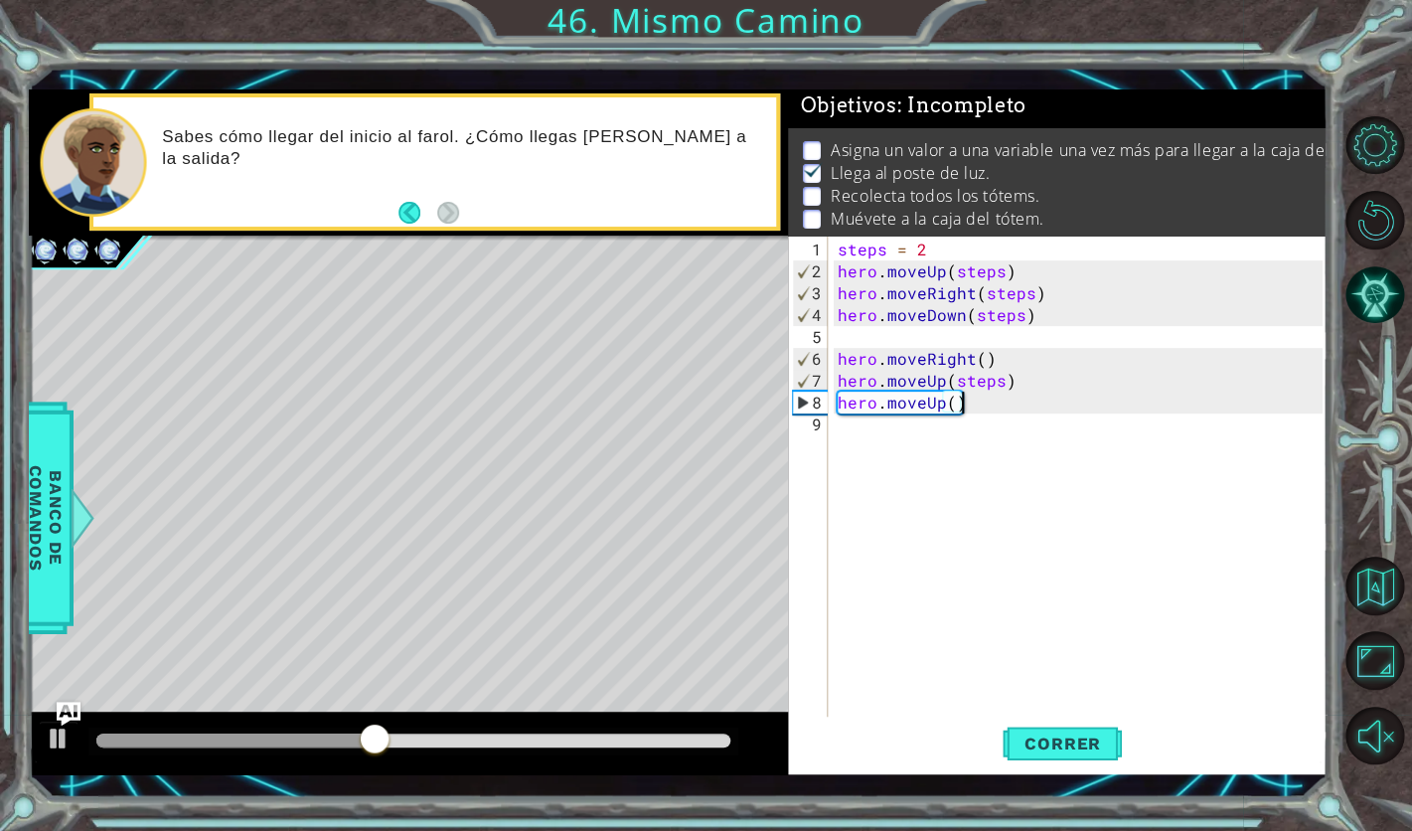
click at [888, 431] on div "steps = 2 hero . moveUp ( steps ) hero . moveRight ( steps ) hero . moveDown ( …" at bounding box center [1083, 501] width 499 height 525
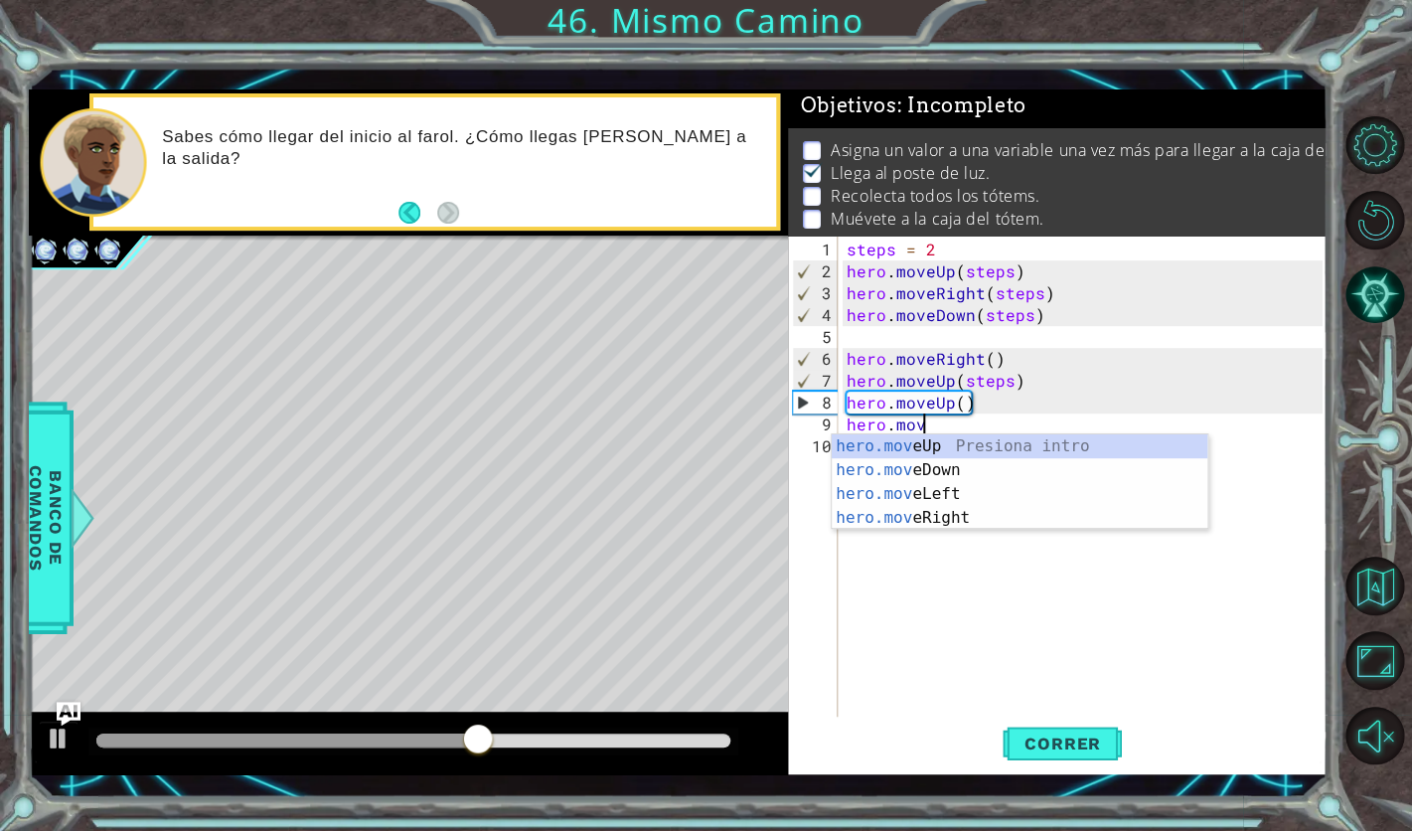
scroll to position [0, 4]
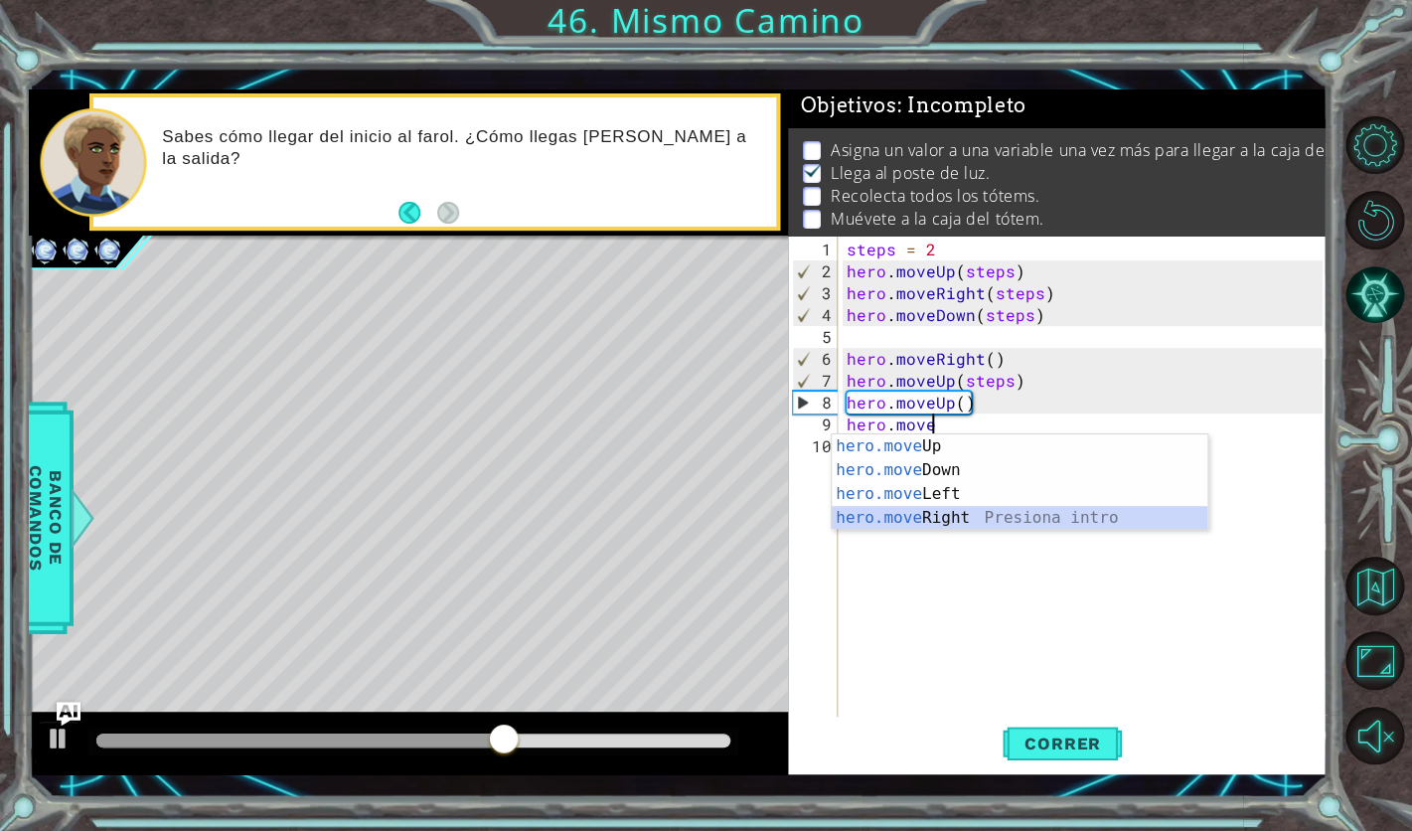
click at [943, 523] on div "hero.move Up Presiona intro hero.move Down Presiona intro hero.move Left Presio…" at bounding box center [1020, 505] width 376 height 143
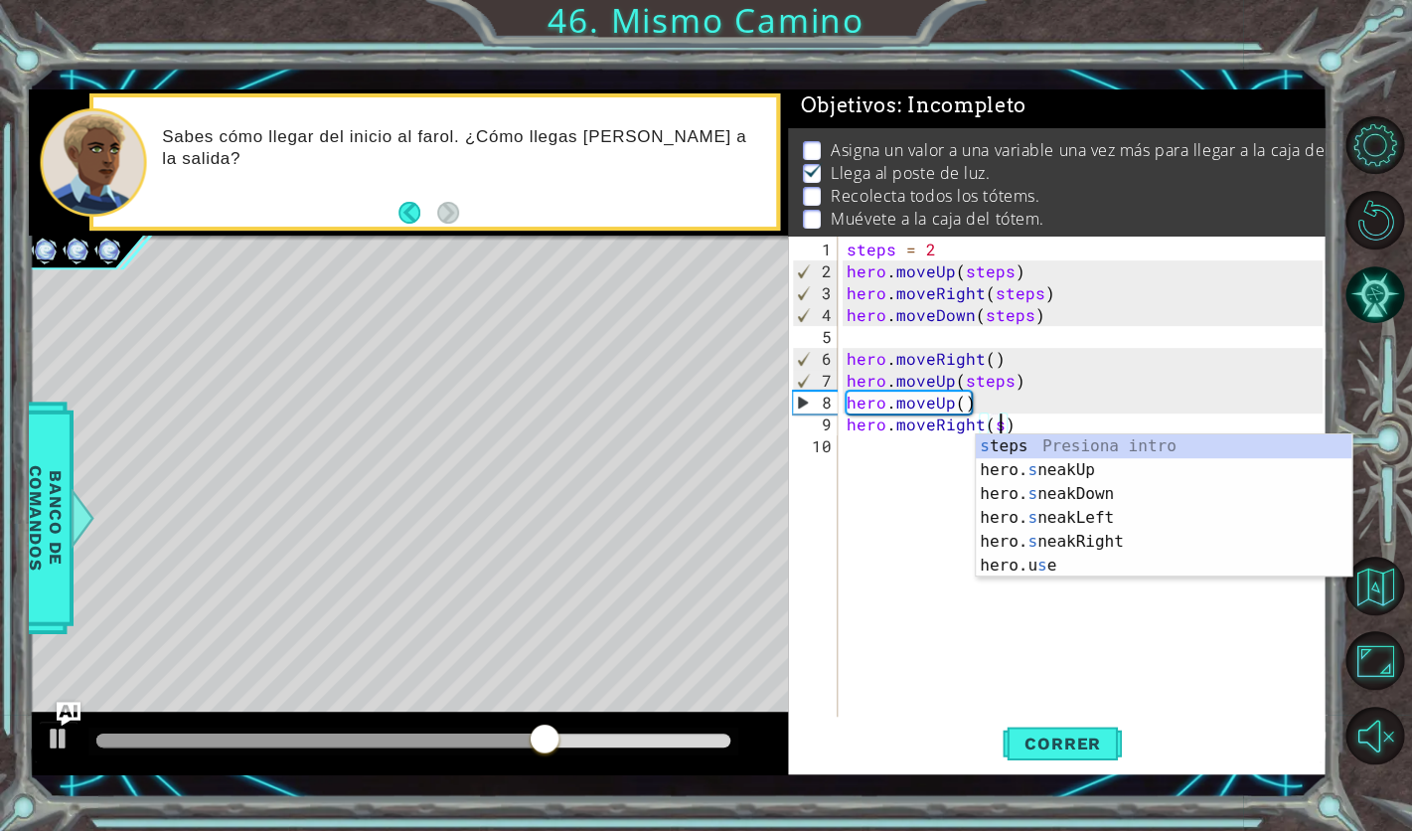
scroll to position [0, 9]
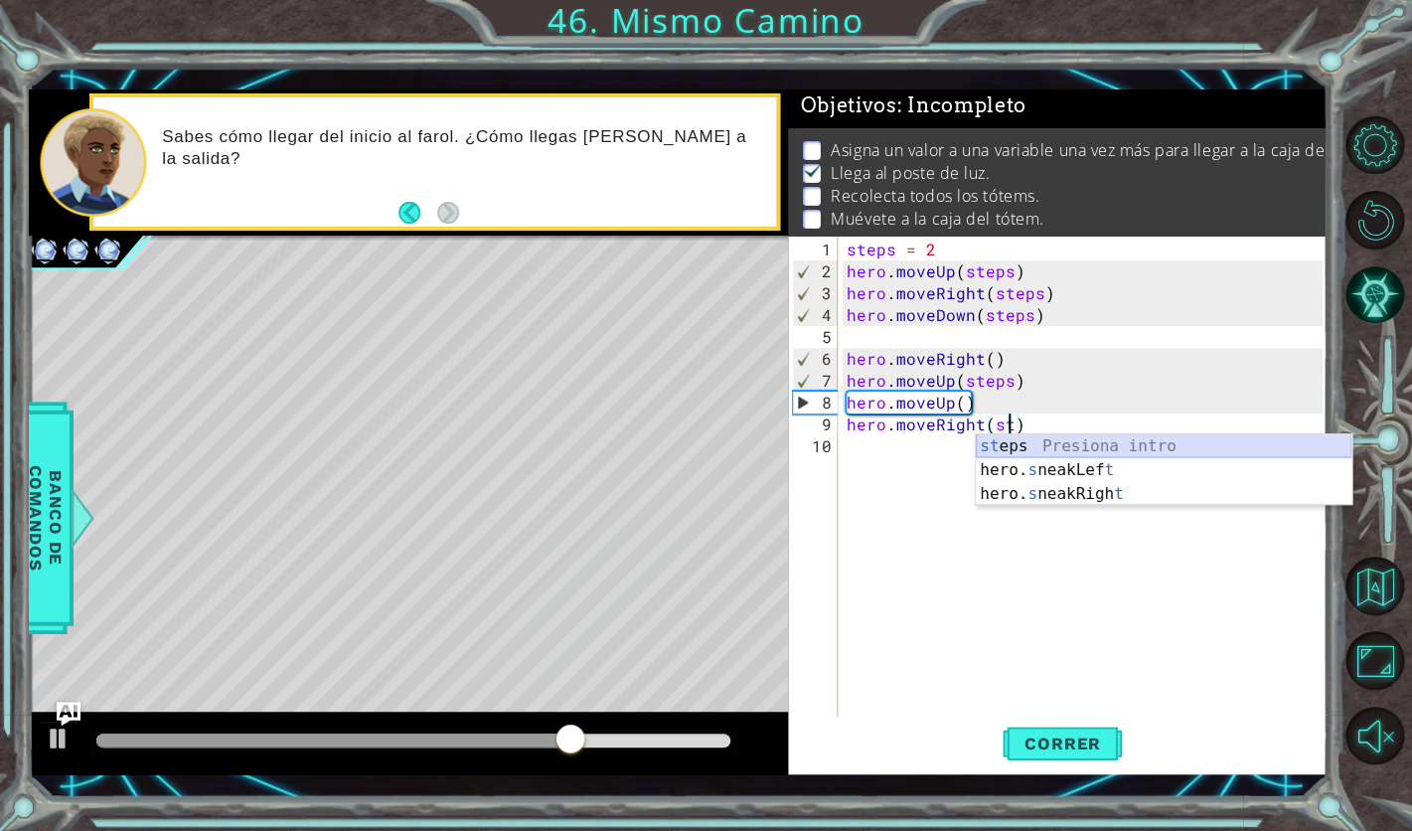
click at [1059, 443] on div "st eps Presiona intro hero. s neakLef t Presiona intro hero. s neakRigh t Presi…" at bounding box center [1164, 493] width 376 height 119
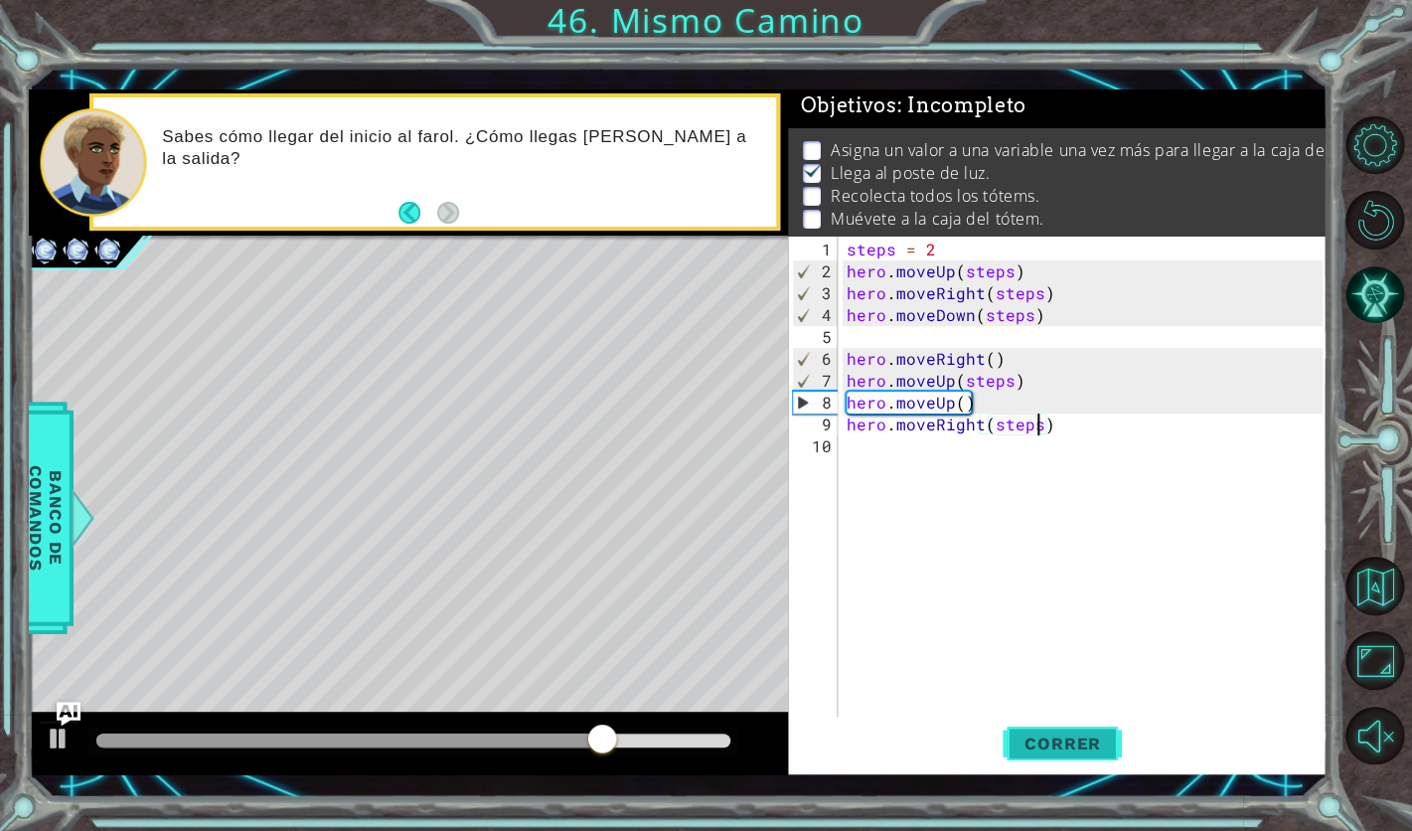
type textarea "hero.moveRight(steps)"
click at [1014, 756] on button "Correr" at bounding box center [1062, 744] width 119 height 54
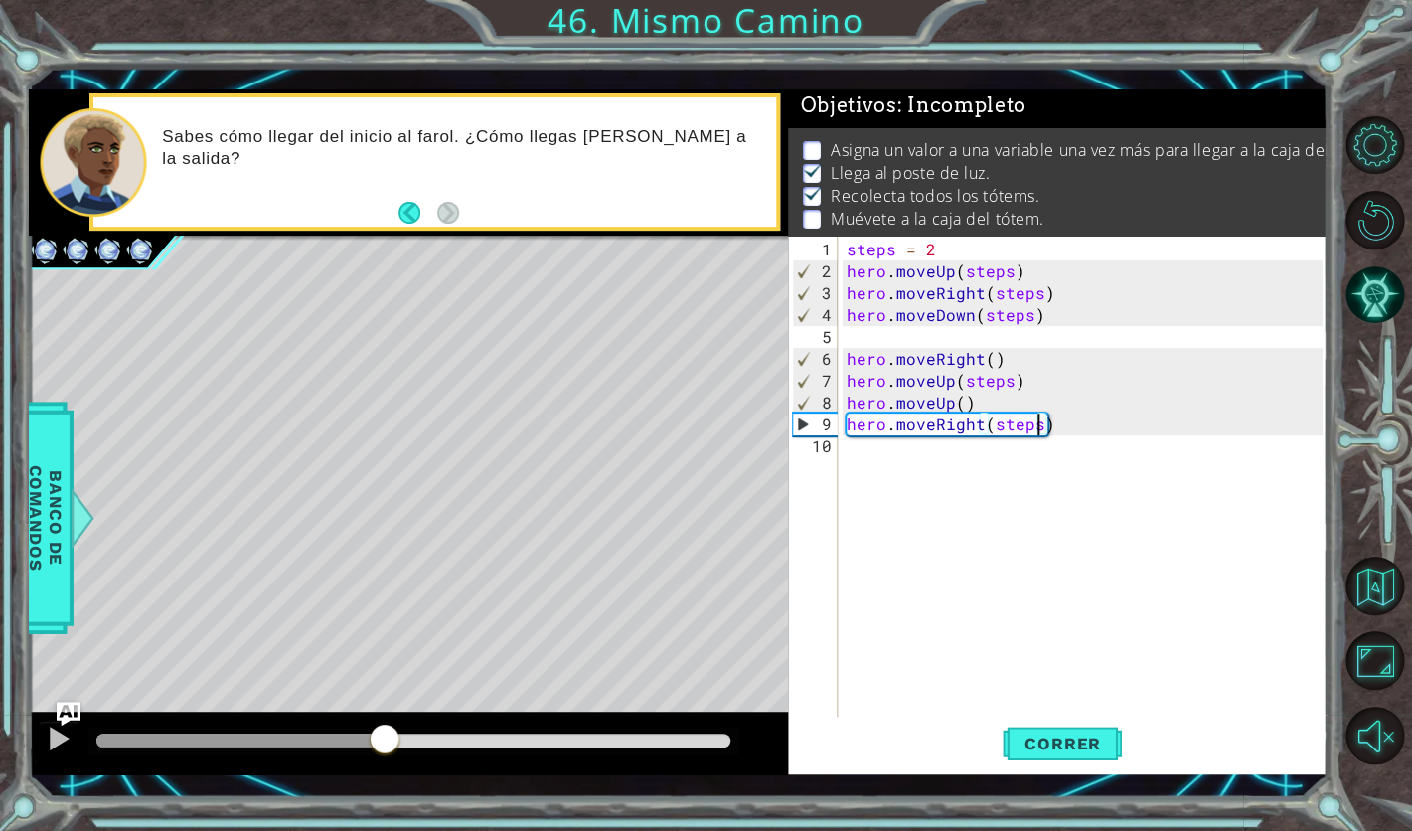
drag, startPoint x: 138, startPoint y: 755, endPoint x: 385, endPoint y: 748, distance: 246.6
click at [385, 748] on div at bounding box center [385, 741] width 36 height 36
click at [880, 443] on div "steps = 2 hero . moveUp ( steps ) hero . moveRight ( steps ) hero . moveDown ( …" at bounding box center [1088, 501] width 490 height 525
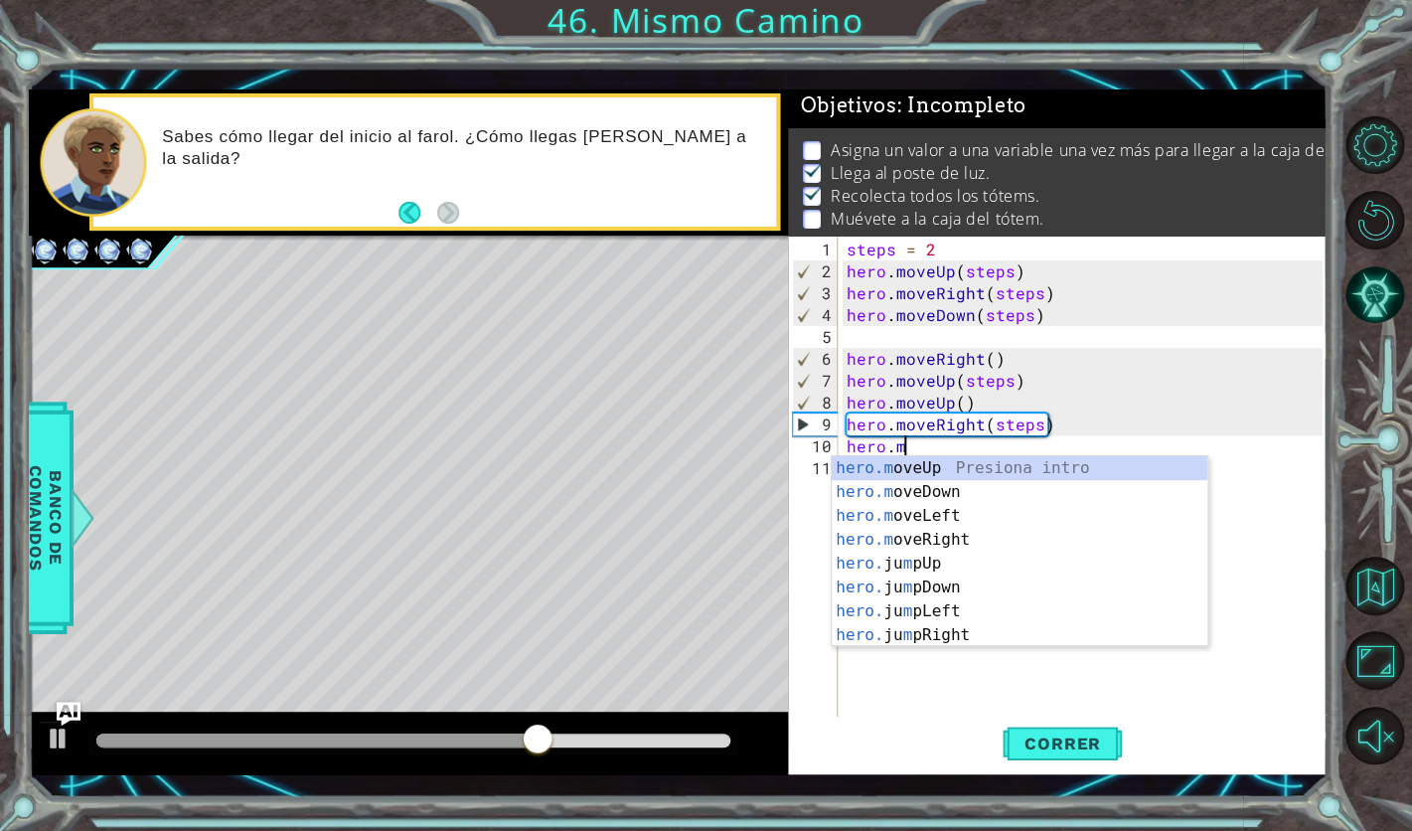
scroll to position [0, 3]
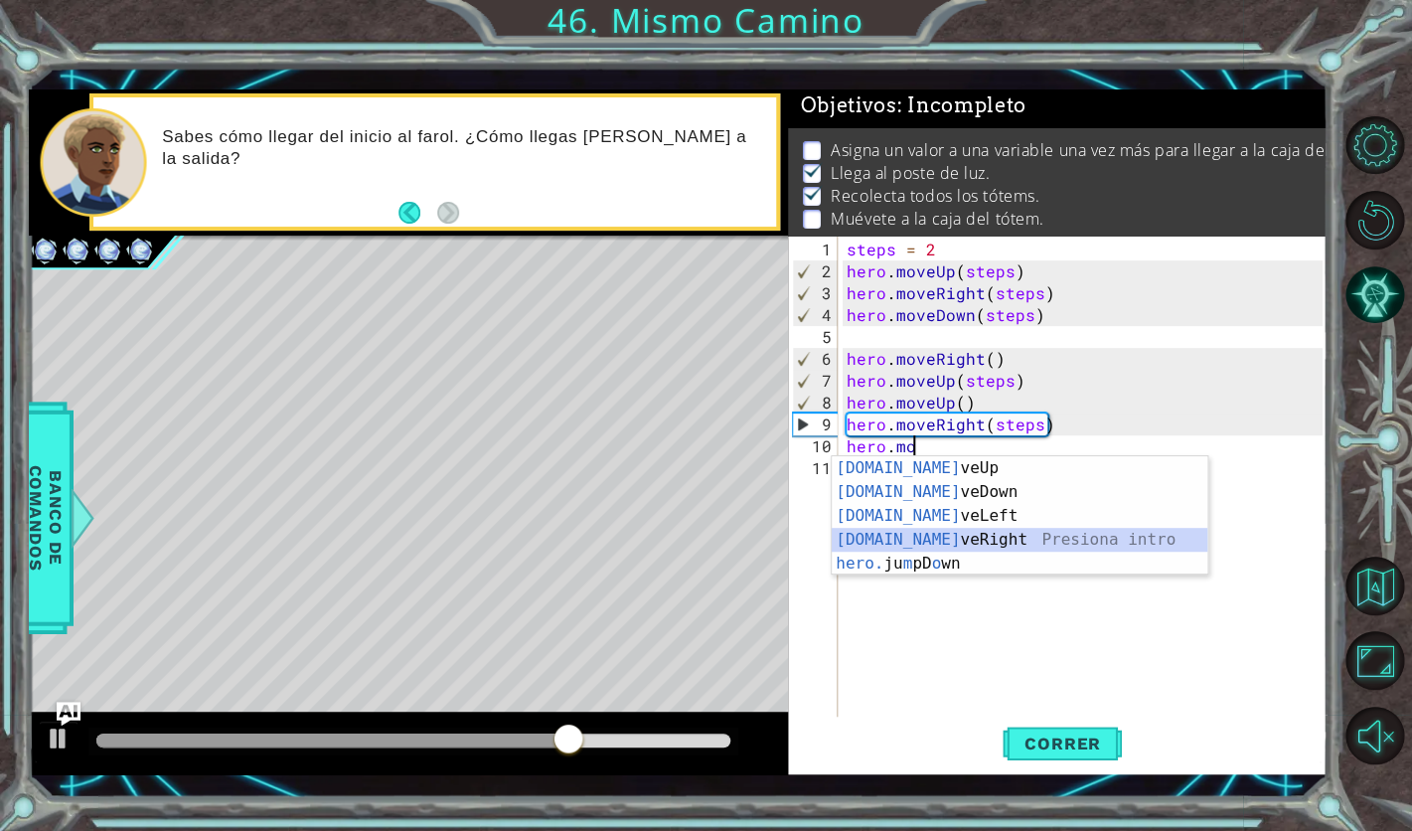
click at [987, 541] on div "[DOMAIN_NAME] veUp Presiona intro [DOMAIN_NAME] veDown Presiona intro [DOMAIN_N…" at bounding box center [1020, 539] width 376 height 167
type textarea "hero.moveRight(1)"
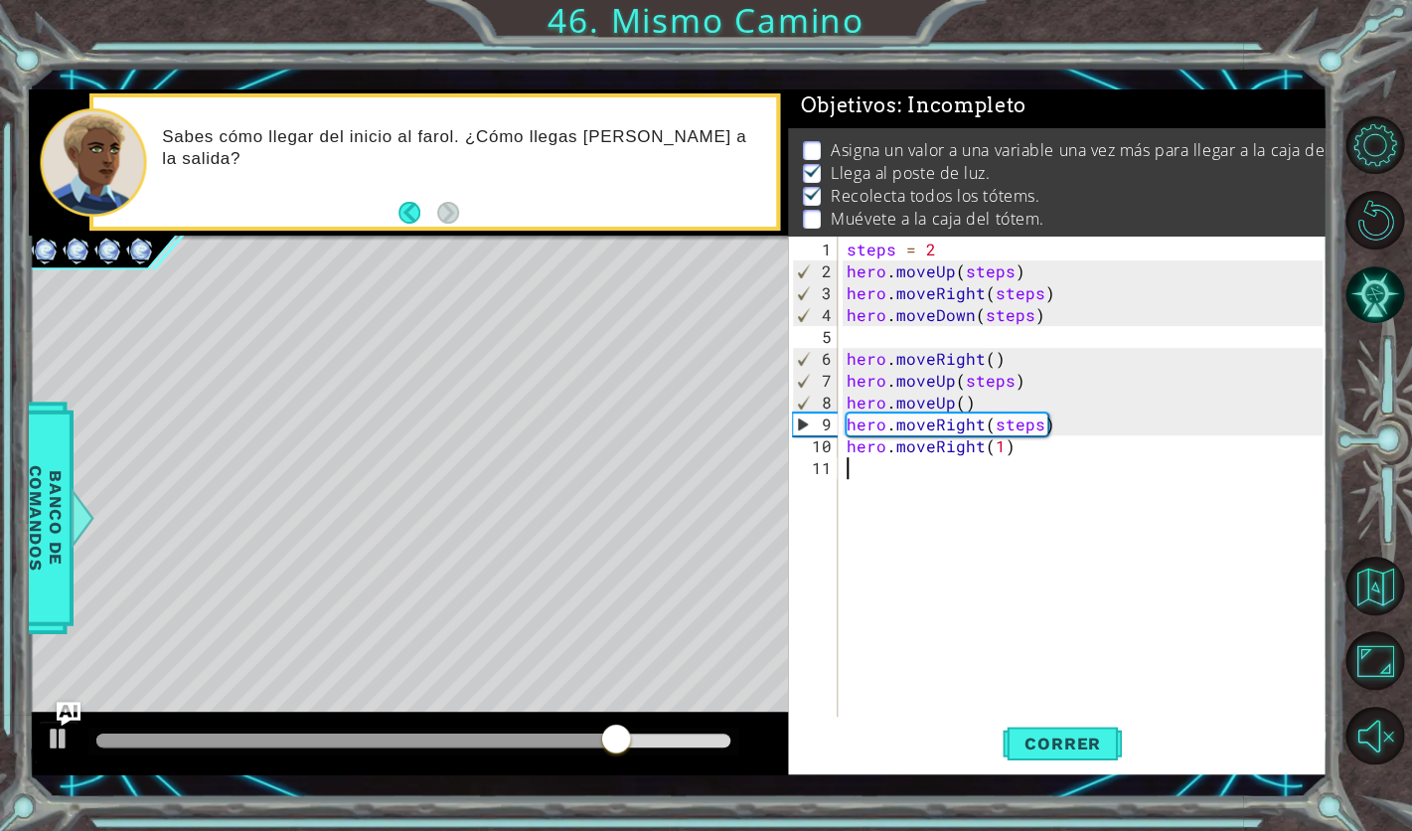
click at [881, 476] on div "steps = 2 hero . moveUp ( steps ) hero . moveRight ( steps ) hero . moveDown ( …" at bounding box center [1088, 501] width 490 height 525
click at [999, 451] on div "steps = 2 hero . moveUp ( steps ) hero . moveRight ( steps ) hero . moveDown ( …" at bounding box center [1088, 501] width 490 height 525
type textarea "hero.moveRight()"
click at [890, 469] on div "steps = 2 hero . moveUp ( steps ) hero . moveRight ( steps ) hero . moveDown ( …" at bounding box center [1088, 501] width 490 height 525
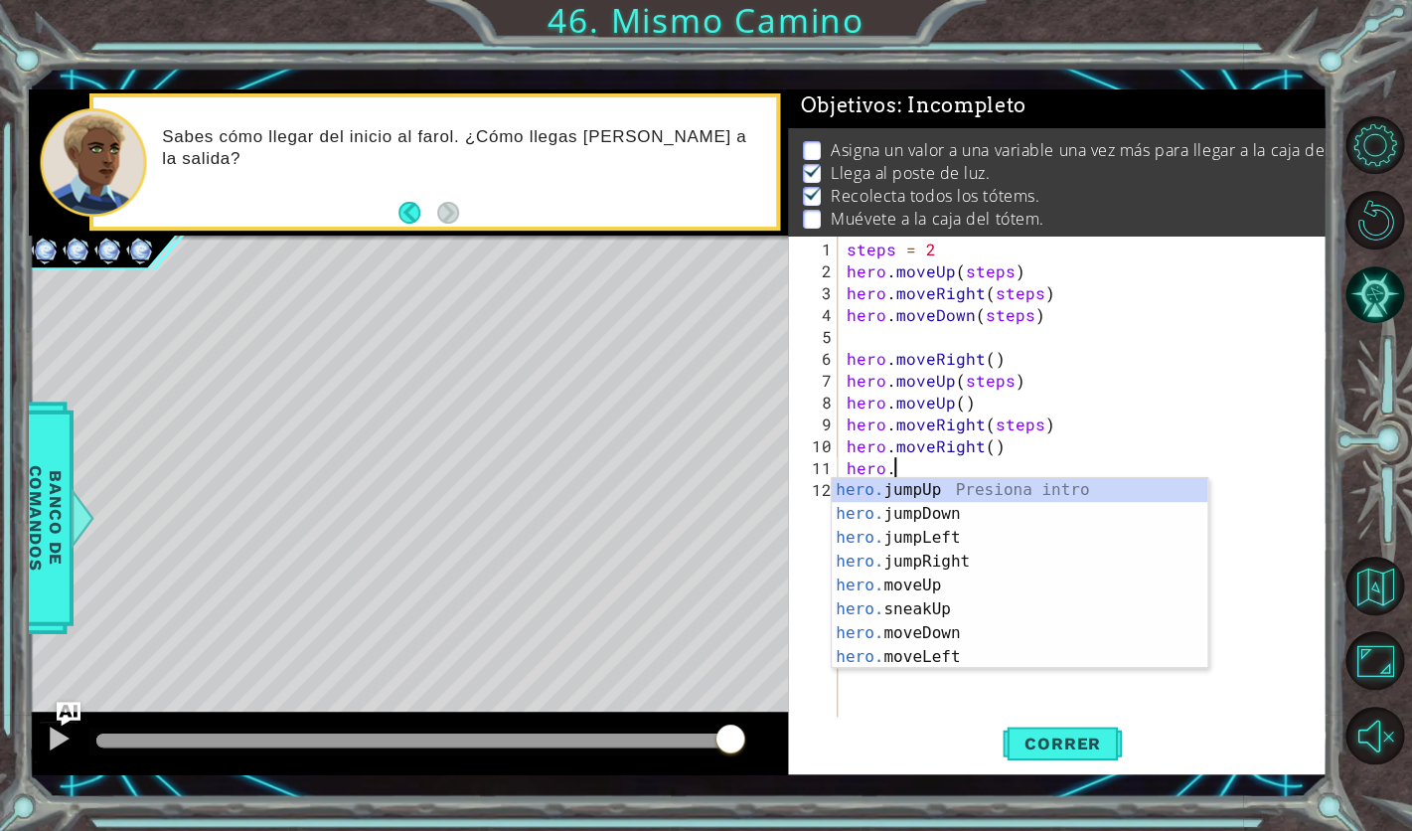
scroll to position [0, 2]
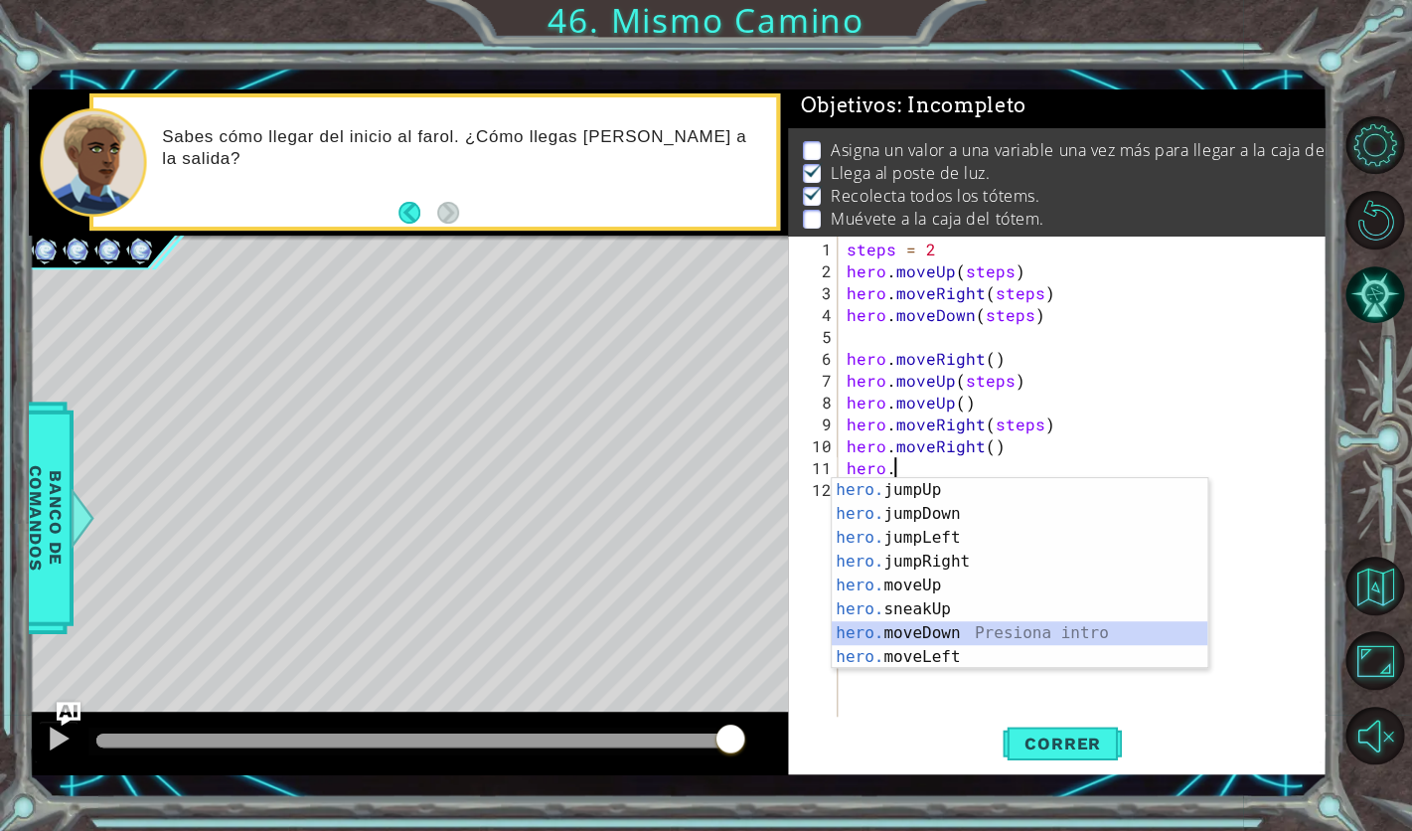
click at [948, 639] on div "hero. jumpUp Presiona intro hero. jumpDown Presiona intro hero. jumpLeft Presio…" at bounding box center [1020, 597] width 376 height 239
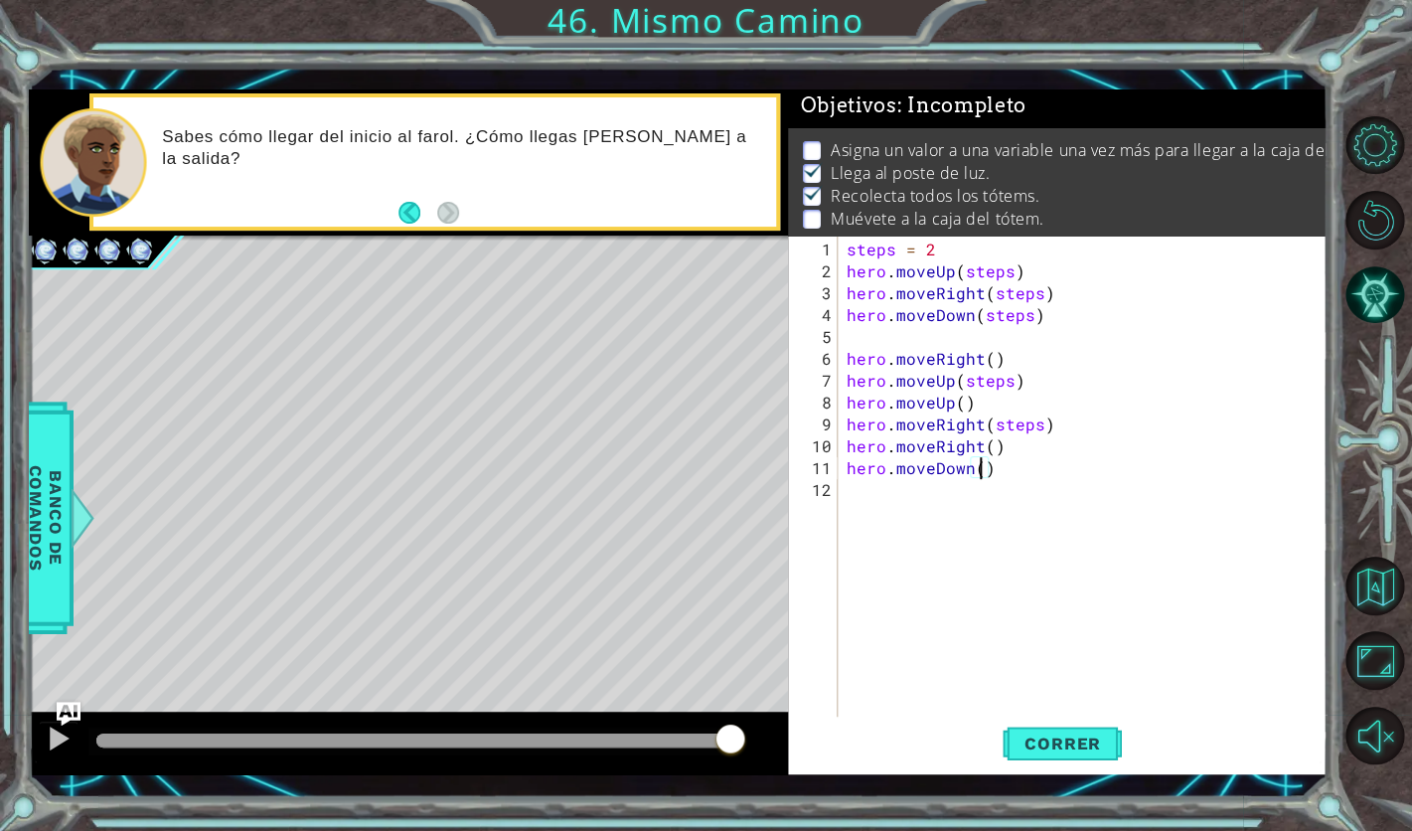
scroll to position [0, 8]
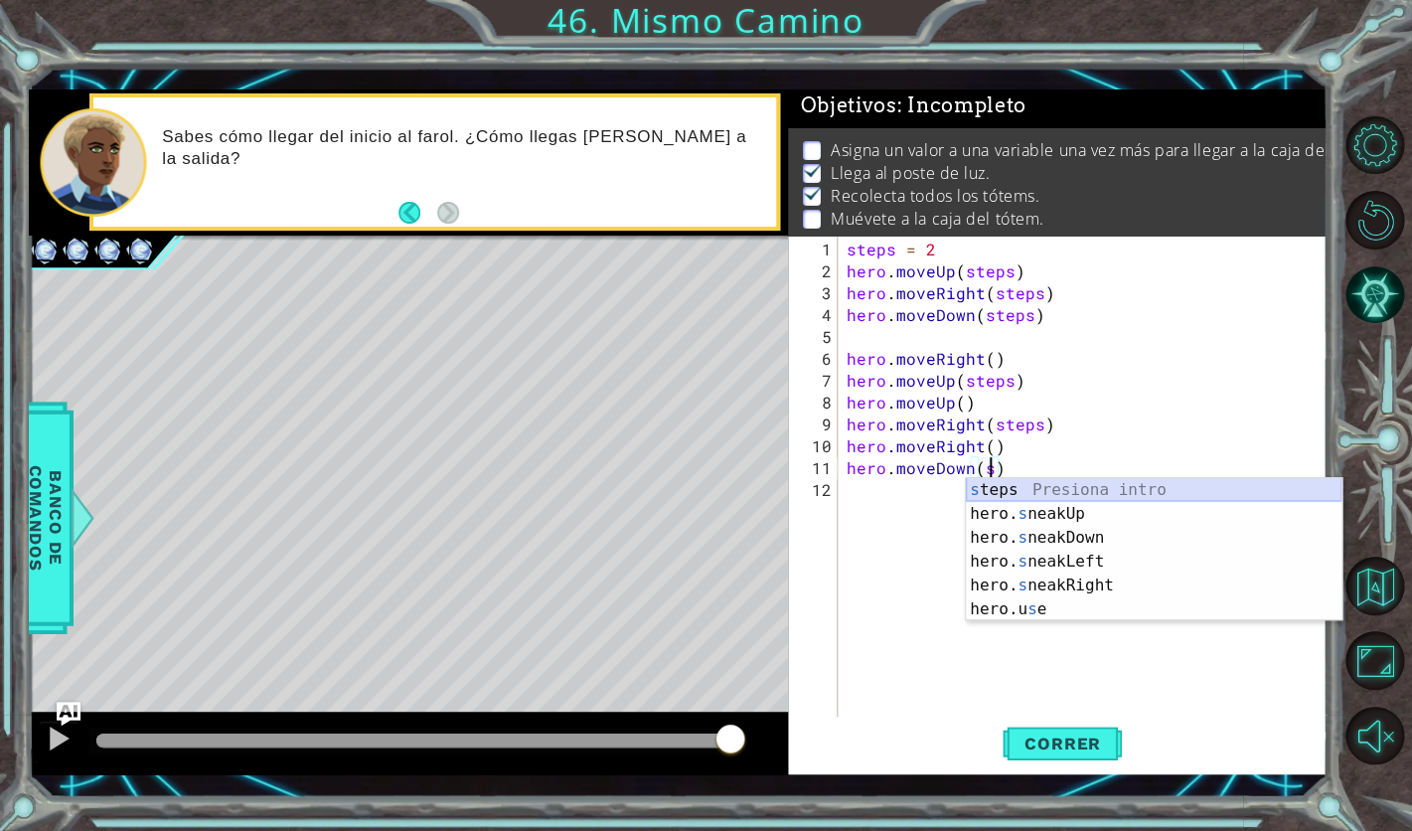
click at [1040, 486] on div "s teps Presiona intro hero. s neakUp Presiona intro hero. s neakDown Presiona i…" at bounding box center [1154, 573] width 376 height 191
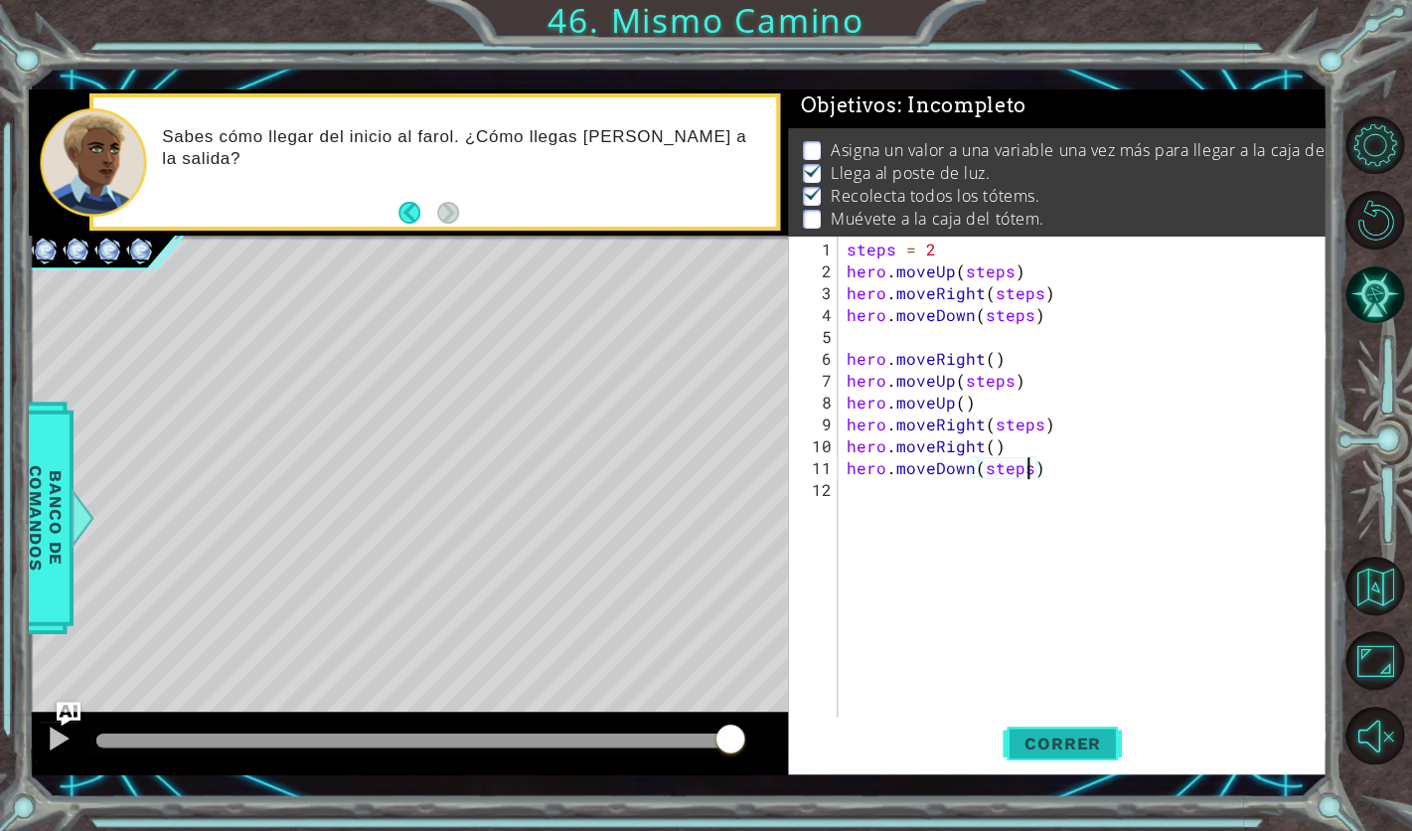
type textarea "hero.moveDown(steps)"
click at [1052, 750] on span "Correr" at bounding box center [1063, 744] width 116 height 20
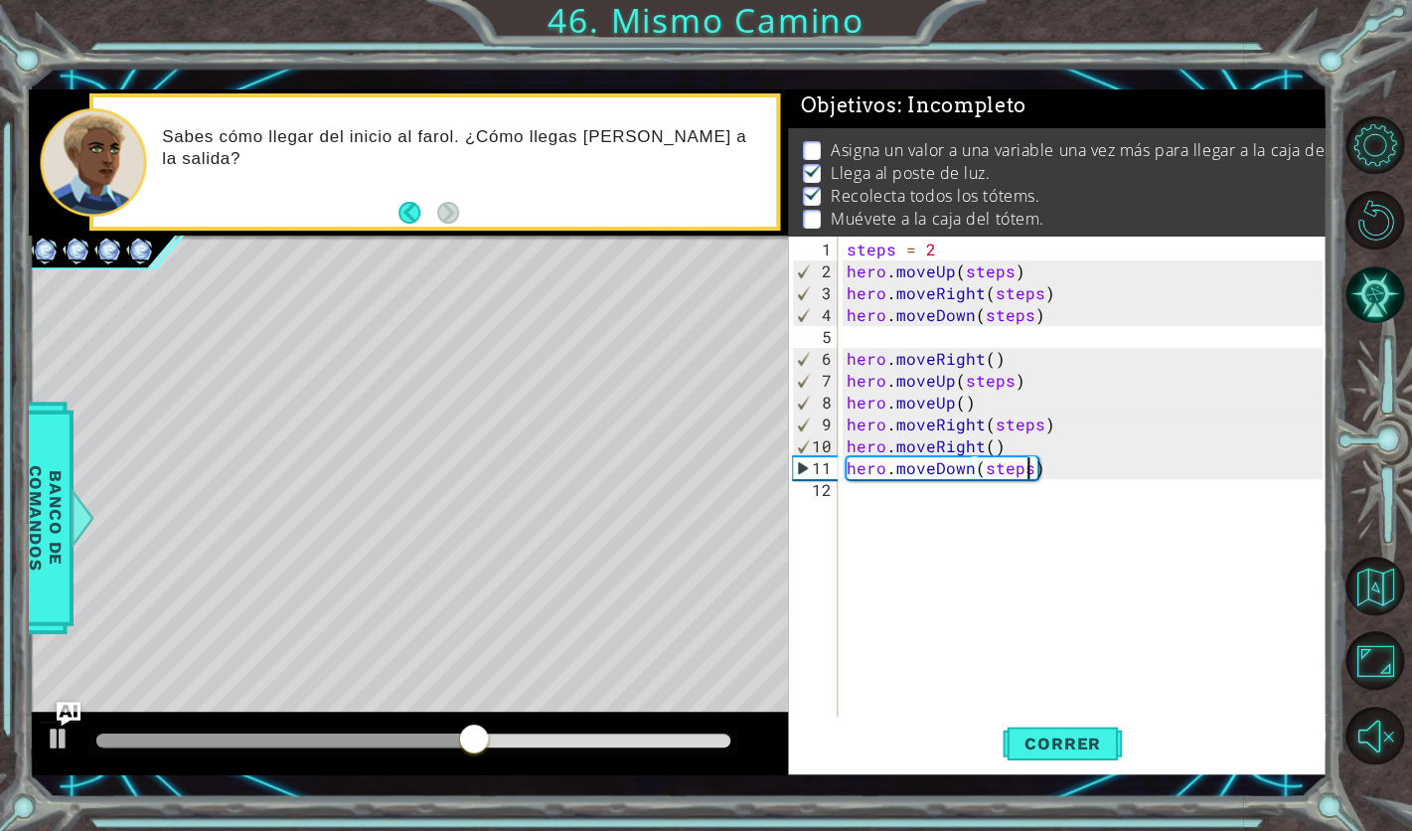
click at [873, 491] on div "steps = 2 hero . moveUp ( steps ) hero . moveRight ( steps ) hero . moveDown ( …" at bounding box center [1088, 501] width 490 height 525
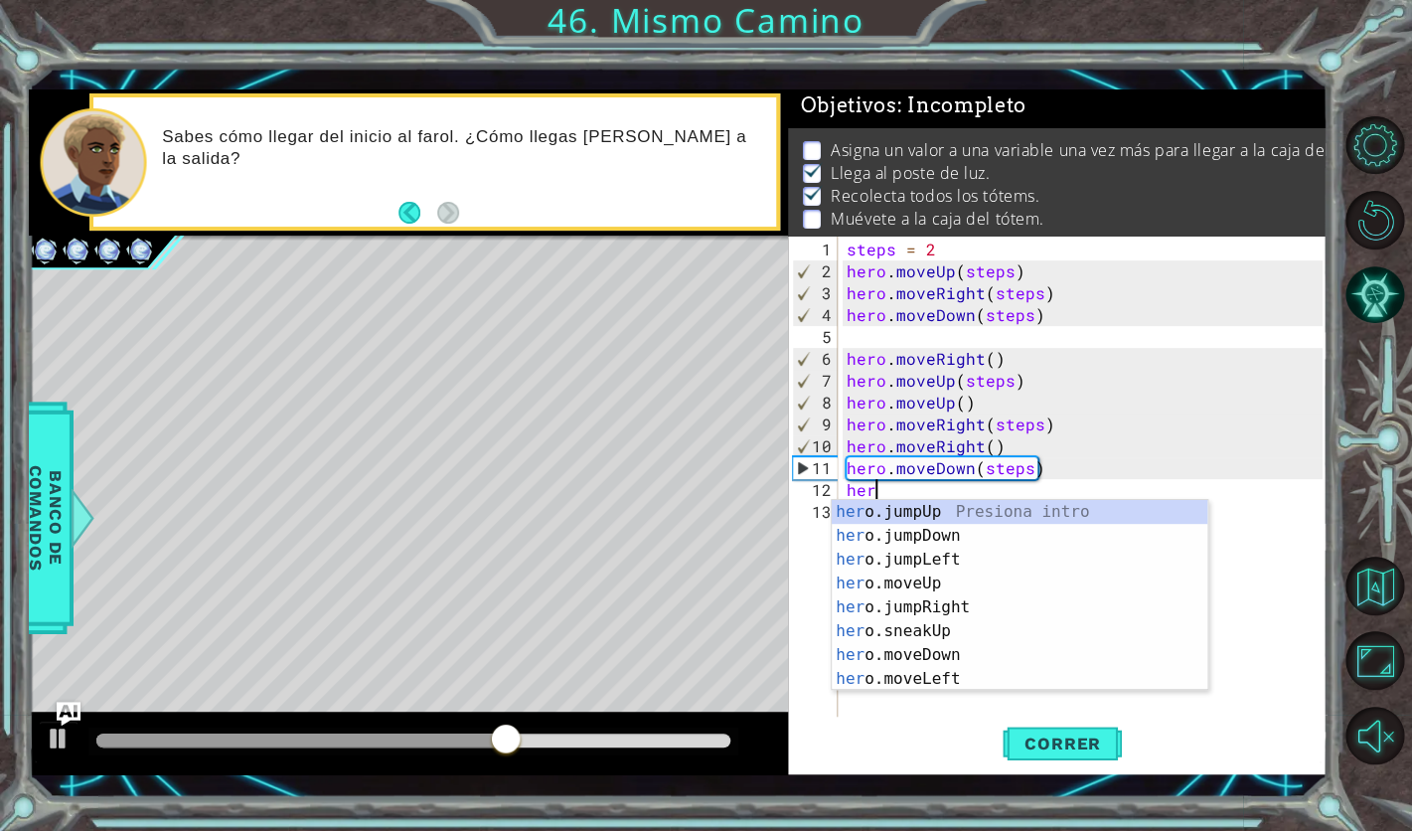
scroll to position [0, 1]
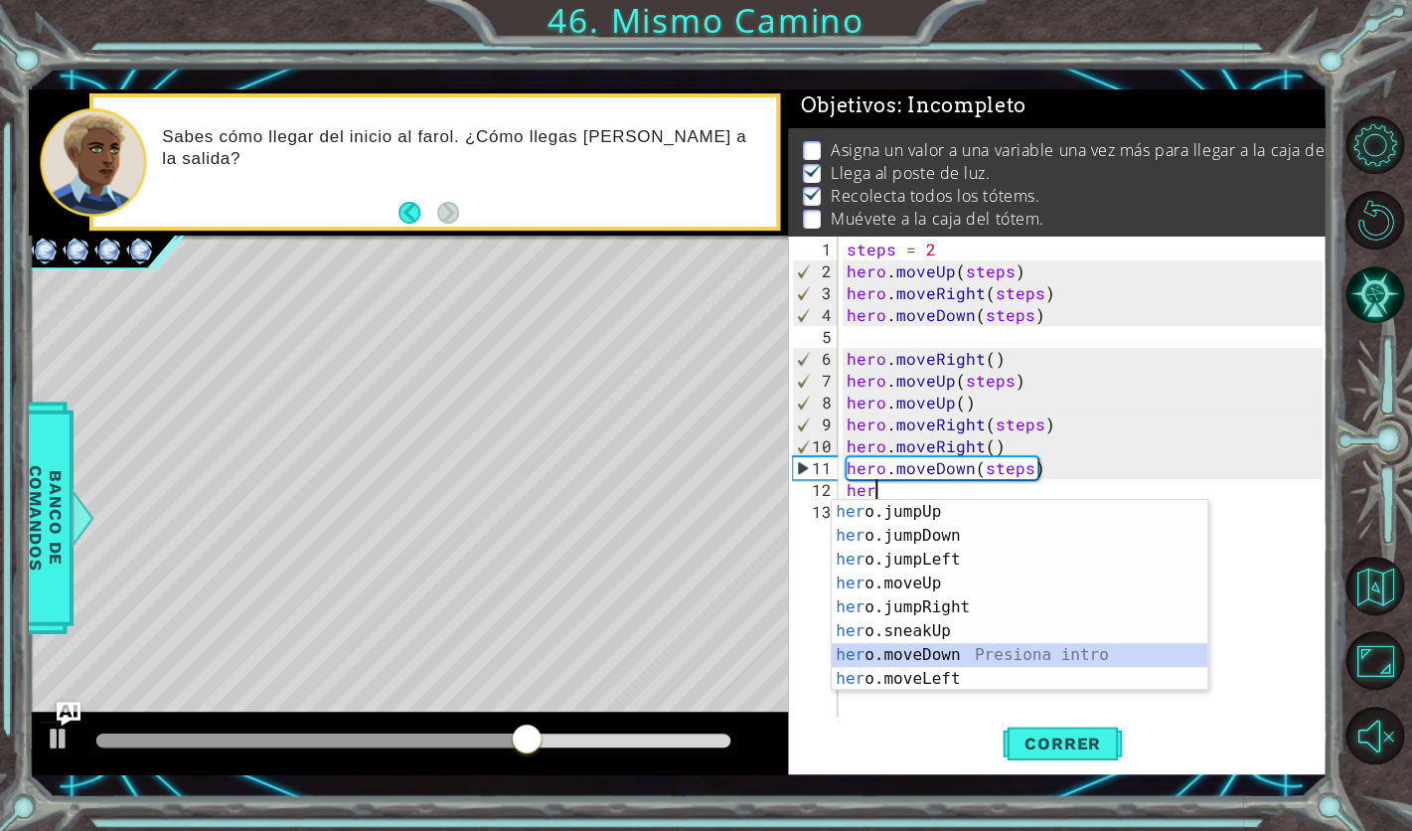
click at [984, 653] on div "her o.jumpUp Presiona intro her o.jumpDown Presiona intro her o.jumpLeft Presio…" at bounding box center [1020, 619] width 376 height 239
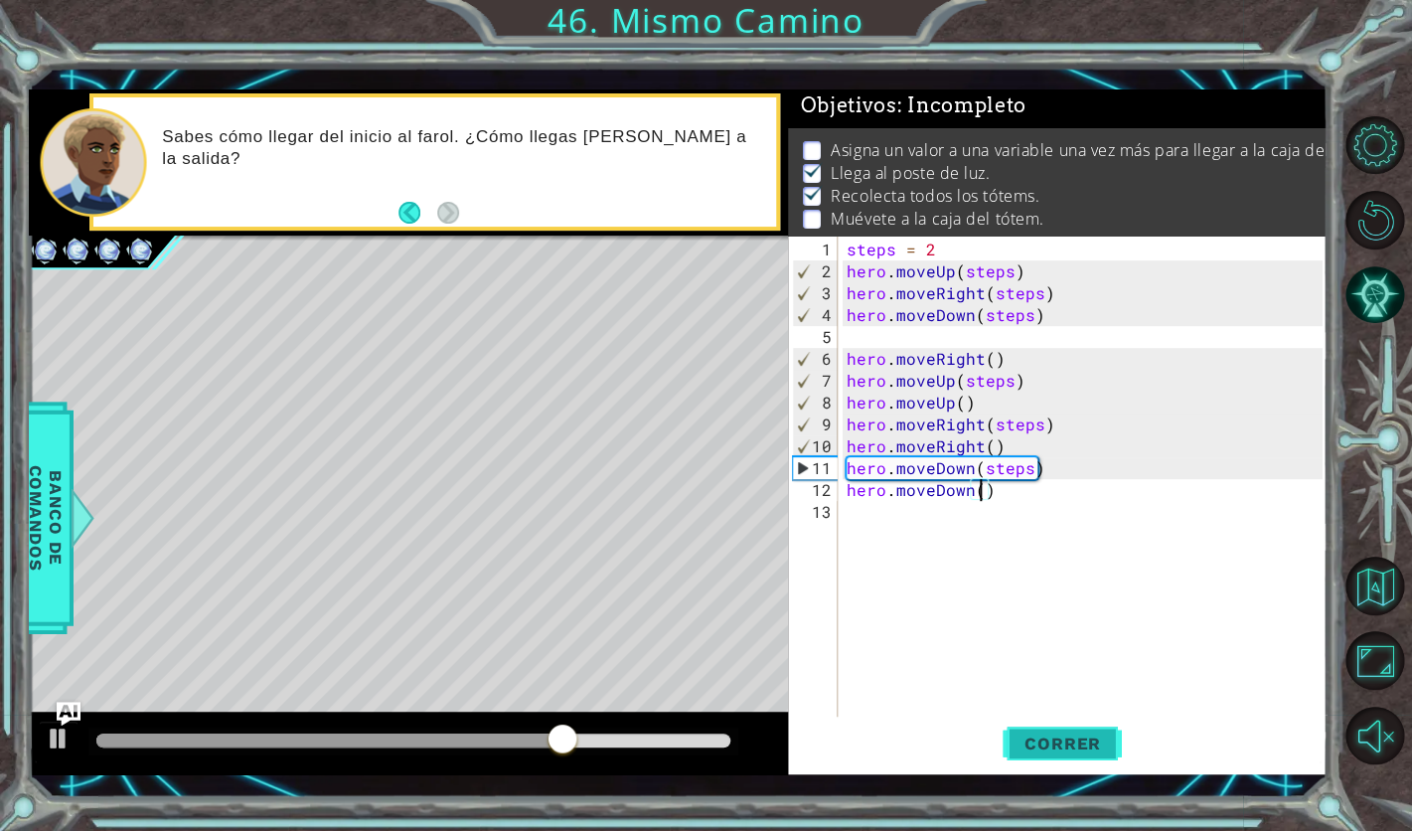
type textarea "hero.moveDown()"
click at [1076, 737] on span "Correr" at bounding box center [1063, 744] width 116 height 20
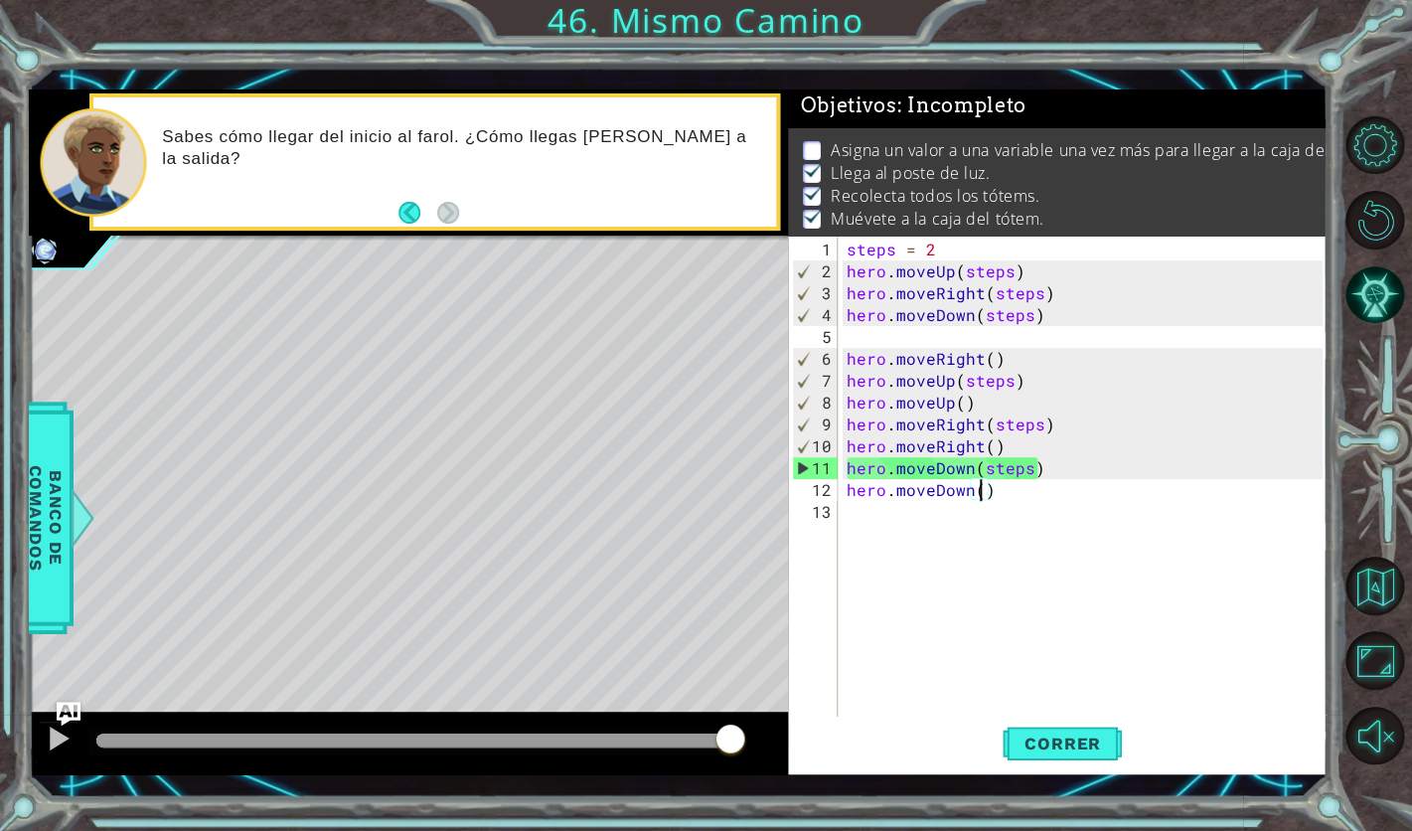
drag, startPoint x: 459, startPoint y: 738, endPoint x: 1127, endPoint y: 751, distance: 668.1
click at [1127, 751] on div "1 ההההההההההההההההההההההההההההההההההההההההההההההההההההההההההההההההההההההההההההה…" at bounding box center [678, 432] width 1299 height 686
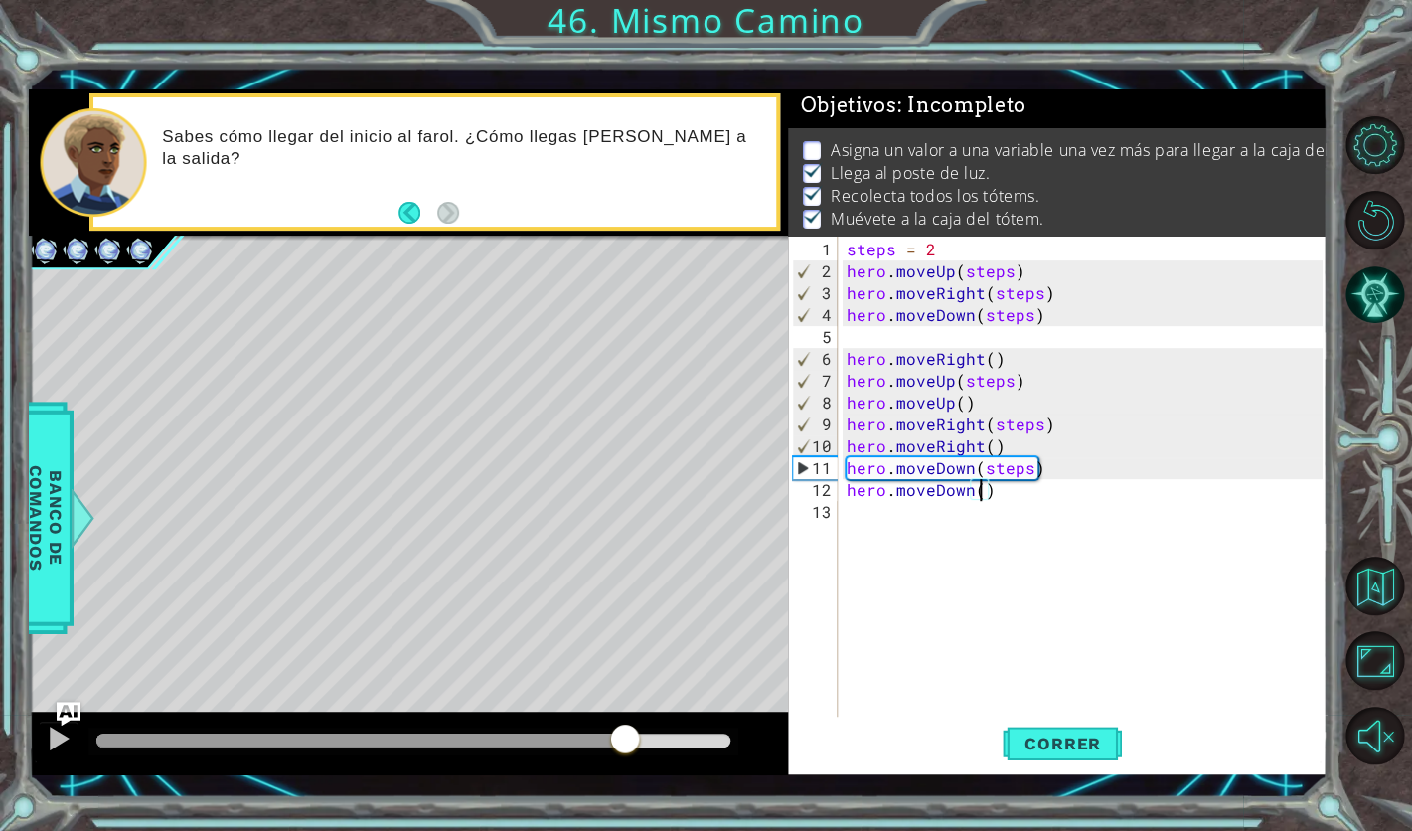
drag, startPoint x: 305, startPoint y: 733, endPoint x: 620, endPoint y: 726, distance: 315.2
click at [623, 734] on div at bounding box center [413, 741] width 634 height 14
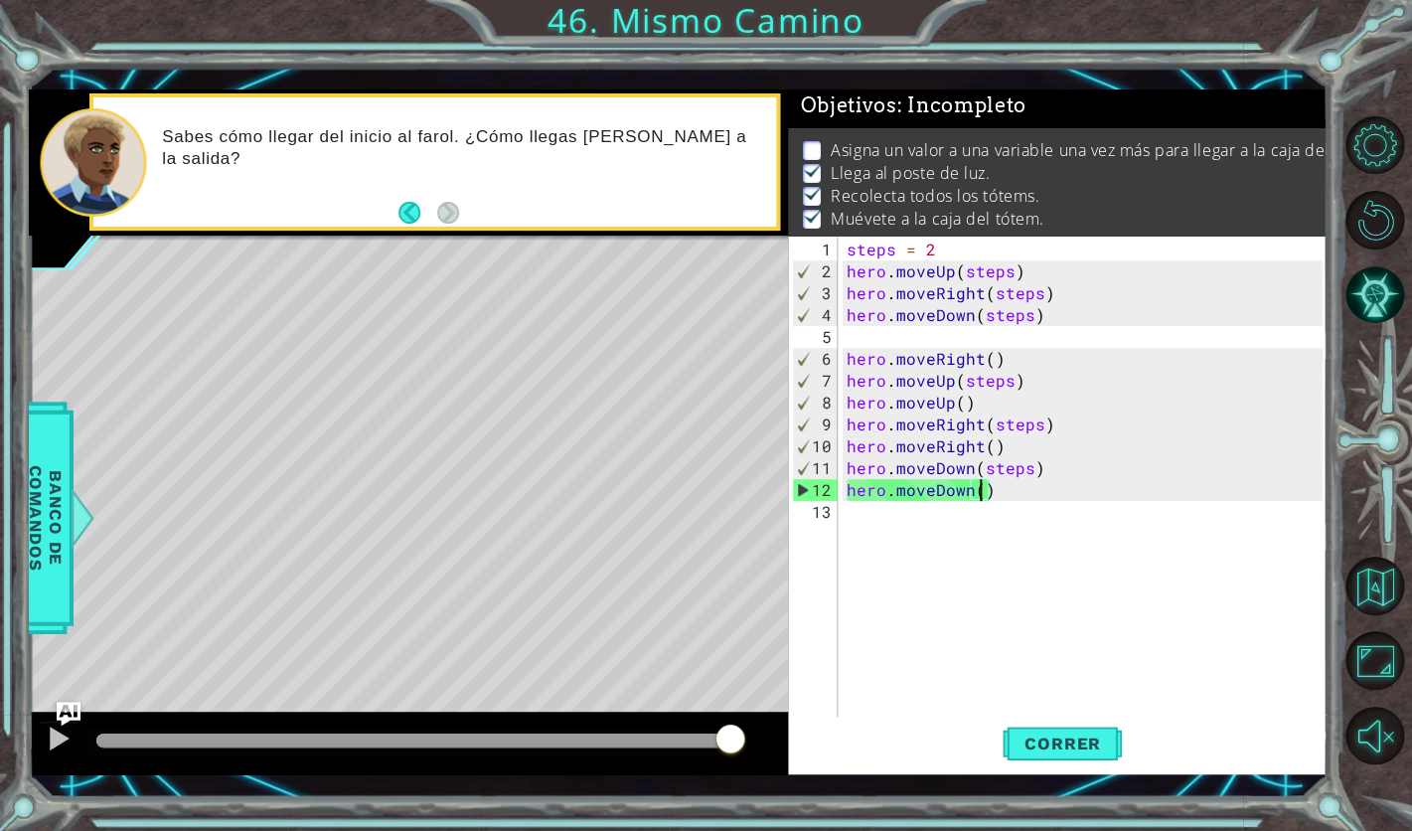
click at [717, 773] on div at bounding box center [408, 744] width 759 height 64
click at [889, 628] on div "steps = 2 hero . moveUp ( steps ) hero . moveRight ( steps ) hero . moveDown ( …" at bounding box center [1088, 501] width 490 height 525
click at [475, 187] on div "Sabes cómo llegar del inicio al farol. ¿Cómo llegas [PERSON_NAME] a la salida?" at bounding box center [462, 162] width 628 height 92
click at [74, 474] on div "Level Map" at bounding box center [488, 528] width 918 height 585
click at [58, 474] on span "Banco de comandos" at bounding box center [46, 517] width 52 height 206
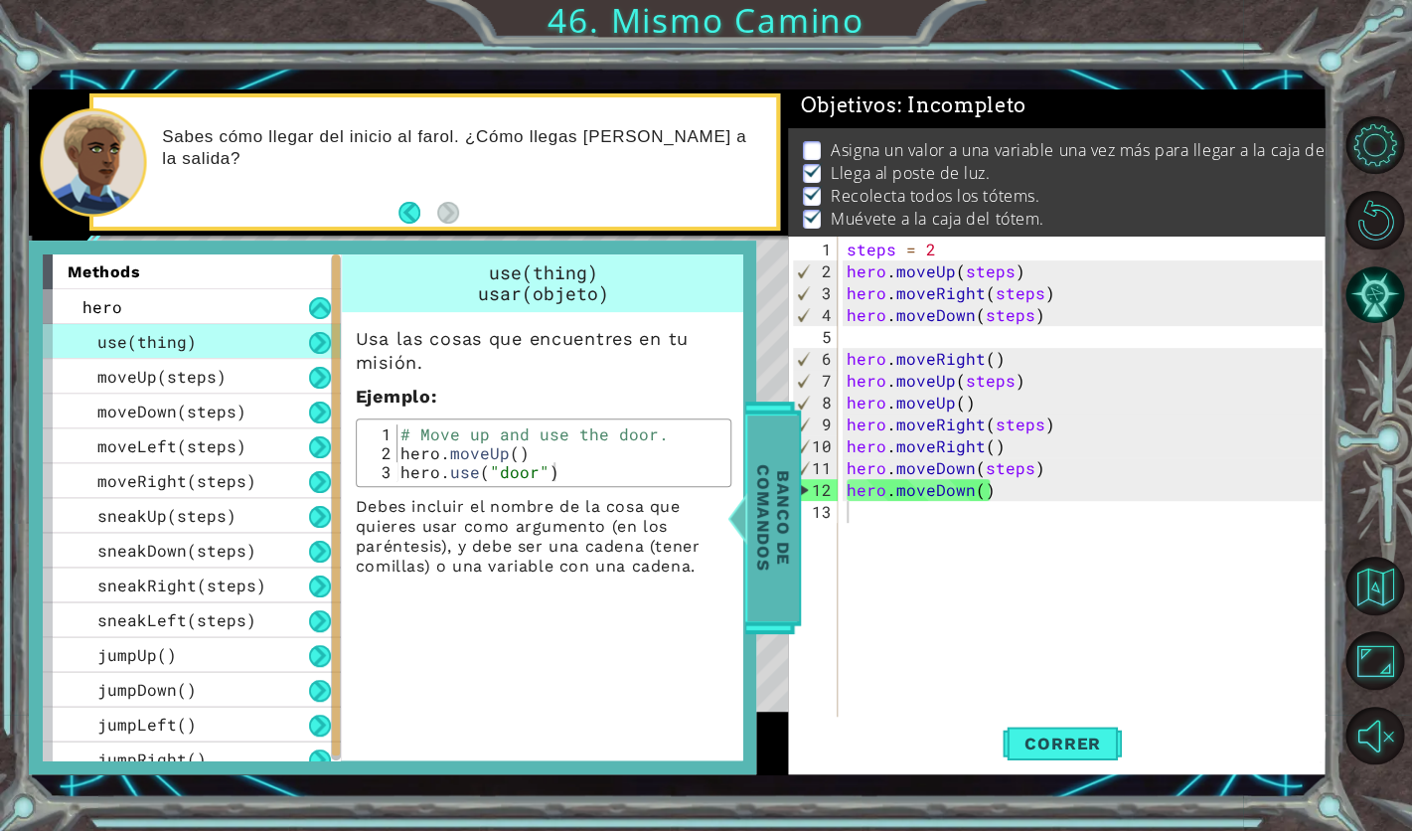
click at [775, 509] on span "Banco de comandos" at bounding box center [773, 517] width 52 height 206
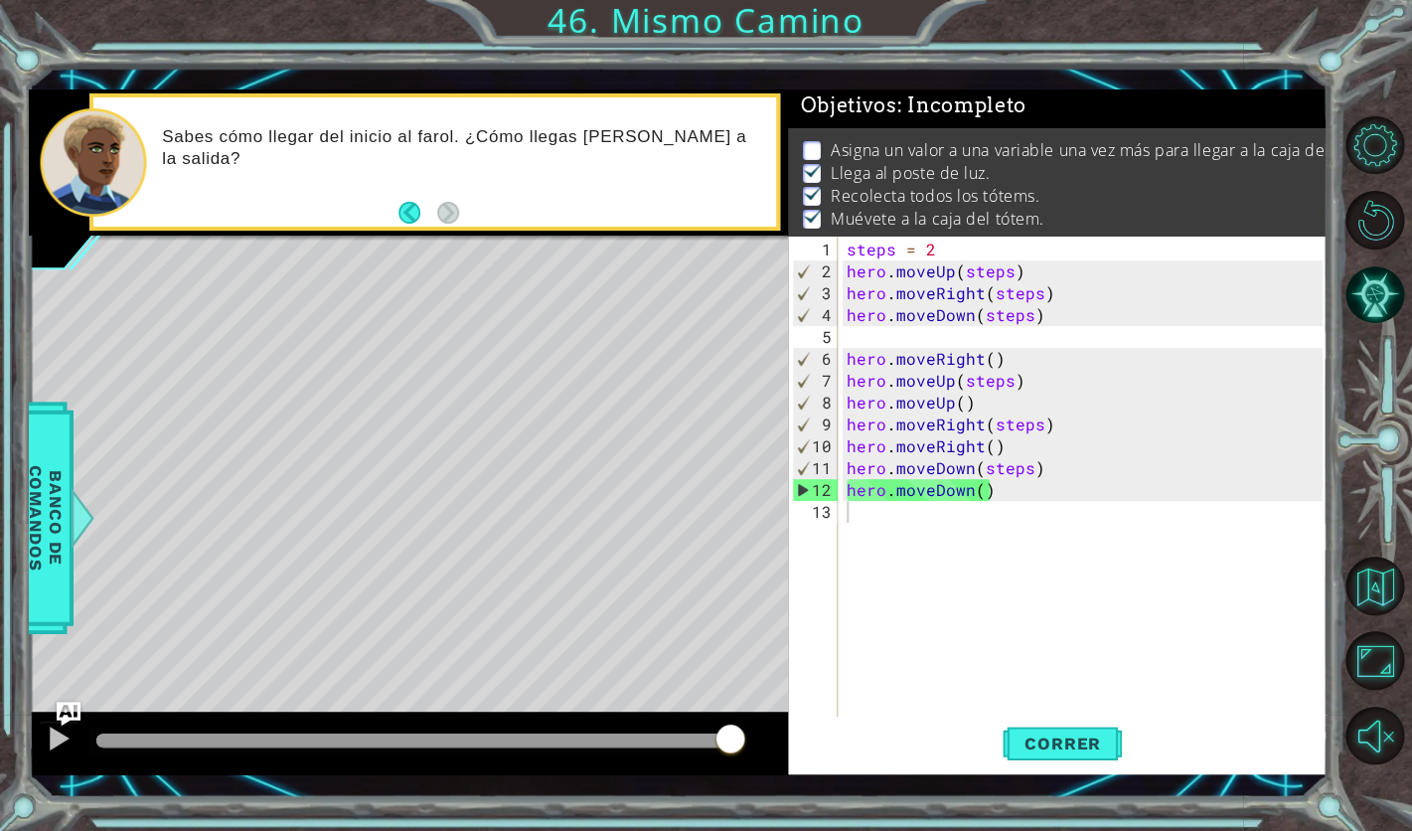
click at [458, 147] on p "Sabes cómo llegar del inicio al farol. ¿Cómo llegas [PERSON_NAME] a la salida?" at bounding box center [462, 148] width 600 height 44
click at [412, 211] on button "Back" at bounding box center [418, 213] width 39 height 22
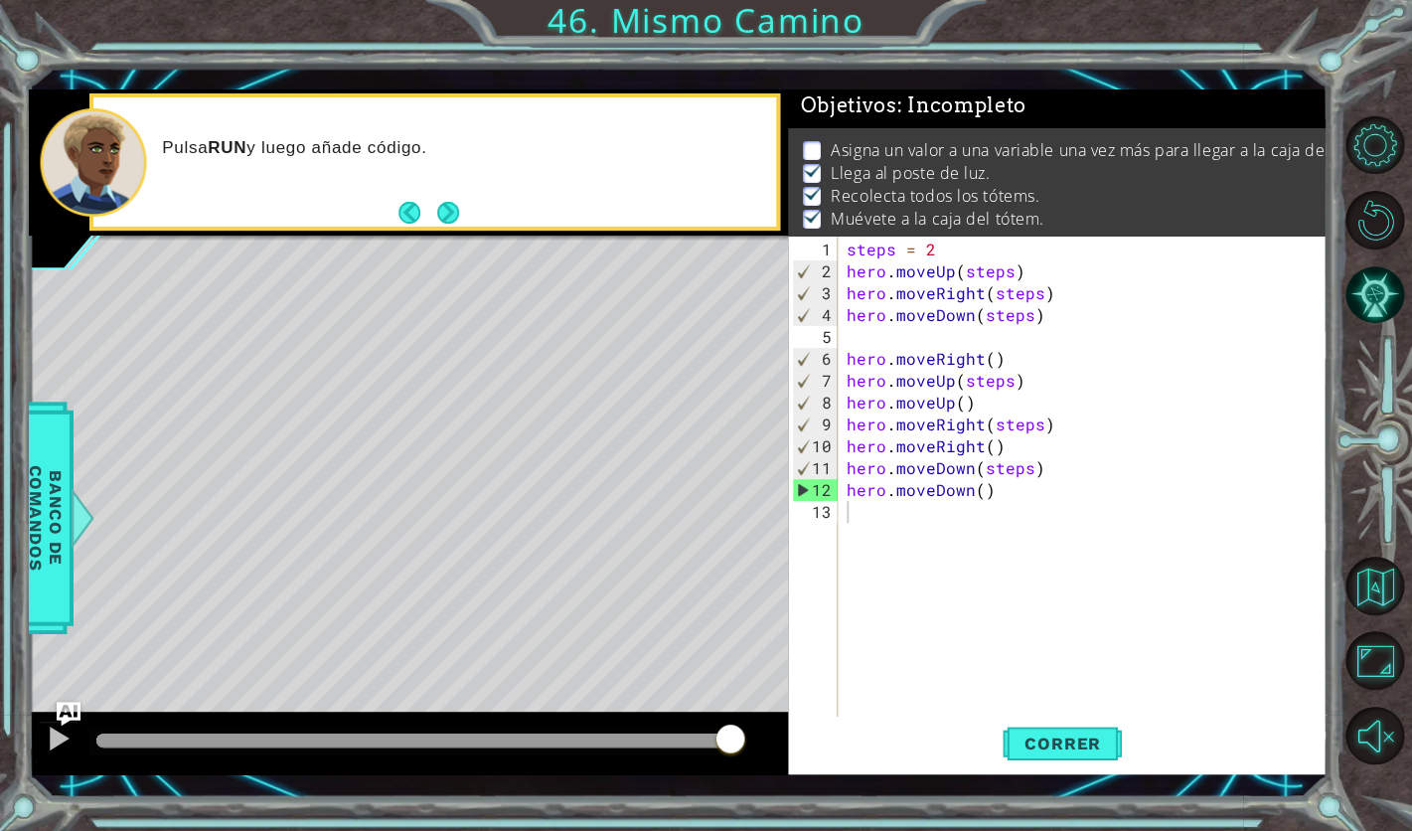
click at [462, 200] on div "Pulsa RUN y luego añade código." at bounding box center [434, 161] width 683 height 129
click at [454, 202] on footer at bounding box center [429, 213] width 61 height 30
click at [450, 207] on button "Next" at bounding box center [447, 213] width 22 height 22
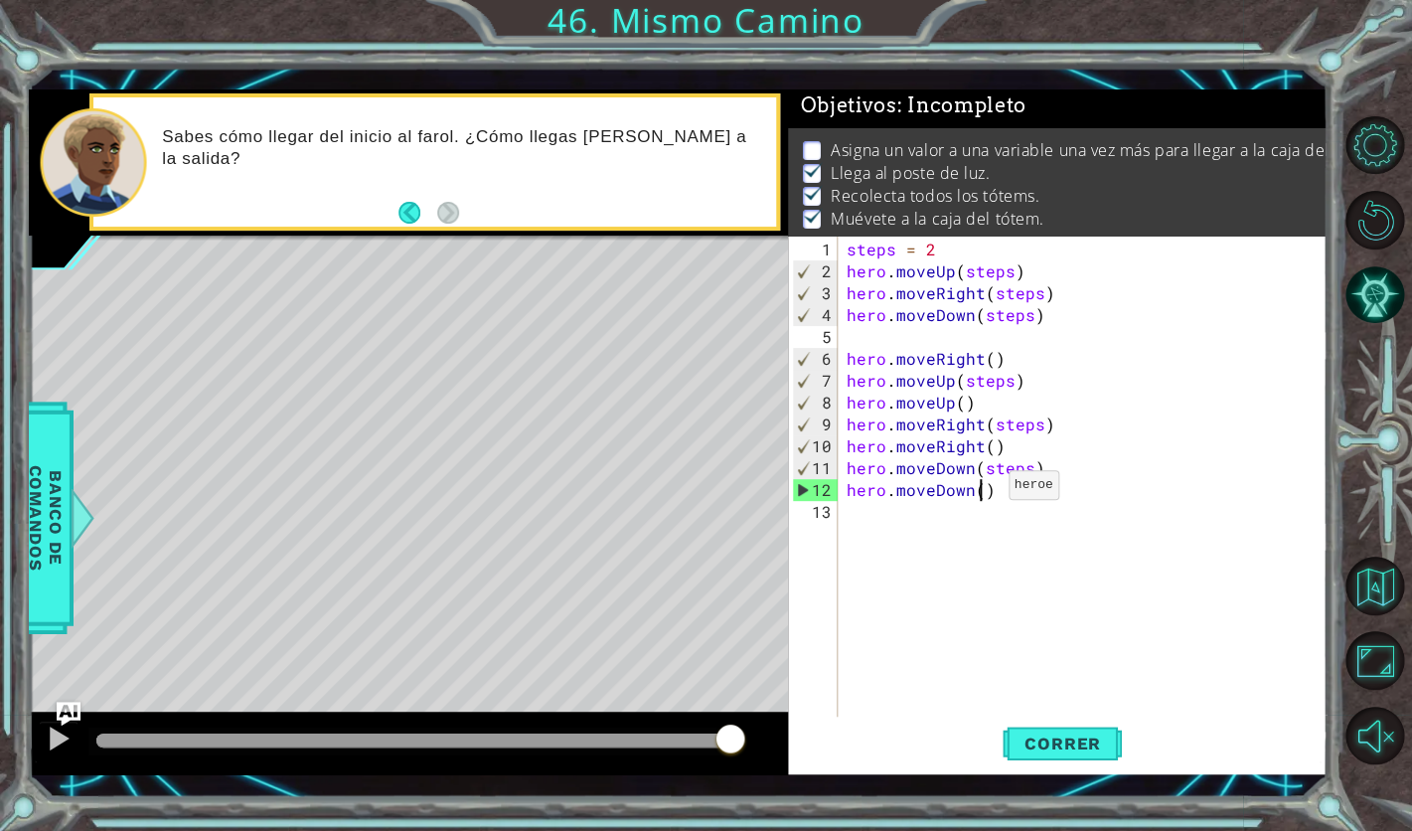
click at [983, 493] on div "steps = 2 hero . moveUp ( steps ) hero . moveRight ( steps ) hero . moveDown ( …" at bounding box center [1088, 501] width 490 height 525
click at [1048, 749] on span "Correr" at bounding box center [1063, 744] width 116 height 20
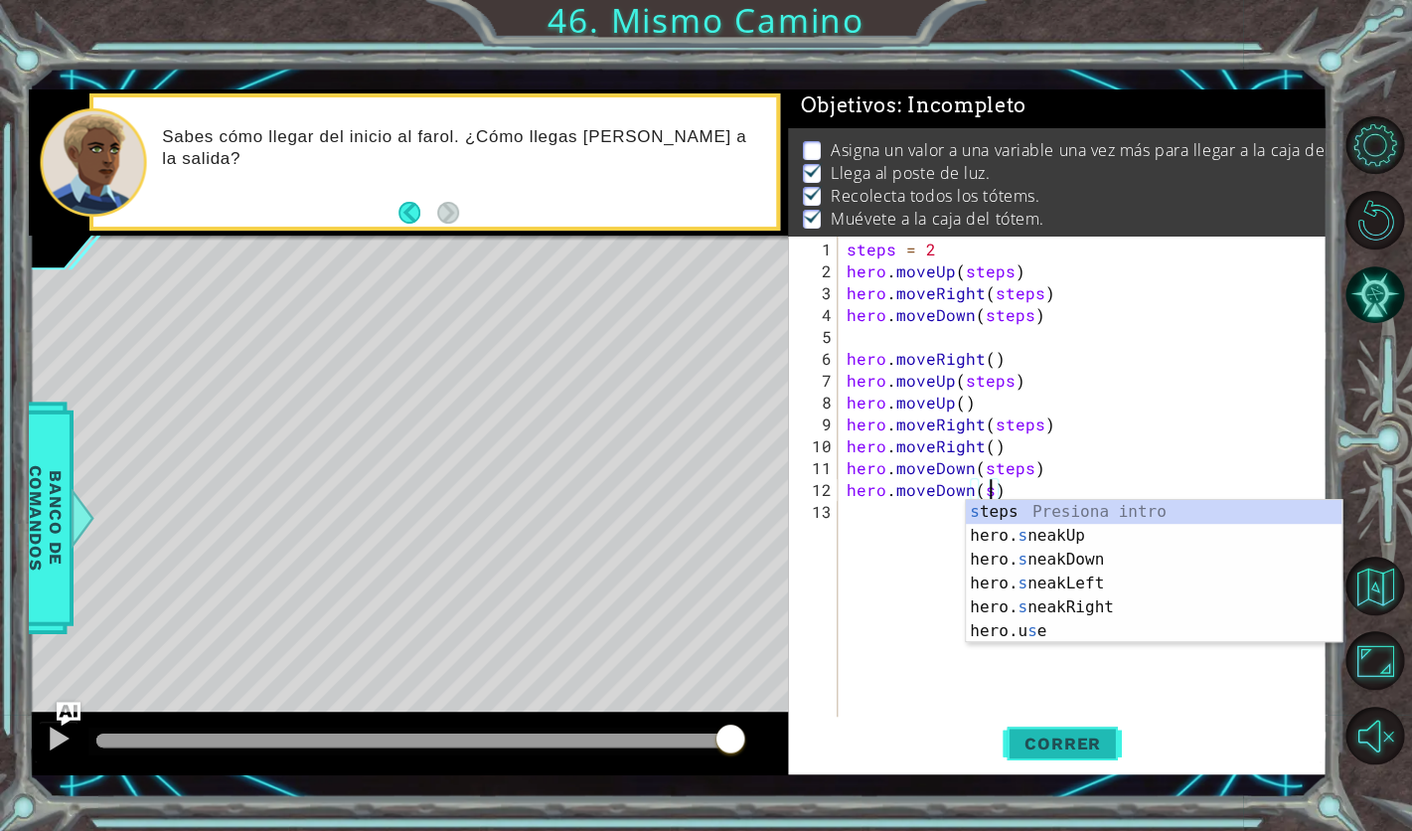
scroll to position [0, 9]
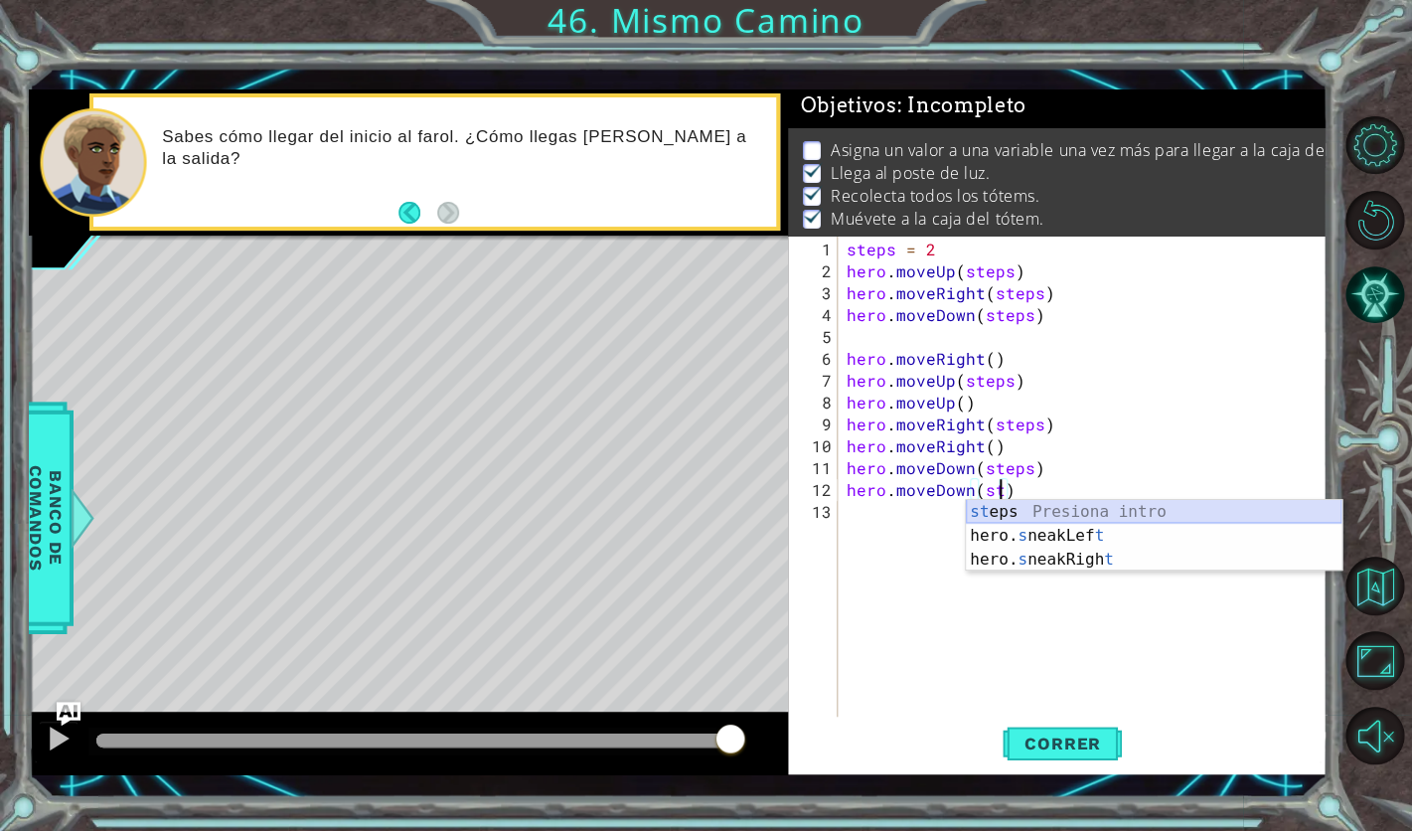
click at [1107, 515] on div "st eps Presiona intro hero. s neakLef t Presiona intro hero. s neakRigh t Presi…" at bounding box center [1154, 559] width 376 height 119
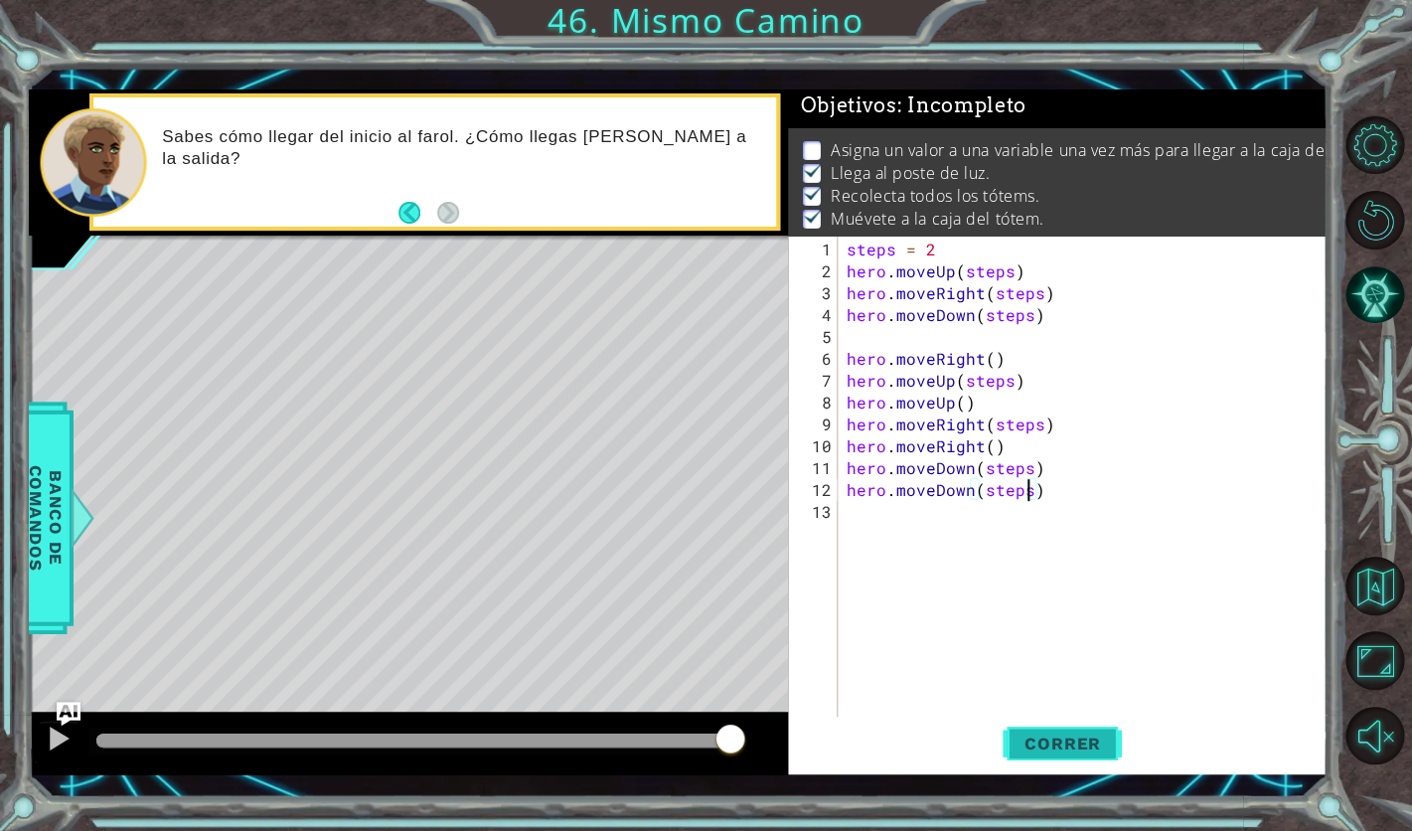
type textarea "hero.moveDown(steps)"
click at [1054, 759] on button "Correr" at bounding box center [1062, 744] width 119 height 54
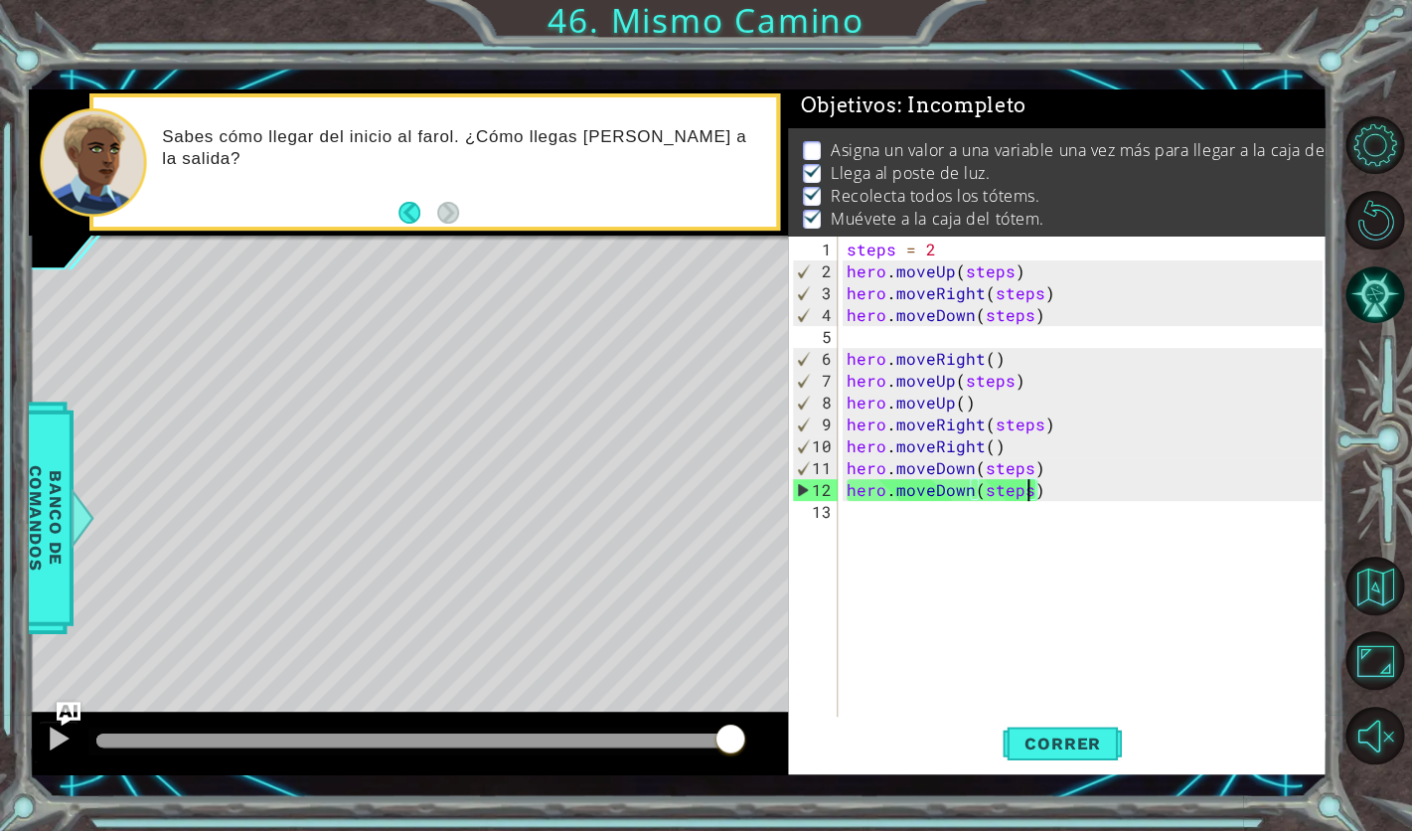
click at [1089, 141] on p "Asigna un valor a una variable una vez más para llegar a la caja del tótem." at bounding box center [1107, 150] width 552 height 22
click at [1090, 143] on p "Asigna un valor a una variable una vez más para llegar a la caja del tótem." at bounding box center [1107, 150] width 552 height 22
click at [1095, 143] on p "Asigna un valor a una variable una vez más para llegar a la caja del tótem." at bounding box center [1107, 150] width 552 height 22
click at [1386, 302] on button "Pista AI" at bounding box center [1375, 294] width 59 height 59
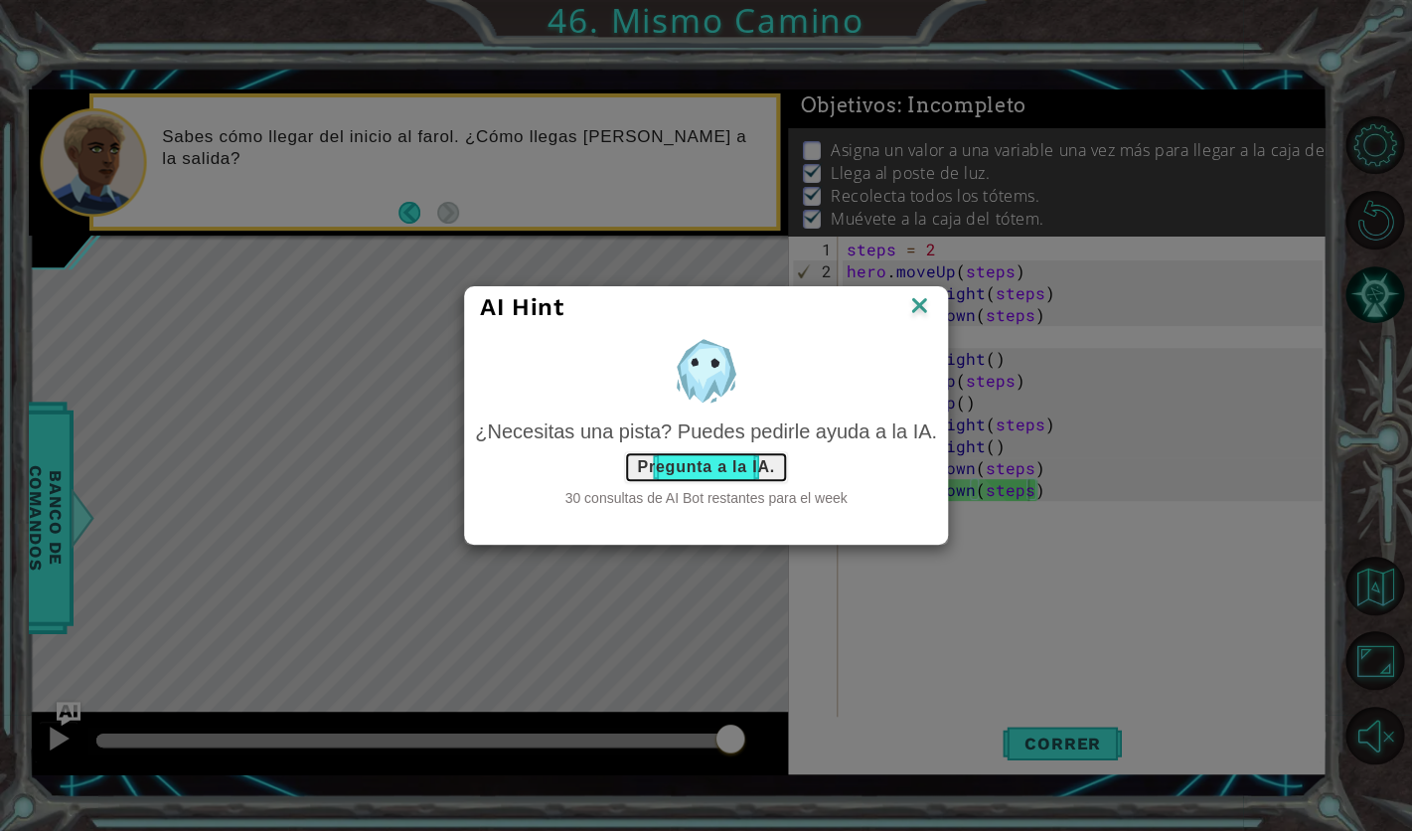
click at [709, 463] on button "Pregunta a la IA." at bounding box center [705, 467] width 163 height 32
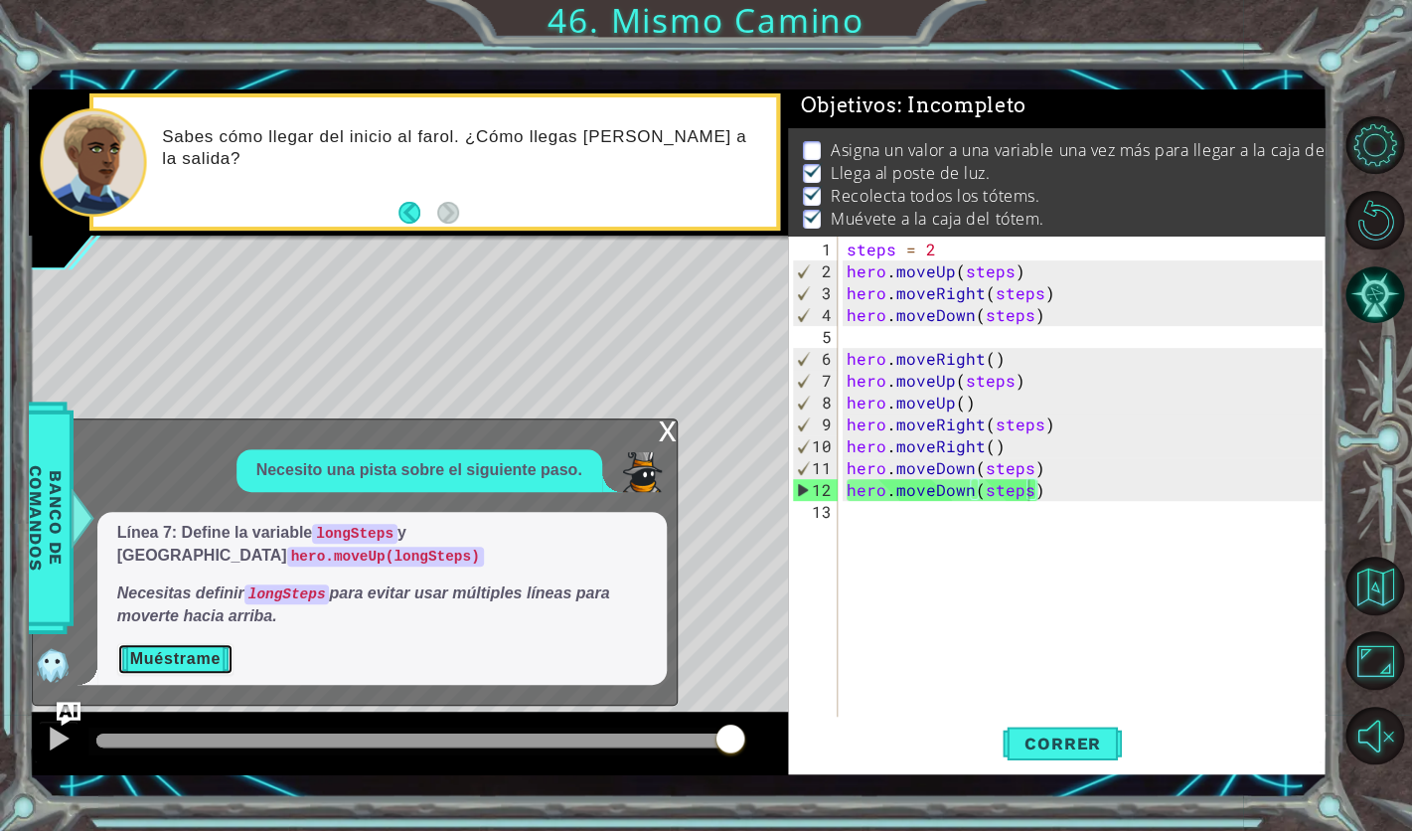
click at [194, 651] on button "Muéstrame" at bounding box center [175, 659] width 116 height 32
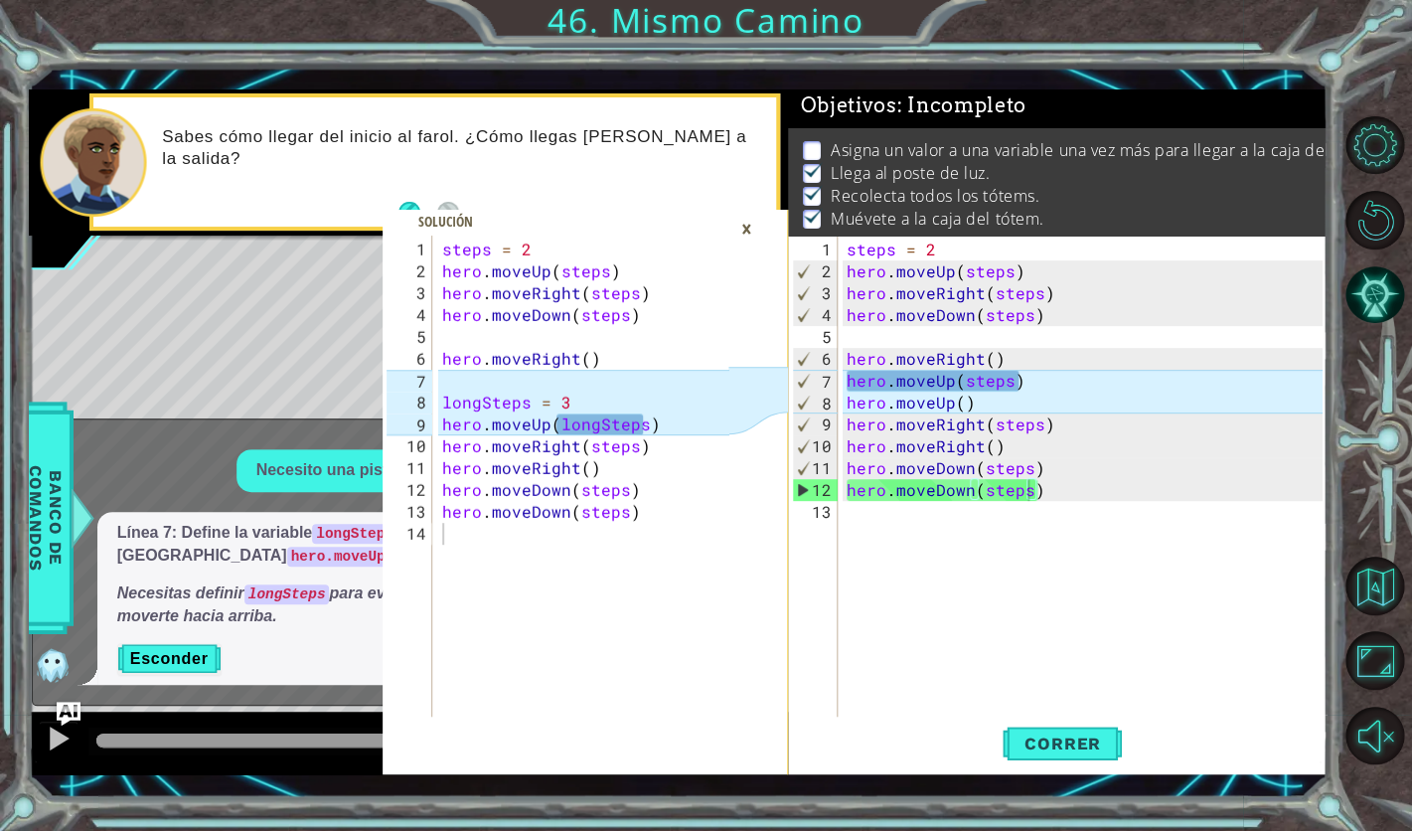
click at [1081, 504] on div "steps = 2 hero . moveUp ( steps ) hero . moveRight ( steps ) hero . moveDown ( …" at bounding box center [1088, 501] width 490 height 525
click at [1083, 500] on div "steps = 2 hero . moveUp ( steps ) hero . moveRight ( steps ) hero . moveDown ( …" at bounding box center [1088, 501] width 490 height 525
click at [1068, 483] on div "steps = 2 hero . moveUp ( steps ) hero . moveRight ( steps ) hero . moveDown ( …" at bounding box center [1088, 501] width 490 height 525
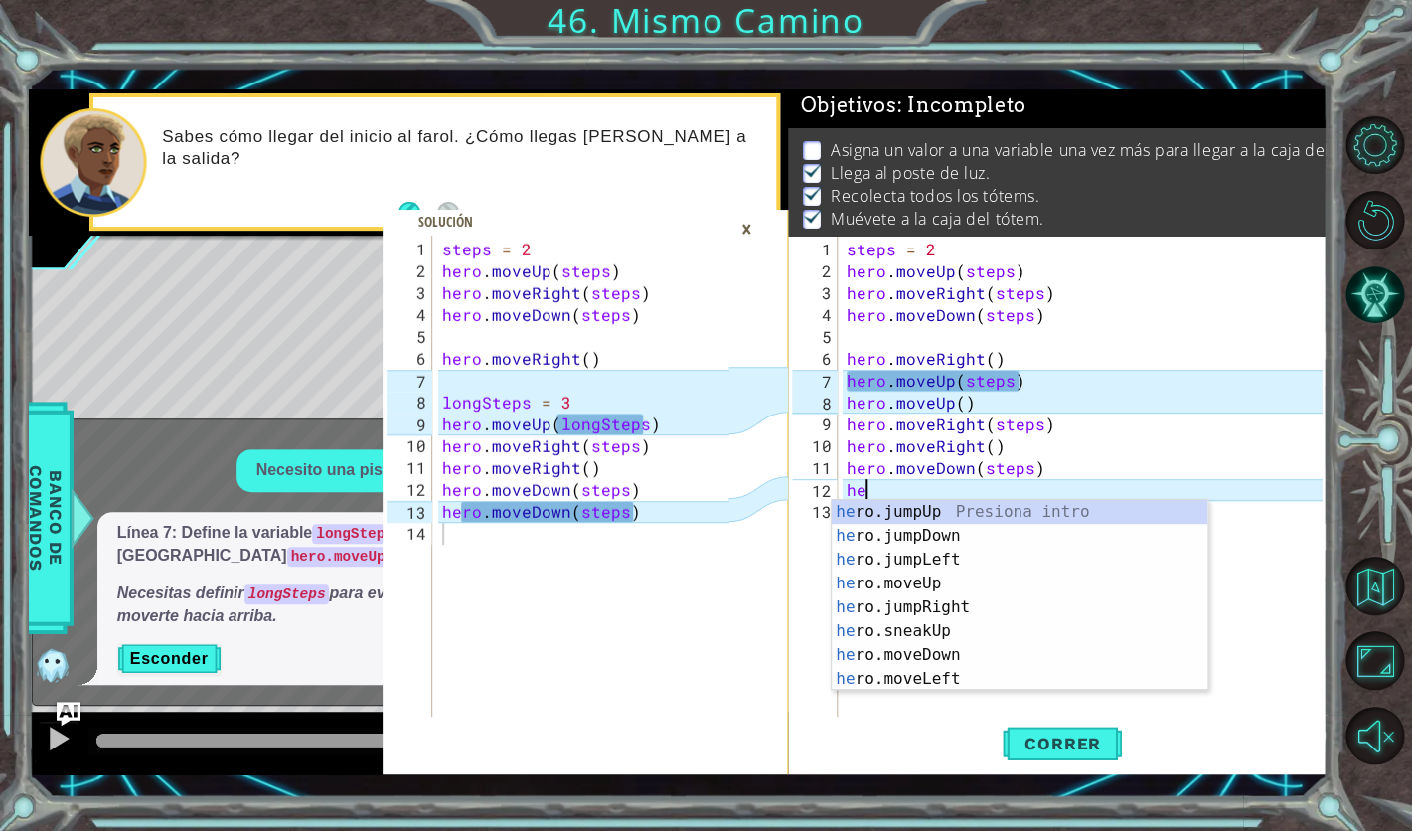
type textarea "h"
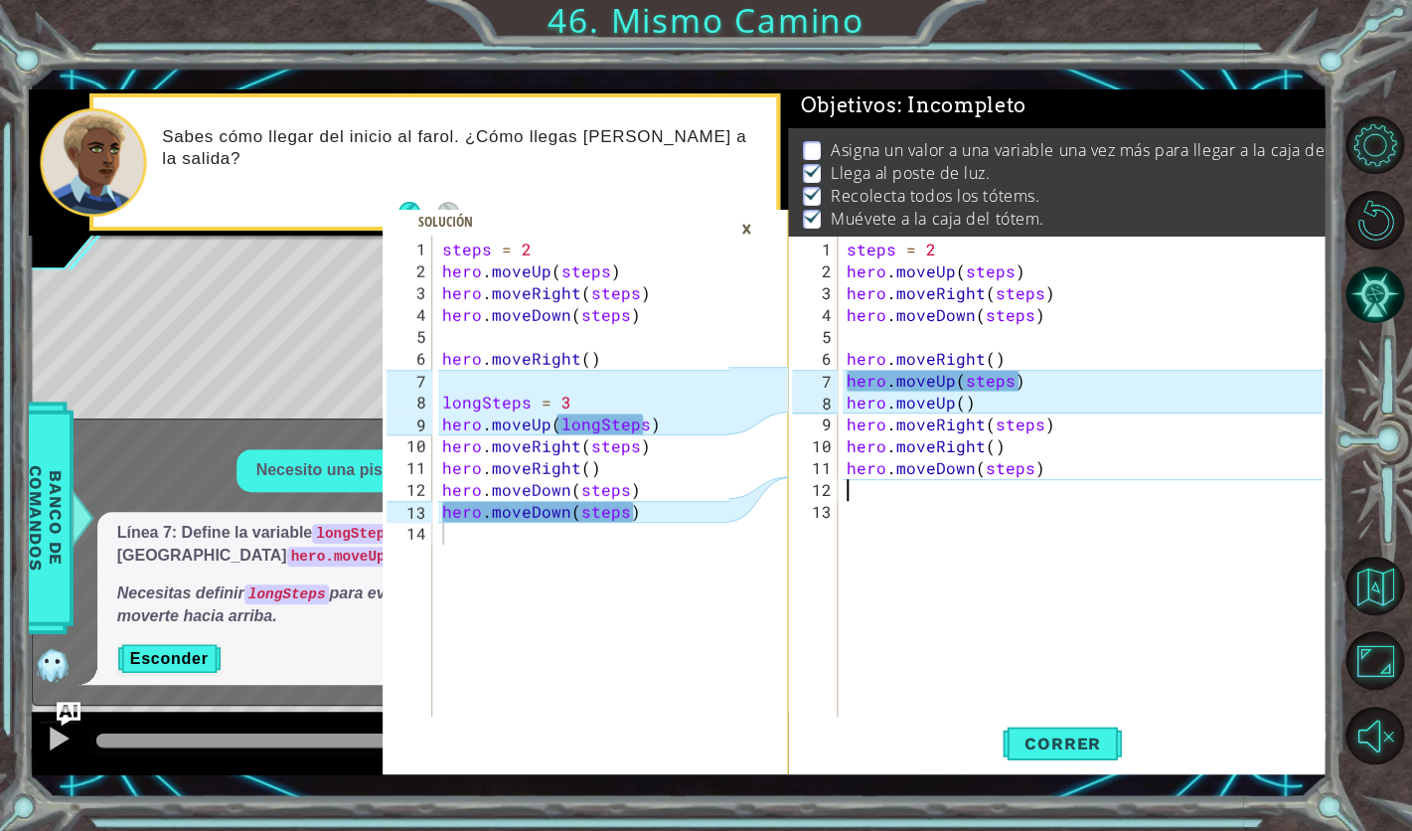
type textarea "hero.moveDown(steps)"
click at [749, 600] on icon at bounding box center [759, 506] width 60 height 540
click at [759, 231] on div "×" at bounding box center [747, 229] width 31 height 34
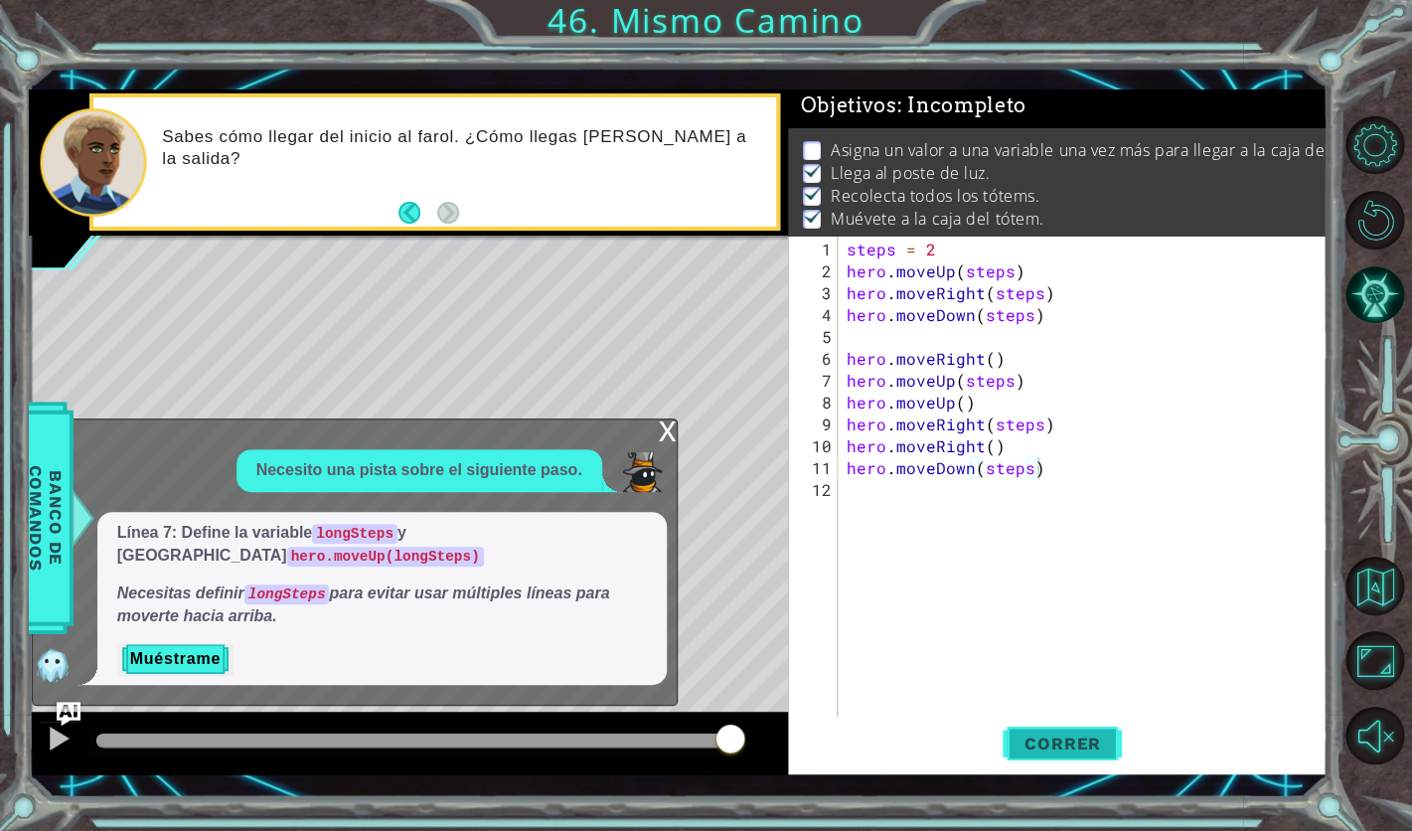
click at [1102, 747] on span "Correr" at bounding box center [1063, 744] width 116 height 20
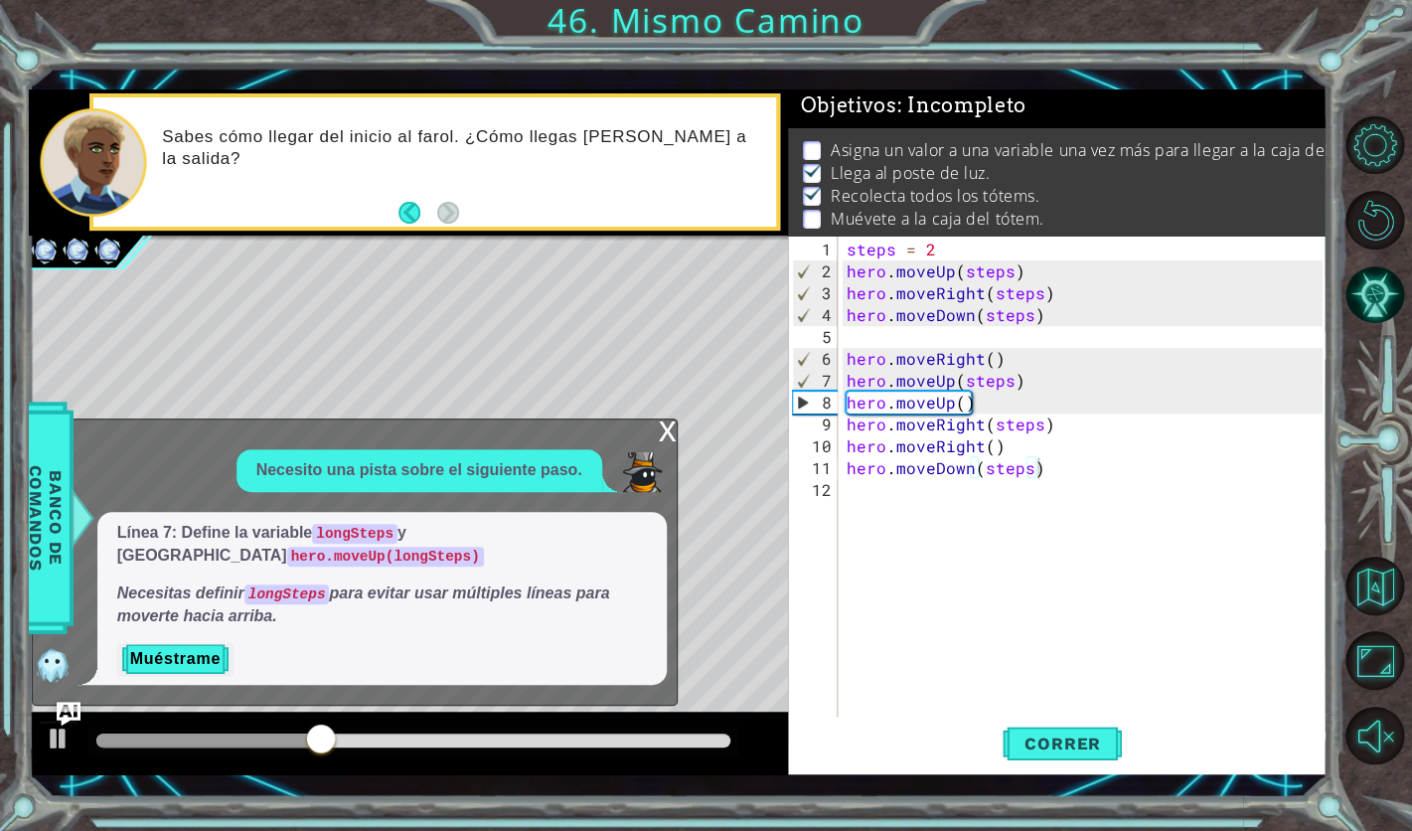
click at [671, 423] on div "x" at bounding box center [668, 429] width 18 height 20
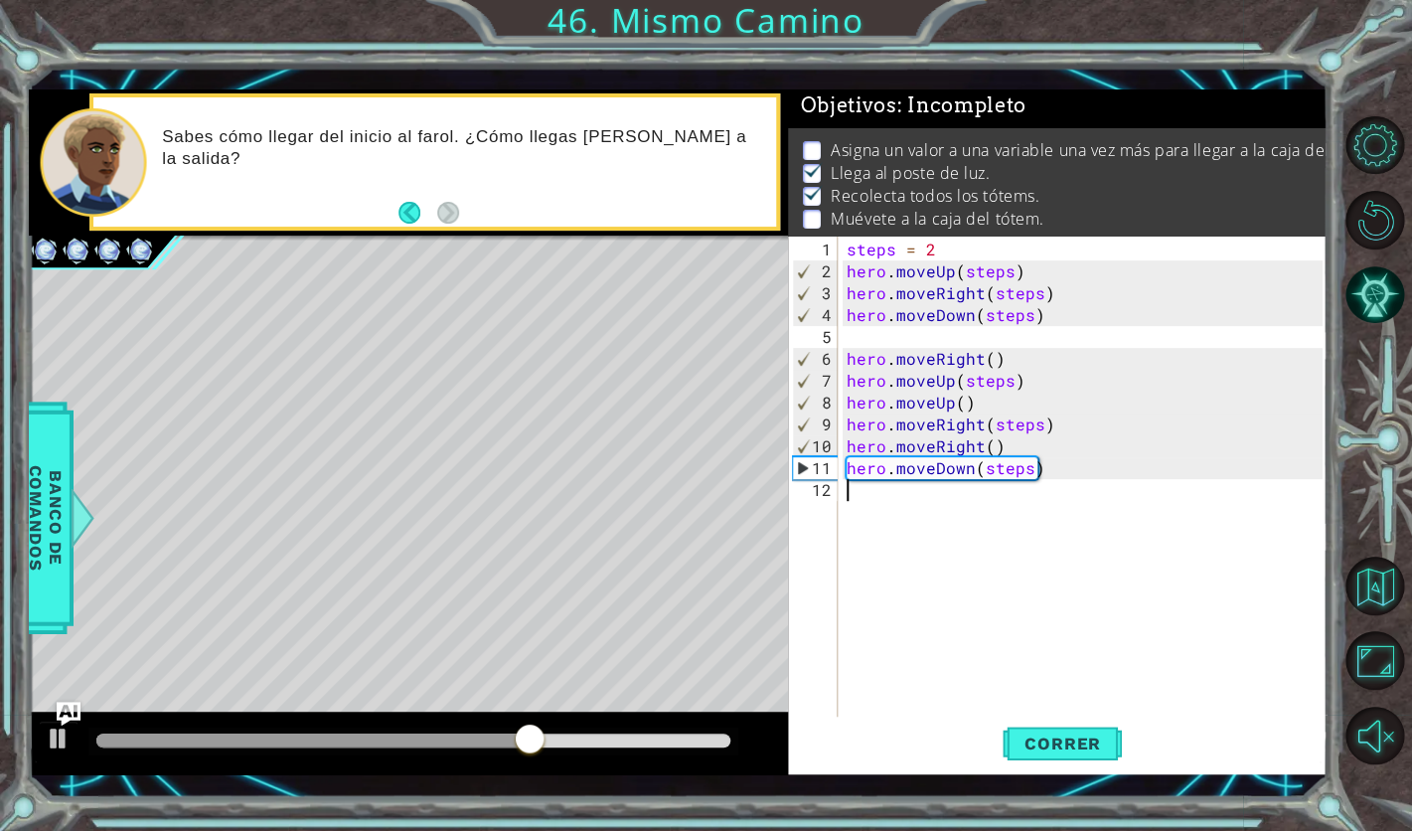
click at [880, 499] on div "steps = 2 hero . moveUp ( steps ) hero . moveRight ( steps ) hero . moveDown ( …" at bounding box center [1088, 501] width 490 height 525
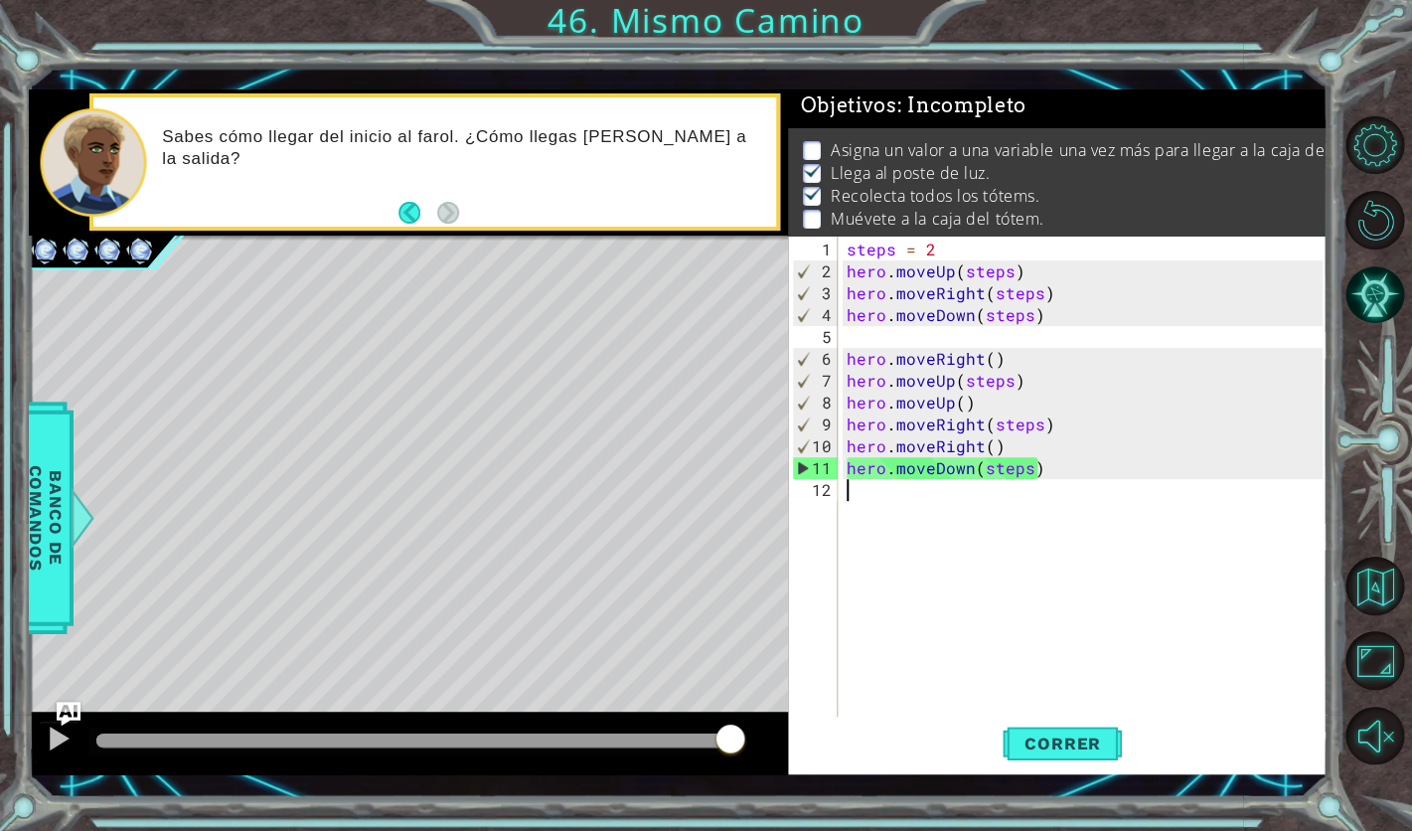
click at [1113, 528] on div "steps = 2 hero . moveUp ( steps ) hero . moveRight ( steps ) hero . moveDown ( …" at bounding box center [1088, 501] width 490 height 525
click at [1372, 292] on button "Pista AI" at bounding box center [1375, 294] width 59 height 59
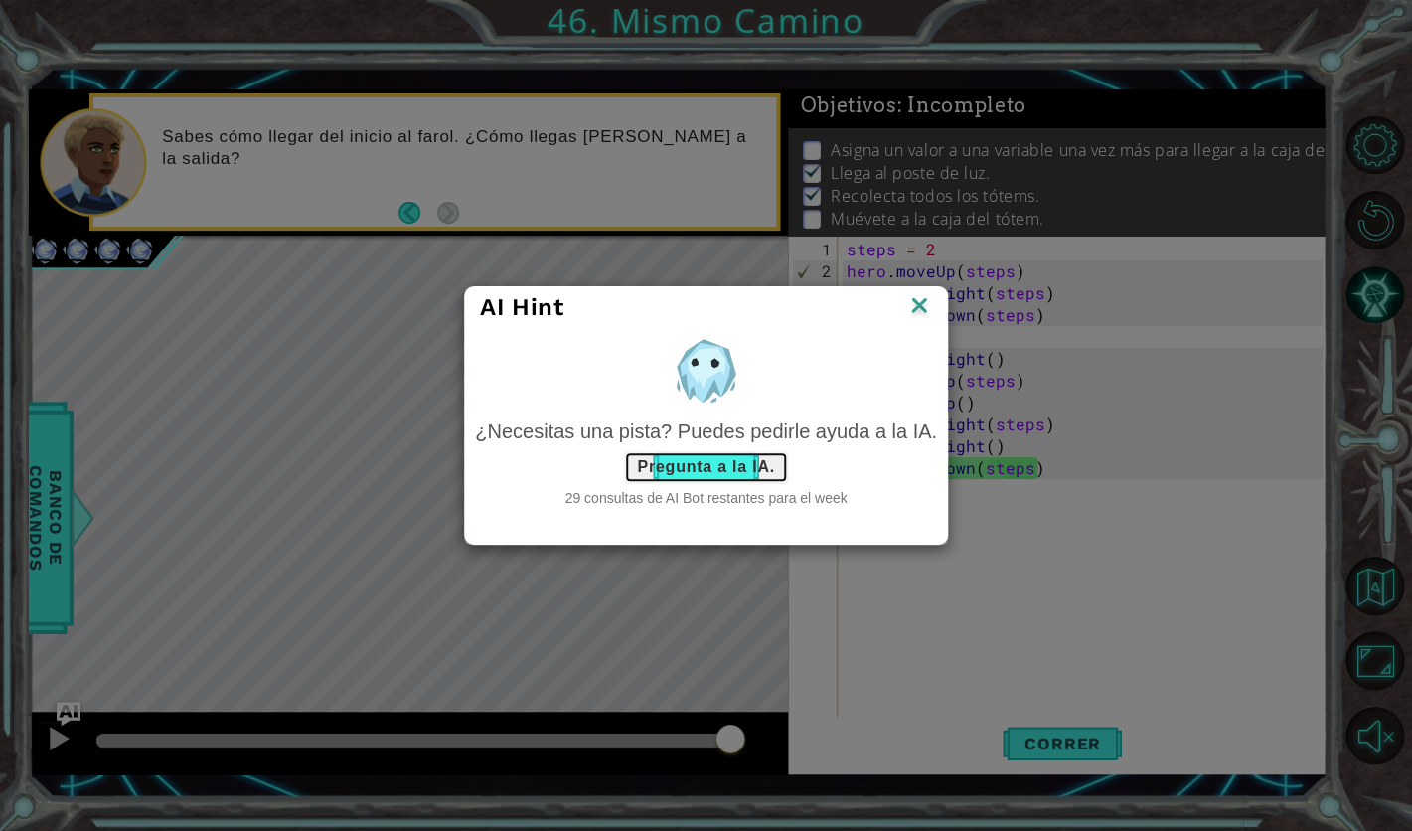
click at [721, 464] on button "Pregunta a la IA." at bounding box center [705, 467] width 163 height 32
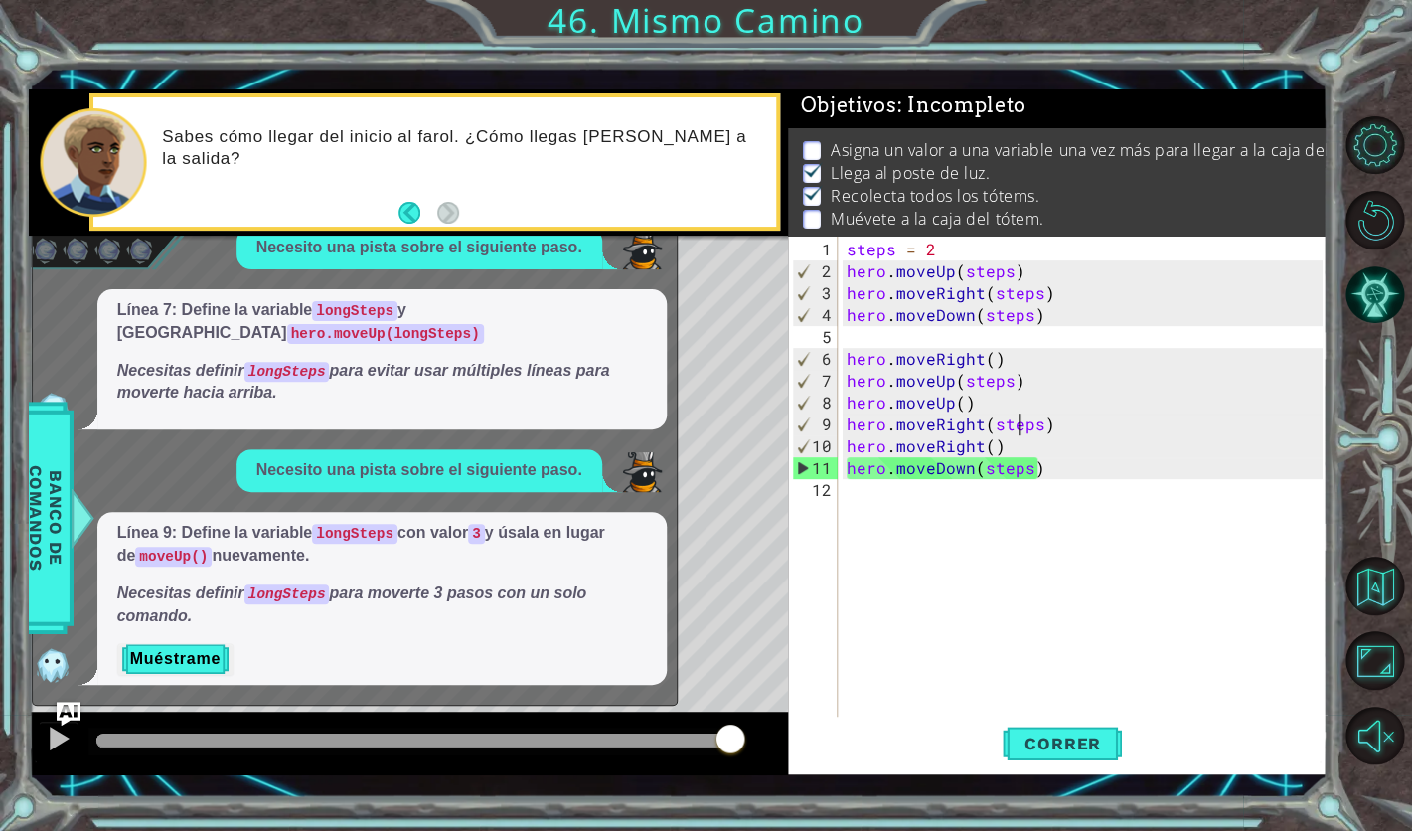
click at [1021, 418] on div "steps = 2 hero . moveUp ( steps ) hero . moveRight ( steps ) hero . moveDown ( …" at bounding box center [1088, 501] width 490 height 525
type textarea "hero.moveRight(steps)"
click at [1057, 419] on div "steps = 2 hero . moveUp ( steps ) hero . moveRight ( steps ) hero . moveDown ( …" at bounding box center [1088, 501] width 490 height 525
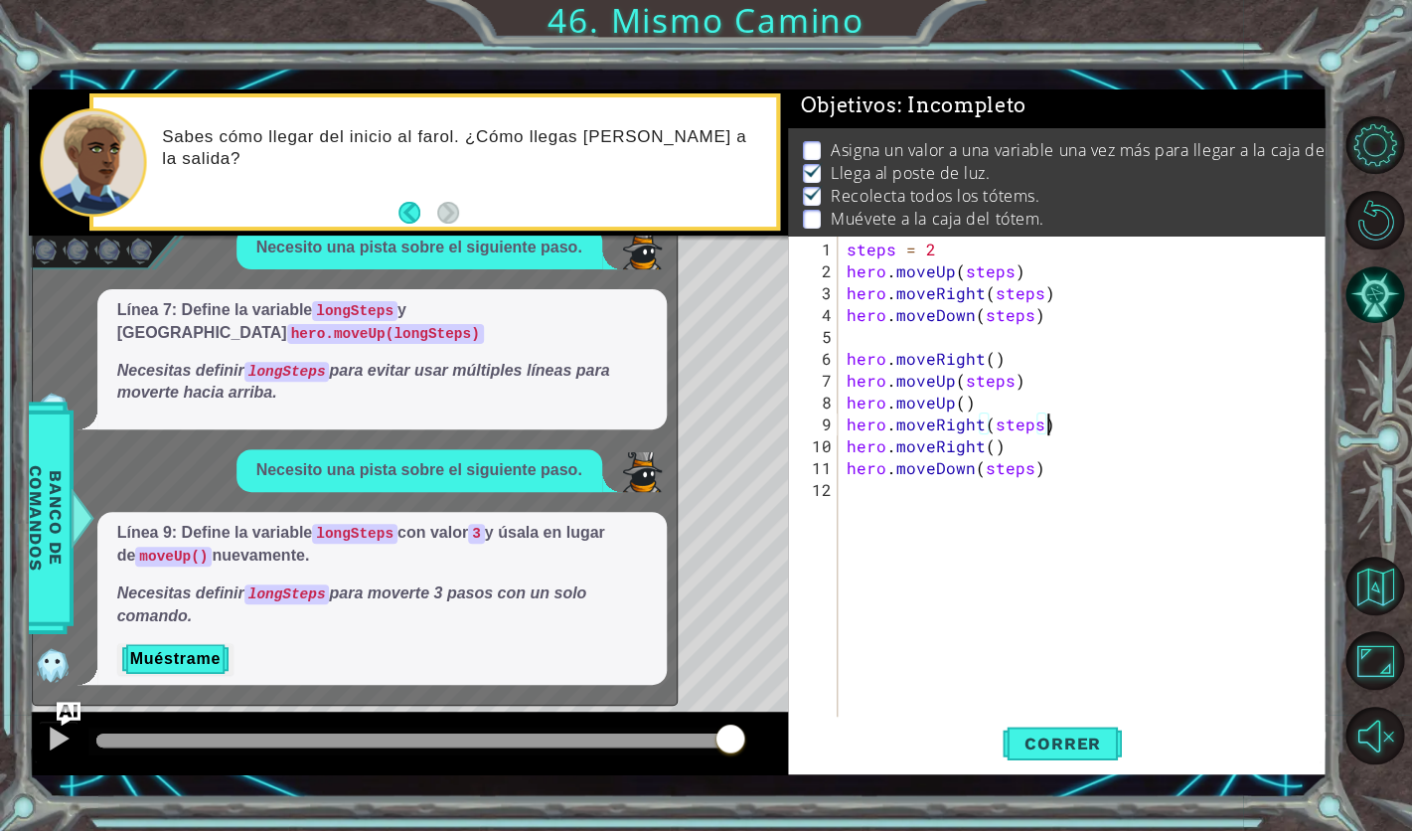
click at [995, 402] on div "steps = 2 hero . moveUp ( steps ) hero . moveRight ( steps ) hero . moveDown ( …" at bounding box center [1088, 501] width 490 height 525
type textarea "hero.moveUp()"
click at [218, 656] on button "Muéstrame" at bounding box center [175, 659] width 116 height 32
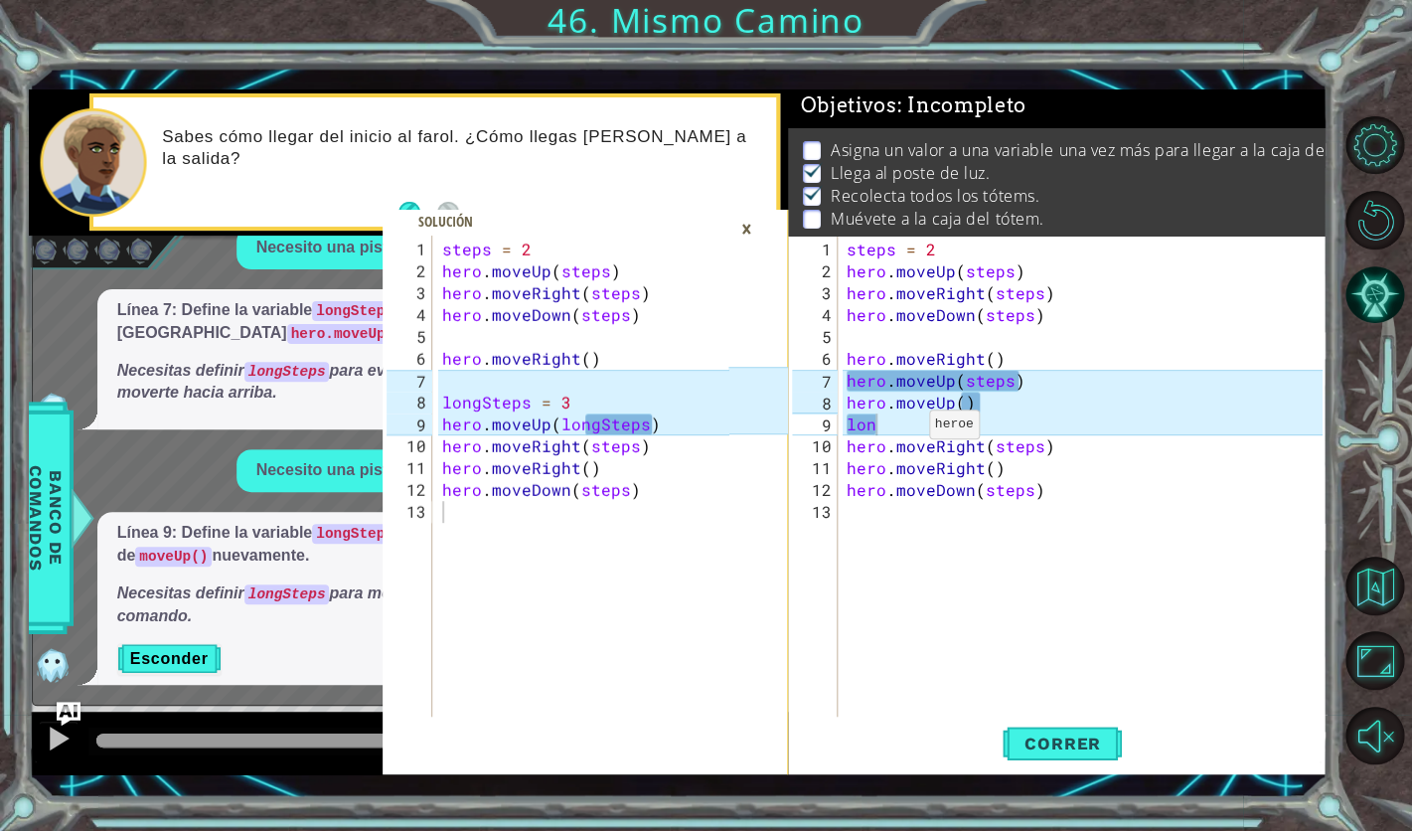
click at [904, 432] on div "steps = 2 hero . moveUp ( steps ) hero . moveRight ( steps ) hero . moveDown ( …" at bounding box center [1088, 501] width 490 height 525
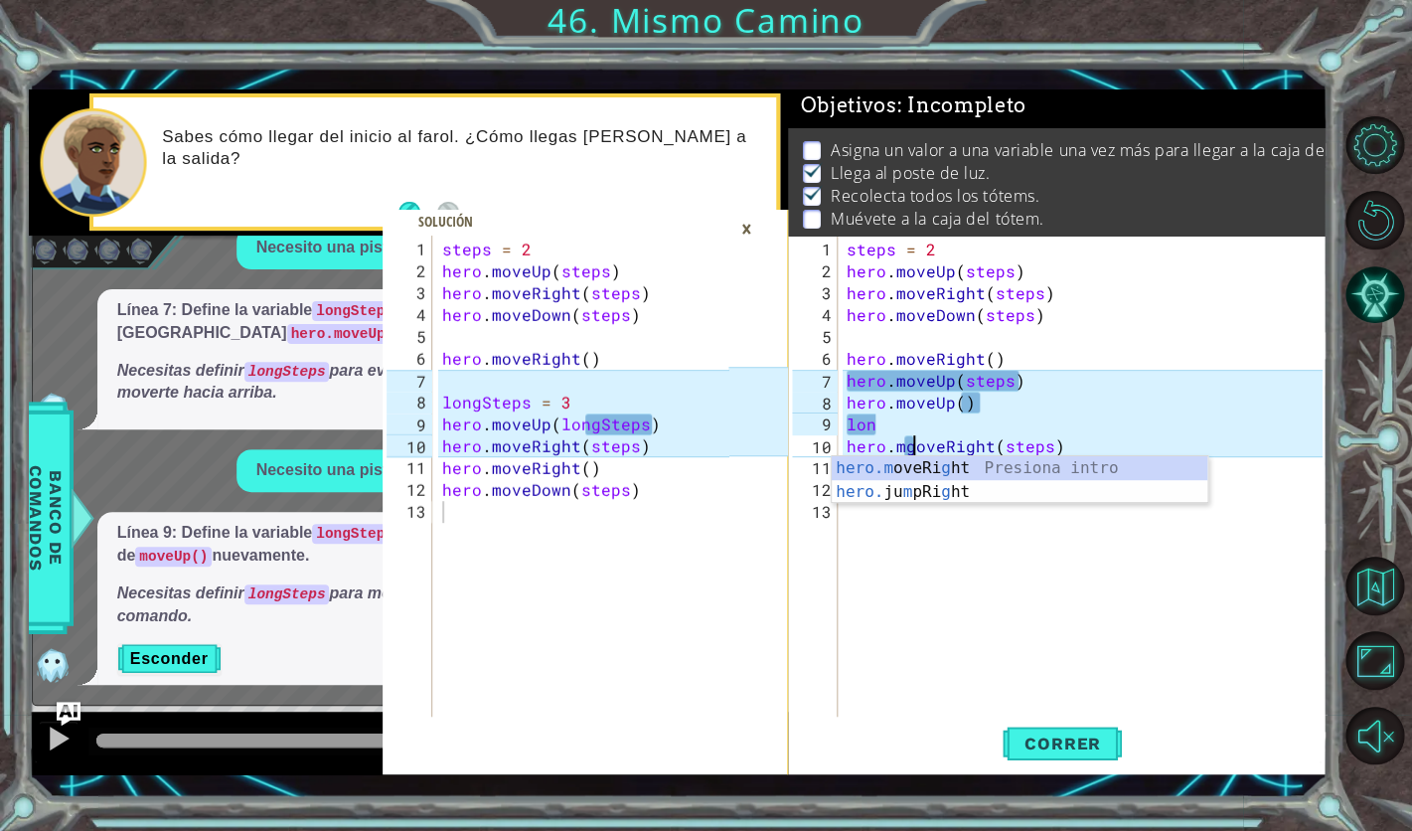
scroll to position [0, 3]
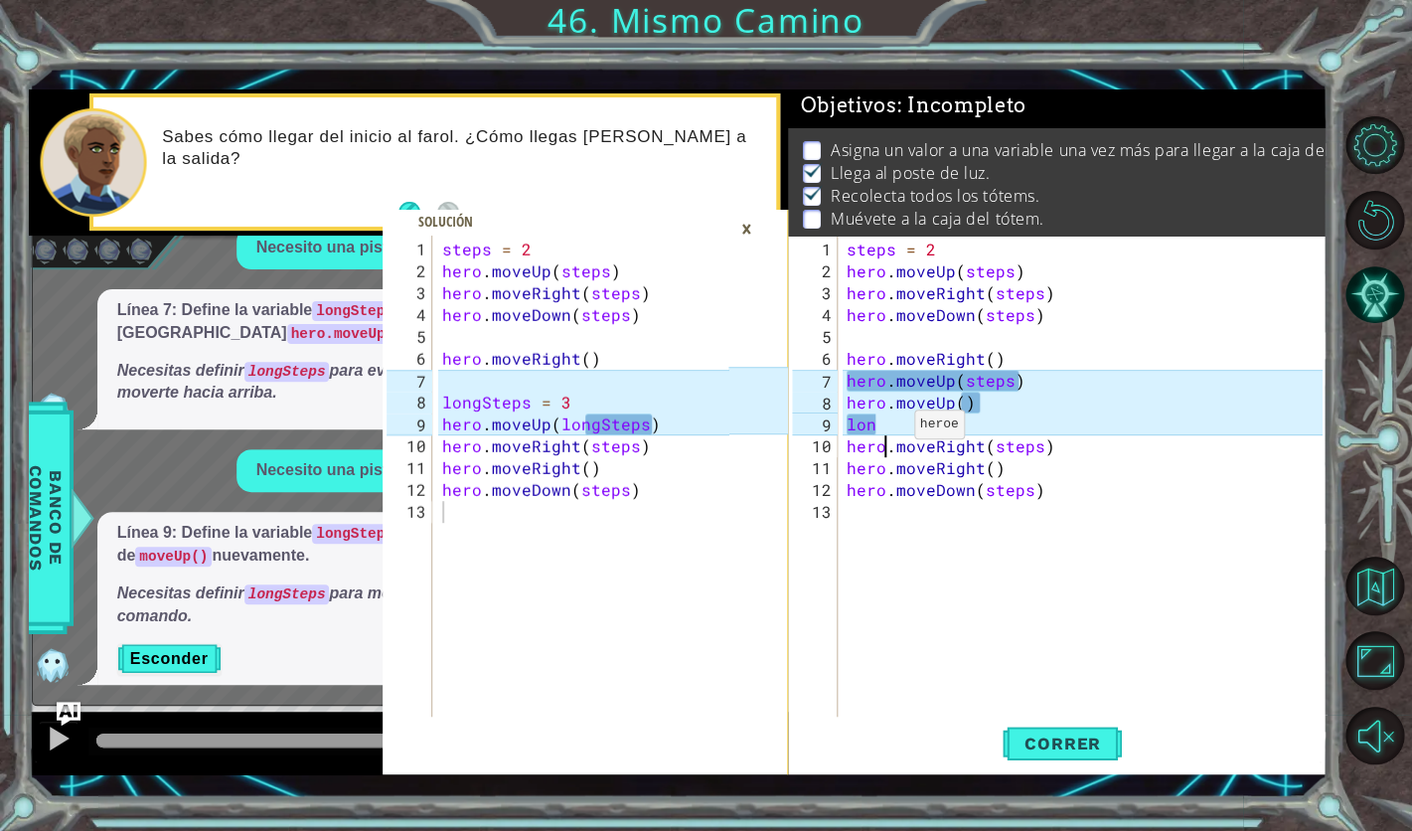
click at [889, 432] on div "steps = 2 hero . moveUp ( steps ) hero . moveRight ( steps ) hero . moveDown ( …" at bounding box center [1088, 501] width 490 height 525
click at [891, 424] on div "steps = 2 hero . moveUp ( steps ) hero . moveRight ( steps ) hero . moveDown ( …" at bounding box center [1088, 501] width 490 height 525
type textarea "l"
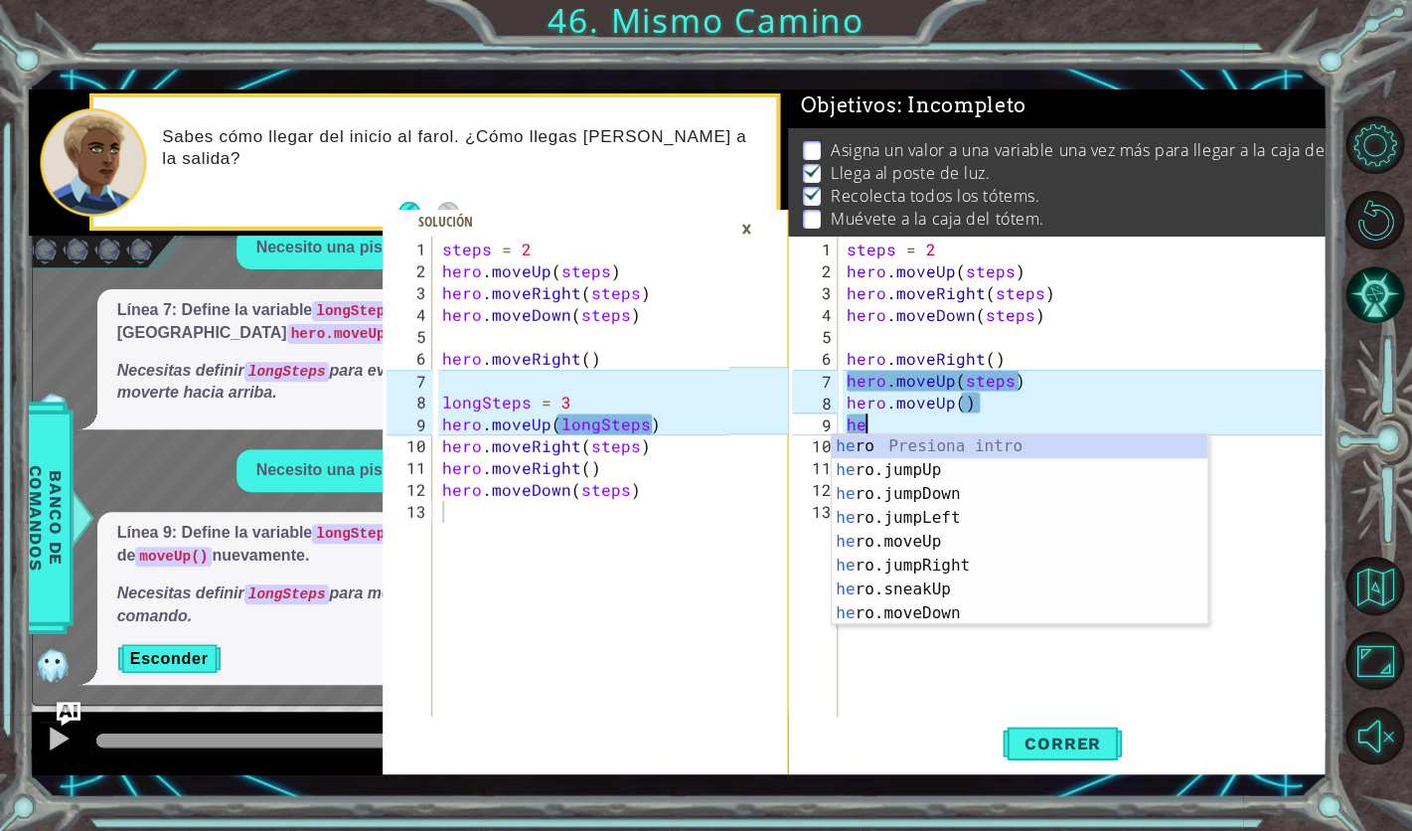
scroll to position [0, 1]
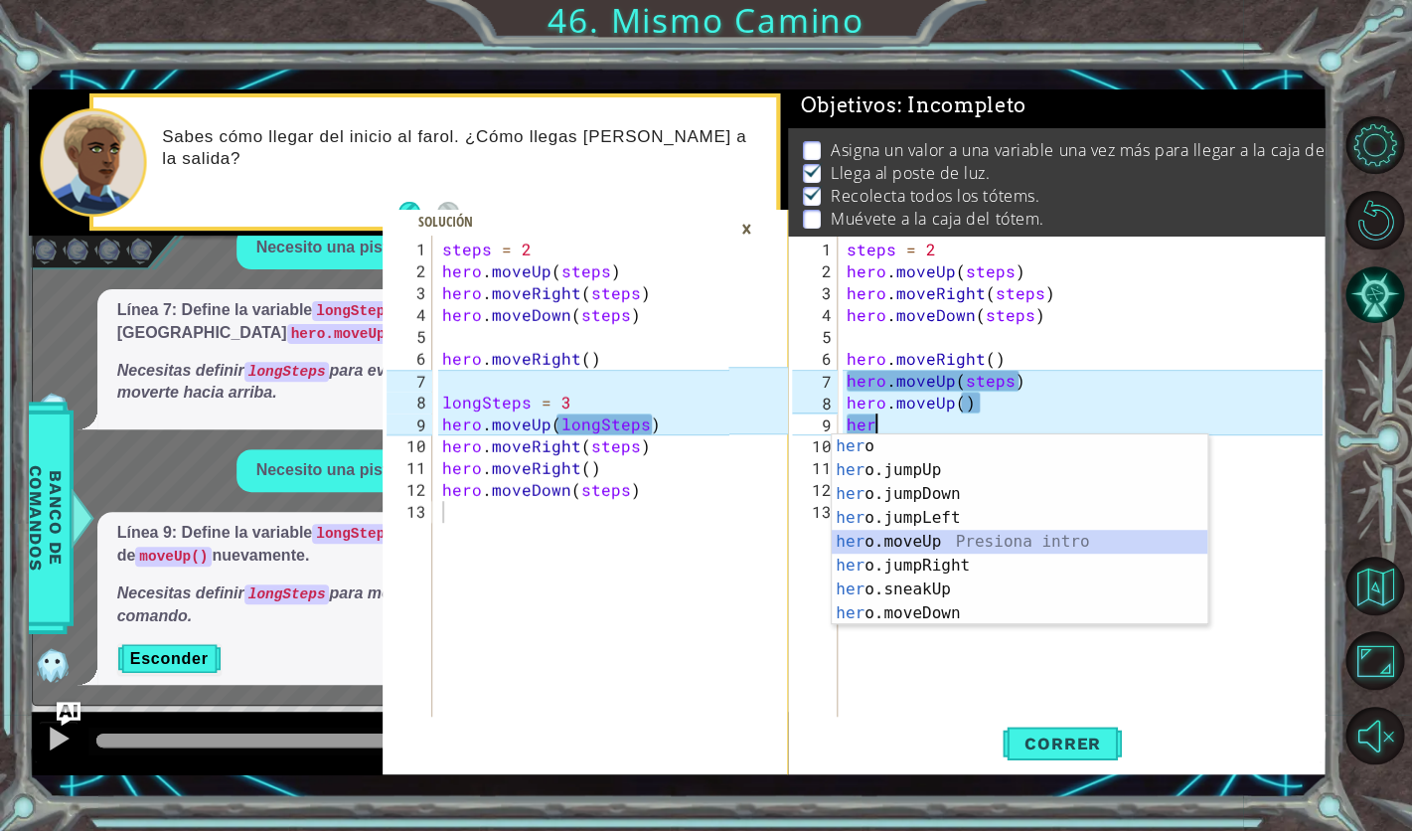
click at [1000, 549] on div "her o Presiona intro her o.jumpUp Presiona intro her o.jumpDown Presiona intro …" at bounding box center [1020, 553] width 376 height 239
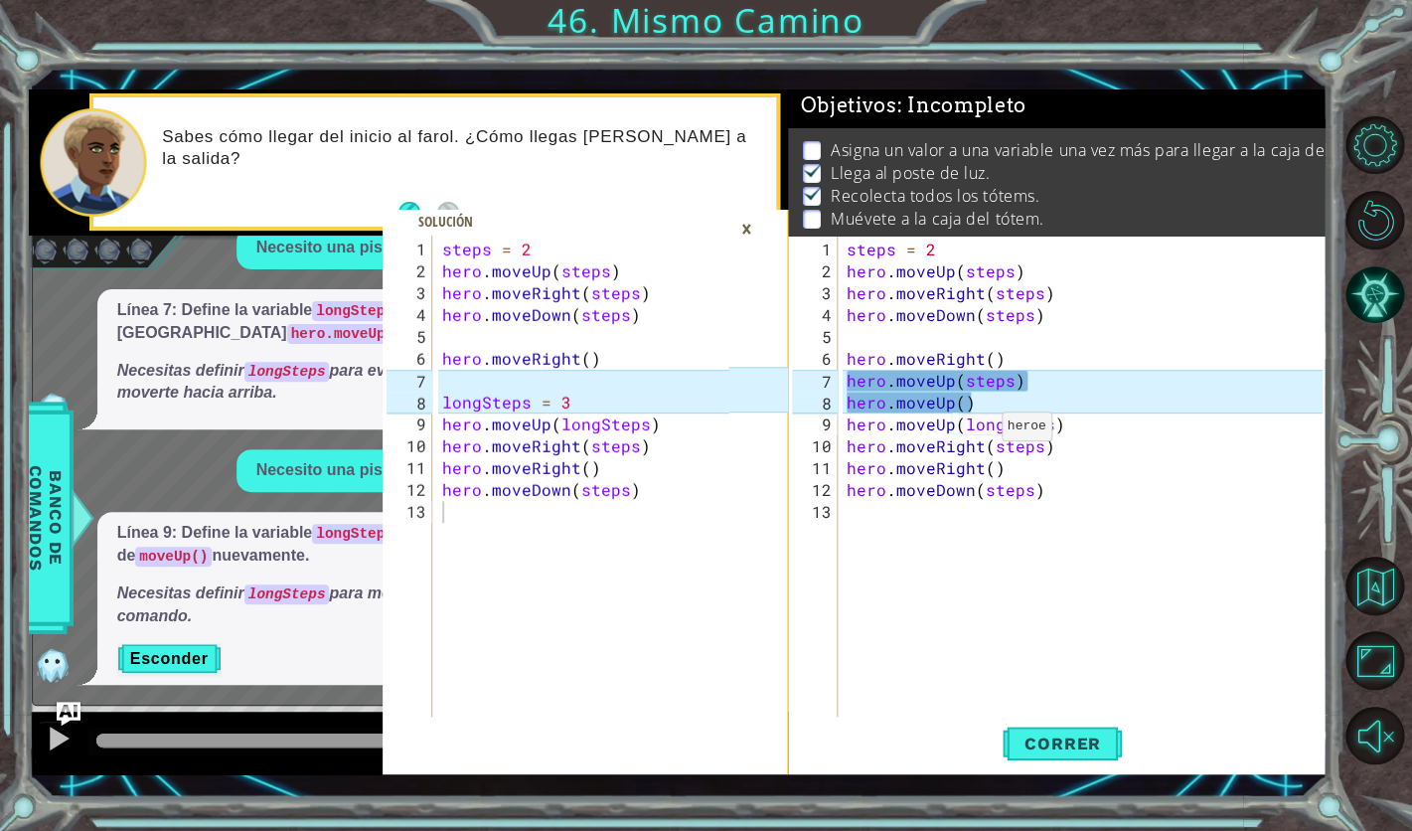
scroll to position [0, 12]
click at [995, 398] on div "steps = 2 hero . moveUp ( steps ) hero . moveRight ( steps ) hero . moveDown ( …" at bounding box center [1088, 501] width 490 height 525
type textarea "hero.moveUp()"
click at [1056, 381] on div "steps = 2 hero . moveUp ( steps ) hero . moveRight ( steps ) hero . moveDown ( …" at bounding box center [1088, 501] width 490 height 525
type textarea "hero.moveUp(steps)"
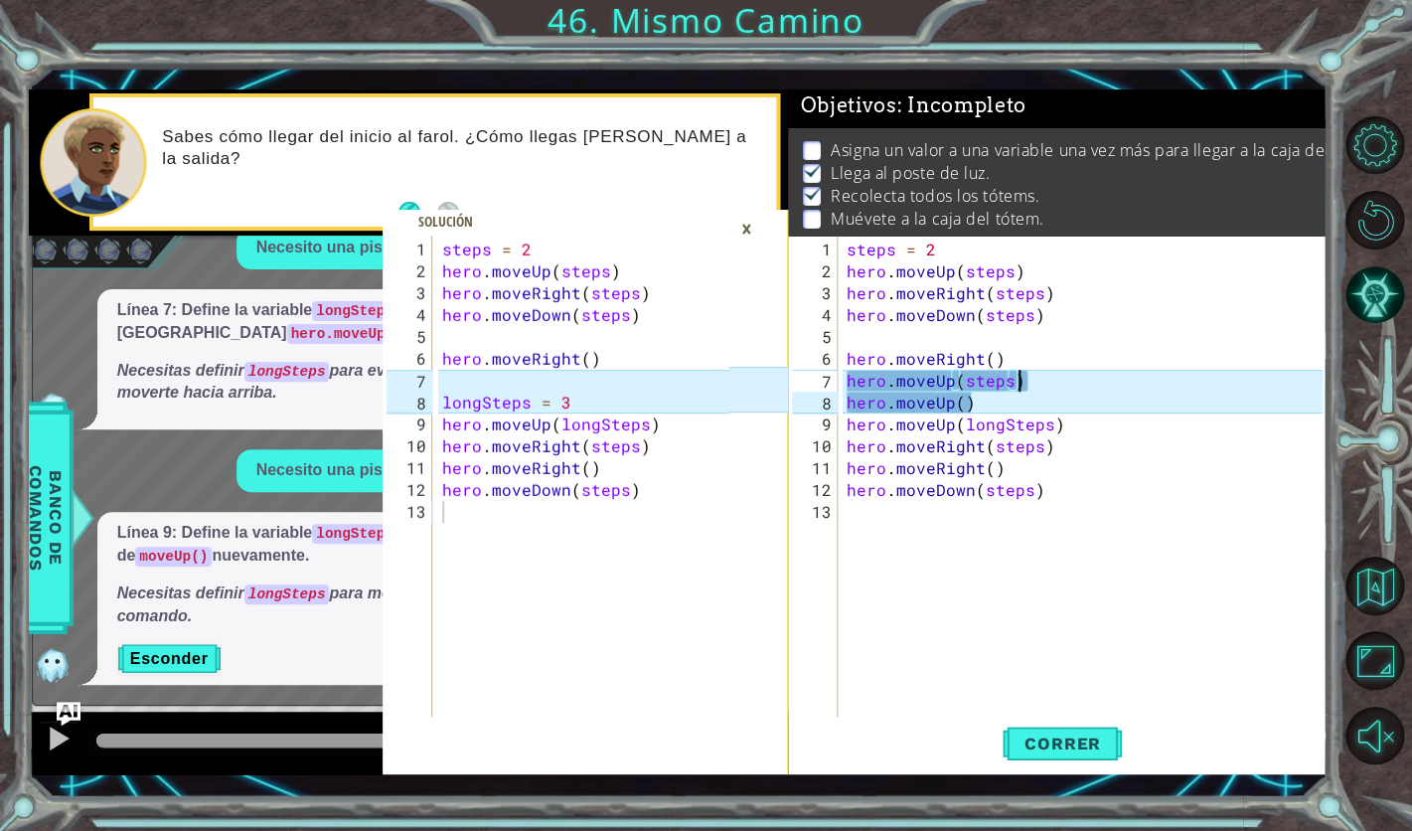
click at [1056, 381] on div "steps = 2 hero . moveUp ( steps ) hero . moveRight ( steps ) hero . moveDown ( …" at bounding box center [1088, 501] width 490 height 525
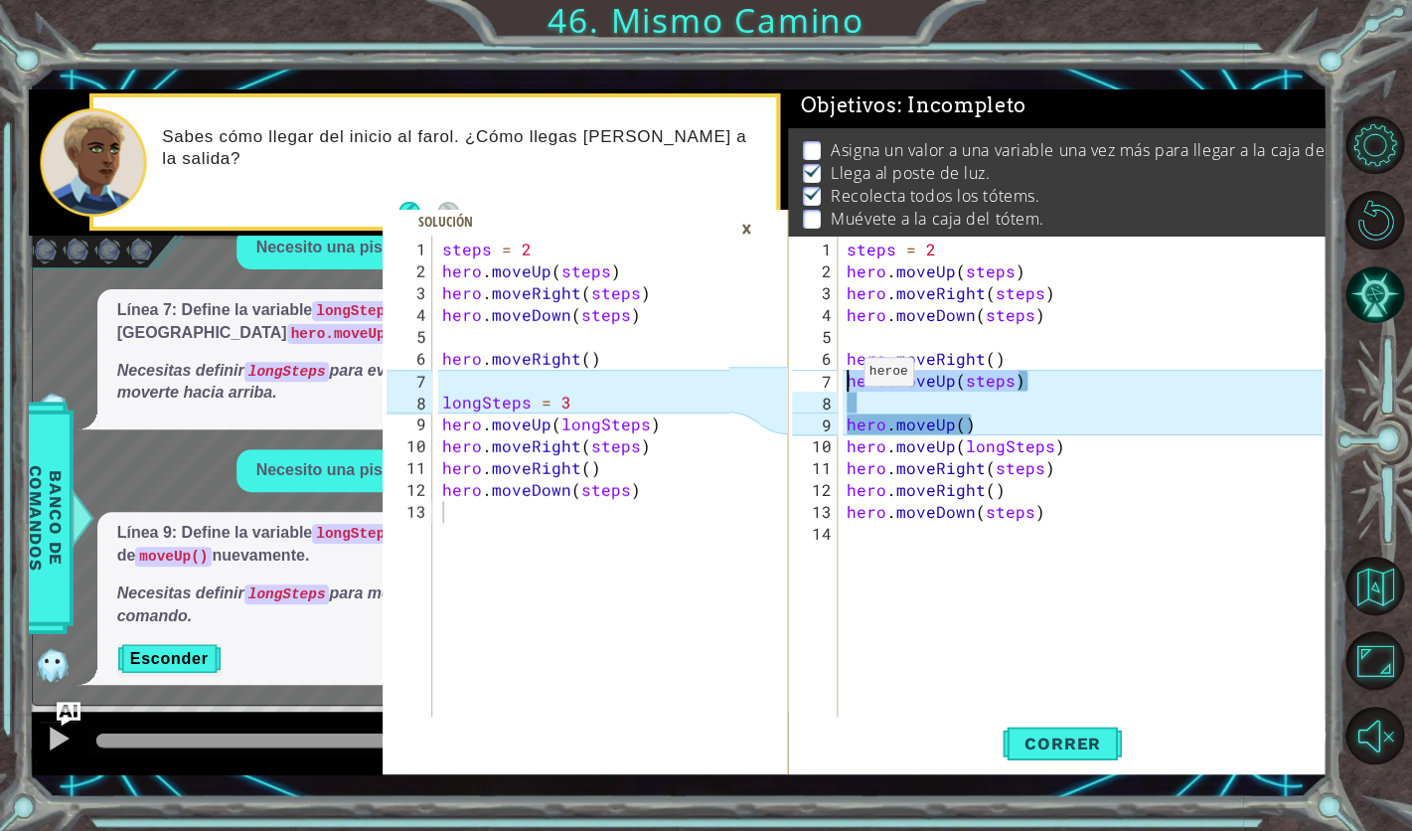
drag, startPoint x: 1038, startPoint y: 379, endPoint x: 838, endPoint y: 377, distance: 199.8
click at [843, 377] on div "steps = 2 hero . moveUp ( steps ) hero . moveRight ( steps ) hero . moveDown ( …" at bounding box center [1082, 476] width 479 height 481
type textarea "hero.moveUp(steps)"
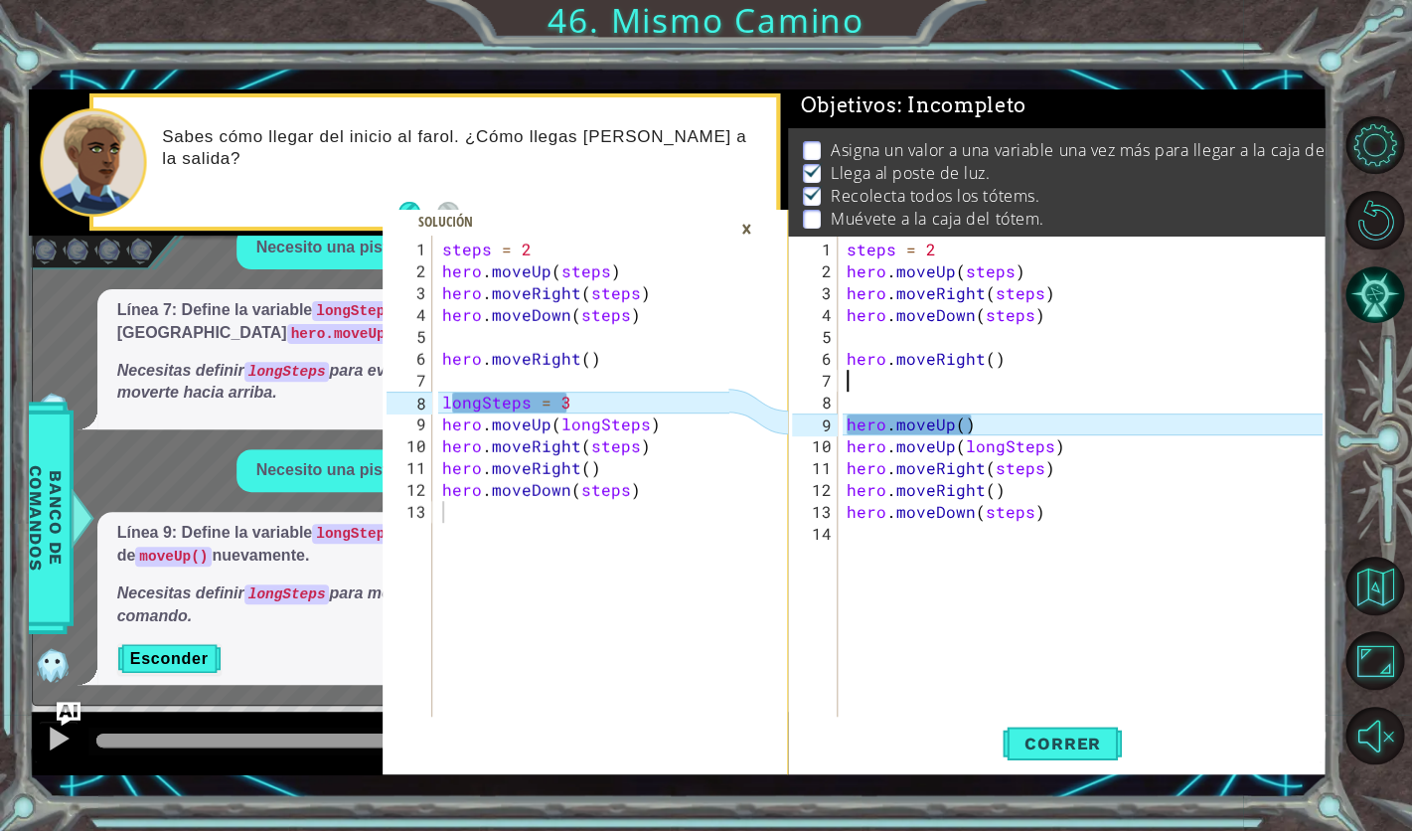
click at [866, 400] on div "steps = 2 hero . moveUp ( steps ) hero . moveRight ( steps ) hero . moveDown ( …" at bounding box center [1088, 501] width 490 height 525
click at [948, 418] on div "lo ngSteps Presiona intro" at bounding box center [1020, 449] width 376 height 72
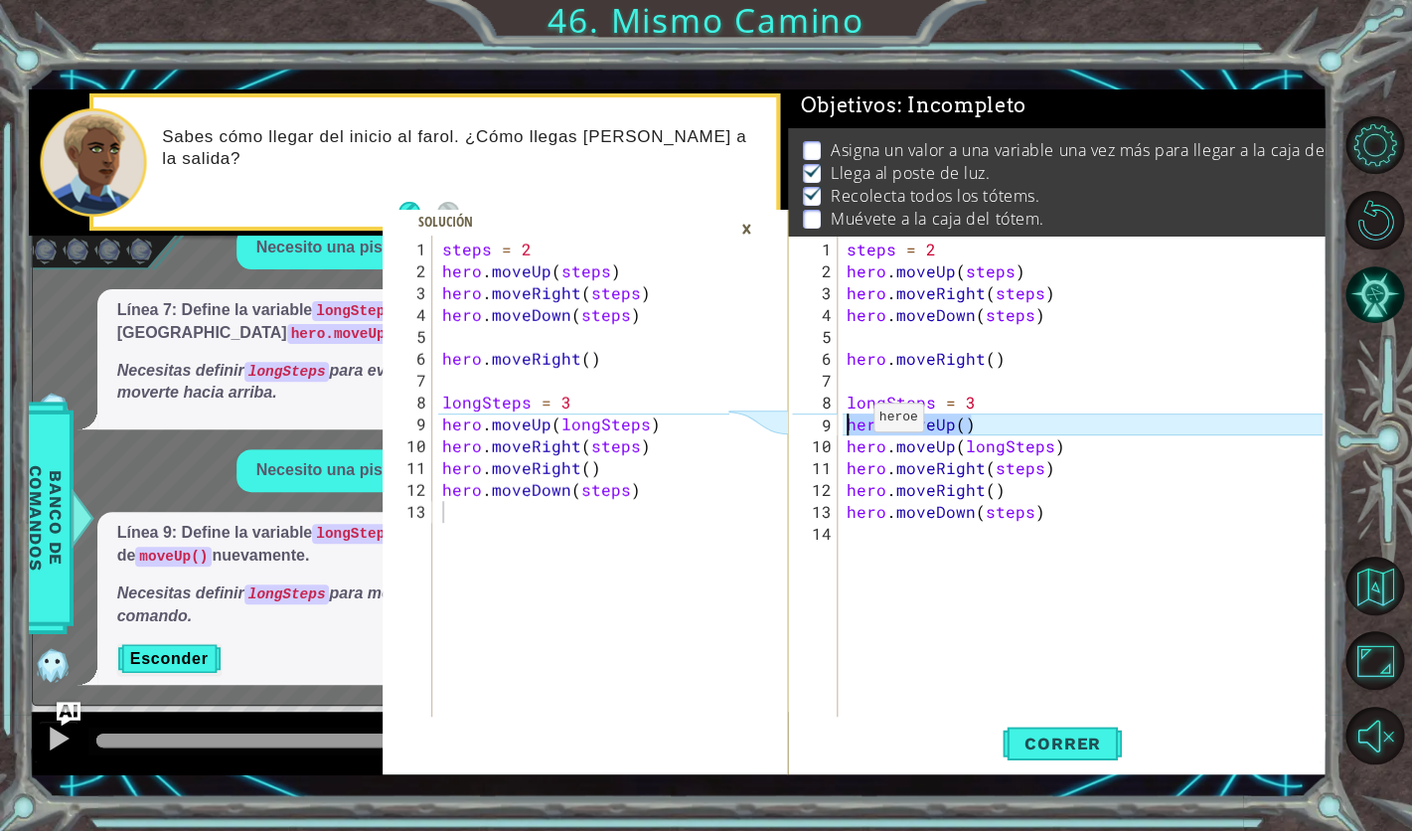
drag, startPoint x: 1042, startPoint y: 421, endPoint x: 846, endPoint y: 424, distance: 195.8
click at [846, 424] on div "steps = 2 hero . moveUp ( steps ) hero . moveRight ( steps ) hero . moveDown ( …" at bounding box center [1088, 501] width 490 height 525
type textarea "hero.moveUp()"
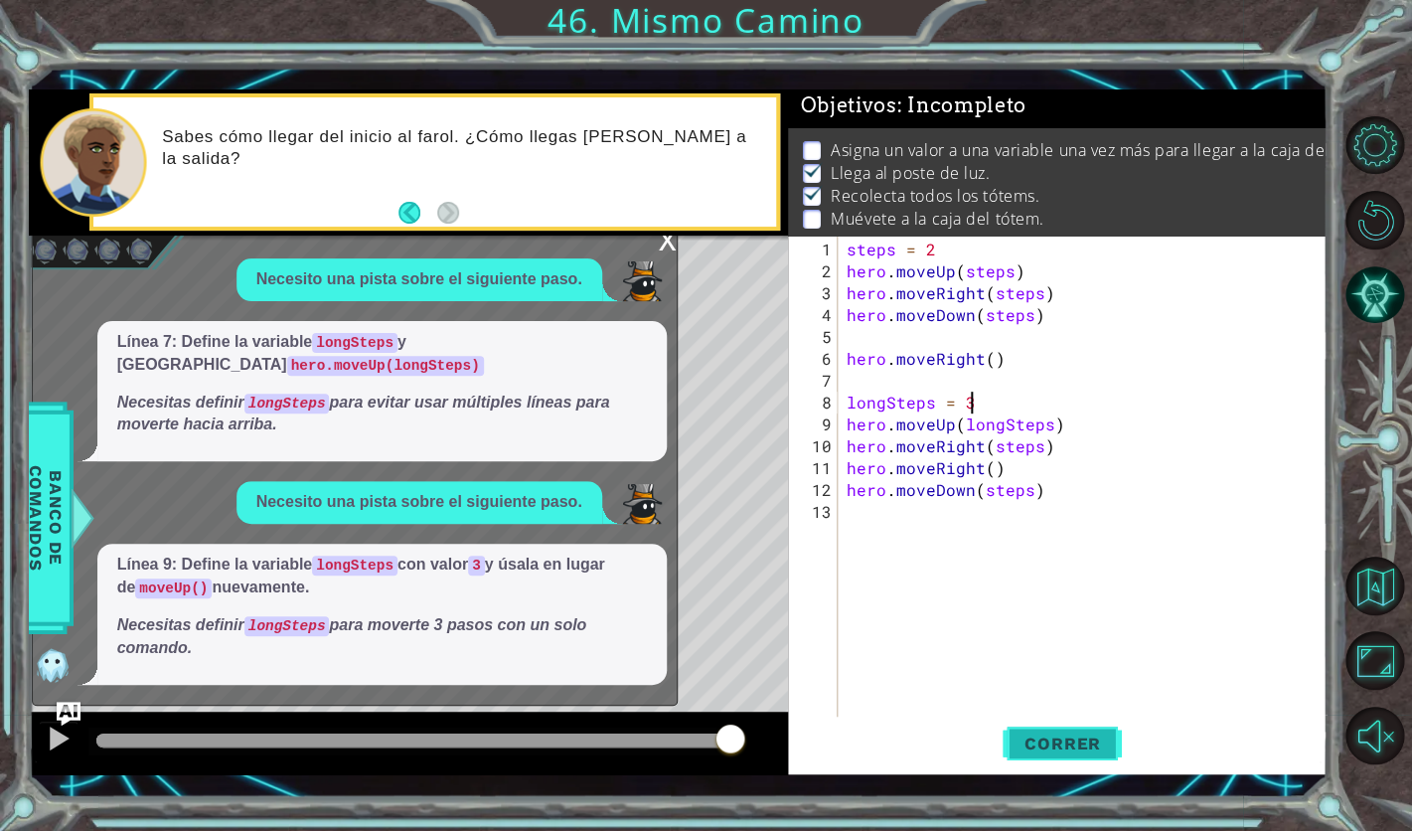
click at [1082, 734] on button "Correr" at bounding box center [1062, 744] width 119 height 54
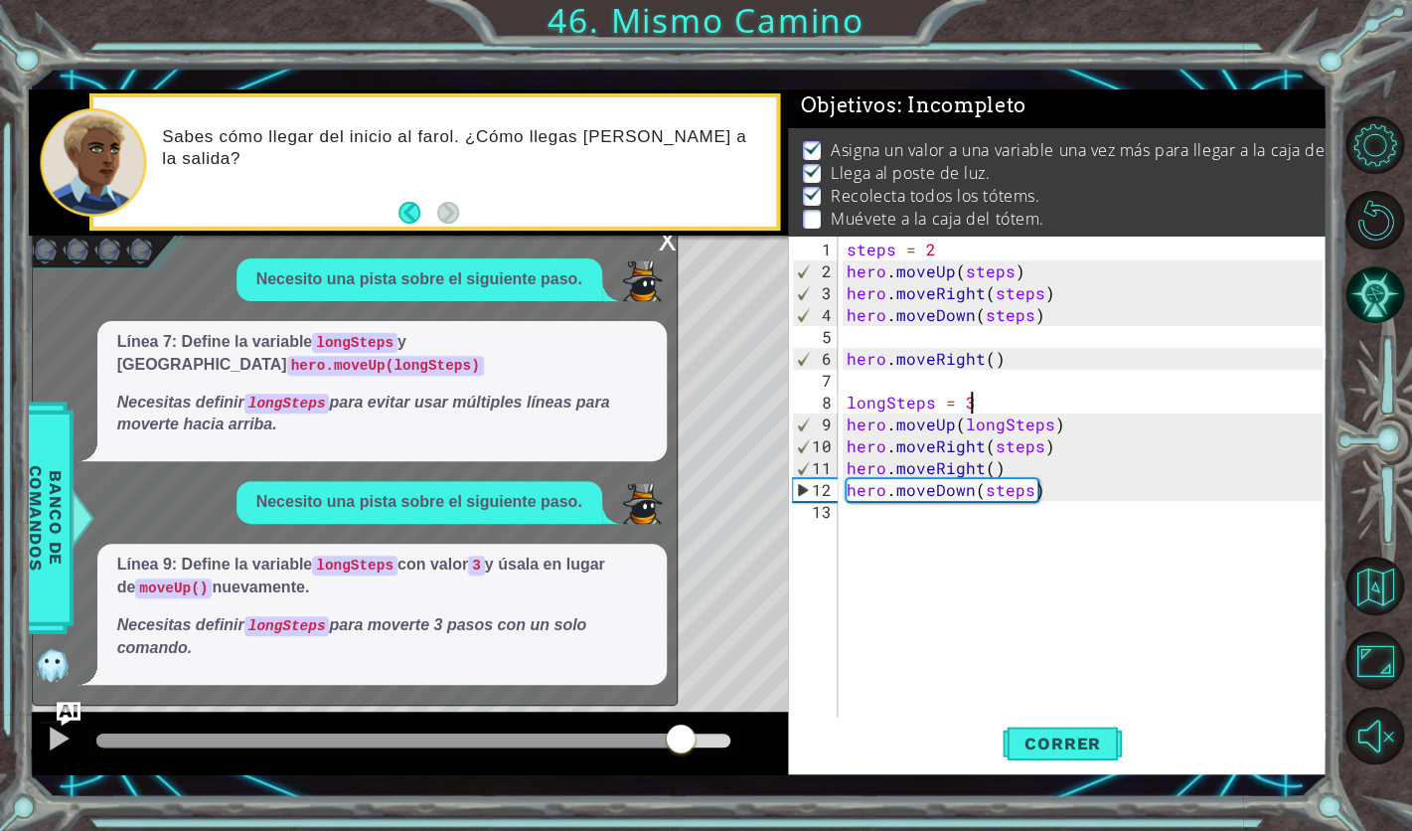
drag, startPoint x: 149, startPoint y: 737, endPoint x: 700, endPoint y: 742, distance: 550.7
click at [699, 742] on div at bounding box center [681, 741] width 36 height 36
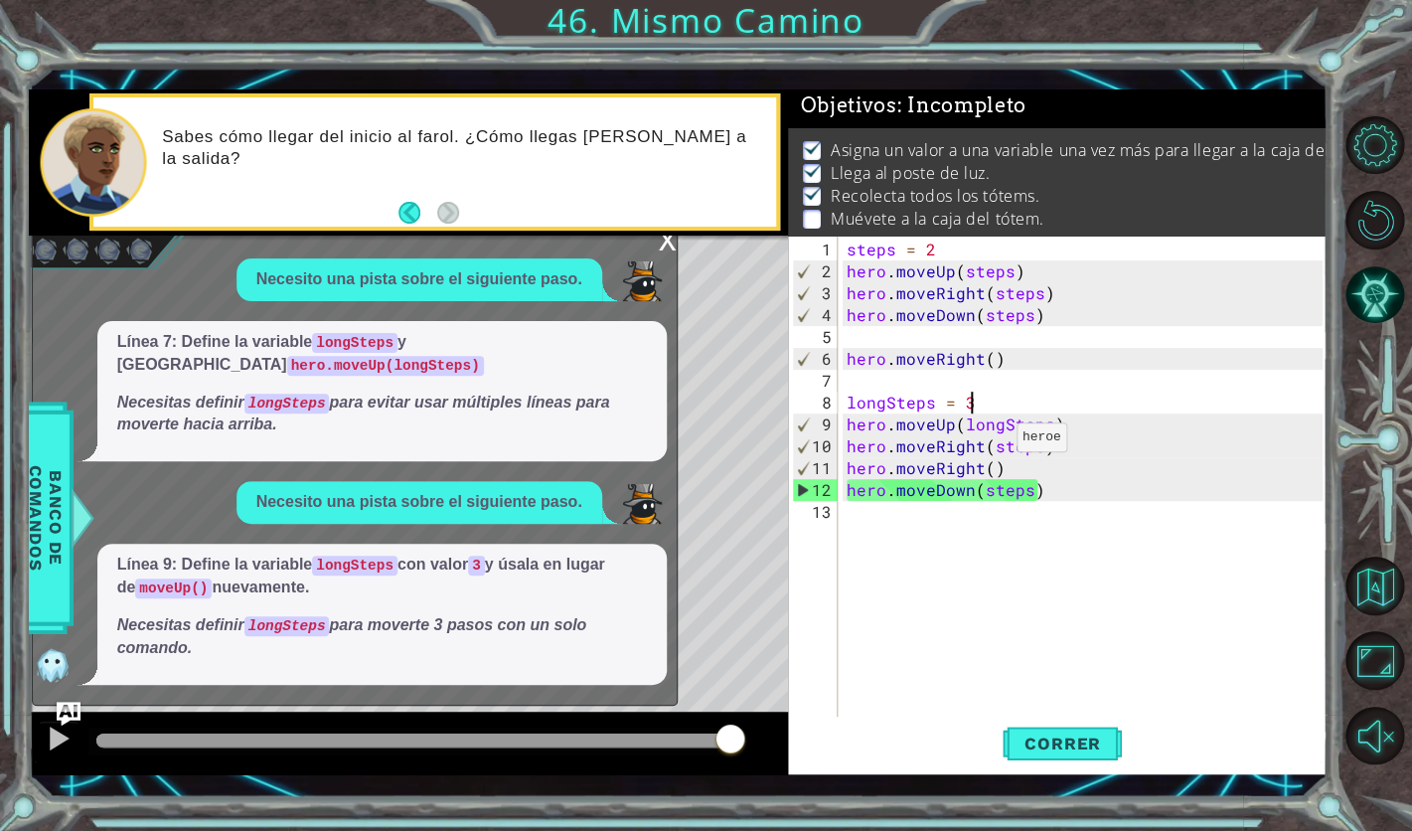
click at [991, 445] on div "steps = 2 hero . moveUp ( steps ) hero . moveRight ( steps ) hero . moveDown ( …" at bounding box center [1088, 501] width 490 height 525
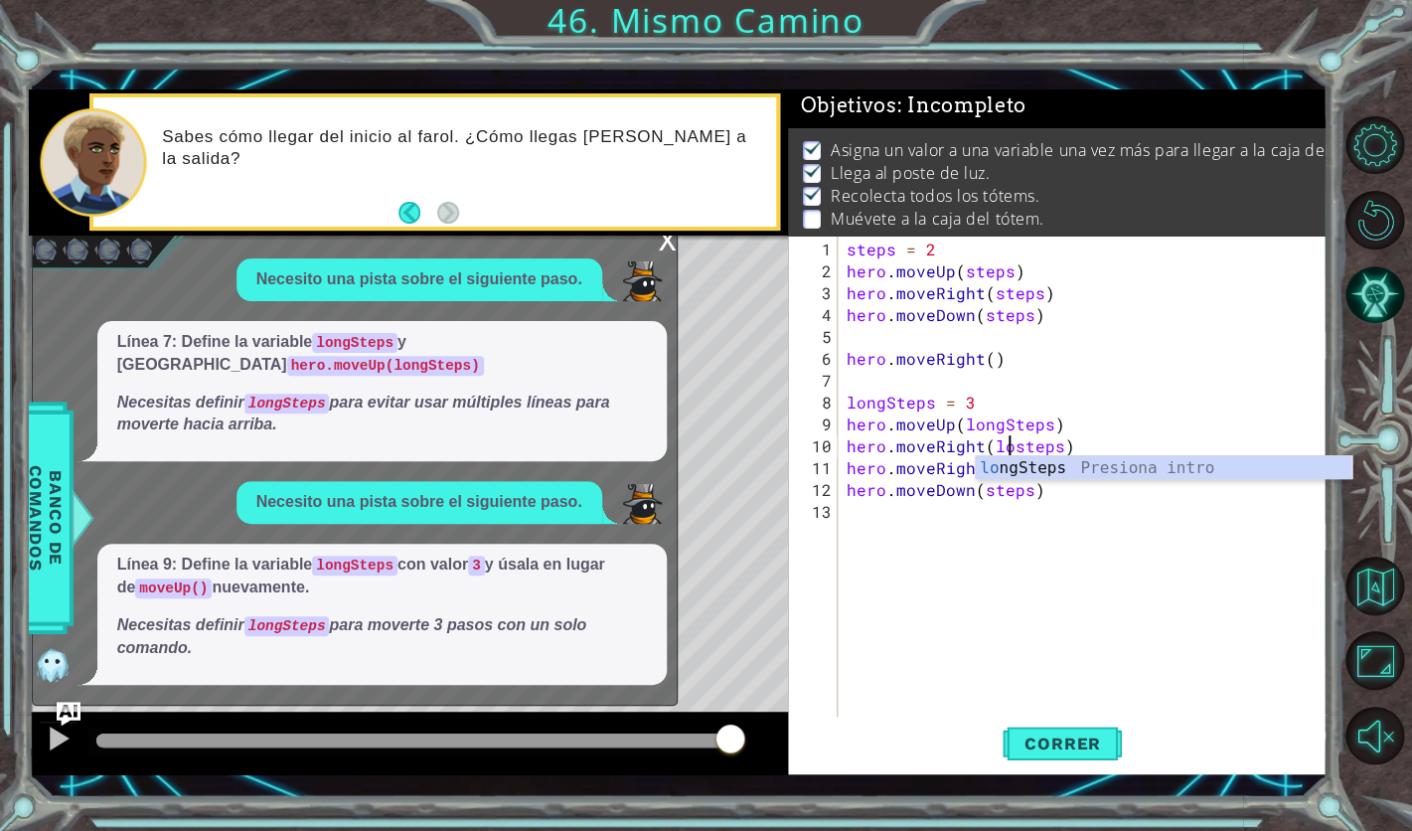
scroll to position [0, 9]
click at [1097, 466] on div "lo ngSteps Presiona intro" at bounding box center [1164, 492] width 376 height 72
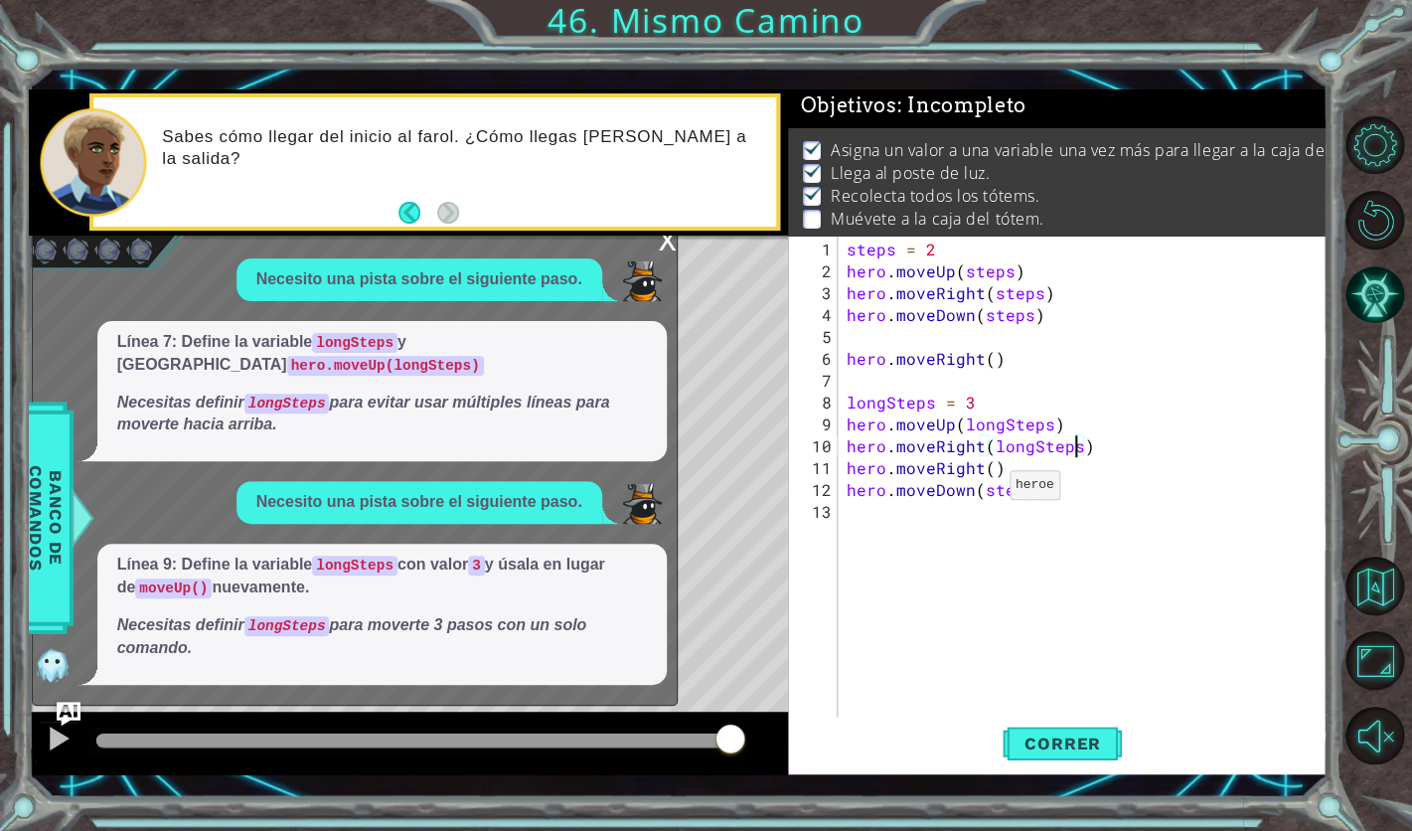
click at [984, 493] on div "steps = 2 hero . moveUp ( steps ) hero . moveRight ( steps ) hero . moveDown ( …" at bounding box center [1088, 501] width 490 height 525
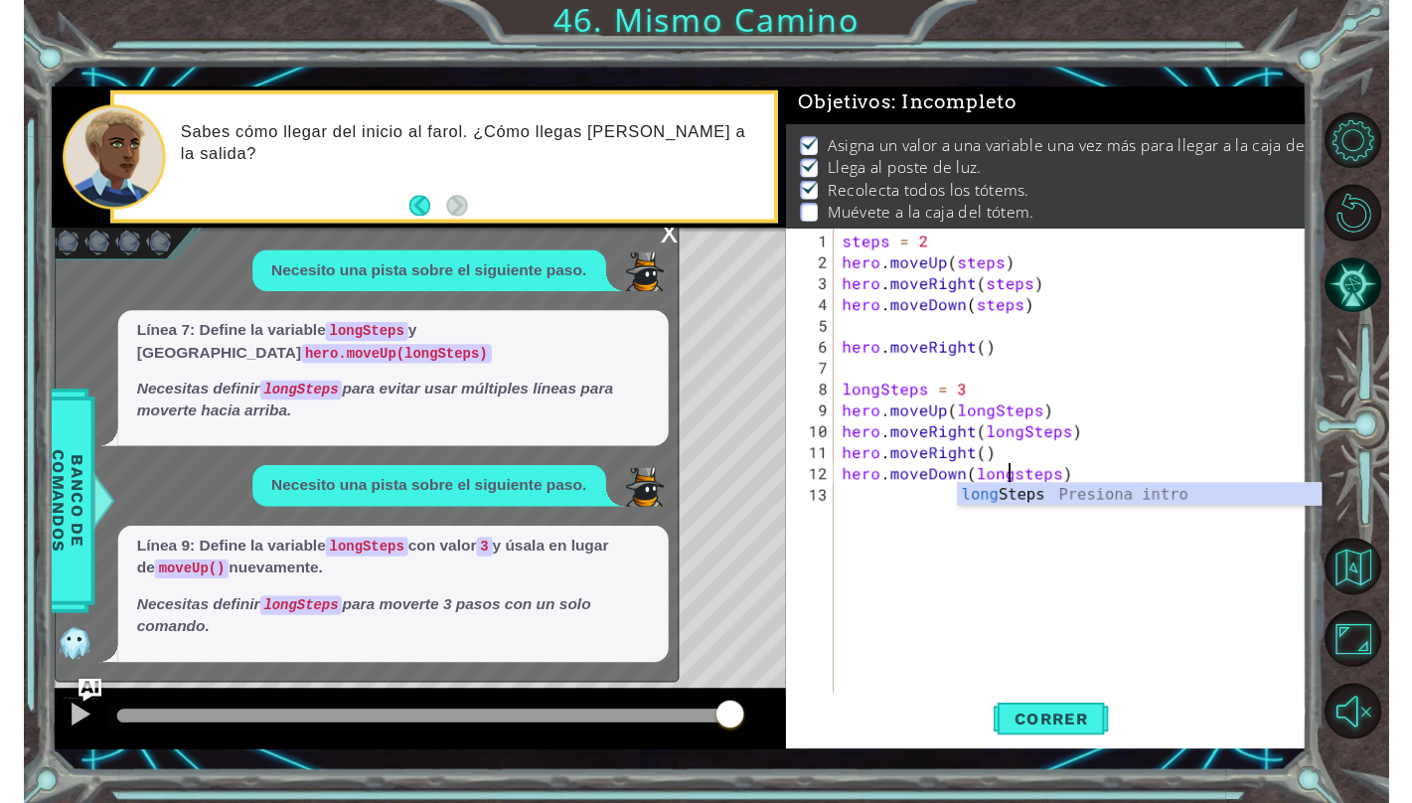
scroll to position [0, 10]
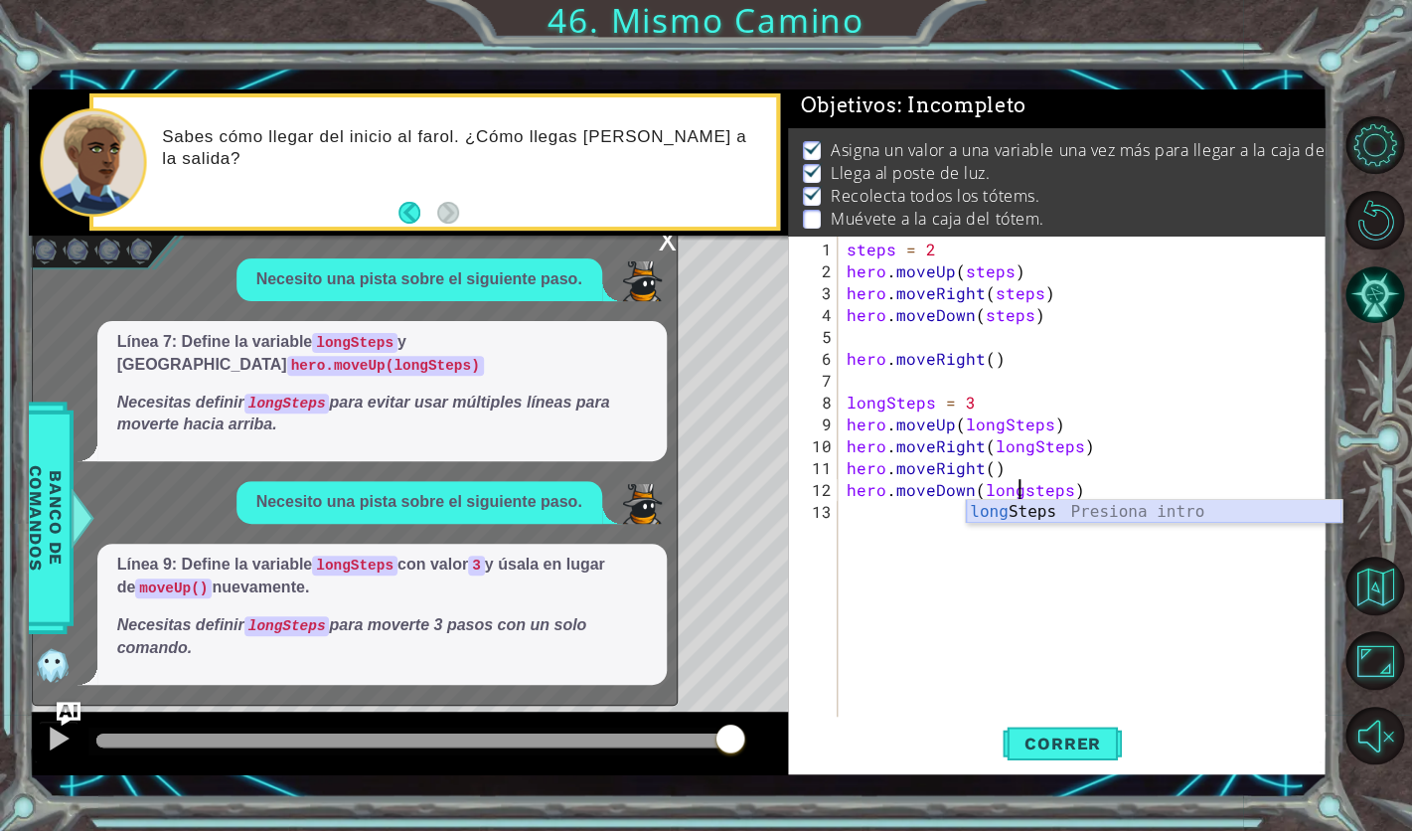
click at [1075, 505] on div "long Steps Presiona intro" at bounding box center [1154, 536] width 376 height 72
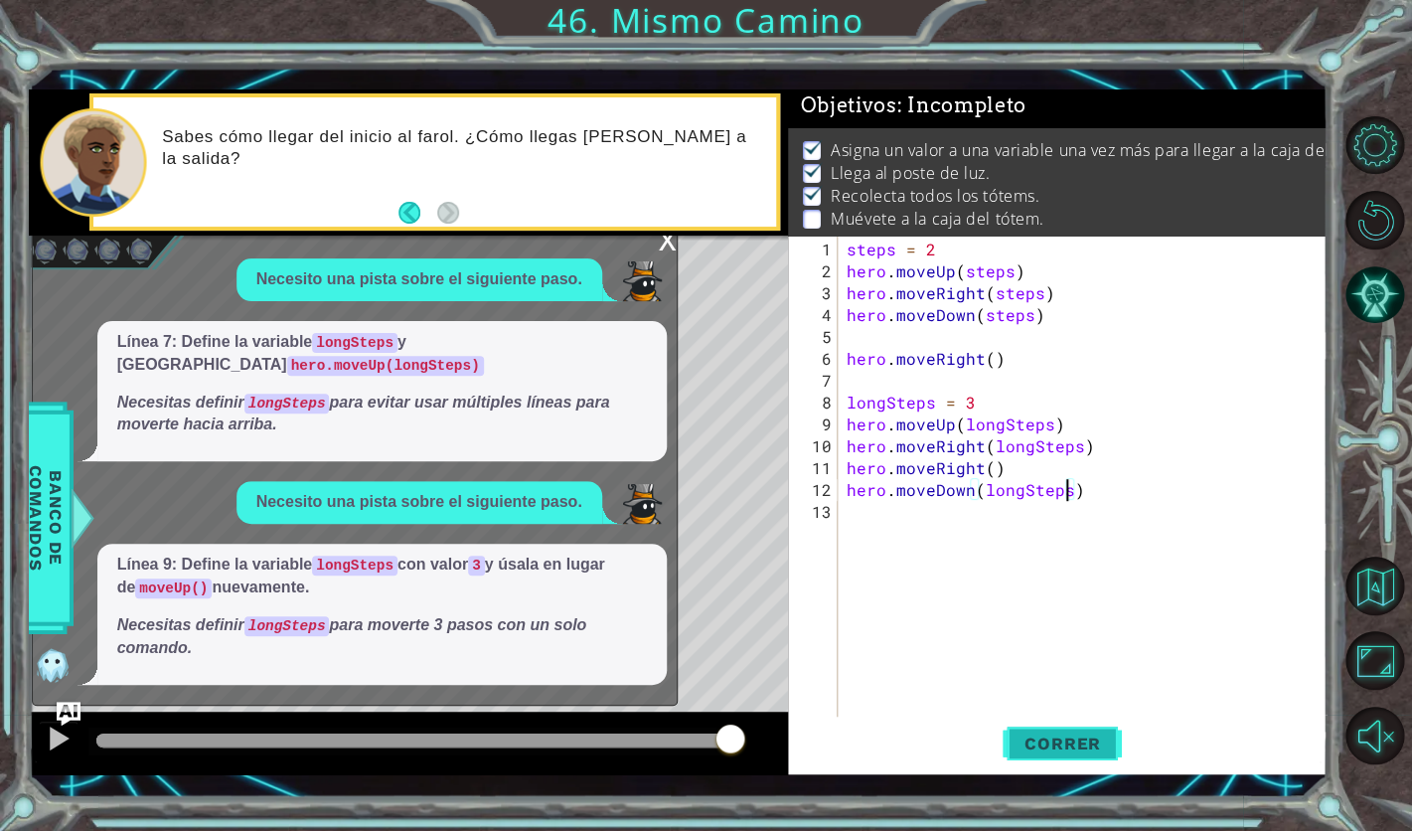
type textarea "hero.moveDown(longSteps)"
click at [1099, 758] on button "Correr" at bounding box center [1062, 744] width 119 height 54
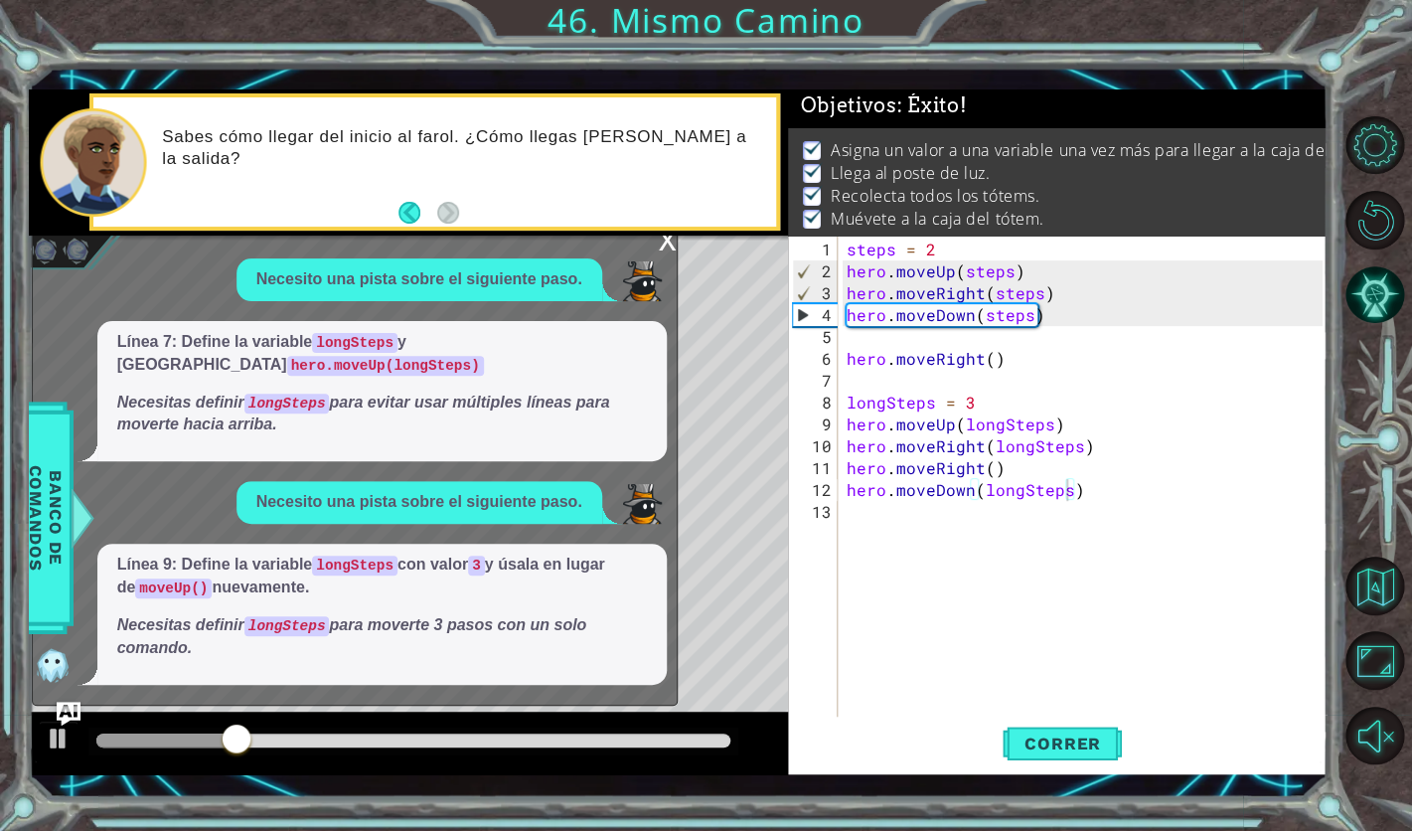
click at [356, 537] on div "Necesito una pista sobre el siguiente paso. Línea 7: Define la variable longSte…" at bounding box center [350, 470] width 634 height 425
click at [357, 535] on div "Necesito una pista sobre el siguiente paso. Línea 7: Define la variable longSte…" at bounding box center [350, 470] width 634 height 425
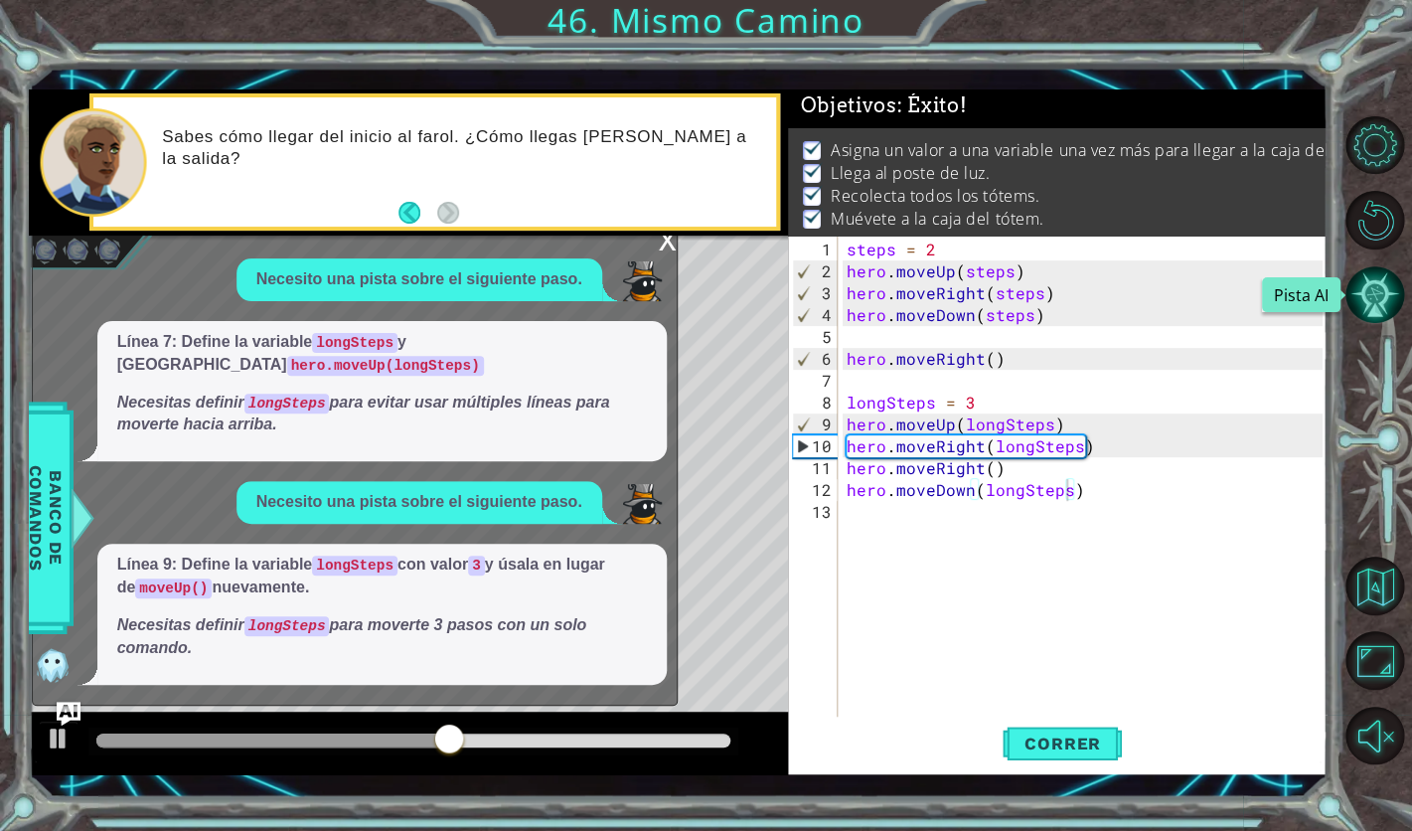
click at [1395, 278] on button "Pista AI" at bounding box center [1375, 294] width 59 height 59
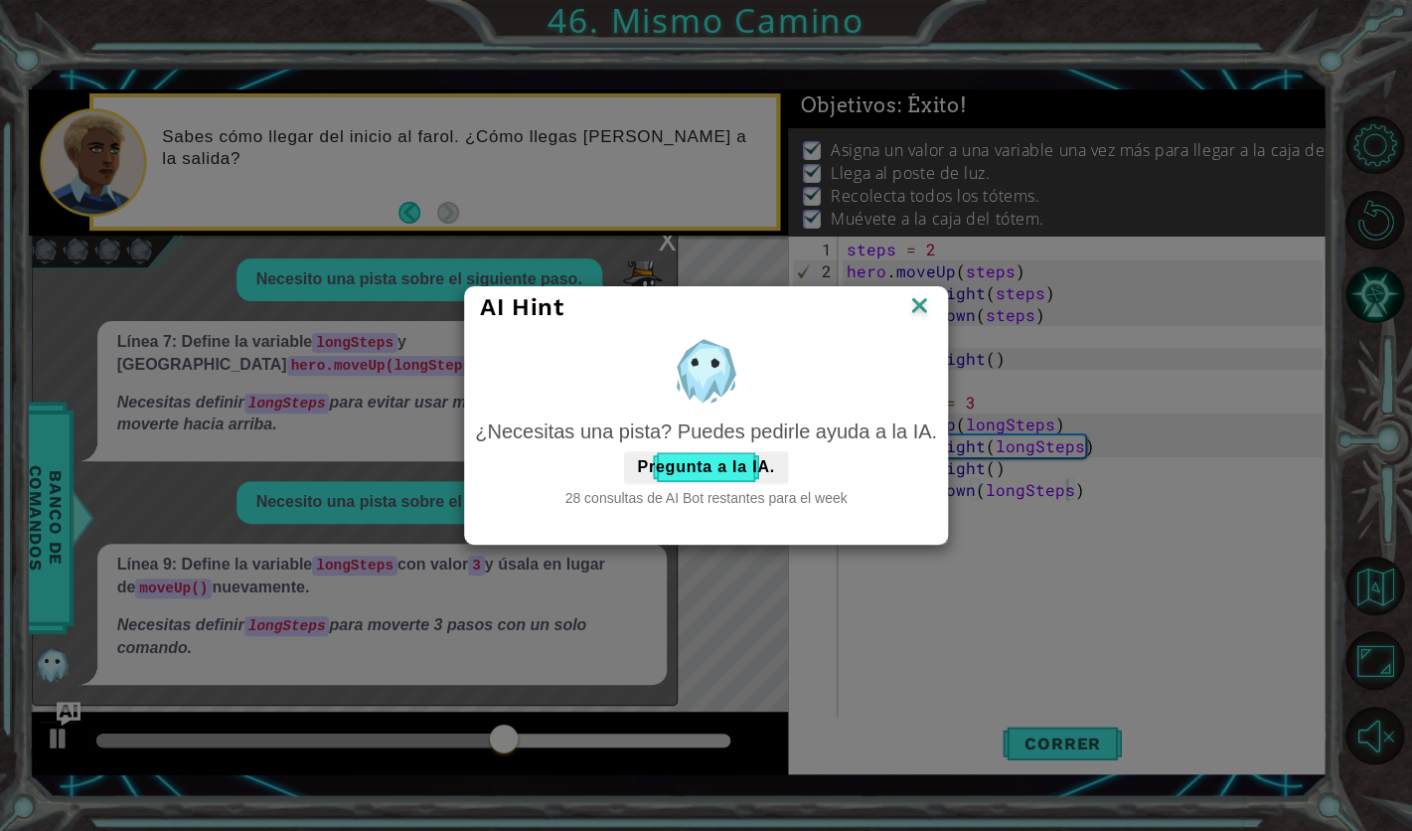
click at [908, 305] on img at bounding box center [920, 307] width 26 height 30
